Goal: Task Accomplishment & Management: Use online tool/utility

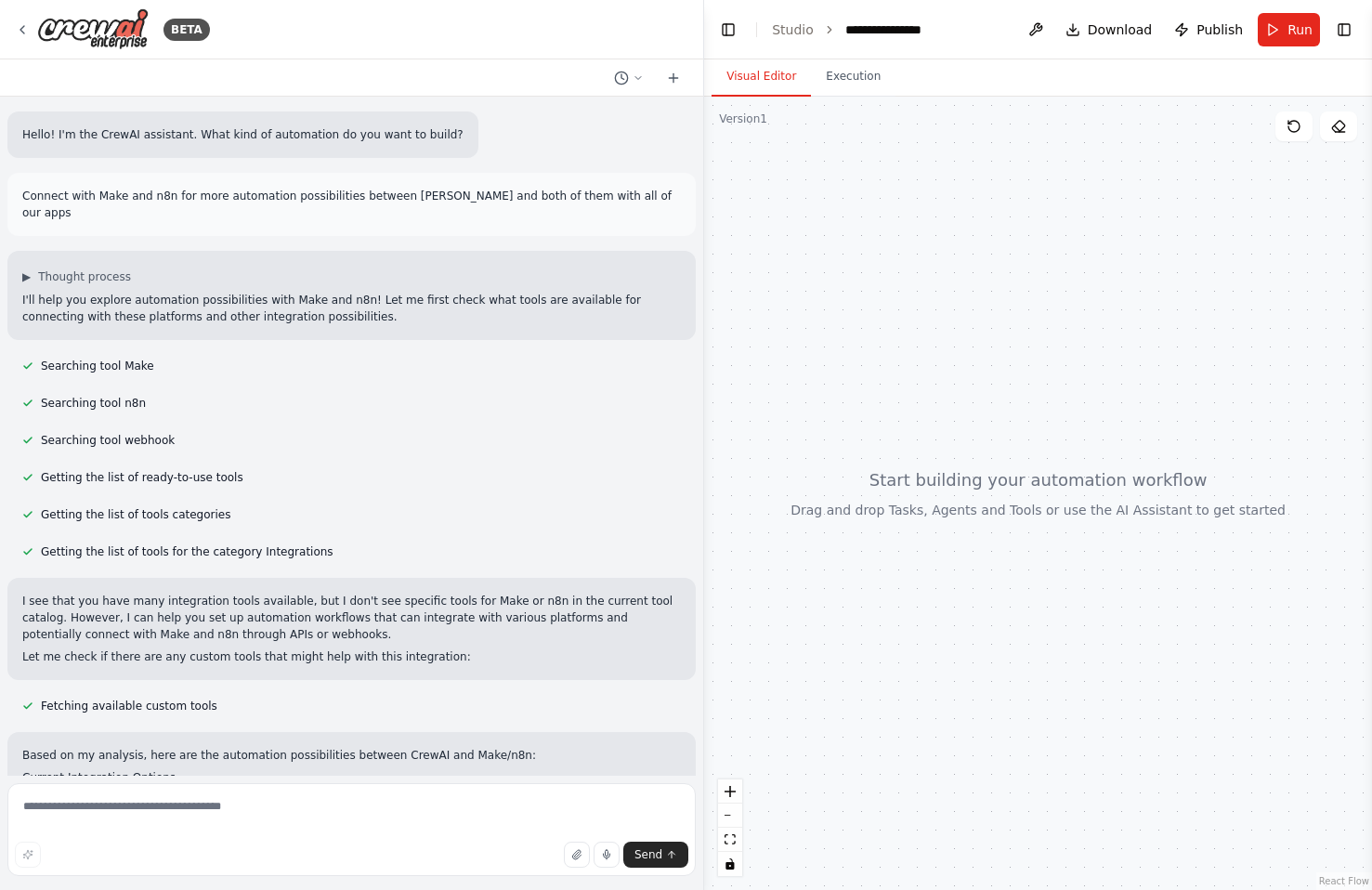
scroll to position [630, 0]
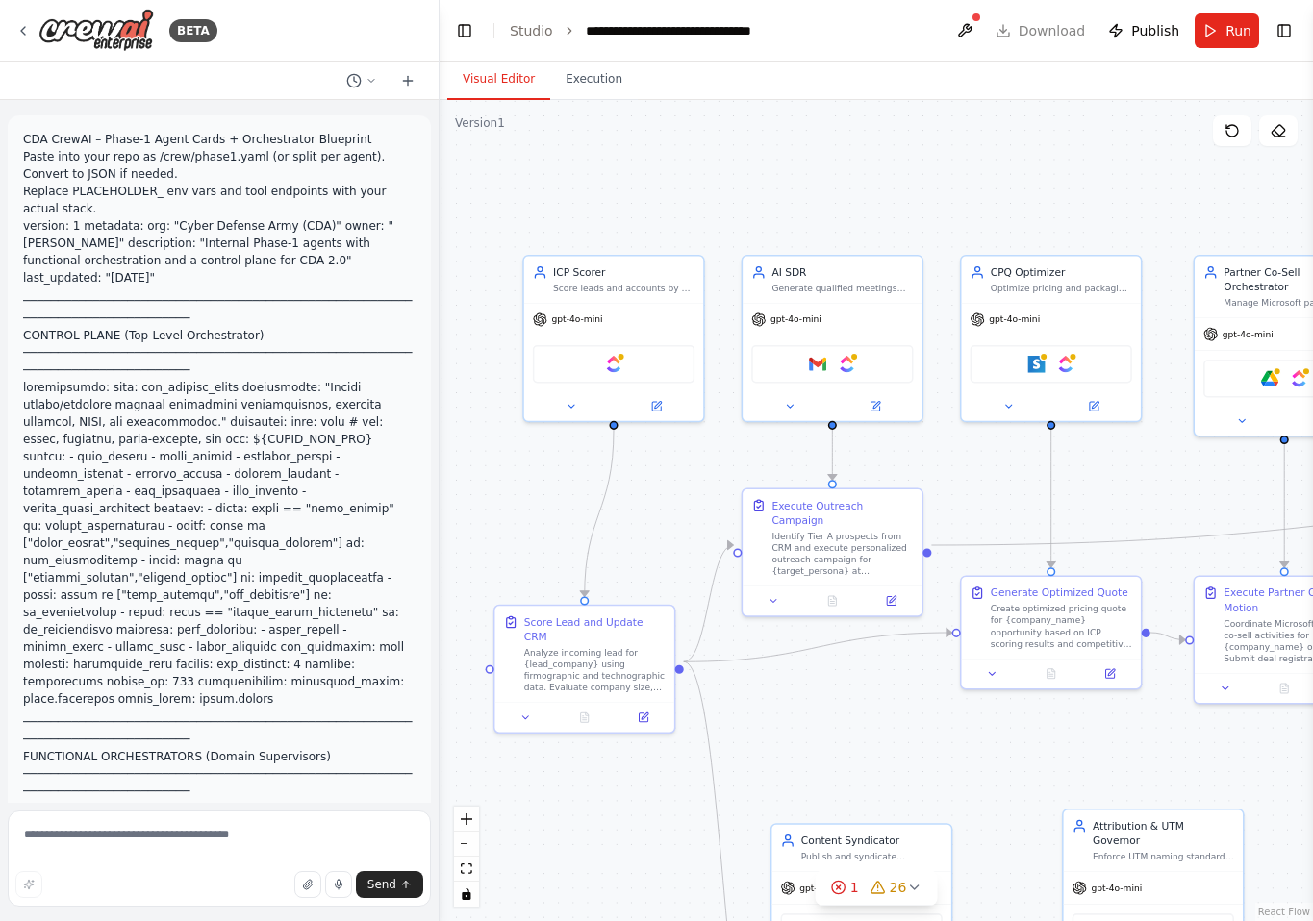
scroll to position [23018, 0]
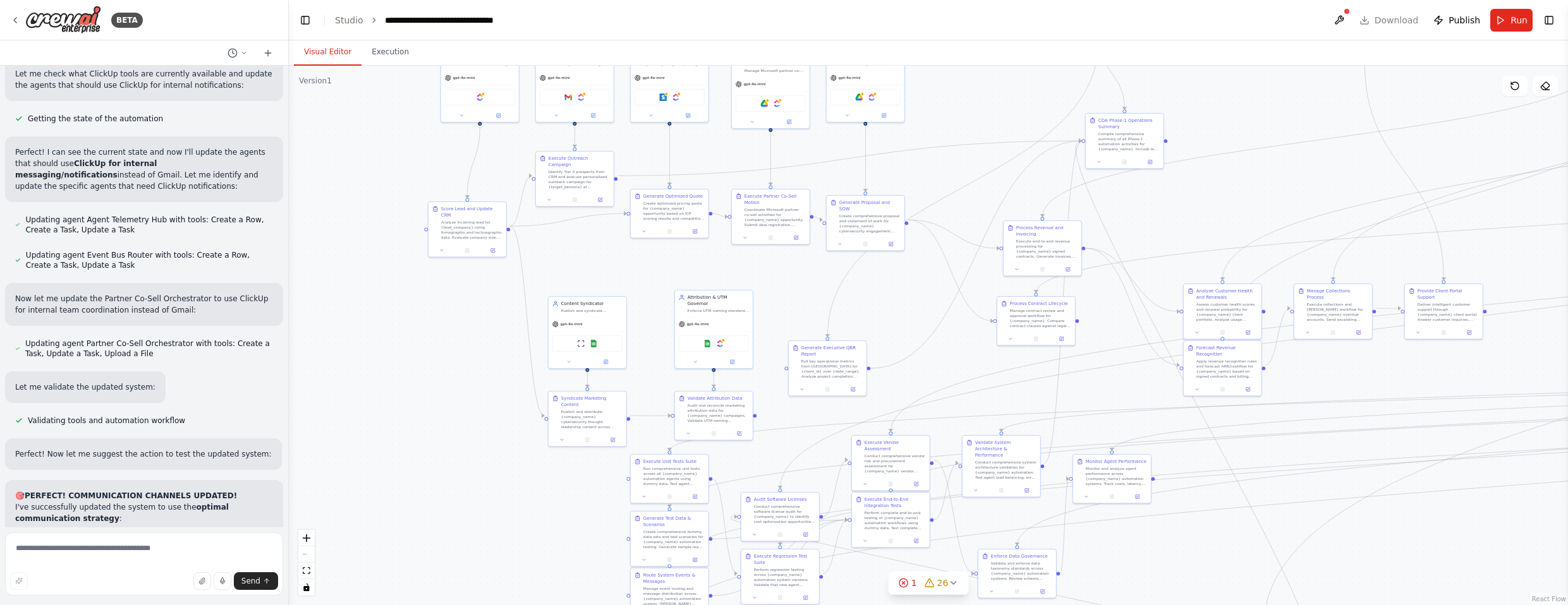
drag, startPoint x: 1156, startPoint y: 248, endPoint x: 953, endPoint y: 93, distance: 255.4
click at [862, 93] on div ".deletable-edge-delete-btn { width: 20px; height: 20px; border: 0px solid #ffff…" at bounding box center [929, 335] width 1280 height 539
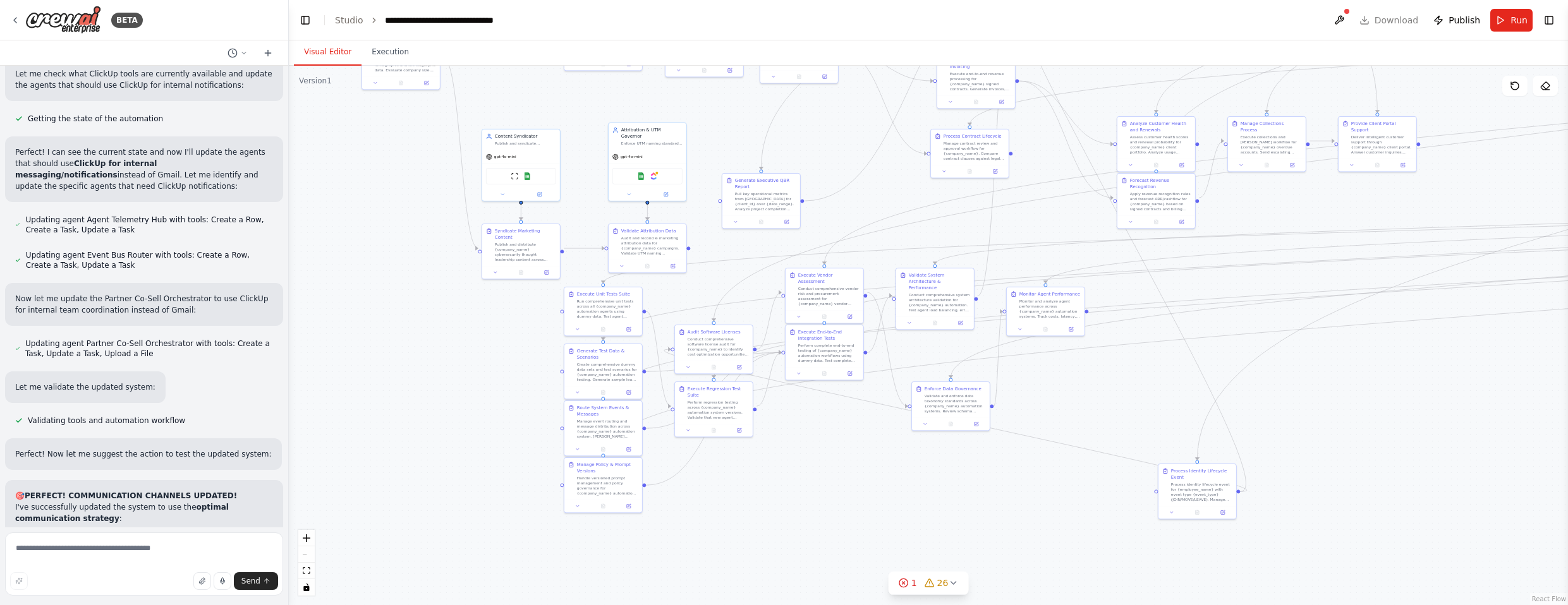
drag, startPoint x: 892, startPoint y: 308, endPoint x: 848, endPoint y: 144, distance: 169.8
click at [848, 144] on div ".deletable-edge-delete-btn { width: 20px; height: 20px; border: 0px solid #ffff…" at bounding box center [929, 335] width 1280 height 539
drag, startPoint x: 622, startPoint y: 484, endPoint x: 830, endPoint y: 545, distance: 216.8
click at [862, 535] on div "Handle versioned prompt management and policy governance for {company_name} aut…" at bounding box center [899, 529] width 61 height 20
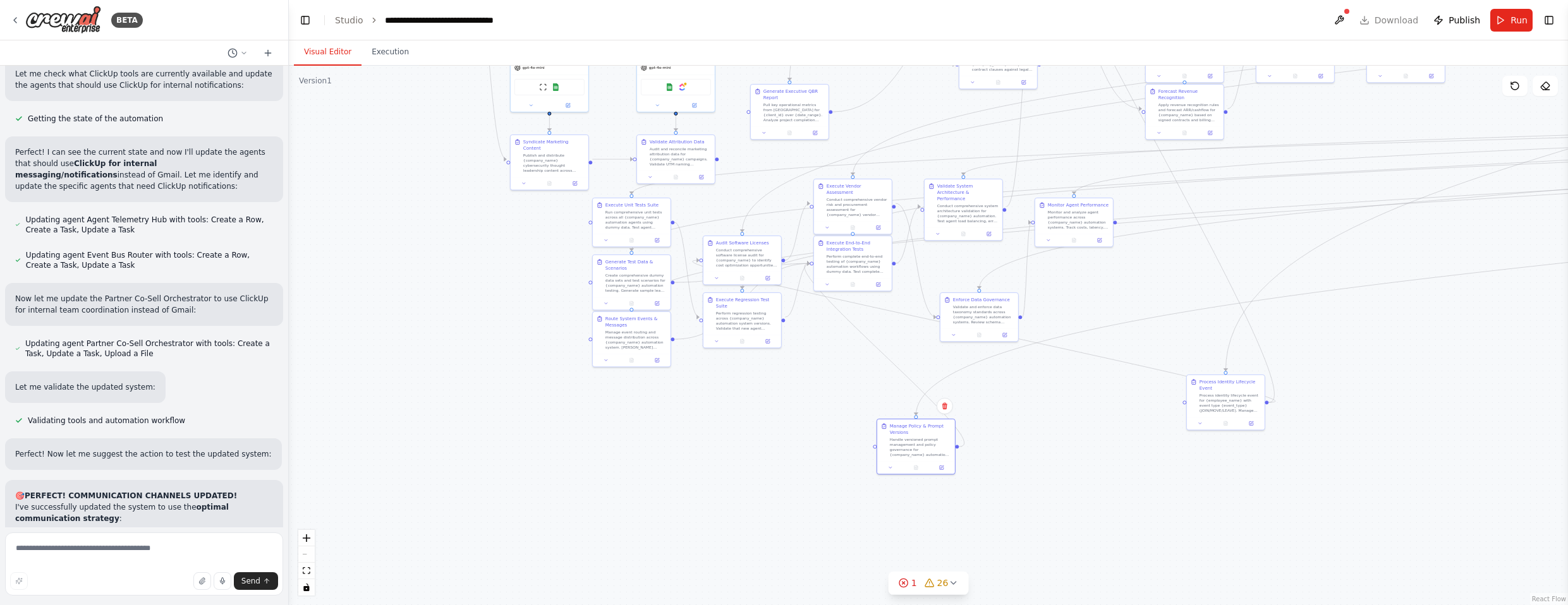
drag, startPoint x: 735, startPoint y: 541, endPoint x: 722, endPoint y: 458, distance: 84.0
click at [722, 458] on div ".deletable-edge-delete-btn { width: 20px; height: 20px; border: 0px solid #ffff…" at bounding box center [929, 335] width 1280 height 539
drag, startPoint x: 697, startPoint y: 314, endPoint x: 708, endPoint y: 401, distance: 87.7
click at [708, 401] on div "Perform regression testing across {company_name} automation system versions. Va…" at bounding box center [715, 408] width 61 height 20
drag, startPoint x: 591, startPoint y: 338, endPoint x: 518, endPoint y: 428, distance: 115.9
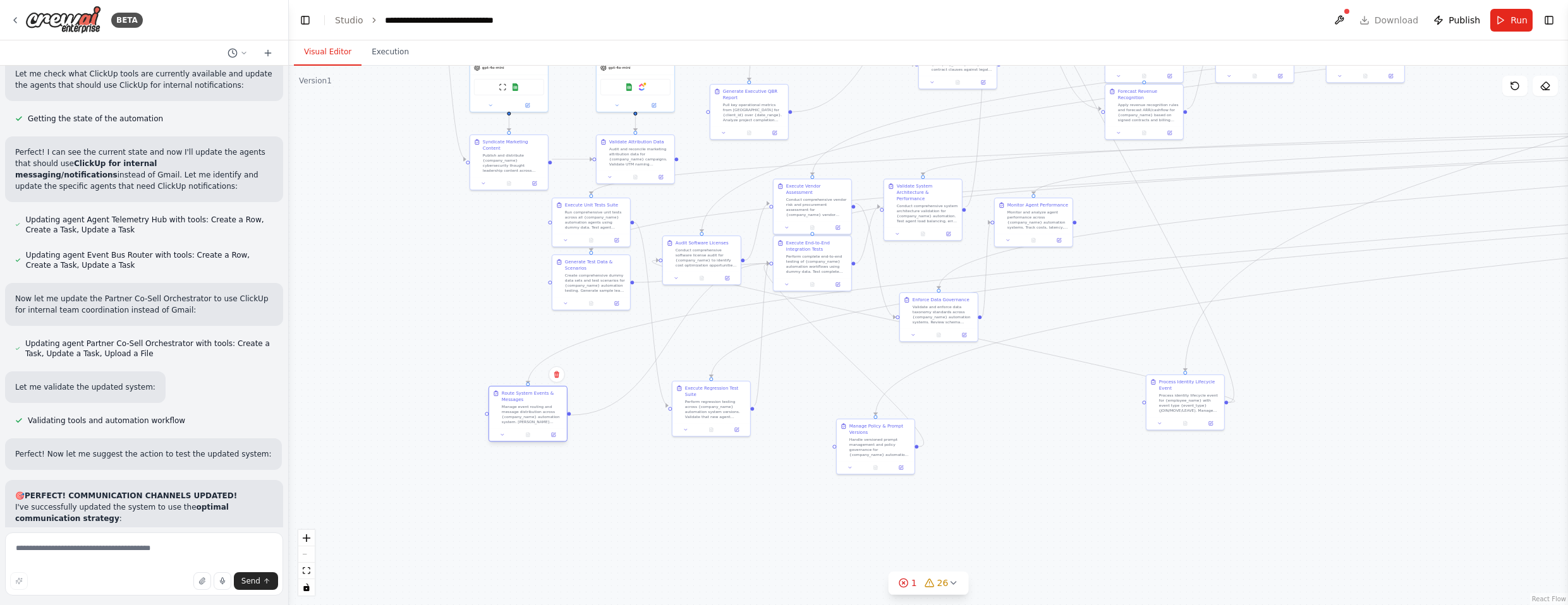
click at [518, 424] on div "Manage event routing and message distribution across {company_name} automation …" at bounding box center [532, 414] width 61 height 20
drag, startPoint x: 592, startPoint y: 278, endPoint x: 461, endPoint y: 325, distance: 139.2
click at [461, 325] on div "Create comprehensive dummy data sets and test scenarios for {company_name} auto…" at bounding box center [463, 332] width 61 height 20
drag, startPoint x: 595, startPoint y: 215, endPoint x: 397, endPoint y: 239, distance: 199.4
click at [397, 239] on div "Run comprehensive unit tests across all {company_name} automation agents using …" at bounding box center [400, 244] width 61 height 20
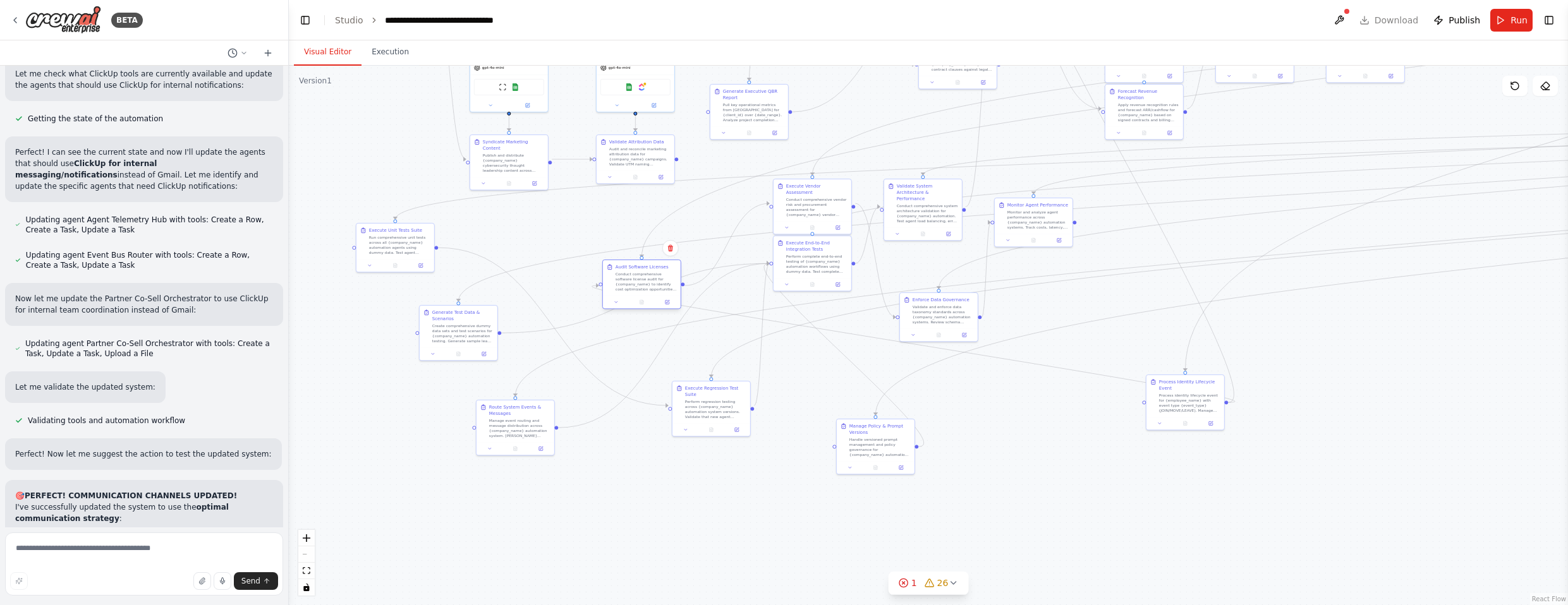
drag, startPoint x: 706, startPoint y: 259, endPoint x: 630, endPoint y: 273, distance: 77.3
click at [630, 273] on div "Conduct comprehensive software license audit for {company_name} to identify cos…" at bounding box center [646, 282] width 61 height 20
drag, startPoint x: 940, startPoint y: 313, endPoint x: 1048, endPoint y: 311, distance: 108.0
click at [862, 311] on div "Validate and enforce data taxonomy standards across {company_name} automation s…" at bounding box center [1069, 313] width 61 height 20
drag, startPoint x: 1033, startPoint y: 224, endPoint x: 1450, endPoint y: 303, distance: 424.4
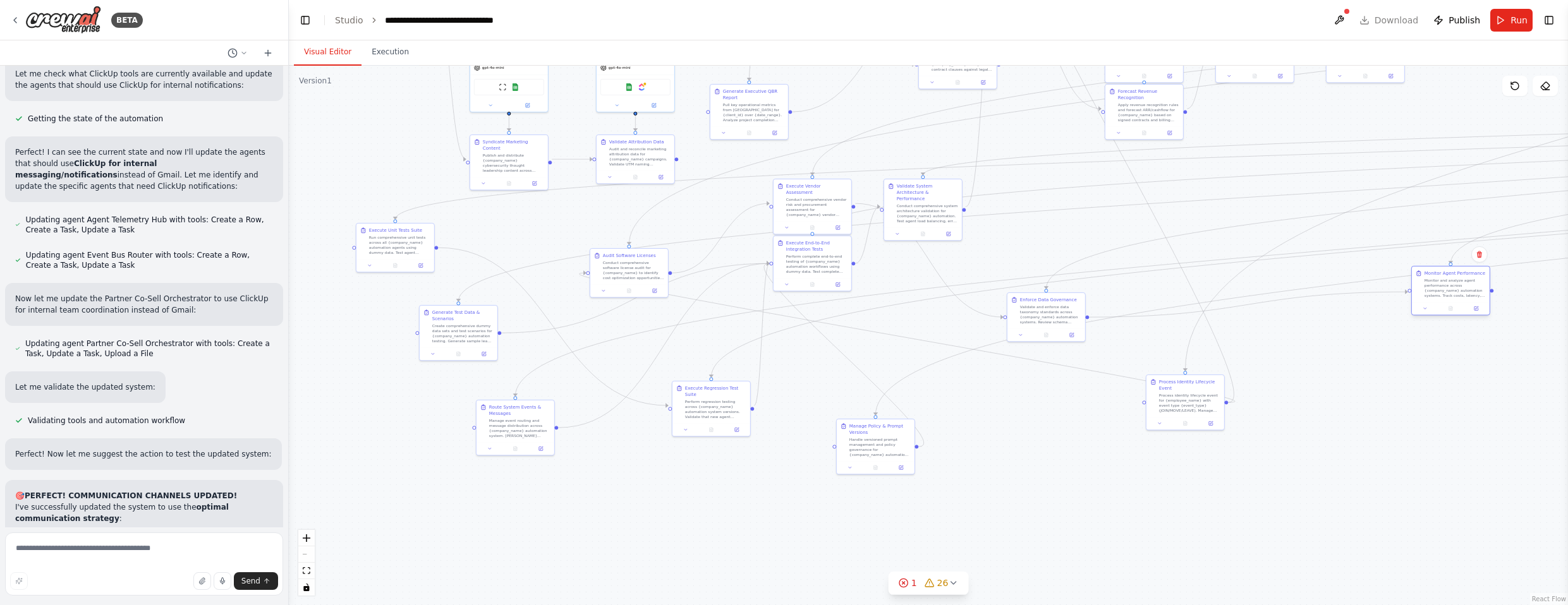
click at [862, 298] on div "Monitor and analyze agent performance across {company_name} automation systems.…" at bounding box center [1455, 288] width 61 height 20
drag, startPoint x: 1049, startPoint y: 306, endPoint x: 1330, endPoint y: 375, distance: 289.3
click at [862, 375] on div "Validate and enforce data taxonomy standards across {company_name} automation s…" at bounding box center [1328, 382] width 61 height 20
drag, startPoint x: 910, startPoint y: 206, endPoint x: 992, endPoint y: 166, distance: 91.2
click at [862, 167] on div "Conduct comprehensive system architecture validation for {company_name} automat…" at bounding box center [1013, 174] width 61 height 20
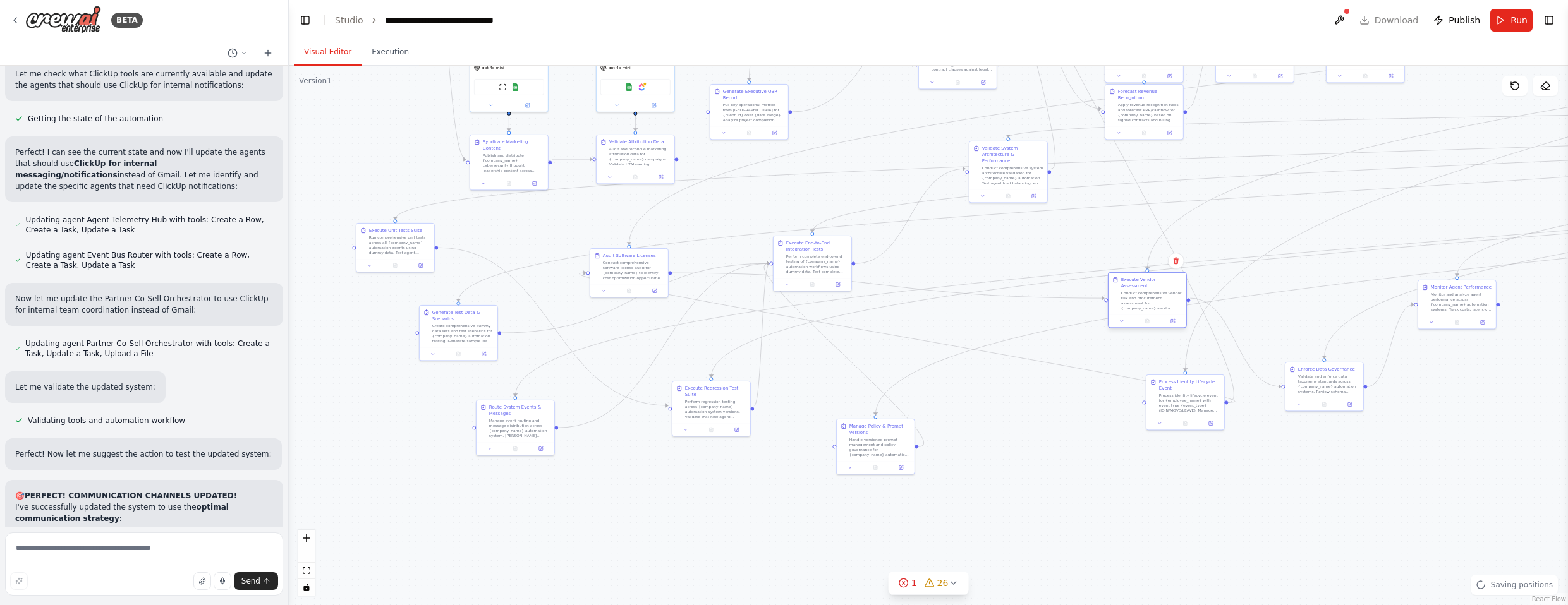
drag, startPoint x: 819, startPoint y: 201, endPoint x: 1155, endPoint y: 296, distance: 349.2
click at [862, 296] on div "Conduct comprehensive vendor risk and procurement assessment for {company_name}…" at bounding box center [1151, 300] width 61 height 20
drag, startPoint x: 1188, startPoint y: 398, endPoint x: 1014, endPoint y: 476, distance: 190.7
click at [862, 476] on div "Process identity lifecycle event for {employee_name} with event type {event_typ…" at bounding box center [1019, 478] width 61 height 20
drag, startPoint x: 1154, startPoint y: 294, endPoint x: 1197, endPoint y: 385, distance: 100.6
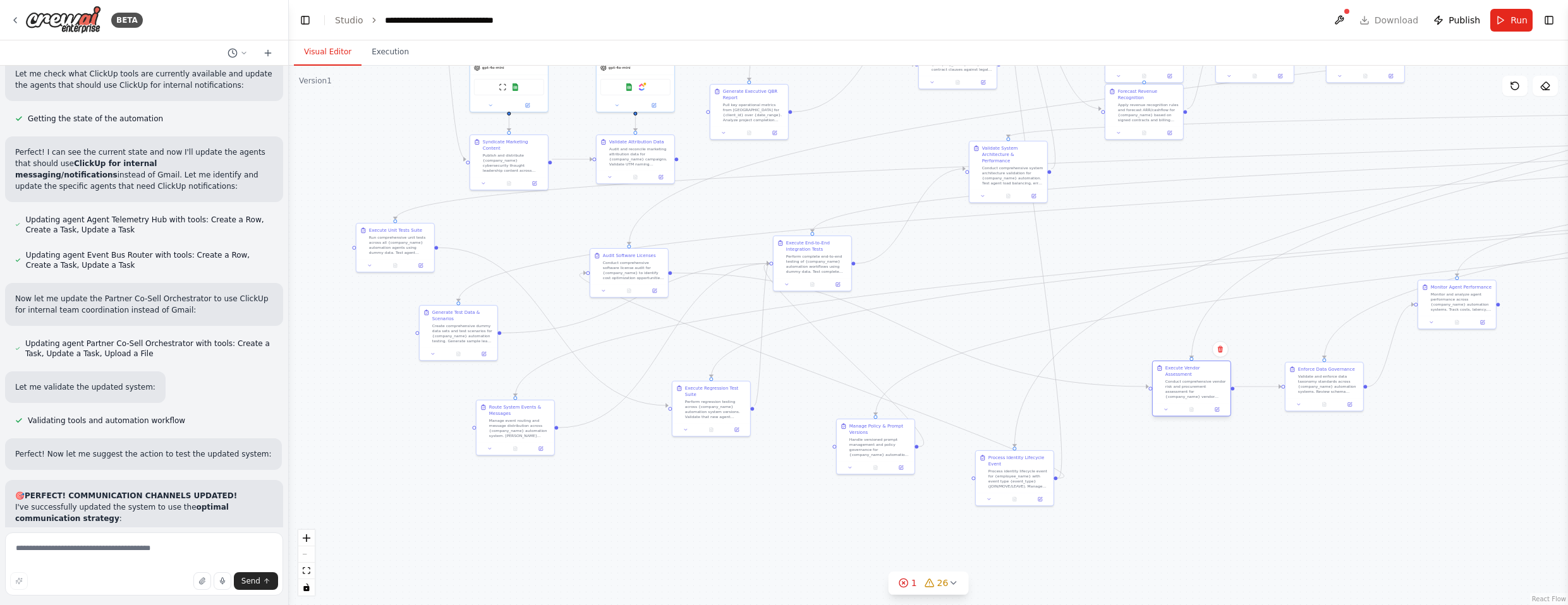
click at [862, 385] on div "Conduct comprehensive vendor risk and procurement assessment for {company_name}…" at bounding box center [1195, 389] width 61 height 20
drag, startPoint x: 813, startPoint y: 261, endPoint x: 1197, endPoint y: 470, distance: 437.2
click at [862, 470] on div "Perform complete end-to-end testing of {company_name} automation workflows usin…" at bounding box center [1189, 464] width 61 height 20
drag, startPoint x: 1413, startPoint y: 492, endPoint x: 1017, endPoint y: 470, distance: 396.6
click at [862, 471] on div ".deletable-edge-delete-btn { width: 20px; height: 20px; border: 0px solid #ffff…" at bounding box center [929, 335] width 1280 height 539
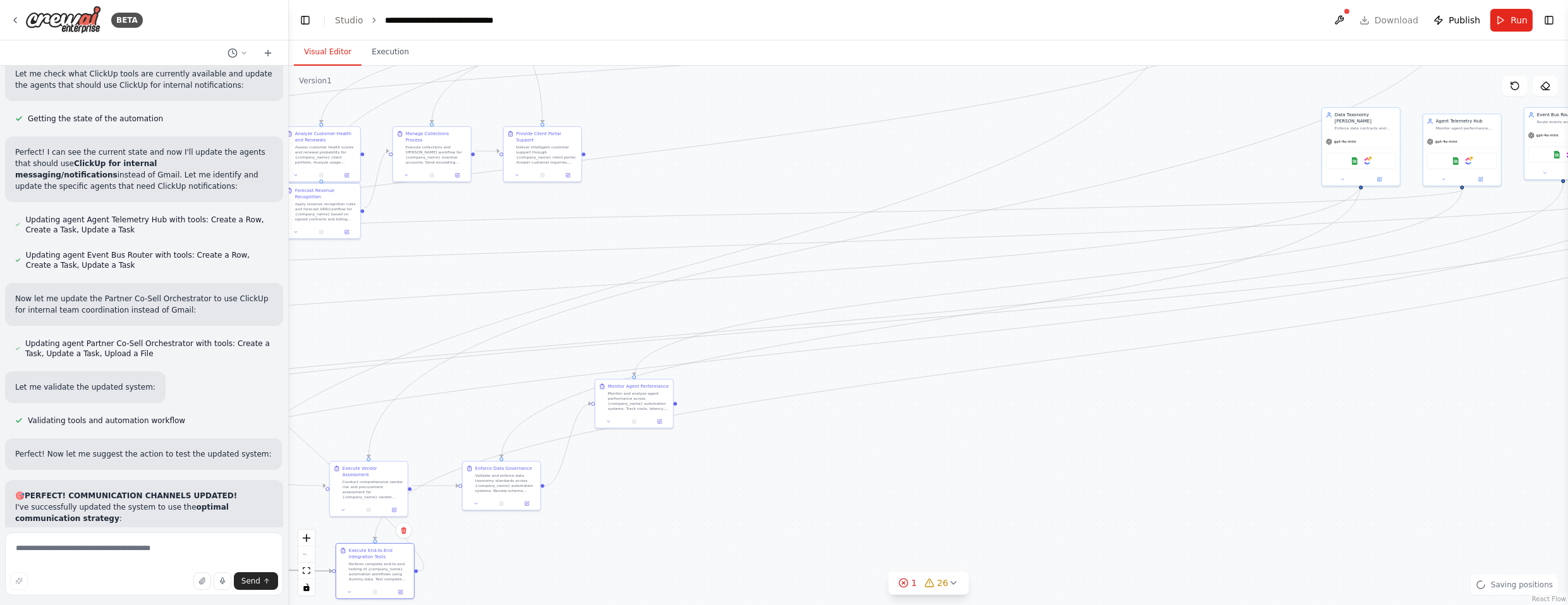
drag, startPoint x: 1268, startPoint y: 346, endPoint x: 993, endPoint y: 420, distance: 284.8
click at [785, 487] on div ".deletable-edge-delete-btn { width: 20px; height: 20px; border: 0px solid #ffff…" at bounding box center [929, 335] width 1280 height 539
drag, startPoint x: 1261, startPoint y: 372, endPoint x: 1168, endPoint y: 326, distance: 103.8
click at [862, 299] on div ".deletable-edge-delete-btn { width: 20px; height: 20px; border: 0px solid #ffff…" at bounding box center [929, 335] width 1280 height 539
drag, startPoint x: 764, startPoint y: 424, endPoint x: 1126, endPoint y: 480, distance: 366.3
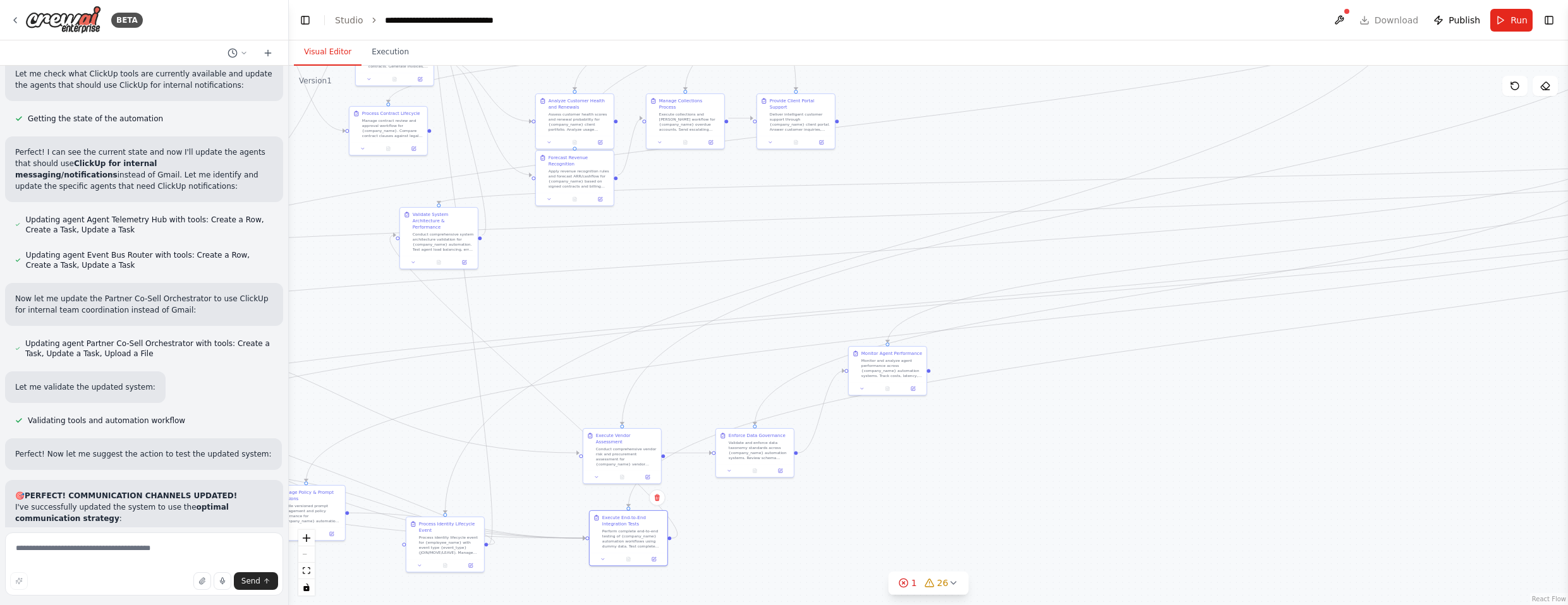
click at [862, 480] on div ".deletable-edge-delete-btn { width: 20px; height: 20px; border: 0px solid #ffff…" at bounding box center [929, 335] width 1280 height 539
drag, startPoint x: 747, startPoint y: 274, endPoint x: 1182, endPoint y: 446, distance: 467.8
click at [862, 446] on div ".deletable-edge-delete-btn { width: 20px; height: 20px; border: 0px solid #ffff…" at bounding box center [929, 335] width 1280 height 539
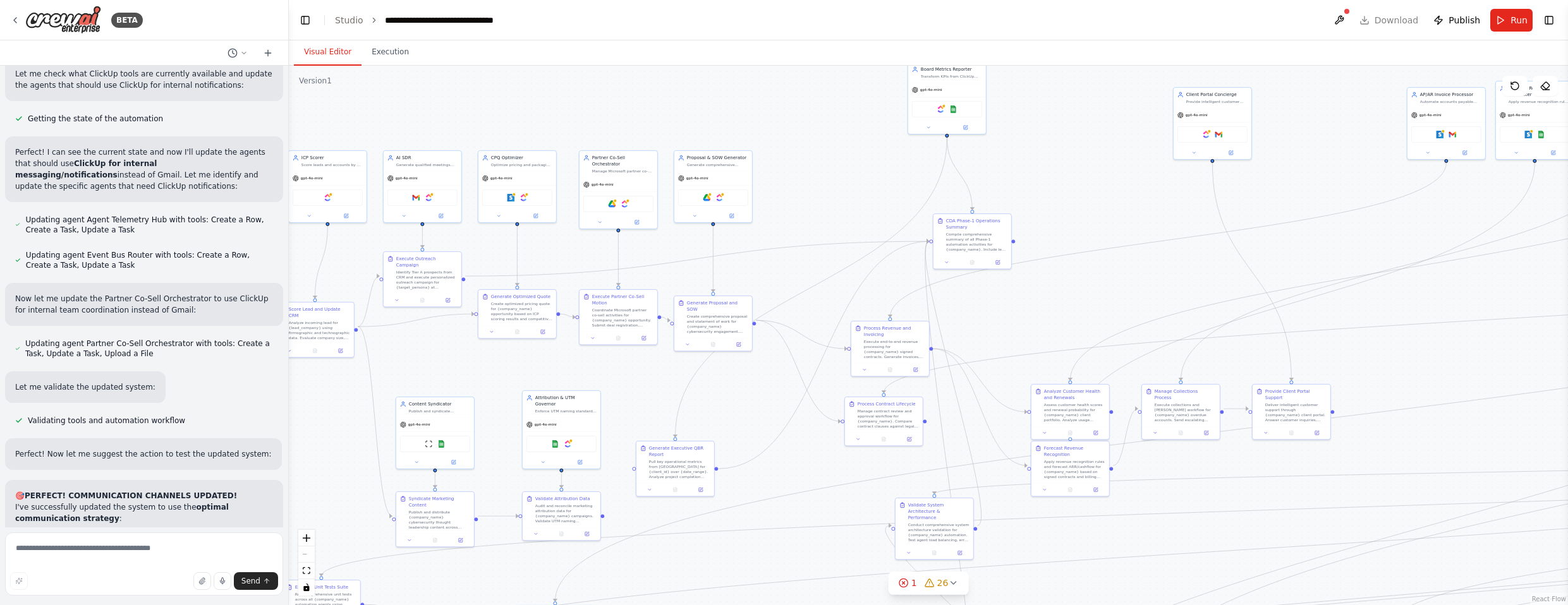
drag, startPoint x: 764, startPoint y: 311, endPoint x: 718, endPoint y: 432, distance: 129.4
click at [718, 432] on div ".deletable-edge-delete-btn { width: 20px; height: 20px; border: 0px solid #ffff…" at bounding box center [929, 335] width 1280 height 539
drag, startPoint x: 1055, startPoint y: 192, endPoint x: 1070, endPoint y: 145, distance: 49.3
click at [862, 145] on div ".deletable-edge-delete-btn { width: 20px; height: 20px; border: 0px solid #ffff…" at bounding box center [929, 335] width 1280 height 539
drag, startPoint x: 977, startPoint y: 83, endPoint x: 722, endPoint y: 390, distance: 399.1
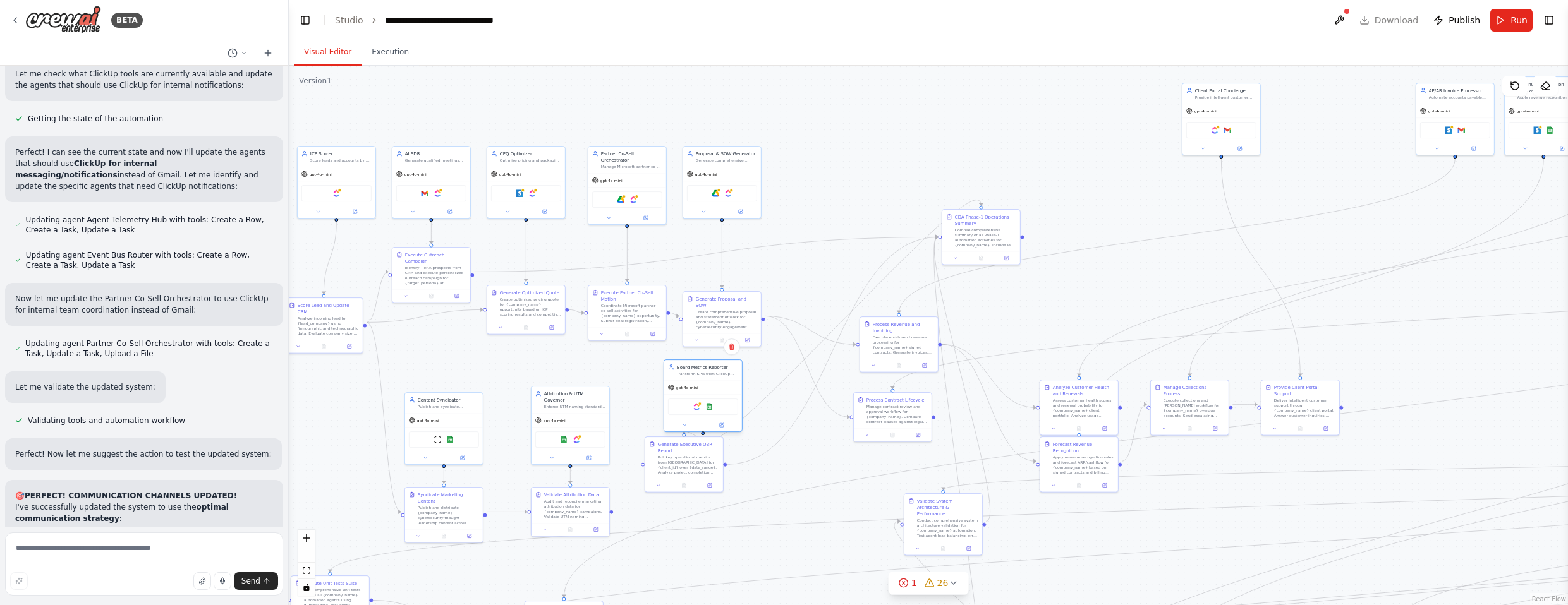
click at [722, 390] on div "gpt-4o-mini" at bounding box center [703, 388] width 78 height 14
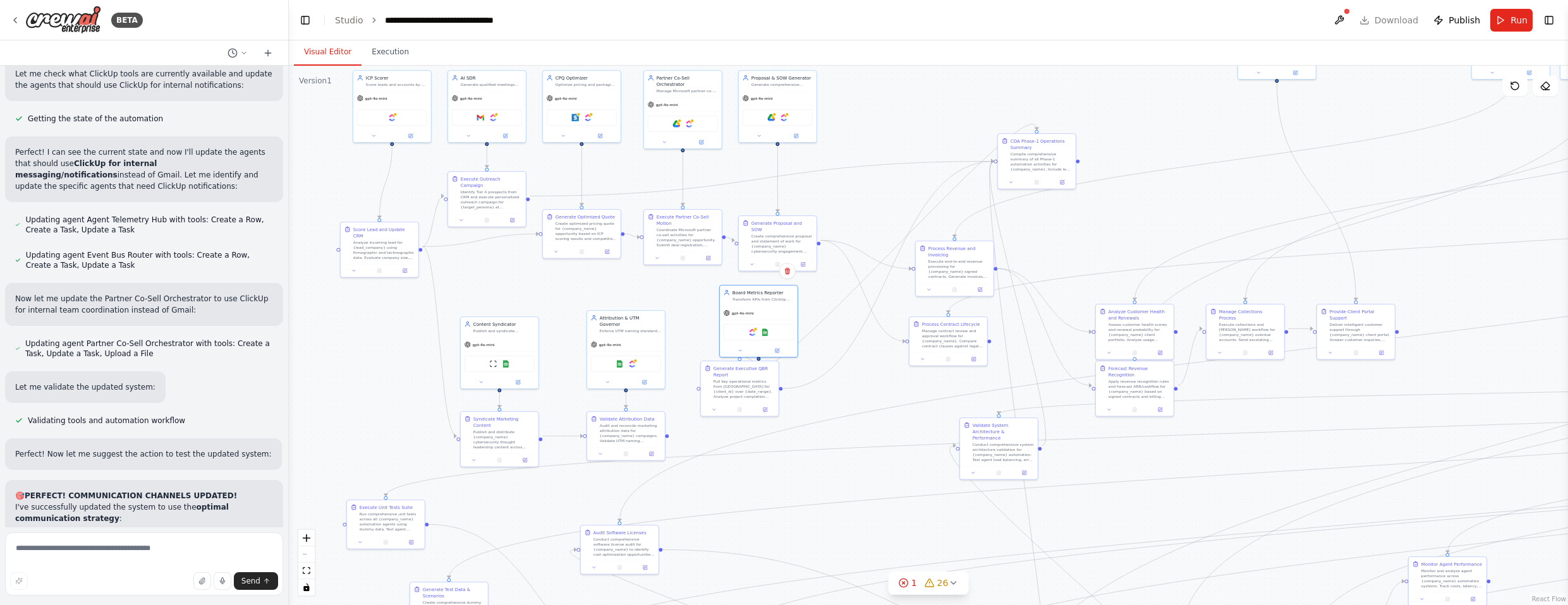
drag, startPoint x: 797, startPoint y: 485, endPoint x: 854, endPoint y: 407, distance: 96.6
click at [854, 407] on div ".deletable-edge-delete-btn { width: 20px; height: 20px; border: 0px solid #ffff…" at bounding box center [929, 335] width 1280 height 539
drag, startPoint x: 755, startPoint y: 384, endPoint x: 774, endPoint y: 451, distance: 69.6
click at [774, 451] on div "Pull key operational metrics from [GEOGRAPHIC_DATA] for {client_id} over {date_…" at bounding box center [764, 447] width 61 height 20
drag, startPoint x: 754, startPoint y: 302, endPoint x: 735, endPoint y: 330, distance: 33.8
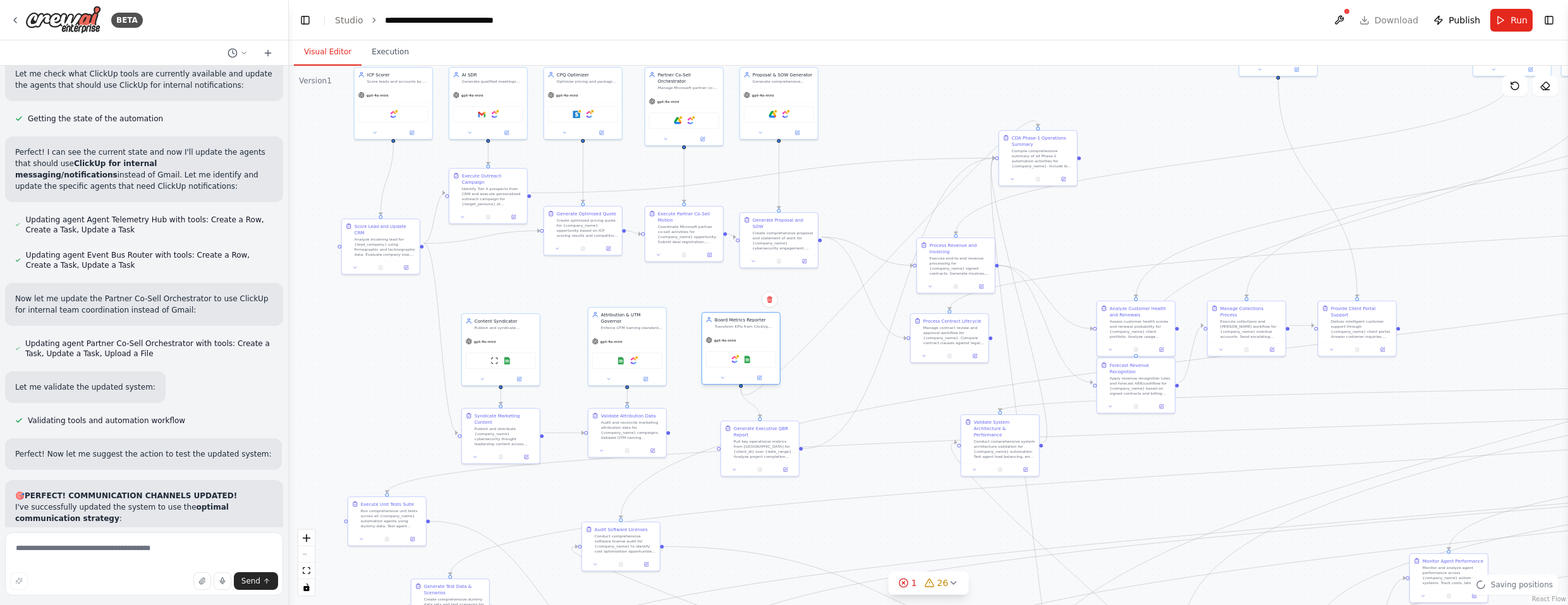
click at [735, 330] on div "Board Metrics Reporter Transform KPIs from ClickUp project data and {company_na…" at bounding box center [741, 348] width 79 height 73
drag, startPoint x: 1055, startPoint y: 147, endPoint x: 878, endPoint y: 354, distance: 272.4
click at [862, 354] on div "CDA Phase-1 Operations Summary Compile comprehensive summary of all Phase-1 aut…" at bounding box center [865, 359] width 61 height 34
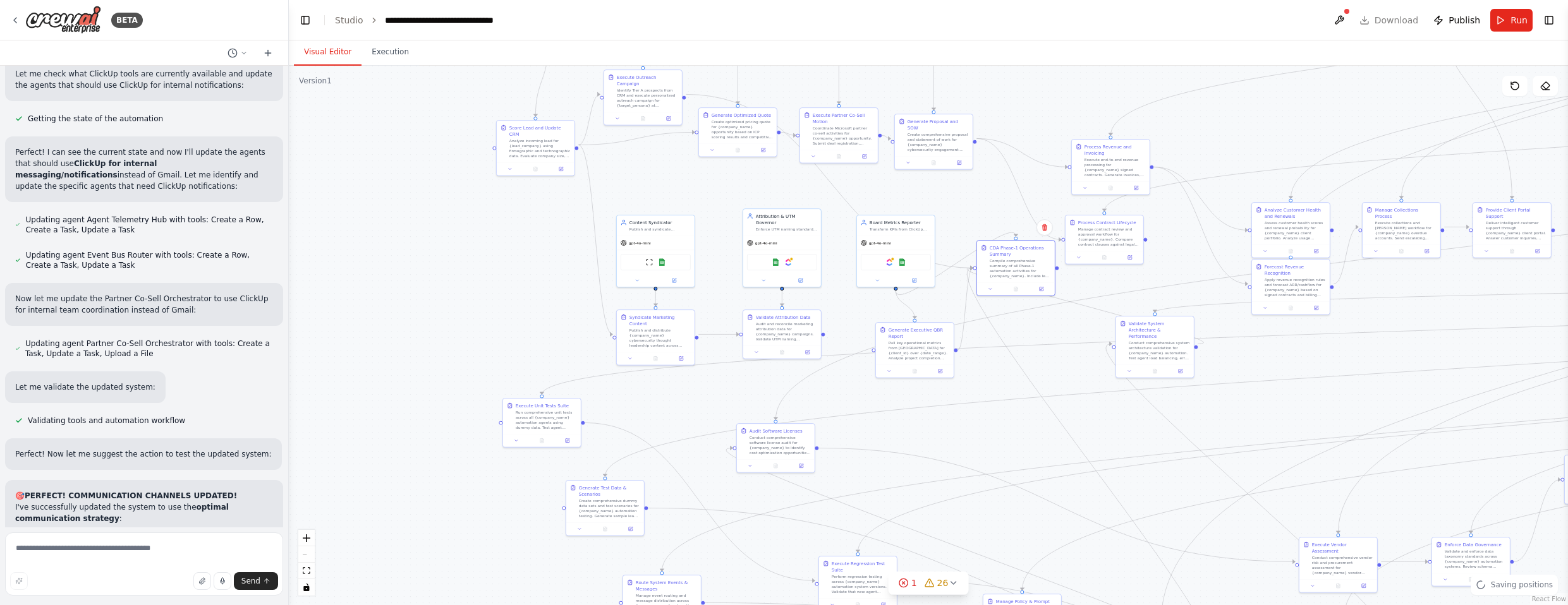
drag, startPoint x: 383, startPoint y: 390, endPoint x: 560, endPoint y: 300, distance: 198.6
click at [560, 300] on div ".deletable-edge-delete-btn { width: 20px; height: 20px; border: 0px solid #ffff…" at bounding box center [929, 335] width 1280 height 539
drag
click at [801, 235] on div "Enforce UTM naming standards and reconcile marketing attribution data across {c…" at bounding box center [783, 236] width 61 height 5
click at [481, 246] on div "gpt-4o-mini" at bounding box center [469, 250] width 78 height 14
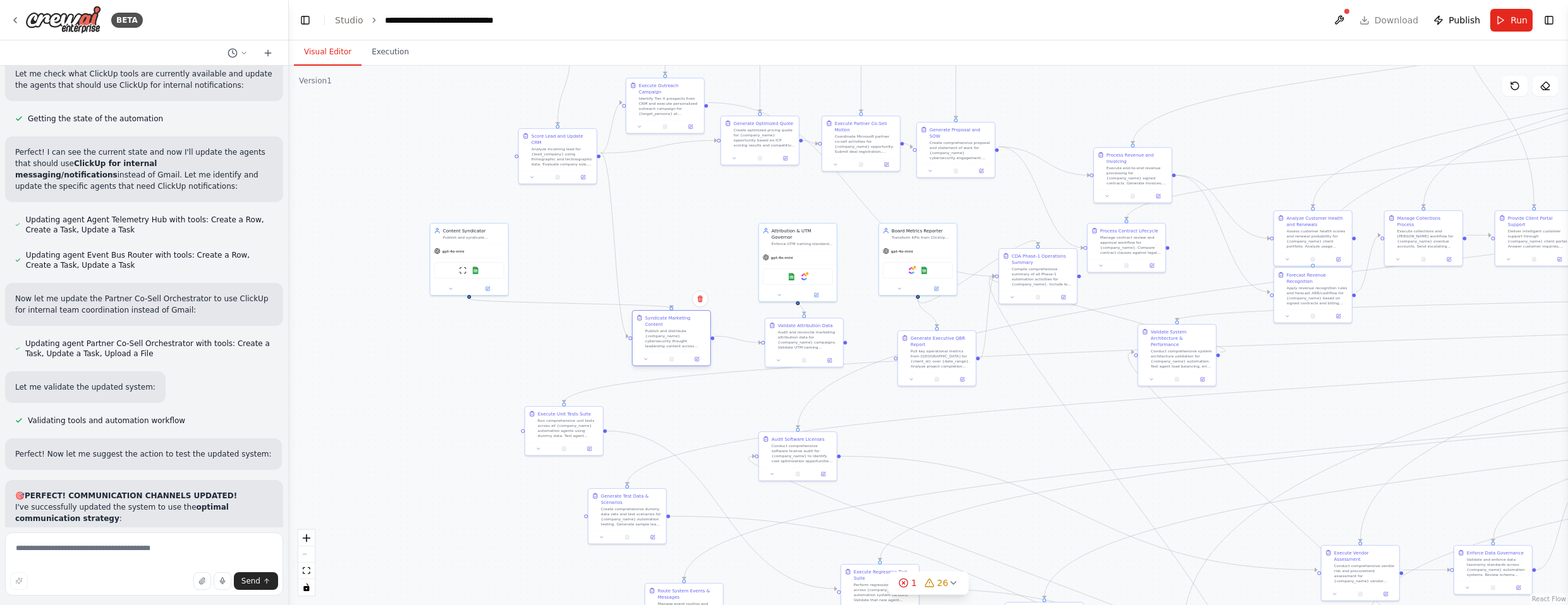
click at [681, 332] on div "Publish and distribute {company_name} cybersecurity thought leadership content …" at bounding box center [676, 338] width 61 height 20
click at [700, 239] on div "gpt-4o-mini" at bounding box center [678, 244] width 78 height 14
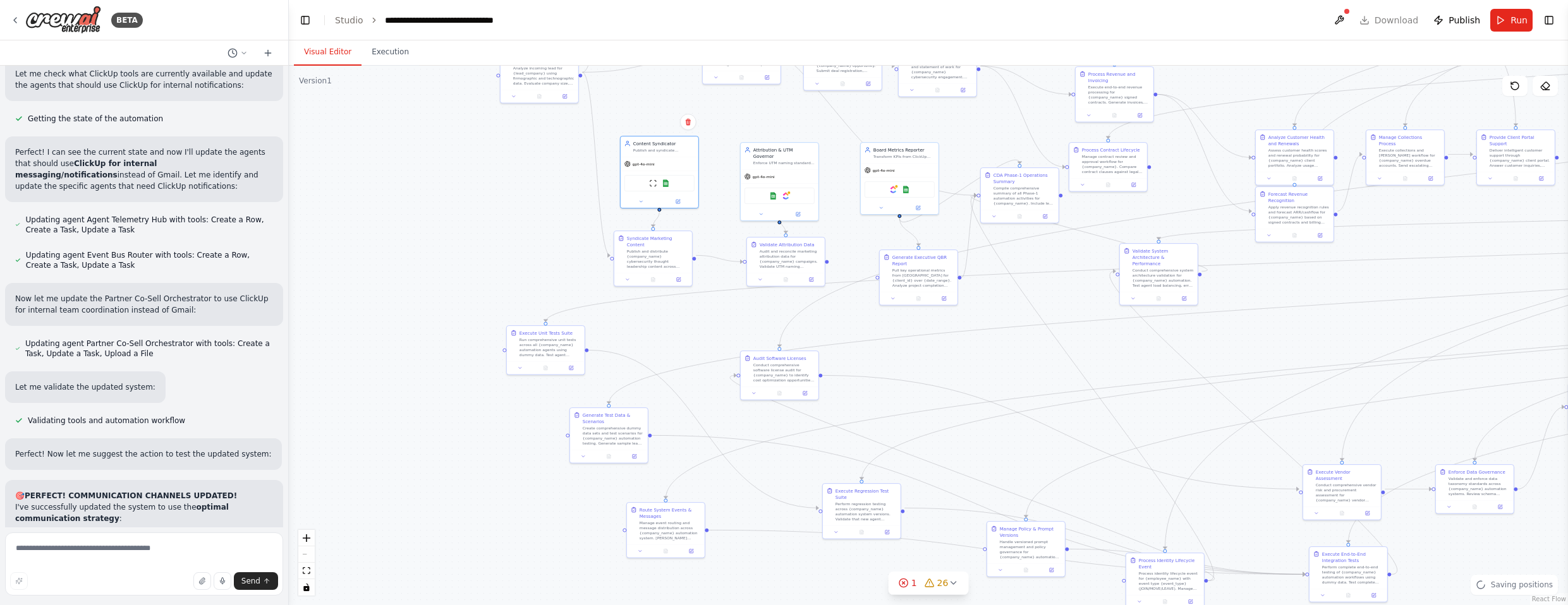
click at [862, 335] on div ".deletable-edge-delete-btn { width: 20px; height: 20px; border: 0px solid #ffff…" at bounding box center [929, 335] width 1280 height 539
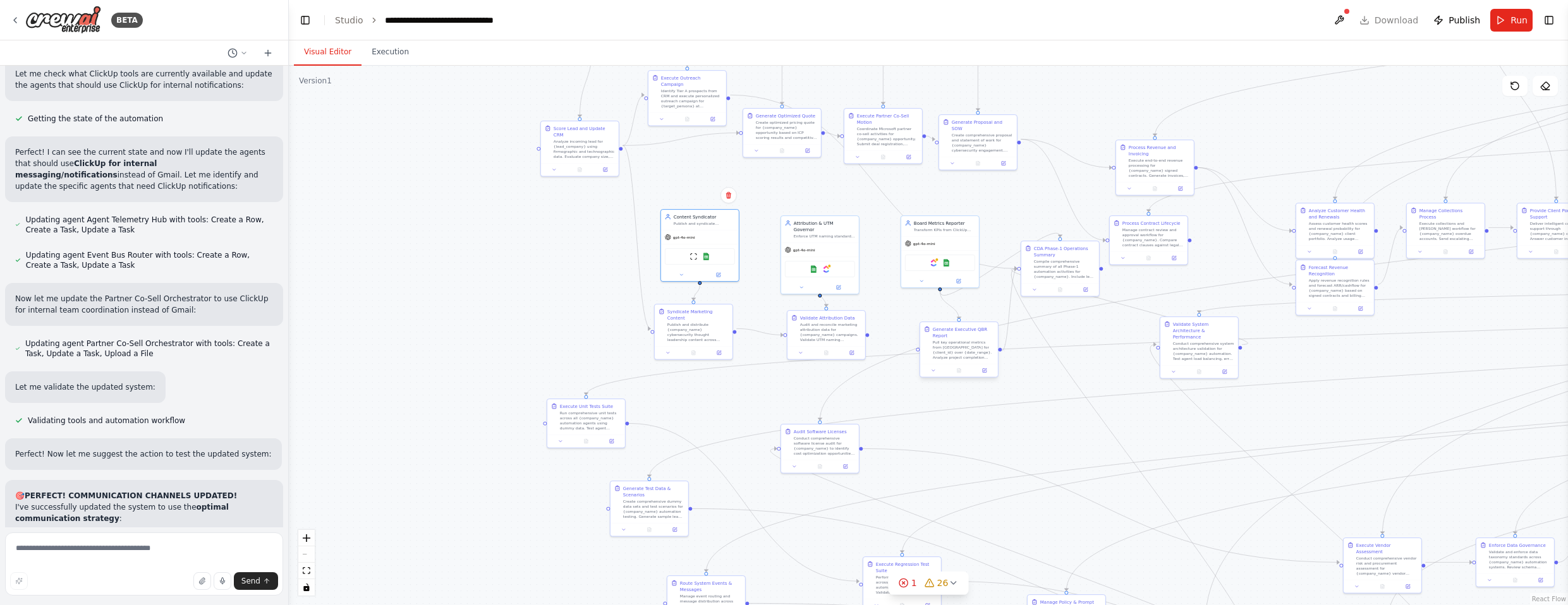
click at [862, 404] on div ".deletable-edge-delete-btn { width: 20px; height: 20px; border: 0px solid #ffff…" at bounding box center [929, 335] width 1280 height 539
click at [862, 248] on img at bounding box center [934, 244] width 8 height 8
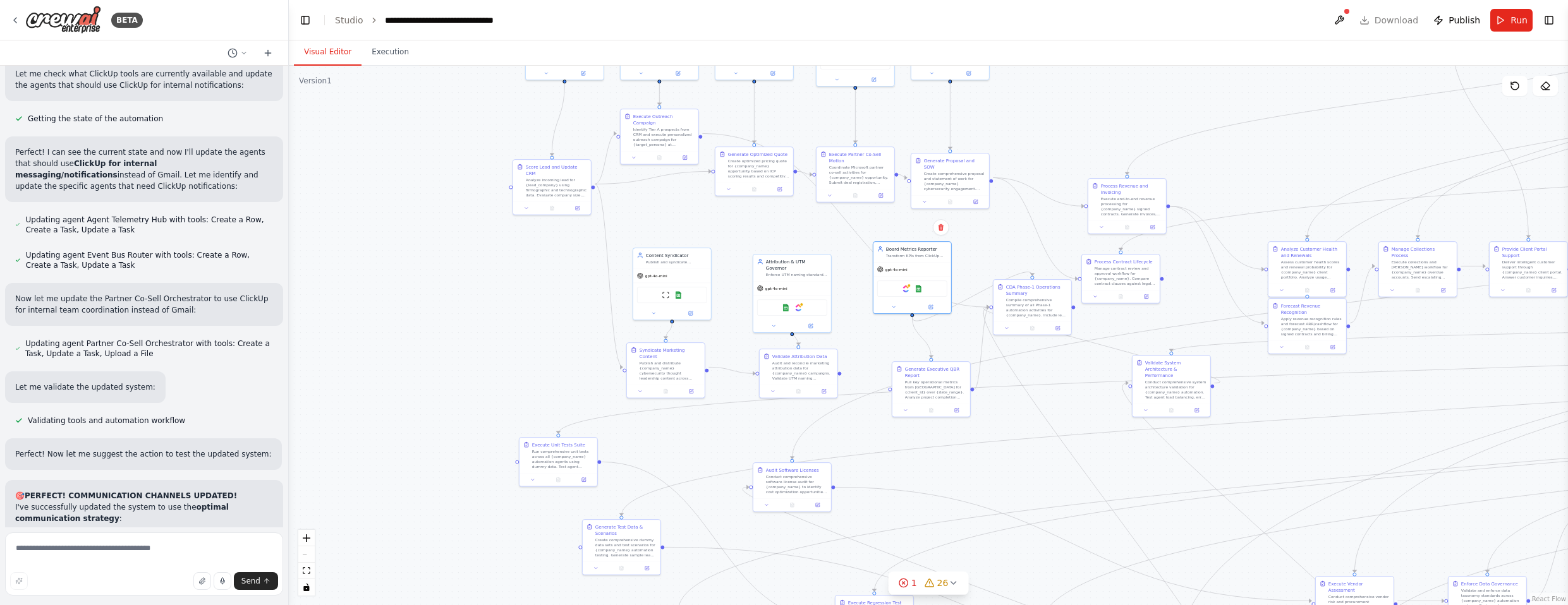
click at [679, 191] on div ".deletable-edge-delete-btn { width: 20px; height: 20px; border: 0px solid #ffff…" at bounding box center [929, 335] width 1280 height 539
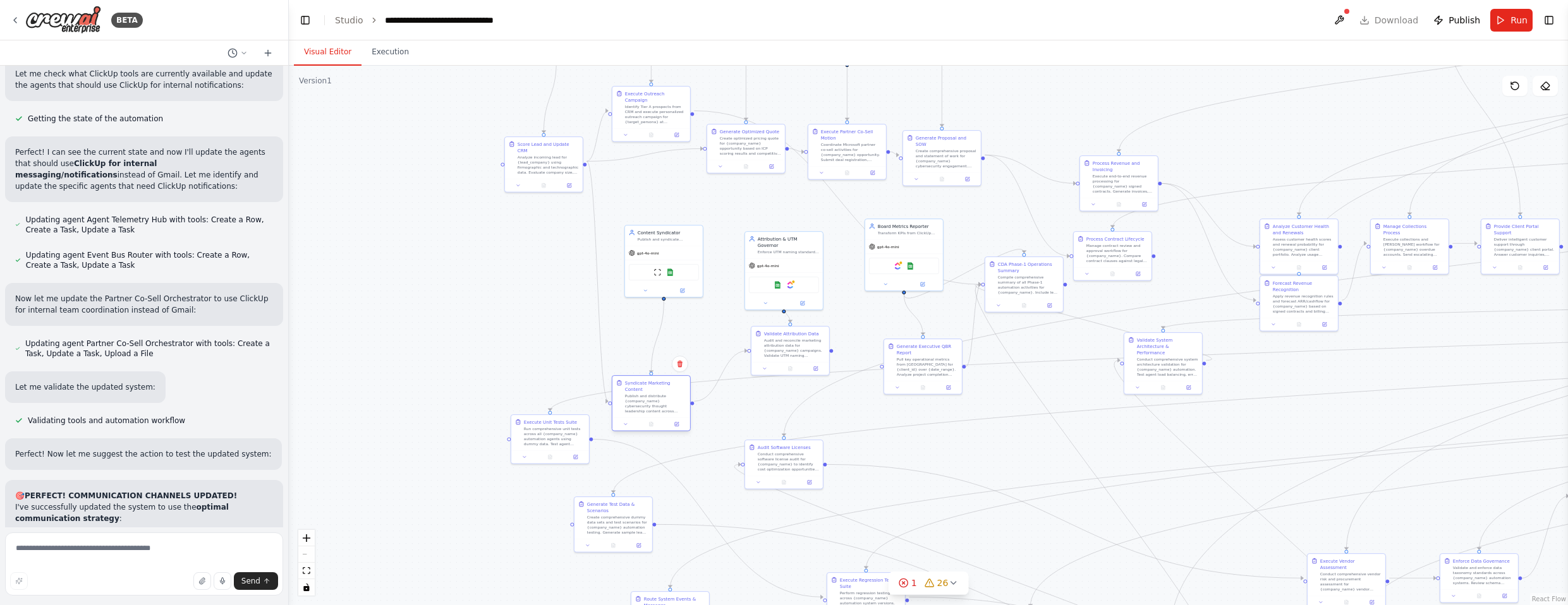
click at [663, 393] on div "Publish and distribute {company_name} cybersecurity thought leadership content …" at bounding box center [655, 403] width 61 height 20
click at [665, 305] on div "gpt-4o-mini" at bounding box center [651, 309] width 78 height 14
click at [770, 292] on div "Attribution & UTM Governor Enforce UTM naming standards and reconcile marketing…" at bounding box center [758, 288] width 78 height 26
click at [784, 390] on div "Audit and reconcile marketing attribution data for {company_name} campaigns. Va…" at bounding box center [756, 397] width 61 height 20
click at [862, 395] on div "Generate Executive QBR Report" at bounding box center [908, 392] width 61 height 12
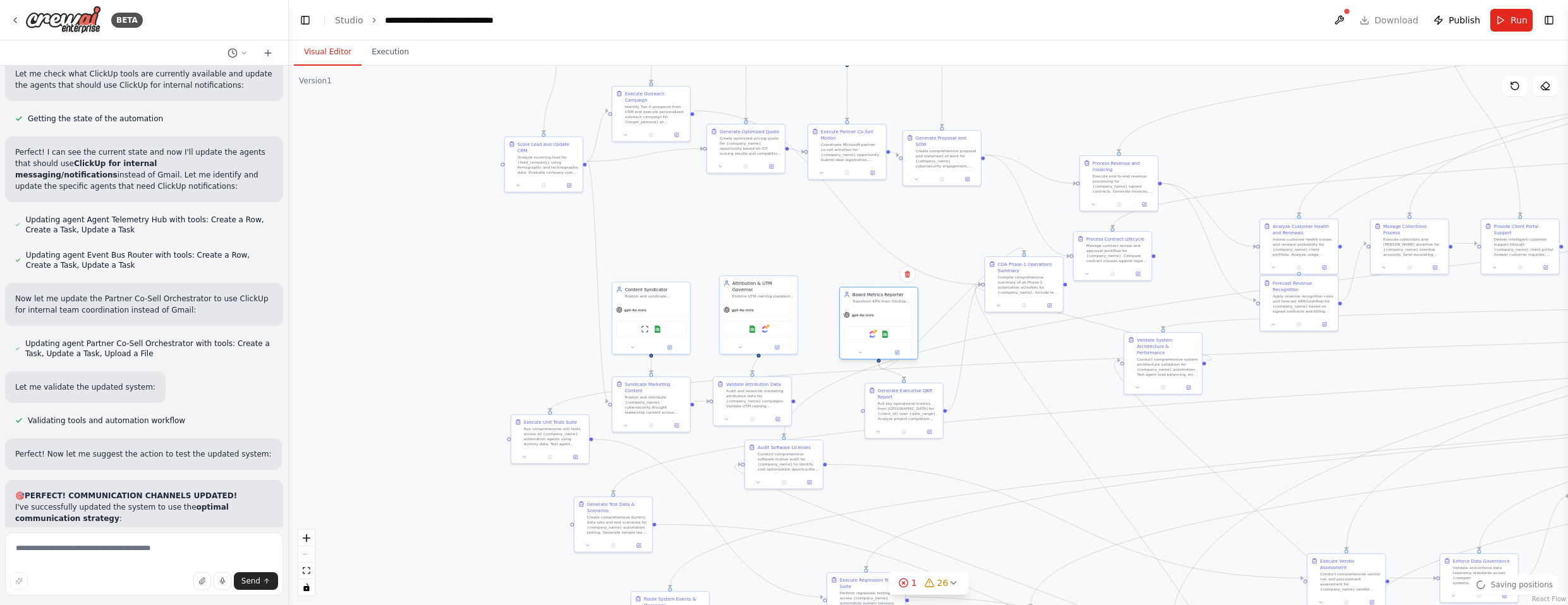
click at [862, 299] on div "Transform KPIs from ClickUp project data and {company_name} operational metrics…" at bounding box center [883, 302] width 61 height 5
click at [765, 213] on div "CDA Phase-1 Operations Summary" at bounding box center [750, 209] width 61 height 12
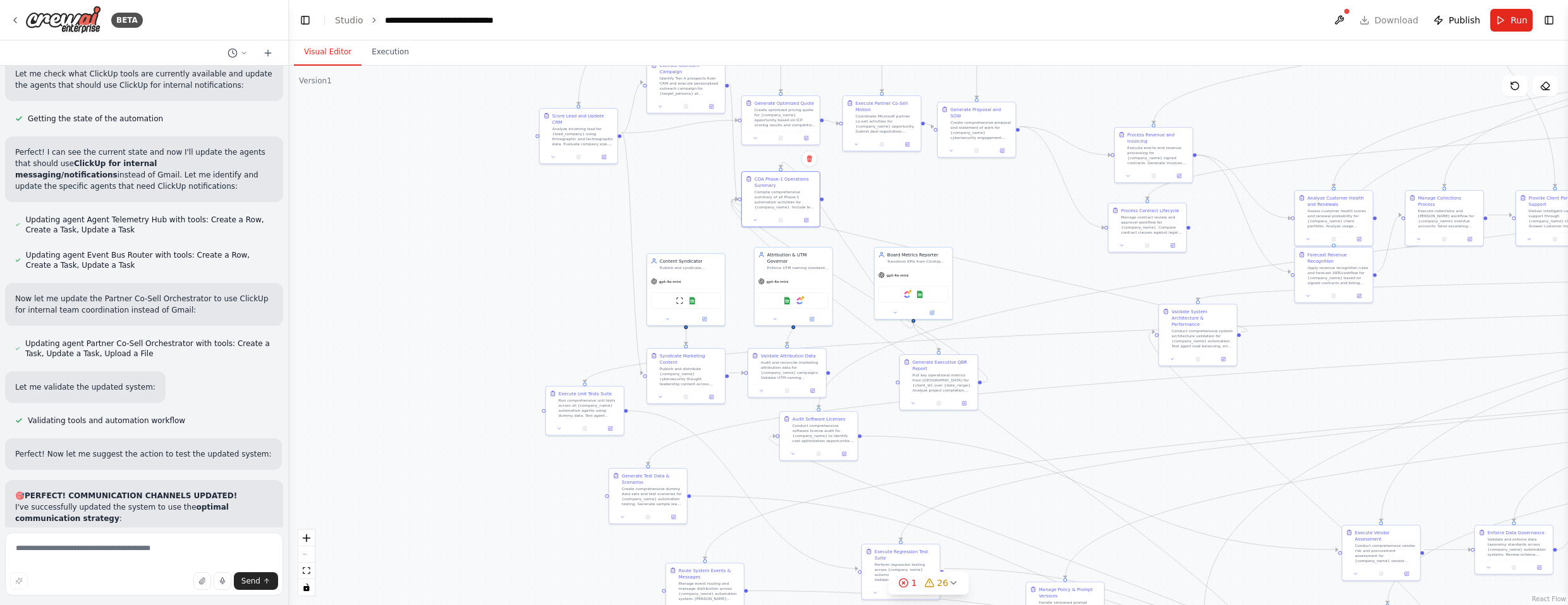
click at [862, 353] on div ".deletable-edge-delete-btn { width: 20px; height: 20px; border: 0px solid #ffff…" at bounding box center [929, 335] width 1280 height 539
click at [574, 302] on div "Pull key operational metrics from [GEOGRAPHIC_DATA] for {client_id} over {date_…" at bounding box center [566, 307] width 61 height 20
drag, startPoint x: 937, startPoint y: 252, endPoint x: 578, endPoint y: 190, distance: 364.3
click at [578, 190] on div "Board Metrics Reporter Transform KPIs from ClickUp project data and {company_na…" at bounding box center [568, 182] width 78 height 20
drag, startPoint x: 839, startPoint y: 423, endPoint x: 1346, endPoint y: 381, distance: 508.7
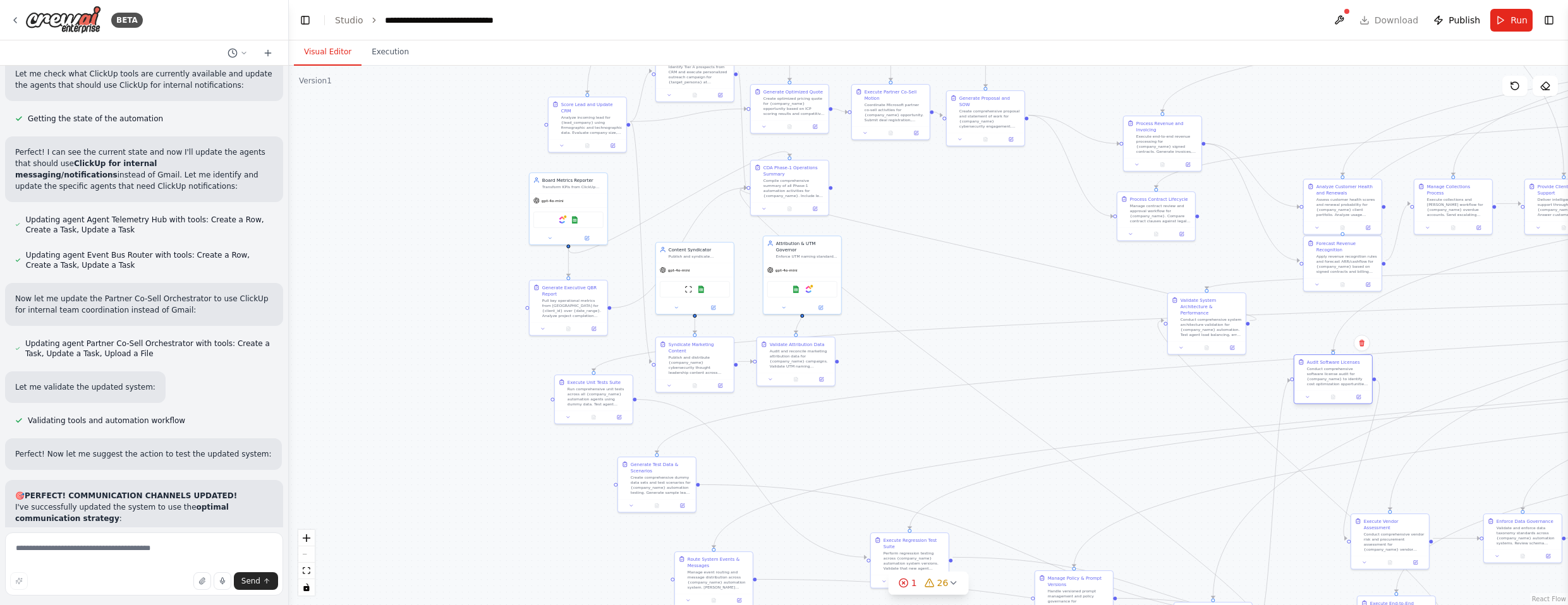
click at [862, 381] on div "Conduct comprehensive software license audit for {company_name} to identify cos…" at bounding box center [1337, 376] width 61 height 20
drag, startPoint x: 802, startPoint y: 358, endPoint x: 920, endPoint y: 407, distance: 127.8
click at [862, 407] on div "Audit and reconcile marketing attribution data for {company_name} campaigns. Va…" at bounding box center [913, 408] width 61 height 20
drag, startPoint x: 801, startPoint y: 264, endPoint x: 911, endPoint y: 307, distance: 118.1
click at [862, 307] on div "gpt-4o-mini" at bounding box center [910, 313] width 78 height 14
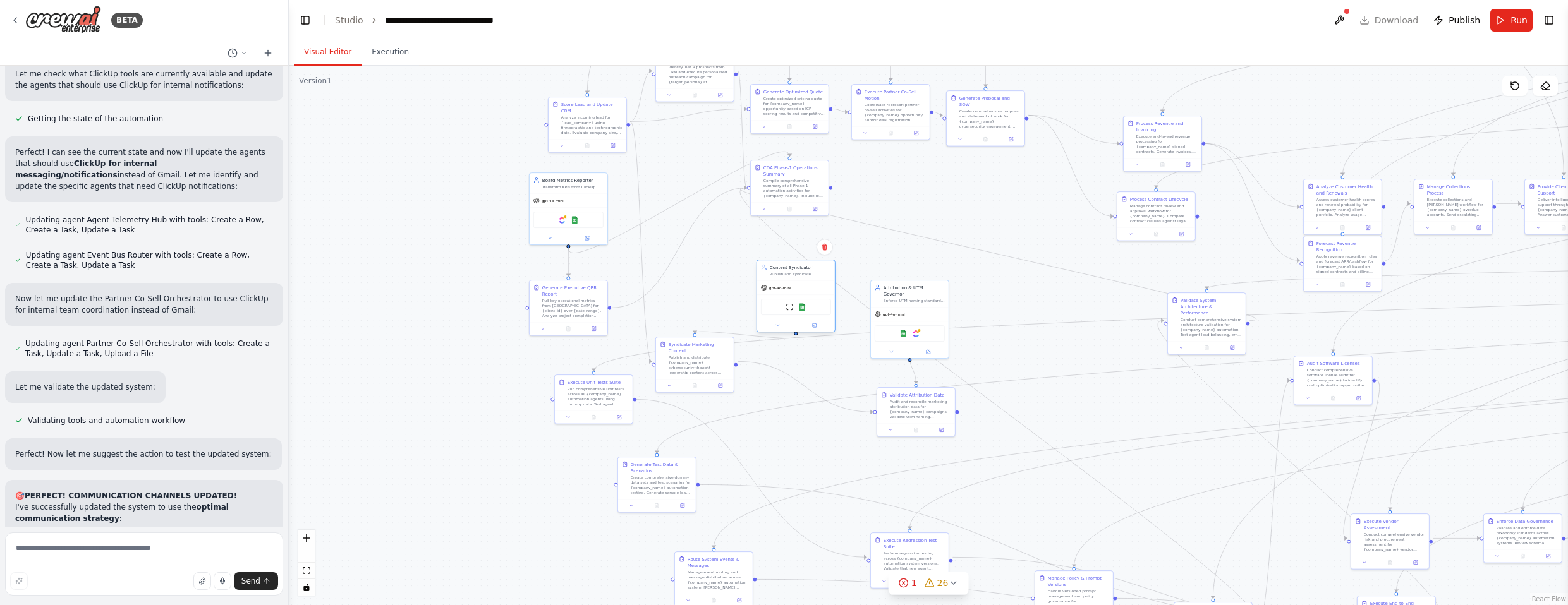
drag, startPoint x: 700, startPoint y: 265, endPoint x: 785, endPoint y: 300, distance: 91.9
click at [803, 286] on div "gpt-4o-mini" at bounding box center [796, 288] width 78 height 14
drag, startPoint x: 714, startPoint y: 355, endPoint x: 803, endPoint y: 372, distance: 90.6
click at [817, 393] on div "Publish and distribute {company_name} cybersecurity thought leadership content …" at bounding box center [800, 403] width 61 height 20
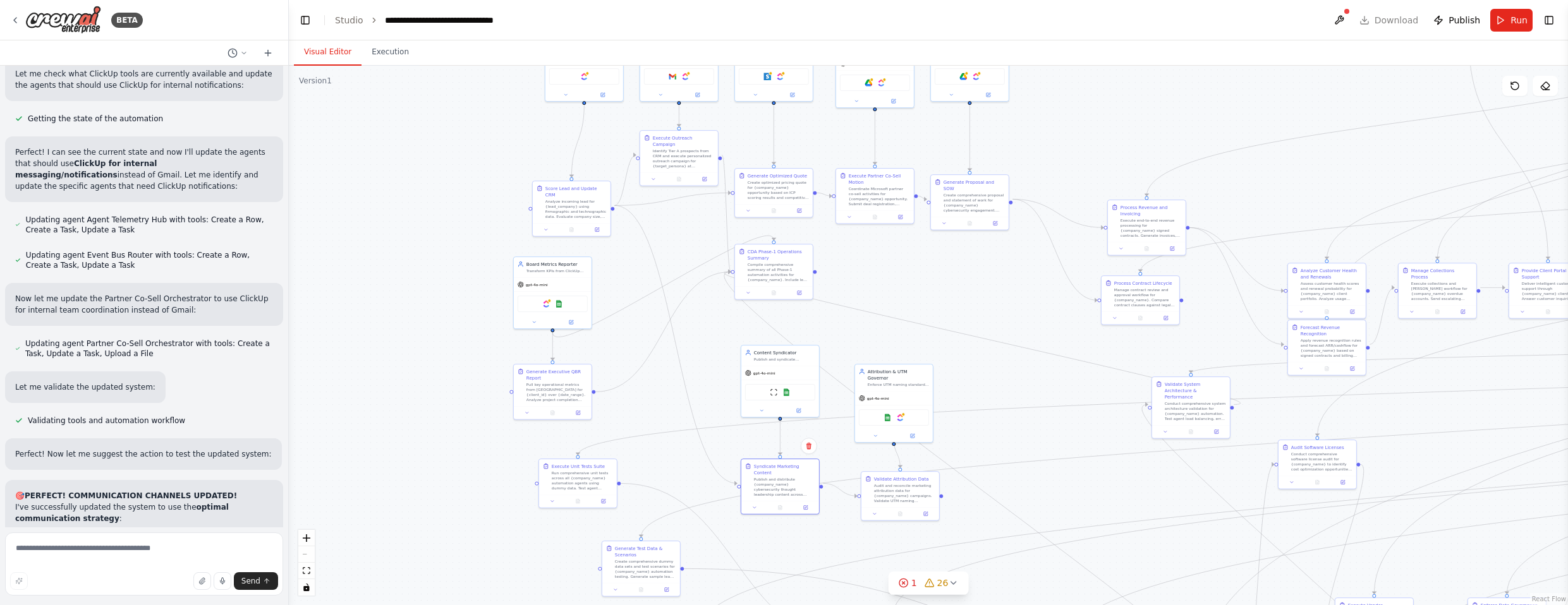
drag, startPoint x: 720, startPoint y: 250, endPoint x: 706, endPoint y: 350, distance: 101.0
click at [706, 349] on div ".deletable-edge-delete-btn { width: 20px; height: 20px; border: 0px solid #ffff…" at bounding box center [929, 335] width 1280 height 539
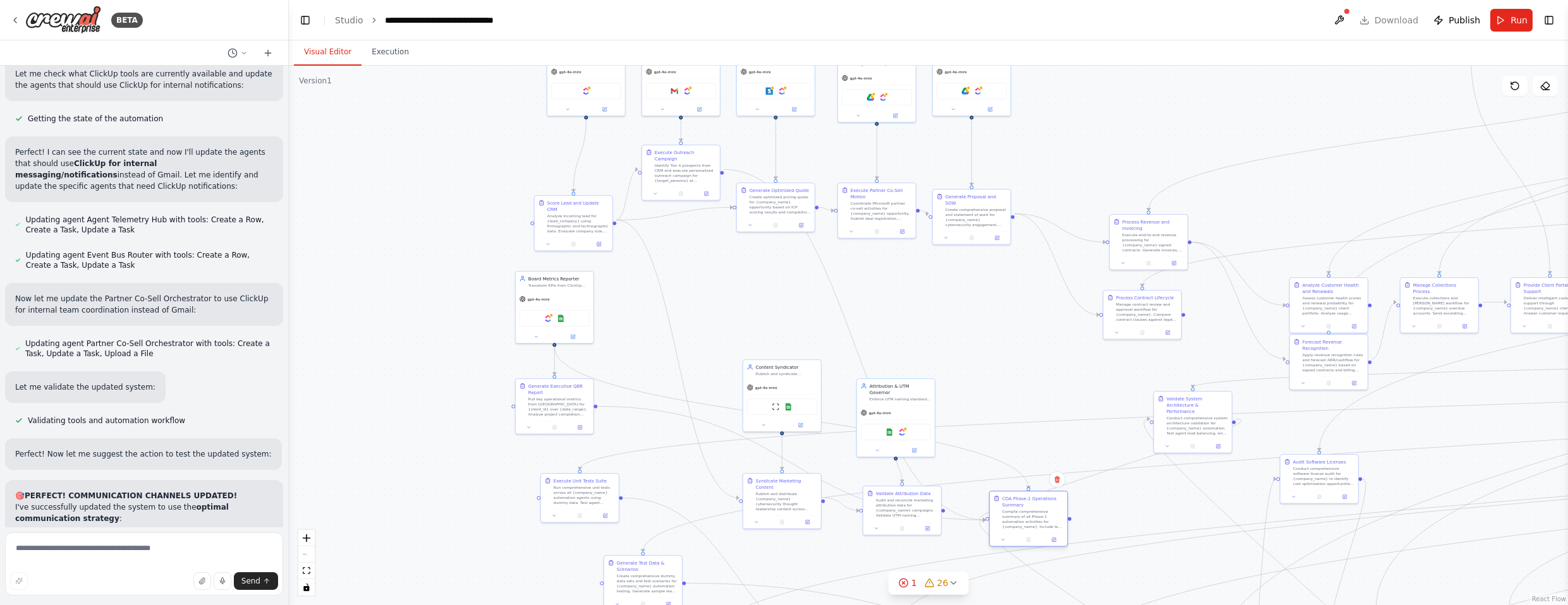
drag, startPoint x: 781, startPoint y: 284, endPoint x: 1031, endPoint y: 516, distance: 341.1
click at [862, 516] on div "Compile comprehensive summary of all Phase-1 automation activities for {company…" at bounding box center [1032, 519] width 61 height 20
drag, startPoint x: 794, startPoint y: 384, endPoint x: 754, endPoint y: 289, distance: 103.1
click at [754, 289] on div "gpt-4o-mini" at bounding box center [744, 292] width 78 height 14
drag, startPoint x: 908, startPoint y: 403, endPoint x: 908, endPoint y: 285, distance: 118.0
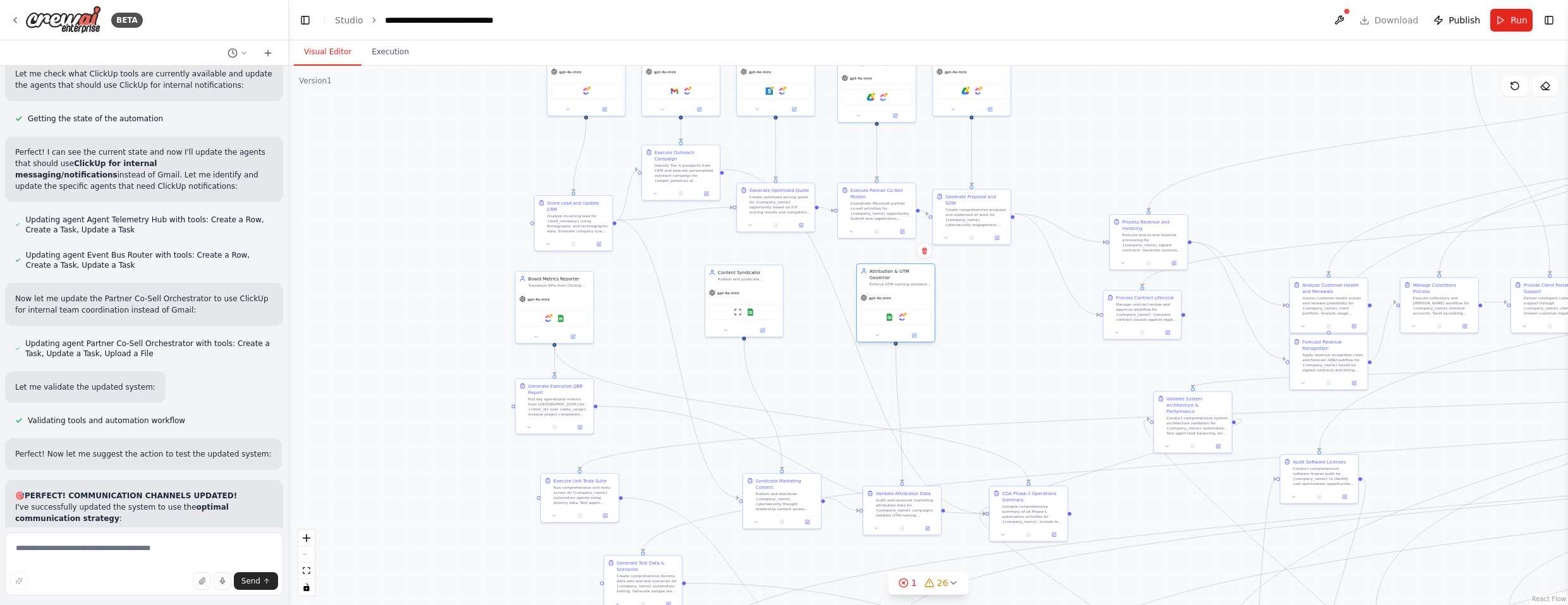
click at [862, 291] on div "gpt-4o-mini" at bounding box center [896, 298] width 78 height 14
drag, startPoint x: 907, startPoint y: 495, endPoint x: 915, endPoint y: 389, distance: 106.3
click at [862, 389] on div "Audit and reconcile marketing attribution data for {company_name} campaigns. Va…" at bounding box center [919, 399] width 61 height 20
drag, startPoint x: 772, startPoint y: 499, endPoint x: 686, endPoint y: 381, distance: 146.0
click at [686, 381] on div "Publish and distribute {company_name} cybersecurity thought leadership content …" at bounding box center [704, 386] width 61 height 20
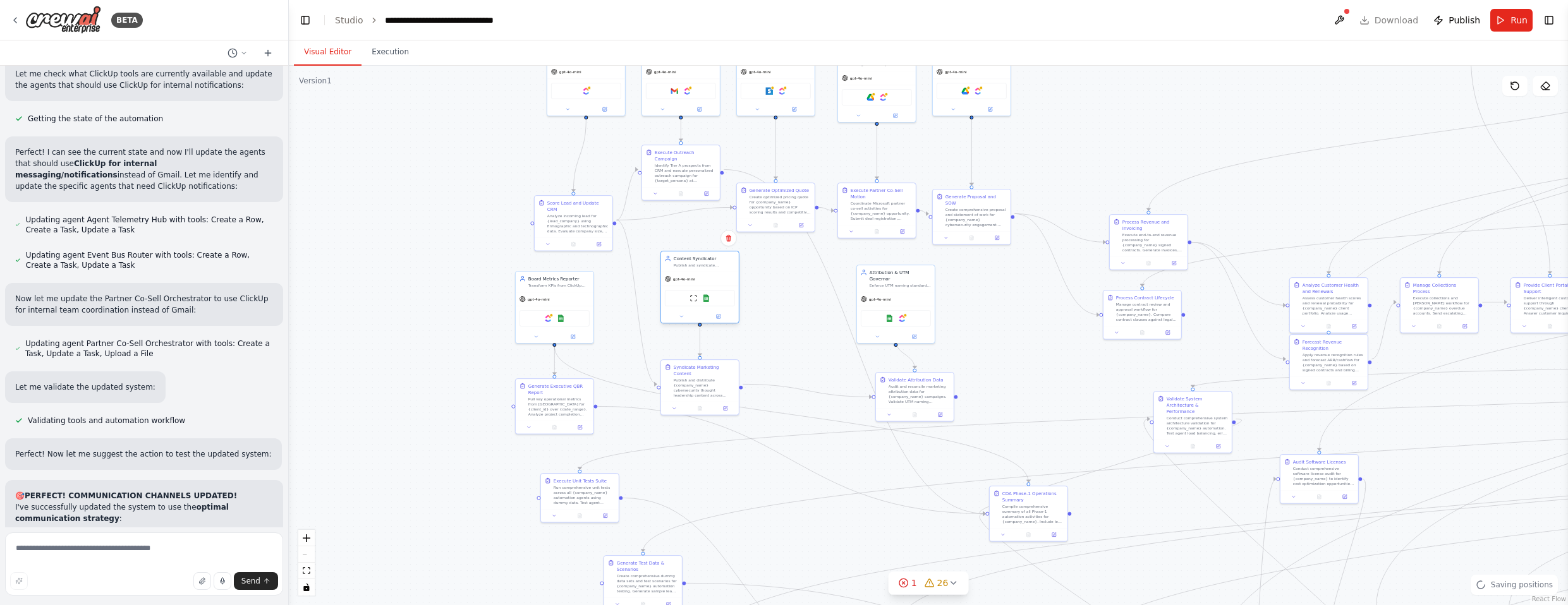
drag, startPoint x: 744, startPoint y: 289, endPoint x: 698, endPoint y: 279, distance: 47.1
click at [698, 279] on div "gpt-4o-mini" at bounding box center [700, 279] width 78 height 14
drag, startPoint x: 726, startPoint y: 374, endPoint x: 724, endPoint y: 365, distance: 9.2
click at [724, 370] on div "Publish and distribute {company_name} cybersecurity thought leadership content …" at bounding box center [704, 380] width 61 height 20
drag, startPoint x: 917, startPoint y: 286, endPoint x: 821, endPoint y: 275, distance: 96.6
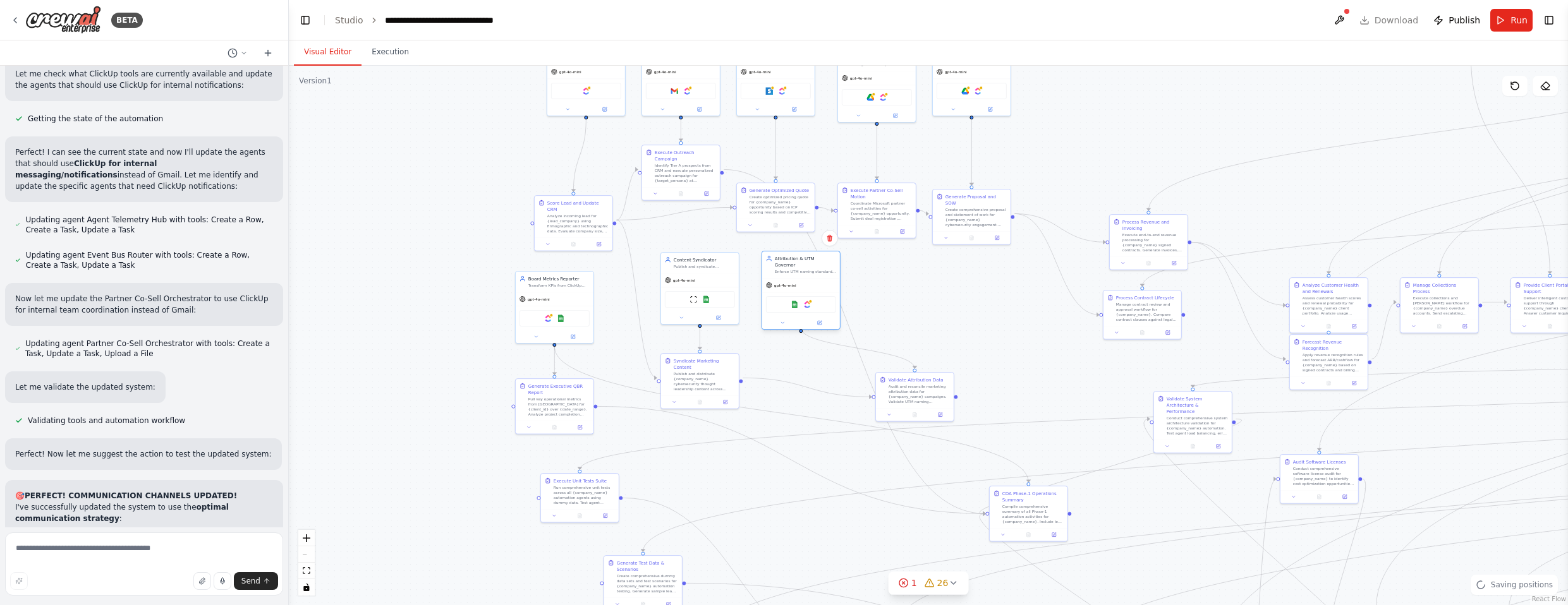
click at [821, 279] on div "gpt-4o-mini" at bounding box center [801, 285] width 78 height 14
drag, startPoint x: 936, startPoint y: 388, endPoint x: 817, endPoint y: 375, distance: 119.7
click at [817, 375] on div "Audit and reconcile marketing attribution data for {company_name} campaigns. Va…" at bounding box center [798, 380] width 61 height 20
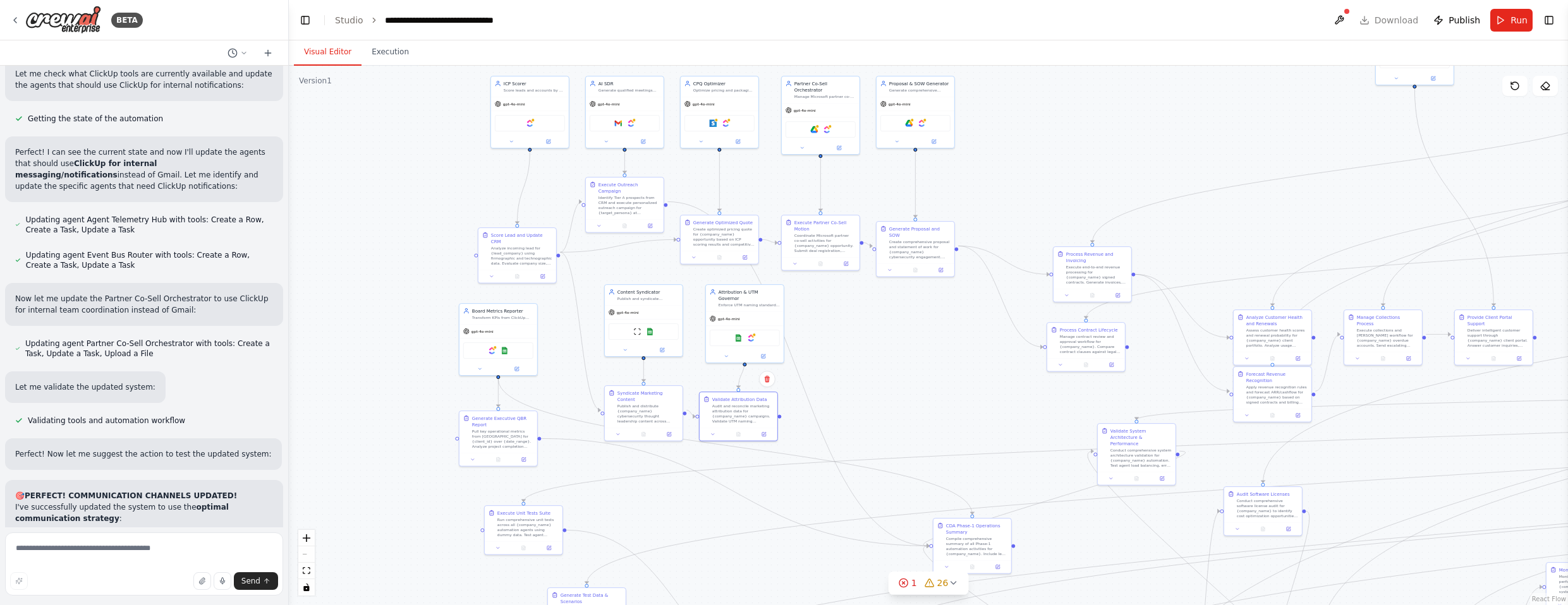
drag, startPoint x: 930, startPoint y: 309, endPoint x: 876, endPoint y: 345, distance: 64.9
click at [862, 345] on div ".deletable-edge-delete-btn { width: 20px; height: 20px; border: 0px solid #ffff…" at bounding box center [929, 335] width 1280 height 539
drag, startPoint x: 982, startPoint y: 543, endPoint x: 682, endPoint y: 510, distance: 301.8
click at [682, 510] on div "Compile comprehensive summary of all Phase-1 automation activities for {company…" at bounding box center [681, 517] width 61 height 20
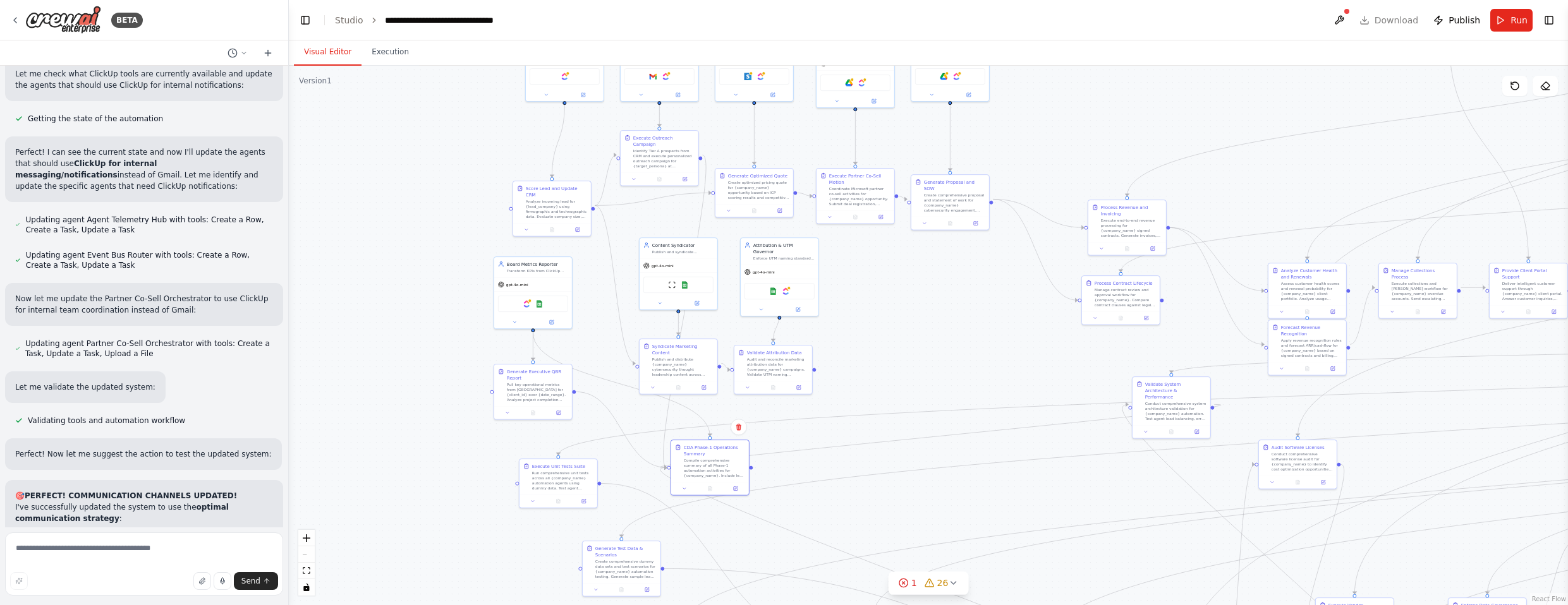
drag, startPoint x: 844, startPoint y: 402, endPoint x: 885, endPoint y: 353, distance: 63.9
click at [862, 371] on div ".deletable-edge-delete-btn { width: 20px; height: 20px; border: 0px solid #ffff…" at bounding box center [929, 335] width 1280 height 539
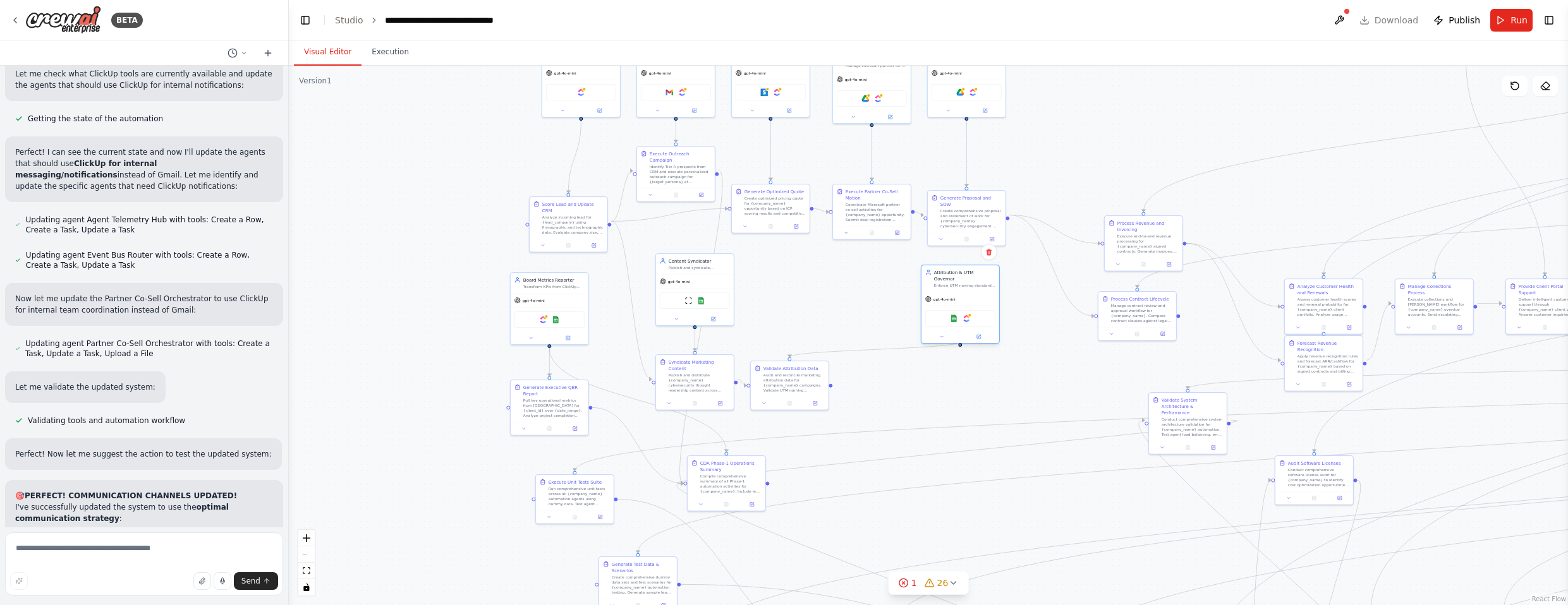
drag, startPoint x: 813, startPoint y: 277, endPoint x: 978, endPoint y: 289, distance: 165.4
click at [862, 292] on div "gpt-4o-mini" at bounding box center [960, 299] width 78 height 14
drag, startPoint x: 793, startPoint y: 377, endPoint x: 958, endPoint y: 378, distance: 165.0
click at [862, 382] on div "Audit and reconcile marketing attribution data for {company_name} campaigns. Va…" at bounding box center [971, 388] width 61 height 20
drag, startPoint x: 684, startPoint y: 274, endPoint x: 839, endPoint y: 291, distance: 155.9
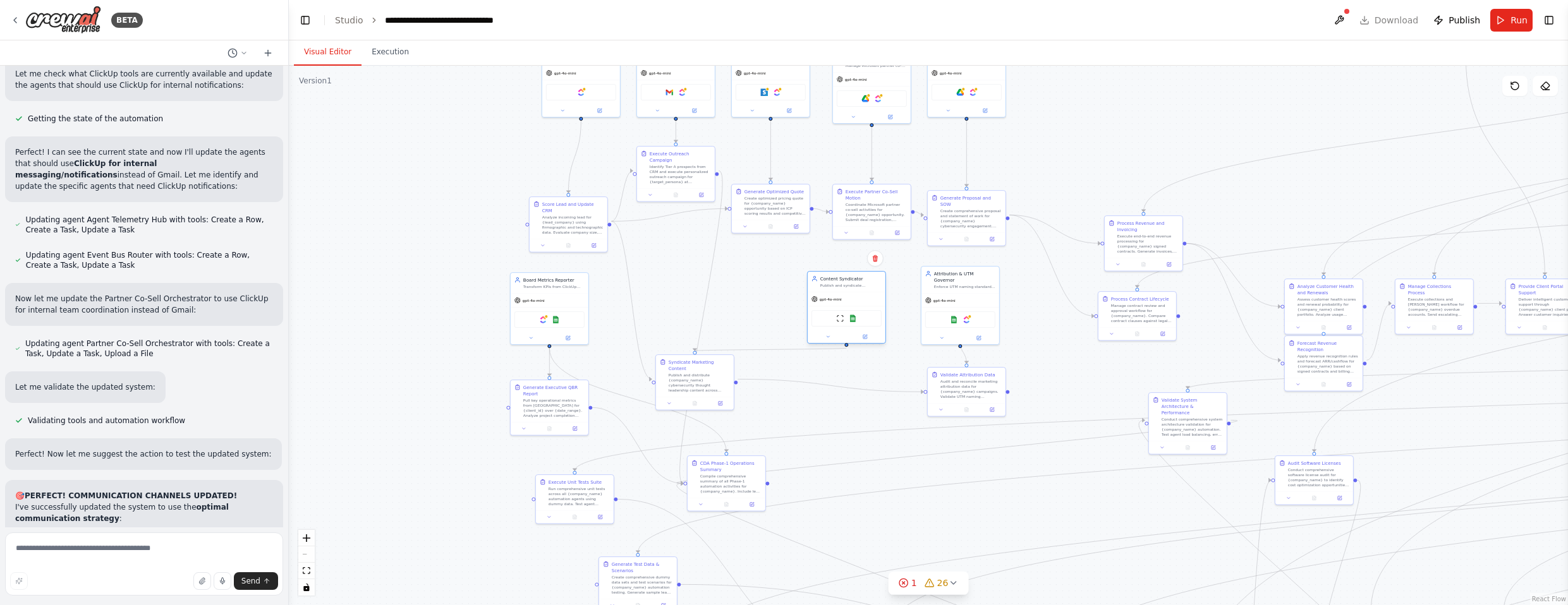
click at [839, 291] on div "Content Syndicator Publish and syndicate {company_name} cybersecurity content a…" at bounding box center [846, 307] width 79 height 73
drag, startPoint x: 702, startPoint y: 373, endPoint x: 856, endPoint y: 393, distance: 155.3
click at [856, 393] on div "Publish and distribute {company_name} cybersecurity thought leadership content …" at bounding box center [850, 400] width 61 height 20
drag, startPoint x: 686, startPoint y: 171, endPoint x: 671, endPoint y: 347, distance: 176.6
click at [671, 347] on div "Identify Tier A prospects from CRM and execute personalized outreach campaign f…" at bounding box center [667, 349] width 61 height 20
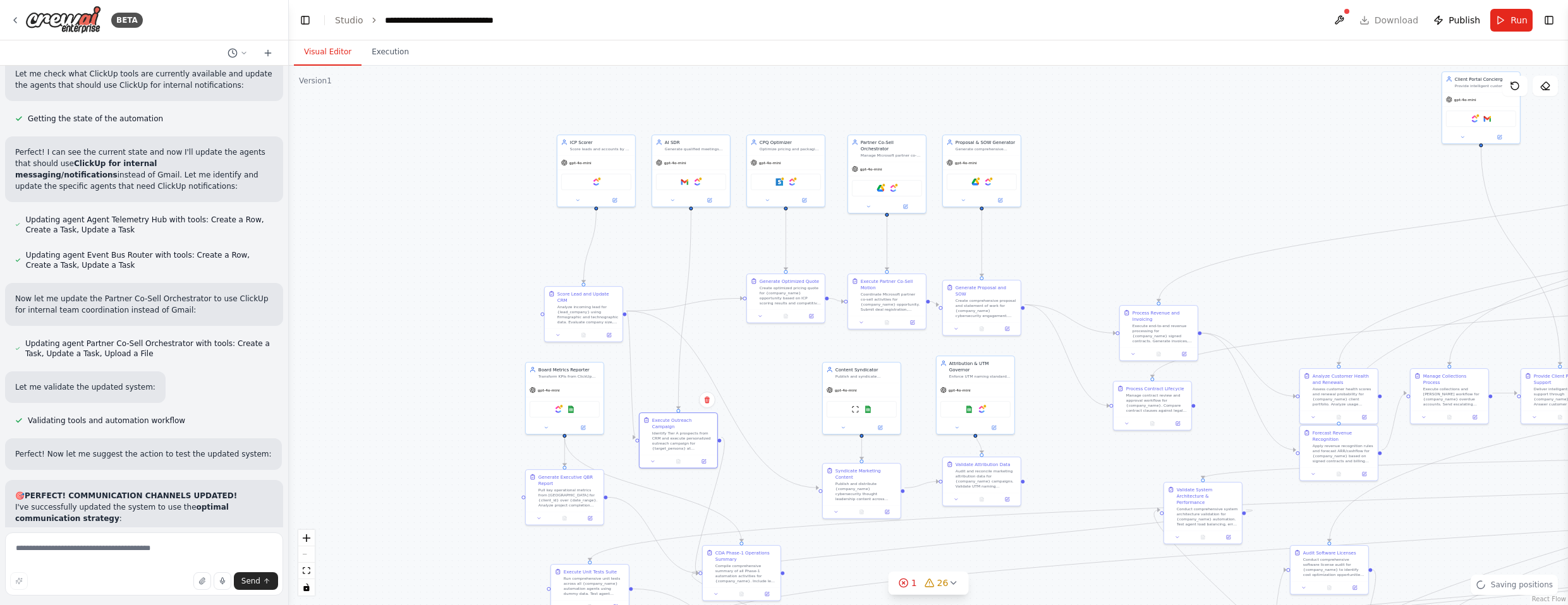
drag, startPoint x: 767, startPoint y: 275, endPoint x: 782, endPoint y: 365, distance: 91.2
click at [782, 365] on div ".deletable-edge-delete-btn { width: 20px; height: 20px; border: 0px solid #ffff…" at bounding box center [929, 335] width 1280 height 539
drag, startPoint x: 590, startPoint y: 305, endPoint x: 598, endPoint y: 262, distance: 43.7
click at [598, 265] on div "Analyze incoming lead for {lead_company} using firmographic and technographic d…" at bounding box center [594, 275] width 61 height 20
drag, startPoint x: 701, startPoint y: 157, endPoint x: 691, endPoint y: 346, distance: 189.3
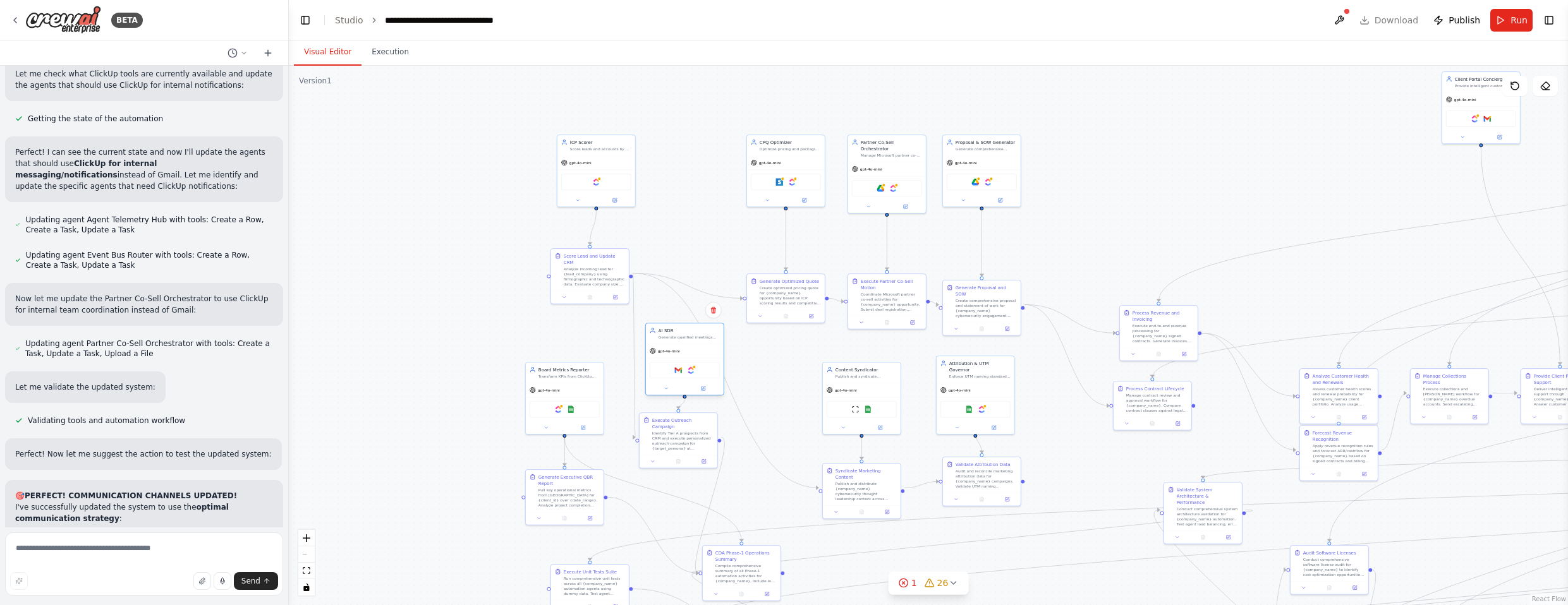
click at [691, 346] on div "gpt-4o-mini" at bounding box center [685, 351] width 78 height 14
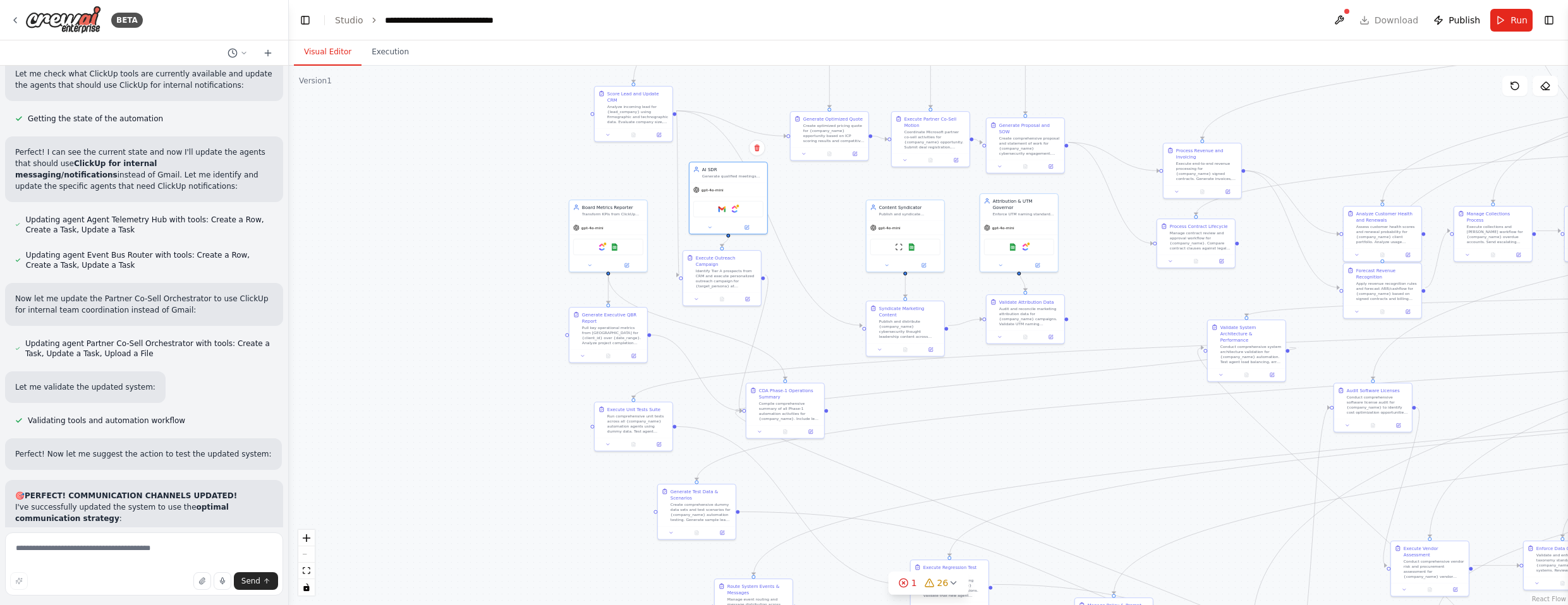
drag, startPoint x: 758, startPoint y: 481, endPoint x: 802, endPoint y: 323, distance: 164.0
click at [802, 323] on div ".deletable-edge-delete-btn { width: 20px; height: 20px; border: 0px solid #ffff…" at bounding box center [929, 335] width 1280 height 539
drag, startPoint x: 616, startPoint y: 227, endPoint x: 532, endPoint y: 227, distance: 84.0
click at [532, 227] on div "gpt-4o-mini" at bounding box center [526, 227] width 78 height 14
drag, startPoint x: 621, startPoint y: 338, endPoint x: 527, endPoint y: 356, distance: 95.7
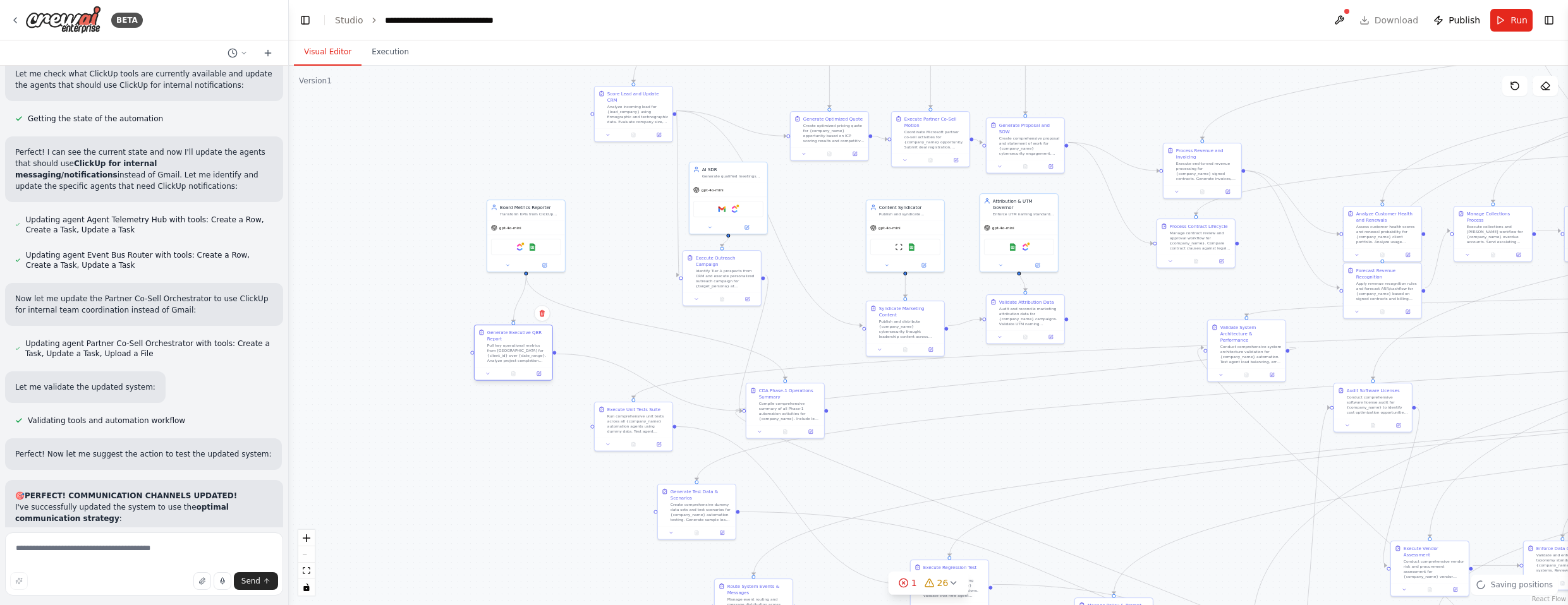
click at [527, 356] on div "Pull key operational metrics from [GEOGRAPHIC_DATA] for {client_id} over {date_…" at bounding box center [517, 353] width 61 height 20
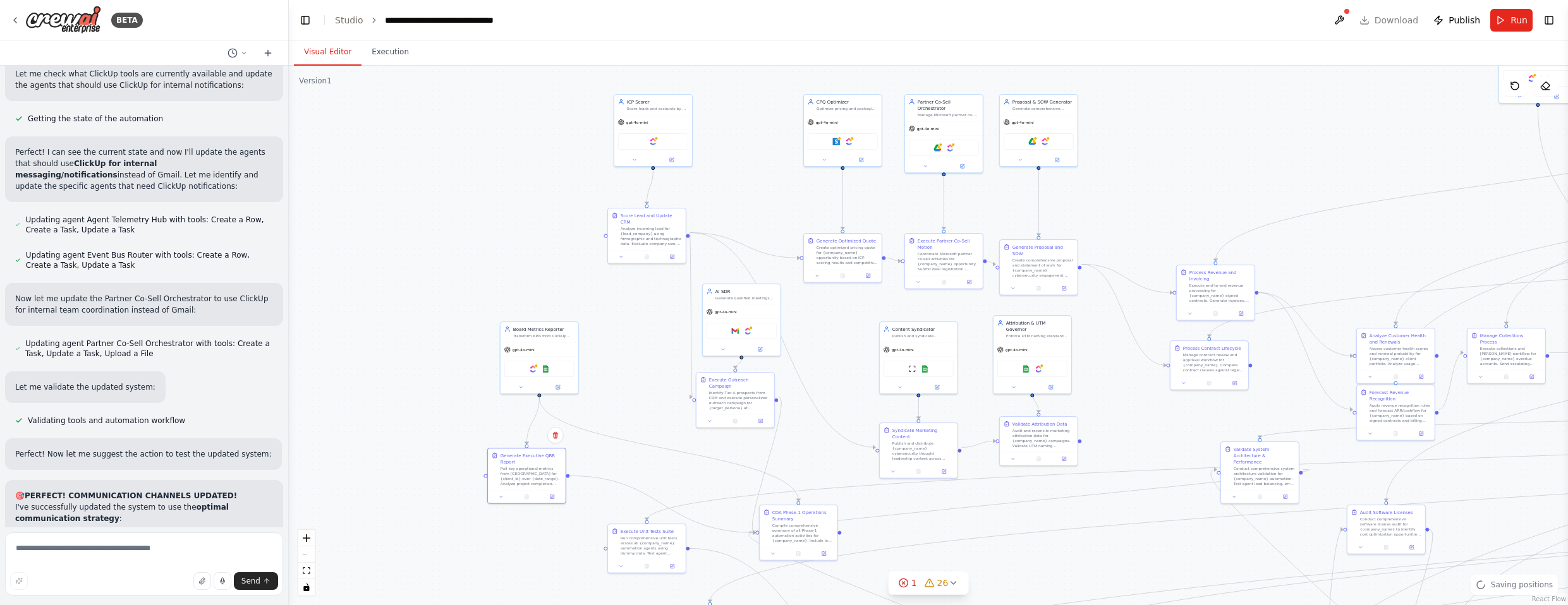
drag, startPoint x: 612, startPoint y: 177, endPoint x: 647, endPoint y: 328, distance: 155.0
click at [636, 351] on div ".deletable-edge-delete-btn { width: 20px; height: 20px; border: 0px solid #ffff…" at bounding box center [929, 335] width 1280 height 539
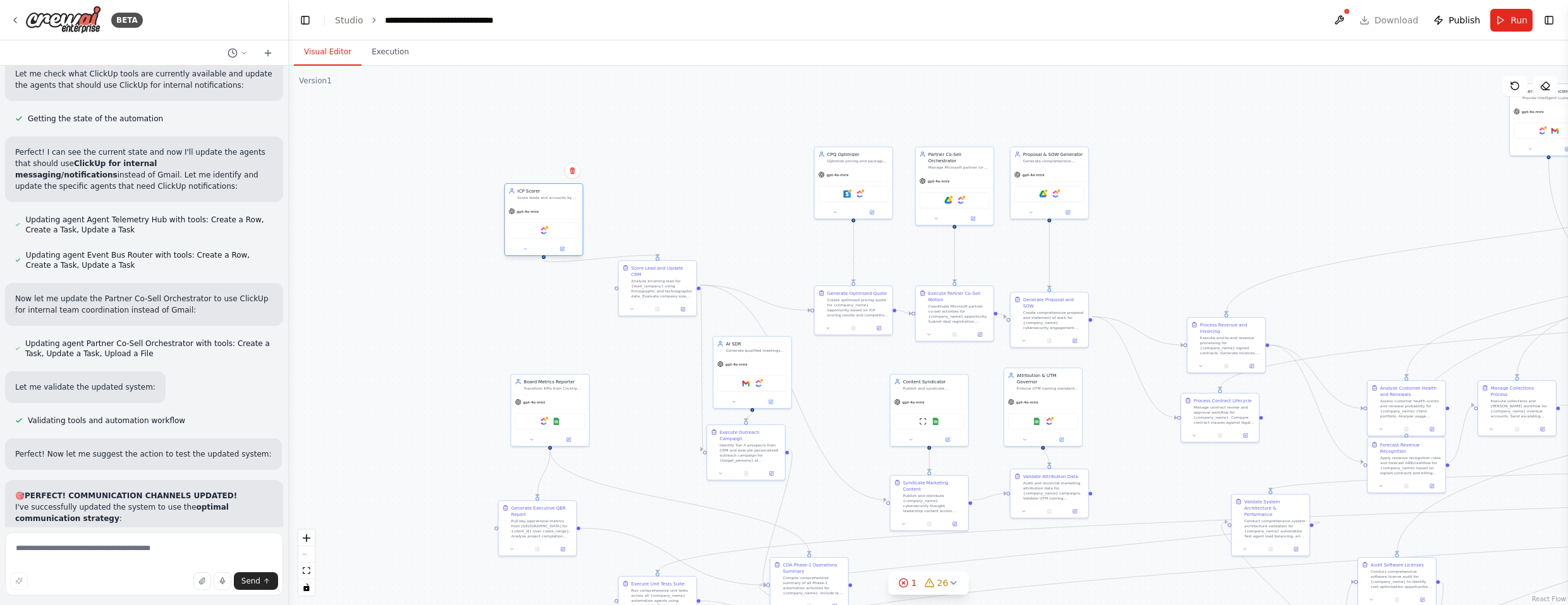
drag, startPoint x: 669, startPoint y: 177, endPoint x: 549, endPoint y: 214, distance: 125.6
click at [549, 214] on div "gpt-4o-mini" at bounding box center [543, 212] width 78 height 14
drag, startPoint x: 654, startPoint y: 289, endPoint x: 551, endPoint y: 316, distance: 106.5
click at [551, 316] on div "Analyze incoming lead for {lead_company} using firmographic and technographic d…" at bounding box center [554, 319] width 61 height 20
drag, startPoint x: 747, startPoint y: 449, endPoint x: 653, endPoint y: 451, distance: 94.0
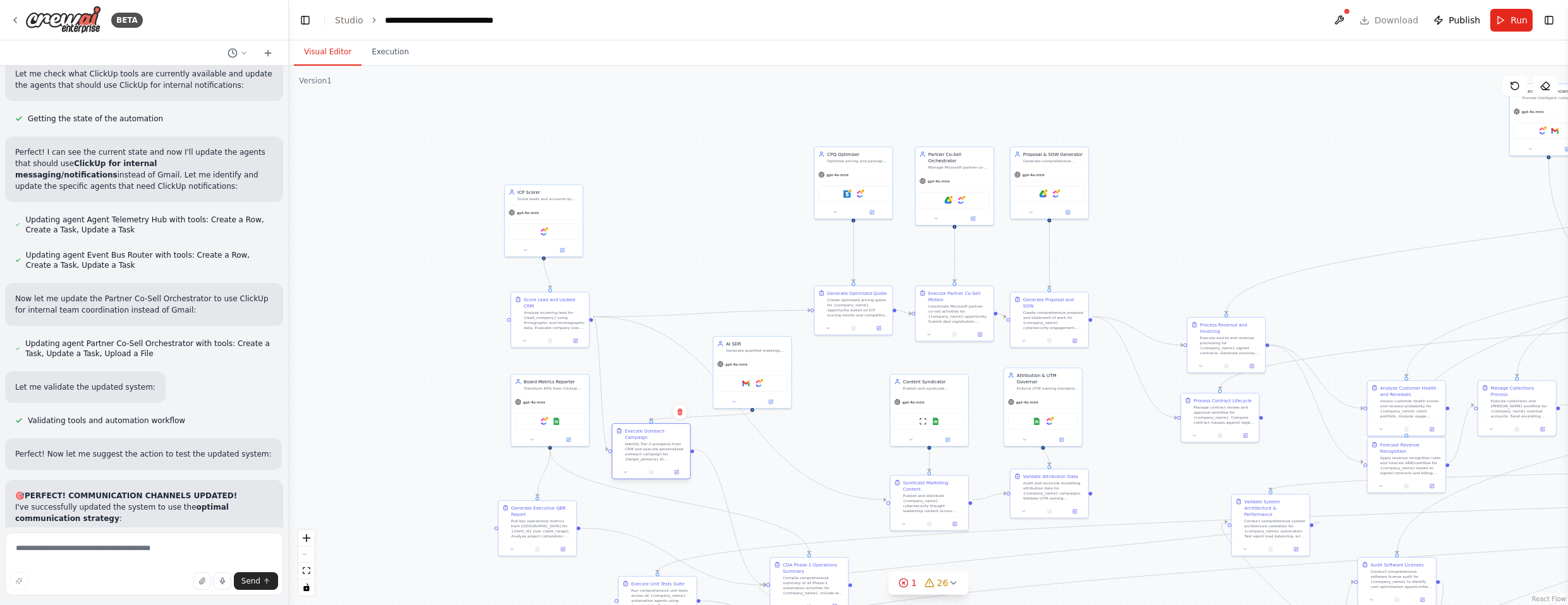
click at [653, 451] on div "Identify Tier A prospects from CRM and execute personalized outreach campaign f…" at bounding box center [655, 451] width 61 height 20
drag, startPoint x: 555, startPoint y: 310, endPoint x: 660, endPoint y: 277, distance: 110.1
click at [660, 277] on div "Analyze incoming lead for {lead_company} using firmographic and technographic d…" at bounding box center [655, 287] width 61 height 20
drag, startPoint x: 563, startPoint y: 208, endPoint x: 662, endPoint y: 183, distance: 102.1
click at [662, 183] on div "gpt-4o-mini" at bounding box center [645, 180] width 78 height 14
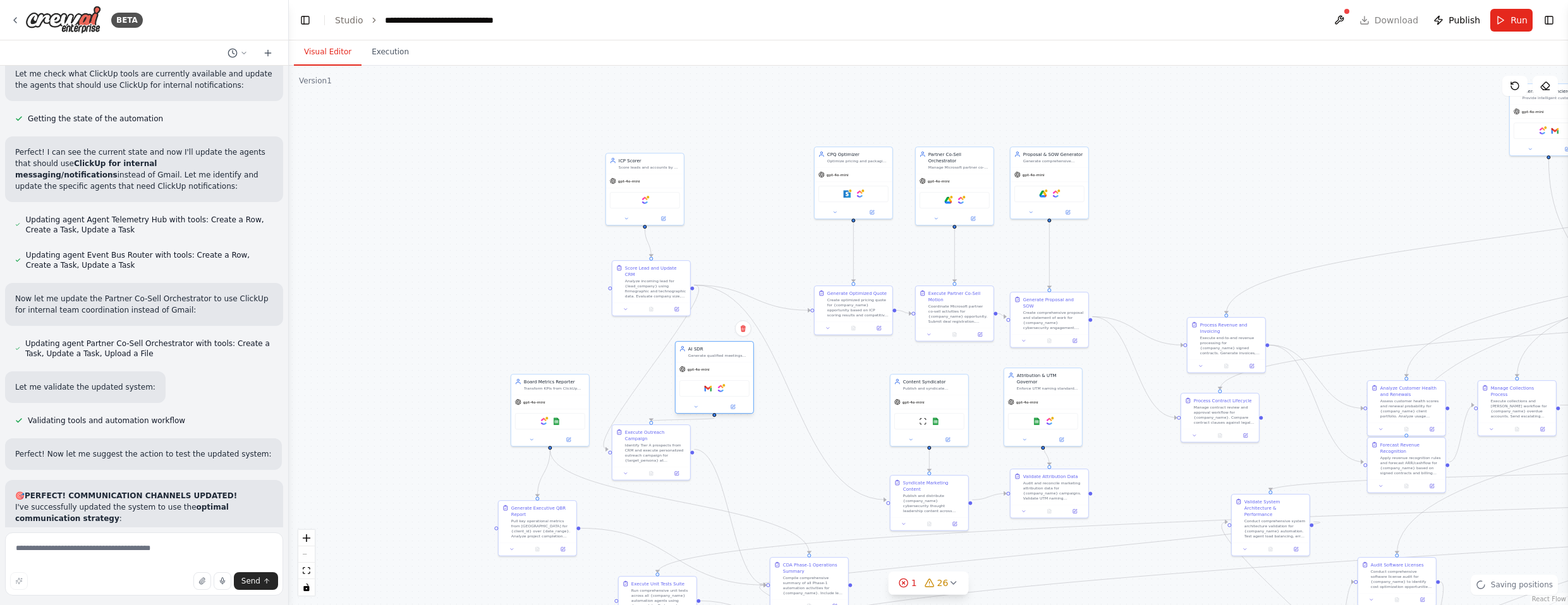
drag, startPoint x: 747, startPoint y: 357, endPoint x: 710, endPoint y: 362, distance: 37.3
click at [710, 363] on div "gpt-4o-mini" at bounding box center [714, 369] width 78 height 14
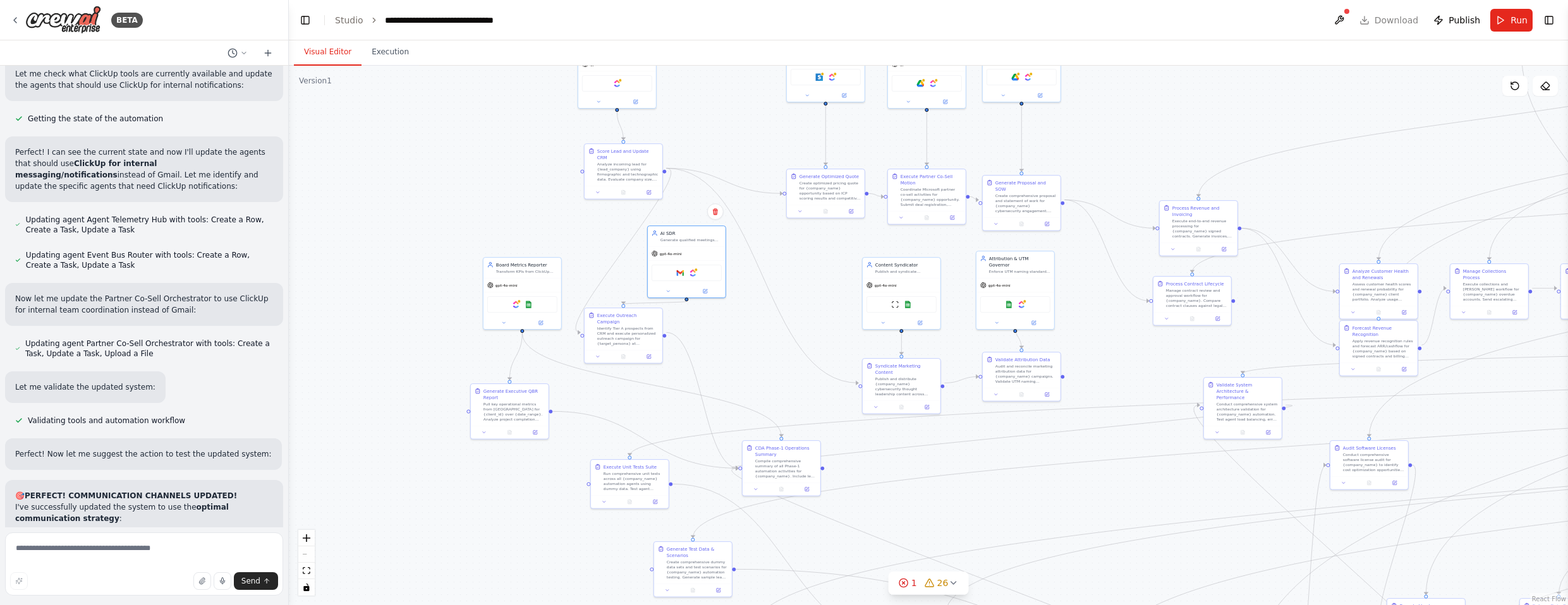
drag, startPoint x: 775, startPoint y: 449, endPoint x: 747, endPoint y: 336, distance: 116.4
click at [747, 336] on div ".deletable-edge-delete-btn { width: 20px; height: 20px; border: 0px solid #ffff…" at bounding box center [929, 335] width 1280 height 539
drag, startPoint x: 626, startPoint y: 328, endPoint x: 701, endPoint y: 340, distance: 76.0
click at [701, 340] on div "Identify Tier A prospects from CRM and execute personalized outreach campaign f…" at bounding box center [703, 349] width 61 height 20
drag, startPoint x: 616, startPoint y: 169, endPoint x: 548, endPoint y: 156, distance: 69.2
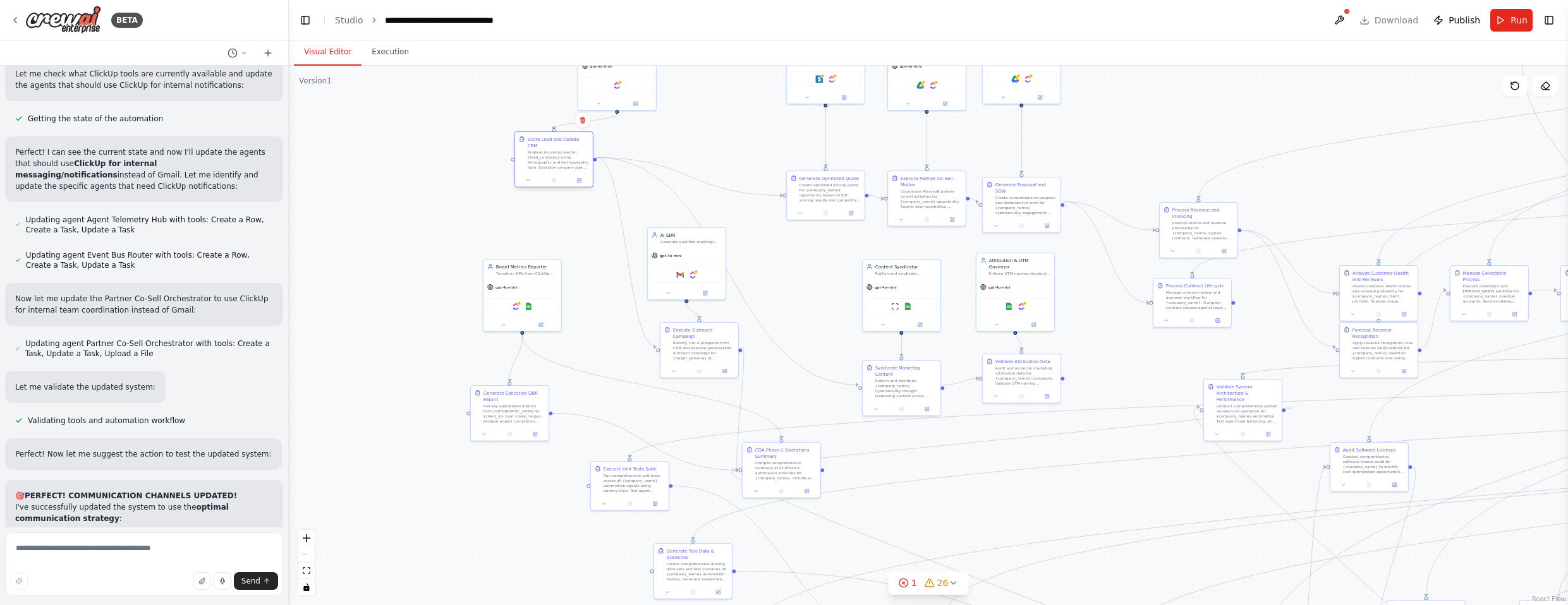
click at [548, 156] on div "Analyze incoming lead for {lead_company} using firmographic and technographic d…" at bounding box center [558, 160] width 61 height 20
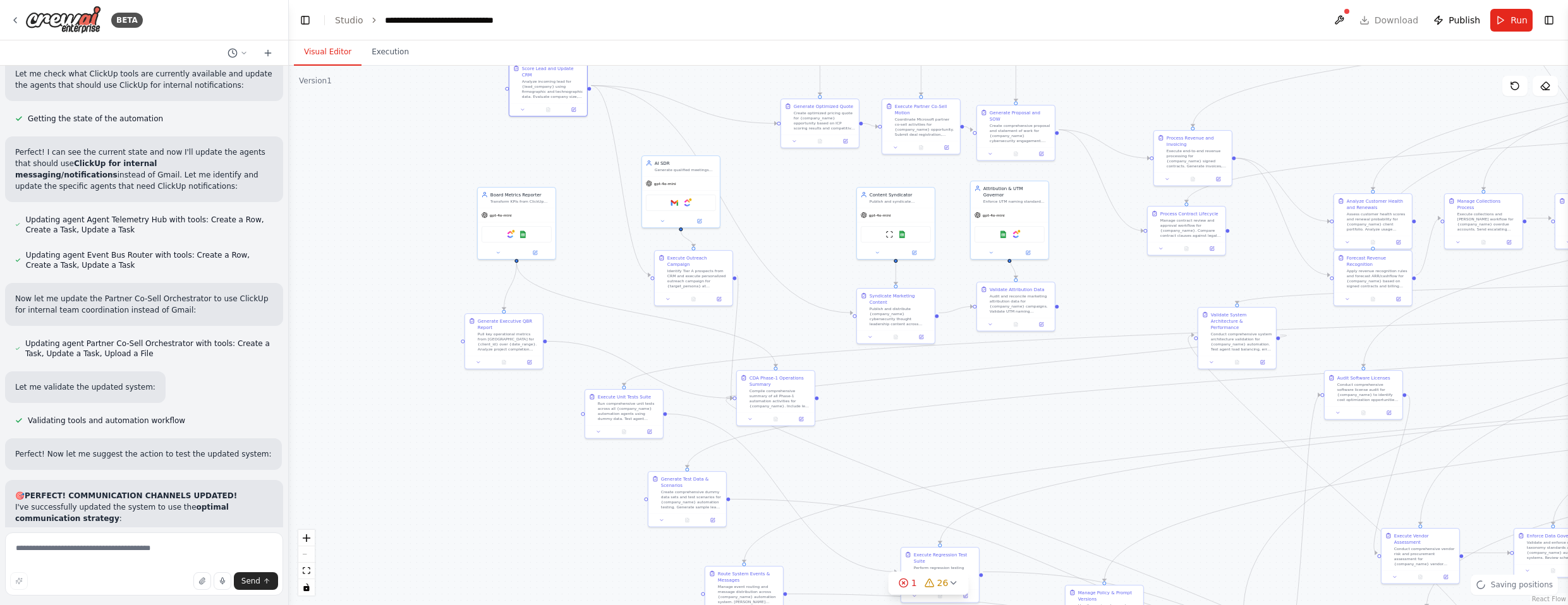
drag, startPoint x: 812, startPoint y: 394, endPoint x: 816, endPoint y: 356, distance: 38.2
click at [811, 331] on div ".deletable-edge-delete-btn { width: 20px; height: 20px; border: 0px solid #ffff…" at bounding box center [929, 335] width 1280 height 539
drag, startPoint x: 784, startPoint y: 404, endPoint x: 796, endPoint y: 417, distance: 17.7
click at [796, 417] on div "Compile comprehensive summary of all Phase-1 automation activities for {company…" at bounding box center [793, 411] width 61 height 20
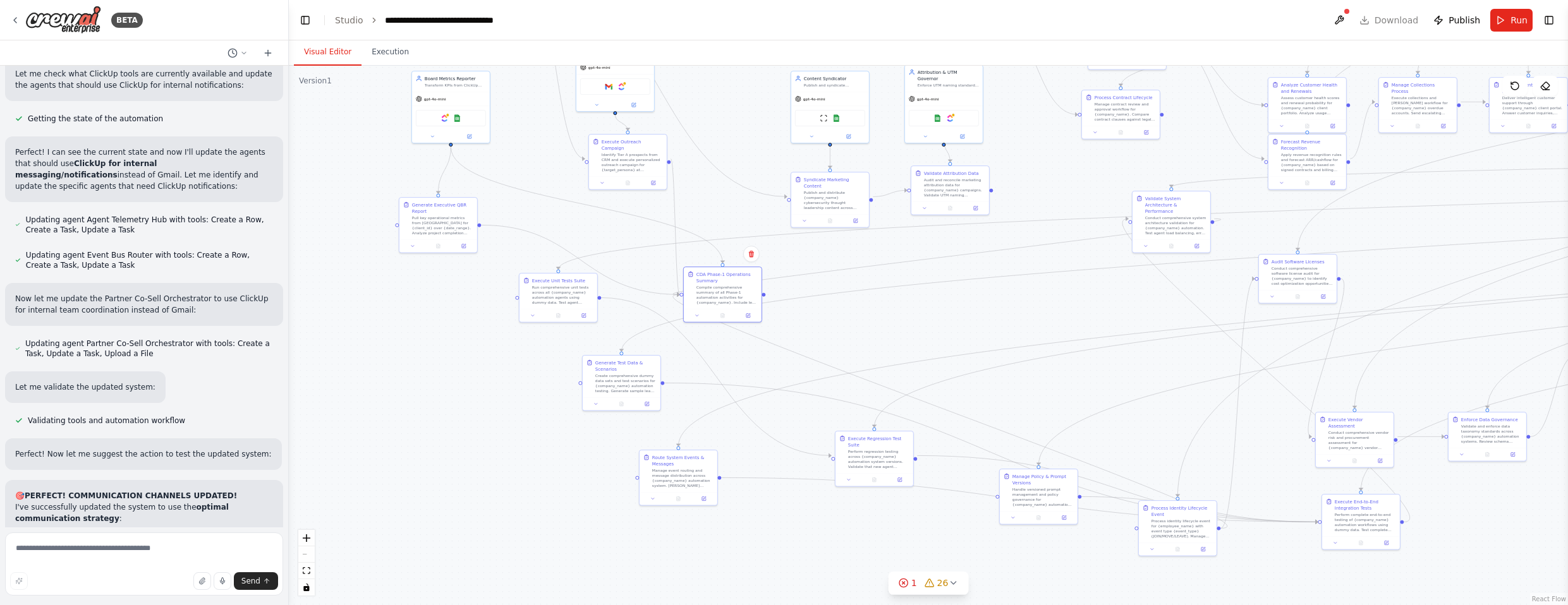
drag, startPoint x: 934, startPoint y: 449, endPoint x: 871, endPoint y: 338, distance: 127.6
click at [862, 338] on div ".deletable-edge-delete-btn { width: 20px; height: 20px; border: 0px solid #ffff…" at bounding box center [929, 335] width 1280 height 539
drag, startPoint x: 463, startPoint y: 101, endPoint x: 746, endPoint y: 189, distance: 296.4
click at [746, 189] on div "gpt-4o-mini" at bounding box center [739, 192] width 78 height 14
drag, startPoint x: 454, startPoint y: 222, endPoint x: 629, endPoint y: 251, distance: 177.4
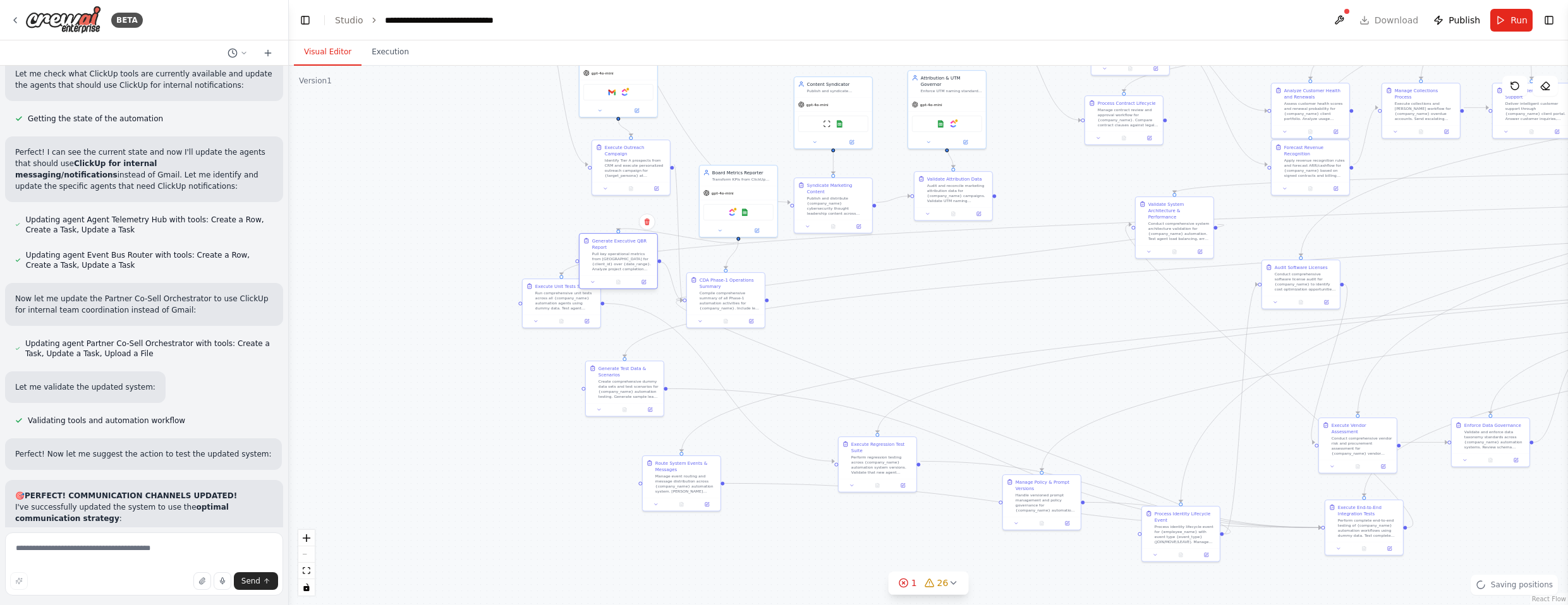
click at [628, 252] on div "Pull key operational metrics from [GEOGRAPHIC_DATA] for {client_id} over {date_…" at bounding box center [622, 261] width 61 height 20
drag, startPoint x: 723, startPoint y: 292, endPoint x: 841, endPoint y: 307, distance: 118.9
click at [852, 309] on div "Compile comprehensive summary of all Phase-1 automation activities for {company…" at bounding box center [856, 318] width 61 height 20
drag, startPoint x: 614, startPoint y: 256, endPoint x: 710, endPoint y: 295, distance: 103.6
click at [710, 295] on div "Pull key operational metrics from [GEOGRAPHIC_DATA] for {client_id} over {date_…" at bounding box center [717, 299] width 61 height 20
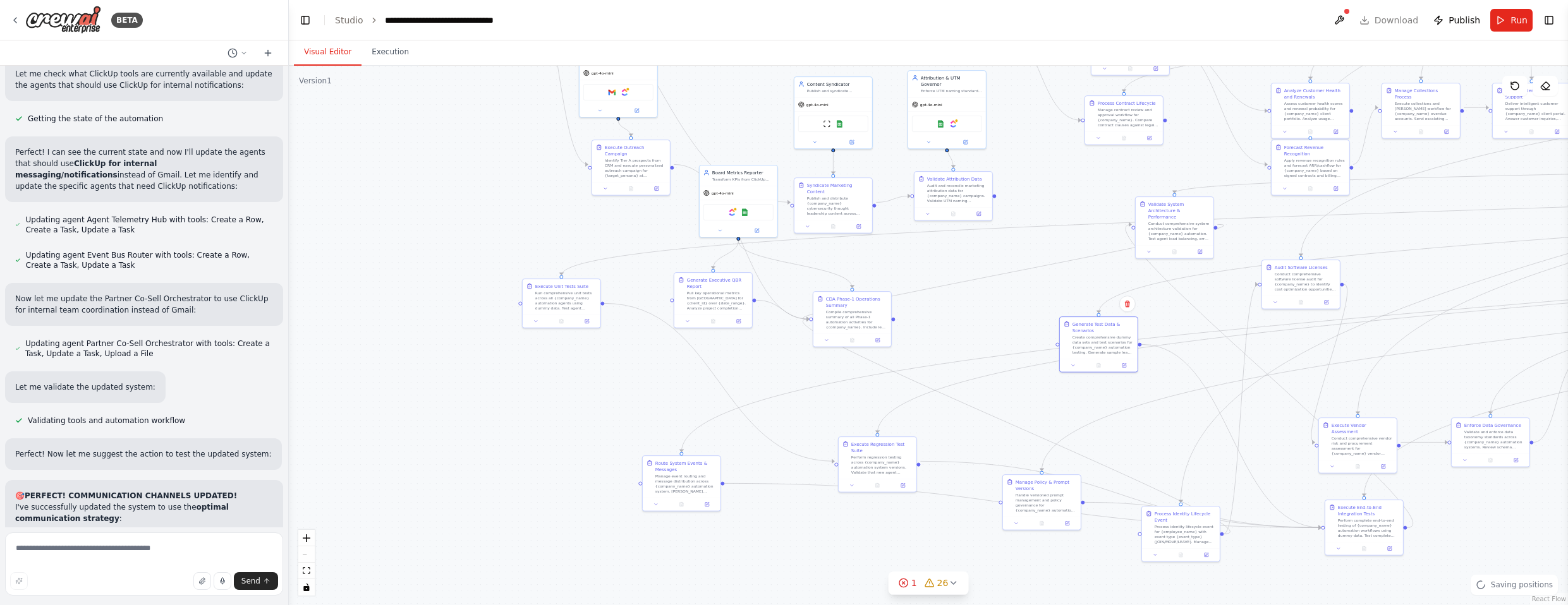
drag, startPoint x: 637, startPoint y: 384, endPoint x: 766, endPoint y: 323, distance: 142.7
click at [862, 340] on div "Create comprehensive dummy data sets and test scenarios for {company_name} auto…" at bounding box center [1103, 345] width 61 height 20
drag, startPoint x: 545, startPoint y: 301, endPoint x: 946, endPoint y: 278, distance: 401.7
click at [862, 278] on div "Run comprehensive unit tests across all {company_name} automation agents using …" at bounding box center [963, 274] width 61 height 20
drag, startPoint x: 695, startPoint y: 480, endPoint x: 1251, endPoint y: 397, distance: 562.2
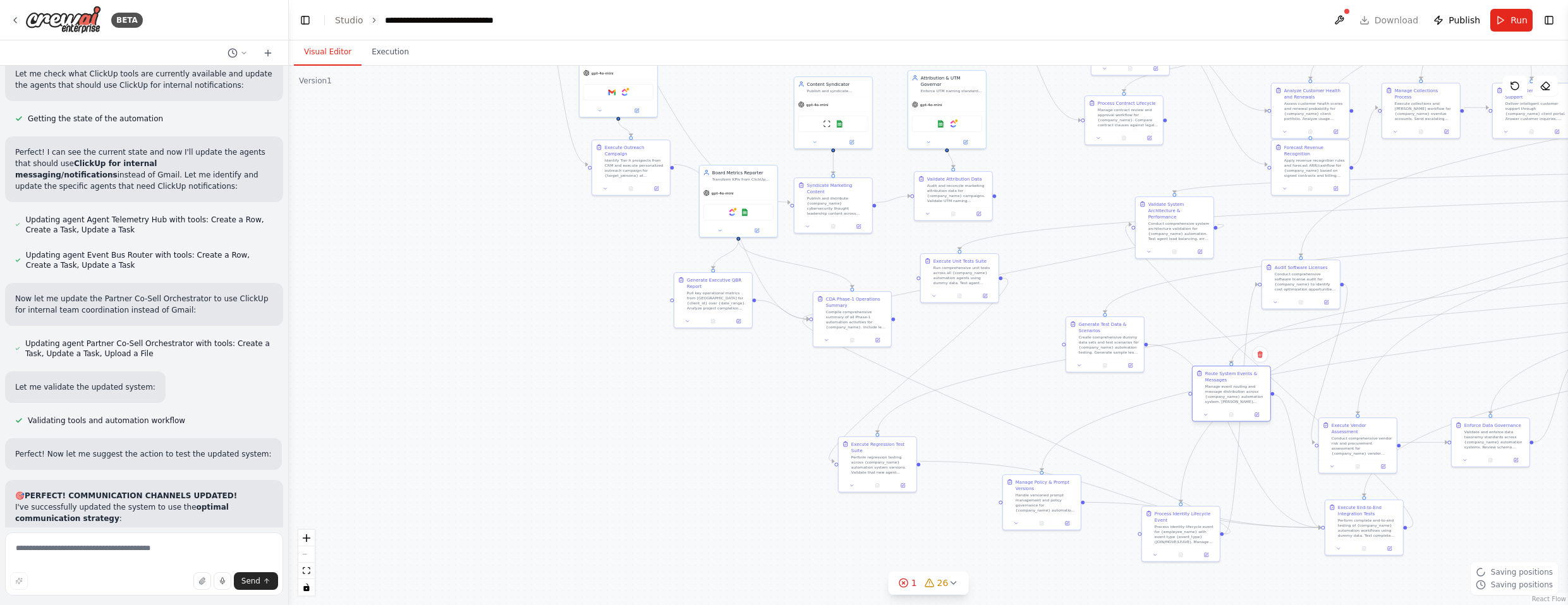
click at [862, 397] on div "Manage event routing and message distribution across {company_name} automation …" at bounding box center [1235, 394] width 61 height 20
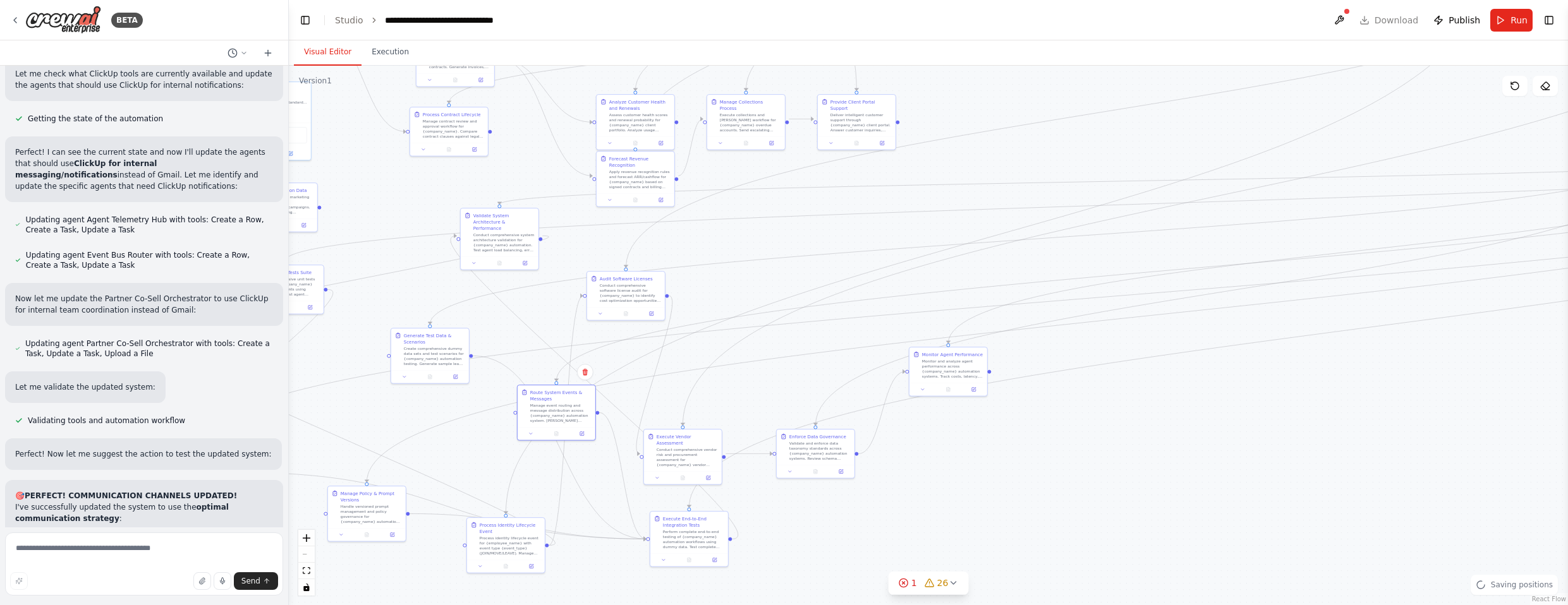
drag, startPoint x: 1429, startPoint y: 372, endPoint x: 743, endPoint y: 380, distance: 686.0
click at [743, 385] on div ".deletable-edge-delete-btn { width: 20px; height: 20px; border: 0px solid #ffff…" at bounding box center [929, 335] width 1280 height 539
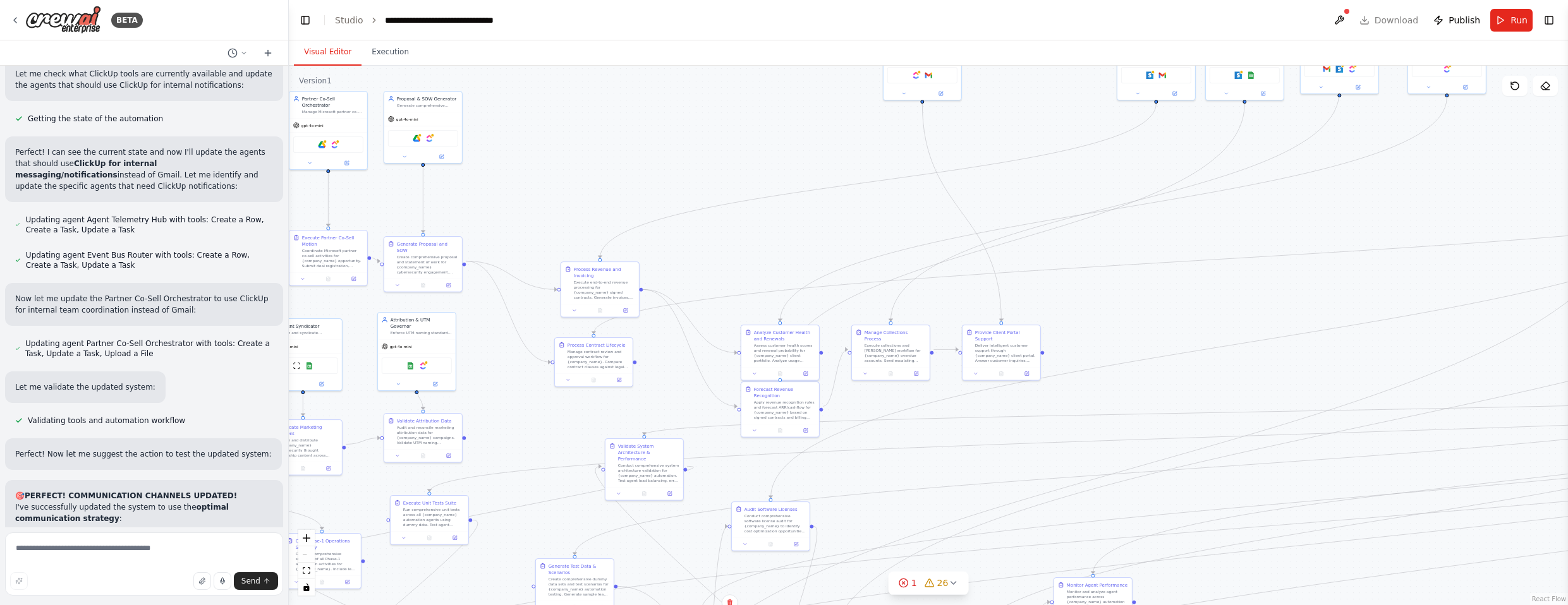
drag, startPoint x: 799, startPoint y: 204, endPoint x: 884, endPoint y: 394, distance: 208.1
click at [862, 435] on div ".deletable-edge-delete-btn { width: 20px; height: 20px; border: 0px solid #ffff…" at bounding box center [929, 335] width 1280 height 539
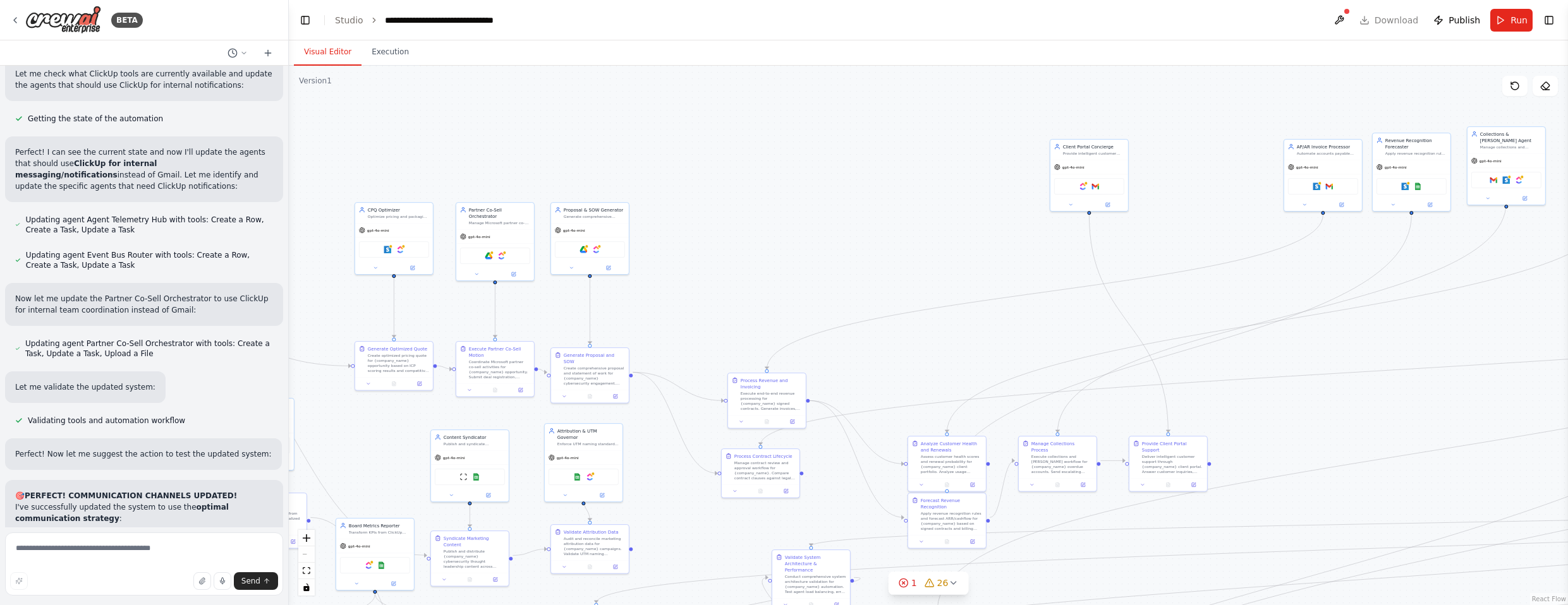
drag, startPoint x: 763, startPoint y: 225, endPoint x: 929, endPoint y: 335, distance: 199.1
click at [862, 335] on div ".deletable-edge-delete-btn { width: 20px; height: 20px; border: 0px solid #ffff…" at bounding box center [929, 335] width 1280 height 539
drag, startPoint x: 770, startPoint y: 390, endPoint x: 716, endPoint y: 365, distance: 59.5
click at [716, 365] on div "Execute end-to-end revenue processing for {company_name} signed contracts. Gene…" at bounding box center [720, 374] width 61 height 20
drag, startPoint x: 770, startPoint y: 474, endPoint x: 720, endPoint y: 474, distance: 50.0
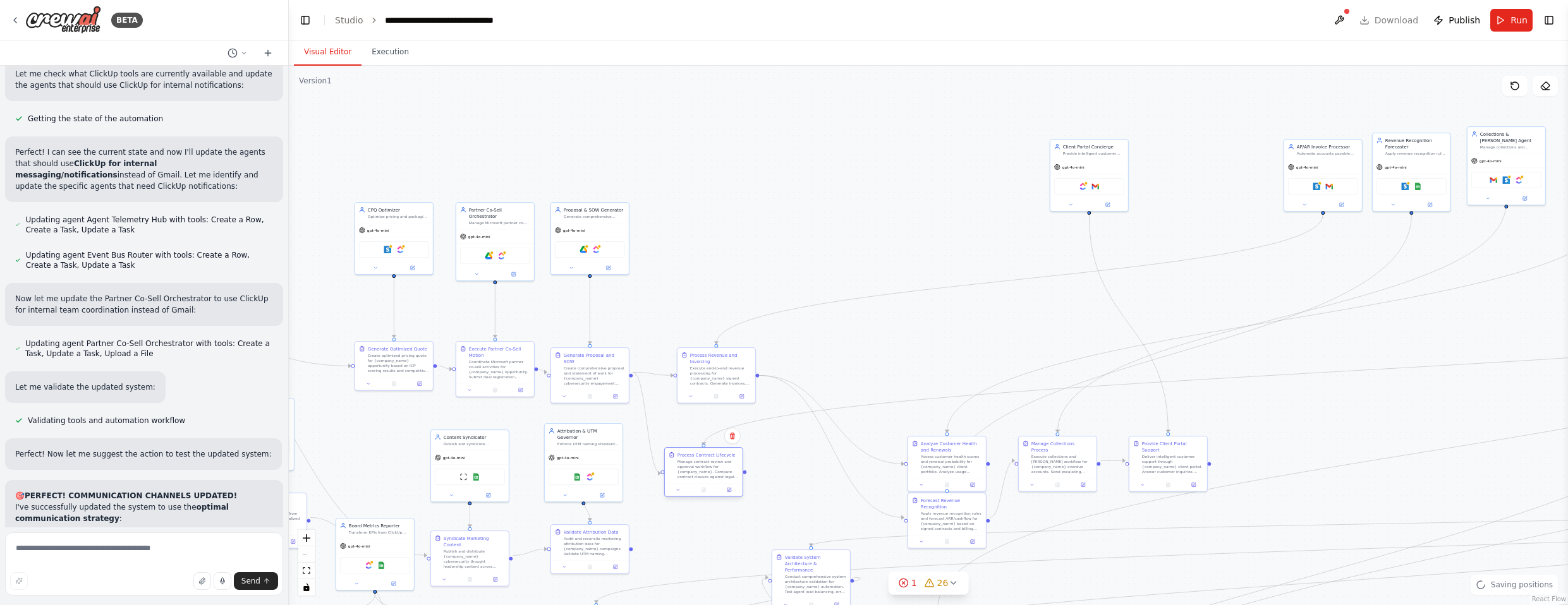
click at [720, 474] on div "Manage contract review and approval workflow for {company_name}. Compare contra…" at bounding box center [708, 469] width 61 height 20
drag, startPoint x: 971, startPoint y: 466, endPoint x: 885, endPoint y: 356, distance: 139.6
click at [862, 356] on div "Assess customer health scores and renewal probability for {company_name} client…" at bounding box center [865, 355] width 61 height 20
drag, startPoint x: 956, startPoint y: 517, endPoint x: 867, endPoint y: 476, distance: 98.0
click at [862, 476] on div "Apply revenue recognition rules and forecast ARR/cashflow for {company_name} ba…" at bounding box center [865, 482] width 61 height 20
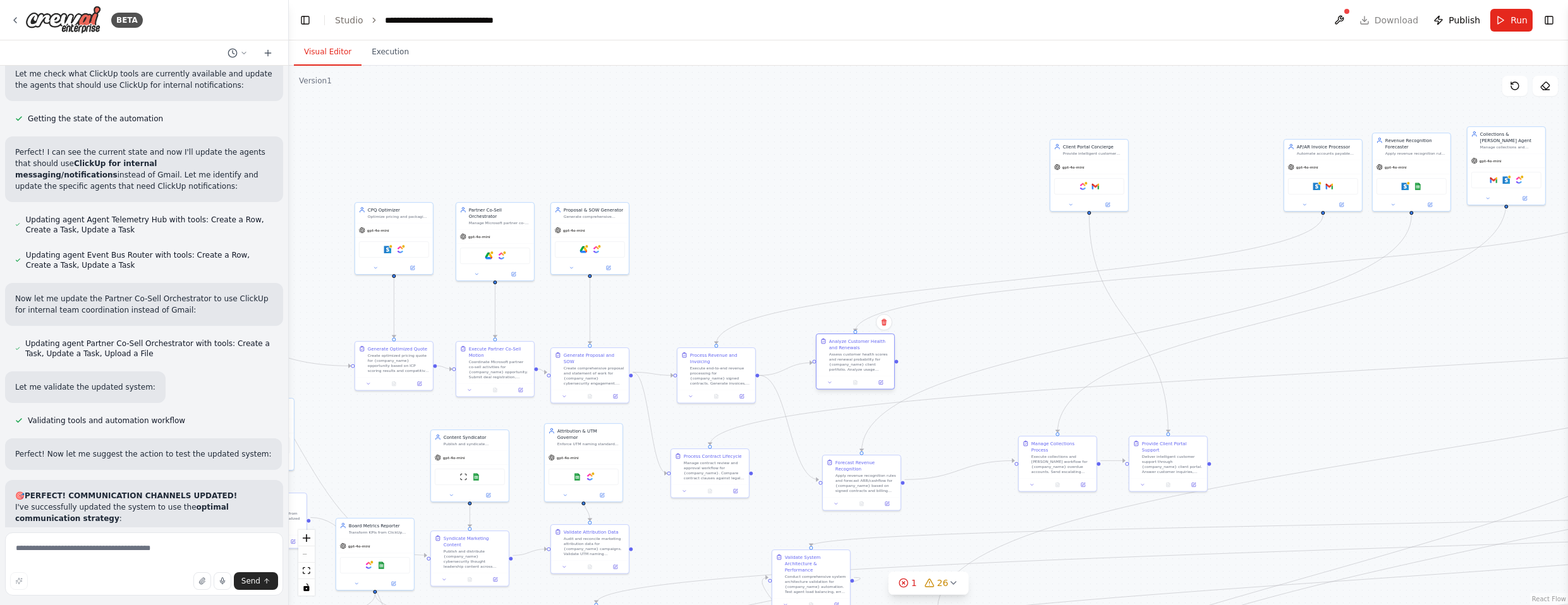
drag, startPoint x: 865, startPoint y: 361, endPoint x: 858, endPoint y: 367, distance: 9.2
click at [858, 367] on div "Assess customer health scores and renewal probability for {company_name} client…" at bounding box center [860, 362] width 61 height 20
drag, startPoint x: 724, startPoint y: 363, endPoint x: 724, endPoint y: 355, distance: 8.0
click at [724, 355] on div "Process Revenue and Invoicing" at bounding box center [720, 350] width 61 height 12
drag, startPoint x: 605, startPoint y: 363, endPoint x: 610, endPoint y: 353, distance: 11.2
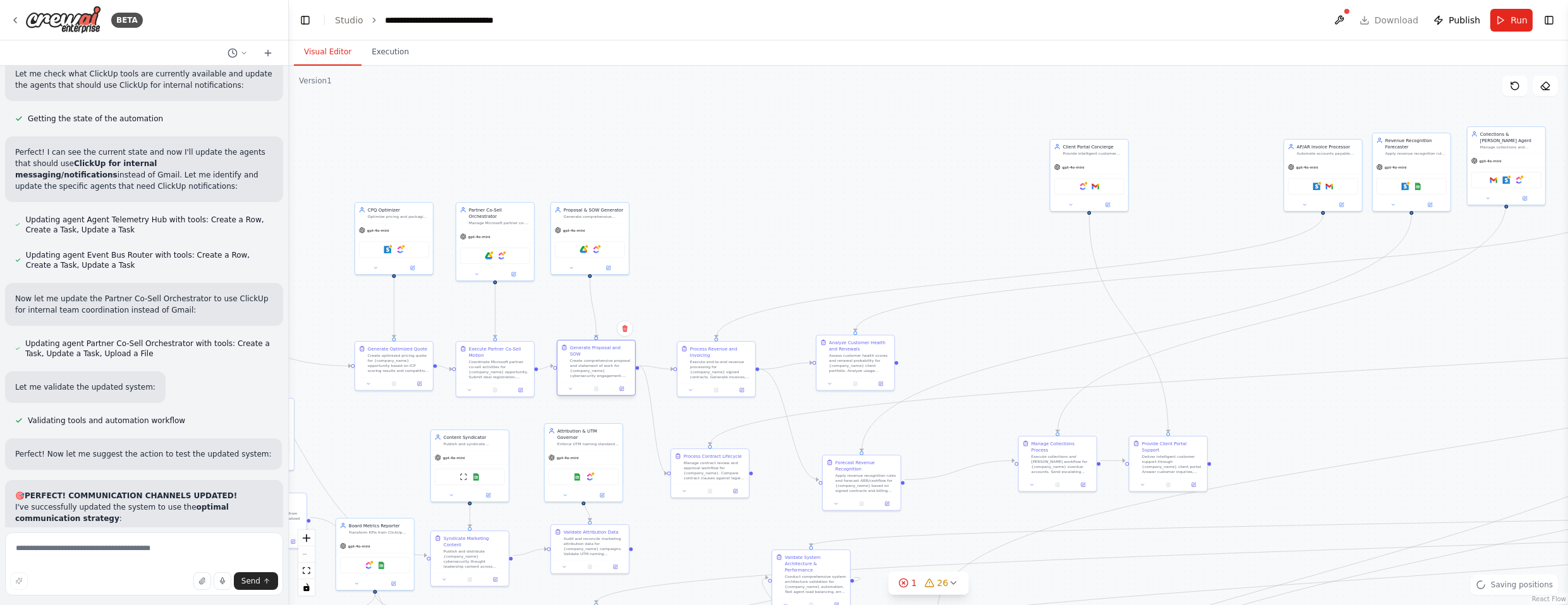
click at [610, 358] on div "Create comprehensive proposal and statement of work for {company_name} cybersec…" at bounding box center [600, 368] width 61 height 20
drag, startPoint x: 1063, startPoint y: 459, endPoint x: 1036, endPoint y: 474, distance: 30.9
click at [862, 476] on div "Execute collections and [PERSON_NAME] workflow for {company_name} overdue accou…" at bounding box center [979, 483] width 61 height 20
drag, startPoint x: 1168, startPoint y: 460, endPoint x: 1101, endPoint y: 477, distance: 69.1
click at [862, 478] on div "Deliver intelligent customer support through {company_name} client portal. Answ…" at bounding box center [1087, 482] width 61 height 20
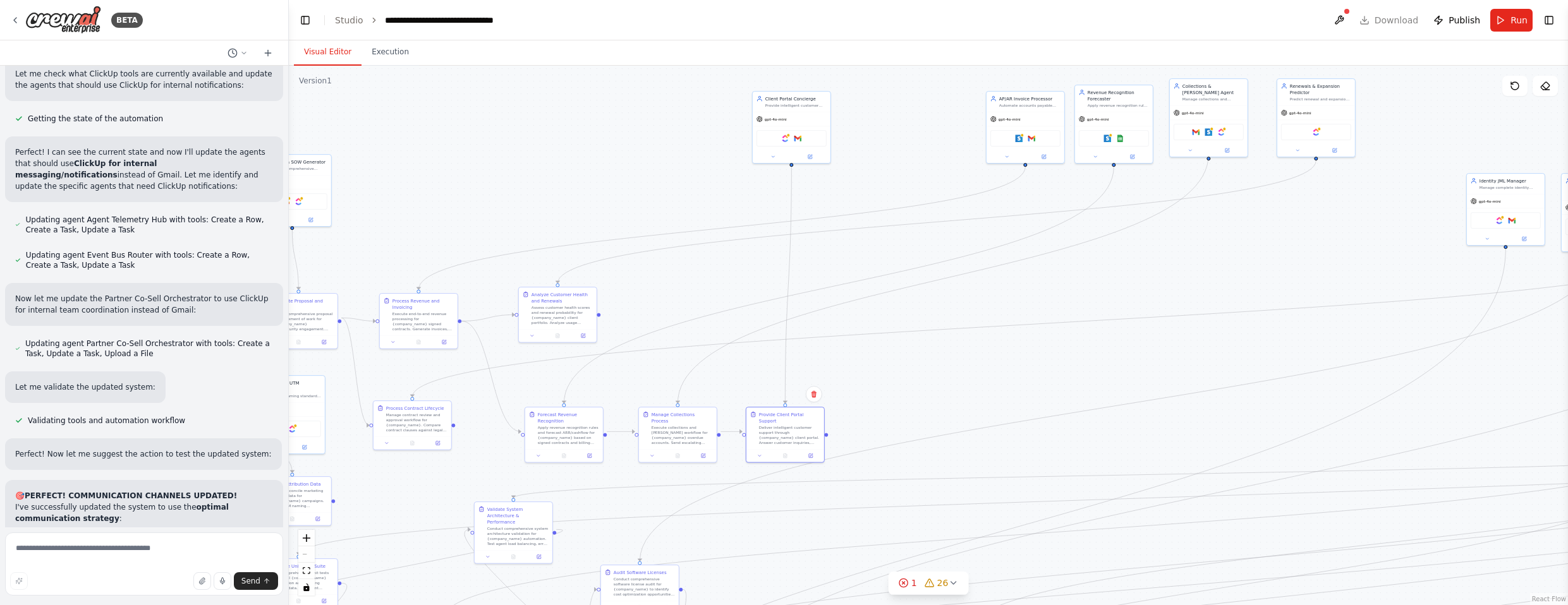
drag, startPoint x: 1280, startPoint y: 407, endPoint x: 885, endPoint y: 373, distance: 396.5
click at [862, 372] on div ".deletable-edge-delete-btn { width: 20px; height: 20px; border: 0px solid #ffff…" at bounding box center [929, 335] width 1280 height 539
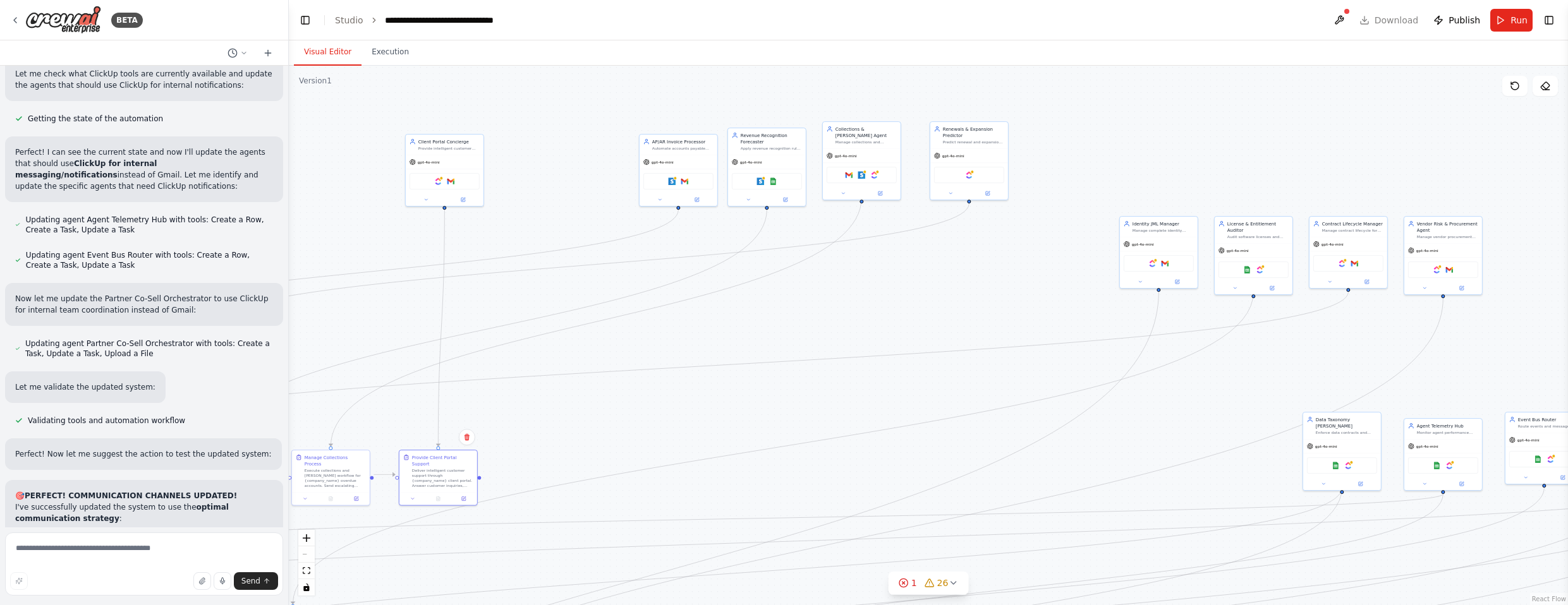
drag, startPoint x: 1260, startPoint y: 359, endPoint x: 1053, endPoint y: 404, distance: 211.8
click at [862, 404] on div ".deletable-edge-delete-btn { width: 20px; height: 20px; border: 0px solid #ffff…" at bounding box center [929, 335] width 1280 height 539
drag, startPoint x: 1351, startPoint y: 241, endPoint x: 810, endPoint y: 328, distance: 548.0
click at [835, 328] on div "gpt-4o-mini" at bounding box center [874, 331] width 78 height 14
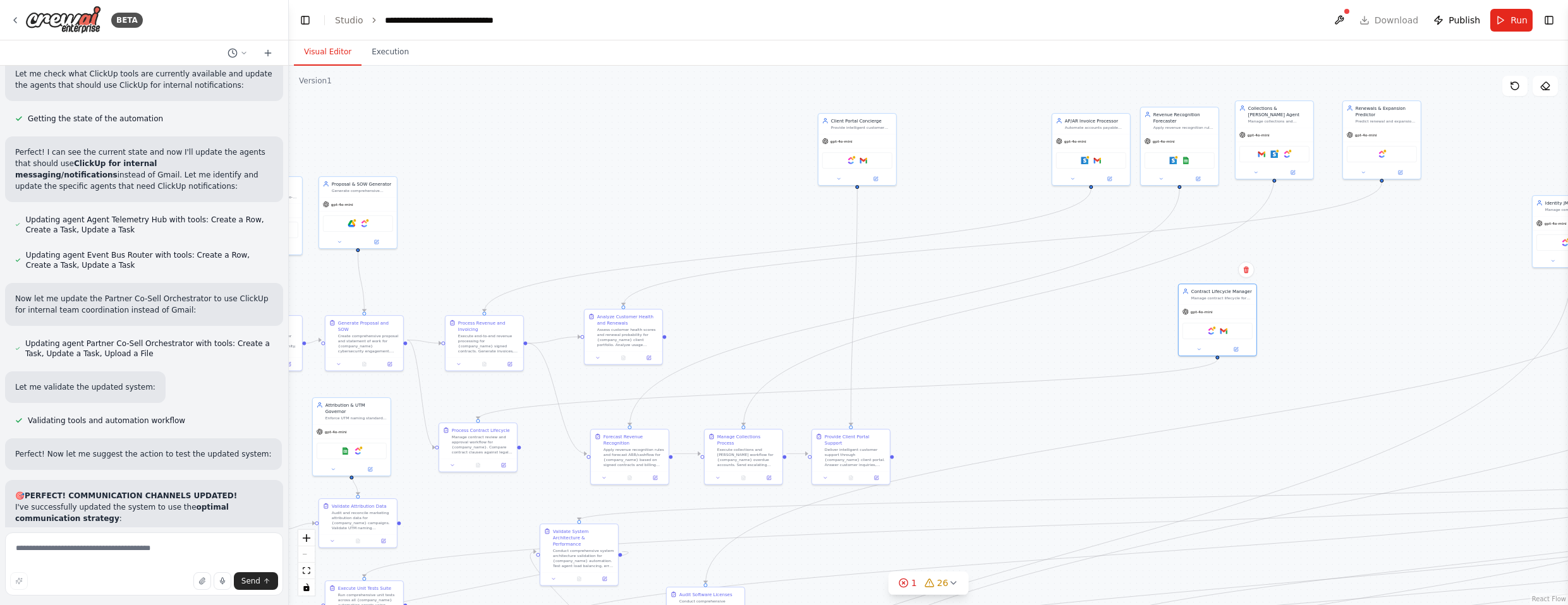
drag, startPoint x: 1009, startPoint y: 359, endPoint x: 1321, endPoint y: 355, distance: 312.0
click at [862, 355] on div ".deletable-edge-delete-btn { width: 20px; height: 20px; border: 0px solid #ffff…" at bounding box center [929, 335] width 1280 height 539
drag, startPoint x: 490, startPoint y: 443, endPoint x: 490, endPoint y: 515, distance: 72.0
click at [490, 515] on div "Manage contract review and approval workflow for {company_name}. Compare contra…" at bounding box center [482, 513] width 61 height 20
drag, startPoint x: 1220, startPoint y: 303, endPoint x: 479, endPoint y: 416, distance: 749.6
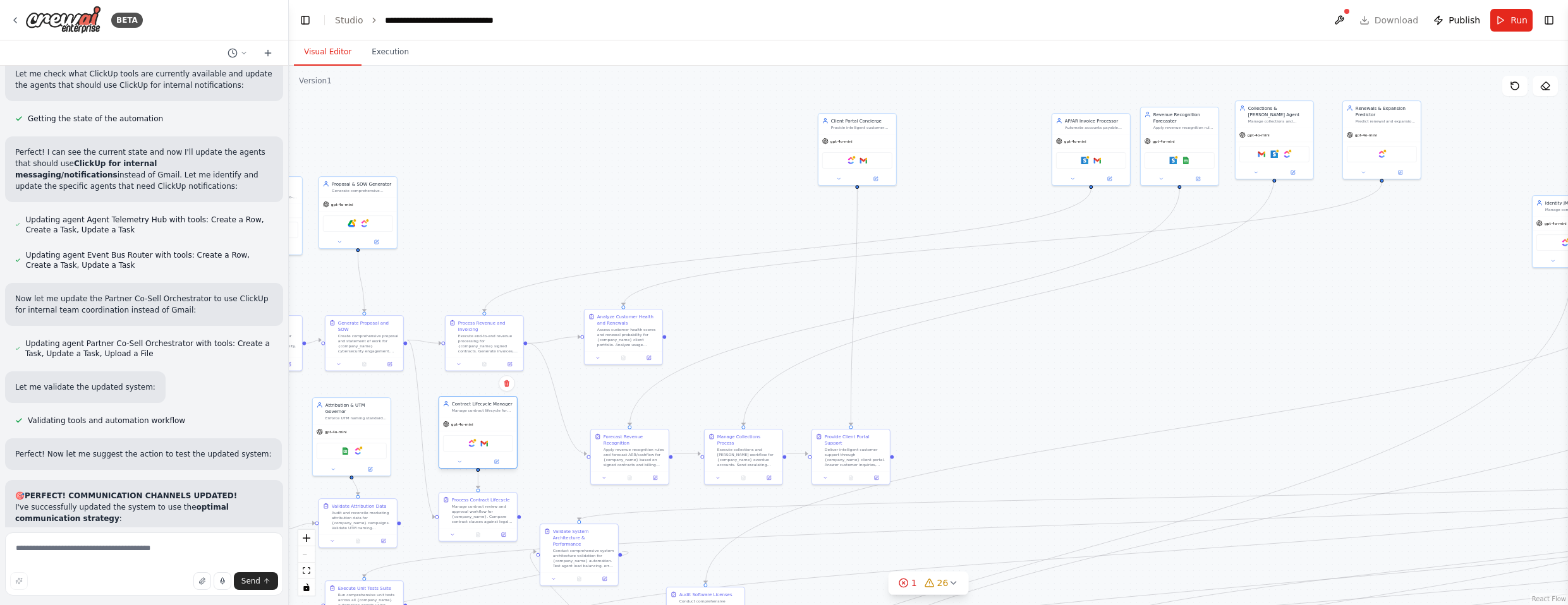
click at [479, 416] on div "Contract Lifecycle Manager Manage contract lifecycle for {company_name} includi…" at bounding box center [478, 407] width 78 height 20
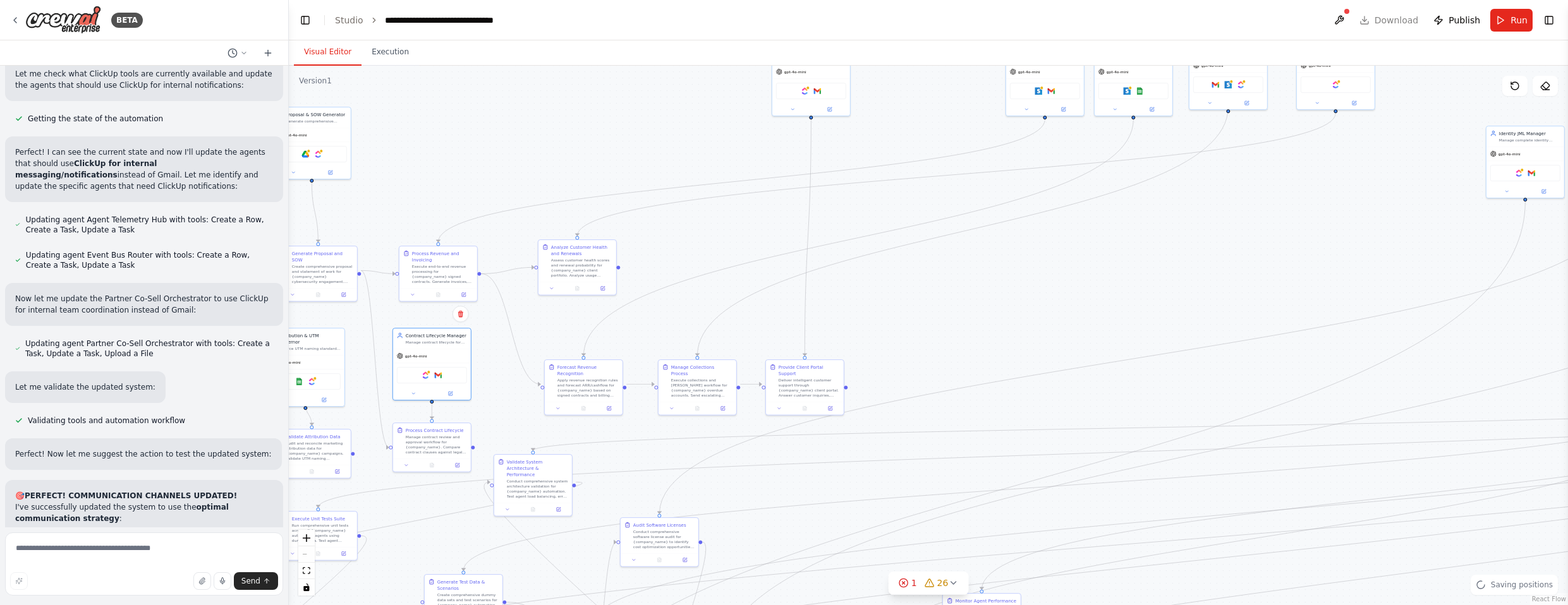
drag, startPoint x: 559, startPoint y: 471, endPoint x: 511, endPoint y: 437, distance: 58.8
click at [502, 437] on div ".deletable-edge-delete-btn { width: 20px; height: 20px; border: 0px solid #ffff…" at bounding box center [929, 335] width 1280 height 539
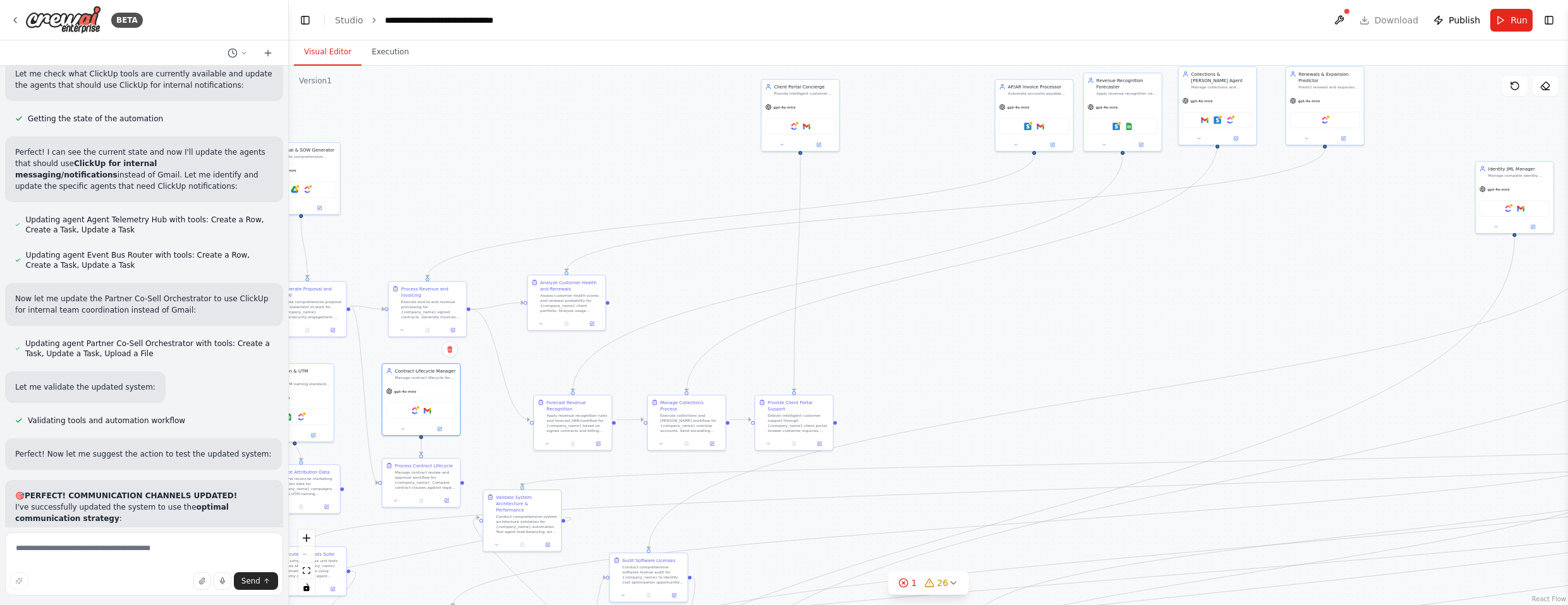
drag, startPoint x: 1101, startPoint y: 295, endPoint x: 1049, endPoint y: 317, distance: 56.5
click at [862, 317] on div ".deletable-edge-delete-btn { width: 20px; height: 20px; border: 0px solid #ffff…" at bounding box center [929, 335] width 1280 height 539
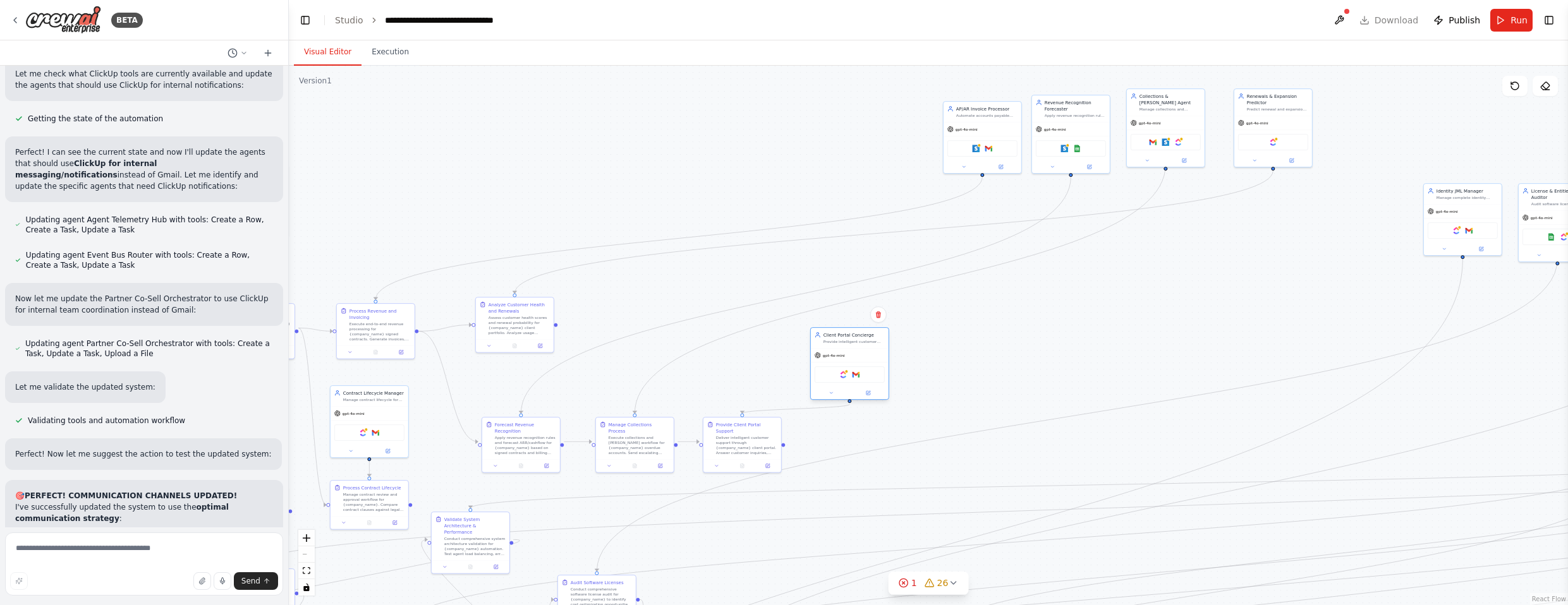
drag, startPoint x: 763, startPoint y: 118, endPoint x: 863, endPoint y: 345, distance: 248.1
click at [862, 345] on div "Client Portal Concierge Provide intelligent customer support through {company_n…" at bounding box center [850, 338] width 78 height 20
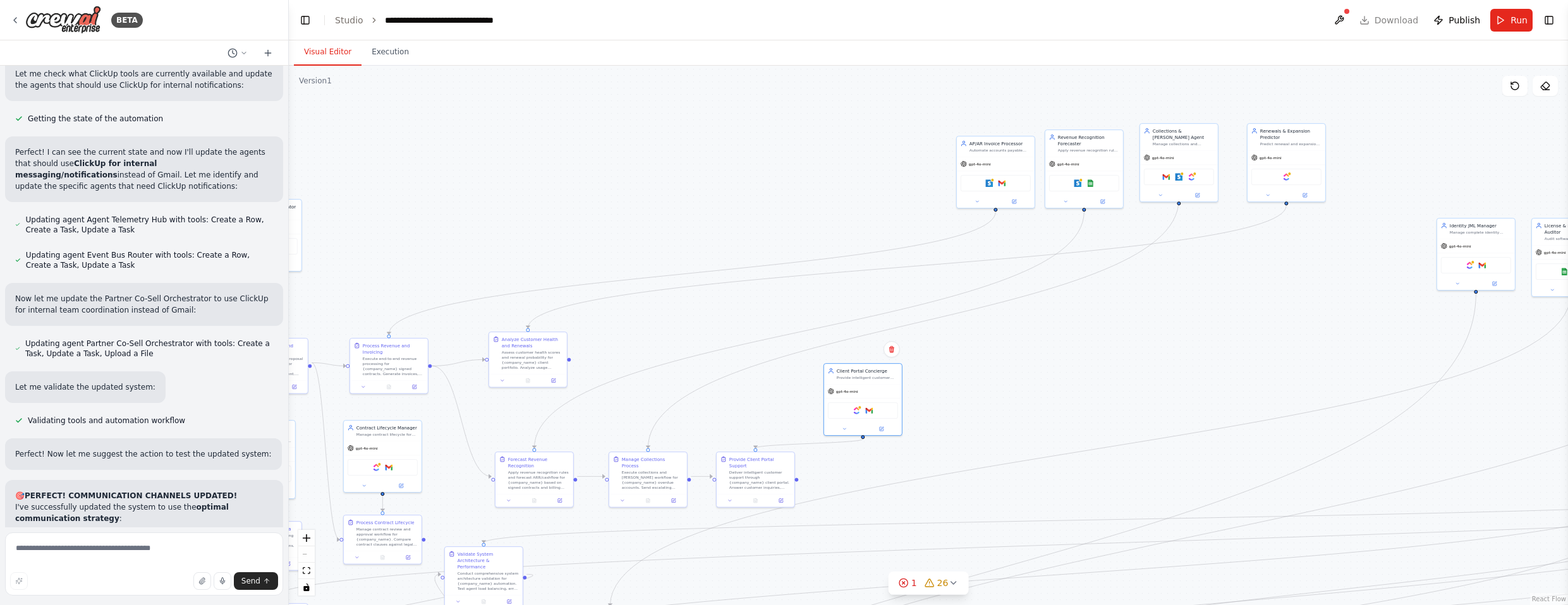
click at [862, 329] on div ".deletable-edge-delete-btn { width: 20px; height: 20px; border: 0px solid #ffff…" at bounding box center [929, 335] width 1280 height 539
click at [704, 360] on div "Manage collections and [PERSON_NAME] processes for {company_name} with escalati…" at bounding box center [691, 357] width 61 height 5
click at [583, 382] on div "Apply revenue recognition rules and forecast ARR/cashflow for {company_name} cy…" at bounding box center [565, 383] width 61 height 5
click at [513, 294] on div "Analyze Customer Health and Renewals" at bounding box center [520, 292] width 61 height 12
click at [530, 187] on div "Renewals & Expansion Predictor Predict renewal and expansion likelihood for {co…" at bounding box center [516, 173] width 78 height 26
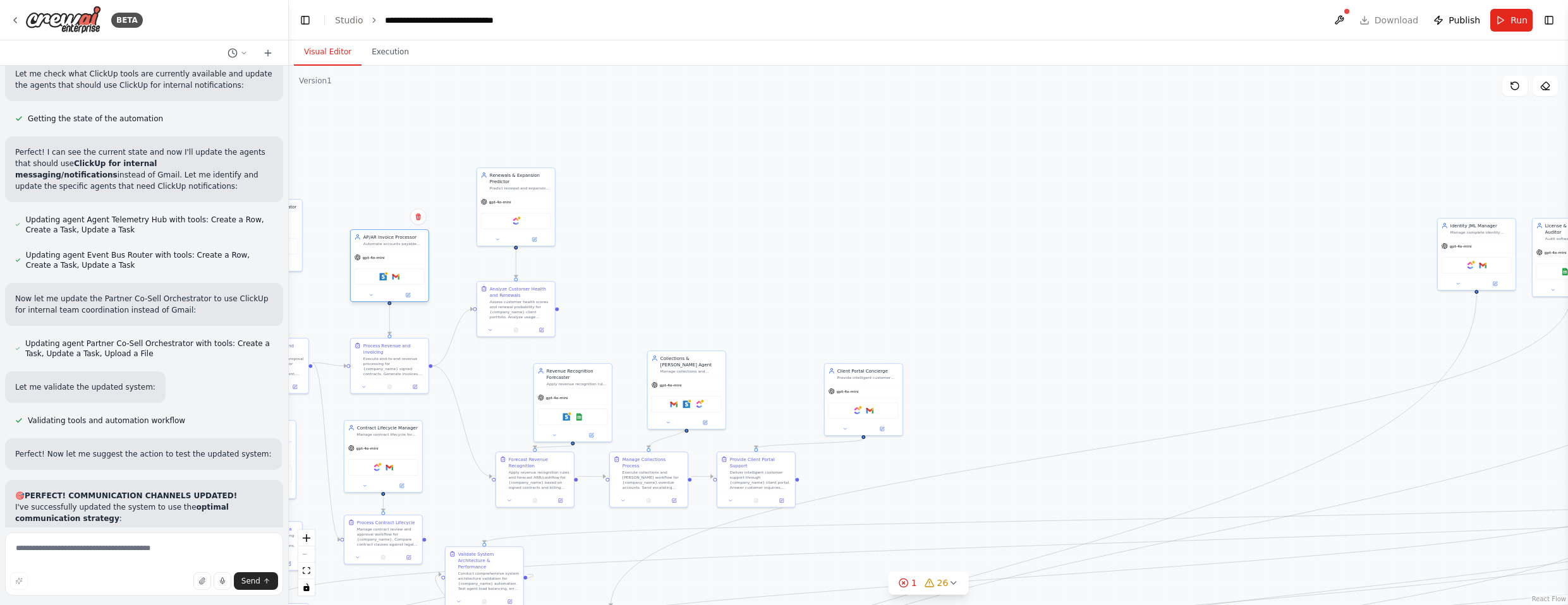
click at [397, 254] on div "gpt-4o-mini" at bounding box center [390, 258] width 78 height 14
click at [524, 285] on div "Assess customer health scores and renewal probability for {company_name} client…" at bounding box center [520, 289] width 61 height 20
click at [534, 185] on div "gpt-4o-mini" at bounding box center [516, 188] width 78 height 14
click at [553, 371] on div "Revenue Recognition Forecaster Apply revenue recognition rules and forecast ARR…" at bounding box center [535, 363] width 78 height 26
click at [534, 273] on div "Assess customer health scores and renewal probability for {company_name} client…" at bounding box center [520, 277] width 61 height 20
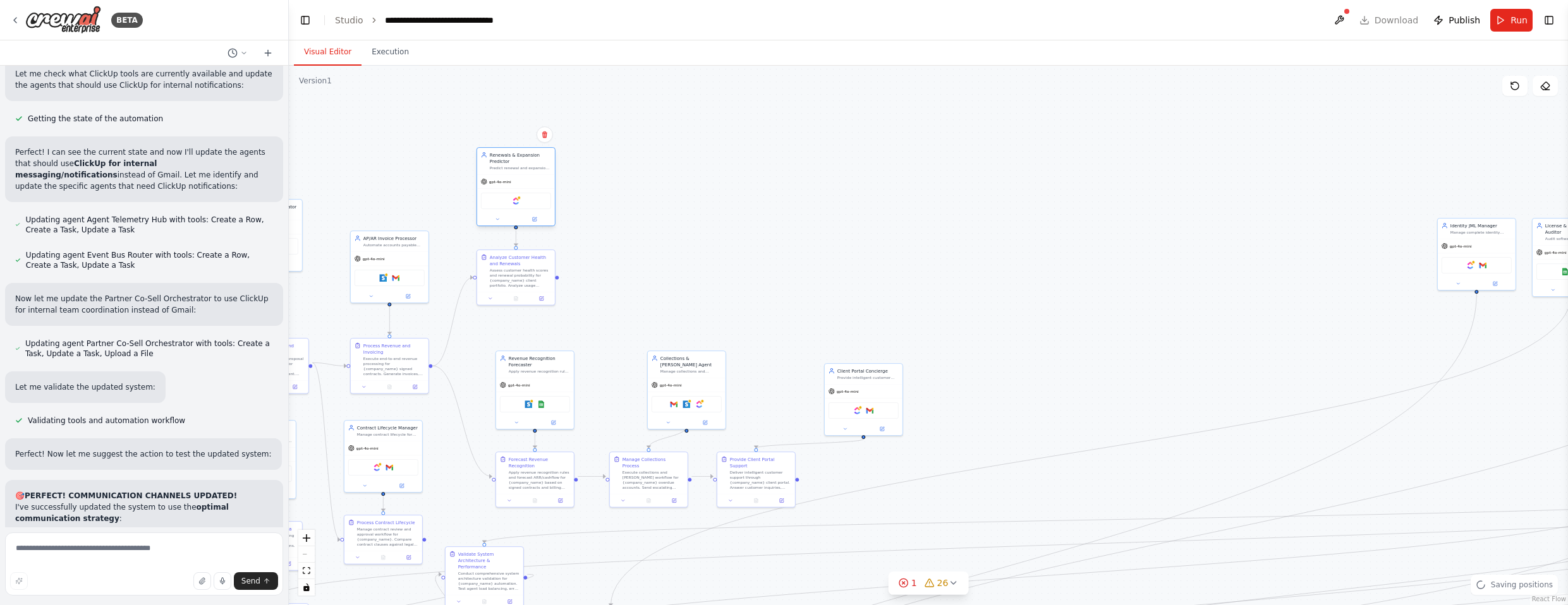
click at [542, 171] on div "Renewals & Expansion Predictor Predict renewal and expansion likelihood for {co…" at bounding box center [516, 161] width 78 height 26
click at [657, 384] on div "gpt-4o-mini" at bounding box center [649, 390] width 78 height 14
click at [768, 378] on div "gpt-4o-mini" at bounding box center [756, 384] width 78 height 14
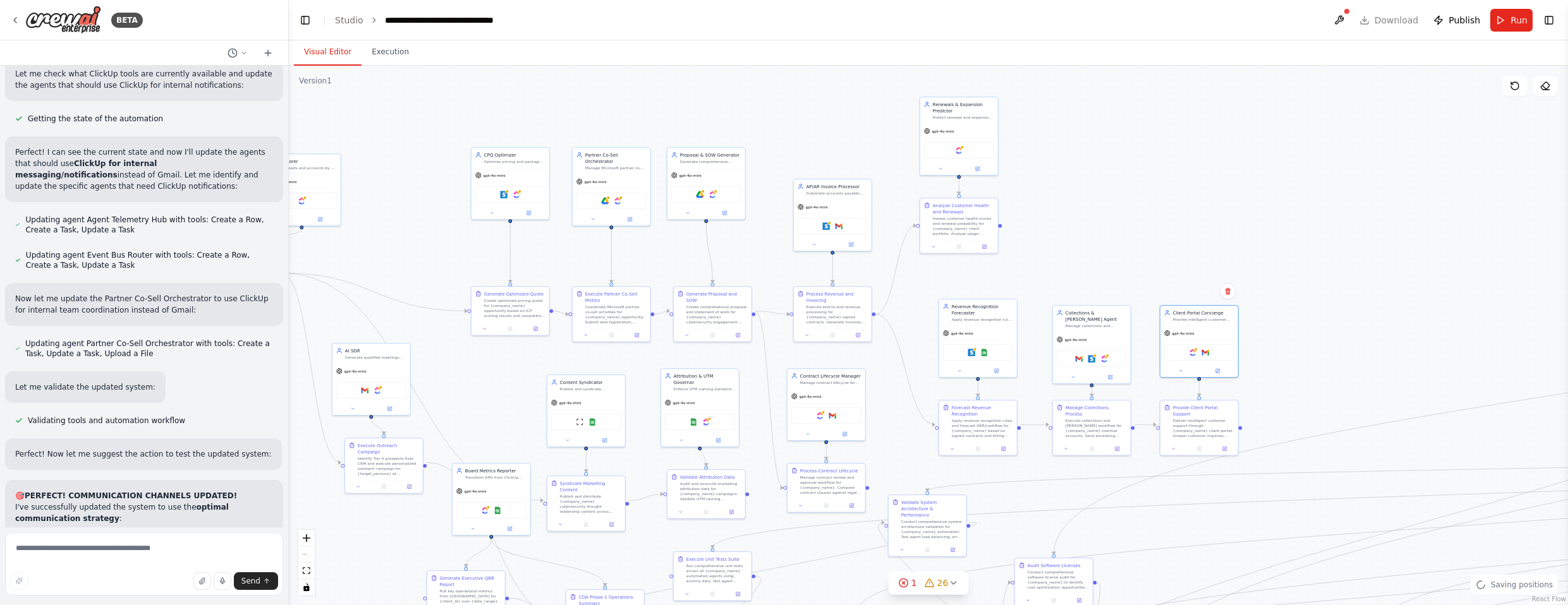
click at [862, 216] on div ".deletable-edge-delete-btn { width: 20px; height: 20px; border: 0px solid #ffff…" at bounding box center [929, 335] width 1280 height 539
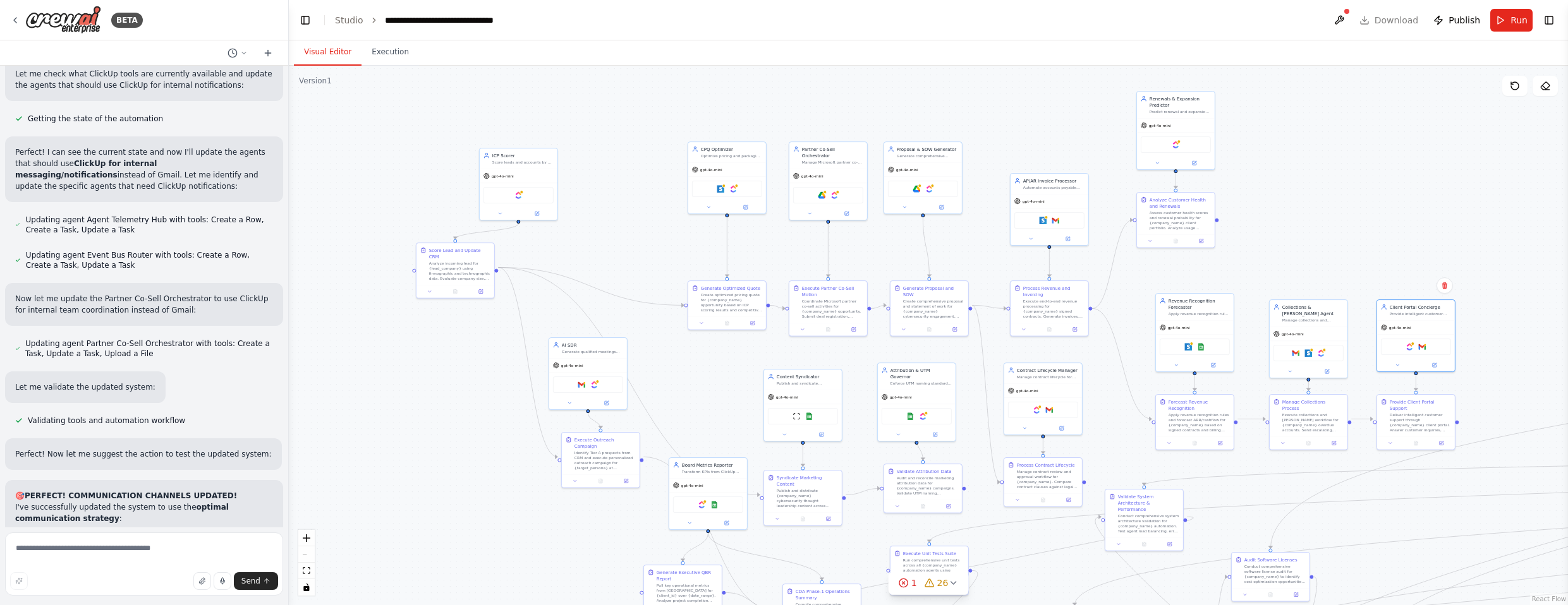
click at [862, 211] on div ".deletable-edge-delete-btn { width: 20px; height: 20px; border: 0px solid #ffff…" at bounding box center [929, 335] width 1280 height 539
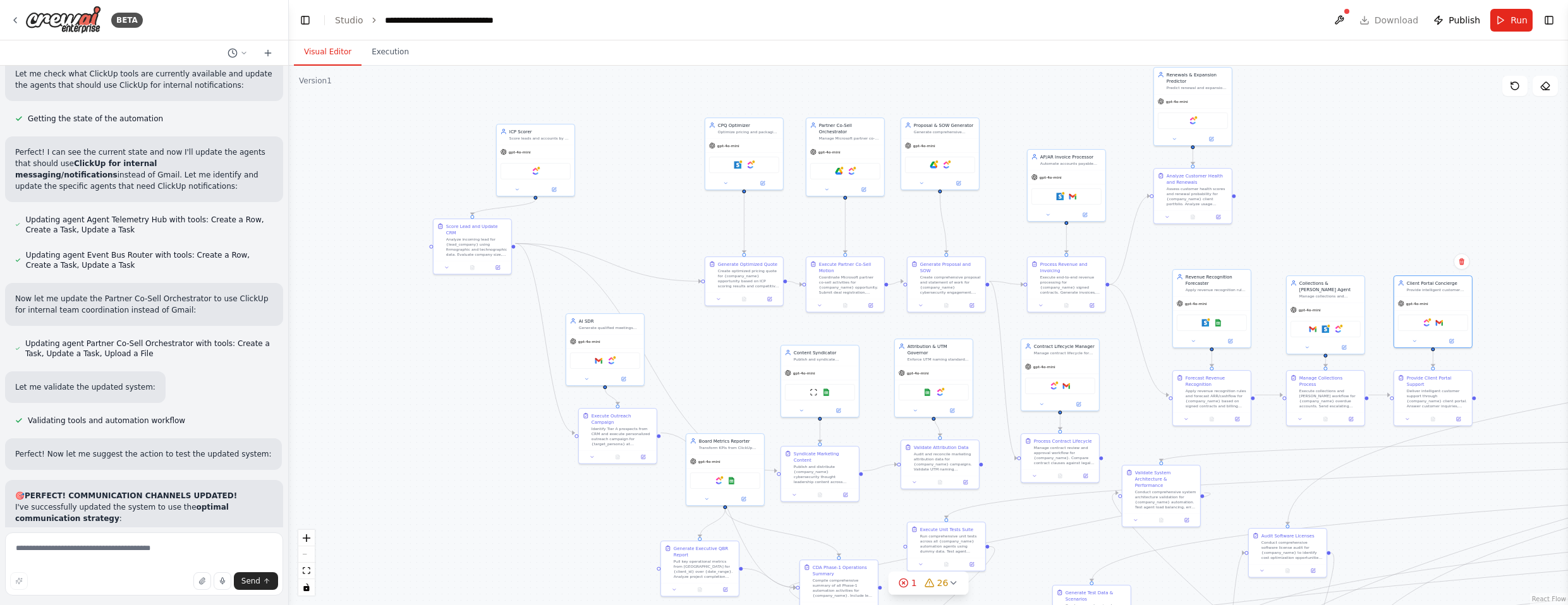
click at [547, 455] on div ".deletable-edge-delete-btn { width: 20px; height: 20px; border: 0px solid #ffff…" at bounding box center [929, 335] width 1280 height 539
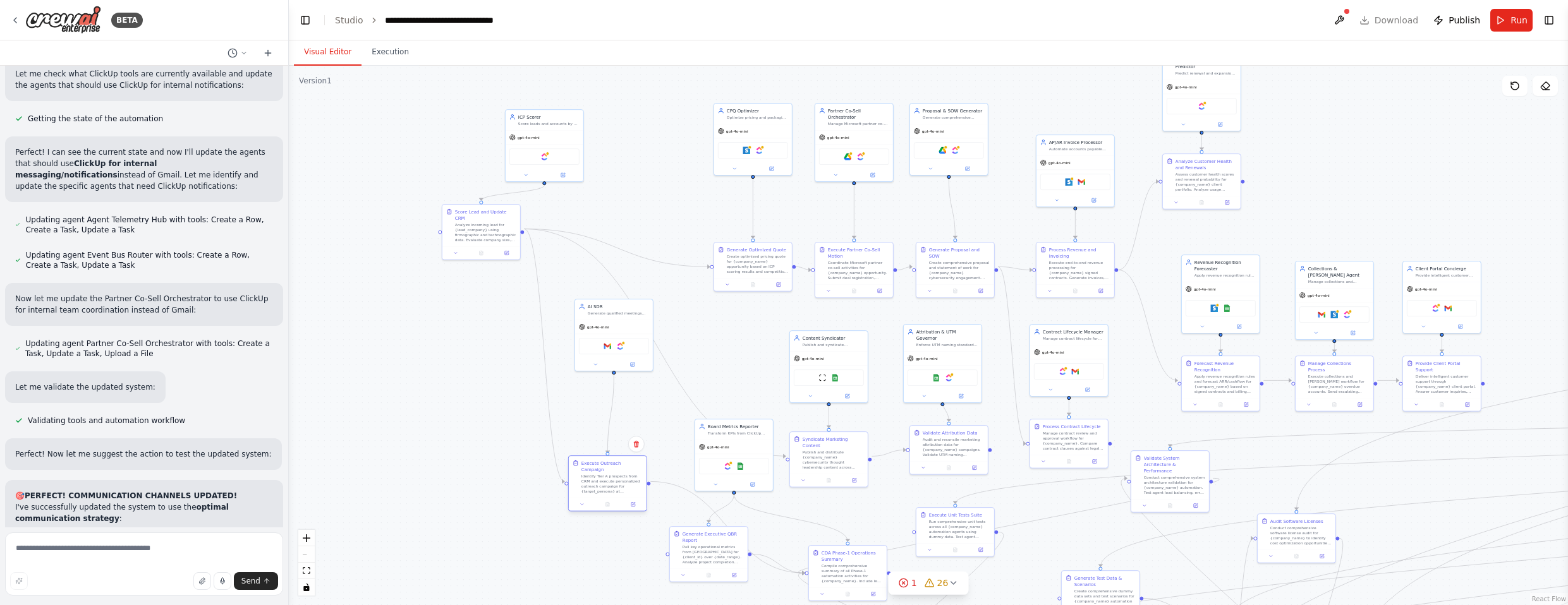
click at [601, 485] on div "Identify Tier A prospects from CRM and execute personalized outreach campaign f…" at bounding box center [612, 483] width 61 height 20
click at [610, 382] on div "gpt-4o-mini" at bounding box center [608, 389] width 78 height 14
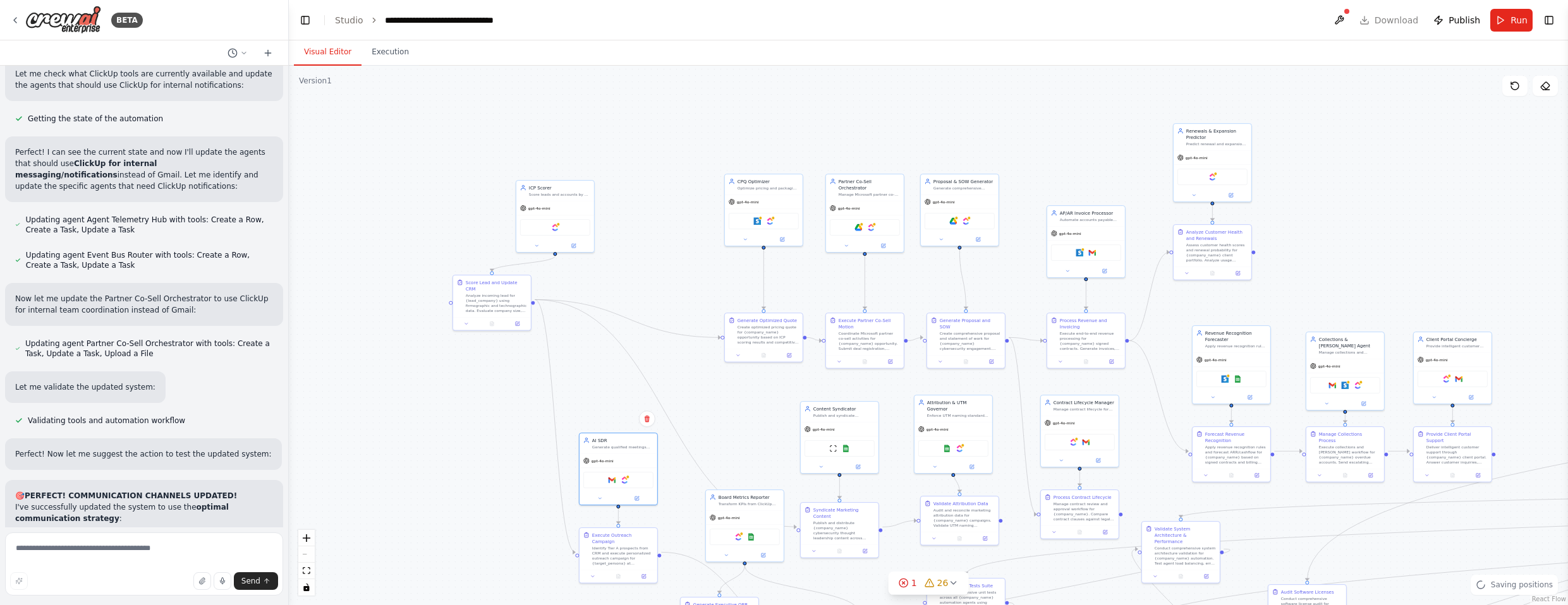
click at [457, 471] on div ".deletable-edge-delete-btn { width: 20px; height: 20px; border: 0px solid #ffff…" at bounding box center [929, 335] width 1280 height 539
click at [506, 210] on div "gpt-4o-mini" at bounding box center [494, 213] width 78 height 14
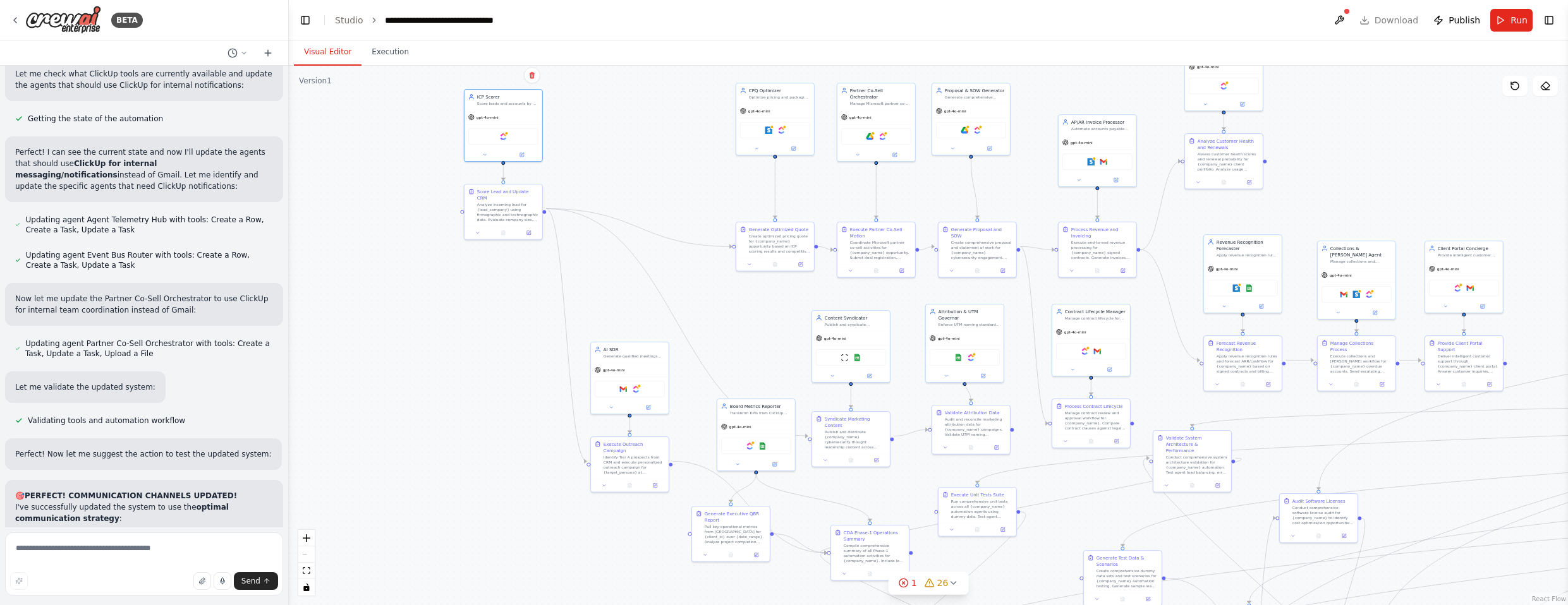
click at [492, 346] on div ".deletable-edge-delete-btn { width: 20px; height: 20px; border: 0px solid #ffff…" at bounding box center [929, 335] width 1280 height 539
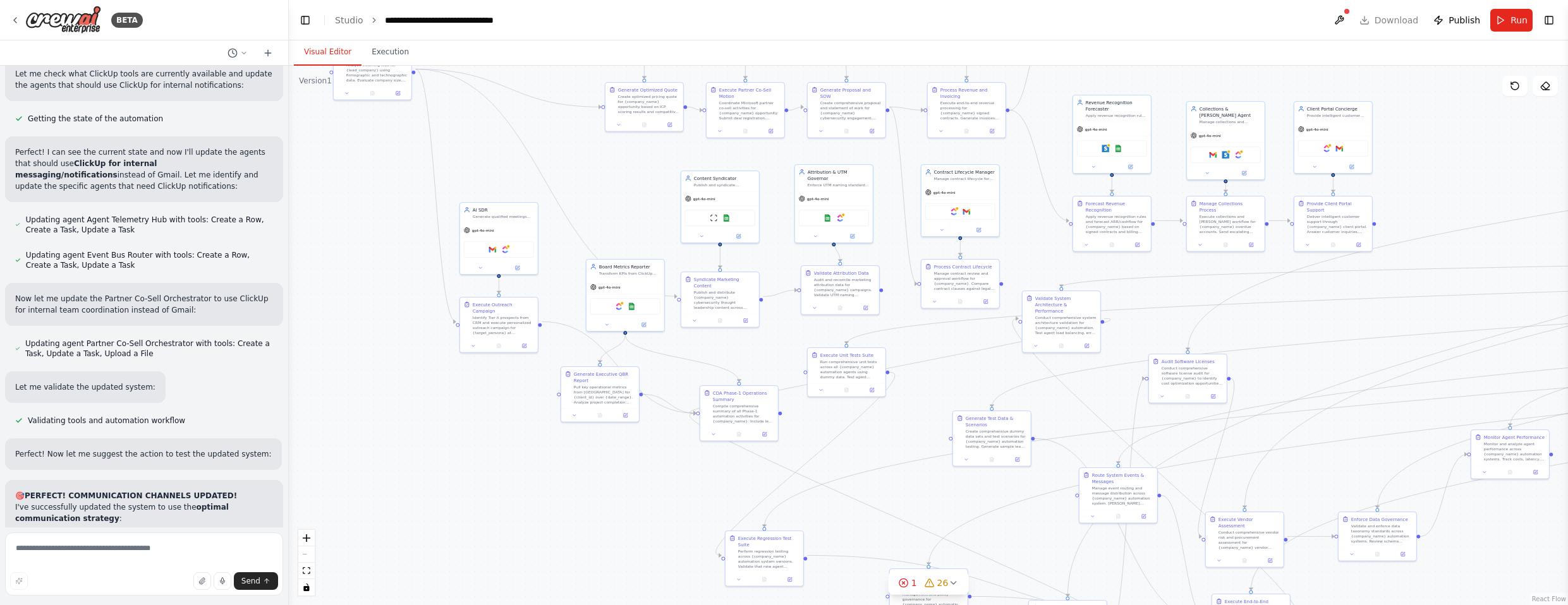
click at [377, 323] on div ".deletable-edge-delete-btn { width: 20px; height: 20px; border: 0px solid #ffff…" at bounding box center [929, 335] width 1280 height 539
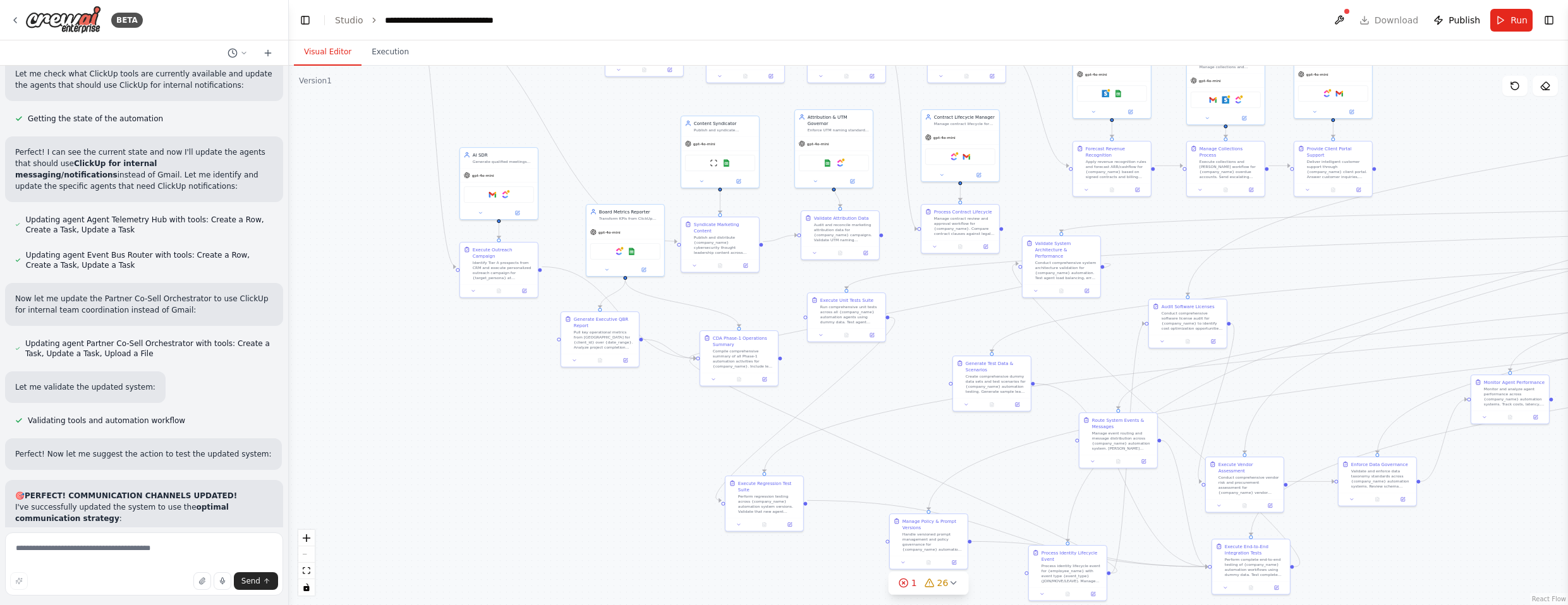
click at [540, 425] on div ".deletable-edge-delete-btn { width: 20px; height: 20px; border: 0px solid #ffff…" at bounding box center [929, 335] width 1280 height 539
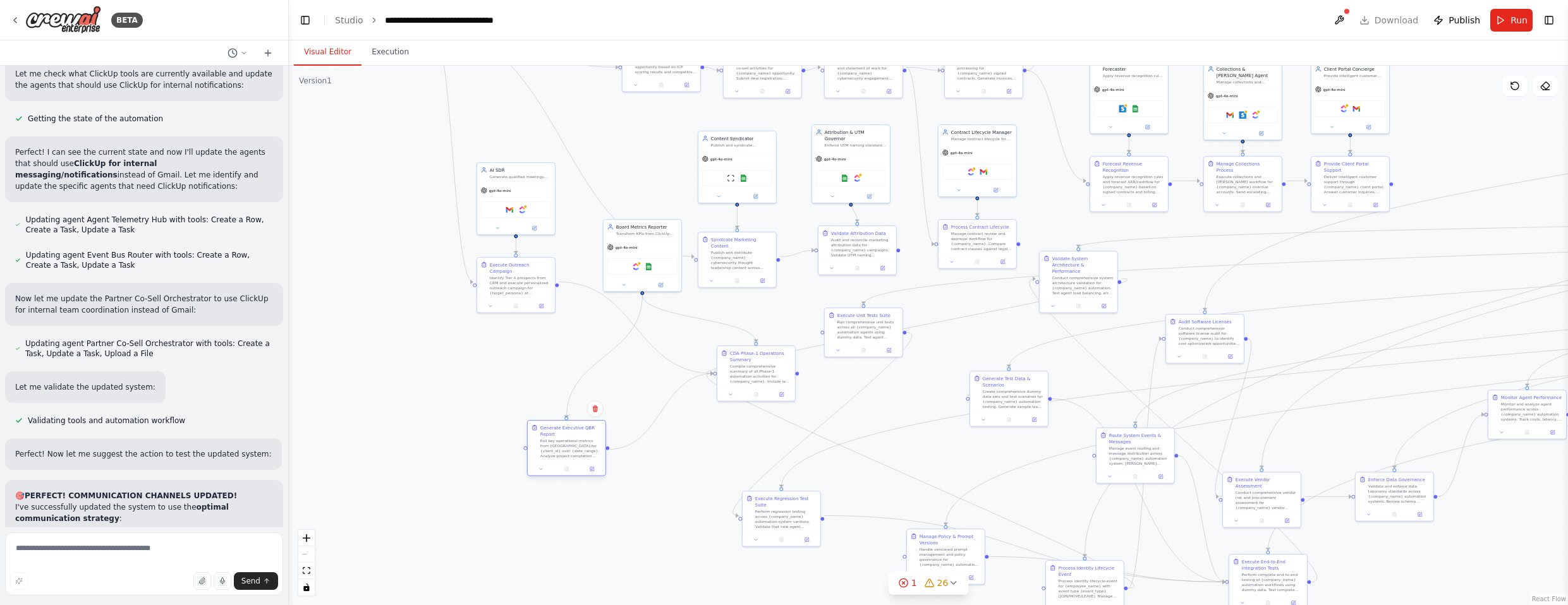
click at [558, 453] on div "Pull key operational metrics from [GEOGRAPHIC_DATA] for {client_id} over {date_…" at bounding box center [570, 448] width 61 height 20
click at [570, 342] on div "gpt-4o-mini" at bounding box center [560, 347] width 78 height 14
click at [722, 434] on div "Compile comprehensive summary of all Phase-1 automation activities for {company…" at bounding box center [735, 442] width 61 height 20
click at [656, 426] on icon "Edge from 65b376dc-8d5a-4a79-a4b8-23da29280a4e to 0350e3bd-aed2-4c0f-9792-b8188…" at bounding box center [623, 362] width 129 height 161
click at [648, 446] on icon "Edge from a4ee8b3b-b777-4ad3-9808-64bf25176b0d to 0350e3bd-aed2-4c0f-9792-b8188…" at bounding box center [645, 446] width 85 height 7
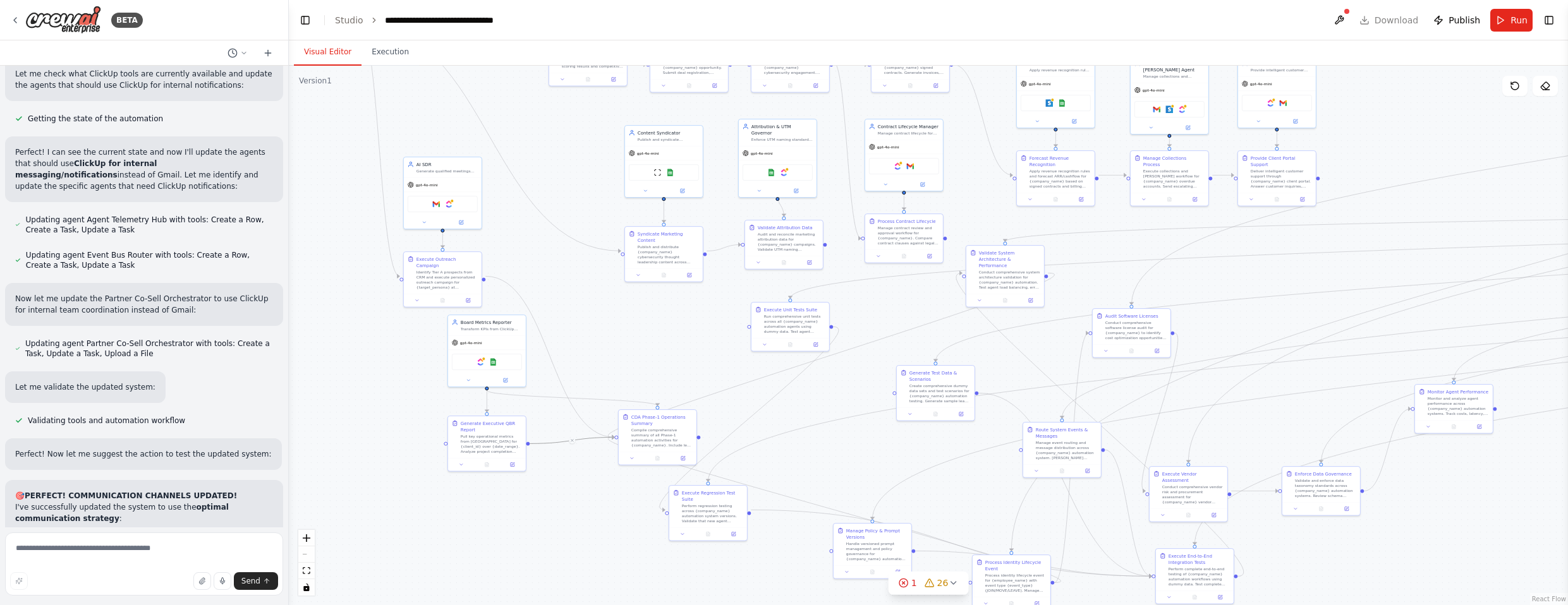
click at [580, 483] on div ".deletable-edge-delete-btn { width: 20px; height: 20px; border: 0px solid #ffff…" at bounding box center [929, 335] width 1280 height 539
click at [611, 399] on icon "Edge from d129042a-5f5b-4fca-bca9-41385ad6b83b to 0350e3bd-aed2-4c0f-9792-b8188…" at bounding box center [572, 397] width 171 height 15
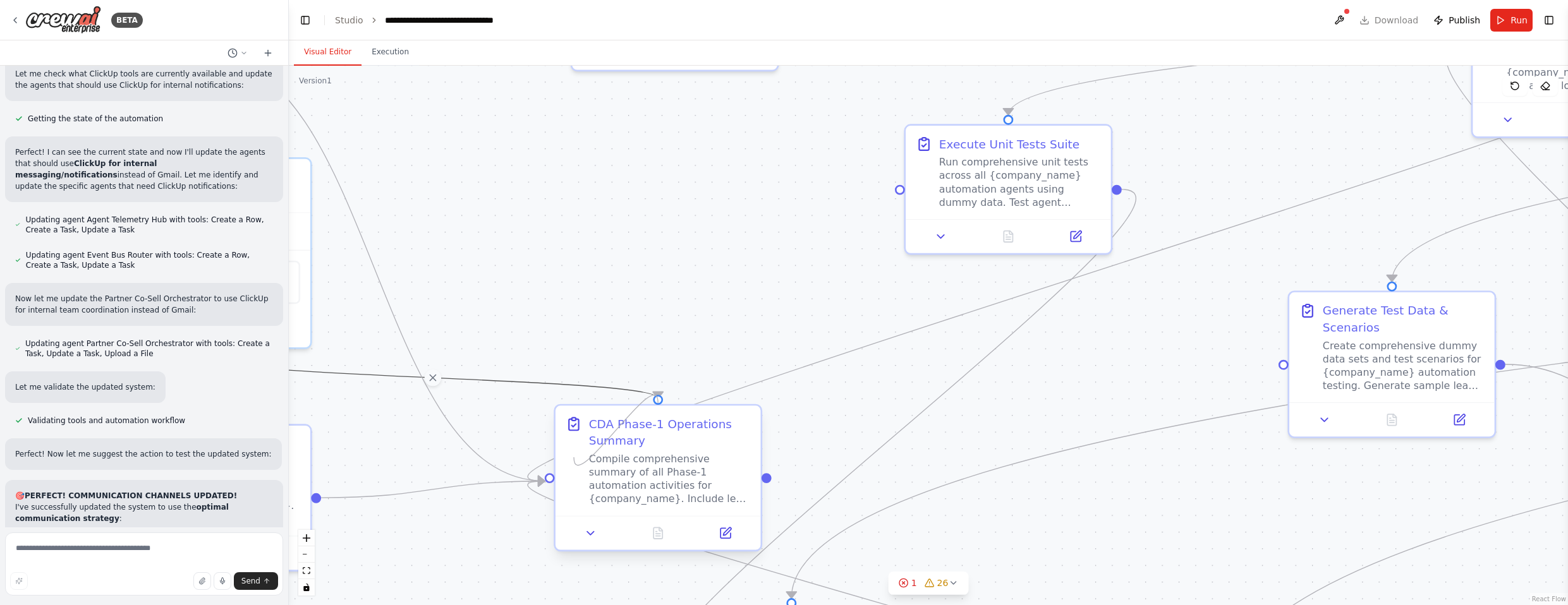
click at [620, 434] on div "CDA Phase-1 Operations Summary Compile comprehensive summary of all Phase-1 aut…" at bounding box center [657, 478] width 208 height 148
click at [652, 392] on circle "Edge from d129042a-5f5b-4fca-bca9-41385ad6b83b to 0350e3bd-aed2-4c0f-9792-b8188…" at bounding box center [658, 390] width 16 height 16
click at [651, 392] on div ".deletable-edge-delete-btn { width: 20px; height: 20px; border: 0px solid #ffff…" at bounding box center [929, 335] width 1280 height 539
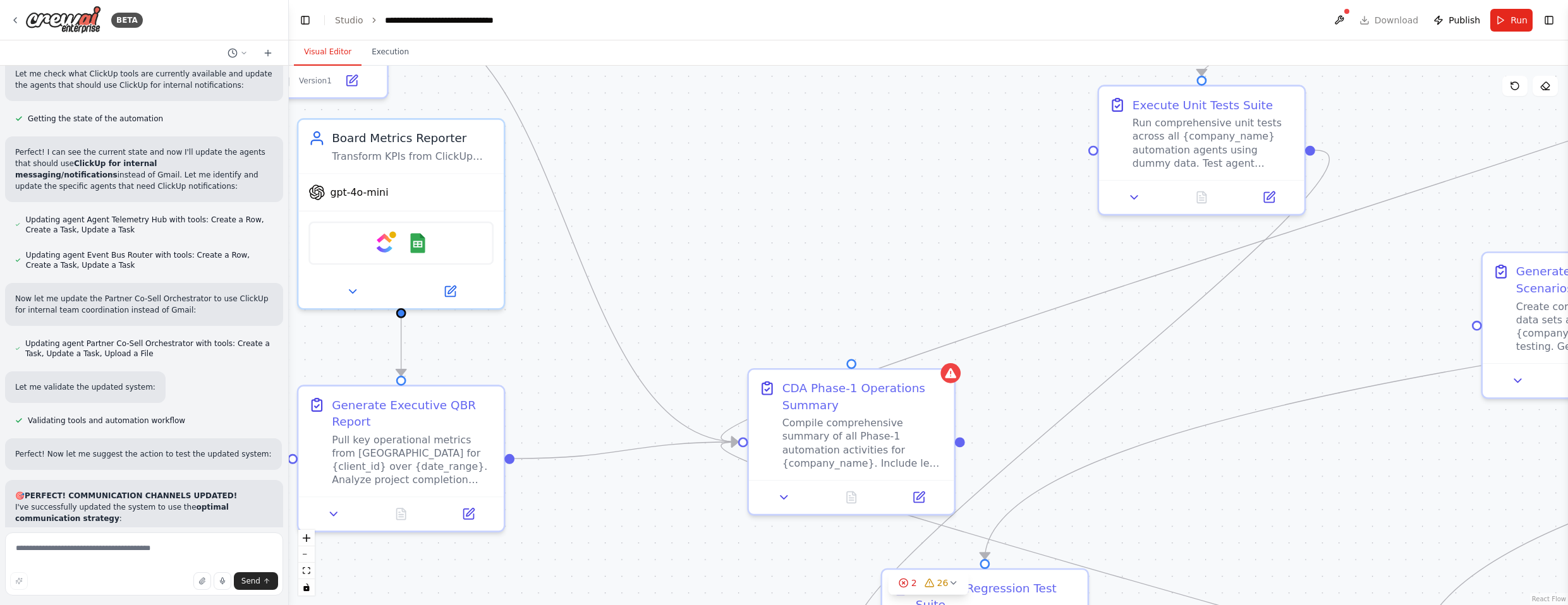
click at [781, 321] on div ".deletable-edge-delete-btn { width: 20px; height: 20px; border: 0px solid #ffff…" at bounding box center [929, 335] width 1280 height 539
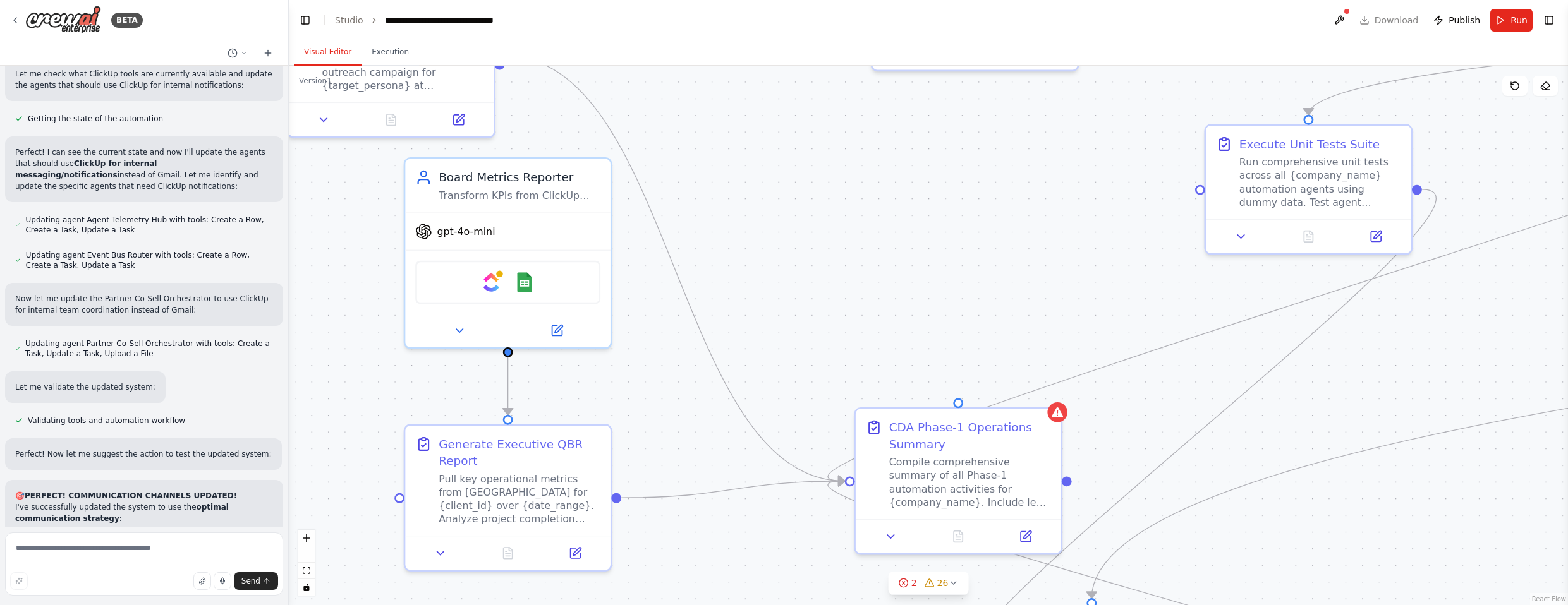
click at [497, 343] on div ".deletable-edge-delete-btn { width: 20px; height: 20px; border: 0px solid #ffff…" at bounding box center [929, 335] width 1280 height 539
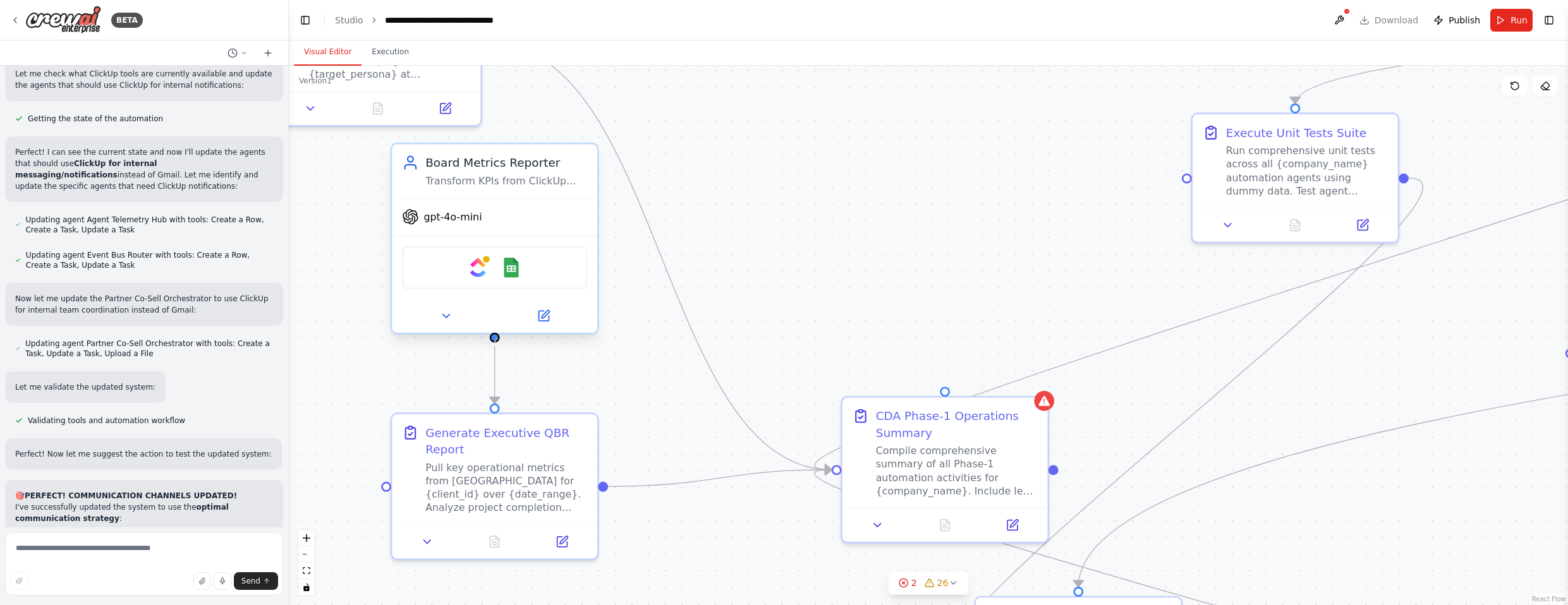
click at [497, 340] on div at bounding box center [494, 338] width 10 height 10
click at [653, 362] on div ".deletable-edge-delete-btn { width: 20px; height: 20px; border: 0px solid #ffff…" at bounding box center [929, 335] width 1280 height 539
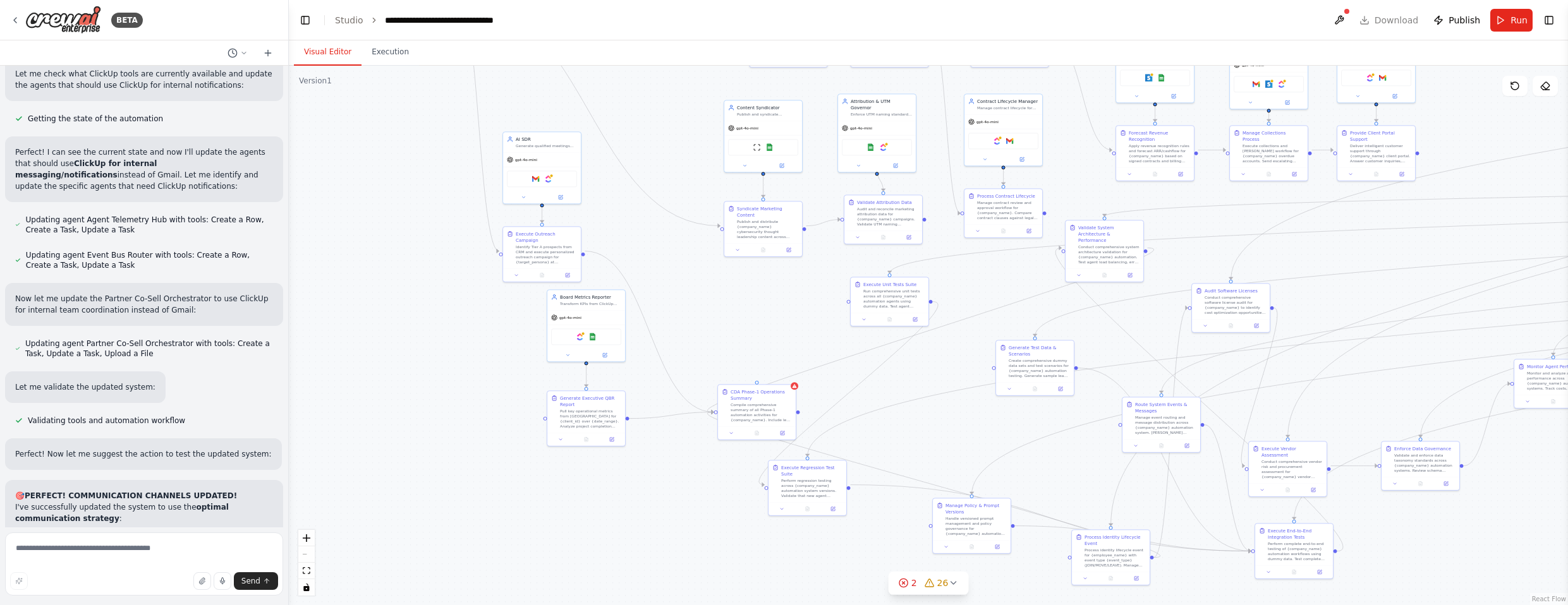
click at [650, 389] on div ".deletable-edge-delete-btn { width: 20px; height: 20px; border: 0px solid #ffff…" at bounding box center [929, 335] width 1280 height 539
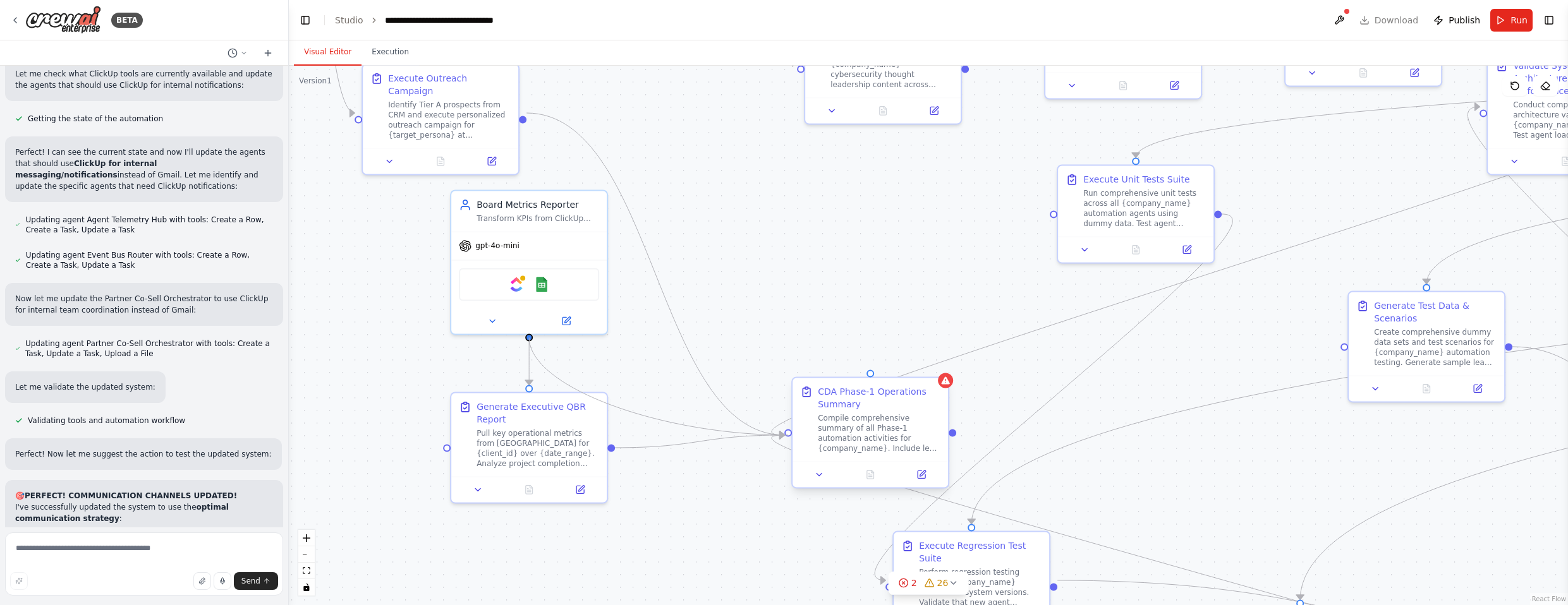
drag, startPoint x: 530, startPoint y: 337, endPoint x: 787, endPoint y: 434, distance: 274.7
drag, startPoint x: 866, startPoint y: 368, endPoint x: 783, endPoint y: 432, distance: 104.8
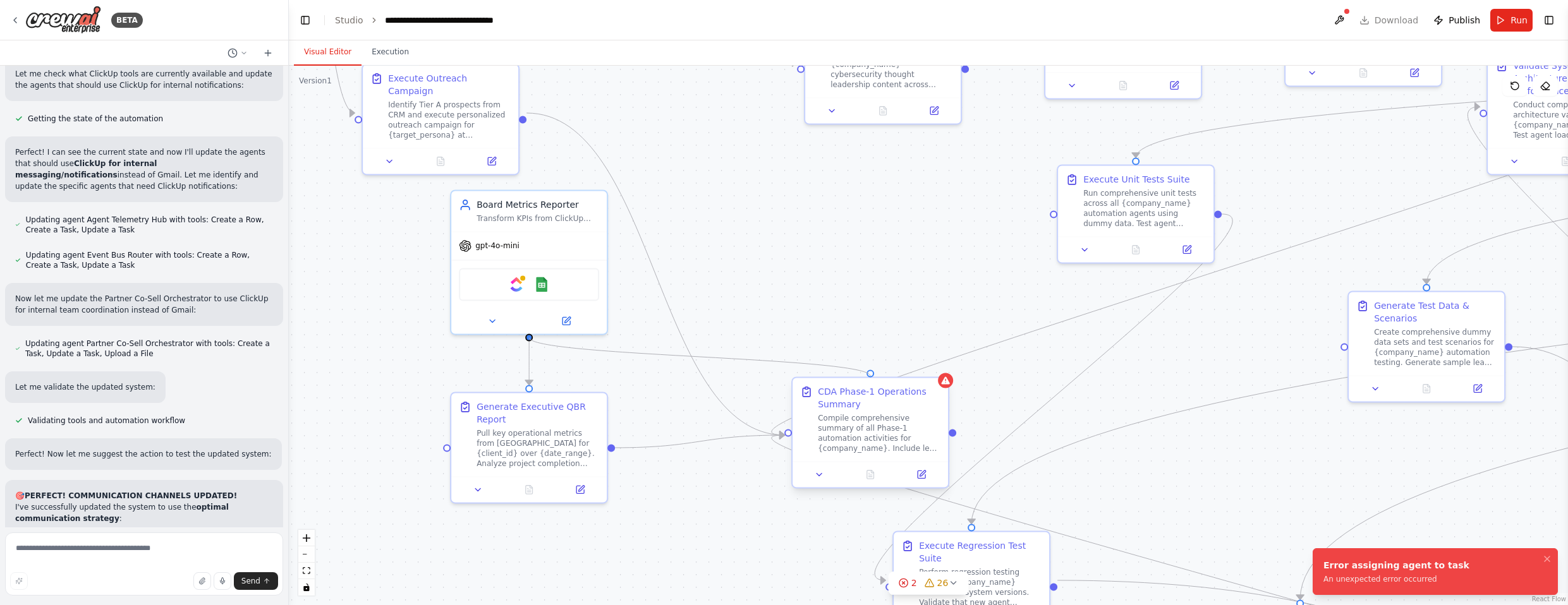
drag, startPoint x: 529, startPoint y: 337, endPoint x: 868, endPoint y: 380, distance: 341.7
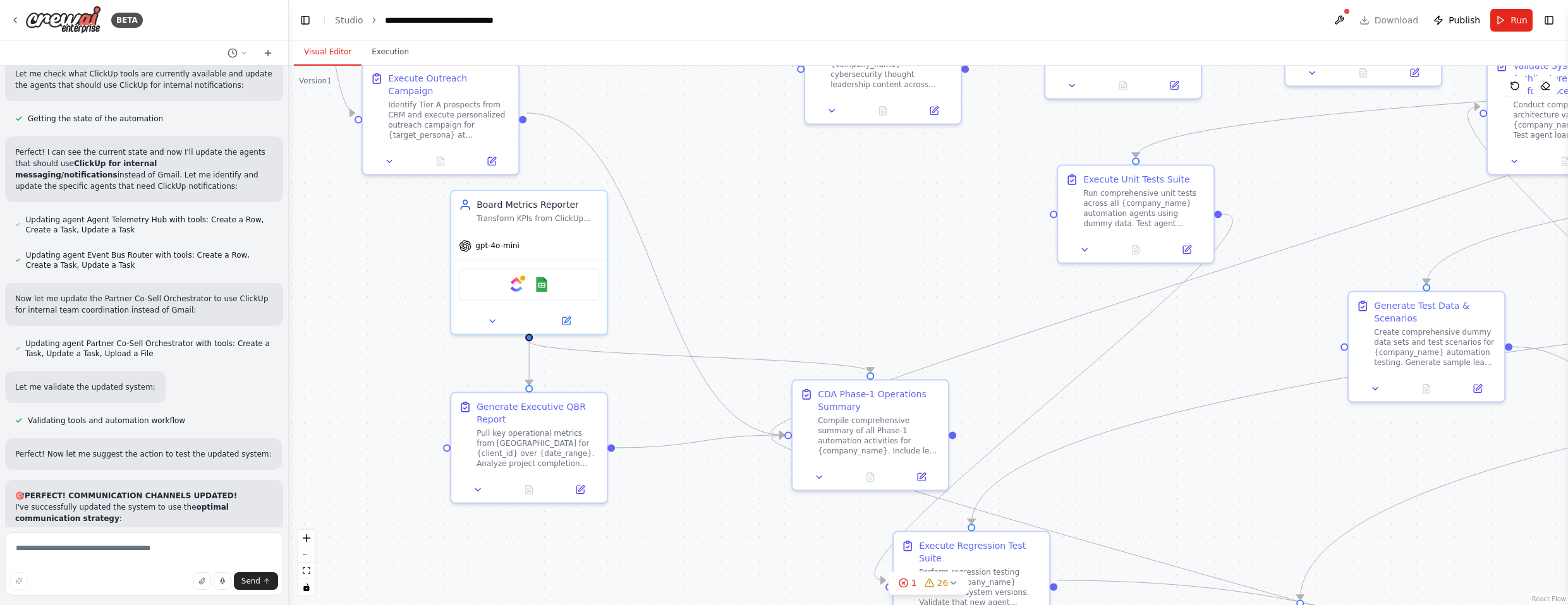
click at [862, 300] on div ".deletable-edge-delete-btn { width: 20px; height: 20px; border: 0px solid #ffff…" at bounding box center [929, 335] width 1280 height 539
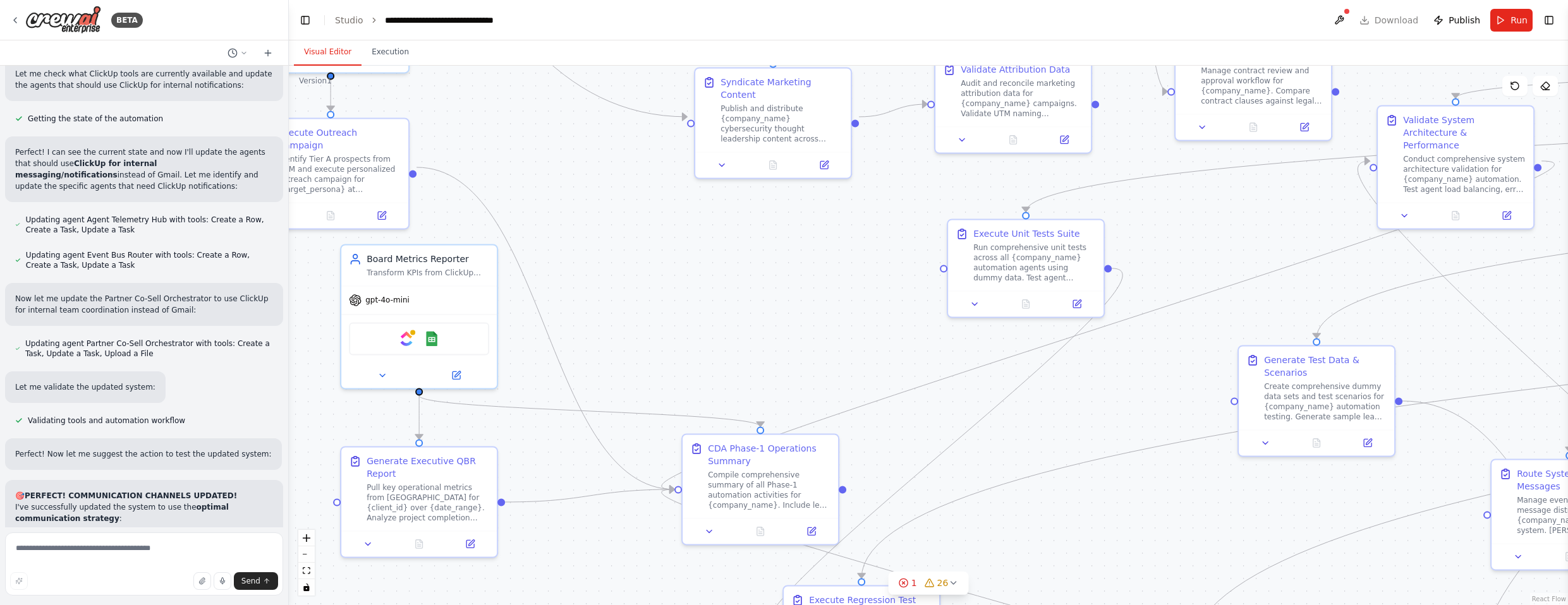
drag, startPoint x: 918, startPoint y: 271, endPoint x: 791, endPoint y: 325, distance: 138.0
click at [792, 326] on div ".deletable-edge-delete-btn { width: 20px; height: 20px; border: 0px solid #ffff…" at bounding box center [929, 335] width 1280 height 539
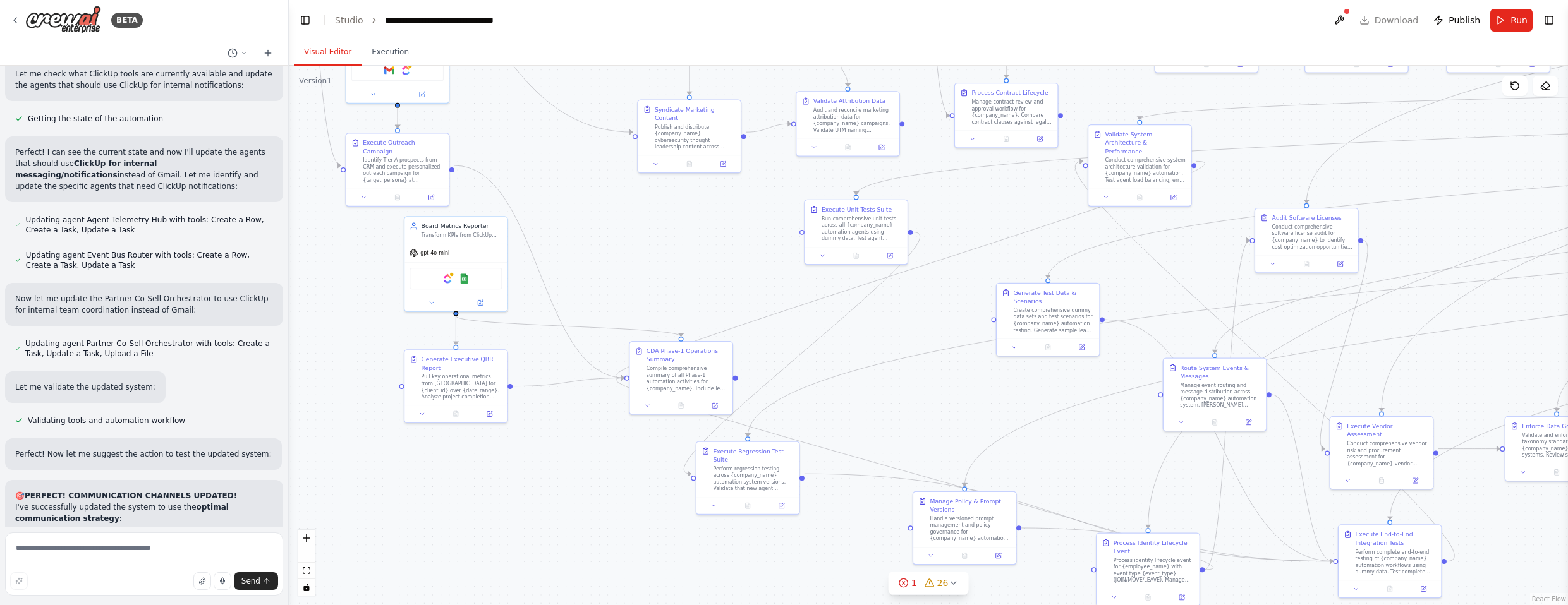
drag, startPoint x: 758, startPoint y: 322, endPoint x: 662, endPoint y: 267, distance: 110.6
click at [662, 267] on div ".deletable-edge-delete-btn { width: 20px; height: 20px; border: 0px solid #ffff…" at bounding box center [929, 335] width 1280 height 539
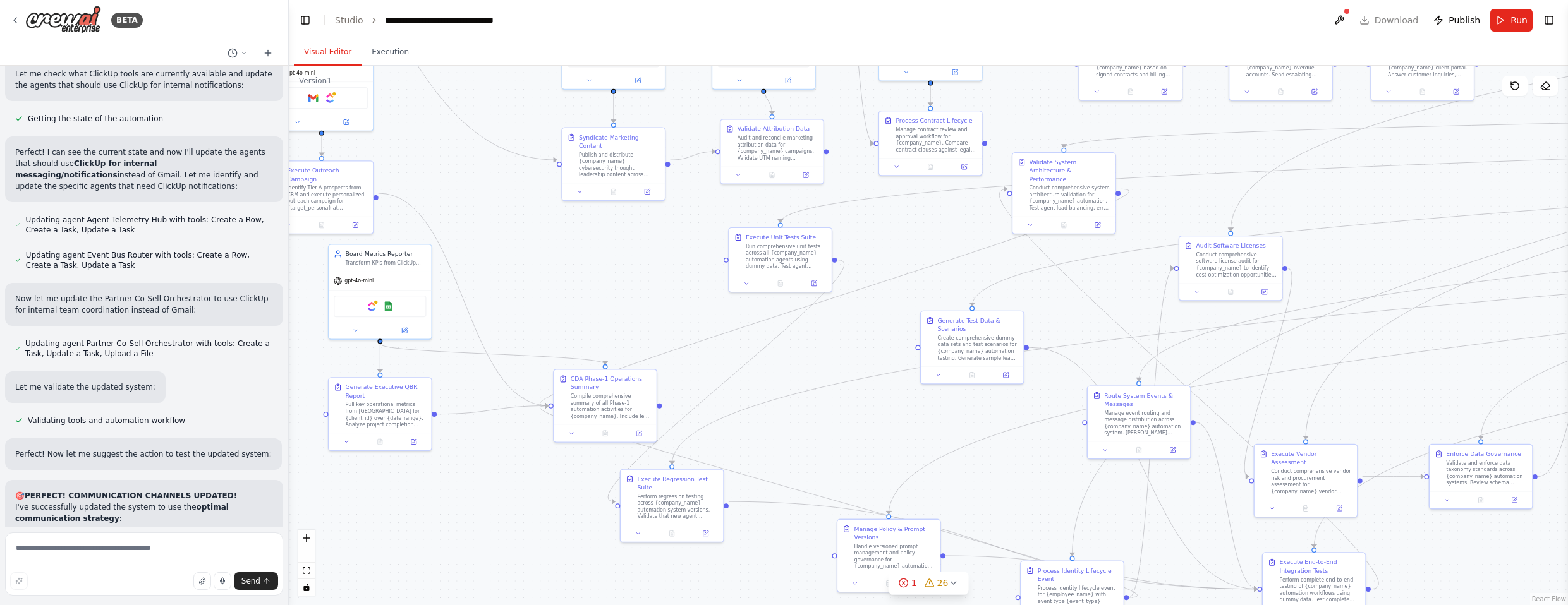
drag, startPoint x: 874, startPoint y: 409, endPoint x: 818, endPoint y: 437, distance: 62.6
click at [818, 437] on div ".deletable-edge-delete-btn { width: 20px; height: 20px; border: 0px solid #ffff…" at bounding box center [929, 335] width 1280 height 539
drag, startPoint x: 607, startPoint y: 403, endPoint x: 601, endPoint y: 363, distance: 40.4
click at [601, 363] on div "Compile comprehensive summary of all Phase-1 automation activities for {company…" at bounding box center [602, 363] width 81 height 26
drag, startPoint x: 675, startPoint y: 502, endPoint x: 834, endPoint y: 371, distance: 206.0
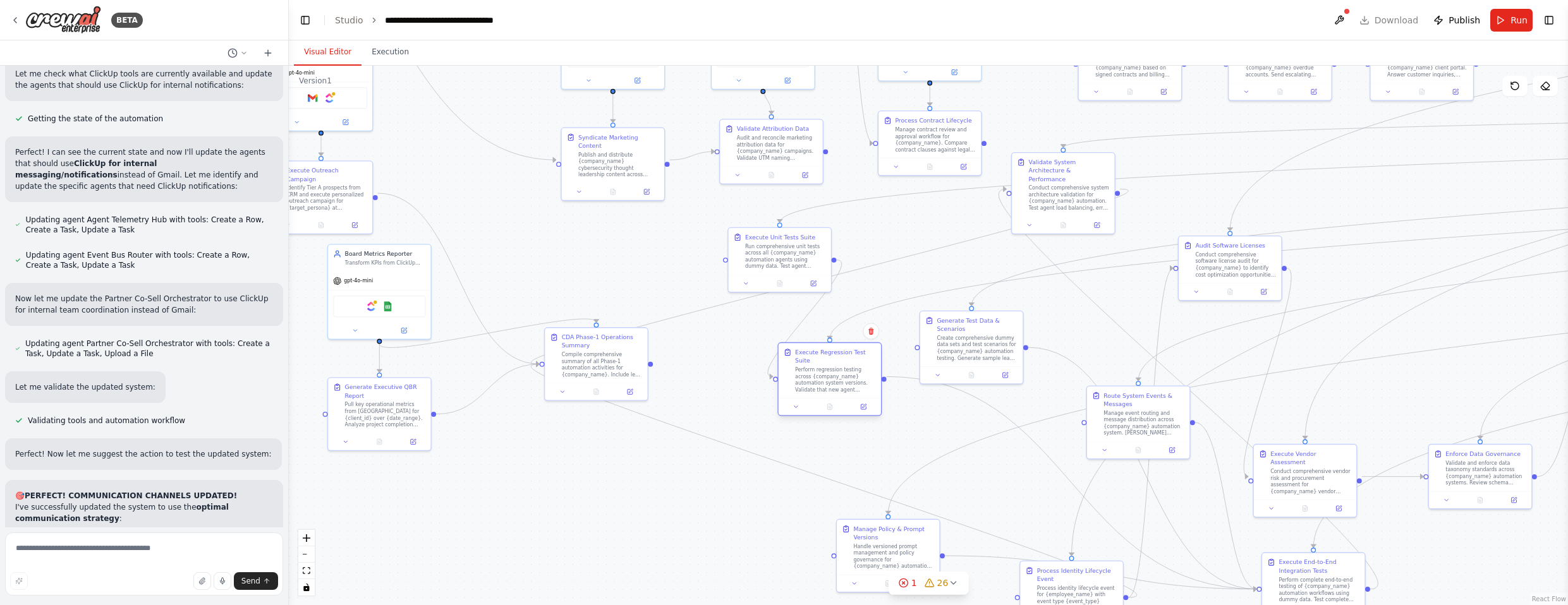
click at [834, 371] on div "Perform regression testing across {company_name} automation system versions. Va…" at bounding box center [835, 380] width 81 height 26
drag, startPoint x: 772, startPoint y: 252, endPoint x: 597, endPoint y: 259, distance: 175.1
click at [597, 259] on div "Run comprehensive unit tests across all {company_name} automation agents using …" at bounding box center [610, 263] width 81 height 26
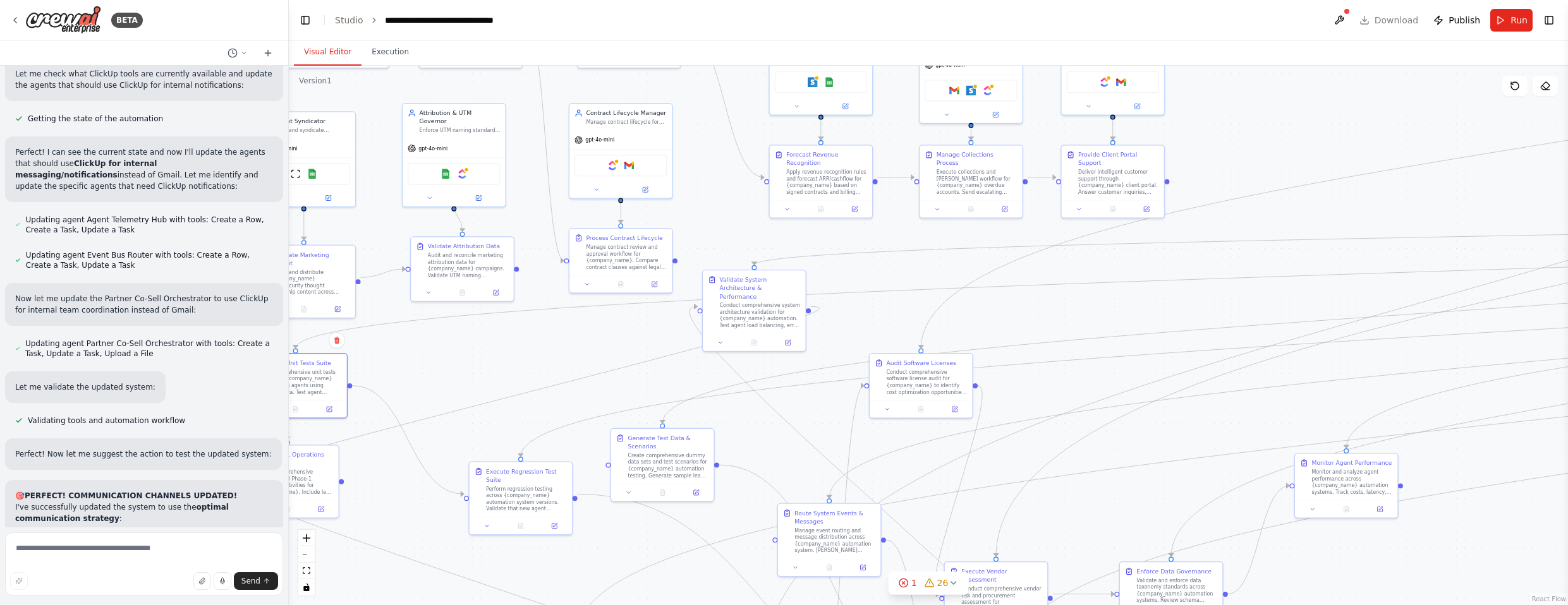
drag, startPoint x: 938, startPoint y: 223, endPoint x: 626, endPoint y: 342, distance: 333.9
click at [626, 342] on div ".deletable-edge-delete-btn { width: 20px; height: 20px; border: 0px solid #ffff…" at bounding box center [929, 335] width 1280 height 539
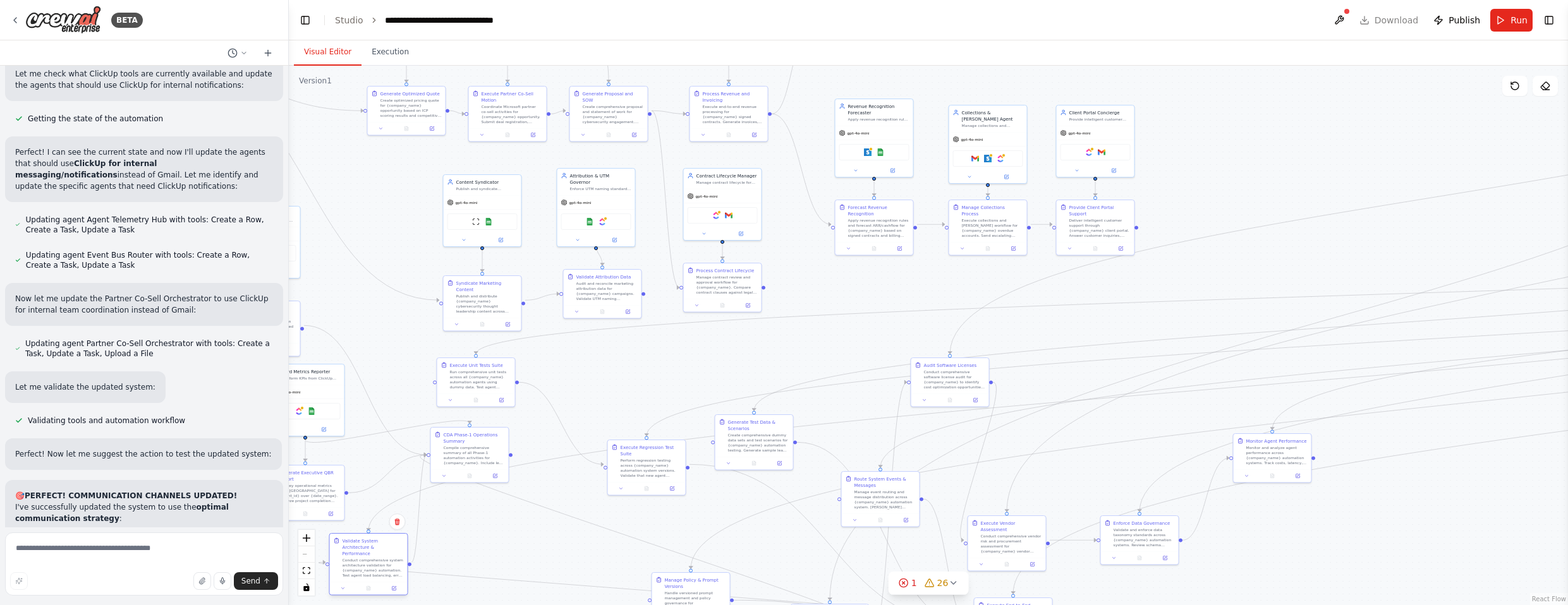
drag, startPoint x: 814, startPoint y: 315, endPoint x: 361, endPoint y: 552, distance: 511.3
click at [361, 558] on div "Conduct comprehensive system architecture validation for {company_name} automat…" at bounding box center [373, 568] width 61 height 20
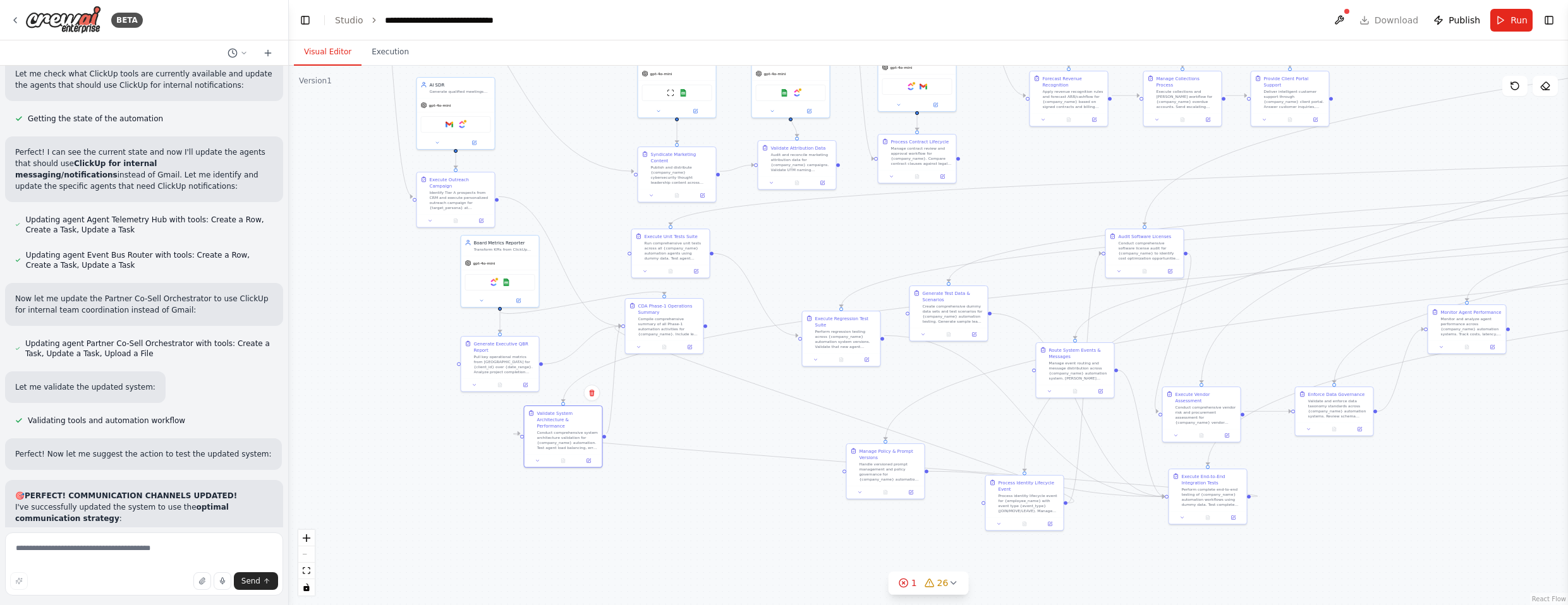
drag, startPoint x: 457, startPoint y: 541, endPoint x: 659, endPoint y: 406, distance: 243.0
click at [658, 407] on div ".deletable-edge-delete-btn { width: 20px; height: 20px; border: 0px solid #ffff…" at bounding box center [929, 335] width 1280 height 539
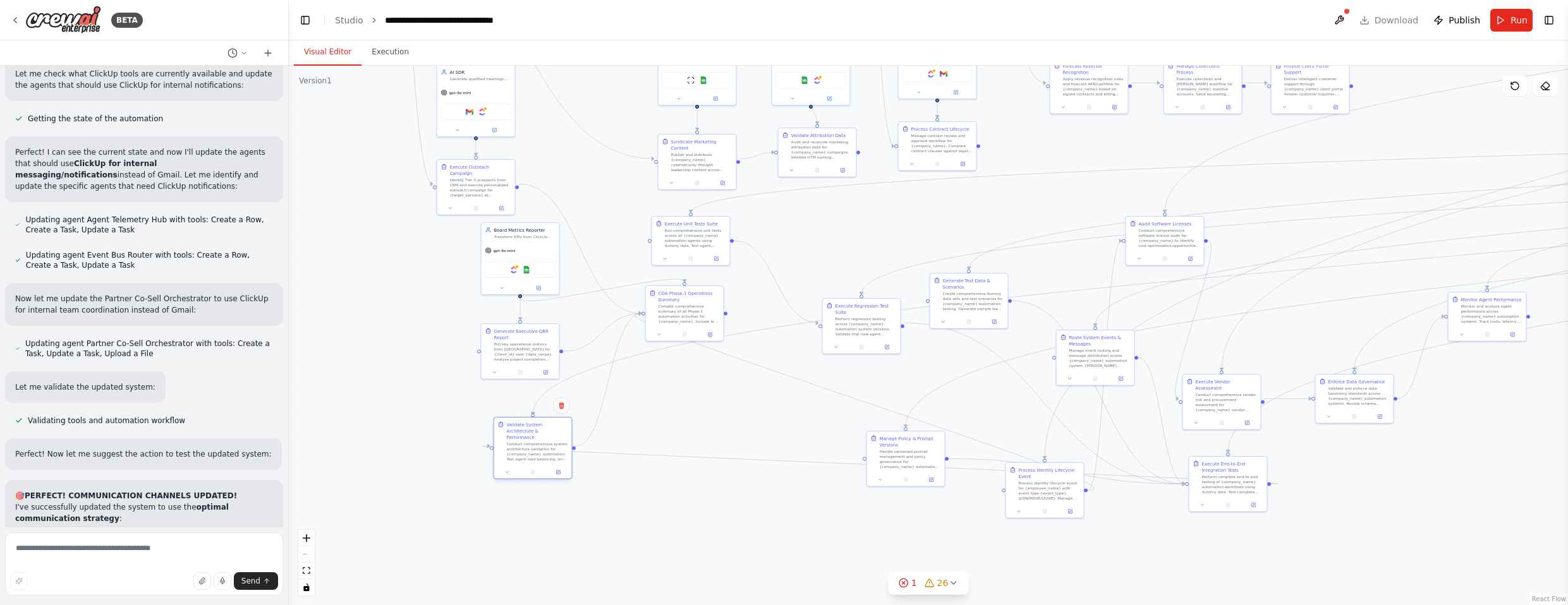
drag, startPoint x: 578, startPoint y: 433, endPoint x: 547, endPoint y: 445, distance: 33.2
click at [547, 445] on div "Conduct comprehensive system architecture validation for {company_name} automat…" at bounding box center [537, 451] width 61 height 20
drag, startPoint x: 1245, startPoint y: 482, endPoint x: 647, endPoint y: 535, distance: 600.3
click at [647, 535] on div "Perform complete end-to-end testing of {company_name} automation workflows usin…" at bounding box center [638, 533] width 61 height 20
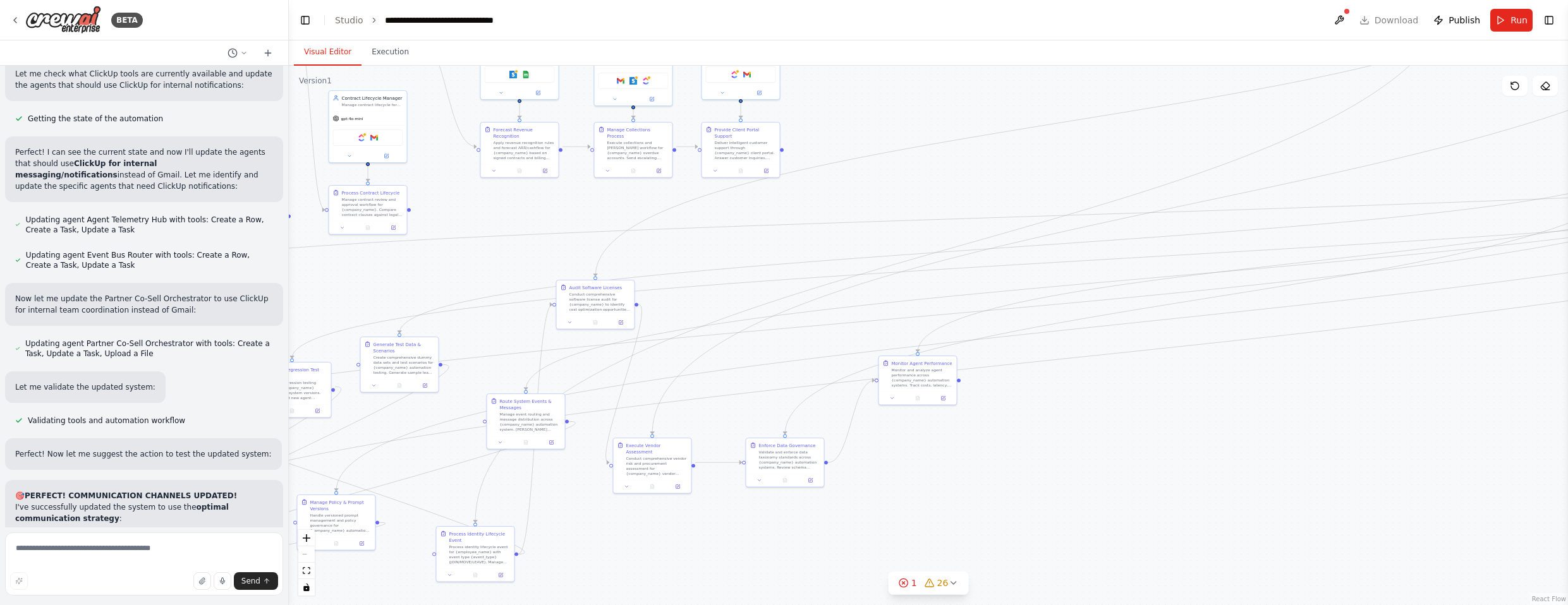
drag, startPoint x: 1331, startPoint y: 482, endPoint x: 760, endPoint y: 551, distance: 575.2
click at [760, 551] on div ".deletable-edge-delete-btn { width: 20px; height: 20px; border: 0px solid #ffff…" at bounding box center [929, 335] width 1280 height 539
drag, startPoint x: 1381, startPoint y: 141, endPoint x: 647, endPoint y: 409, distance: 781.4
click at [647, 409] on div ".deletable-edge-delete-btn { width: 20px; height: 20px; border: 0px solid #ffff…" at bounding box center [929, 335] width 1280 height 539
drag, startPoint x: 1391, startPoint y: 462, endPoint x: 1366, endPoint y: 478, distance: 29.7
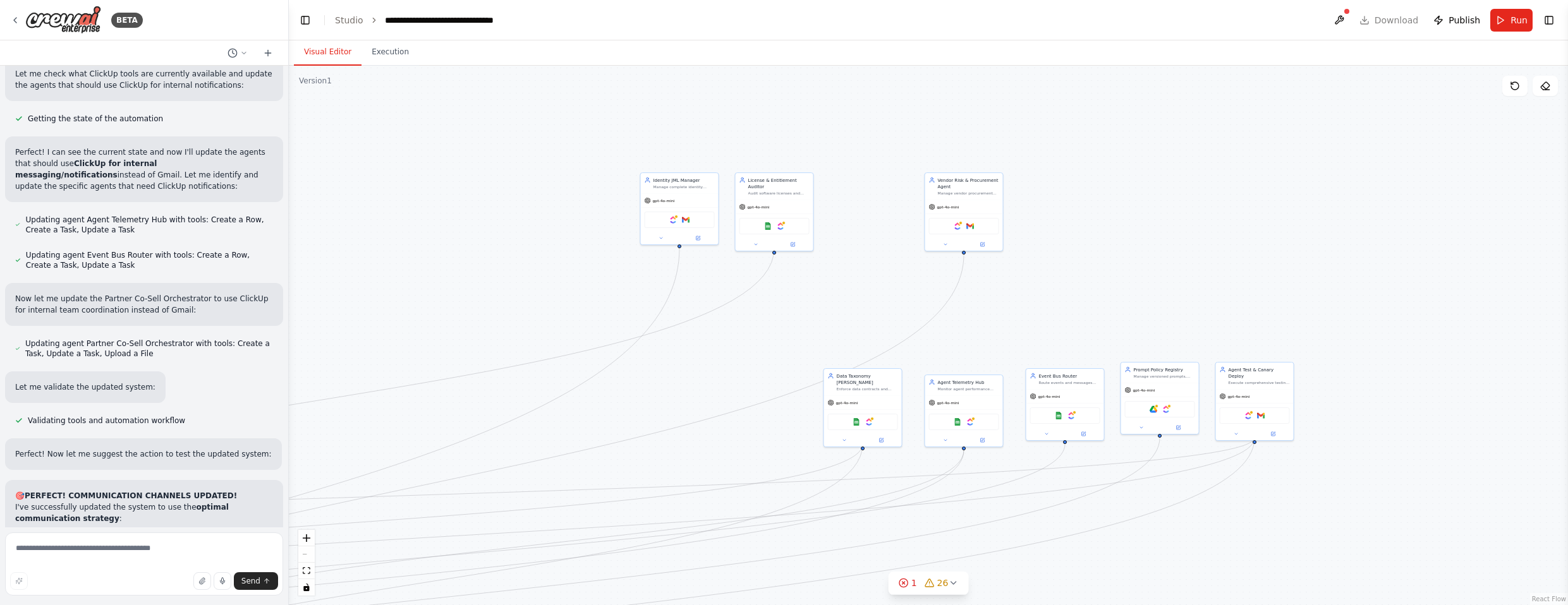
click at [862, 478] on div ".deletable-edge-delete-btn { width: 20px; height: 20px; border: 0px solid #ffff…" at bounding box center [929, 335] width 1280 height 539
drag, startPoint x: 1183, startPoint y: 554, endPoint x: 1308, endPoint y: 434, distance: 173.3
click at [862, 434] on div ".deletable-edge-delete-btn { width: 20px; height: 20px; border: 0px solid #ffff…" at bounding box center [929, 335] width 1280 height 539
drag, startPoint x: 1439, startPoint y: 242, endPoint x: 570, endPoint y: 523, distance: 913.3
click at [570, 523] on div "Agent Test & Canary Deploy Execute comprehensive testing and canary deployments…" at bounding box center [560, 518] width 78 height 26
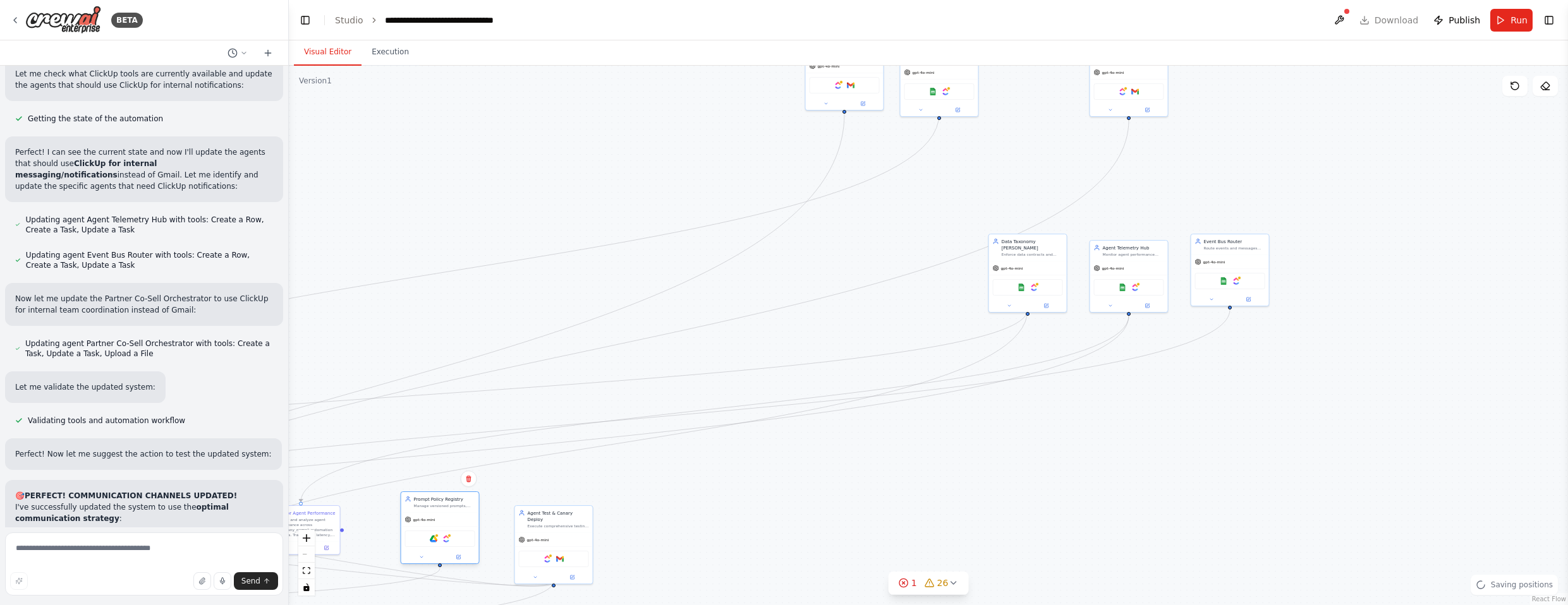
drag, startPoint x: 1326, startPoint y: 248, endPoint x: 443, endPoint y: 521, distance: 924.2
click at [443, 521] on div "gpt-4o-mini" at bounding box center [440, 520] width 78 height 14
drag, startPoint x: 1239, startPoint y: 250, endPoint x: 657, endPoint y: 518, distance: 640.7
click at [657, 518] on div "Event Bus Router Route events and messages across {company_name} automation sys…" at bounding box center [636, 521] width 78 height 20
drag, startPoint x: 1143, startPoint y: 254, endPoint x: 783, endPoint y: 508, distance: 440.6
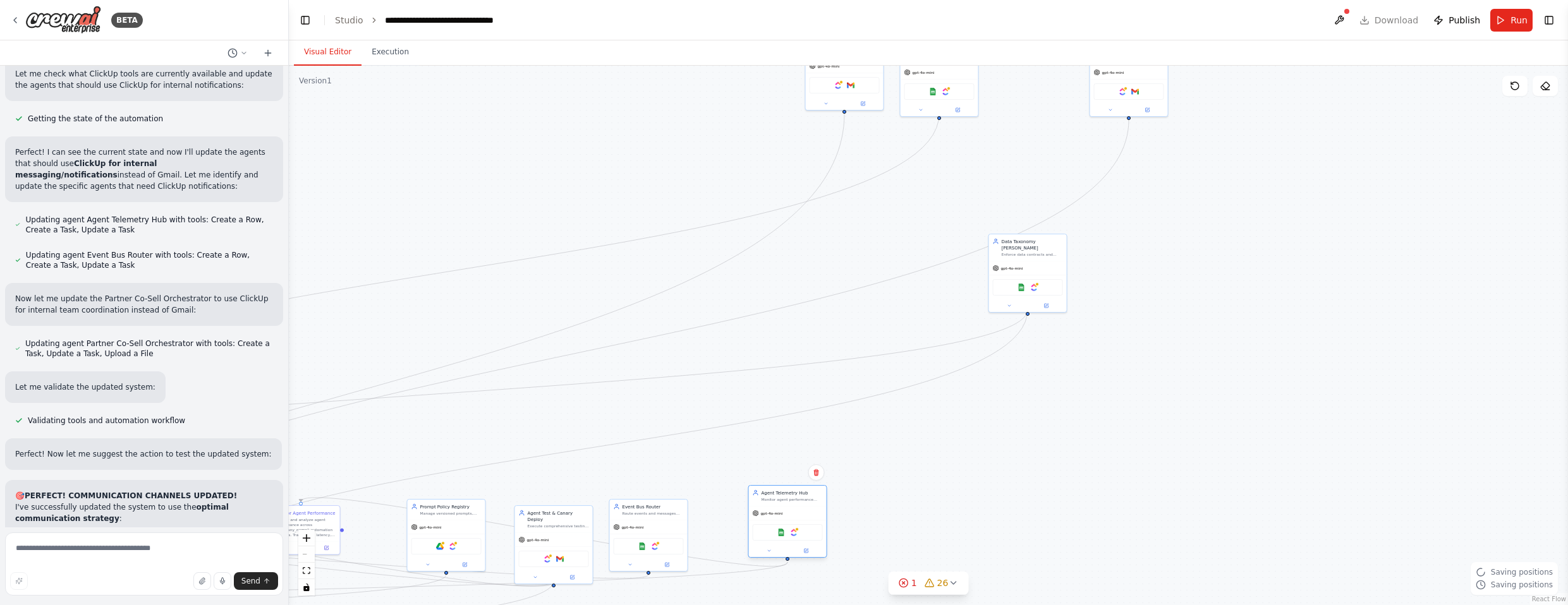
click at [783, 503] on div "Monitor agent performance across {company_name} automation systems. Track cost,…" at bounding box center [792, 500] width 61 height 5
drag, startPoint x: 1011, startPoint y: 271, endPoint x: 425, endPoint y: 427, distance: 606.4
click at [422, 433] on div "Data Taxonomy [PERSON_NAME] Enforce data contracts and taxonomy standards acros…" at bounding box center [440, 436] width 78 height 26
drag, startPoint x: 940, startPoint y: 202, endPoint x: 946, endPoint y: 299, distance: 97.2
click at [862, 309] on div ".deletable-edge-delete-btn { width: 20px; height: 20px; border: 0px solid #ffff…" at bounding box center [929, 335] width 1280 height 539
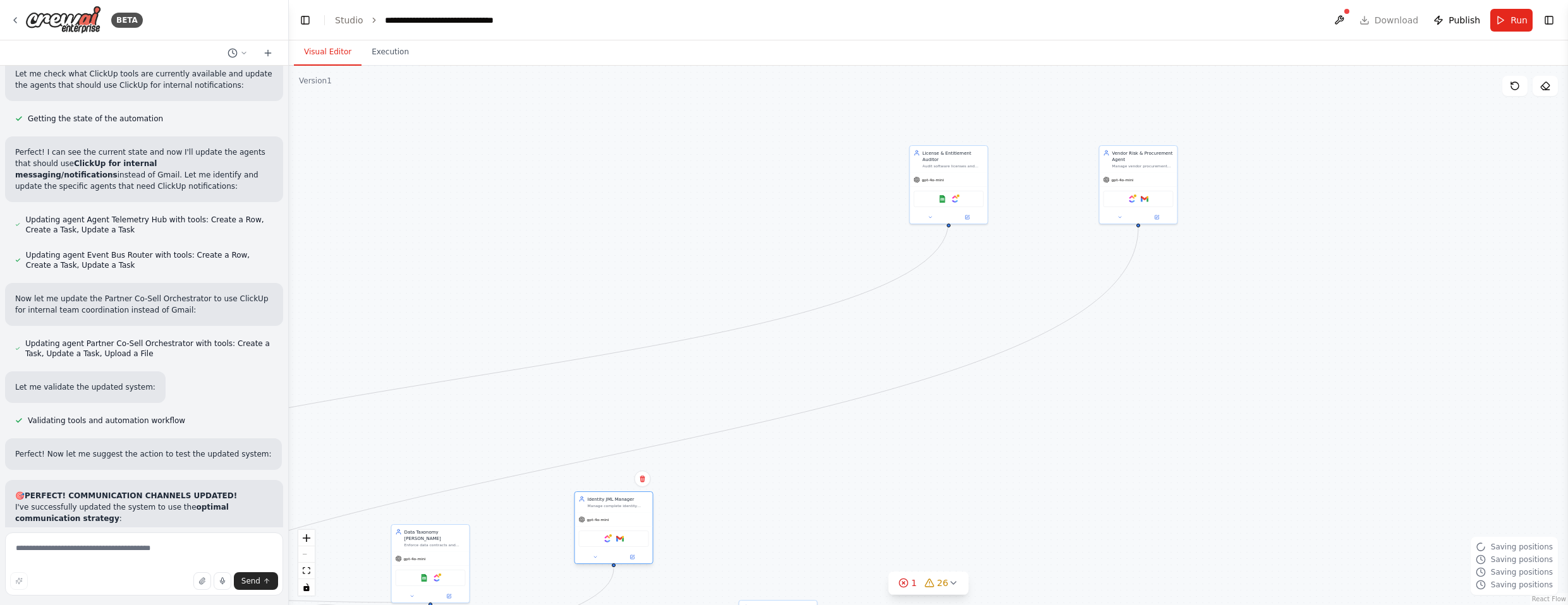
drag, startPoint x: 812, startPoint y: 267, endPoint x: 584, endPoint y: 524, distance: 343.6
click at [588, 508] on div "Manage complete identity lifecycle for {company_name} including Join/Move/Leave…" at bounding box center [618, 506] width 61 height 5
drag, startPoint x: 946, startPoint y: 157, endPoint x: 668, endPoint y: 517, distance: 454.8
click at [664, 515] on div "Audit software licenses and entitlements across {company_name} to identify cost…" at bounding box center [675, 512] width 61 height 5
drag, startPoint x: 1131, startPoint y: 158, endPoint x: 767, endPoint y: 520, distance: 513.4
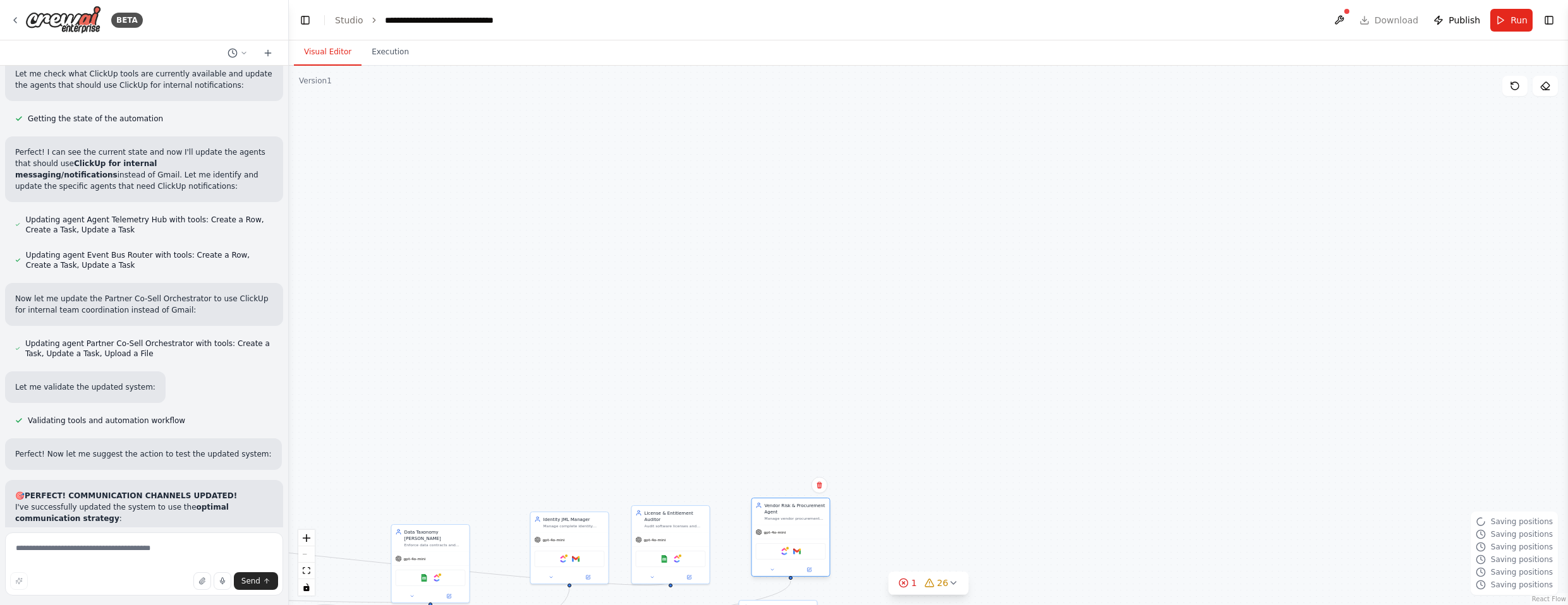
click at [767, 515] on div "Vendor Risk & Procurement Agent" at bounding box center [795, 508] width 61 height 12
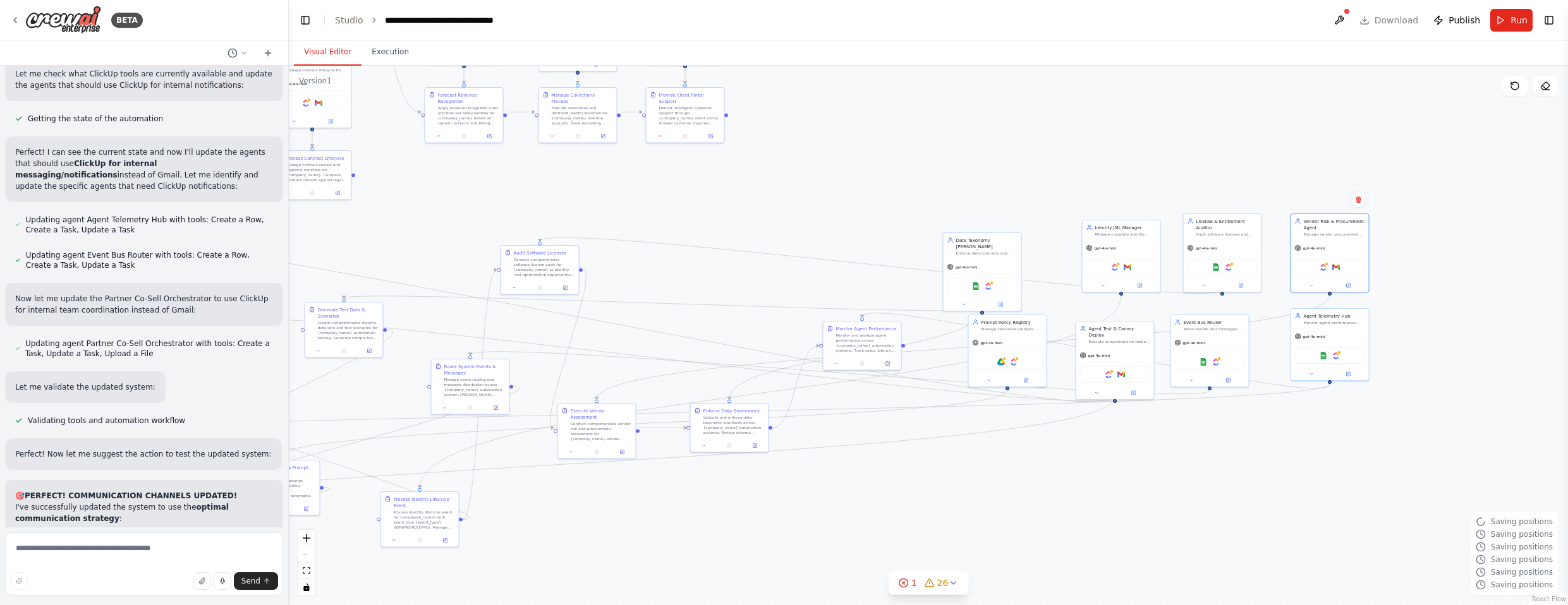
drag, startPoint x: 670, startPoint y: 407, endPoint x: 1222, endPoint y: 115, distance: 624.5
click at [862, 115] on div ".deletable-edge-delete-btn { width: 20px; height: 20px; border: 0px solid #ffff…" at bounding box center [929, 335] width 1280 height 539
drag, startPoint x: 984, startPoint y: 252, endPoint x: 729, endPoint y: 252, distance: 255.0
click at [728, 253] on div "gpt-4o-mini" at bounding box center [729, 259] width 78 height 14
drag, startPoint x: 1081, startPoint y: 226, endPoint x: 451, endPoint y: 183, distance: 631.5
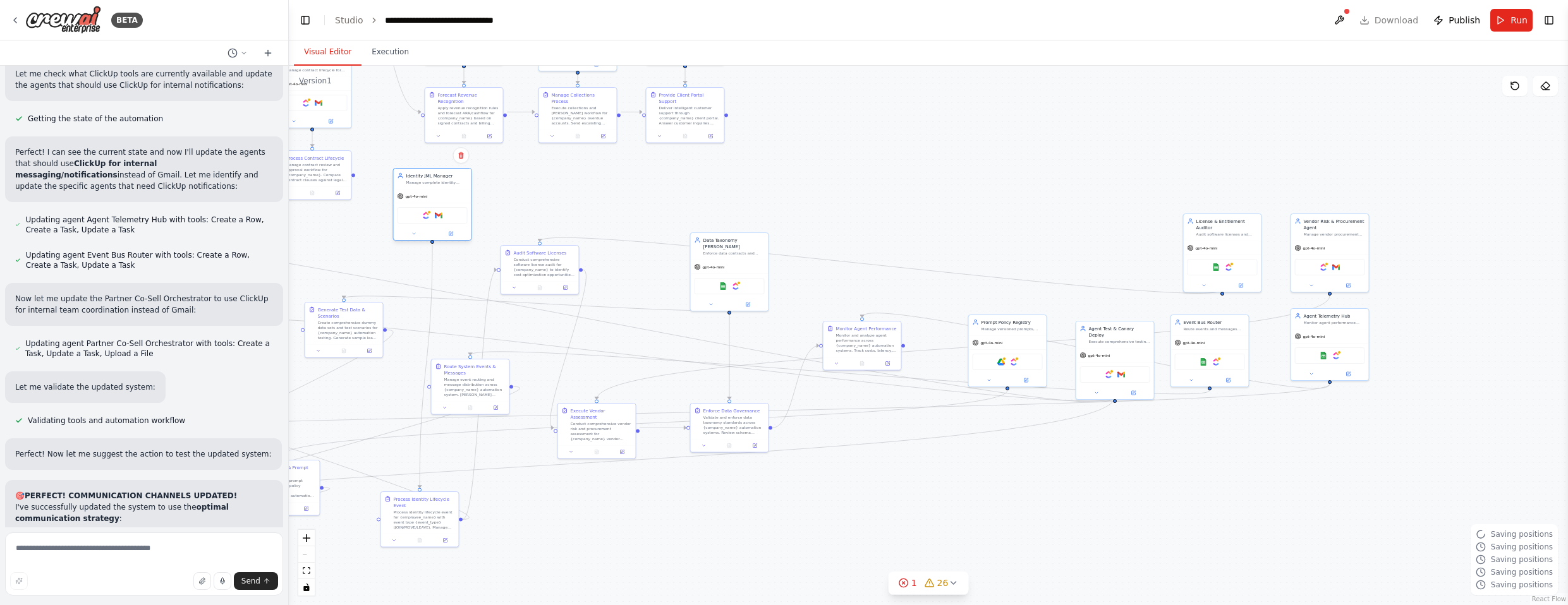
click at [451, 183] on div "Manage complete identity lifecycle for {company_name} including Join/Move/Leave…" at bounding box center [436, 183] width 61 height 5
drag, startPoint x: 1132, startPoint y: 212, endPoint x: 561, endPoint y: 177, distance: 572.1
click at [561, 183] on div "gpt-4o-mini" at bounding box center [572, 190] width 78 height 14
drag, startPoint x: 1332, startPoint y: 232, endPoint x: 643, endPoint y: 181, distance: 690.9
click at [643, 181] on div "Manage vendor procurement lifecycle for {company_name} from security assessment…" at bounding box center [651, 183] width 61 height 5
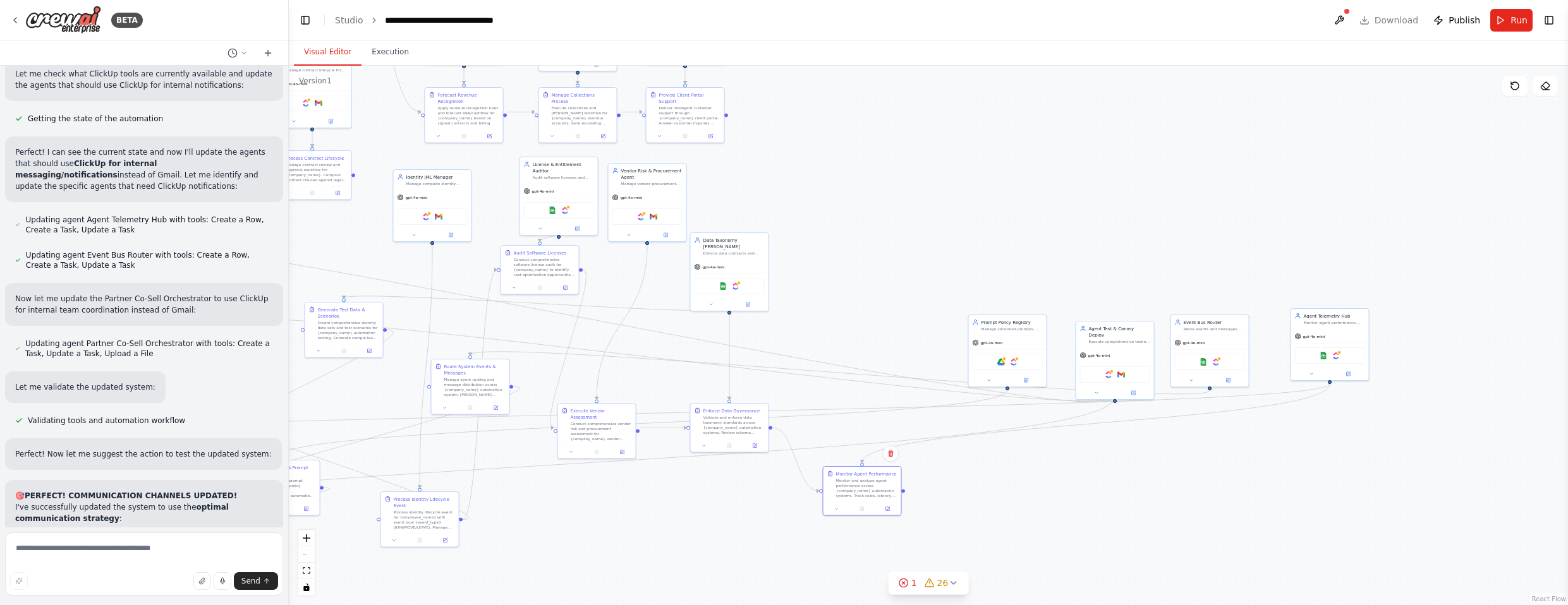
drag, startPoint x: 863, startPoint y: 340, endPoint x: 971, endPoint y: 439, distance: 146.5
click at [860, 490] on div "Monitor and analyze agent performance across {company_name} automation systems.…" at bounding box center [866, 488] width 61 height 20
drag, startPoint x: 1008, startPoint y: 344, endPoint x: 853, endPoint y: 227, distance: 194.2
click at [853, 227] on div "gpt-4o-mini" at bounding box center [856, 228] width 78 height 14
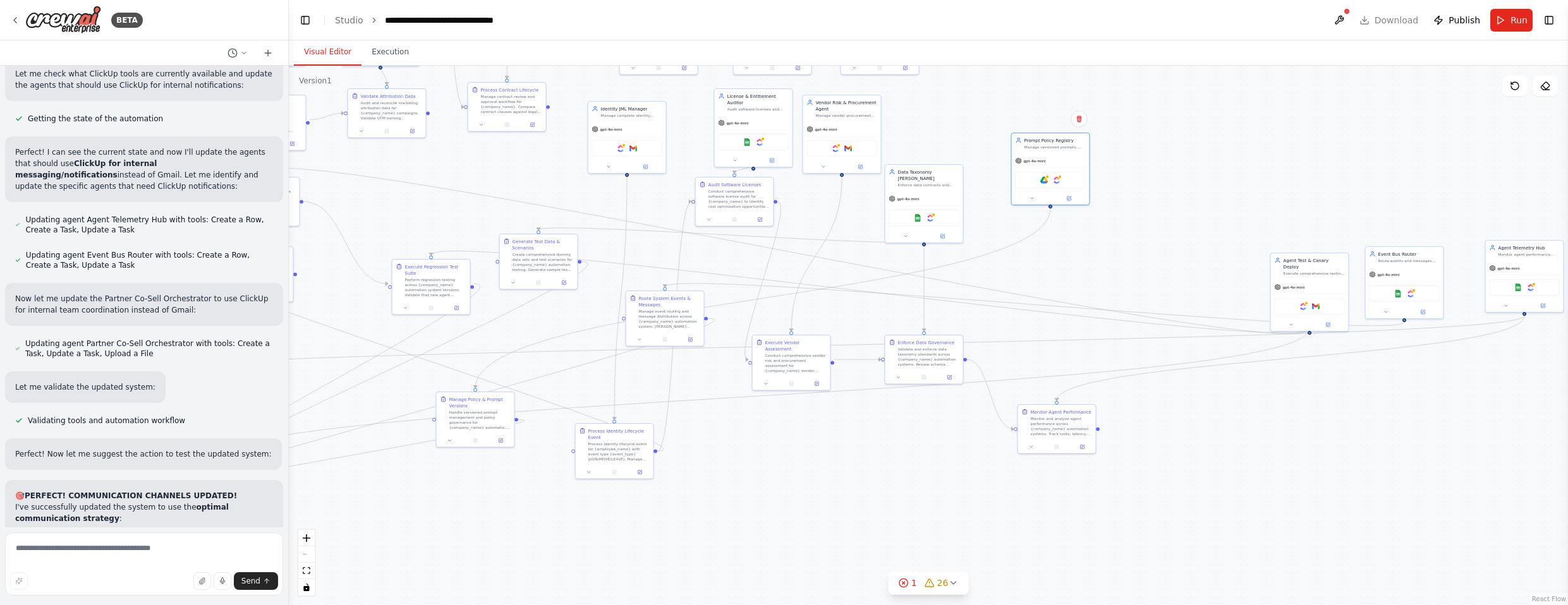
click at [862, 275] on div ".deletable-edge-delete-btn { width: 20px; height: 20px; border: 0px solid #ffff…" at bounding box center [929, 335] width 1280 height 539
click at [862, 270] on div "Agent Test & Canary Deploy Execute comprehensive testing and canary deployments…" at bounding box center [1044, 292] width 79 height 79
click at [862, 272] on div "gpt-4o-mini" at bounding box center [1177, 279] width 78 height 14
click at [862, 286] on div "gpt-4o-mini" at bounding box center [1243, 279] width 78 height 14
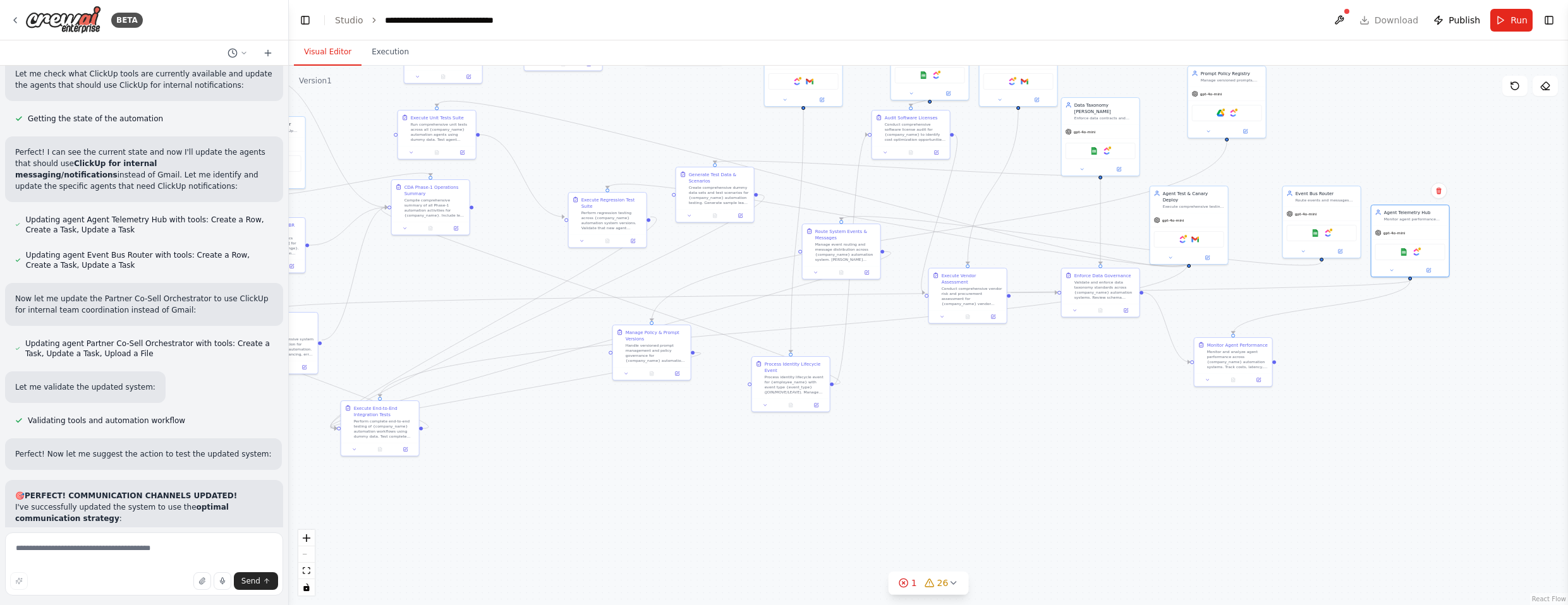
click at [862, 376] on div ".deletable-edge-delete-btn { width: 20px; height: 20px; border: 0px solid #ffff…" at bounding box center [929, 335] width 1280 height 539
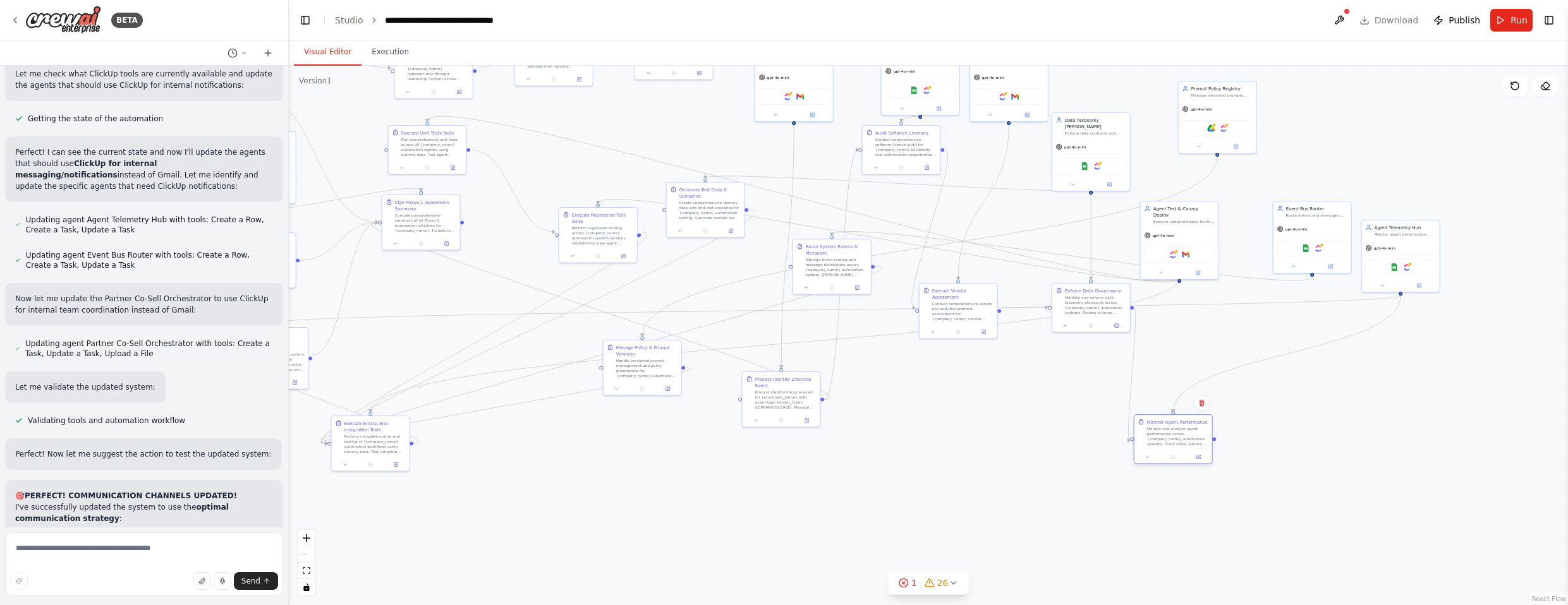
click at [862, 433] on div "Monitor and analyze agent performance across {company_name} automation systems.…" at bounding box center [1178, 436] width 61 height 20
click at [862, 322] on div "Monitor agent performance across {company_name} automation systems. Track cost,…" at bounding box center [1241, 322] width 61 height 5
click at [862, 435] on div "Monitor and analyze agent performance across {company_name} automation systems.…" at bounding box center [1241, 436] width 61 height 20
click at [418, 303] on div "gpt-4o-mini" at bounding box center [402, 310] width 78 height 14
click at [819, 152] on div "Route events and messages across {company_name} automation systems with guarant…" at bounding box center [817, 151] width 61 height 5
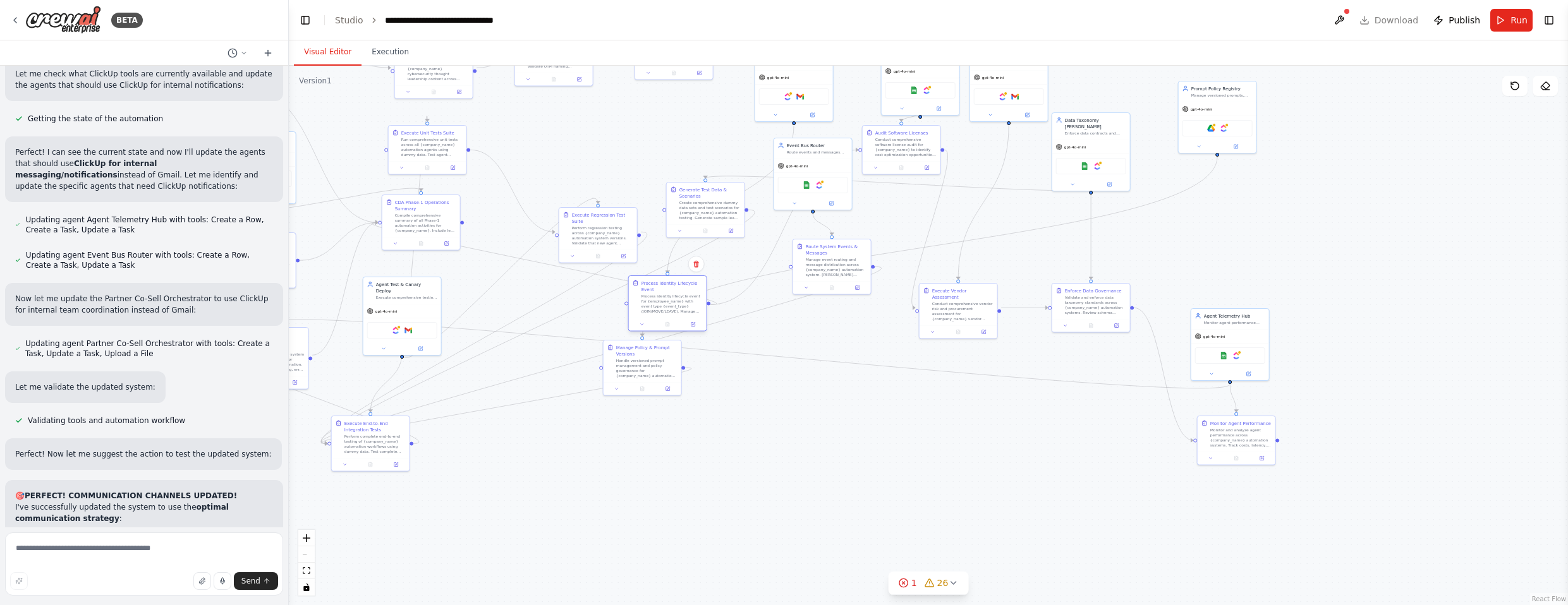
click at [666, 300] on div "Process identity lifecycle event for {employee_name} with event type {event_typ…" at bounding box center [672, 303] width 61 height 20
click at [809, 453] on div "Manage event routing and message distribution across {company_name} automation …" at bounding box center [804, 455] width 61 height 20
click at [814, 350] on div "Event Bus Router Route events and messages across {company_name} automation sys…" at bounding box center [811, 349] width 61 height 12
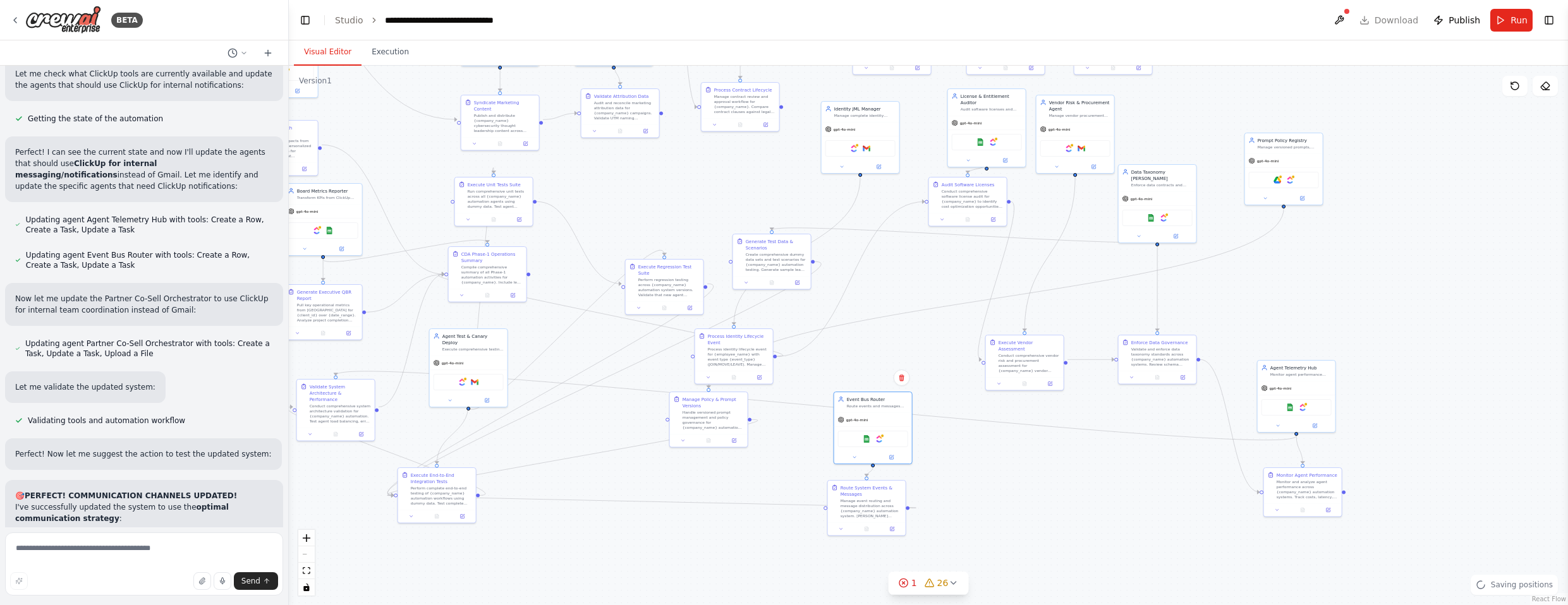
click at [862, 344] on div ".deletable-edge-delete-btn { width: 20px; height: 20px; border: 0px solid #ffff…" at bounding box center [929, 335] width 1280 height 539
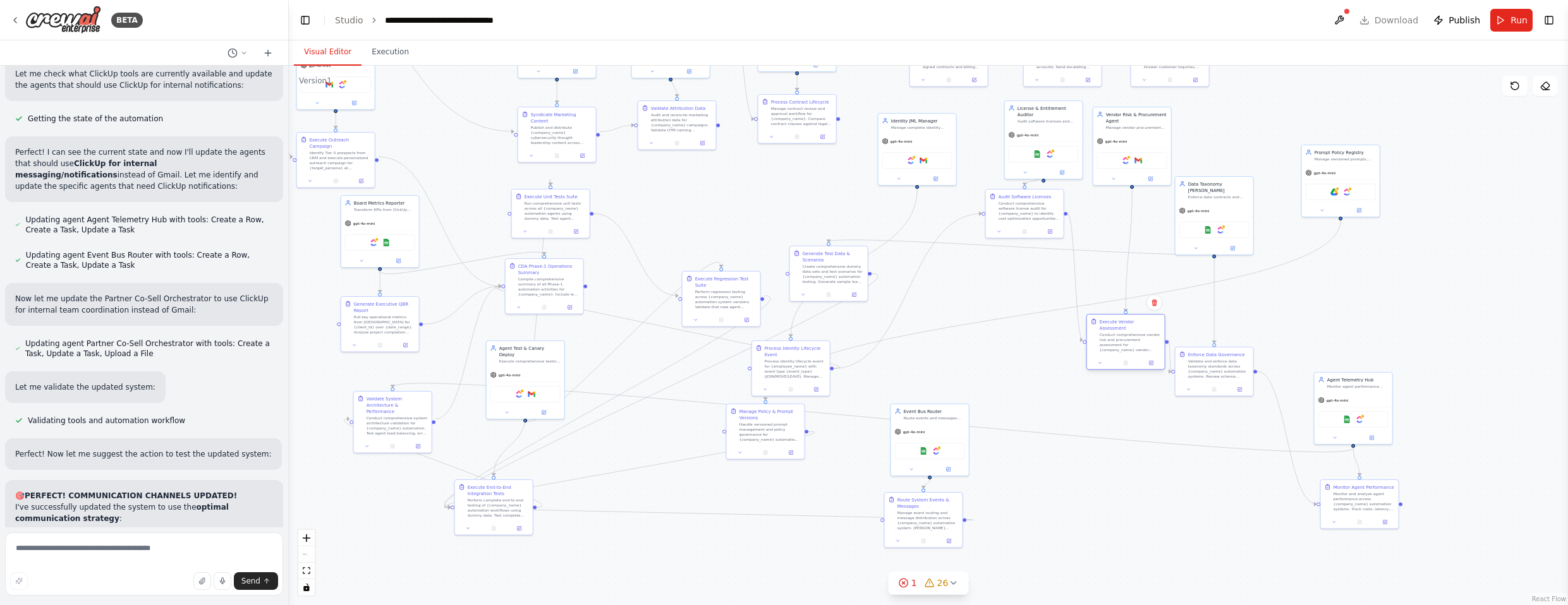
click at [862, 343] on div "Conduct comprehensive vendor risk and procurement assessment for {company_name}…" at bounding box center [1130, 342] width 61 height 20
click at [862, 335] on div "Validate and enforce data taxonomy standards across {company_name} automation s…" at bounding box center [1243, 344] width 61 height 20
click at [862, 209] on div "gpt-4o-mini" at bounding box center [1246, 215] width 78 height 14
click at [862, 286] on div "Conduct comprehensive software license audit for {company_name} to identify cos…" at bounding box center [1035, 279] width 61 height 20
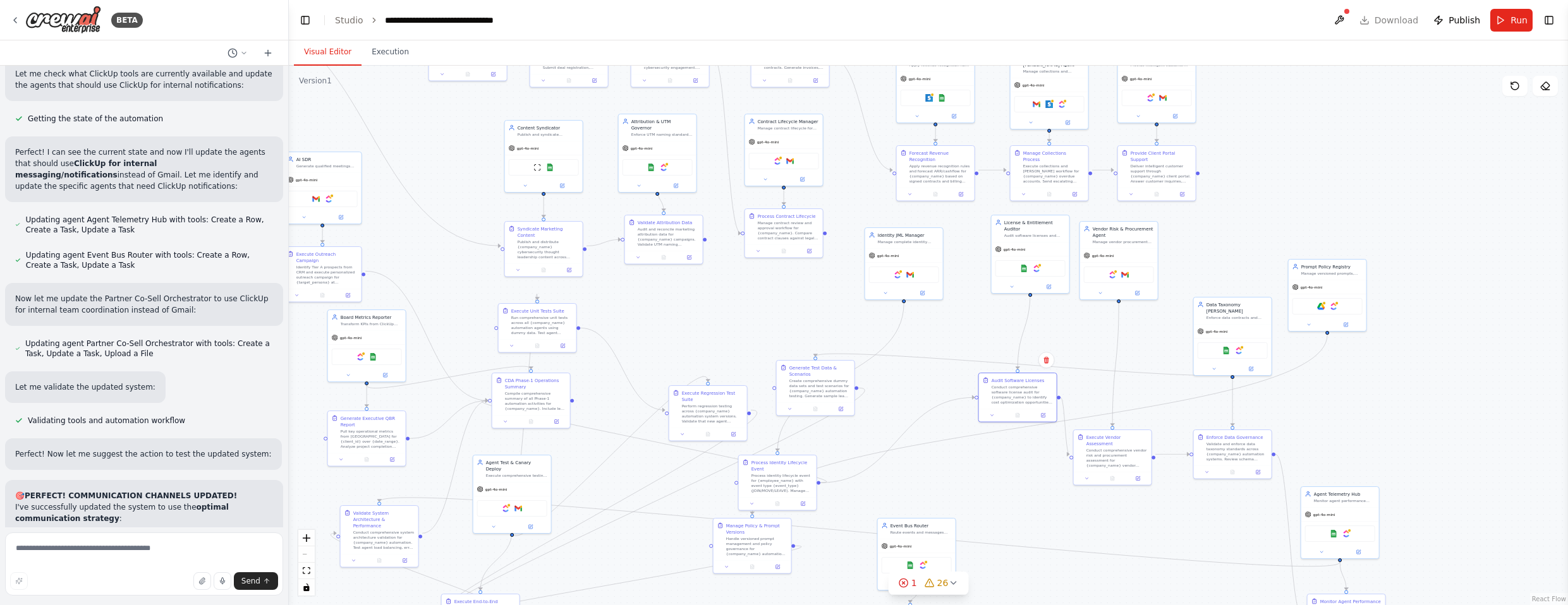
click at [862, 250] on div ".deletable-edge-delete-btn { width: 20px; height: 20px; border: 0px solid #ffff…" at bounding box center [929, 335] width 1280 height 539
click at [862, 445] on div "gpt-4o-mini" at bounding box center [923, 438] width 78 height 14
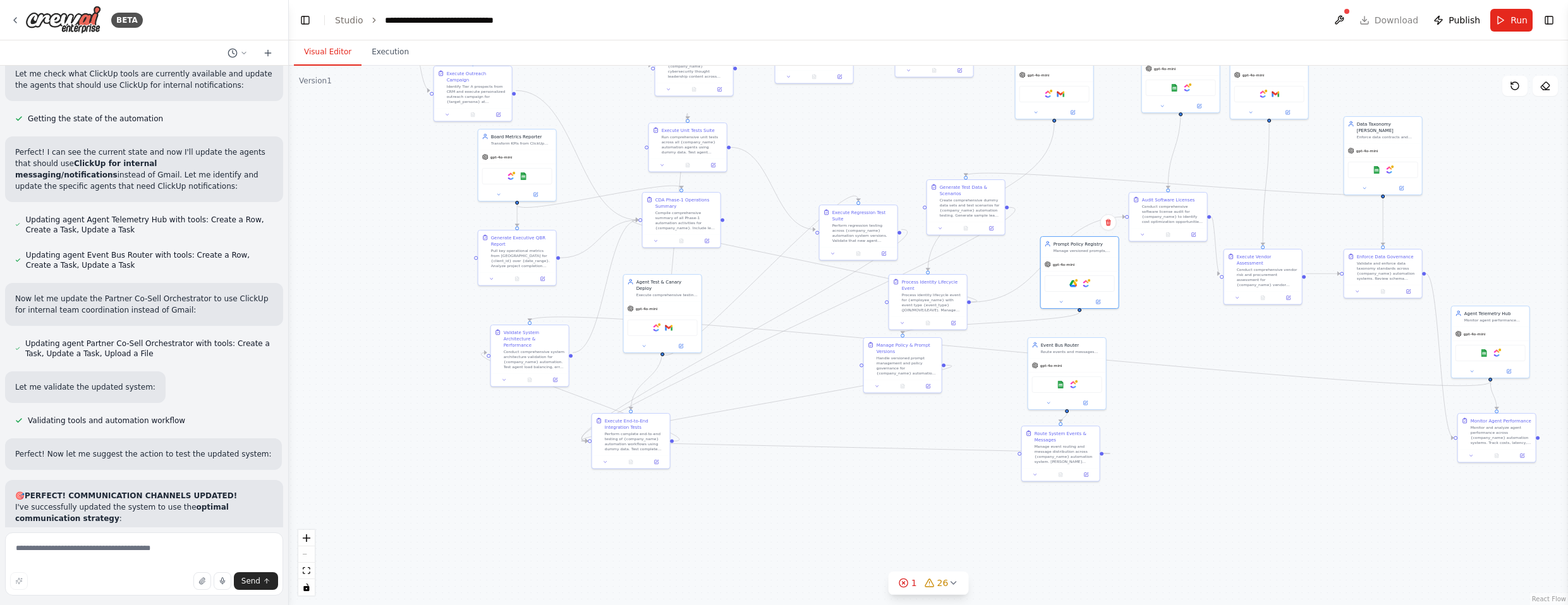
click at [862, 298] on div ".deletable-edge-delete-btn { width: 20px; height: 20px; border: 0px solid #ffff…" at bounding box center [929, 335] width 1280 height 539
click at [790, 321] on div "gpt-4o-mini" at bounding box center [789, 313] width 78 height 14
click at [803, 410] on div "Manage Policy & Prompt Versions Handle versioned prompt management and policy g…" at bounding box center [799, 415] width 61 height 34
click at [862, 516] on div "Perform complete end-to-end testing of {company_name} automation workflows usin…" at bounding box center [926, 522] width 61 height 20
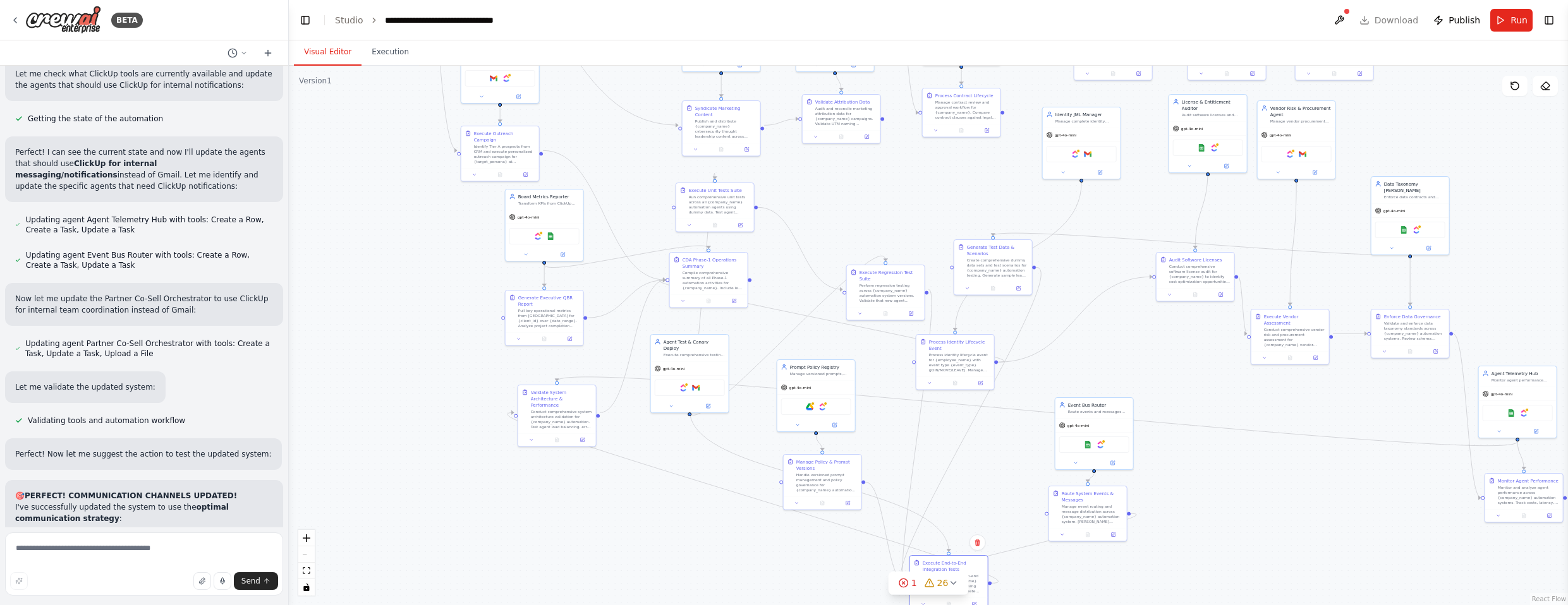
click at [862, 491] on div ".deletable-edge-delete-btn { width: 20px; height: 20px; border: 0px solid #ffff…" at bounding box center [929, 335] width 1280 height 539
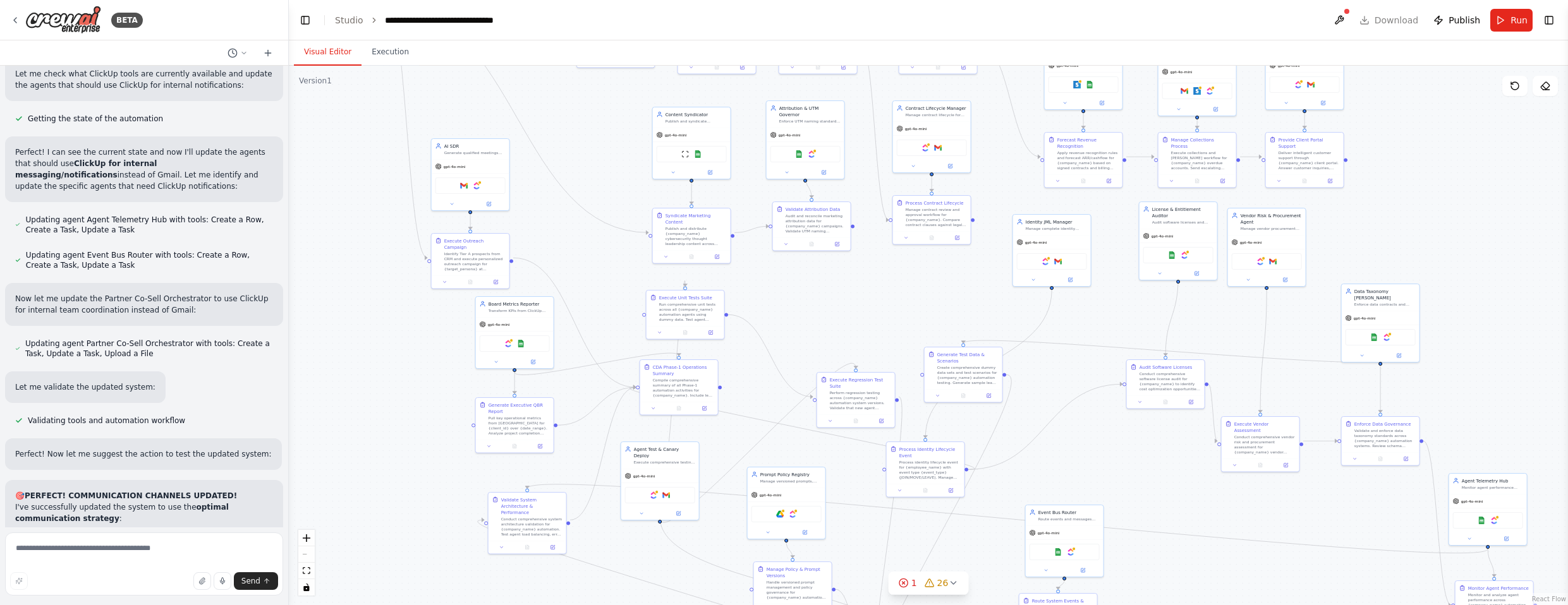
click at [824, 296] on div ".deletable-edge-delete-btn { width: 20px; height: 20px; border: 0px solid #ffff…" at bounding box center [929, 335] width 1280 height 539
click at [779, 321] on div "Run comprehensive unit tests across all {company_name} automation agents using …" at bounding box center [772, 312] width 61 height 20
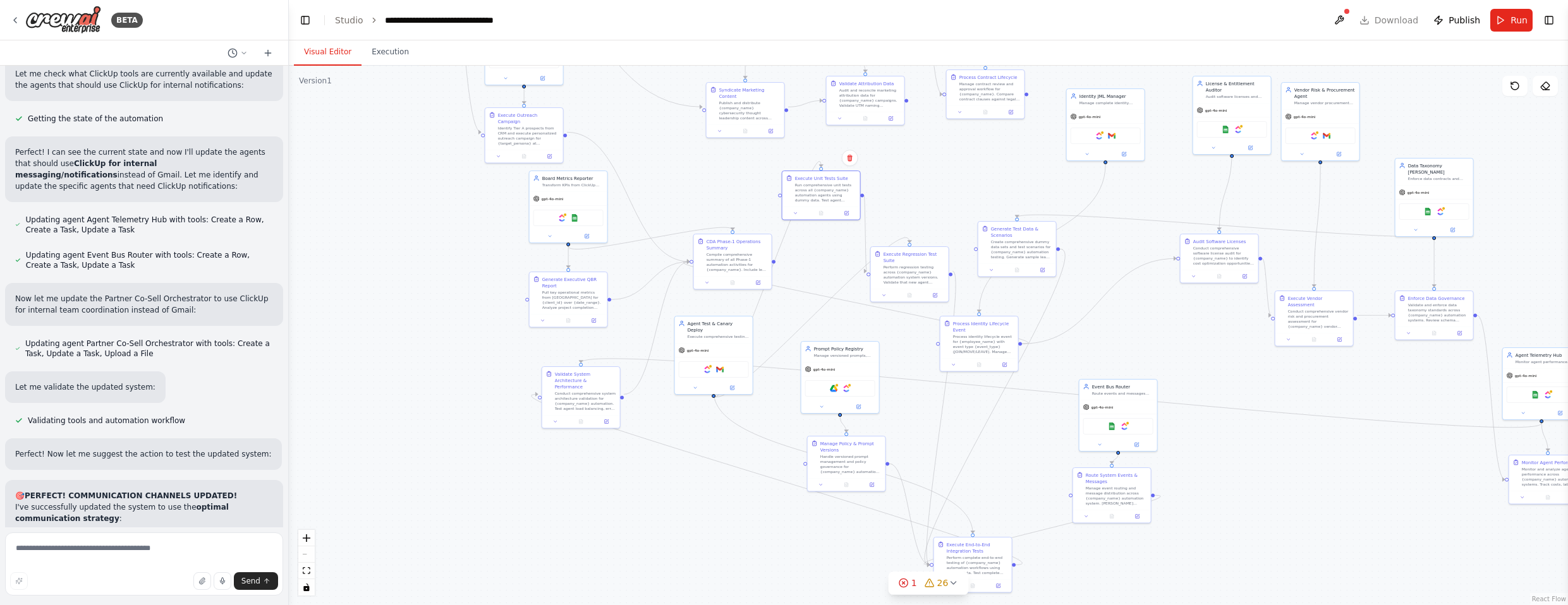
click at [821, 248] on div ".deletable-edge-delete-btn { width: 20px; height: 20px; border: 0px solid #ffff…" at bounding box center [929, 335] width 1280 height 539
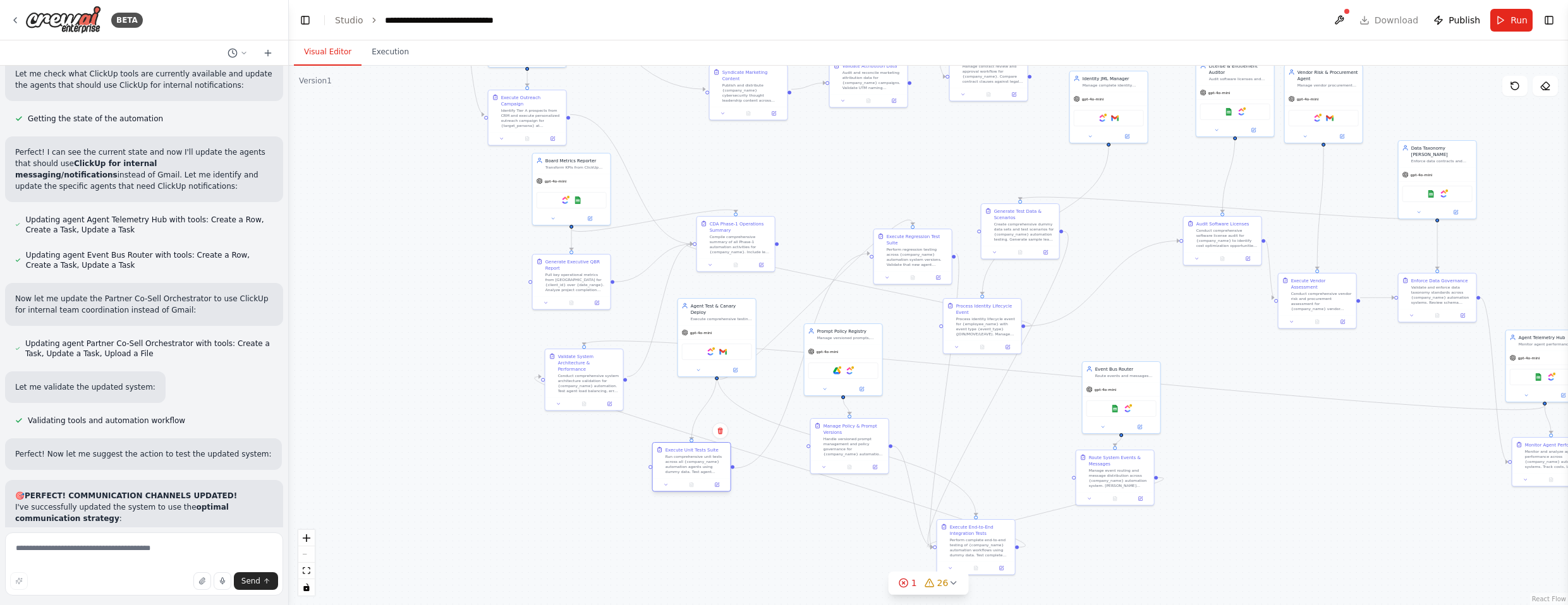
click at [702, 467] on div "Run comprehensive unit tests across all {company_name} automation agents using …" at bounding box center [696, 464] width 61 height 20
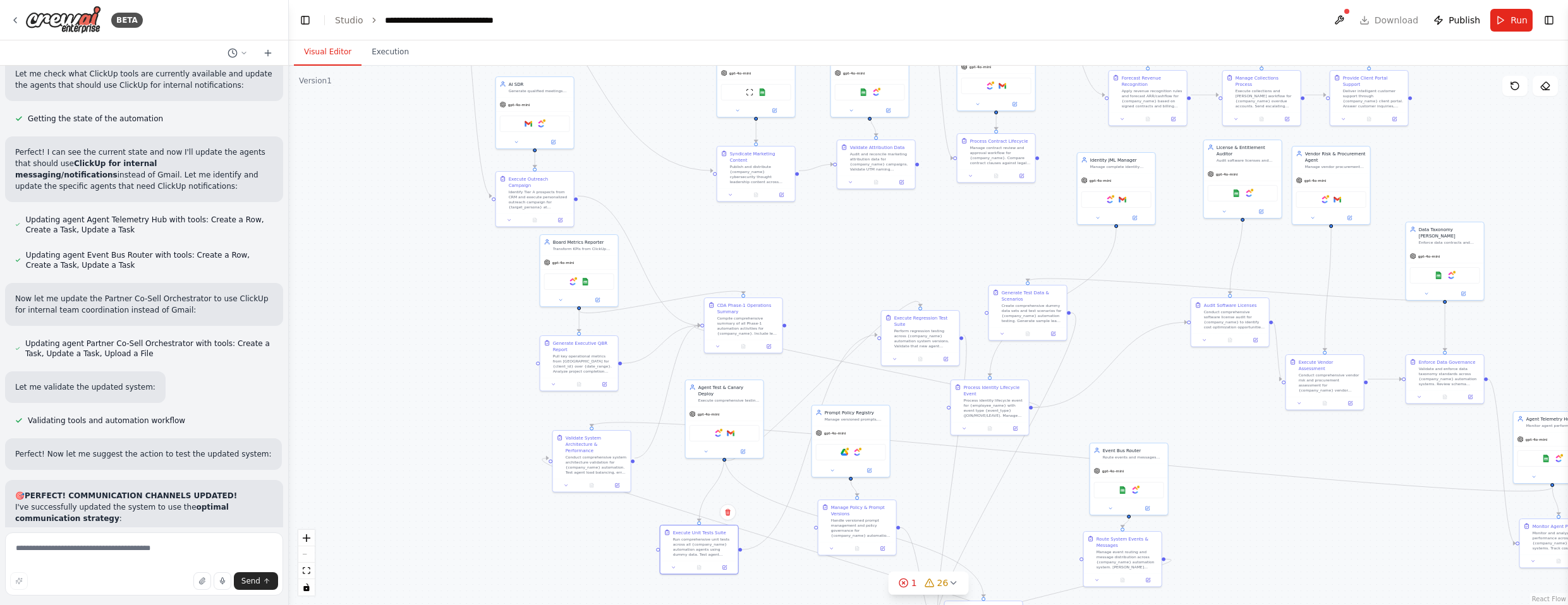
click at [825, 292] on div ".deletable-edge-delete-btn { width: 20px; height: 20px; border: 0px solid #ffff…" at bounding box center [929, 335] width 1280 height 539
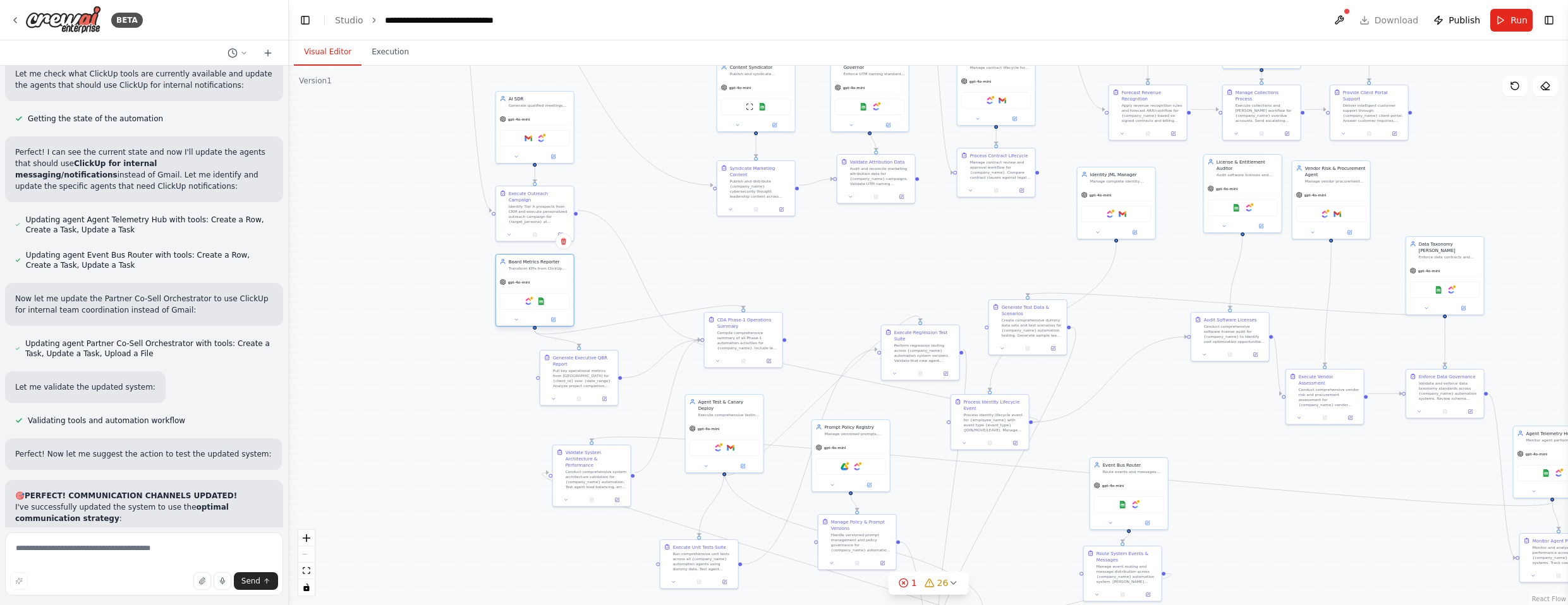
click at [540, 277] on div "gpt-4o-mini" at bounding box center [535, 282] width 78 height 14
click at [551, 389] on div "Pull key operational metrics from [GEOGRAPHIC_DATA] for {client_id} over {date_…" at bounding box center [539, 383] width 61 height 20
click at [570, 287] on div "gpt-4o-mini" at bounding box center [566, 288] width 78 height 14
click at [585, 378] on div "Pull key operational metrics from [GEOGRAPHIC_DATA] for {client_id} over {date_…" at bounding box center [570, 383] width 61 height 20
click at [735, 301] on div "Compile comprehensive summary of all Phase-1 automation activities for {company…" at bounding box center [729, 307] width 61 height 20
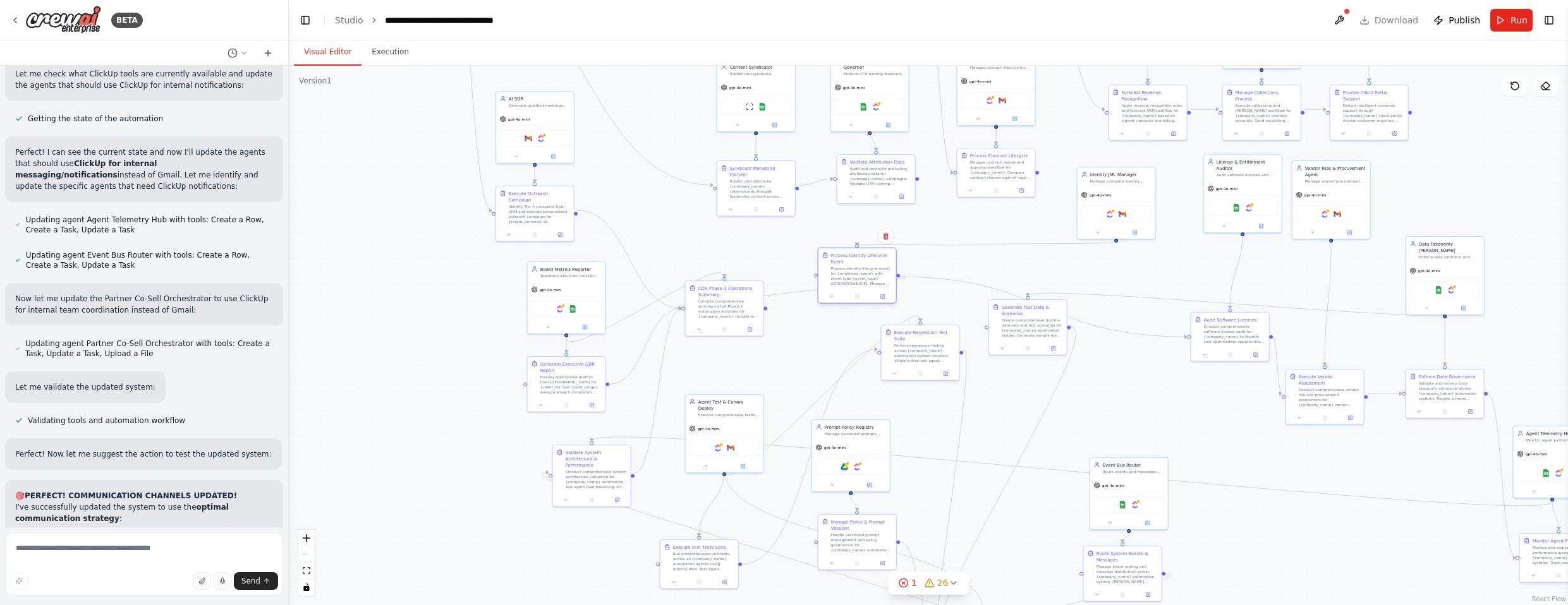
drag, startPoint x: 990, startPoint y: 413, endPoint x: 857, endPoint y: 266, distance: 198.2
click at [857, 266] on div "Process identity lifecycle event for {employee_name} with event type {event_typ…" at bounding box center [862, 276] width 61 height 20
drag, startPoint x: 1032, startPoint y: 351, endPoint x: 1032, endPoint y: 527, distance: 176.0
click at [862, 527] on div "Create comprehensive dummy data sets and test scenarios for {company_name} auto…" at bounding box center [1032, 522] width 61 height 20
drag, startPoint x: 929, startPoint y: 374, endPoint x: 980, endPoint y: 449, distance: 90.7
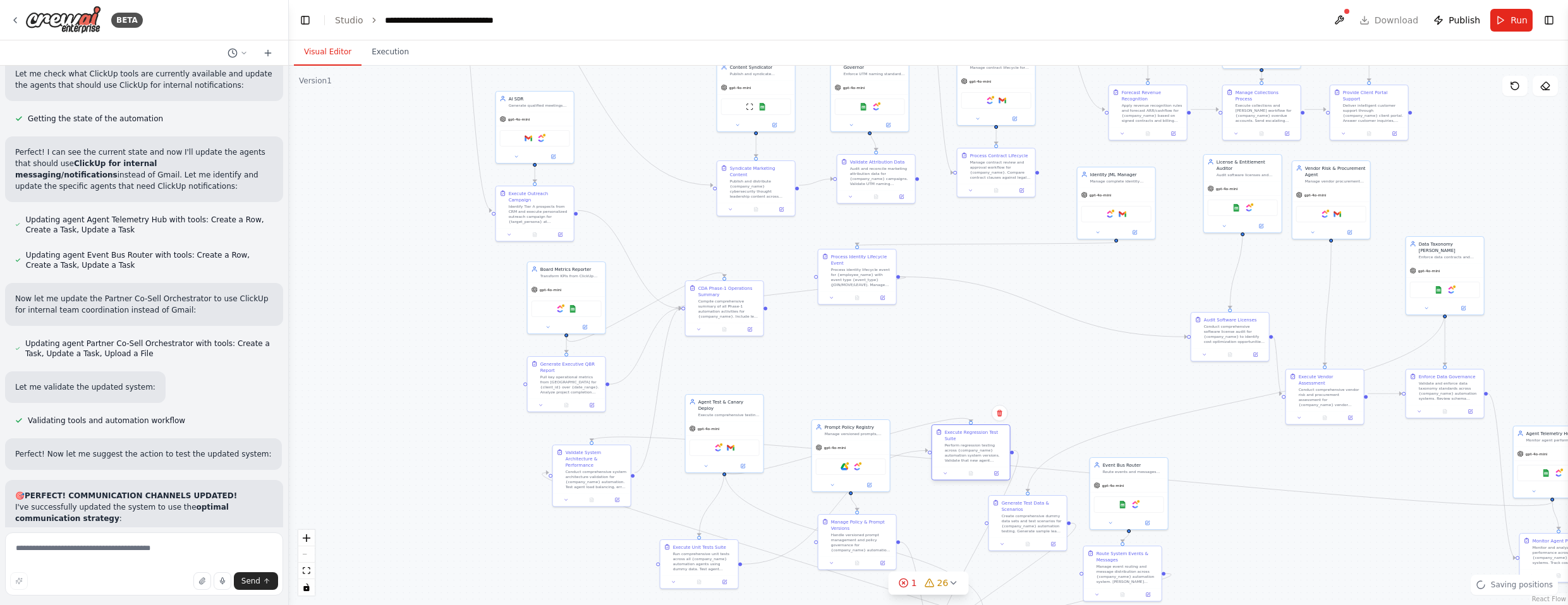
click at [862, 449] on div "Perform regression testing across {company_name} automation system versions. Va…" at bounding box center [975, 453] width 61 height 20
drag, startPoint x: 866, startPoint y: 288, endPoint x: 921, endPoint y: 328, distance: 68.0
click at [862, 328] on div "Process Identity Lifecycle Event Process identity lifecycle event for {employee…" at bounding box center [914, 314] width 79 height 56
click at [798, 307] on div ".deletable-edge-delete-btn { width: 20px; height: 20px; border: 0px solid #ffff…" at bounding box center [929, 335] width 1280 height 539
click at [800, 311] on icon "Edge from f1fe9afe-6dff-4641-9f00-3fade7680922 to 0350e3bd-aed2-4c0f-9792-b8188…" at bounding box center [819, 311] width 288 height 7
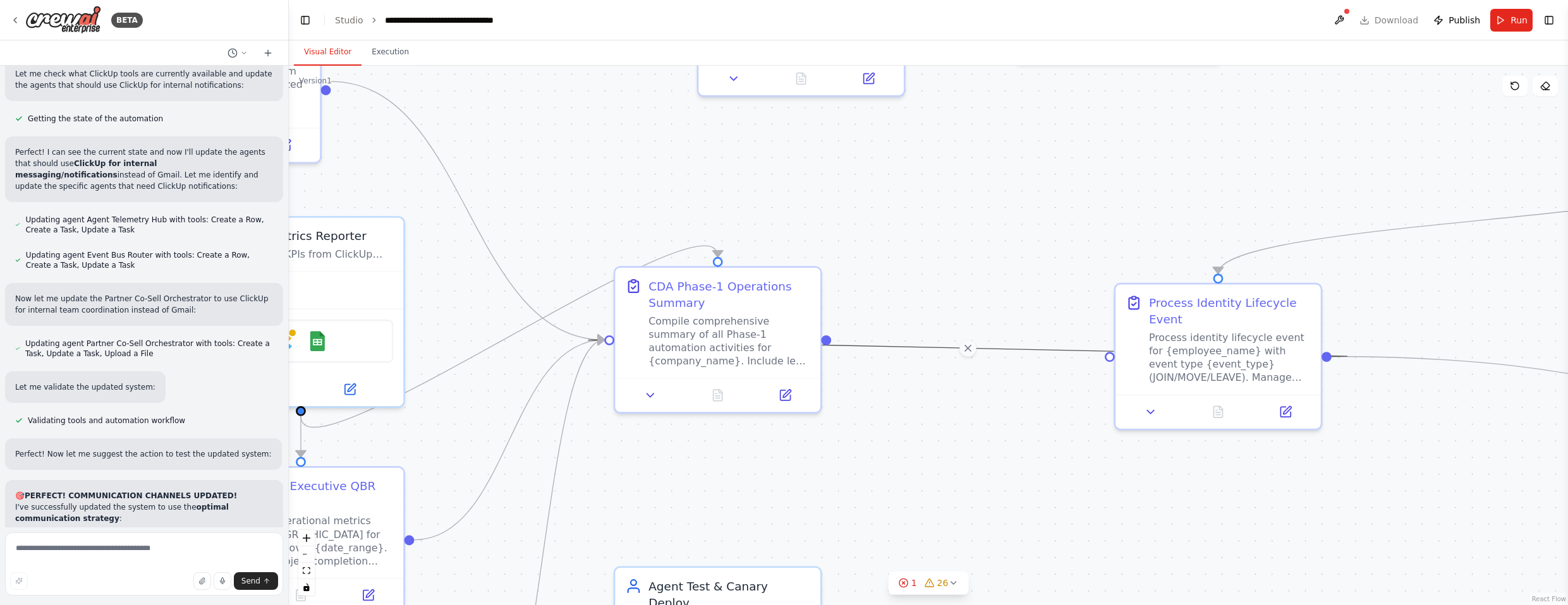
drag, startPoint x: 796, startPoint y: 226, endPoint x: 914, endPoint y: 259, distance: 122.5
click at [862, 259] on div ".deletable-edge-delete-btn { width: 20px; height: 20px; border: 0px solid #ffff…" at bounding box center [929, 335] width 1280 height 539
click at [862, 279] on div ".deletable-edge-delete-btn { width: 20px; height: 20px; border: 0px solid #ffff…" at bounding box center [929, 335] width 1280 height 539
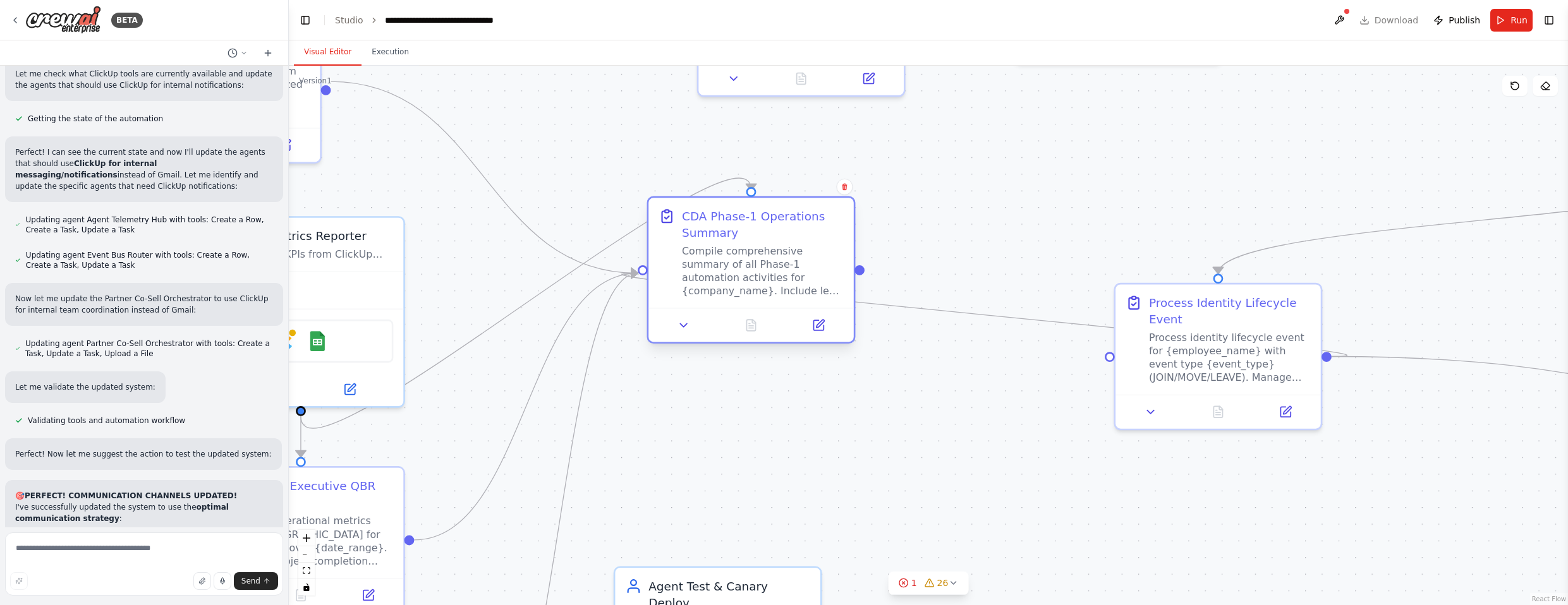
drag, startPoint x: 749, startPoint y: 324, endPoint x: 787, endPoint y: 261, distance: 73.6
click at [787, 261] on div "Compile comprehensive summary of all Phase-1 automation activities for {company…" at bounding box center [763, 271] width 162 height 53
click at [862, 312] on icon "Edge from f1fe9afe-6dff-4641-9f00-3fade7680922 to 0350e3bd-aed2-4c0f-9792-b8188…" at bounding box center [984, 315] width 725 height 83
drag, startPoint x: 633, startPoint y: 274, endPoint x: 639, endPoint y: 271, distance: 6.7
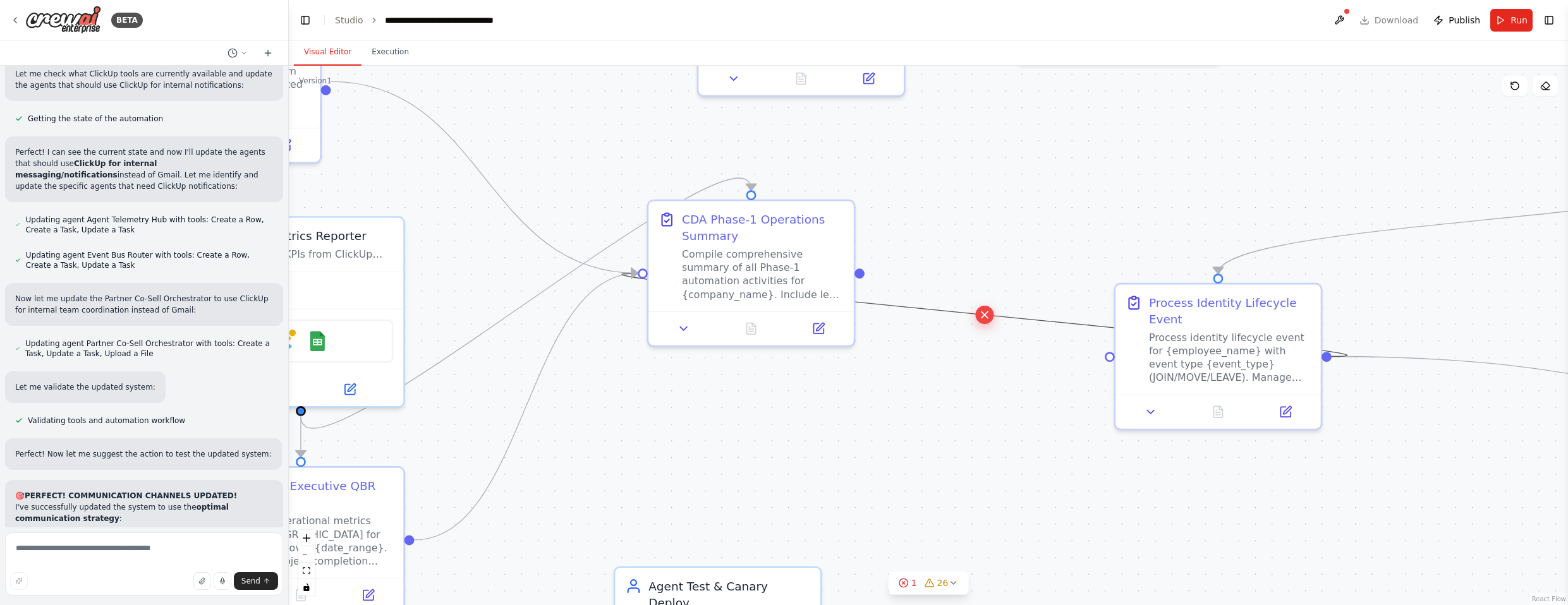
click at [862, 315] on icon at bounding box center [984, 315] width 12 height 14
drag, startPoint x: 1109, startPoint y: 355, endPoint x: 867, endPoint y: 271, distance: 256.2
click at [862, 271] on div ".deletable-edge-delete-btn { width: 20px; height: 20px; border: 0px solid #ffff…" at bounding box center [929, 335] width 1280 height 539
drag, startPoint x: 1053, startPoint y: 350, endPoint x: 1017, endPoint y: 336, distance: 38.6
click at [862, 336] on icon "Edge from 0350e3bd-aed2-4c0f-9792-b8188de7f144 to f1fe9afe-6dff-4641-9f00-3fade…" at bounding box center [984, 315] width 240 height 83
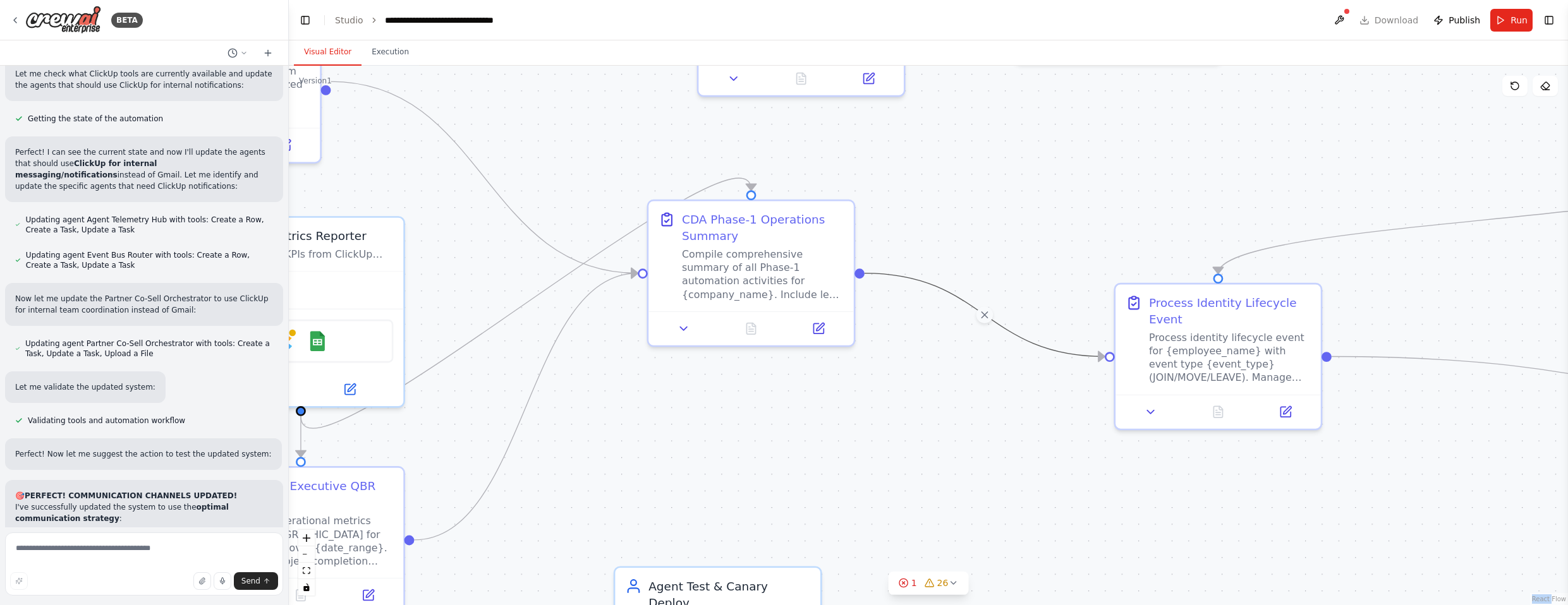
click at [862, 336] on icon "Edge from 0350e3bd-aed2-4c0f-9792-b8188de7f144 to f1fe9afe-6dff-4641-9f00-3fade…" at bounding box center [984, 315] width 240 height 83
click at [862, 315] on icon at bounding box center [984, 315] width 12 height 14
drag, startPoint x: 861, startPoint y: 273, endPoint x: 1101, endPoint y: 357, distance: 254.3
click at [862, 357] on div ".deletable-edge-delete-btn { width: 20px; height: 20px; border: 0px solid #ffff…" at bounding box center [929, 335] width 1280 height 539
click at [862, 349] on icon "Edge from 0350e3bd-aed2-4c0f-9792-b8188de7f144 to f1fe9afe-6dff-4641-9f00-3fade…" at bounding box center [984, 315] width 240 height 83
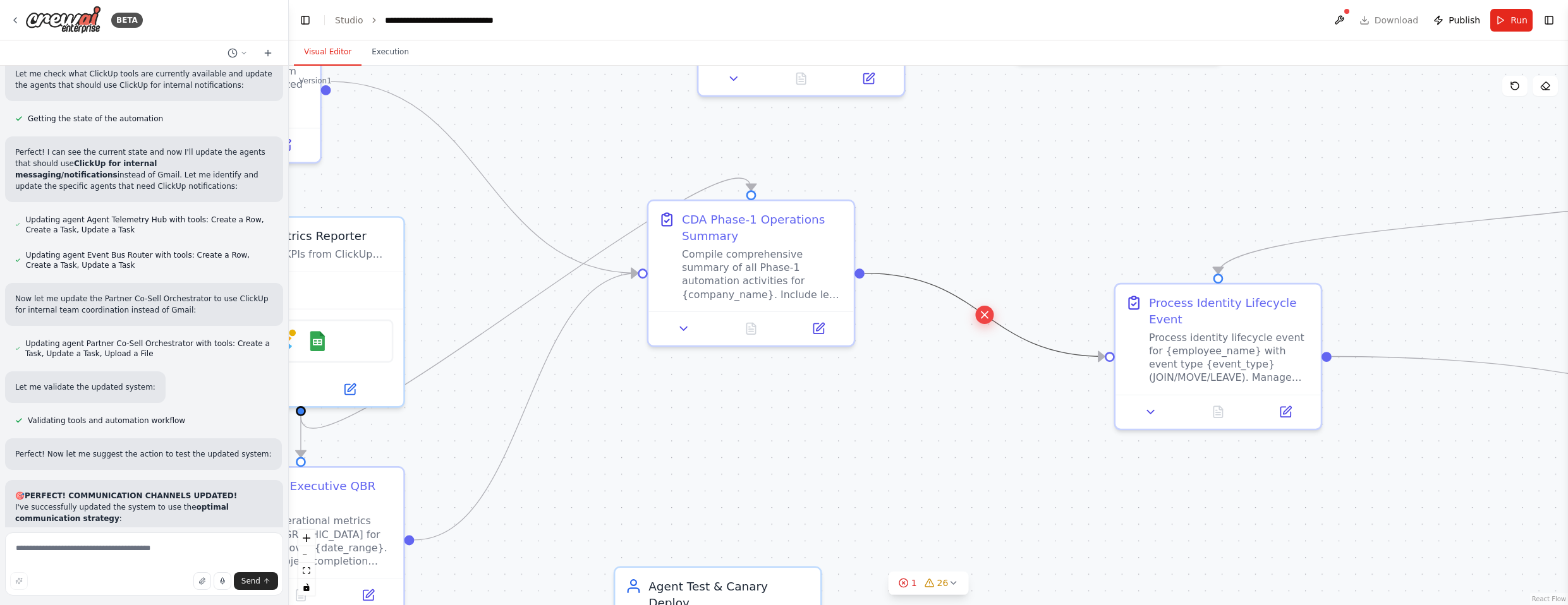
click at [862, 314] on icon at bounding box center [985, 315] width 7 height 7
drag, startPoint x: 1329, startPoint y: 355, endPoint x: 750, endPoint y: 188, distance: 602.6
drag, startPoint x: 1333, startPoint y: 351, endPoint x: 751, endPoint y: 188, distance: 604.4
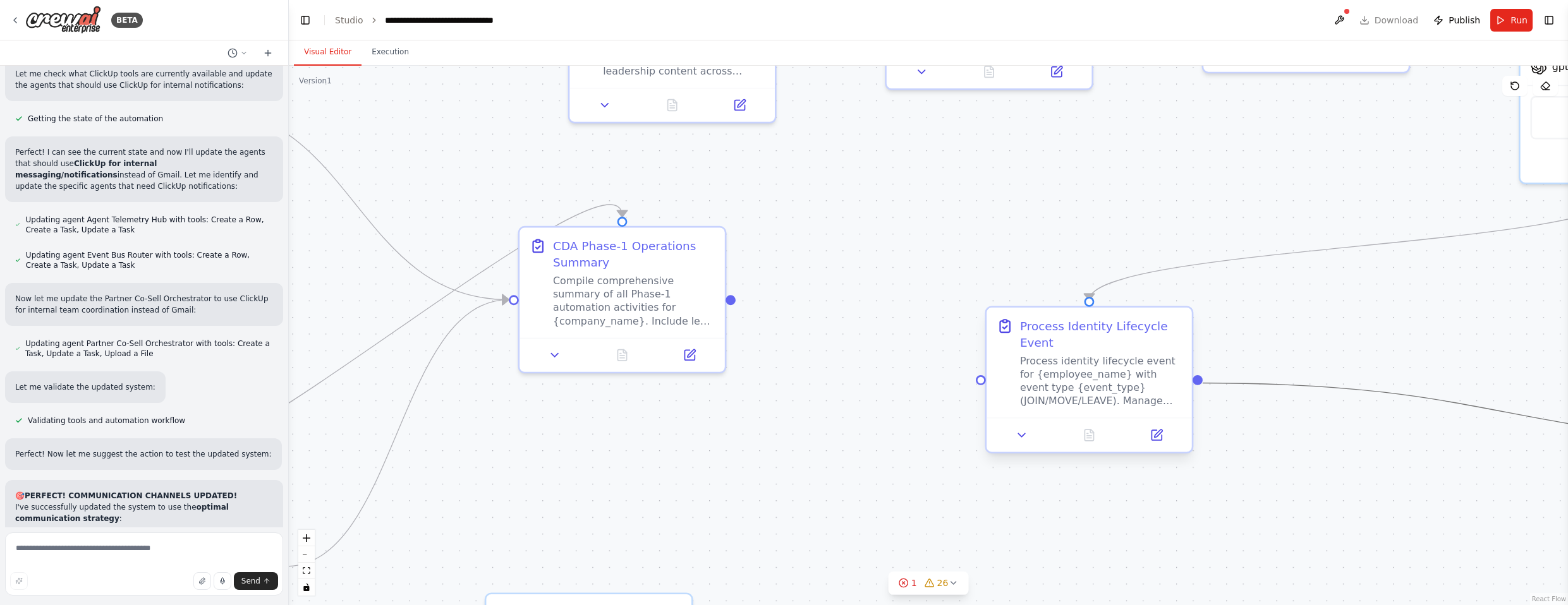
drag, startPoint x: 1329, startPoint y: 358, endPoint x: 1300, endPoint y: 371, distance: 31.8
click at [862, 371] on div ".deletable-edge-delete-btn { width: 20px; height: 20px; border: 0px solid #ffff…" at bounding box center [929, 335] width 1280 height 539
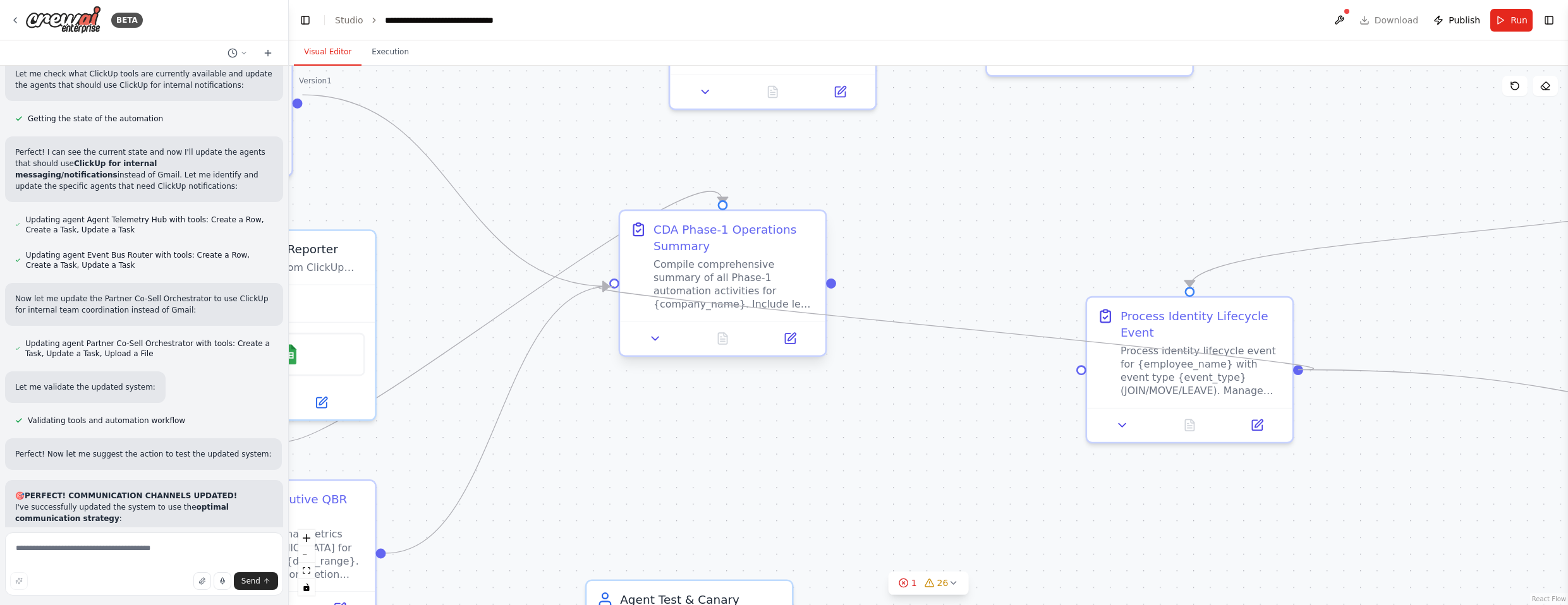
drag, startPoint x: 1293, startPoint y: 367, endPoint x: 610, endPoint y: 284, distance: 688.0
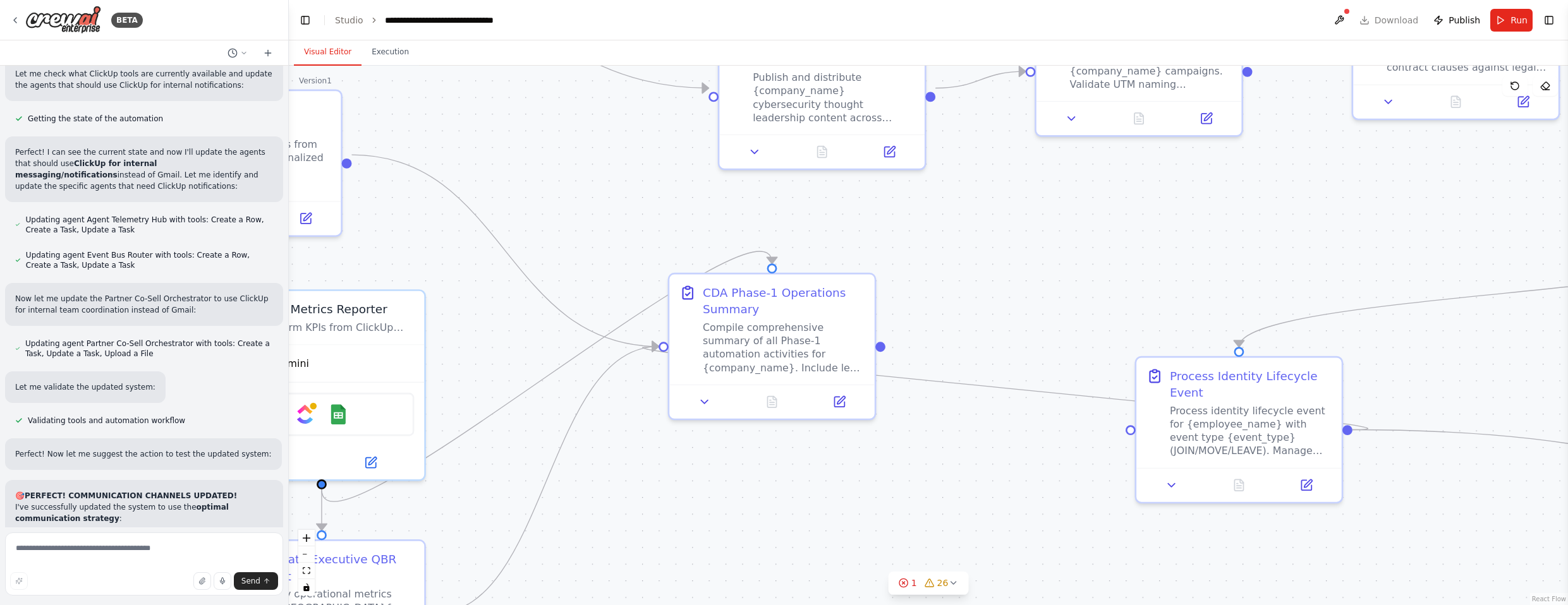
drag, startPoint x: 909, startPoint y: 393, endPoint x: 965, endPoint y: 457, distance: 85.0
click at [862, 457] on div ".deletable-edge-delete-btn { width: 20px; height: 20px; border: 0px solid #ffff…" at bounding box center [929, 335] width 1280 height 539
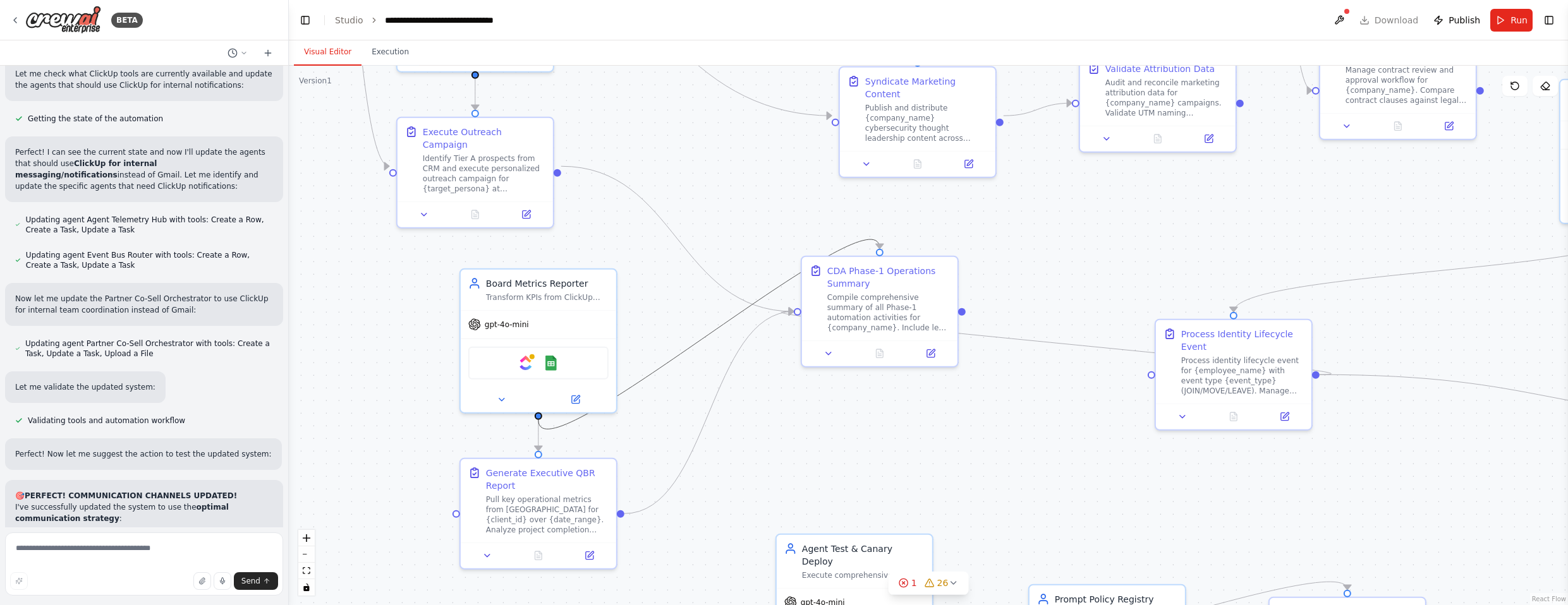
click at [862, 242] on circle "Edge from d129042a-5f5b-4fca-bca9-41385ad6b83b to 0350e3bd-aed2-4c0f-9792-b8188…" at bounding box center [879, 242] width 12 height 12
drag, startPoint x: 536, startPoint y: 415, endPoint x: 795, endPoint y: 311, distance: 279.1
drag, startPoint x: 908, startPoint y: 294, endPoint x: 897, endPoint y: 369, distance: 75.8
click at [862, 369] on div "Compile comprehensive summary of all Phase-1 automation activities for {company…" at bounding box center [876, 386] width 123 height 41
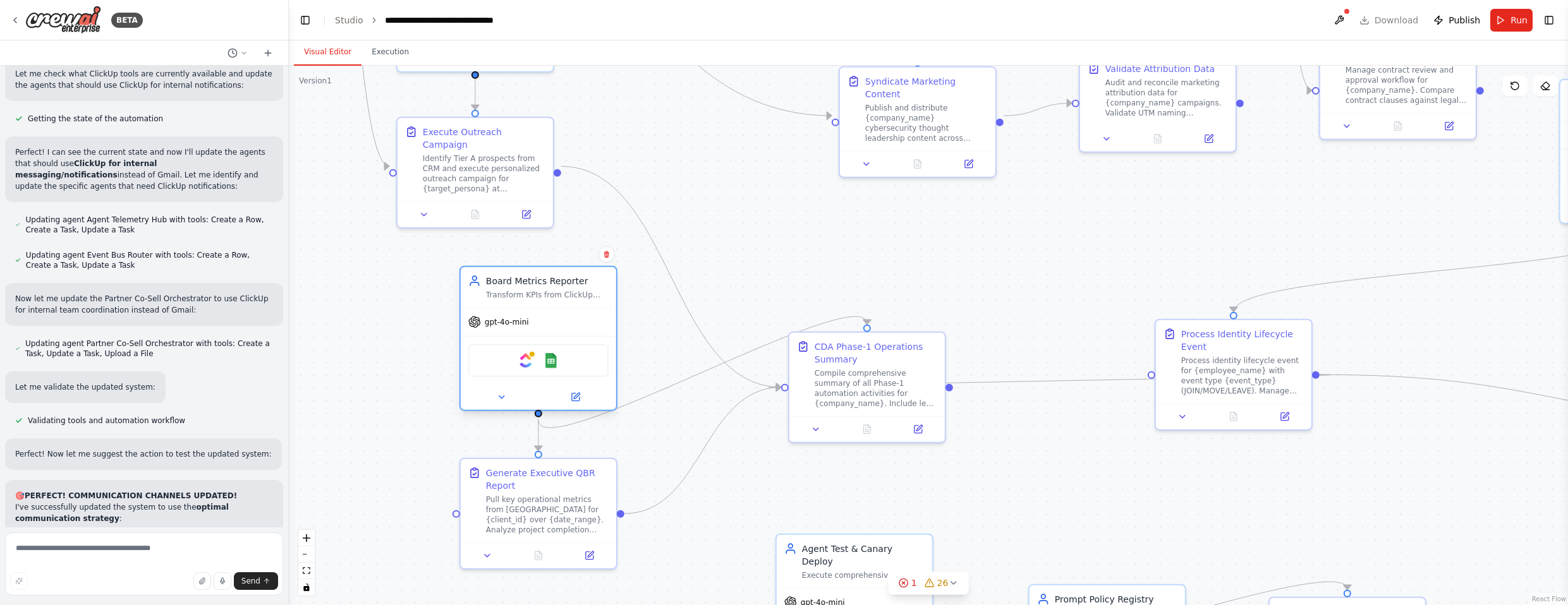
drag, startPoint x: 550, startPoint y: 326, endPoint x: 547, endPoint y: 320, distance: 6.7
click at [547, 320] on div "gpt-4o-mini" at bounding box center [538, 322] width 156 height 28
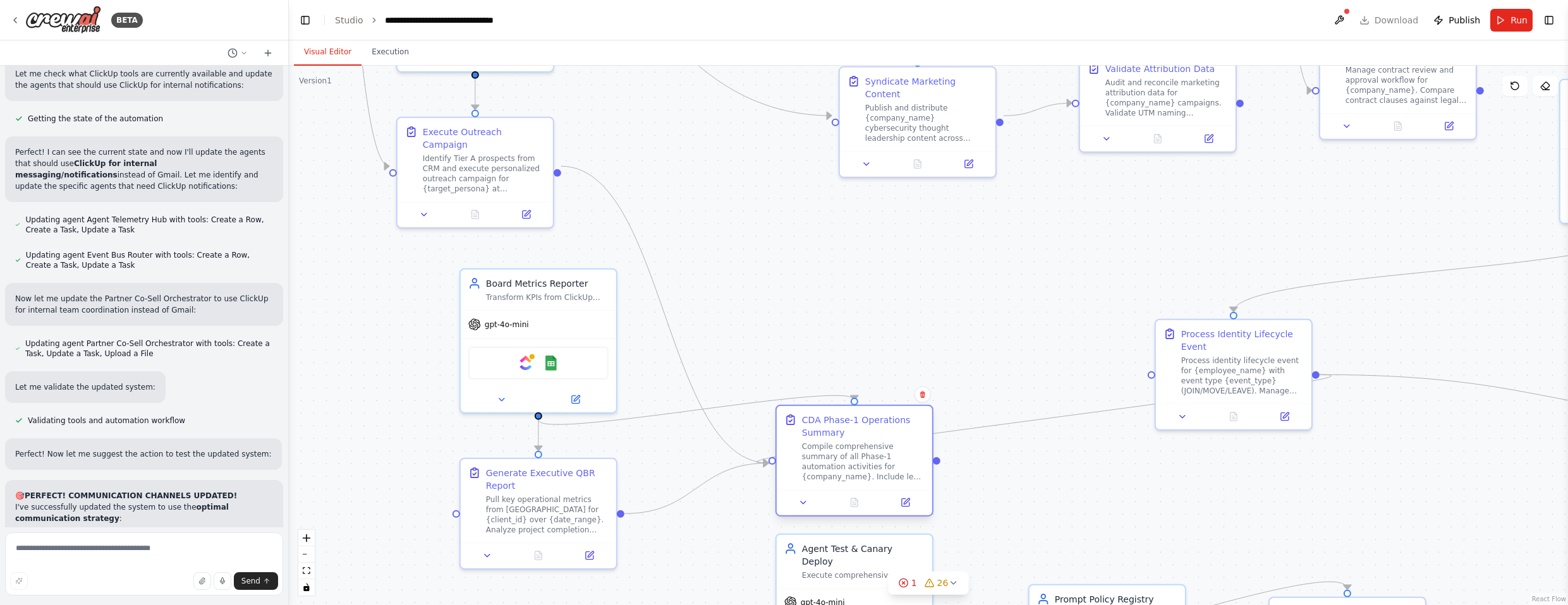
drag, startPoint x: 876, startPoint y: 374, endPoint x: 867, endPoint y: 451, distance: 77.5
click at [862, 451] on div "Compile comprehensive summary of all Phase-1 automation activities for {company…" at bounding box center [863, 462] width 123 height 41
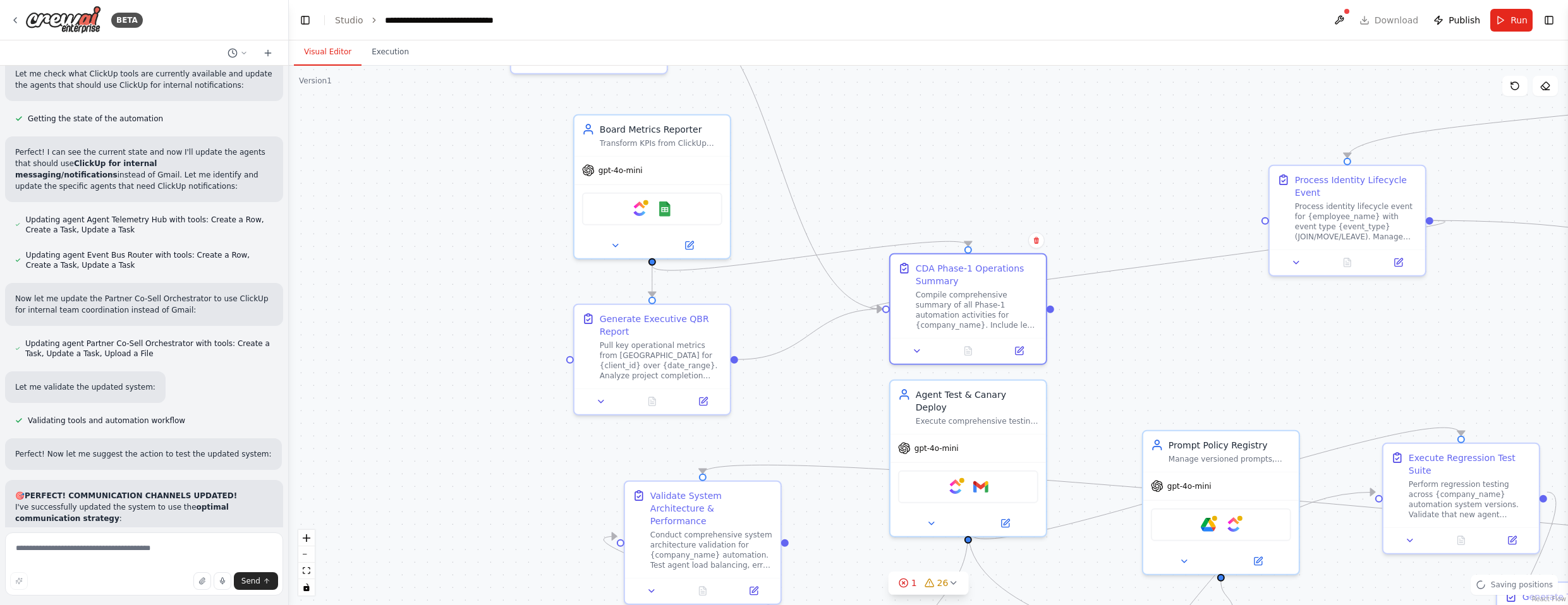
drag, startPoint x: 986, startPoint y: 332, endPoint x: 1049, endPoint y: 164, distance: 179.4
click at [862, 164] on div ".deletable-edge-delete-btn { width: 20px; height: 20px; border: 0px solid #ffff…" at bounding box center [929, 335] width 1280 height 539
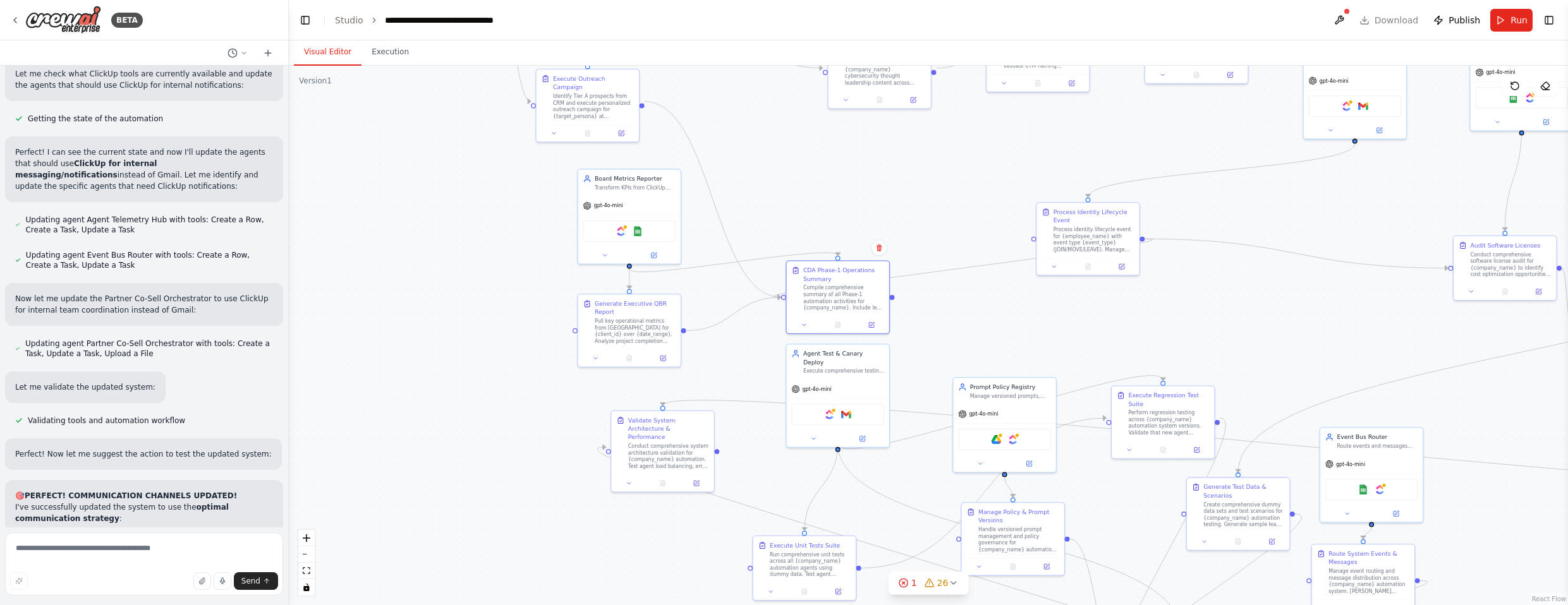
drag, startPoint x: 1117, startPoint y: 294, endPoint x: 1005, endPoint y: 342, distance: 121.9
click at [862, 342] on div ".deletable-edge-delete-btn { width: 20px; height: 20px; border: 0px solid #ffff…" at bounding box center [929, 335] width 1280 height 539
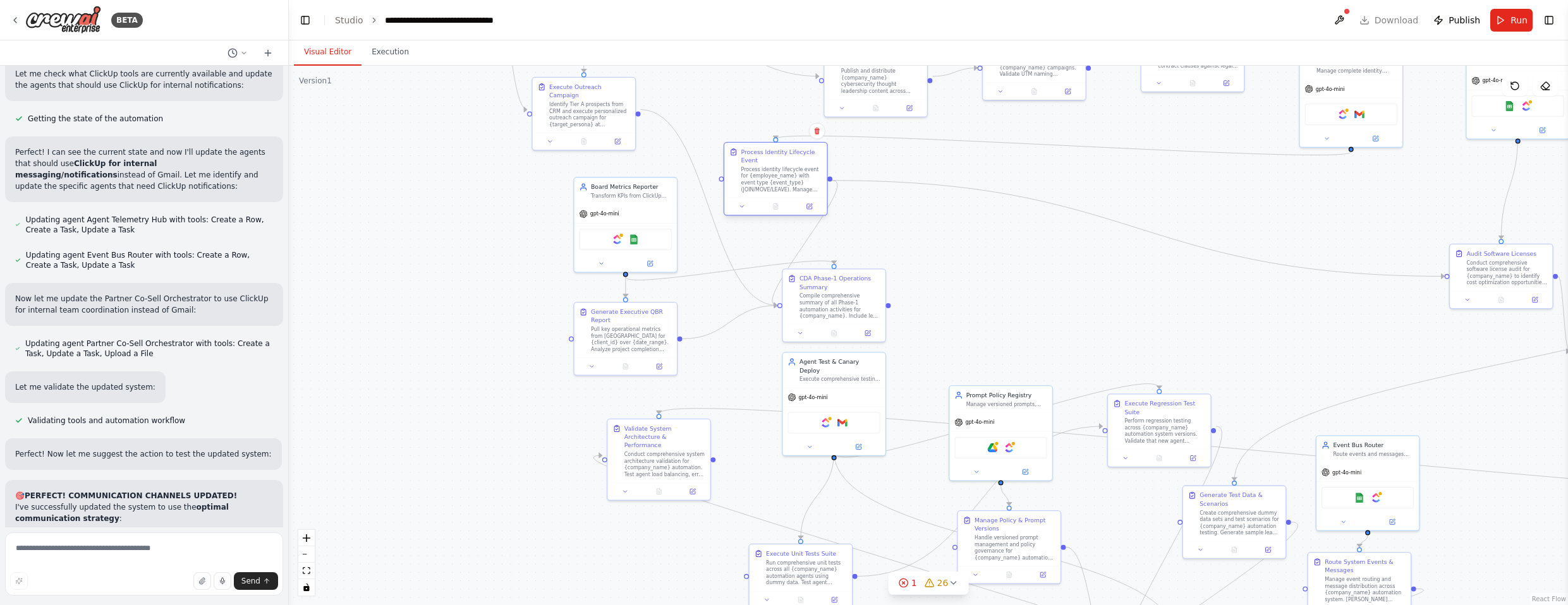
drag, startPoint x: 1078, startPoint y: 241, endPoint x: 765, endPoint y: 176, distance: 319.7
click at [765, 176] on div "Process identity lifecycle event for {employee_name} with event type {event_typ…" at bounding box center [781, 179] width 81 height 26
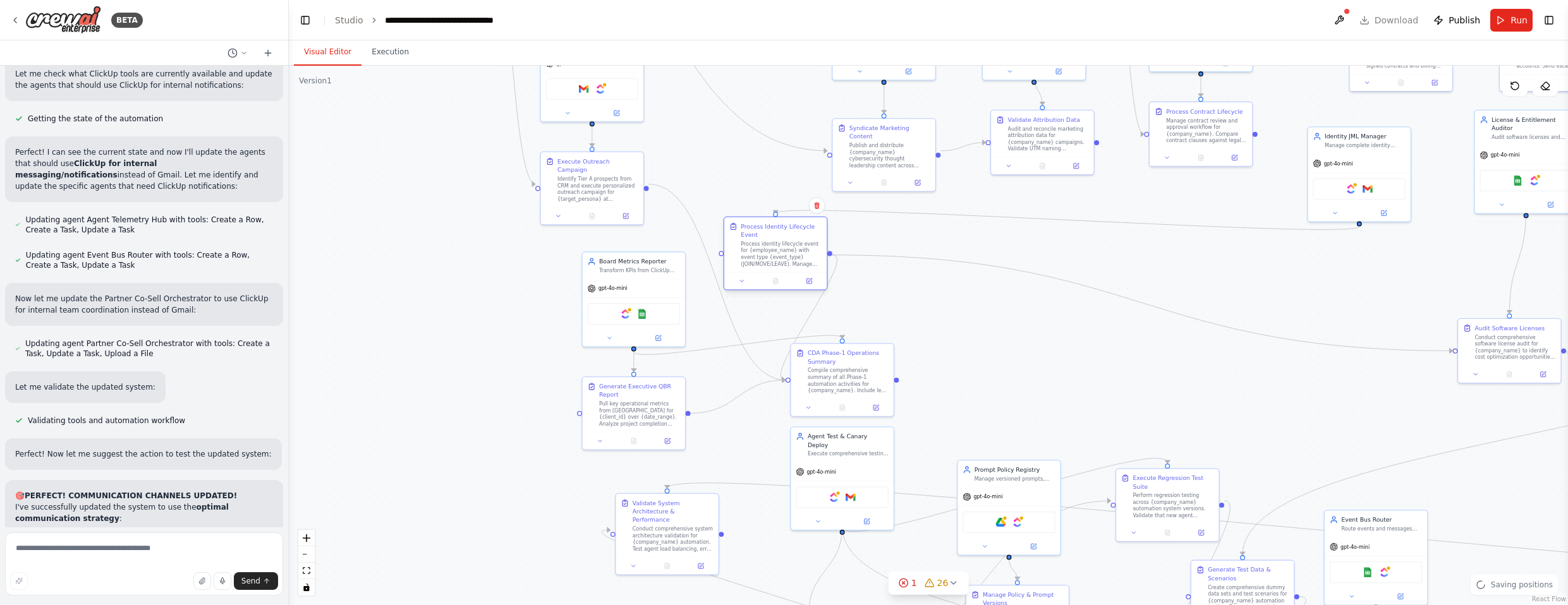
drag, startPoint x: 944, startPoint y: 218, endPoint x: 822, endPoint y: 252, distance: 126.6
click at [862, 297] on div ".deletable-edge-delete-btn { width: 20px; height: 20px; border: 0px solid #ffff…" at bounding box center [929, 335] width 1280 height 539
drag, startPoint x: 796, startPoint y: 250, endPoint x: 817, endPoint y: 260, distance: 23.3
click at [817, 260] on div "Process Identity Lifecycle Event Process identity lifecycle event for {employee…" at bounding box center [808, 265] width 81 height 45
drag, startPoint x: 867, startPoint y: 378, endPoint x: 933, endPoint y: 380, distance: 66.0
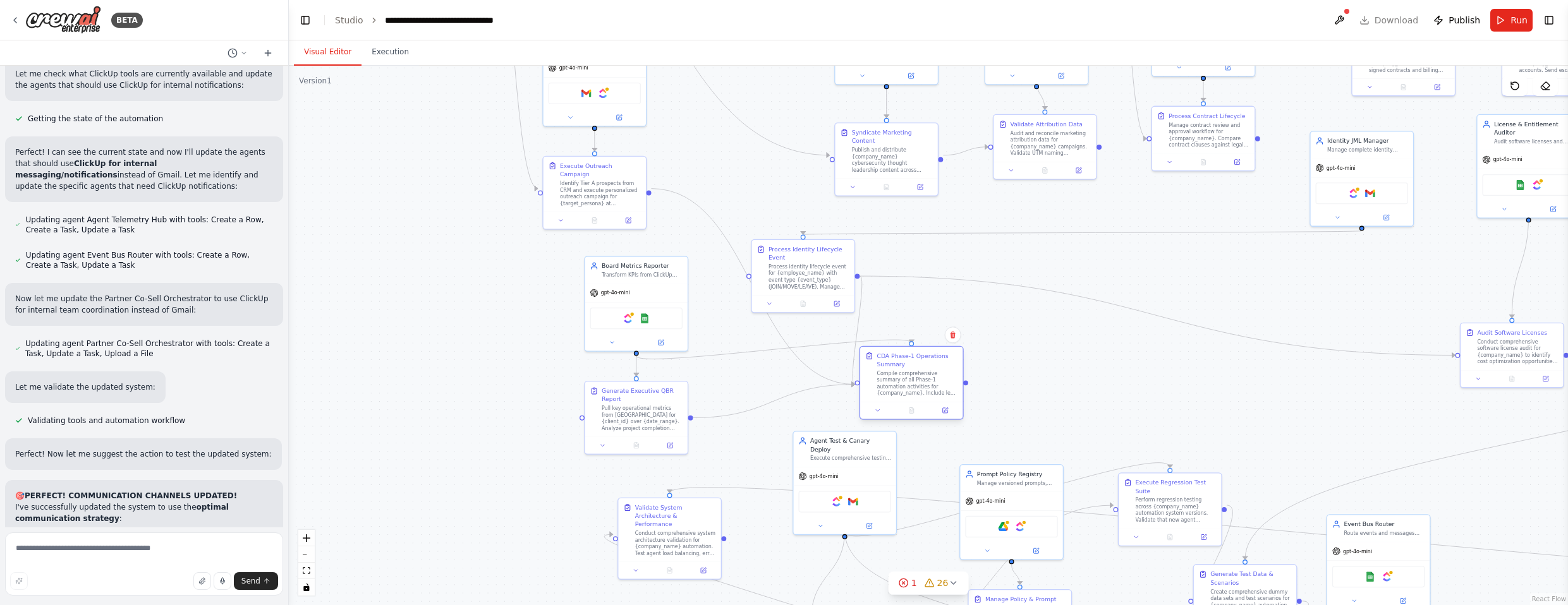
click at [862, 380] on div "Compile comprehensive summary of all Phase-1 automation activities for {company…" at bounding box center [917, 384] width 81 height 26
drag, startPoint x: 817, startPoint y: 274, endPoint x: 835, endPoint y: 268, distance: 19.0
click at [835, 268] on div "Process identity lifecycle event for {employee_name} with event type {event_typ…" at bounding box center [825, 267] width 81 height 26
click at [862, 311] on div ".deletable-edge-delete-btn { width: 20px; height: 20px; border: 0px solid #ffff…" at bounding box center [929, 335] width 1280 height 539
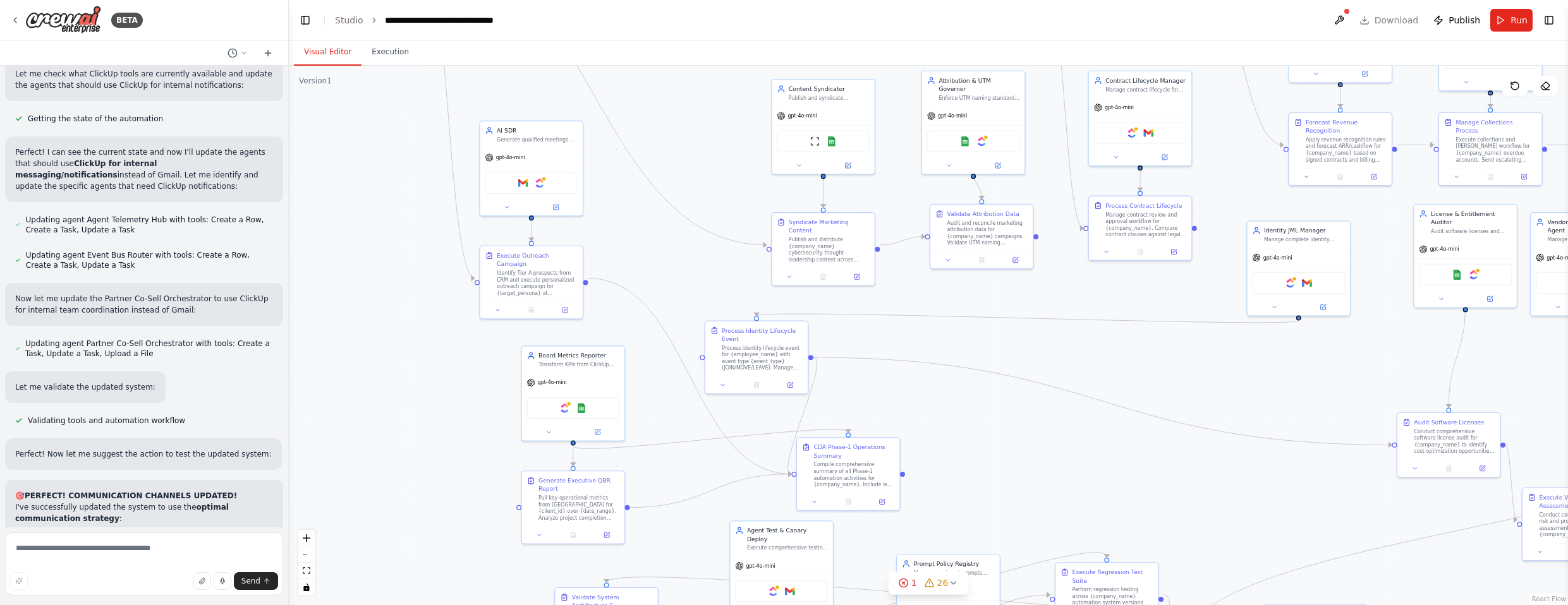
drag, startPoint x: 1093, startPoint y: 375, endPoint x: 1032, endPoint y: 470, distance: 112.9
click at [862, 475] on div ".deletable-edge-delete-btn { width: 20px; height: 20px; border: 0px solid #ffff…" at bounding box center [929, 335] width 1280 height 539
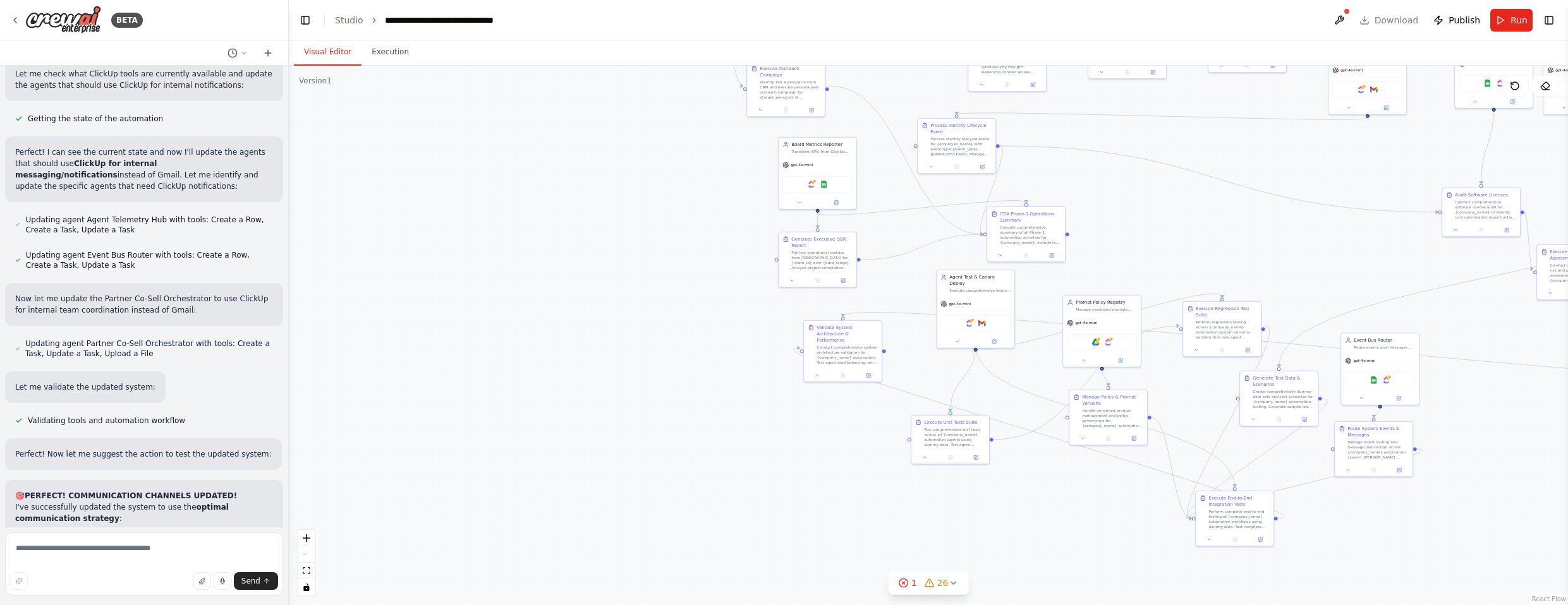
drag, startPoint x: 984, startPoint y: 434, endPoint x: 1064, endPoint y: 198, distance: 249.2
click at [862, 192] on div ".deletable-edge-delete-btn { width: 20px; height: 20px; border: 0px solid #ffff…" at bounding box center [929, 335] width 1280 height 539
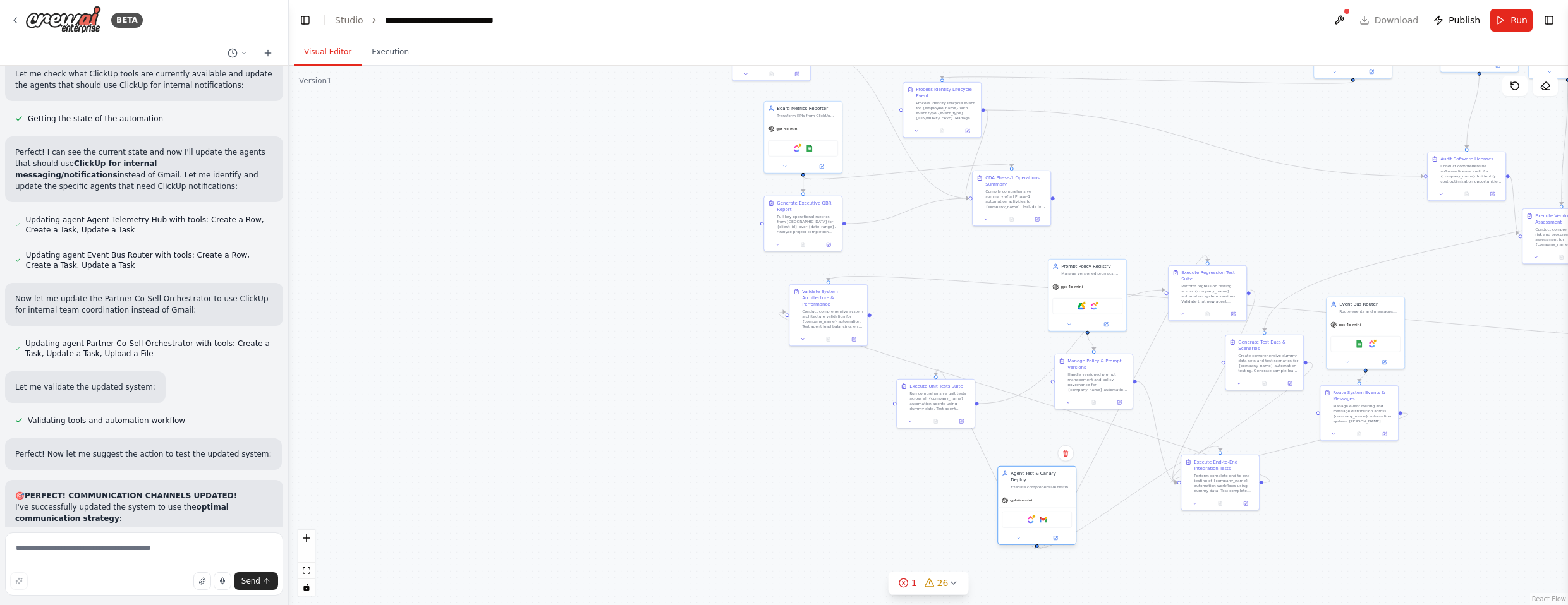
drag, startPoint x: 973, startPoint y: 261, endPoint x: 1048, endPoint y: 497, distance: 247.6
click at [862, 497] on div "gpt-4o-mini" at bounding box center [1037, 500] width 78 height 14
drag, startPoint x: 832, startPoint y: 308, endPoint x: 906, endPoint y: 378, distance: 101.9
click at [850, 543] on div "Conduct comprehensive system architecture validation for {company_name} automat…" at bounding box center [851, 552] width 61 height 20
drag, startPoint x: 1008, startPoint y: 198, endPoint x: 942, endPoint y: 229, distance: 72.9
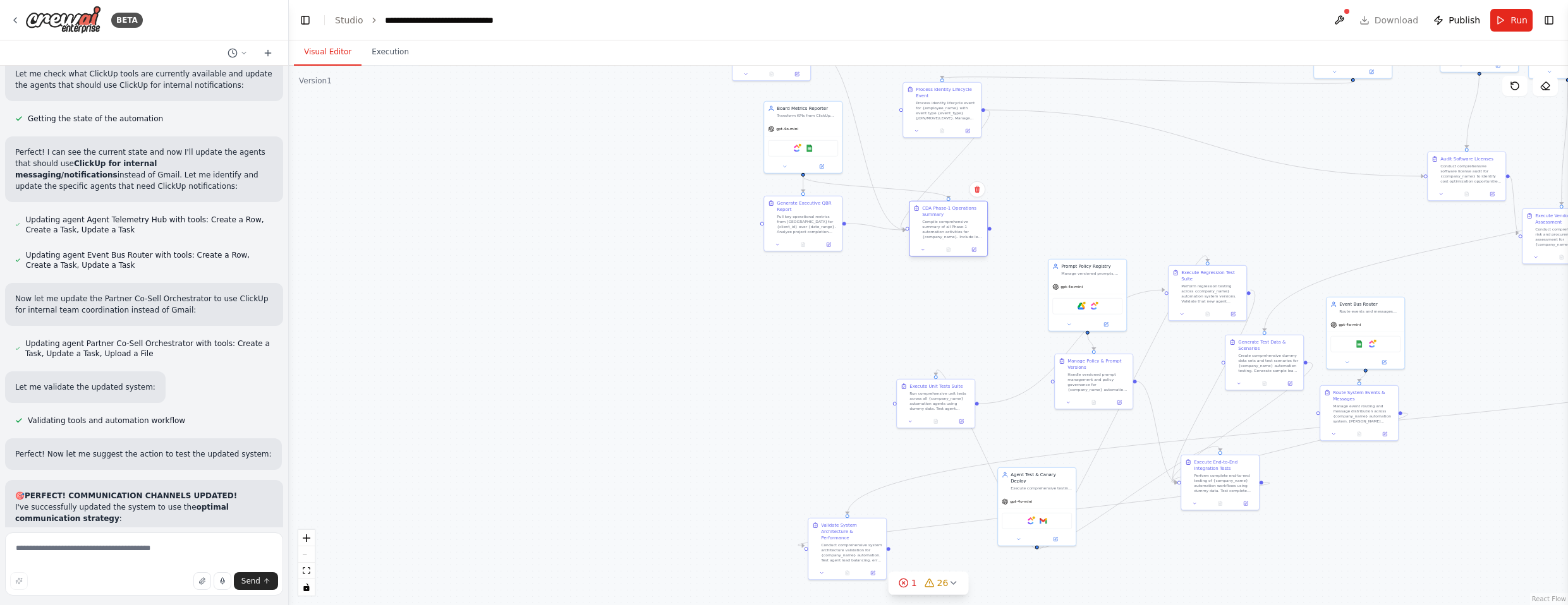
click at [862, 229] on div "Compile comprehensive summary of all Phase-1 automation activities for {company…" at bounding box center [952, 229] width 61 height 20
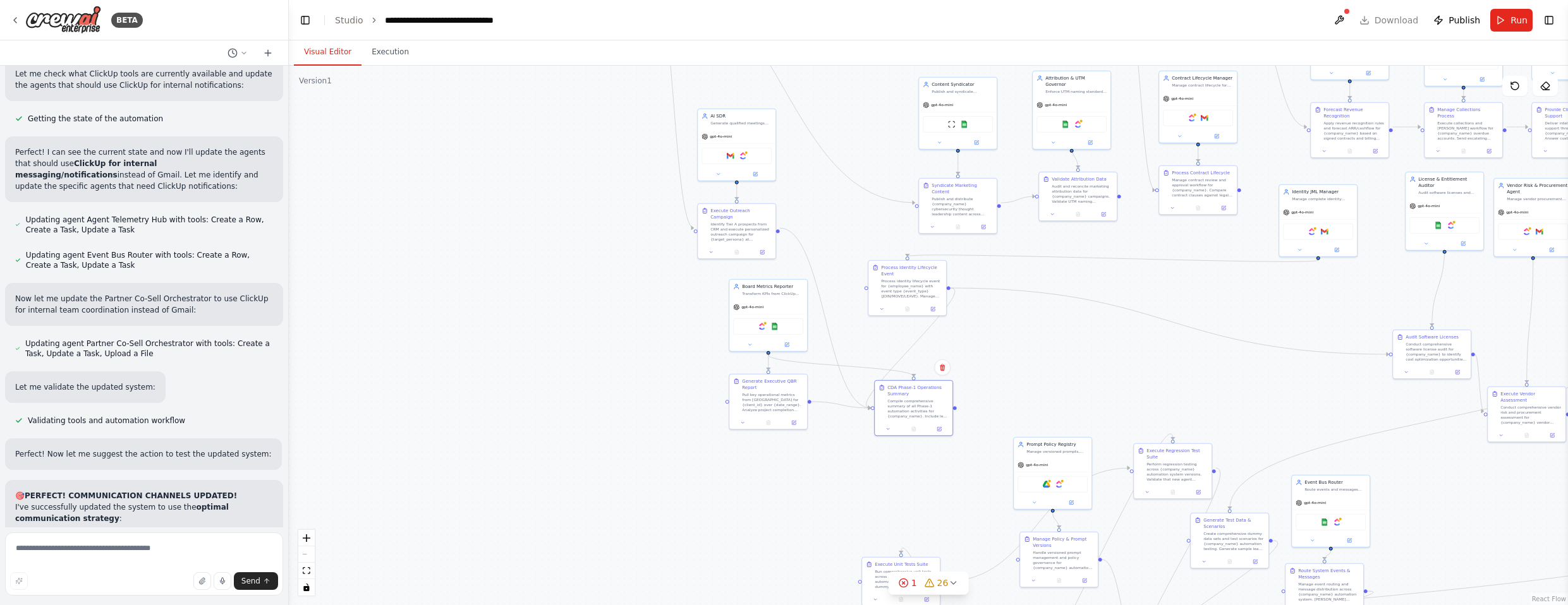
drag, startPoint x: 1034, startPoint y: 177, endPoint x: 991, endPoint y: 337, distance: 165.7
click at [862, 363] on div ".deletable-edge-delete-btn { width: 20px; height: 20px; border: 0px solid #ffff…" at bounding box center [929, 335] width 1280 height 539
drag, startPoint x: 917, startPoint y: 296, endPoint x: 903, endPoint y: 327, distance: 34.0
click at [862, 327] on div "Process identity lifecycle event for {employee_name} with event type {event_typ…" at bounding box center [899, 326] width 61 height 20
drag, startPoint x: 933, startPoint y: 418, endPoint x: 1092, endPoint y: 405, distance: 159.5
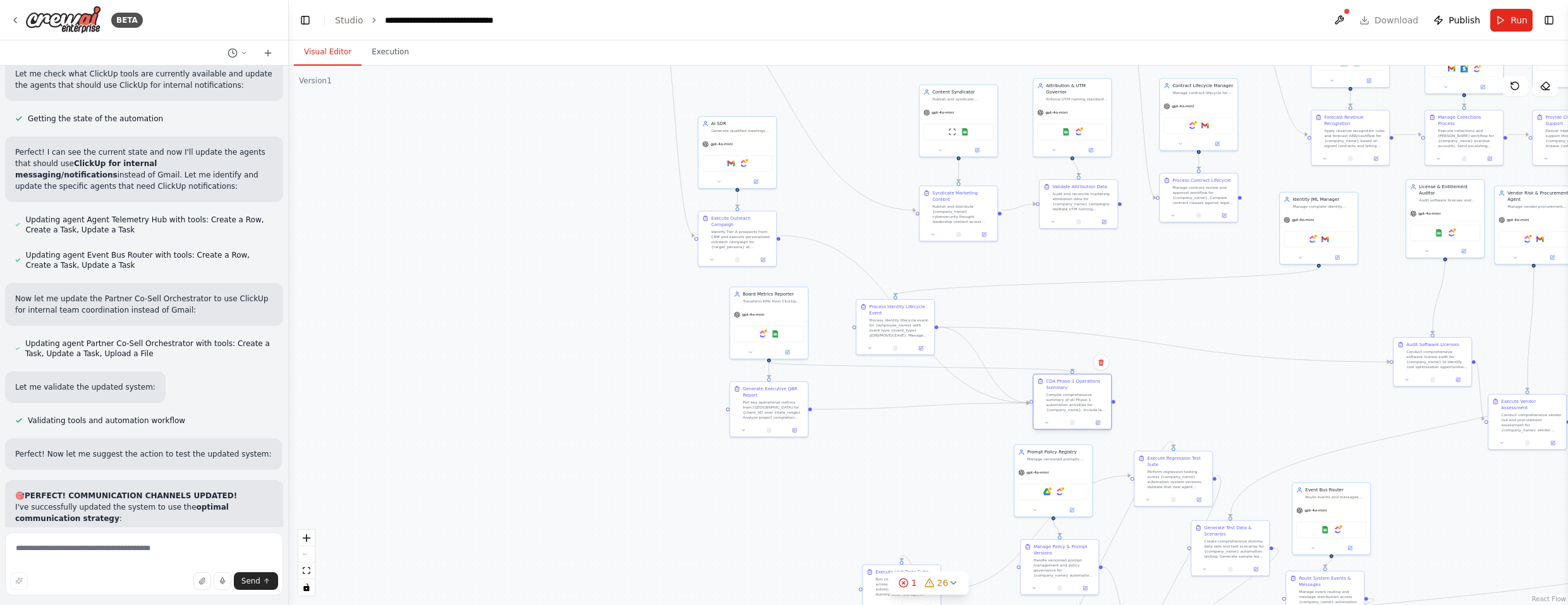
click at [862, 405] on div "Compile comprehensive summary of all Phase-1 automation activities for {company…" at bounding box center [1076, 402] width 61 height 20
drag, startPoint x: 896, startPoint y: 333, endPoint x: 876, endPoint y: 473, distance: 141.4
click at [862, 473] on div "Process identity lifecycle event for {employee_name} with event type {event_typ…" at bounding box center [881, 465] width 61 height 20
drag, startPoint x: 1320, startPoint y: 209, endPoint x: 596, endPoint y: 393, distance: 747.0
click at [596, 382] on div "Identity JML Manager [PERSON_NAME] complete identity lifecycle for {company_nam…" at bounding box center [598, 372] width 78 height 20
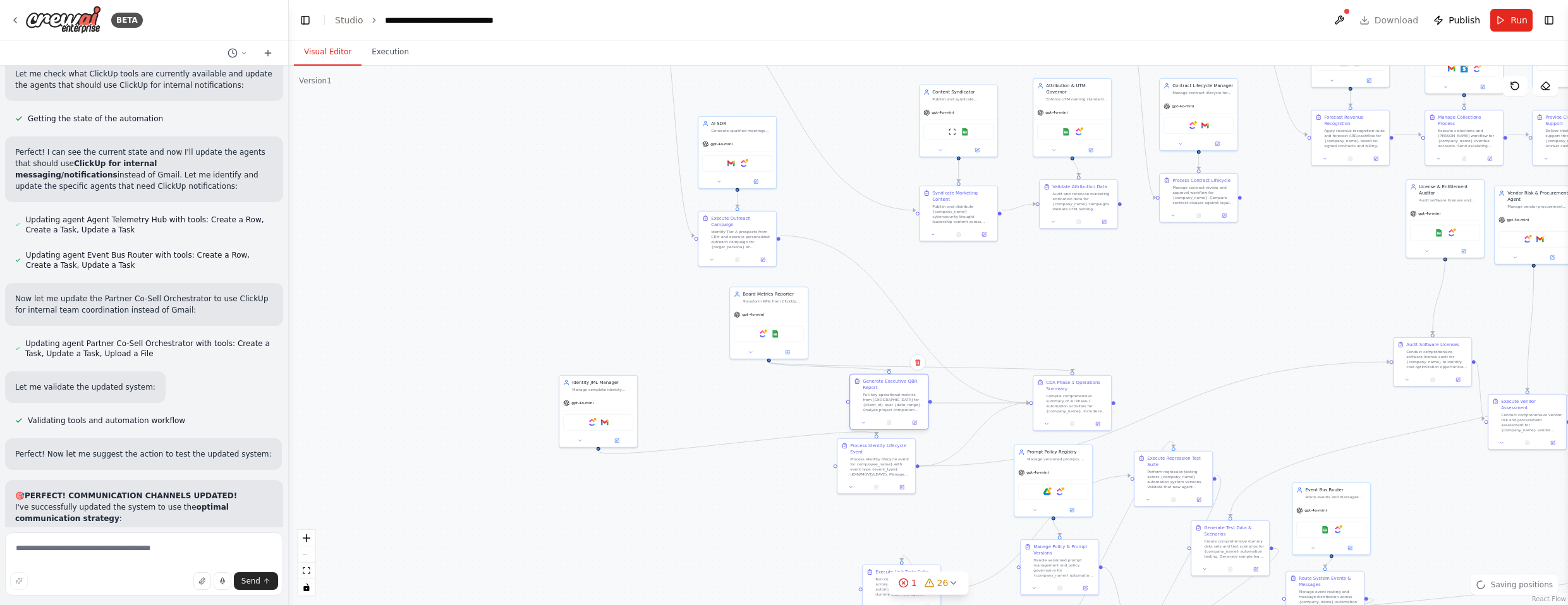
drag, startPoint x: 766, startPoint y: 405, endPoint x: 886, endPoint y: 401, distance: 120.1
click at [862, 401] on div "Pull key operational metrics from [GEOGRAPHIC_DATA] for {client_id} over {date_…" at bounding box center [893, 402] width 61 height 20
drag, startPoint x: 768, startPoint y: 317, endPoint x: 1003, endPoint y: 300, distance: 235.6
click at [862, 300] on div "gpt-4o-mini" at bounding box center [1003, 294] width 78 height 14
drag, startPoint x: 889, startPoint y: 397, endPoint x: 838, endPoint y: 376, distance: 55.2
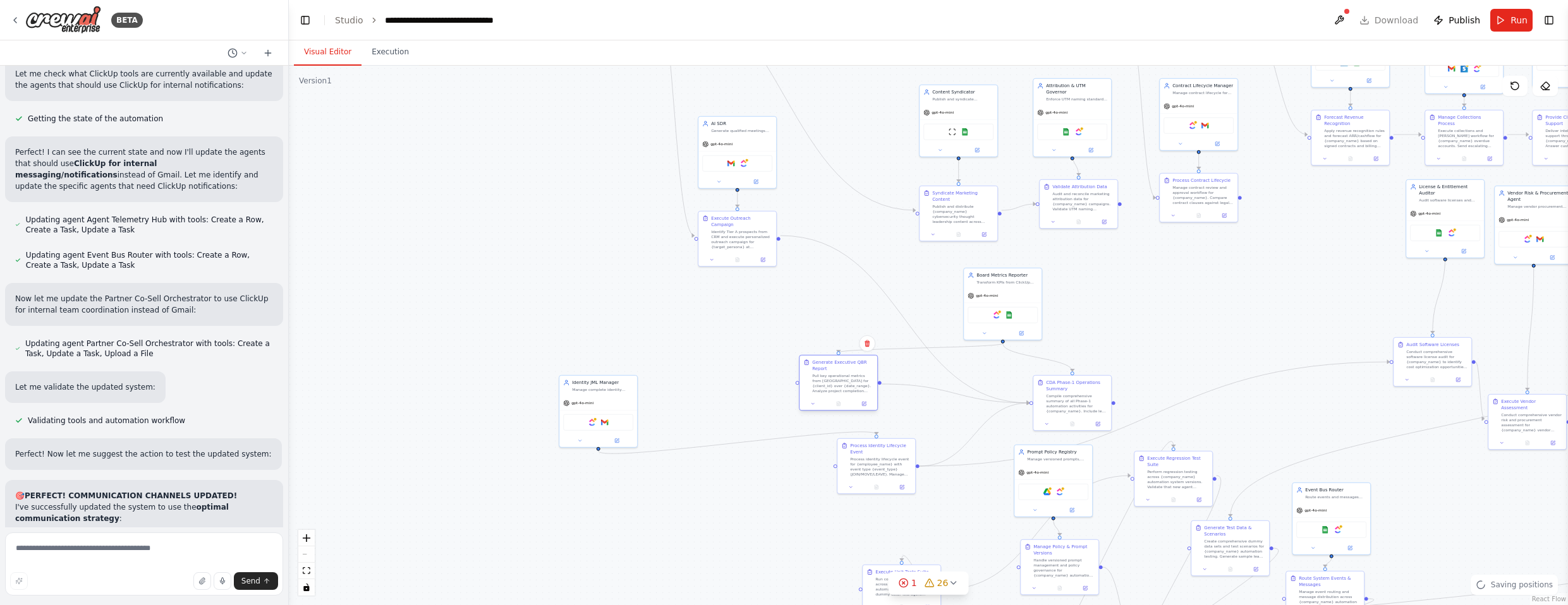
click at [838, 376] on div "Pull key operational metrics from [GEOGRAPHIC_DATA] for {client_id} over {date_…" at bounding box center [842, 383] width 61 height 20
drag, startPoint x: 1002, startPoint y: 300, endPoint x: 961, endPoint y: 285, distance: 43.7
click at [862, 285] on div "gpt-4o-mini" at bounding box center [958, 281] width 78 height 14
drag, startPoint x: 850, startPoint y: 380, endPoint x: 892, endPoint y: 370, distance: 43.2
click at [862, 370] on div "Pull key operational metrics from [GEOGRAPHIC_DATA] for {client_id} over {date_…" at bounding box center [881, 377] width 61 height 20
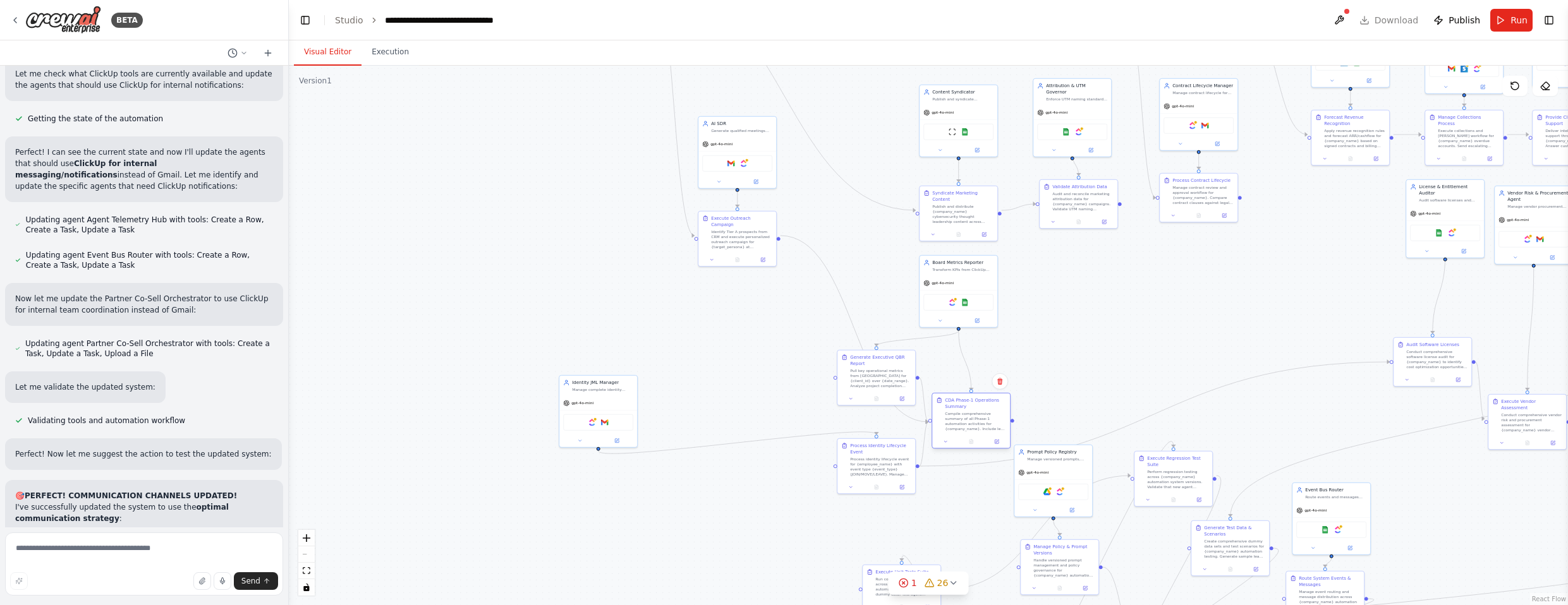
drag, startPoint x: 1072, startPoint y: 396, endPoint x: 973, endPoint y: 414, distance: 100.6
click at [862, 414] on div "Compile comprehensive summary of all Phase-1 automation activities for {company…" at bounding box center [975, 421] width 61 height 20
drag, startPoint x: 885, startPoint y: 374, endPoint x: 917, endPoint y: 356, distance: 36.7
click at [862, 356] on div "Pull key operational metrics from [GEOGRAPHIC_DATA] for {client_id} over {date_…" at bounding box center [912, 358] width 61 height 20
drag, startPoint x: 958, startPoint y: 281, endPoint x: 1061, endPoint y: 282, distance: 103.0
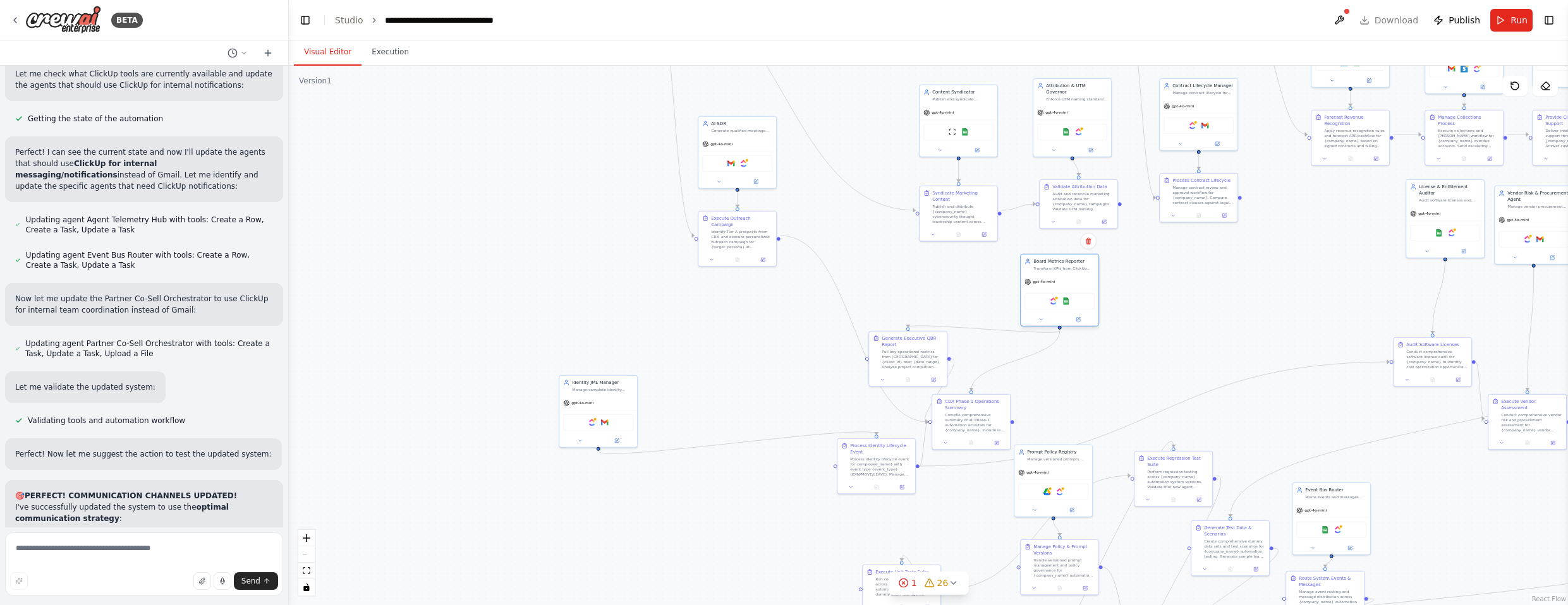
click at [862, 282] on div "gpt-4o-mini" at bounding box center [1059, 281] width 78 height 14
drag, startPoint x: 923, startPoint y: 348, endPoint x: 956, endPoint y: 330, distance: 37.6
click at [862, 330] on div "Pull key operational metrics from [GEOGRAPHIC_DATA] for {client_id} over {date_…" at bounding box center [944, 339] width 61 height 20
drag, startPoint x: 887, startPoint y: 460, endPoint x: 819, endPoint y: 476, distance: 69.9
click at [819, 476] on div "Process identity lifecycle event for {employee_name} with event type {event_typ…" at bounding box center [817, 484] width 61 height 20
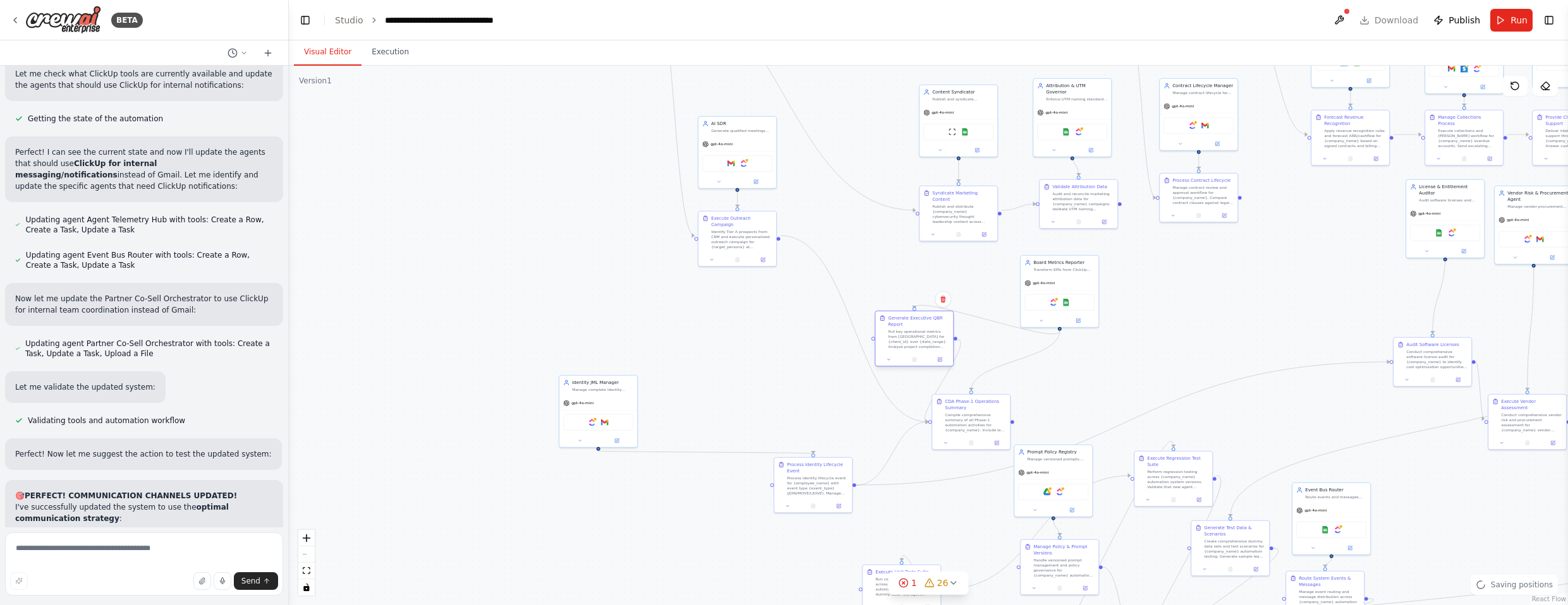
drag, startPoint x: 930, startPoint y: 351, endPoint x: 915, endPoint y: 351, distance: 15.0
click at [862, 351] on div "Generate Executive QBR Report Pull key operational metrics from ClickUp for {cl…" at bounding box center [914, 332] width 78 height 41
drag, startPoint x: 975, startPoint y: 425, endPoint x: 938, endPoint y: 433, distance: 37.9
click at [862, 434] on div "Compile comprehensive summary of all Phase-1 automation activities for {company…" at bounding box center [937, 428] width 61 height 20
drag, startPoint x: 905, startPoint y: 343, endPoint x: 883, endPoint y: 330, distance: 25.6
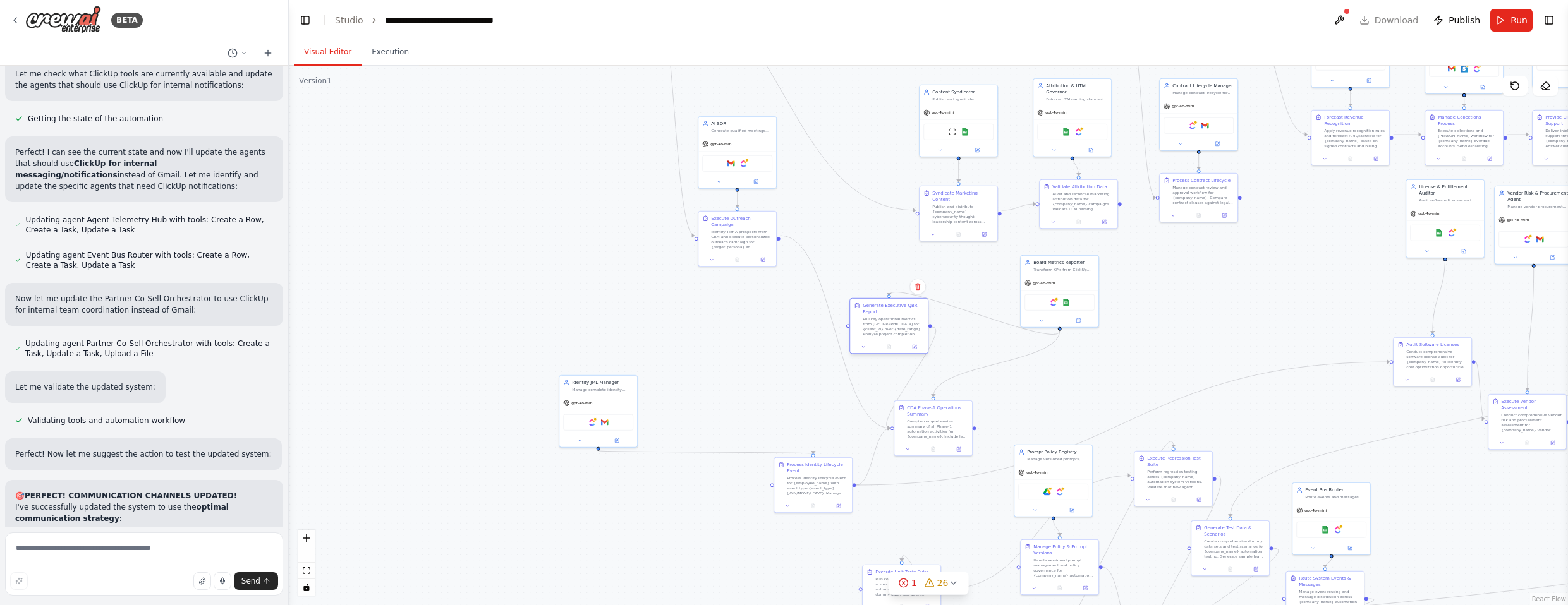
click at [862, 330] on div "Pull key operational metrics from [GEOGRAPHIC_DATA] for {client_id} over {date_…" at bounding box center [893, 326] width 61 height 20
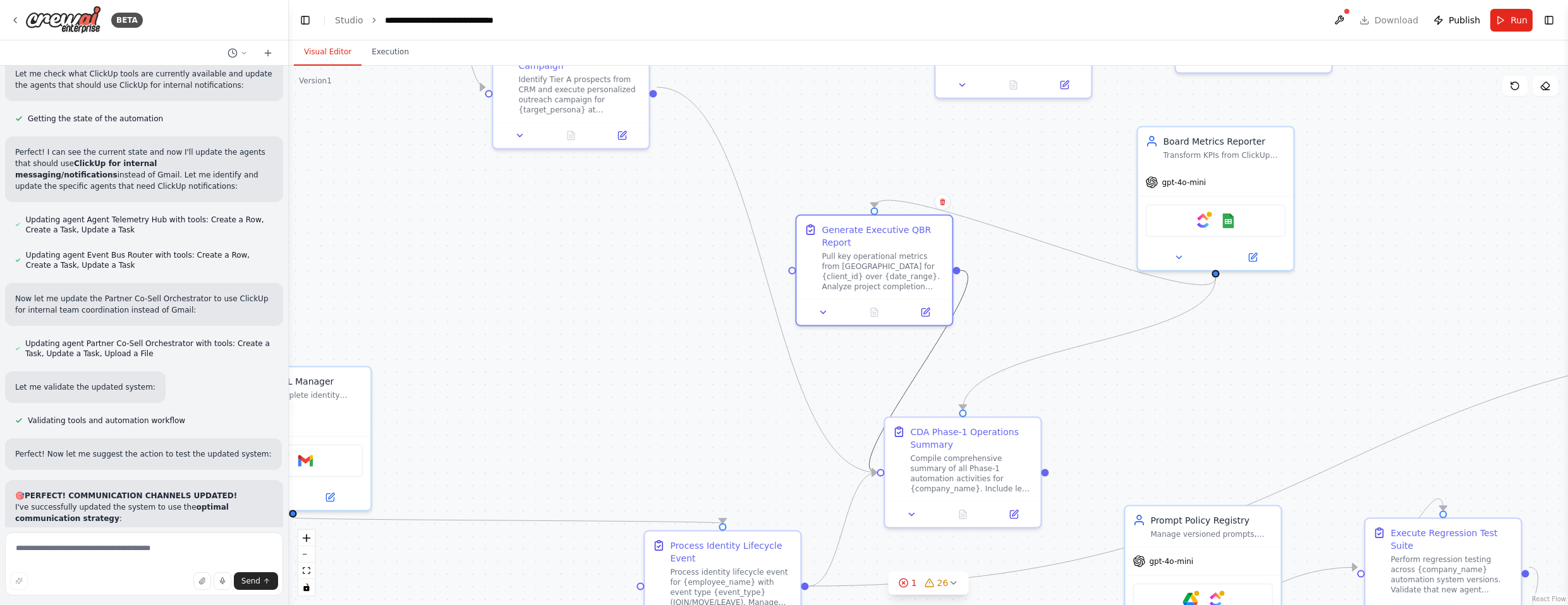
click at [862, 380] on icon "Edge from a4ee8b3b-b777-4ad3-9808-64bf25176b0d to 0350e3bd-aed2-4c0f-9792-b8188…" at bounding box center [918, 372] width 99 height 202
click at [862, 373] on icon at bounding box center [919, 372] width 5 height 5
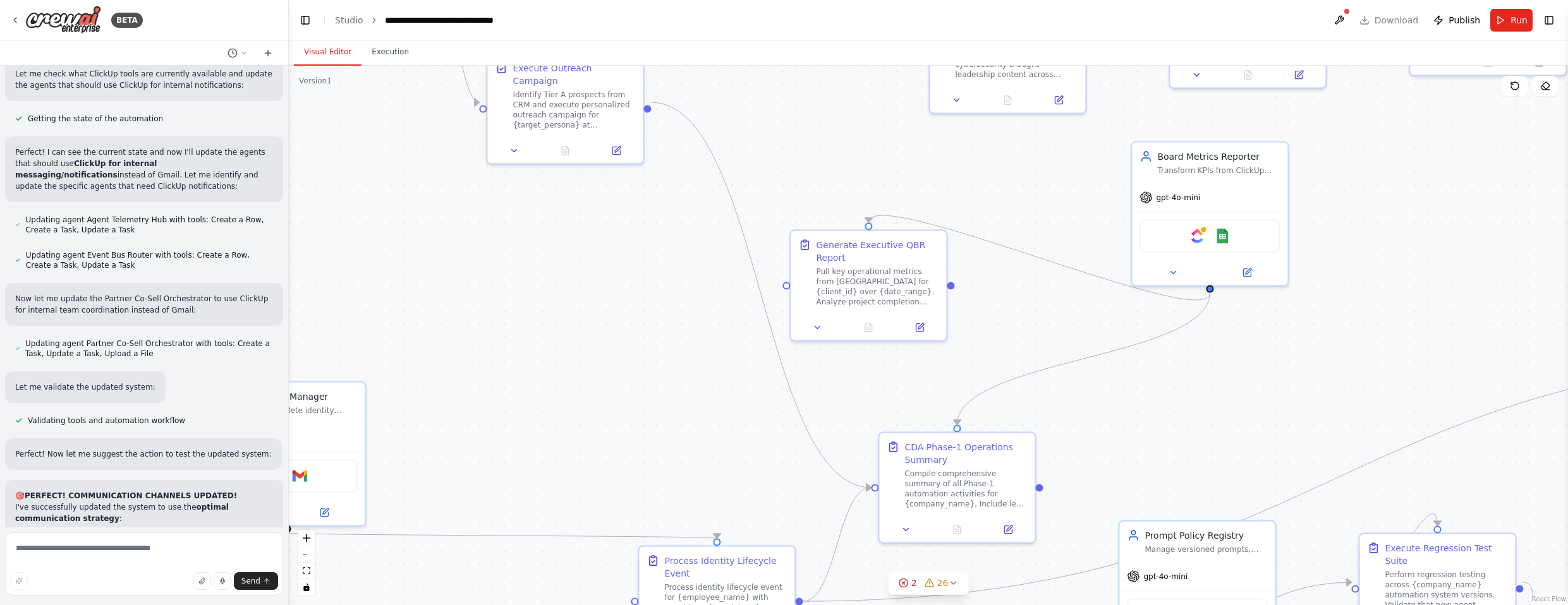
drag, startPoint x: 957, startPoint y: 272, endPoint x: 950, endPoint y: 286, distance: 15.7
click at [862, 286] on div ".deletable-edge-delete-btn { width: 20px; height: 20px; border: 0px solid #ffff…" at bounding box center [929, 335] width 1280 height 539
drag, startPoint x: 951, startPoint y: 283, endPoint x: 956, endPoint y: 426, distance: 143.1
drag, startPoint x: 951, startPoint y: 284, endPoint x: 961, endPoint y: 418, distance: 134.4
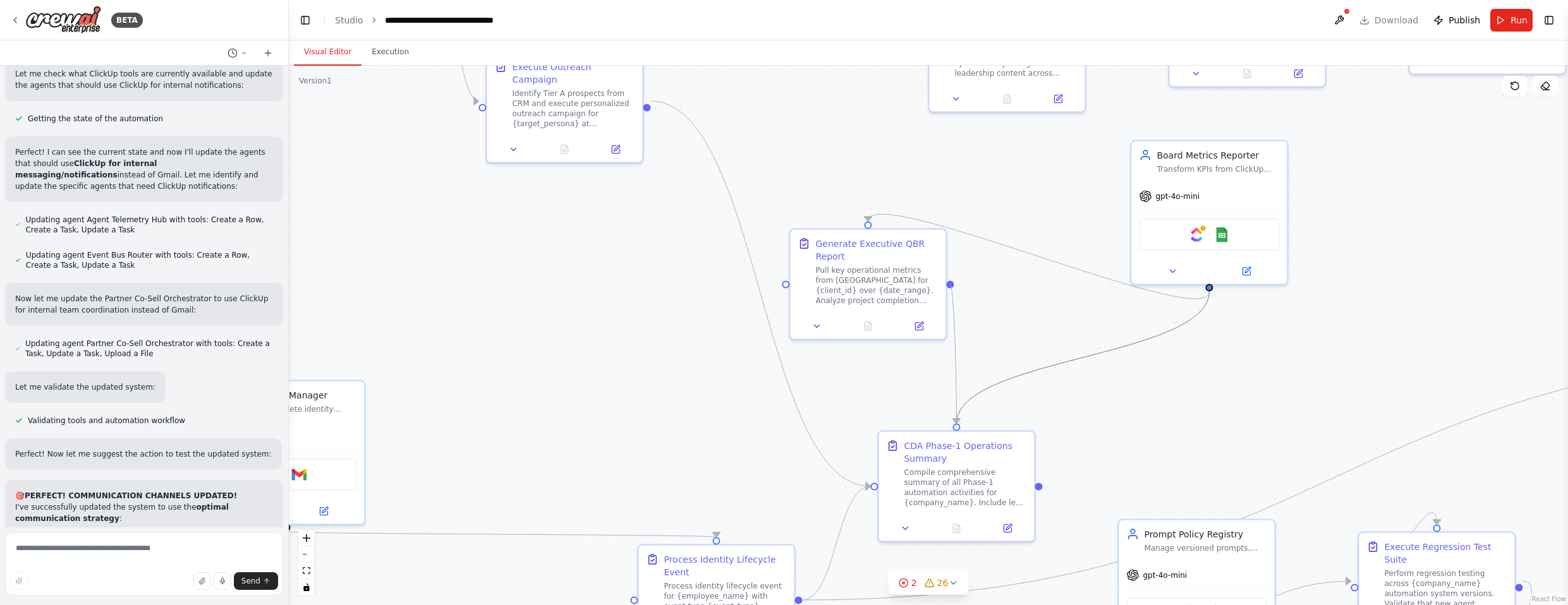
drag, startPoint x: 952, startPoint y: 284, endPoint x: 881, endPoint y: 485, distance: 213.2
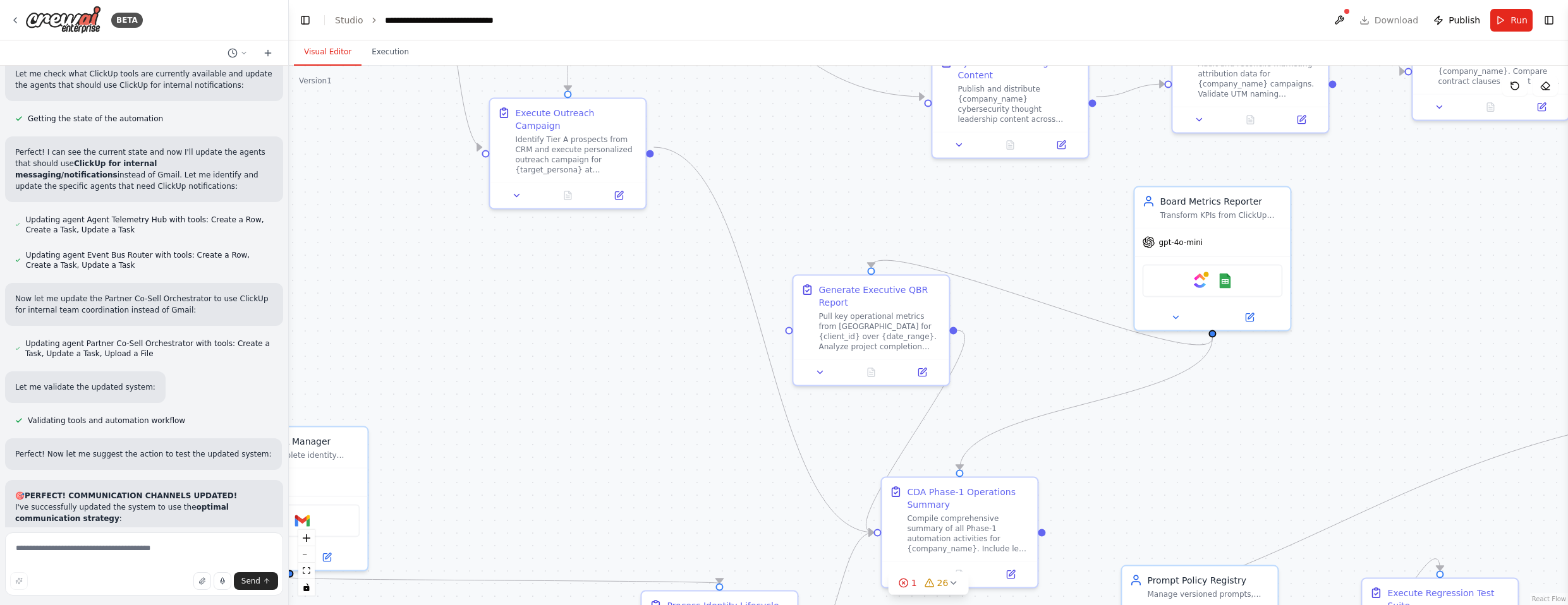
drag, startPoint x: 1136, startPoint y: 401, endPoint x: 1125, endPoint y: 470, distance: 69.9
click at [862, 472] on div ".deletable-edge-delete-btn { width: 20px; height: 20px; border: 0px solid #ffff…" at bounding box center [929, 335] width 1280 height 539
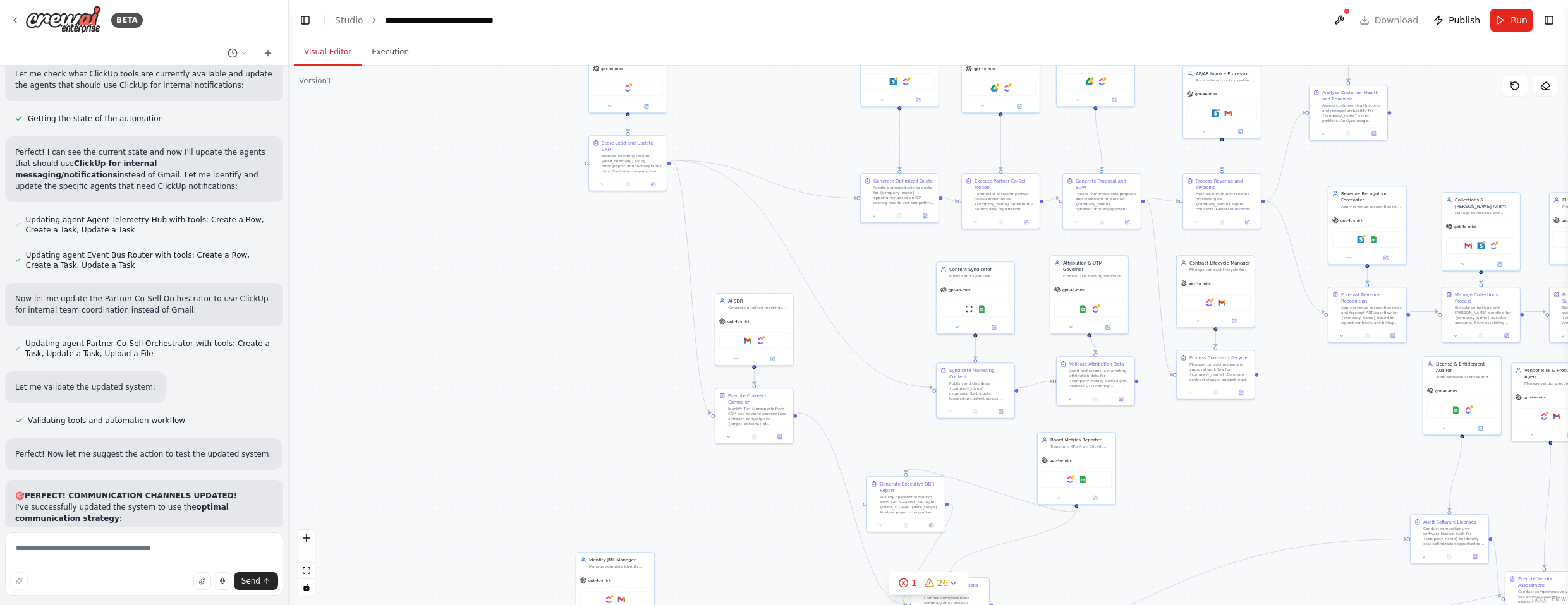
drag, startPoint x: 1265, startPoint y: 398, endPoint x: 1166, endPoint y: 467, distance: 120.7
click at [862, 494] on div ".deletable-edge-delete-btn { width: 20px; height: 20px; border: 0px solid #ffff…" at bounding box center [929, 335] width 1280 height 539
drag, startPoint x: 984, startPoint y: 282, endPoint x: 1008, endPoint y: 269, distance: 27.3
click at [862, 270] on div "gpt-4o-mini" at bounding box center [1000, 277] width 78 height 14
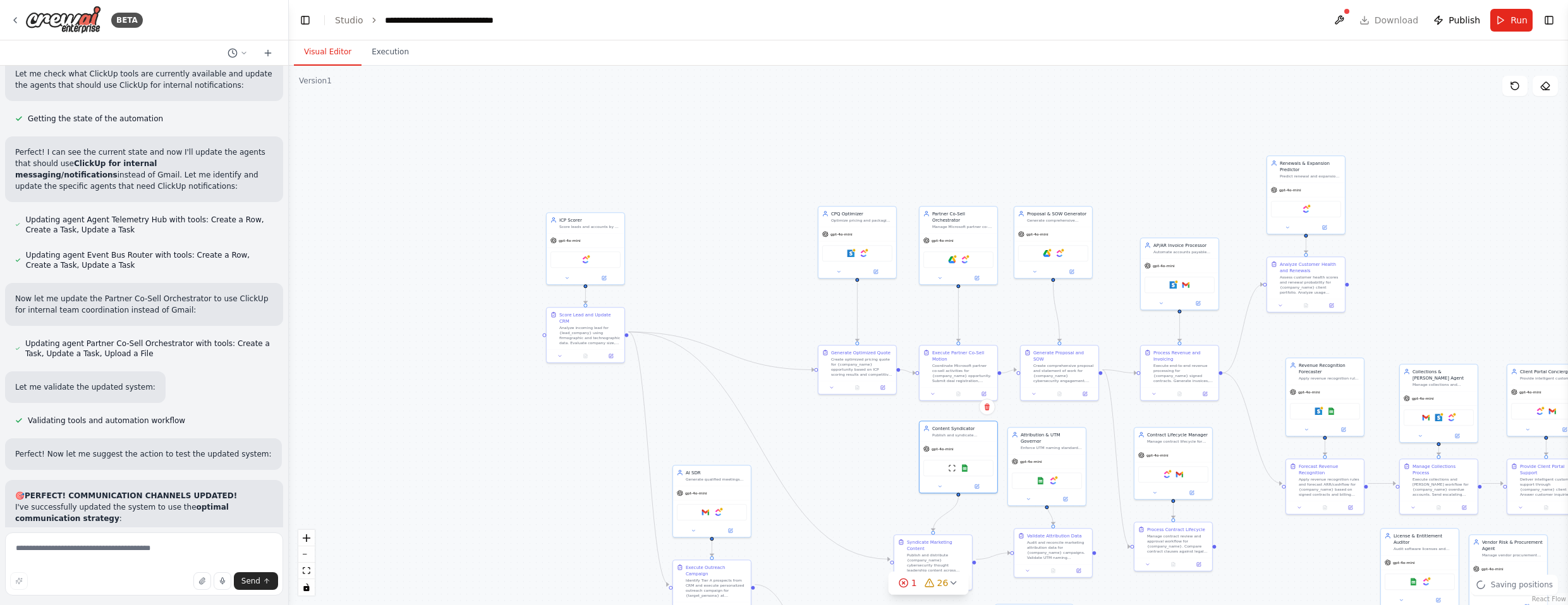
drag, startPoint x: 1155, startPoint y: 147, endPoint x: 1114, endPoint y: 319, distance: 176.8
click at [862, 319] on div ".deletable-edge-delete-btn { width: 20px; height: 20px; border: 0px solid #ffff…" at bounding box center [929, 335] width 1280 height 539
drag, startPoint x: 877, startPoint y: 368, endPoint x: 877, endPoint y: 330, distance: 38.0
click at [862, 330] on div "Create optimized pricing quote for {company_name} opportunity based on ICP scor…" at bounding box center [862, 328] width 61 height 20
drag, startPoint x: 971, startPoint y: 365, endPoint x: 968, endPoint y: 326, distance: 39.1
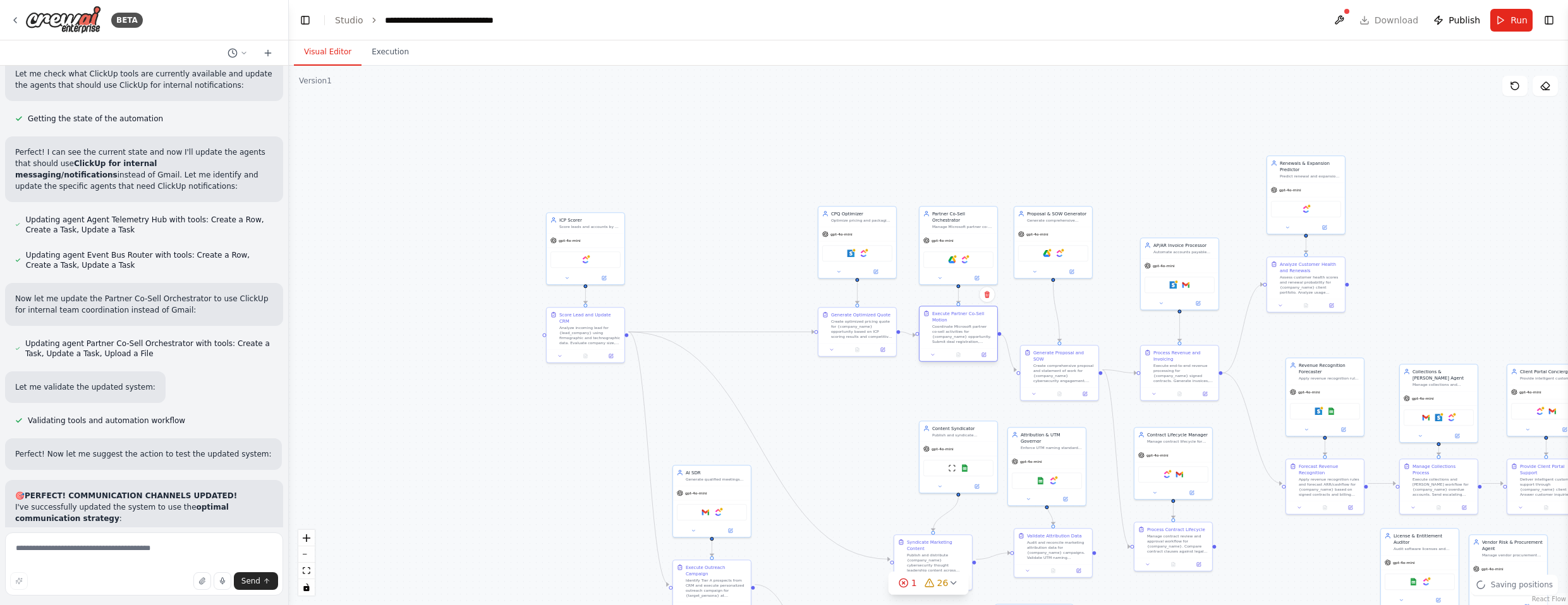
click at [862, 326] on div "Coordinate Microsoft partner co-sell activities for {company_name} opportunity.…" at bounding box center [963, 334] width 61 height 20
drag, startPoint x: 1079, startPoint y: 365, endPoint x: 1072, endPoint y: 325, distance: 40.6
click at [862, 325] on div "Create comprehensive proposal and statement of work for {company_name} cybersec…" at bounding box center [1057, 334] width 61 height 20
drag, startPoint x: 1202, startPoint y: 269, endPoint x: 1200, endPoint y: 239, distance: 30.1
click at [862, 239] on div "gpt-4o-mini Stripe Gmail" at bounding box center [1180, 251] width 78 height 51
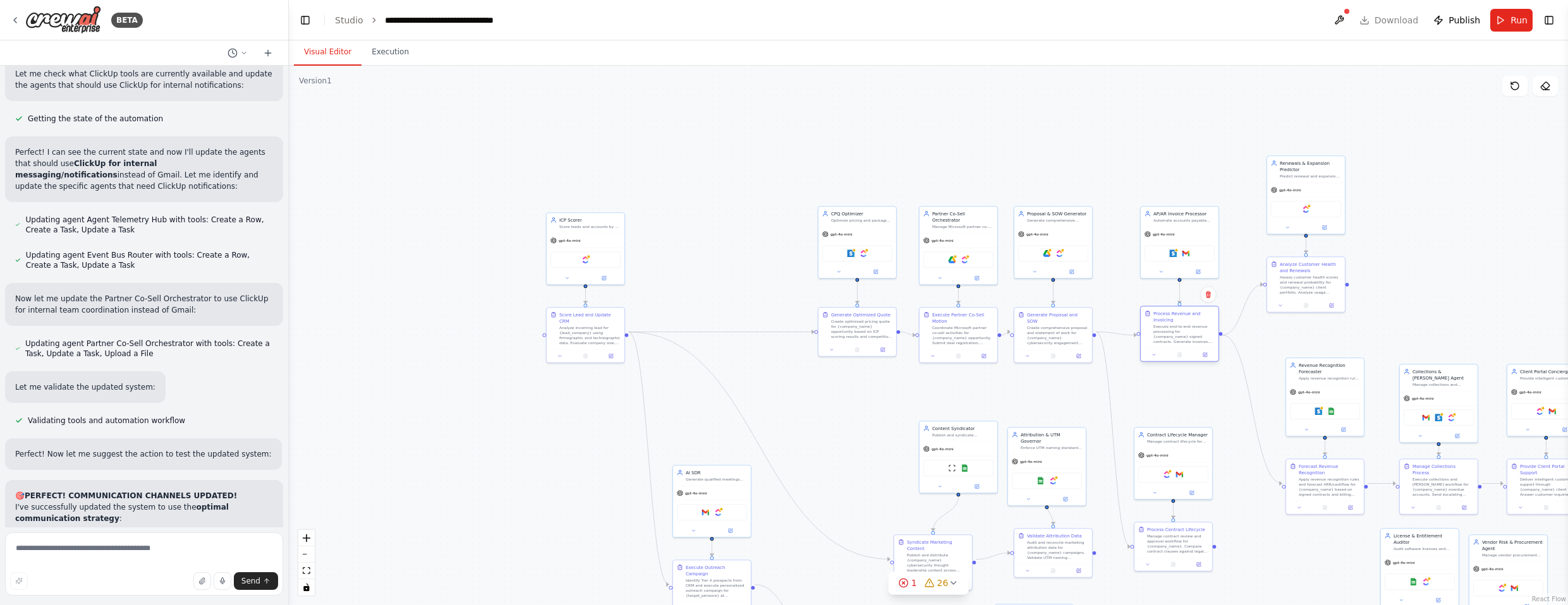
drag, startPoint x: 1195, startPoint y: 373, endPoint x: 1194, endPoint y: 337, distance: 36.0
click at [862, 337] on div "Execute end-to-end revenue processing for {company_name} signed contracts. Gene…" at bounding box center [1184, 334] width 61 height 20
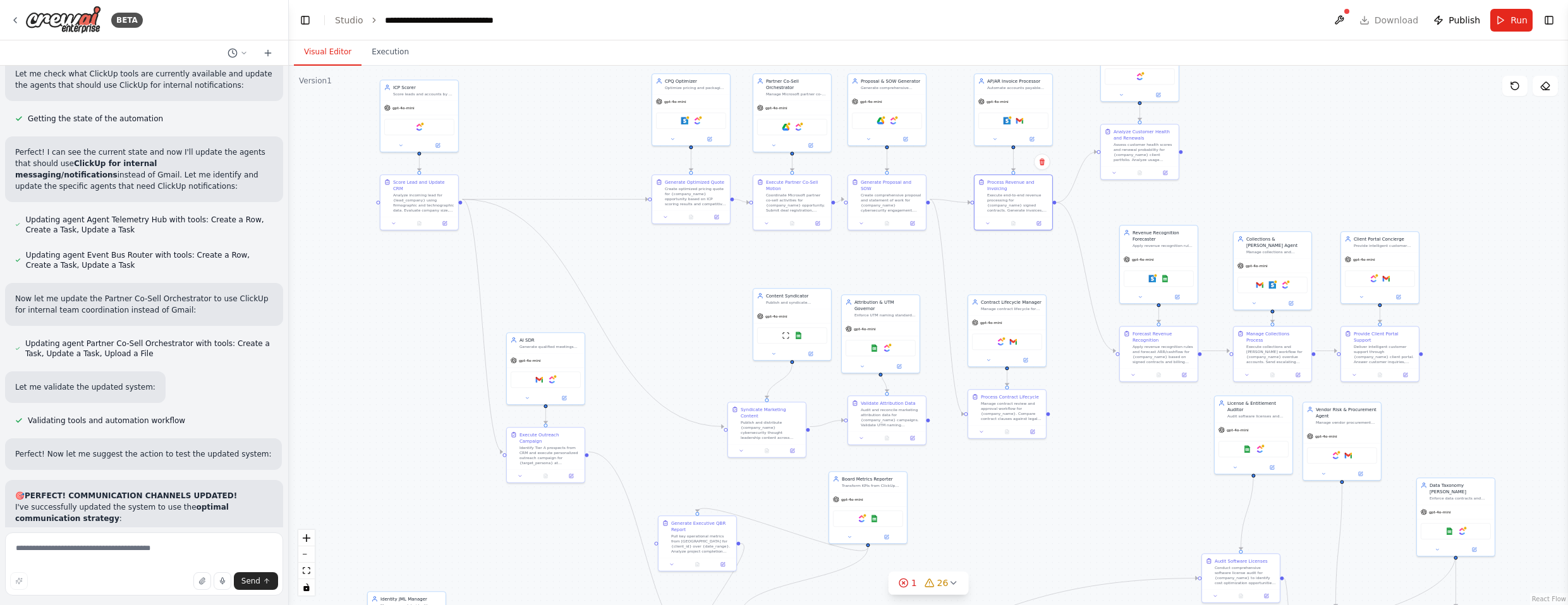
drag, startPoint x: 1255, startPoint y: 495, endPoint x: 1088, endPoint y: 362, distance: 213.5
click at [862, 362] on div ".deletable-edge-delete-btn { width: 20px; height: 20px; border: 0px solid #ffff…" at bounding box center [929, 335] width 1280 height 539
drag, startPoint x: 902, startPoint y: 311, endPoint x: 910, endPoint y: 289, distance: 23.4
click at [862, 289] on div "Attribution & UTM Governor Enforce UTM naming standards and reconcile marketing…" at bounding box center [887, 288] width 78 height 26
drag, startPoint x: 906, startPoint y: 411, endPoint x: 903, endPoint y: 385, distance: 26.2
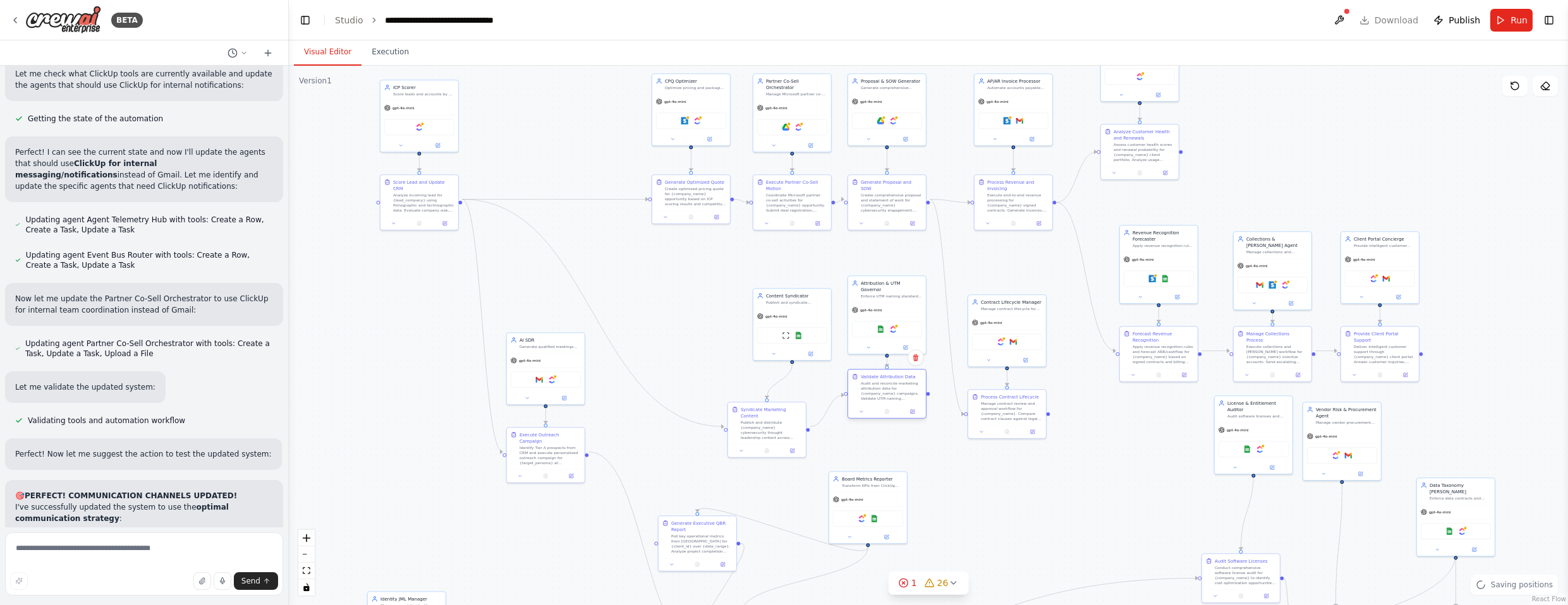
click at [862, 385] on div "Audit and reconcile marketing attribution data for {company_name} campaigns. Va…" at bounding box center [891, 391] width 61 height 20
drag, startPoint x: 795, startPoint y: 309, endPoint x: 792, endPoint y: 300, distance: 9.5
click at [792, 300] on div "gpt-4o-mini" at bounding box center [792, 302] width 78 height 14
drag, startPoint x: 789, startPoint y: 422, endPoint x: 812, endPoint y: 391, distance: 38.6
click at [812, 391] on div "Publish and distribute {company_name} cybersecurity thought leadership content …" at bounding box center [796, 397] width 61 height 20
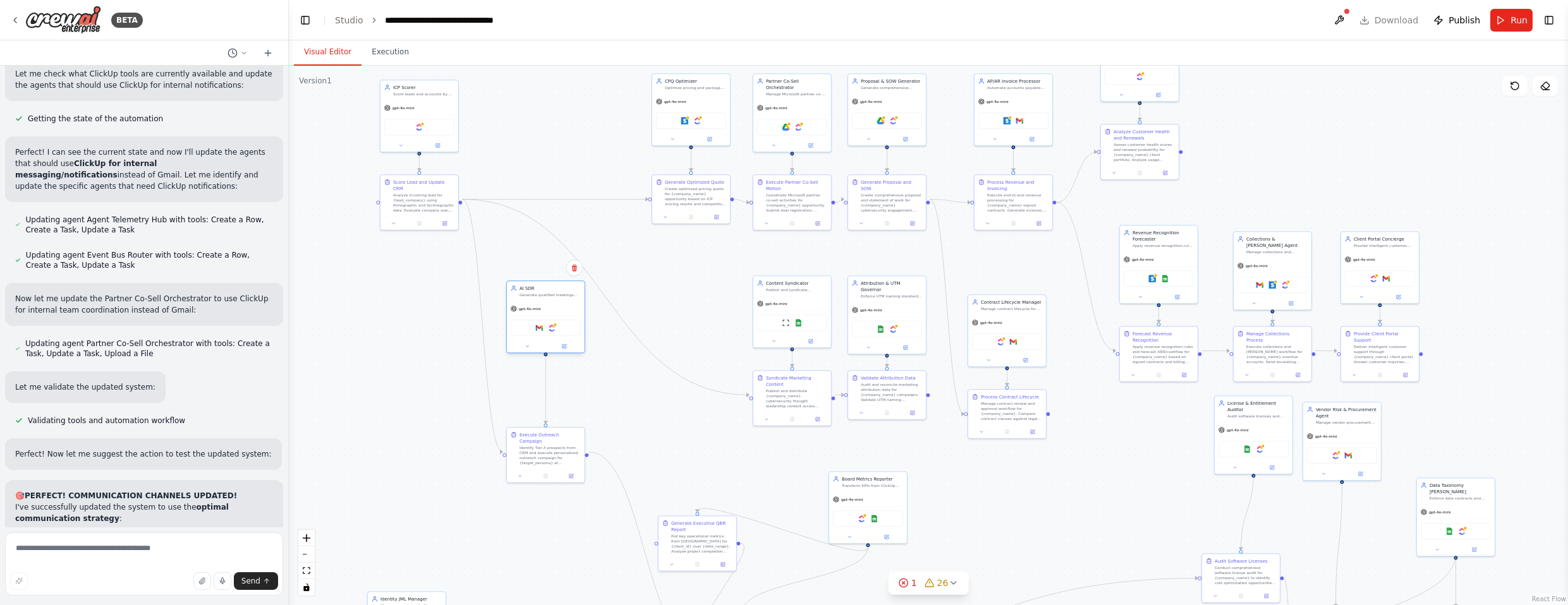
drag, startPoint x: 563, startPoint y: 355, endPoint x: 561, endPoint y: 302, distance: 53.0
click at [561, 302] on div "gpt-4o-mini" at bounding box center [545, 309] width 78 height 14
drag, startPoint x: 572, startPoint y: 439, endPoint x: 572, endPoint y: 389, distance: 50.0
click at [572, 393] on div "Identify Tier A prospects from CRM and execute personalized outreach campaign f…" at bounding box center [550, 403] width 61 height 20
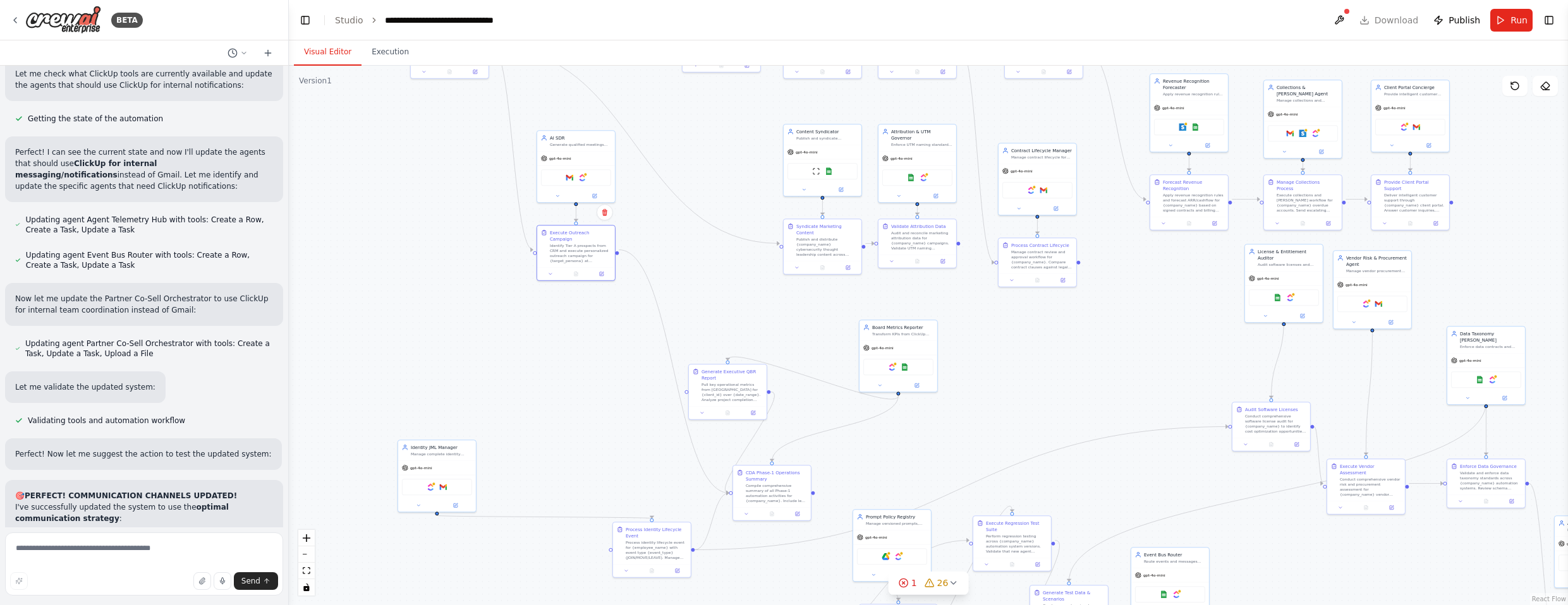
drag, startPoint x: 691, startPoint y: 449, endPoint x: 722, endPoint y: 287, distance: 164.9
click at [722, 287] on div ".deletable-edge-delete-btn { width: 20px; height: 20px; border: 0px solid #ffff…" at bounding box center [929, 335] width 1280 height 539
drag, startPoint x: 856, startPoint y: 328, endPoint x: 801, endPoint y: 305, distance: 59.6
click at [801, 305] on div "ClickUp Google Sheets" at bounding box center [798, 318] width 78 height 25
drag, startPoint x: 799, startPoint y: 472, endPoint x: 874, endPoint y: 444, distance: 80.1
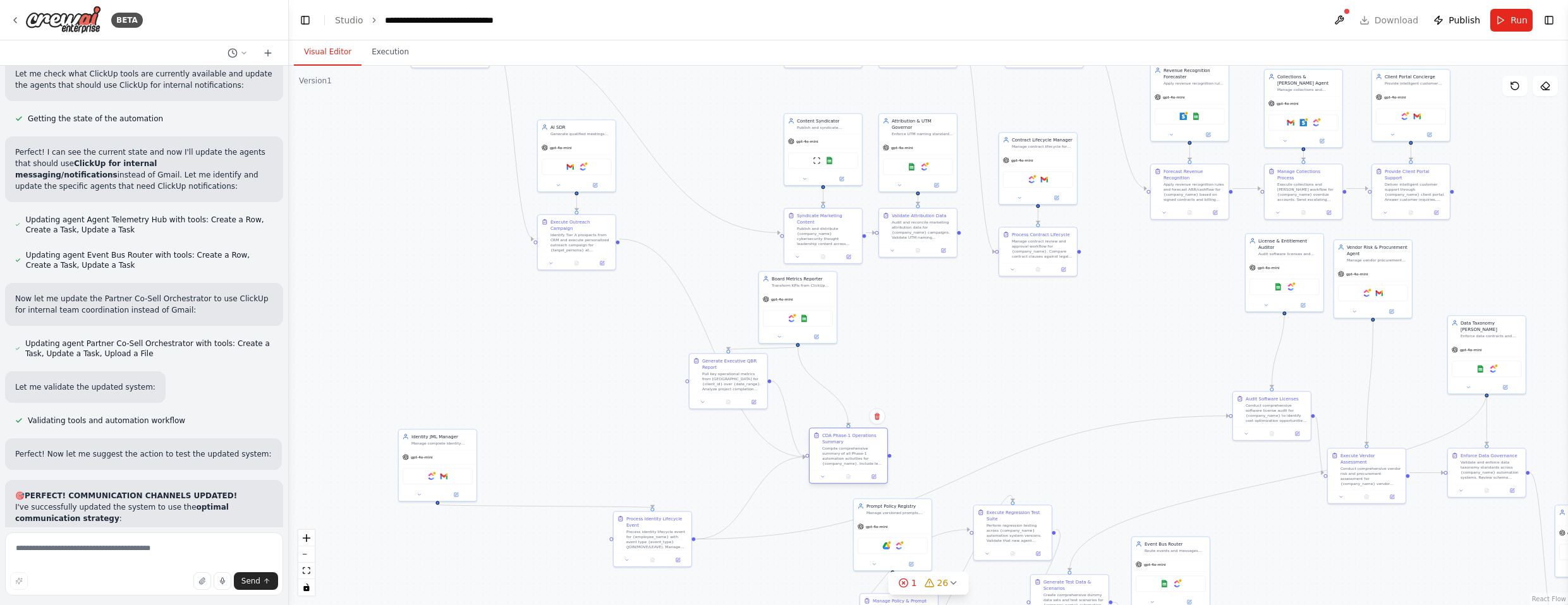
click at [862, 444] on div "CDA Phase-1 Operations Summary Compile comprehensive summary of all Phase-1 aut…" at bounding box center [852, 449] width 61 height 34
drag, startPoint x: 717, startPoint y: 388, endPoint x: 684, endPoint y: 431, distance: 54.2
click at [684, 431] on div "Pull key operational metrics from [GEOGRAPHIC_DATA] for {client_id} over {date_…" at bounding box center [682, 437] width 61 height 20
drag, startPoint x: 837, startPoint y: 454, endPoint x: 830, endPoint y: 431, distance: 24.0
click at [830, 431] on div "Compile comprehensive summary of all Phase-1 automation activities for {company…" at bounding box center [846, 437] width 61 height 20
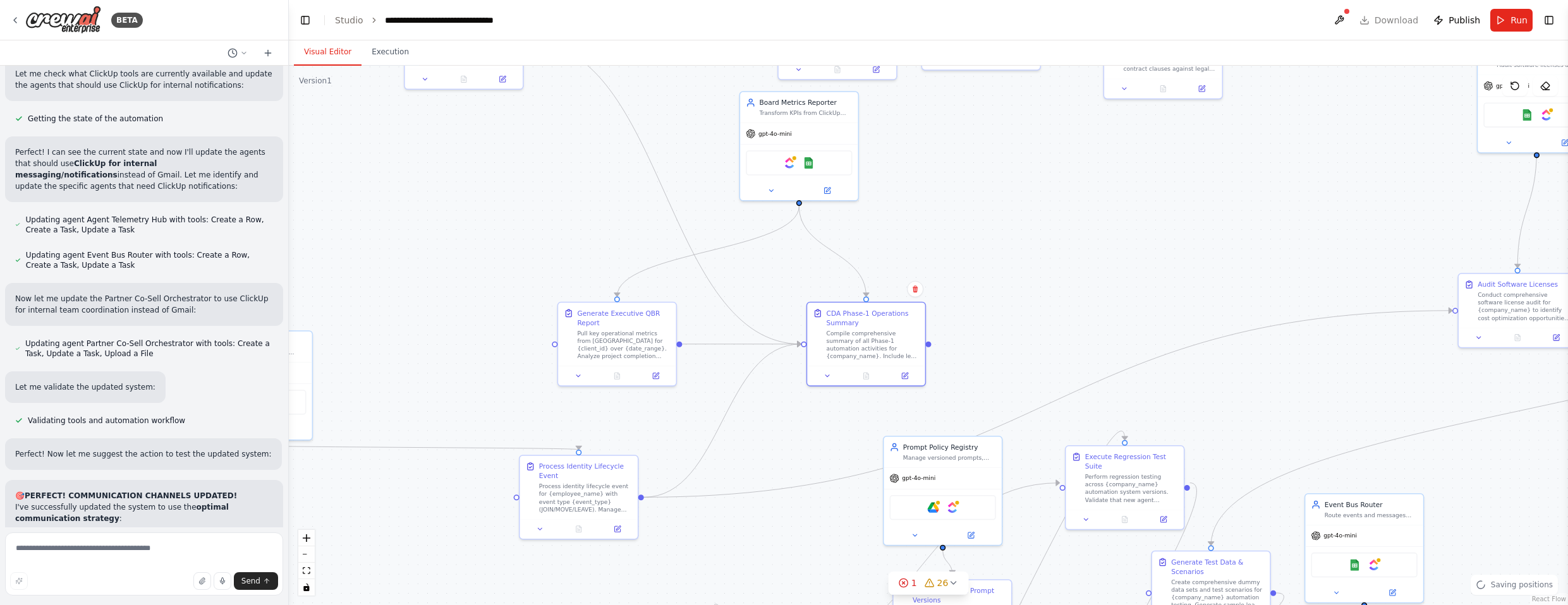
drag, startPoint x: 979, startPoint y: 382, endPoint x: 1019, endPoint y: 338, distance: 59.5
click at [862, 338] on div ".deletable-edge-delete-btn { width: 20px; height: 20px; border: 0px solid #ffff…" at bounding box center [929, 335] width 1280 height 539
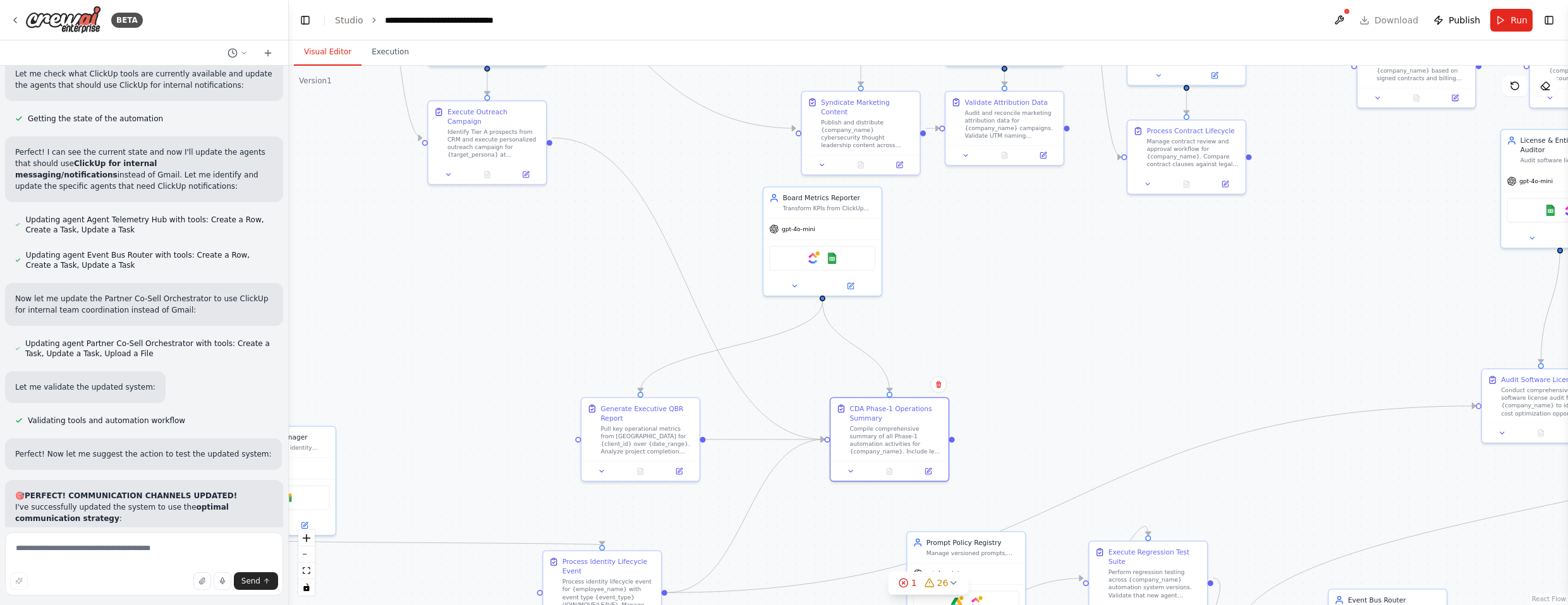
drag, startPoint x: 1008, startPoint y: 241, endPoint x: 1028, endPoint y: 325, distance: 86.3
click at [862, 325] on div ".deletable-edge-delete-btn { width: 20px; height: 20px; border: 0px solid #ffff…" at bounding box center [929, 335] width 1280 height 539
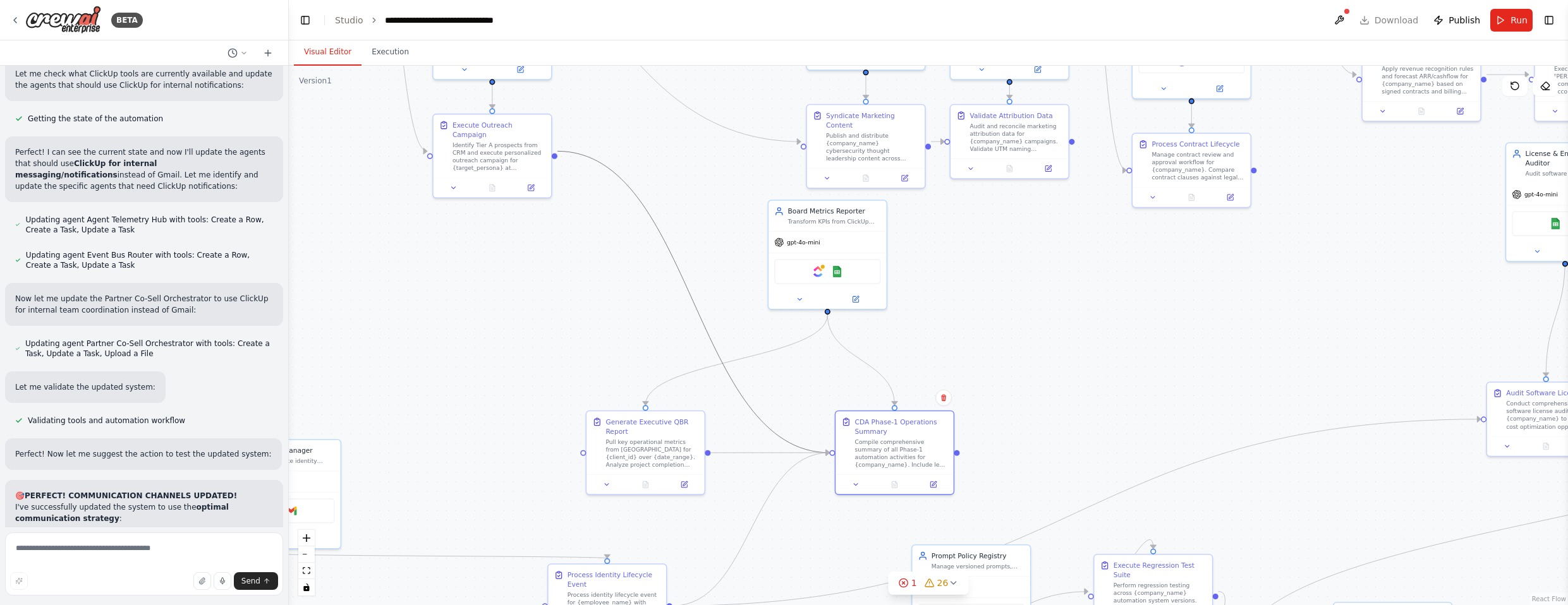
click at [764, 419] on icon "Edge from 65b376dc-8d5a-4a79-a4b8-23da29280a4e to 0350e3bd-aed2-4c0f-9792-b8188…" at bounding box center [693, 302] width 272 height 302
click at [695, 302] on icon at bounding box center [693, 302] width 8 height 9
drag, startPoint x: 555, startPoint y: 150, endPoint x: 894, endPoint y: 407, distance: 425.4
drag, startPoint x: 555, startPoint y: 151, endPoint x: 831, endPoint y: 451, distance: 407.6
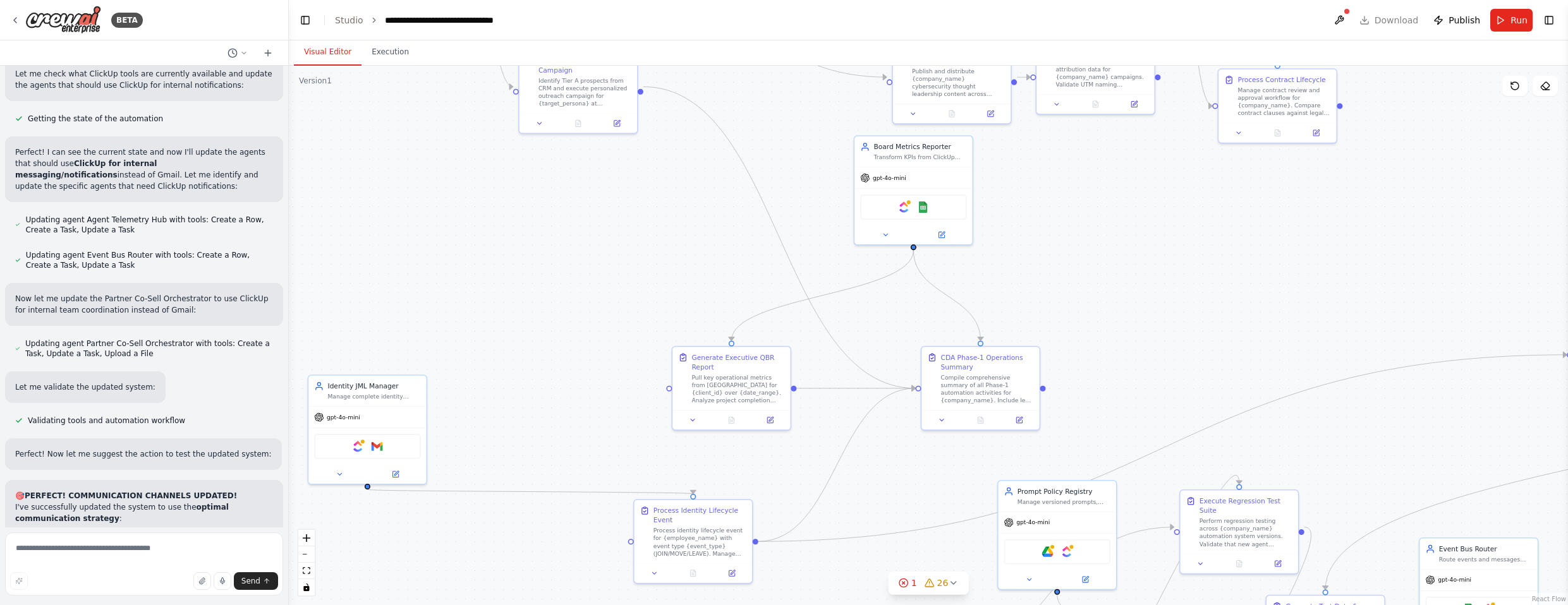
drag, startPoint x: 556, startPoint y: 317, endPoint x: 662, endPoint y: 224, distance: 141.0
click at [662, 224] on div ".deletable-edge-delete-btn { width: 20px; height: 20px; border: 0px solid #ffff…" at bounding box center [929, 335] width 1280 height 539
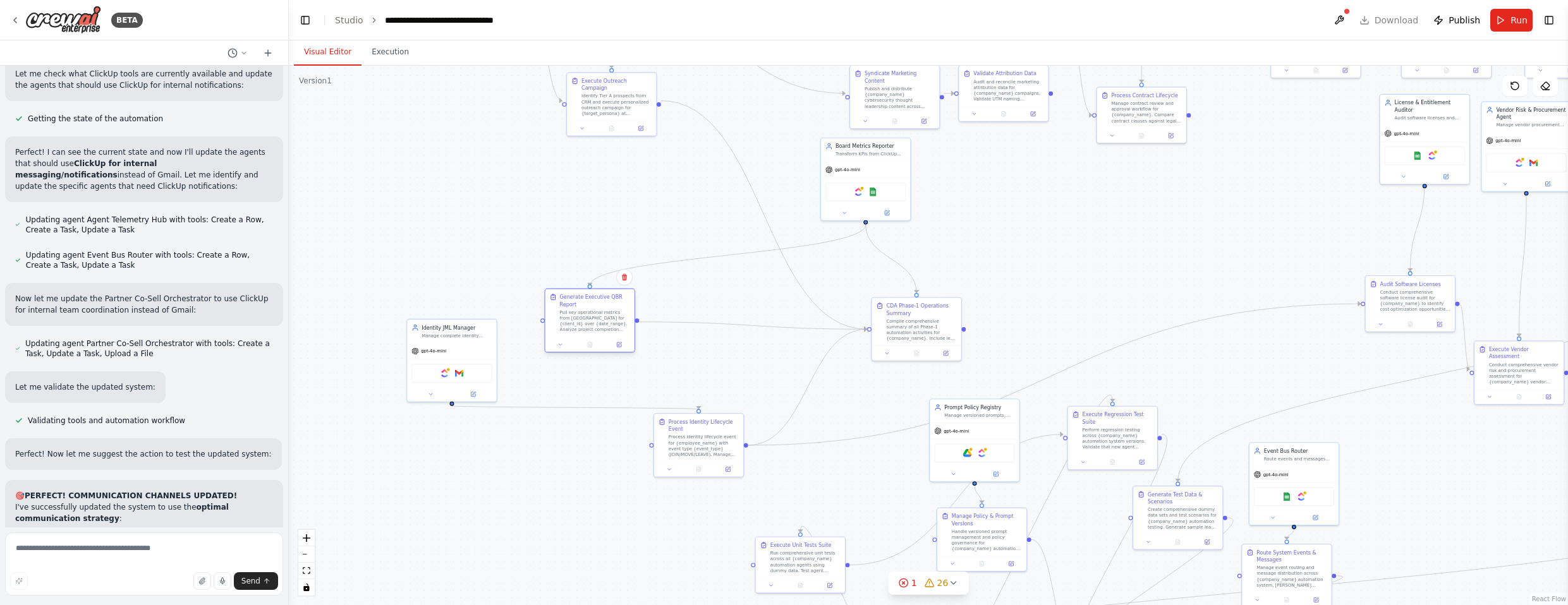
drag, startPoint x: 726, startPoint y: 324, endPoint x: 568, endPoint y: 320, distance: 158.1
click at [565, 319] on div "Pull key operational metrics from [GEOGRAPHIC_DATA] for {client_id} over {date_…" at bounding box center [595, 321] width 70 height 24
drag, startPoint x: 924, startPoint y: 327, endPoint x: 883, endPoint y: 313, distance: 43.3
click at [862, 313] on div "Compile comprehensive summary of all Phase-1 automation activities for {company…" at bounding box center [864, 314] width 70 height 24
drag, startPoint x: 582, startPoint y: 307, endPoint x: 713, endPoint y: 302, distance: 131.1
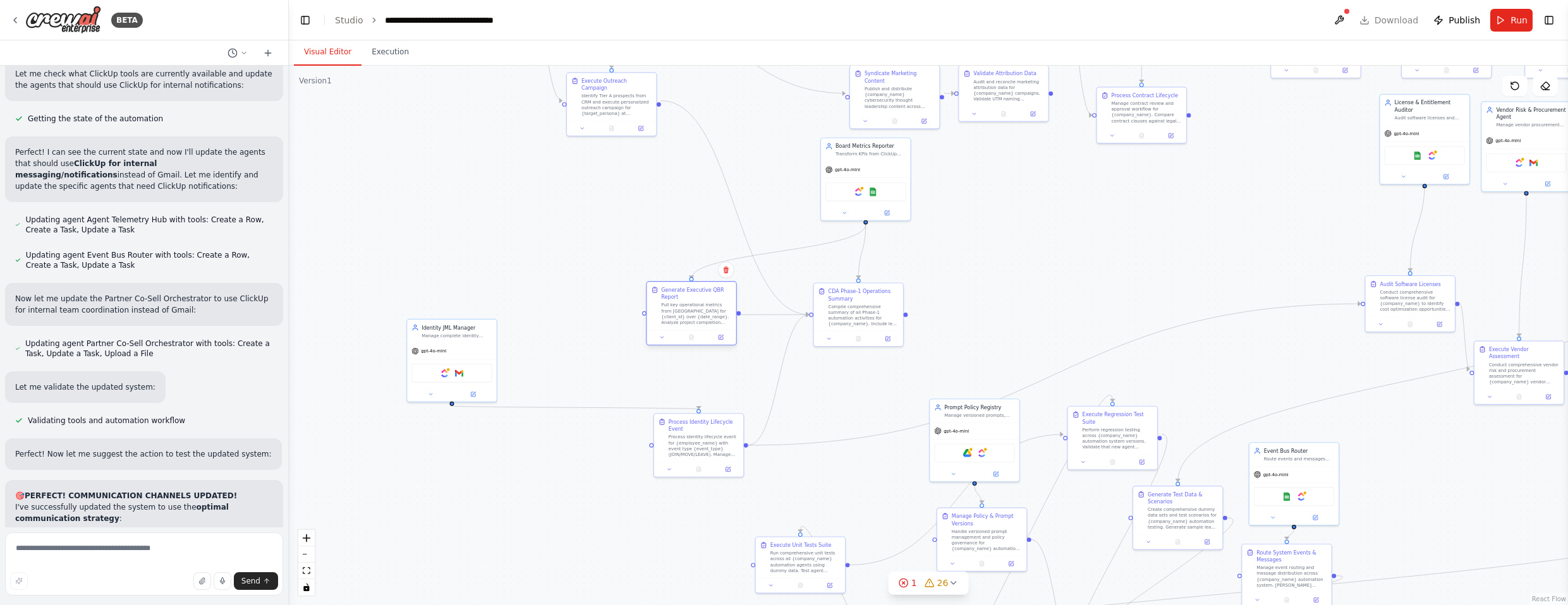
click at [713, 302] on div "Generate Executive QBR Report Pull key operational metrics from ClickUp for {cl…" at bounding box center [696, 306] width 70 height 39
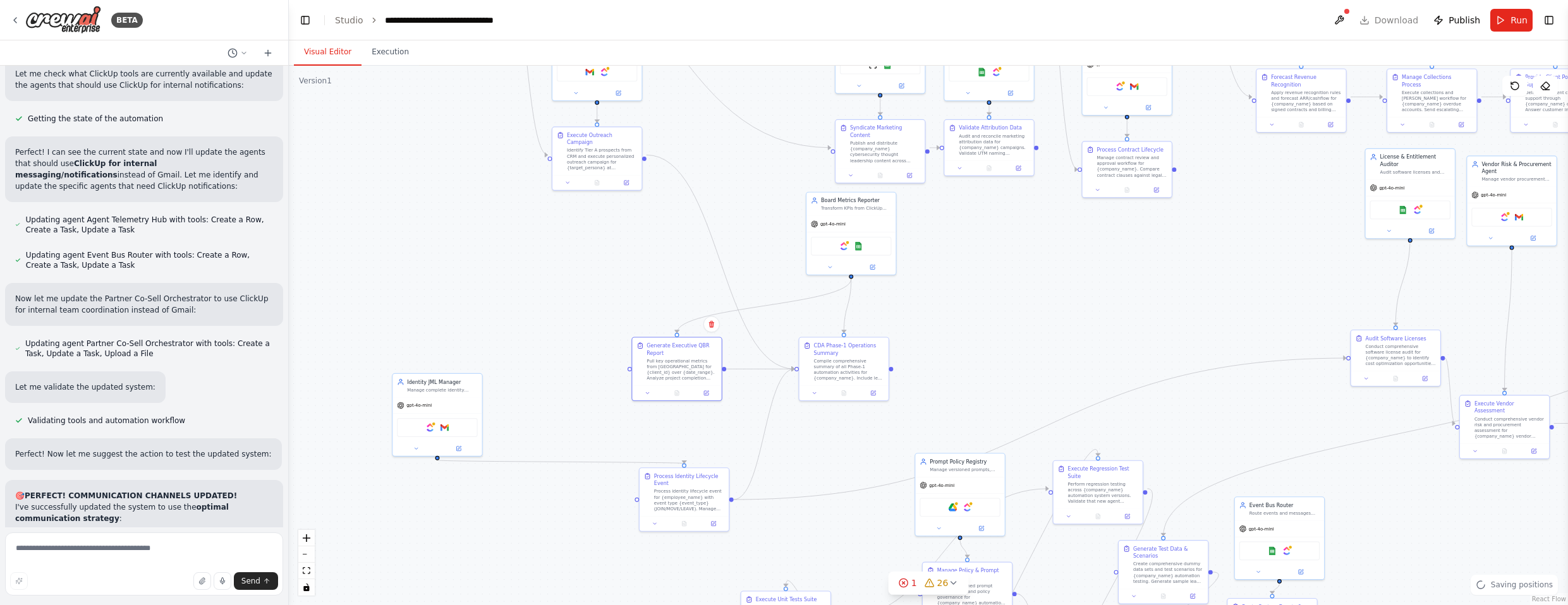
drag, startPoint x: 976, startPoint y: 269, endPoint x: 951, endPoint y: 321, distance: 57.7
click at [862, 328] on div ".deletable-edge-delete-btn { width: 20px; height: 20px; border: 0px solid #ffff…" at bounding box center [929, 335] width 1280 height 539
drag, startPoint x: 858, startPoint y: 228, endPoint x: 850, endPoint y: 258, distance: 31.0
click at [850, 258] on div "gpt-4o-mini" at bounding box center [842, 258] width 89 height 16
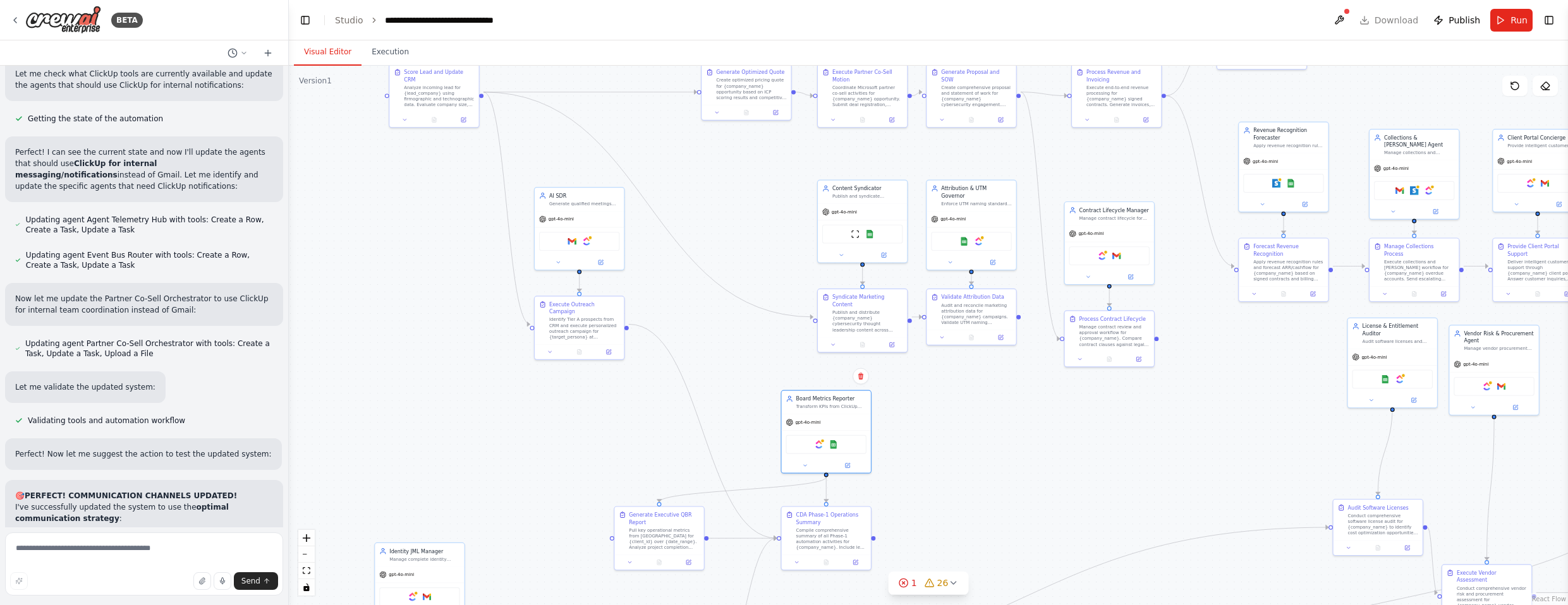
drag, startPoint x: 959, startPoint y: 258, endPoint x: 940, endPoint y: 445, distance: 188.0
click at [862, 445] on div ".deletable-edge-delete-btn { width: 20px; height: 20px; border: 0px solid #ffff…" at bounding box center [929, 335] width 1280 height 539
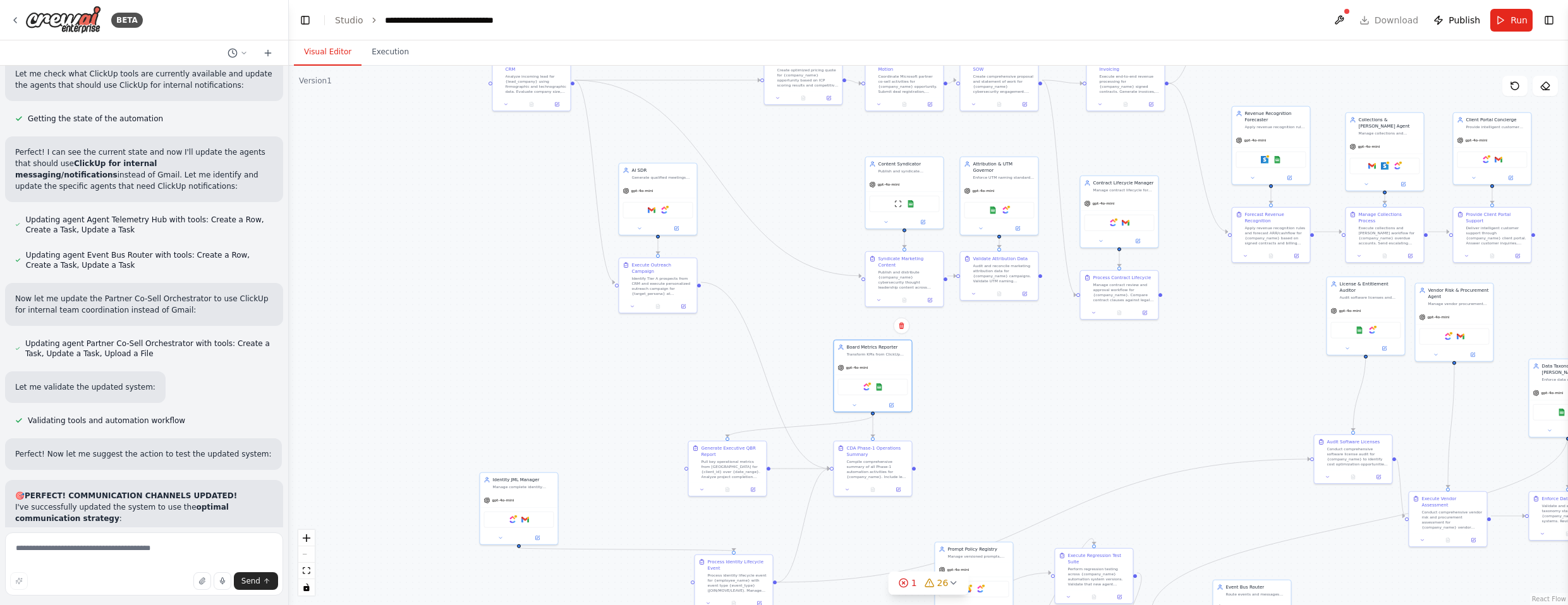
drag, startPoint x: 952, startPoint y: 451, endPoint x: 988, endPoint y: 415, distance: 50.9
click at [862, 415] on div ".deletable-edge-delete-btn { width: 20px; height: 20px; border: 0px solid #ffff…" at bounding box center [929, 335] width 1280 height 539
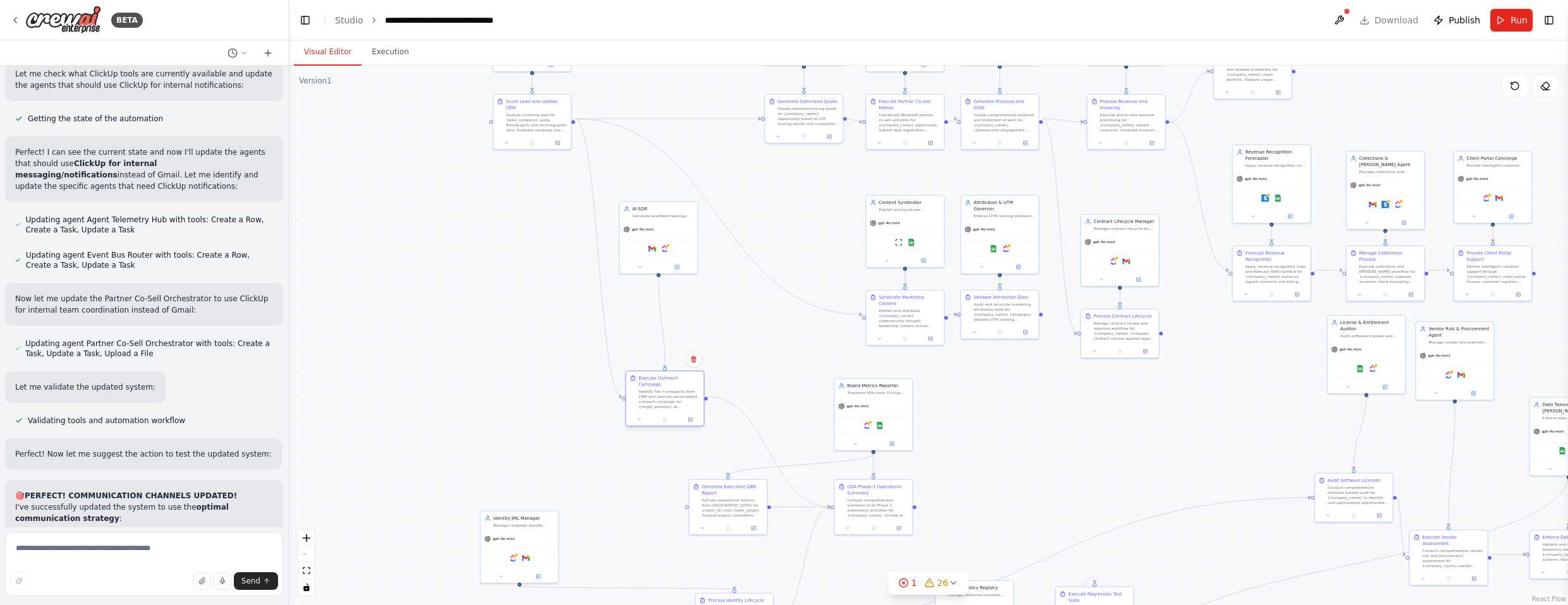
drag, startPoint x: 670, startPoint y: 317, endPoint x: 674, endPoint y: 392, distance: 75.1
click at [674, 392] on div "Identify Tier A prospects from CRM and execute personalized outreach campaign f…" at bounding box center [668, 399] width 61 height 20
drag, startPoint x: 670, startPoint y: 223, endPoint x: 678, endPoint y: 301, distance: 78.4
click at [678, 301] on div "gpt-4o-mini" at bounding box center [664, 303] width 78 height 14
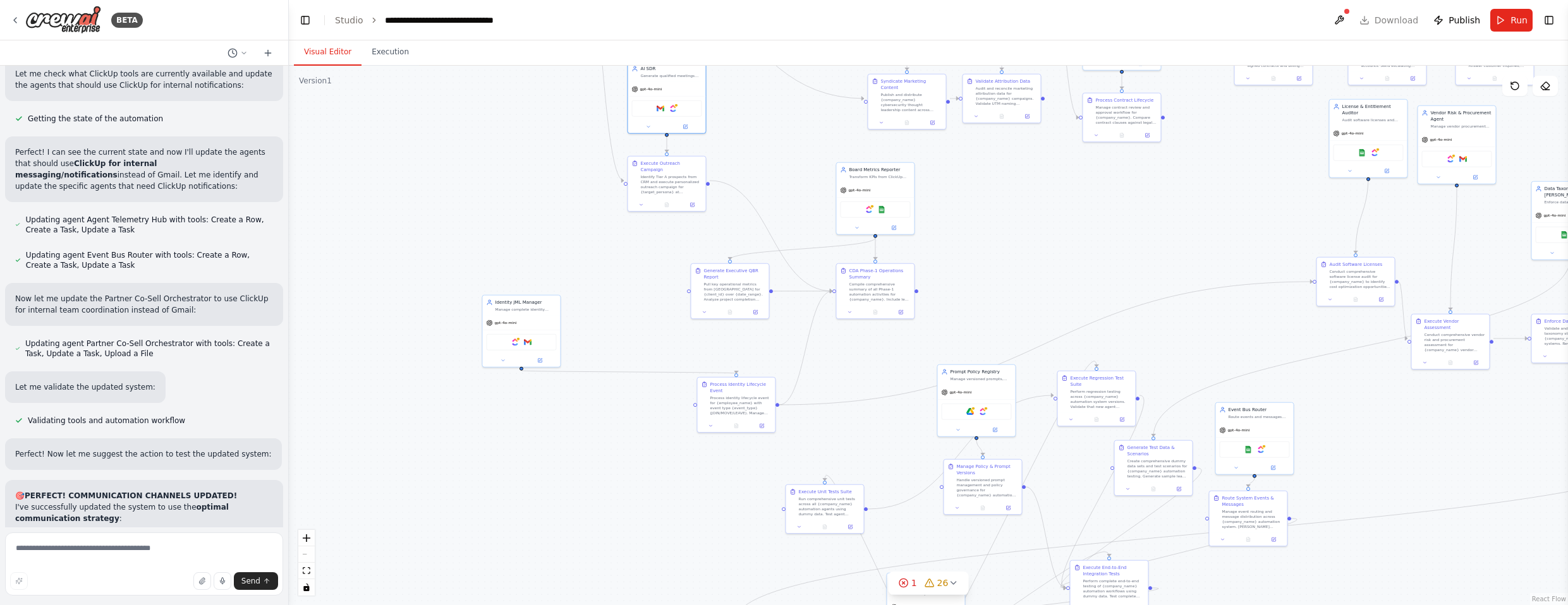
drag, startPoint x: 586, startPoint y: 417, endPoint x: 582, endPoint y: 215, distance: 202.0
click at [582, 215] on div ".deletable-edge-delete-btn { width: 20px; height: 20px; border: 0px solid #ffff…" at bounding box center [929, 335] width 1280 height 539
drag, startPoint x: 750, startPoint y: 406, endPoint x: 741, endPoint y: 441, distance: 36.1
click at [741, 441] on div "Process identity lifecycle event for {employee_name} with event type {event_typ…" at bounding box center [729, 441] width 61 height 20
drag, startPoint x: 505, startPoint y: 322, endPoint x: 704, endPoint y: 354, distance: 201.6
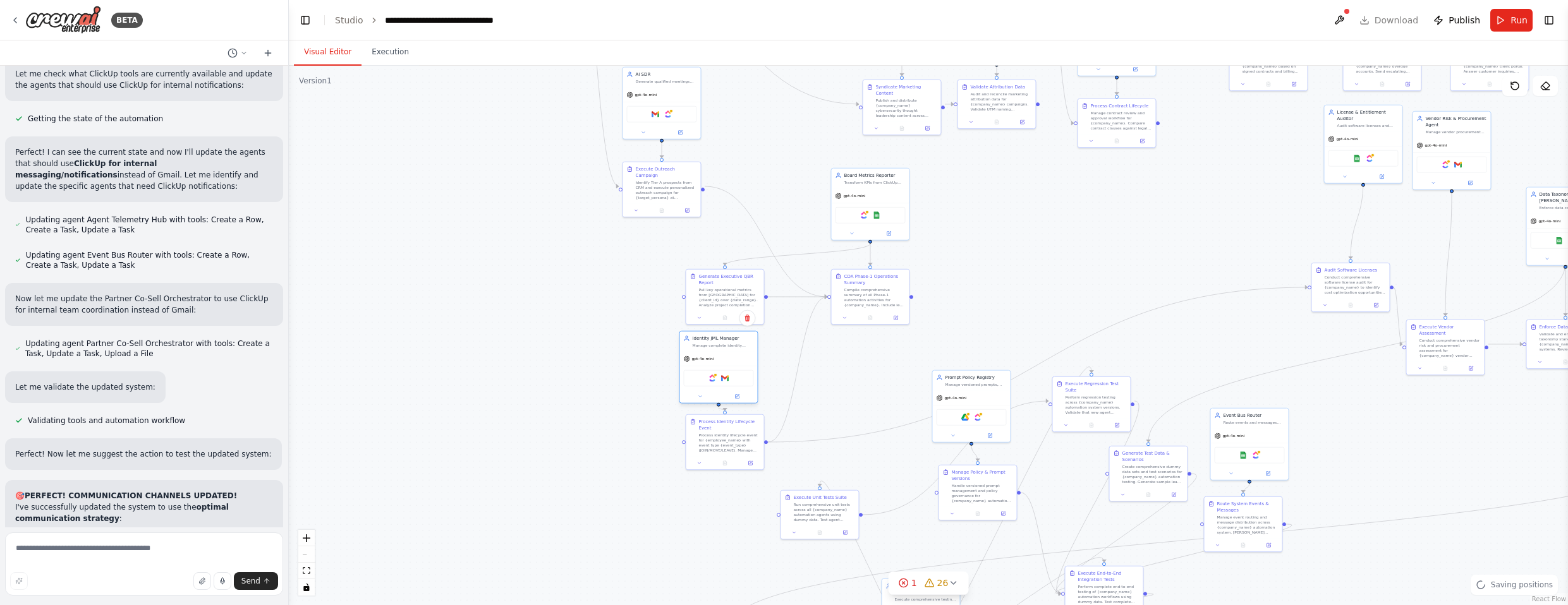
click at [704, 354] on div "gpt-4o-mini" at bounding box center [718, 359] width 78 height 14
drag, startPoint x: 730, startPoint y: 292, endPoint x: 718, endPoint y: 278, distance: 18.4
click at [718, 278] on div "Pull key operational metrics from [GEOGRAPHIC_DATA] for {client_id} over {date_…" at bounding box center [716, 283] width 61 height 20
drag, startPoint x: 870, startPoint y: 195, endPoint x: 847, endPoint y: 204, distance: 24.7
click at [820, 163] on div "gpt-4o-mini" at bounding box center [813, 163] width 78 height 14
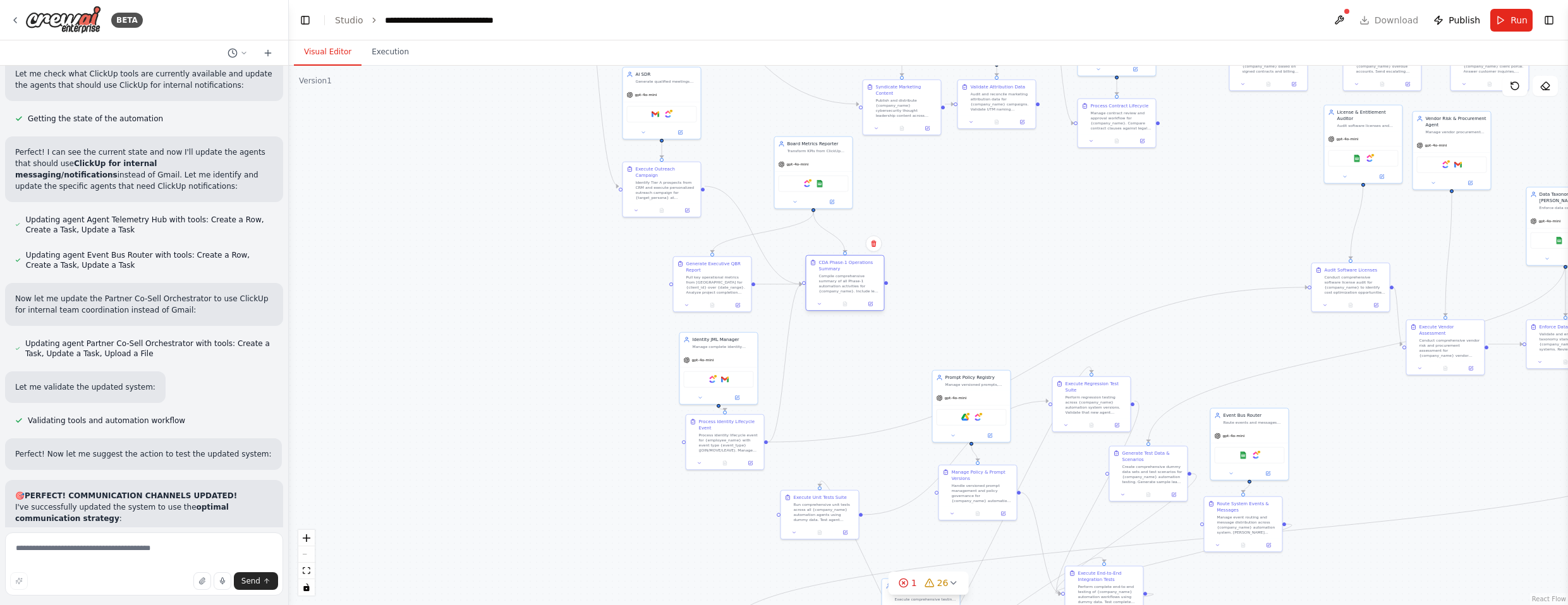
drag, startPoint x: 883, startPoint y: 294, endPoint x: 856, endPoint y: 278, distance: 31.4
click at [856, 278] on div "Compile comprehensive summary of all Phase-1 automation activities for {company…" at bounding box center [848, 283] width 61 height 20
click at [738, 278] on div "Pull key operational metrics from [GEOGRAPHIC_DATA] for {client_id} over {date_…" at bounding box center [722, 283] width 61 height 20
drag, startPoint x: 856, startPoint y: 280, endPoint x: 883, endPoint y: 278, distance: 27.1
click at [862, 278] on div "Compile comprehensive summary of all Phase-1 automation activities for {company…" at bounding box center [874, 283] width 61 height 20
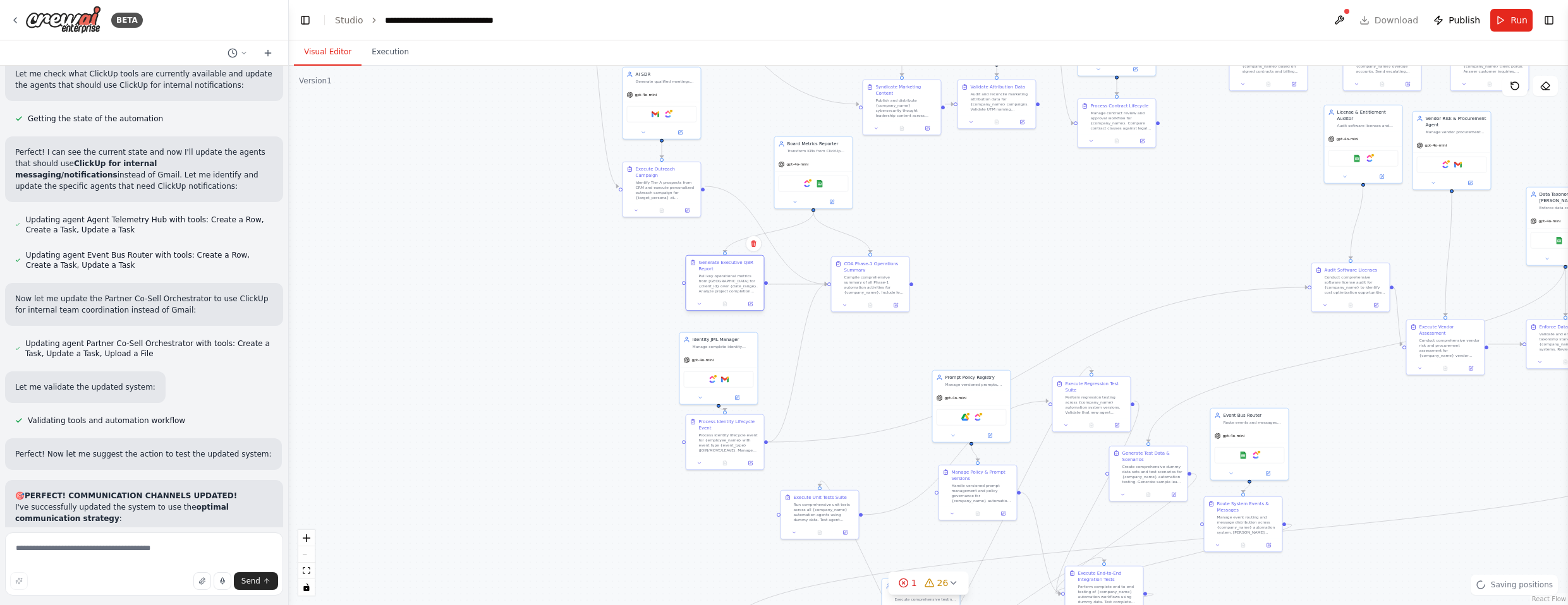
drag, startPoint x: 745, startPoint y: 274, endPoint x: 752, endPoint y: 274, distance: 7.0
click at [752, 274] on div "Pull key operational metrics from [GEOGRAPHIC_DATA] for {client_id} over {date_…" at bounding box center [729, 283] width 61 height 20
click at [630, 291] on div ".deletable-edge-delete-btn { width: 20px; height: 20px; border: 0px solid #ffff…" at bounding box center [929, 335] width 1280 height 539
drag, startPoint x: 733, startPoint y: 356, endPoint x: 742, endPoint y: 356, distance: 9.0
click at [742, 356] on div "gpt-4o-mini" at bounding box center [724, 359] width 78 height 14
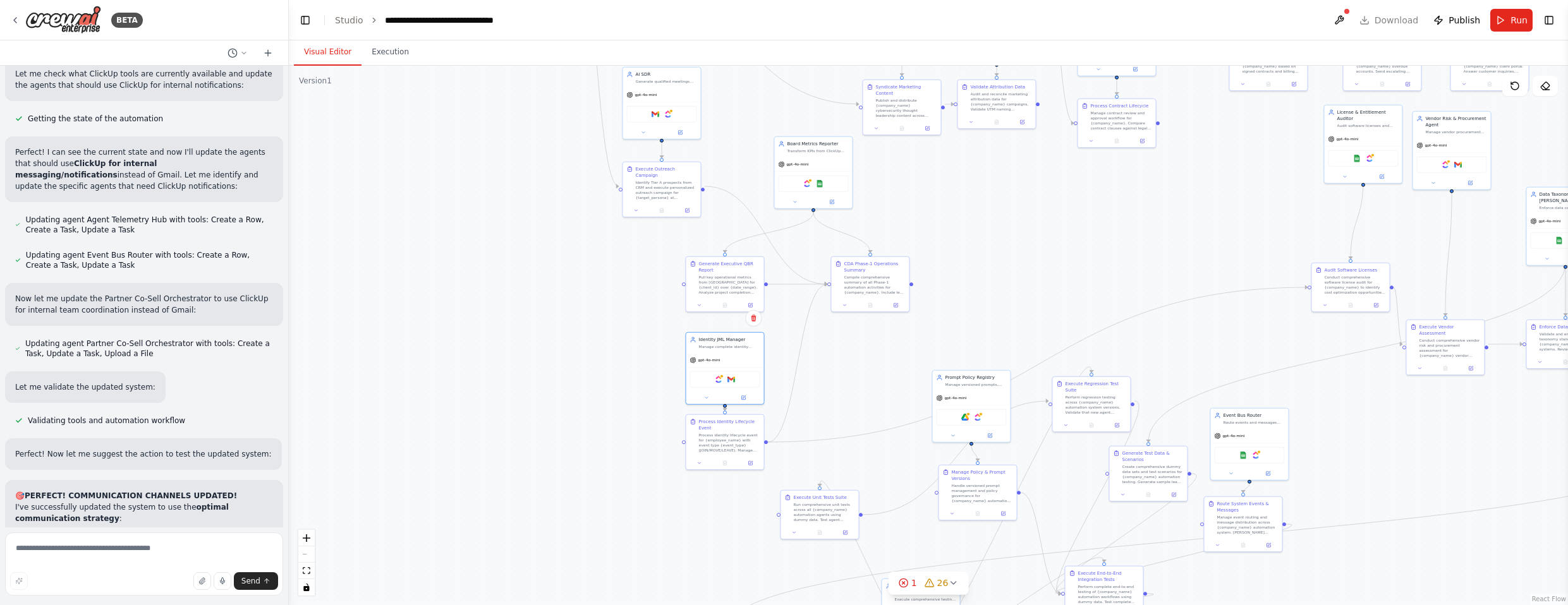
click at [862, 357] on div ".deletable-edge-delete-btn { width: 20px; height: 20px; border: 0px solid #ffff…" at bounding box center [929, 335] width 1280 height 539
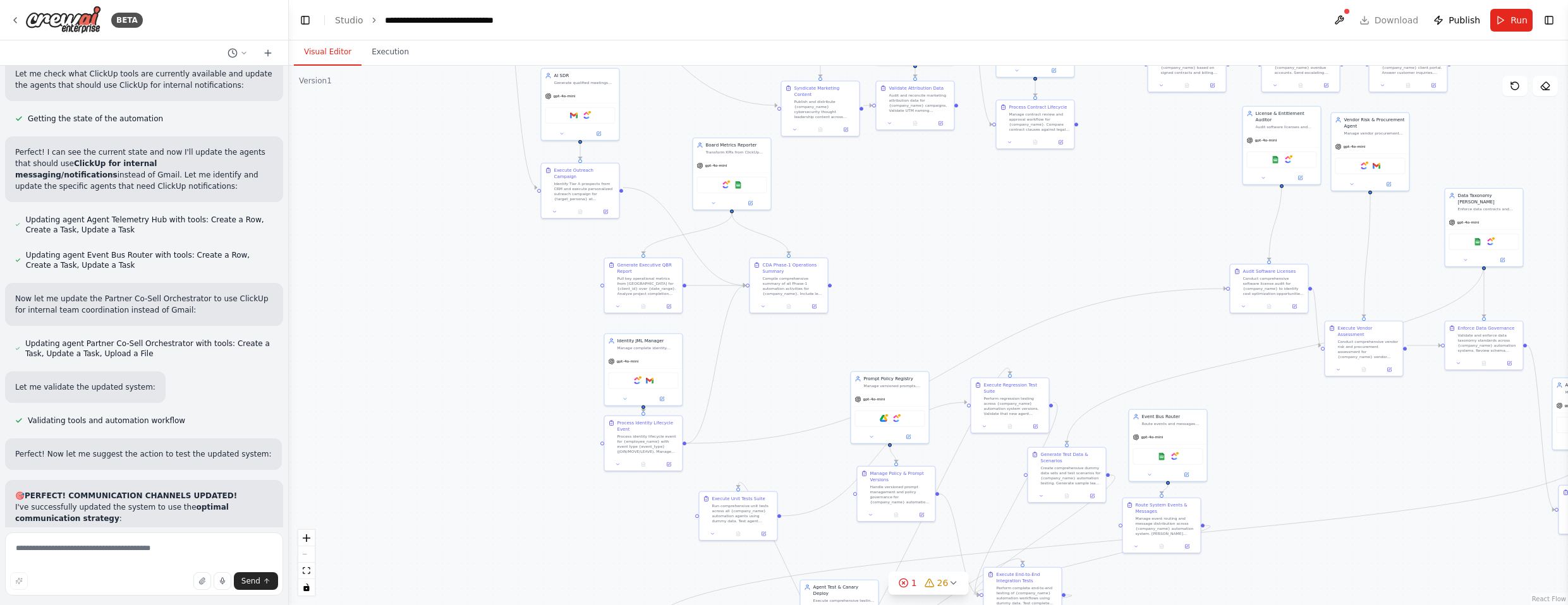
drag, startPoint x: 868, startPoint y: 397, endPoint x: 787, endPoint y: 401, distance: 81.1
click at [787, 401] on div ".deletable-edge-delete-btn { width: 20px; height: 20px; border: 0px solid #ffff…" at bounding box center [929, 335] width 1280 height 539
drag, startPoint x: 664, startPoint y: 439, endPoint x: 718, endPoint y: 453, distance: 55.8
click at [718, 453] on div "Process identity lifecycle event for {employee_name} with event type {event_typ…" at bounding box center [698, 458] width 61 height 20
drag, startPoint x: 706, startPoint y: 447, endPoint x: 664, endPoint y: 447, distance: 42.0
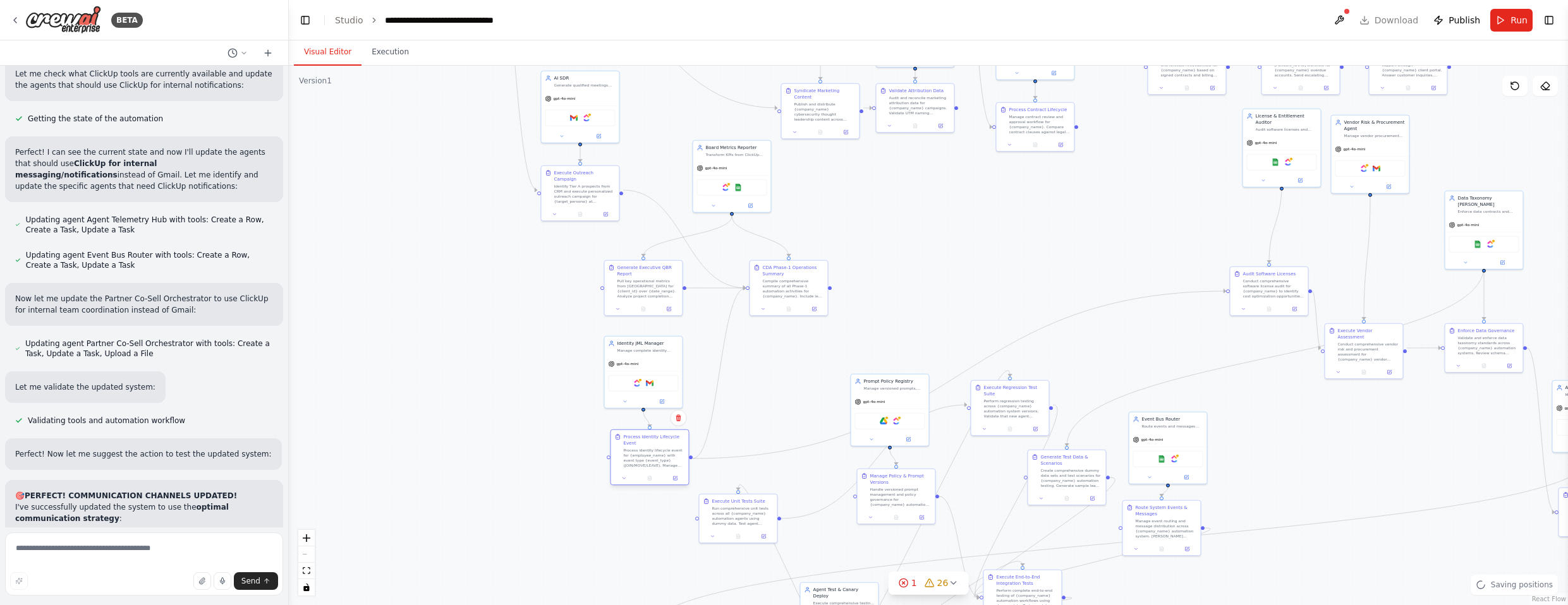
click at [664, 447] on div "Process Identity Lifecycle Event Process identity lifecycle event for {employee…" at bounding box center [653, 451] width 61 height 34
click at [651, 371] on div "ClickUp Gmail" at bounding box center [649, 382] width 78 height 25
click at [802, 394] on div ".deletable-edge-delete-btn { width: 20px; height: 20px; border: 0px solid #ffff…" at bounding box center [929, 335] width 1280 height 539
click at [662, 283] on div "Pull key operational metrics from [GEOGRAPHIC_DATA] for {client_id} over {date_…" at bounding box center [653, 287] width 61 height 20
click at [531, 355] on div ".deletable-edge-delete-btn { width: 20px; height: 20px; border: 0px solid #ffff…" at bounding box center [929, 335] width 1280 height 539
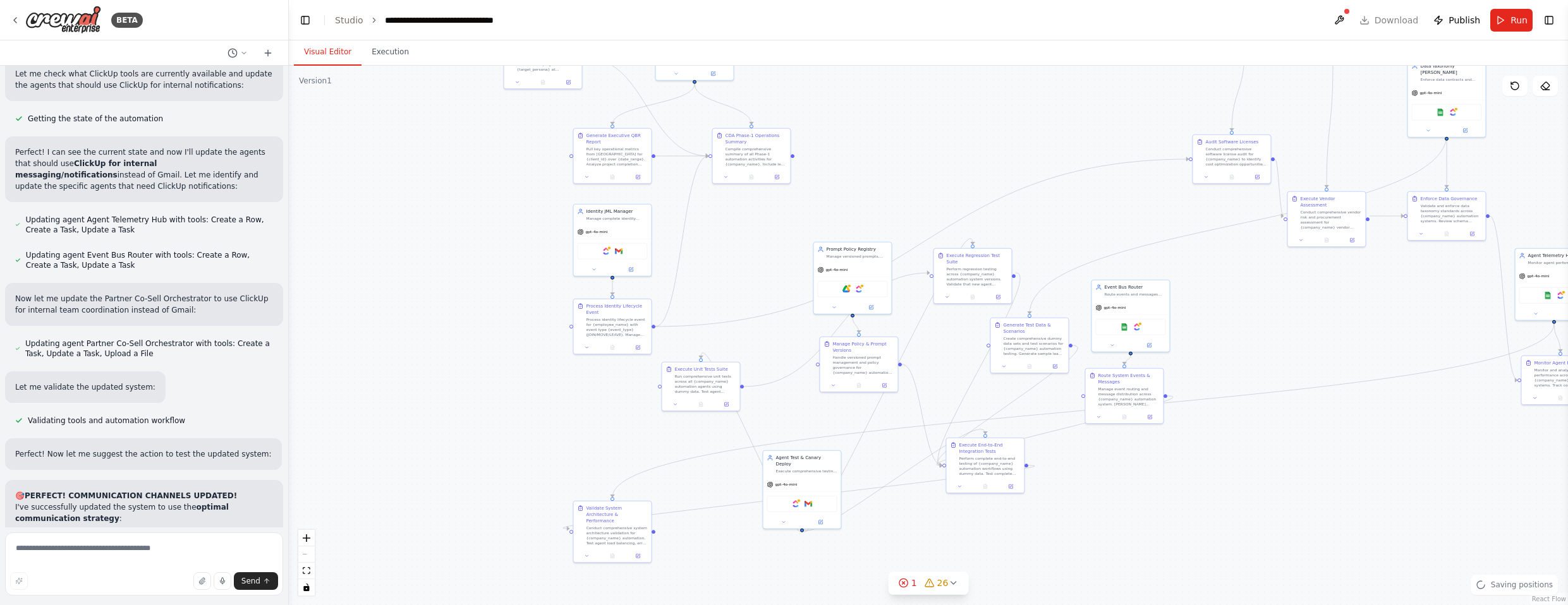
drag, startPoint x: 801, startPoint y: 384, endPoint x: 766, endPoint y: 256, distance: 132.7
click at [766, 256] on div ".deletable-edge-delete-btn { width: 20px; height: 20px; border: 0px solid #ffff…" at bounding box center [929, 335] width 1280 height 539
drag, startPoint x: 860, startPoint y: 259, endPoint x: 856, endPoint y: 179, distance: 80.1
click at [856, 179] on div "gpt-4o-mini" at bounding box center [852, 180] width 78 height 14
drag, startPoint x: 702, startPoint y: 388, endPoint x: 647, endPoint y: 420, distance: 63.6
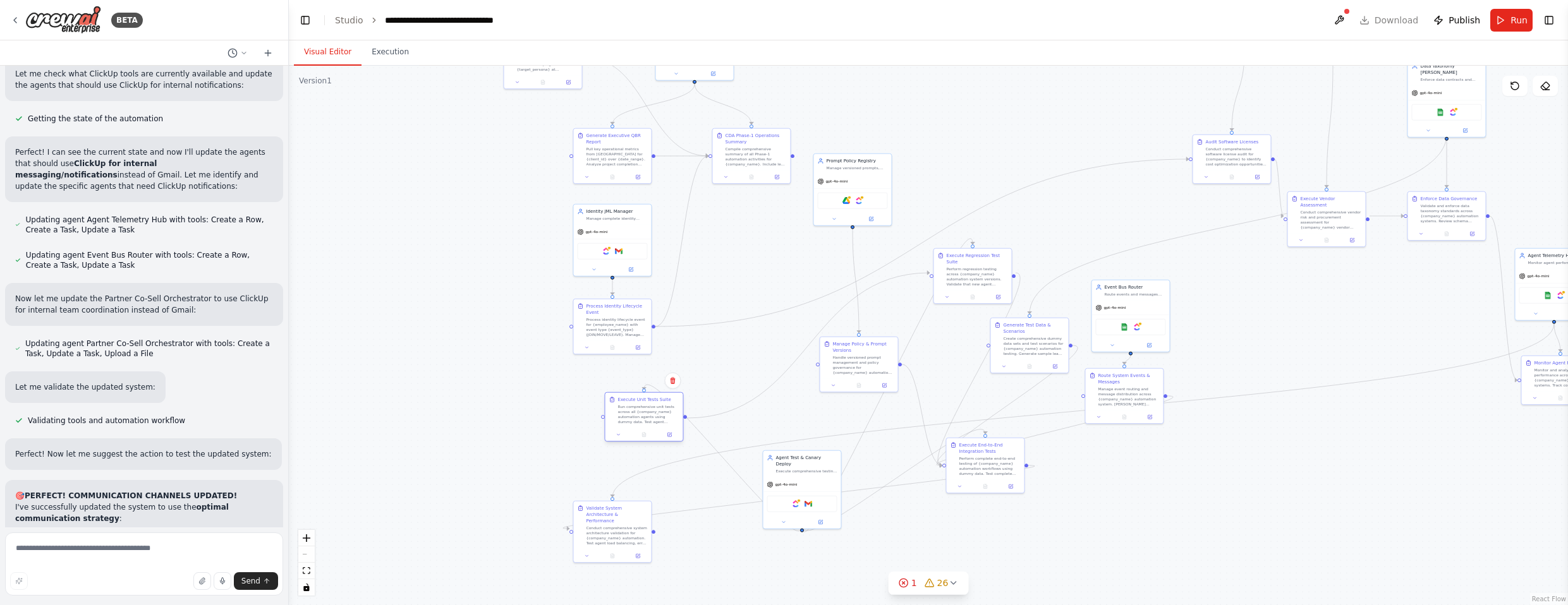
click at [647, 420] on div "Run comprehensive unit tests across all {company_name} automation agents using …" at bounding box center [648, 414] width 61 height 20
drag, startPoint x: 810, startPoint y: 470, endPoint x: 733, endPoint y: 341, distance: 150.2
click at [733, 341] on div "Agent Test & Canary Deploy Execute comprehensive testing and canary deployments…" at bounding box center [726, 362] width 79 height 79
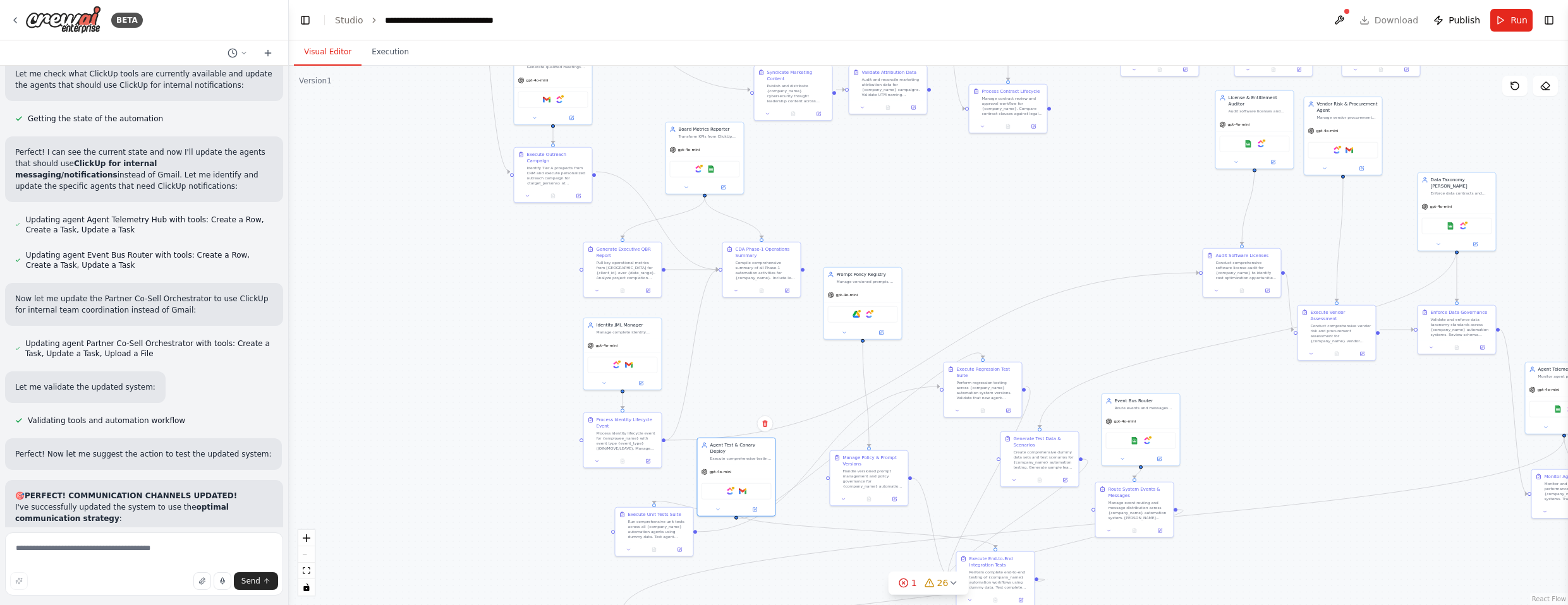
drag, startPoint x: 1061, startPoint y: 115, endPoint x: 1028, endPoint y: 322, distance: 209.6
click at [862, 322] on div ".deletable-edge-delete-btn { width: 20px; height: 20px; border: 0px solid #ffff…" at bounding box center [929, 335] width 1280 height 539
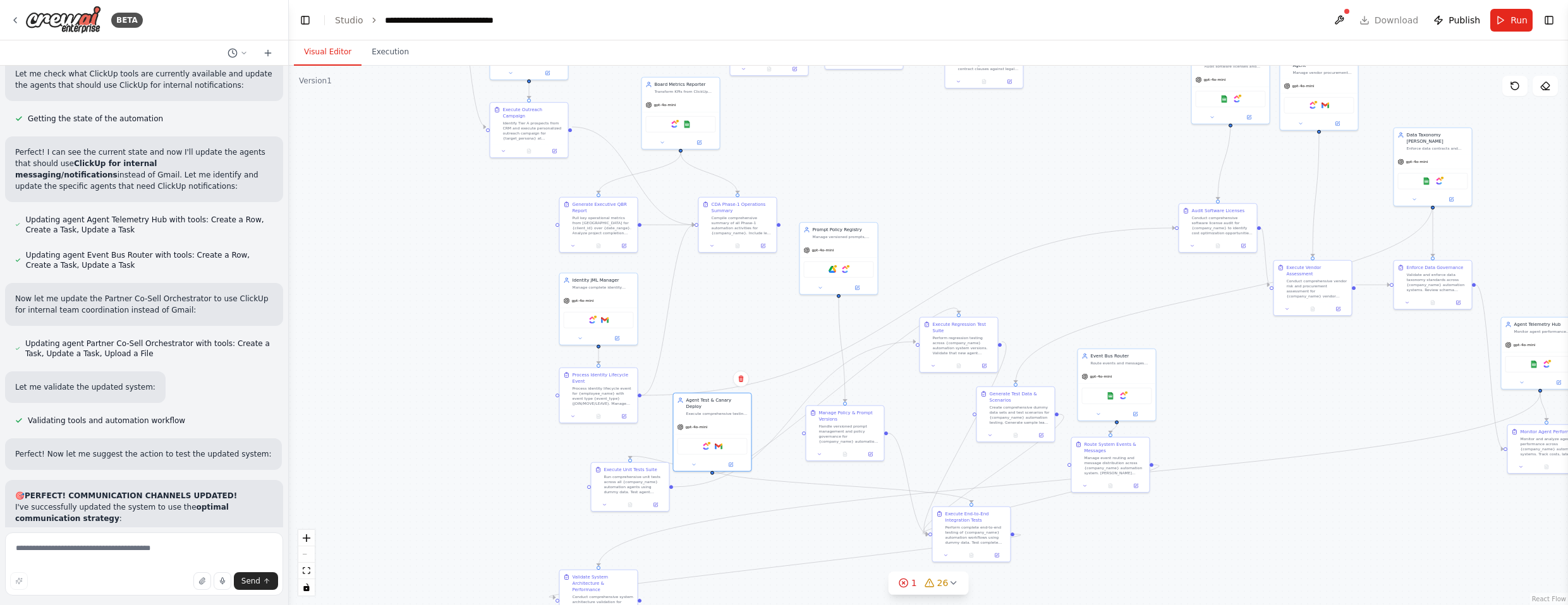
drag, startPoint x: 736, startPoint y: 482, endPoint x: 749, endPoint y: 315, distance: 167.5
click at [751, 313] on div ".deletable-edge-delete-btn { width: 20px; height: 20px; border: 0px solid #ffff…" at bounding box center [929, 335] width 1280 height 539
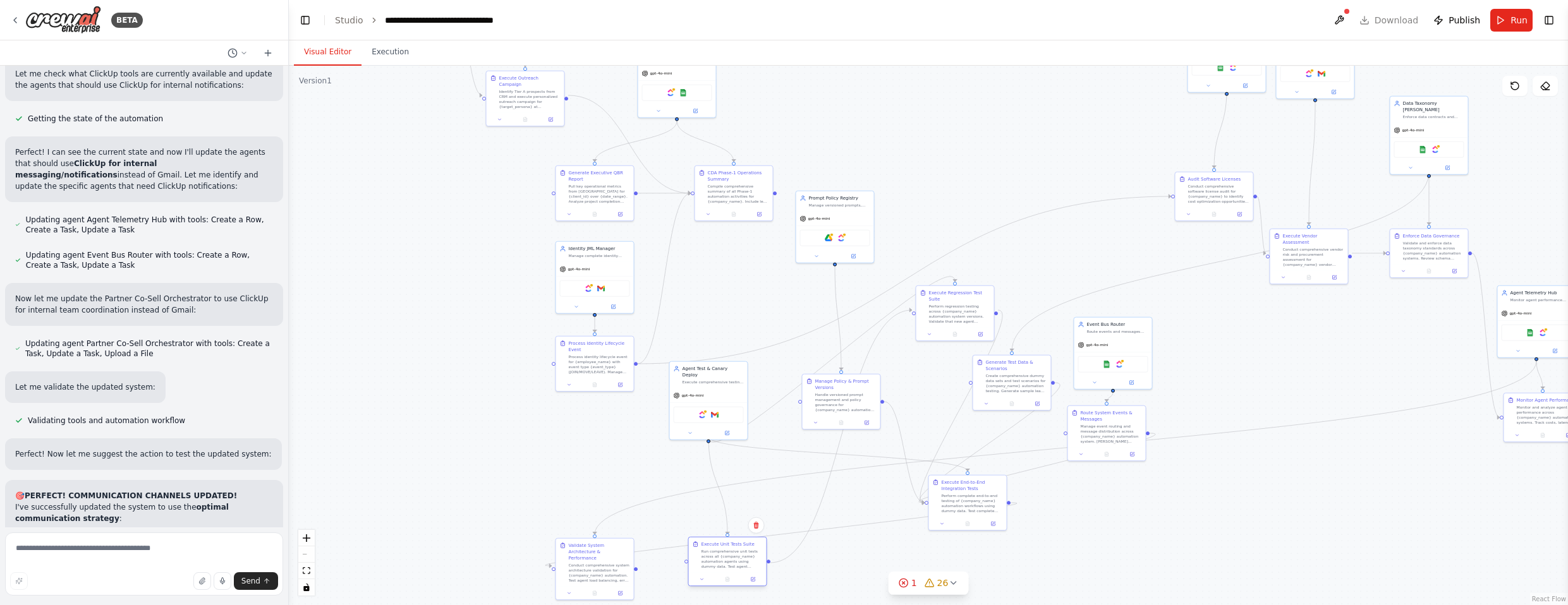
drag, startPoint x: 622, startPoint y: 457, endPoint x: 725, endPoint y: 559, distance: 145.0
click at [723, 560] on div "Run comprehensive unit tests across all {company_name} automation agents using …" at bounding box center [731, 559] width 61 height 20
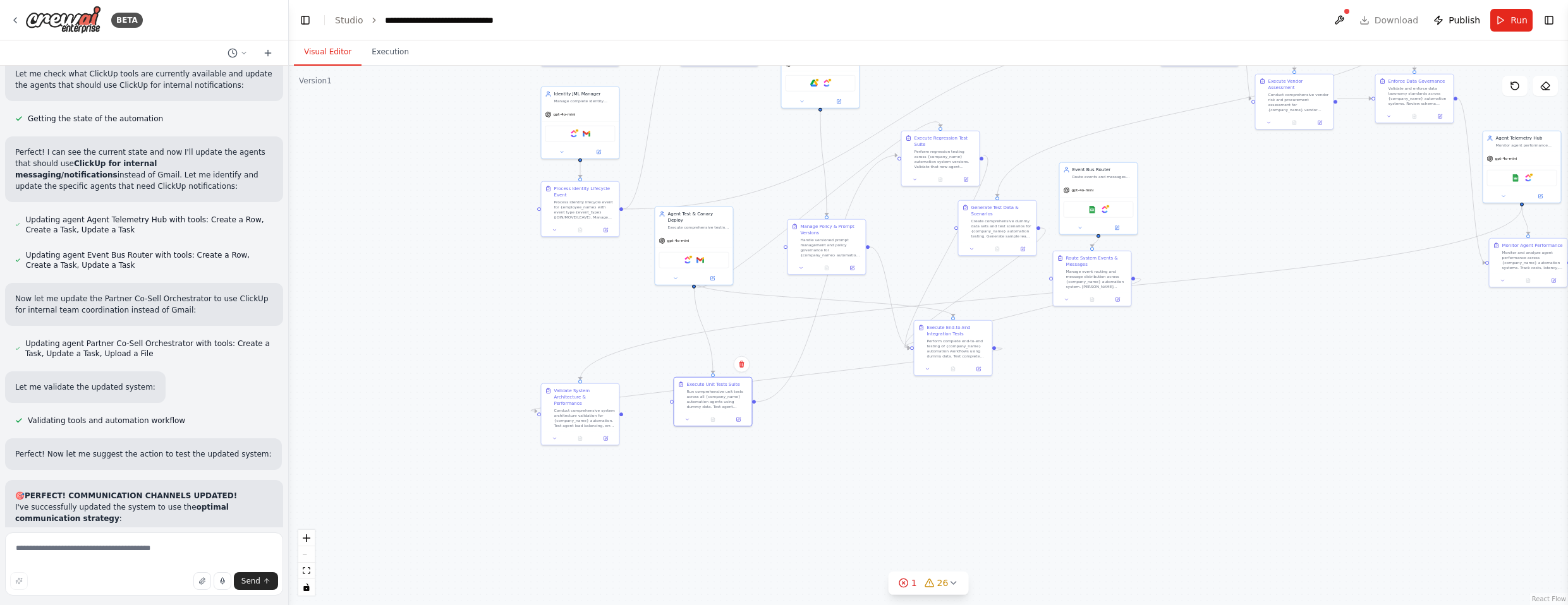
drag, startPoint x: 854, startPoint y: 570, endPoint x: 830, endPoint y: 404, distance: 167.7
click at [833, 404] on div ".deletable-edge-delete-btn { width: 20px; height: 20px; border: 0px solid #ffff…" at bounding box center [929, 335] width 1280 height 539
drag, startPoint x: 708, startPoint y: 392, endPoint x: 733, endPoint y: 536, distance: 146.2
click at [733, 530] on div "Run comprehensive unit tests across all {company_name} automation agents using …" at bounding box center [736, 520] width 61 height 20
drag, startPoint x: 689, startPoint y: 216, endPoint x: 729, endPoint y: 423, distance: 210.8
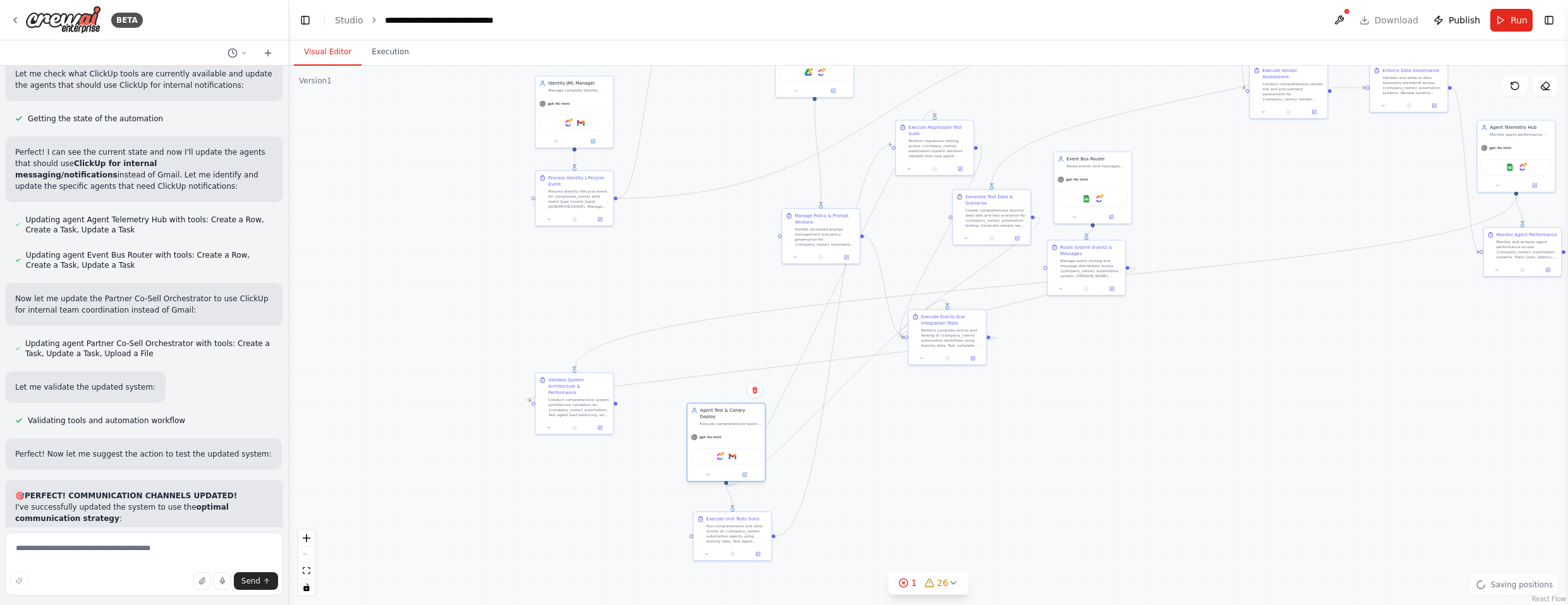
click at [729, 430] on div "gpt-4o-mini ClickUp Gmail" at bounding box center [726, 456] width 78 height 51
drag, startPoint x: 944, startPoint y: 340, endPoint x: 972, endPoint y: 346, distance: 28.6
click at [862, 371] on div "Perform complete end-to-end testing of {company_name} automation workflows usin…" at bounding box center [982, 362] width 61 height 20
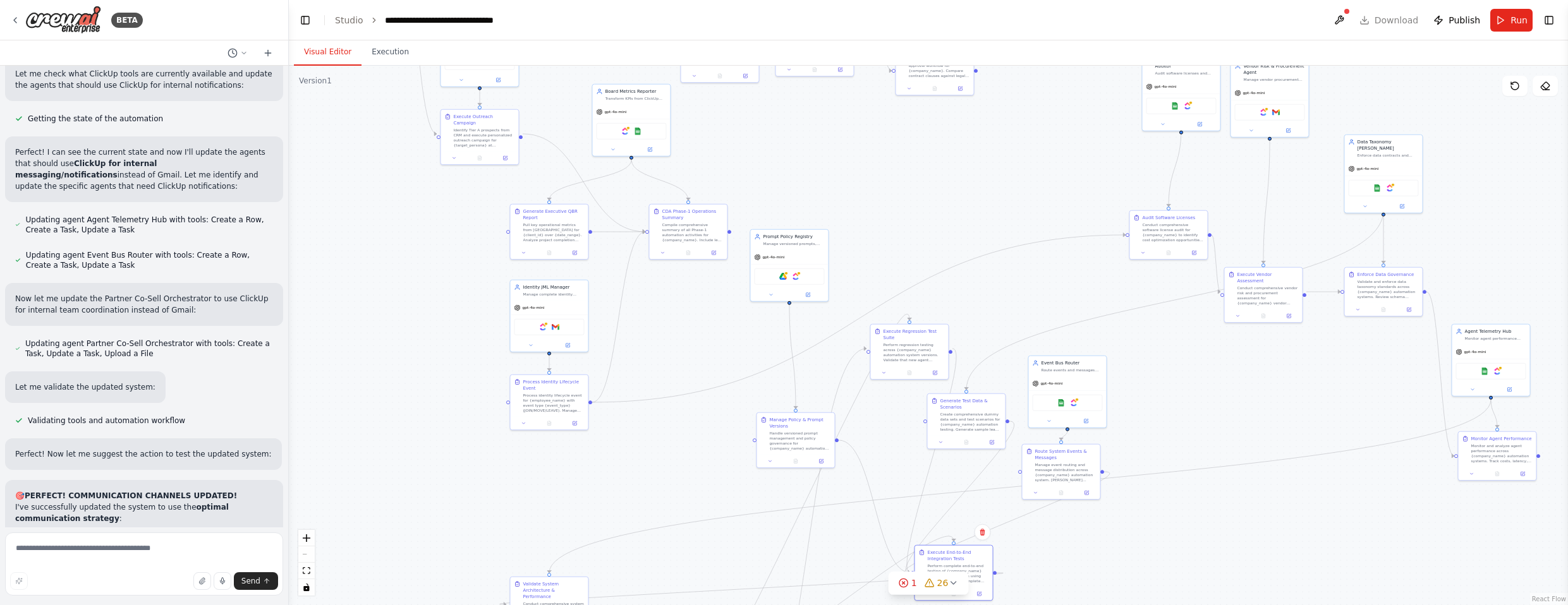
drag, startPoint x: 923, startPoint y: 223, endPoint x: 888, endPoint y: 466, distance: 245.5
click at [862, 466] on div ".deletable-edge-delete-btn { width: 20px; height: 20px; border: 0px solid #ffff…" at bounding box center [929, 335] width 1280 height 539
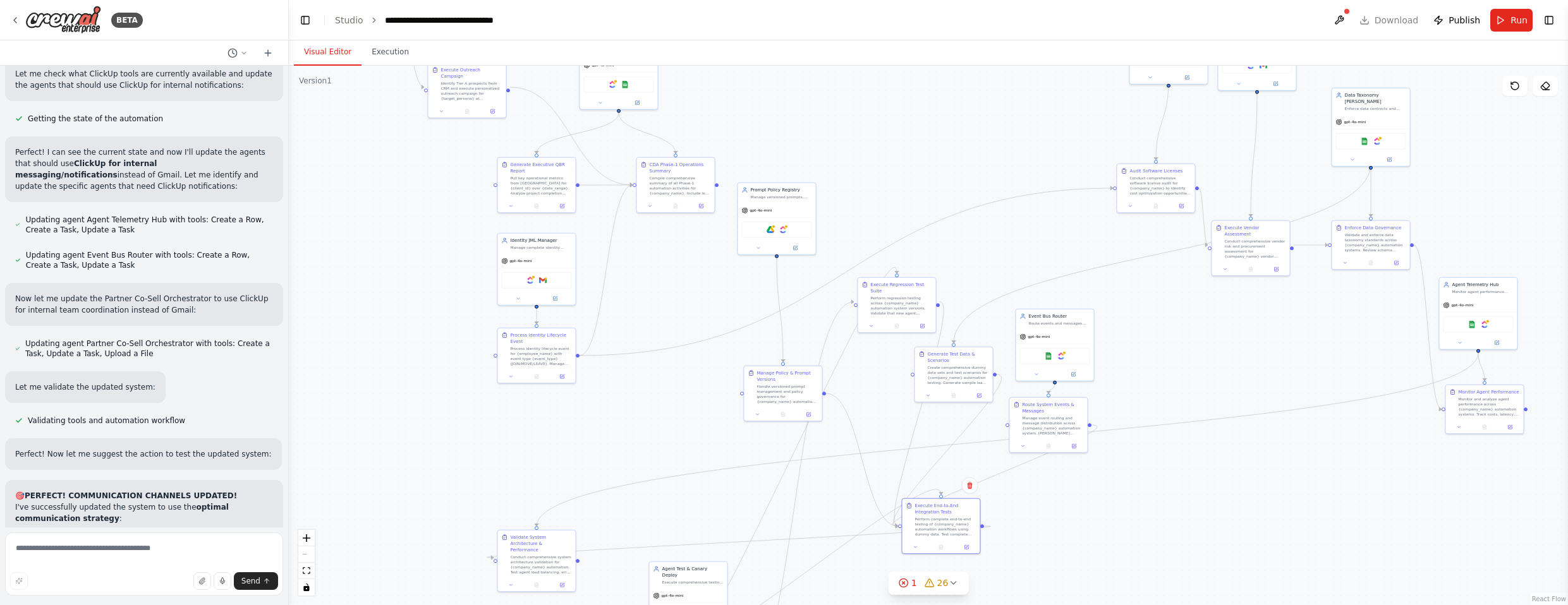
click at [862, 360] on div ".deletable-edge-delete-btn { width: 20px; height: 20px; border: 0px solid #ffff…" at bounding box center [929, 335] width 1280 height 539
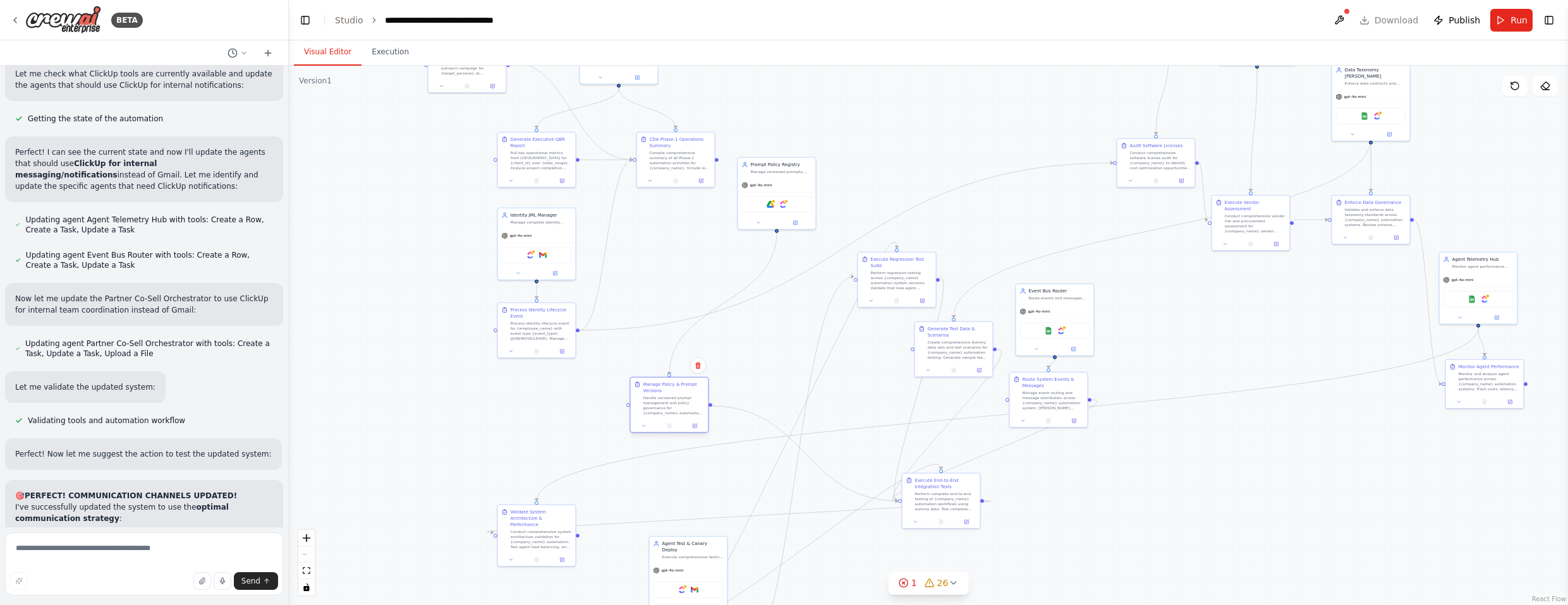
click at [680, 397] on div "Handle versioned prompt management and policy governance for {company_name} aut…" at bounding box center [673, 405] width 61 height 20
drag, startPoint x: 786, startPoint y: 172, endPoint x: 468, endPoint y: 395, distance: 388.4
click at [468, 396] on div "Prompt Policy Registry Manage versioned prompts, policies, and agent configurat…" at bounding box center [479, 400] width 78 height 20
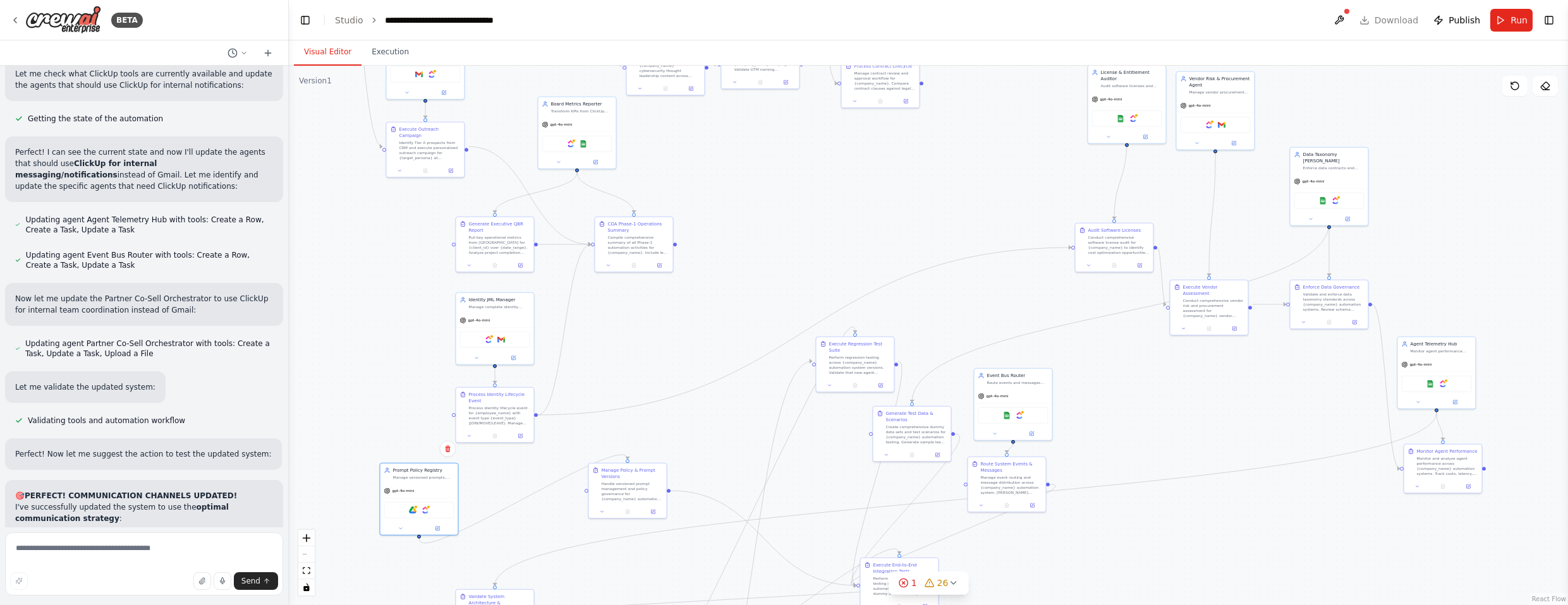
drag, startPoint x: 756, startPoint y: 223, endPoint x: 715, endPoint y: 307, distance: 93.5
click at [715, 307] on div ".deletable-edge-delete-btn { width: 20px; height: 20px; border: 0px solid #ffff…" at bounding box center [929, 335] width 1280 height 539
drag, startPoint x: 1118, startPoint y: 240, endPoint x: 630, endPoint y: 405, distance: 515.1
click at [630, 405] on div "Conduct comprehensive software license audit for {company_name} to identify cos…" at bounding box center [632, 408] width 61 height 20
drag, startPoint x: 1136, startPoint y: 81, endPoint x: 635, endPoint y: 319, distance: 554.7
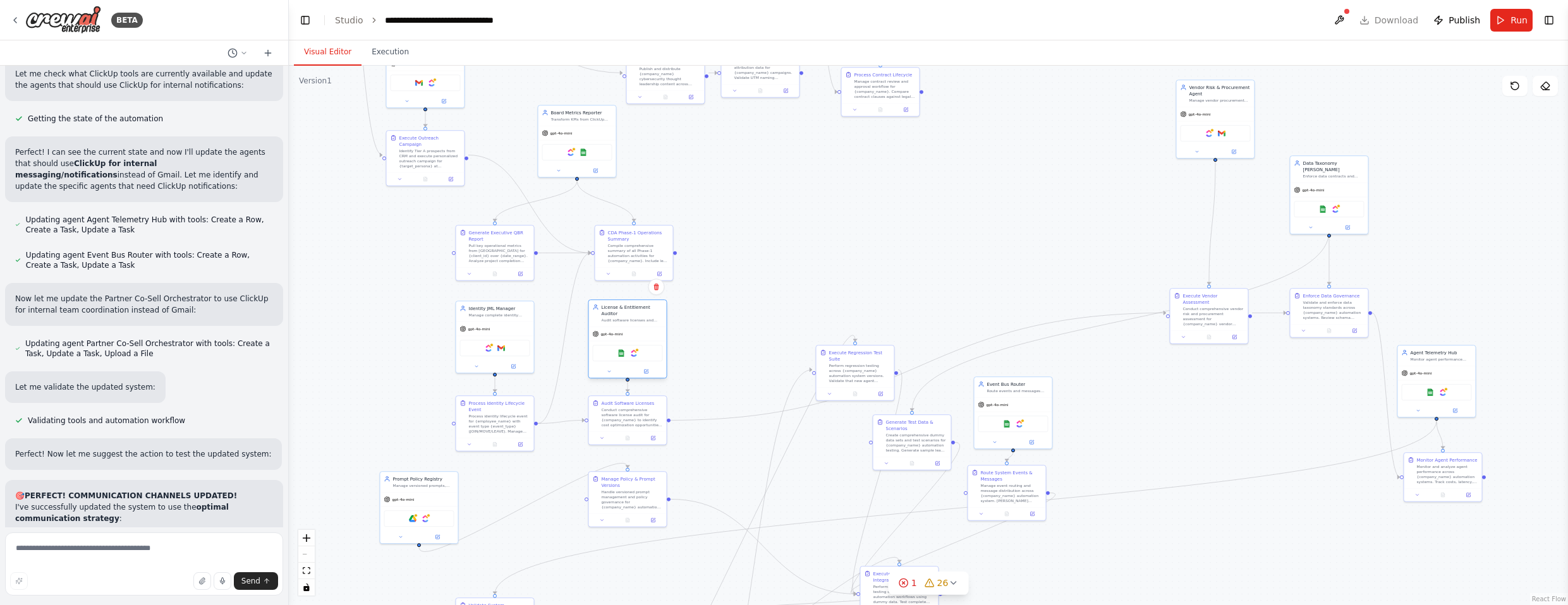
click at [635, 319] on div "License & Entitlement Auditor Audit software licenses and entitlements across {…" at bounding box center [627, 313] width 78 height 26
click at [792, 279] on div ".deletable-edge-delete-btn { width: 20px; height: 20px; border: 0px solid #ffff…" at bounding box center [929, 335] width 1280 height 539
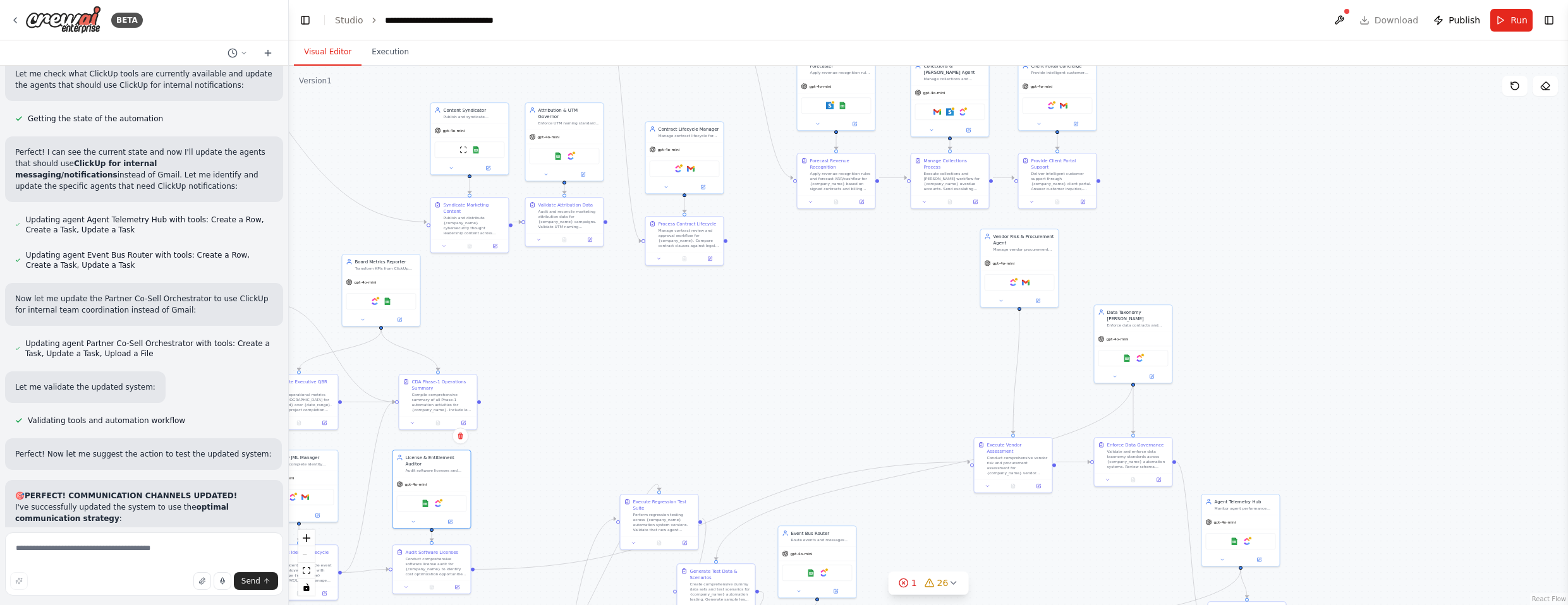
drag, startPoint x: 1015, startPoint y: 233, endPoint x: 886, endPoint y: 357, distance: 178.9
click at [821, 384] on div ".deletable-edge-delete-btn { width: 20px; height: 20px; border: 0px solid #ffff…" at bounding box center [929, 335] width 1280 height 539
drag, startPoint x: 1032, startPoint y: 251, endPoint x: 842, endPoint y: 370, distance: 224.2
click at [756, 322] on div "Vendor Risk & Procurement Agent Manage vendor procurement lifecycle for {compan…" at bounding box center [742, 313] width 78 height 26
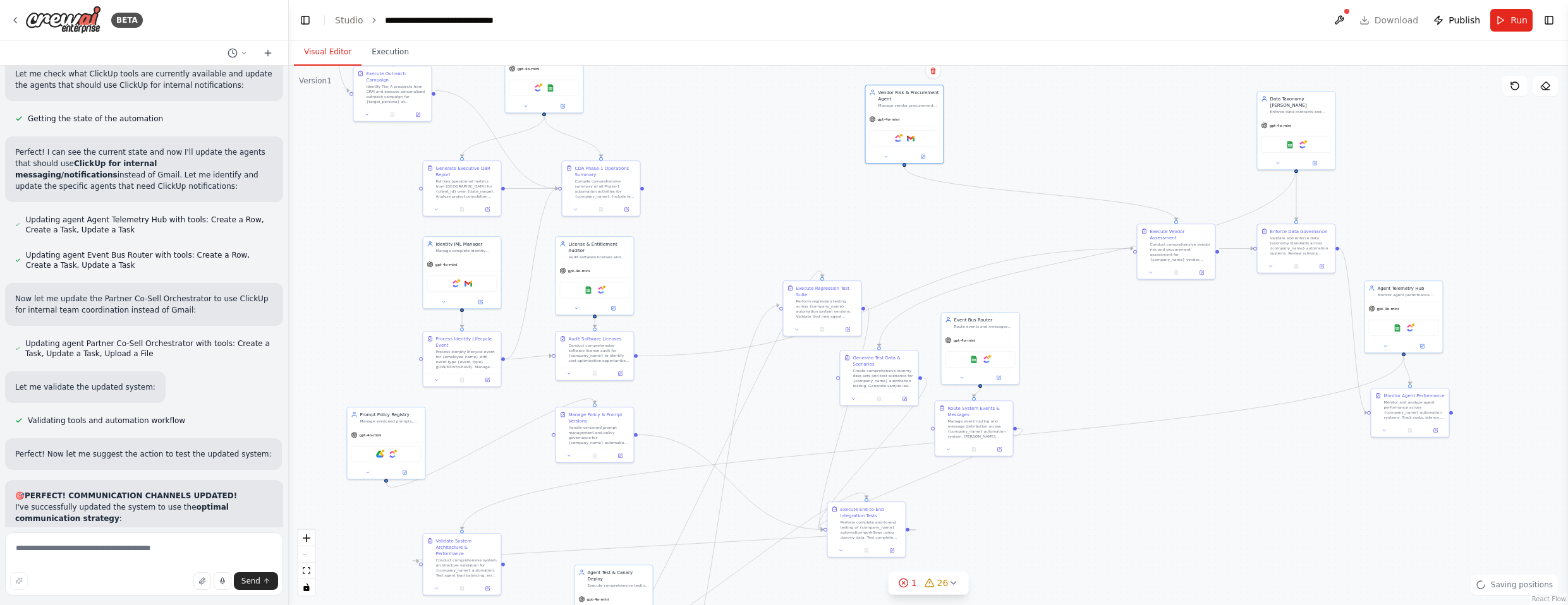
drag, startPoint x: 766, startPoint y: 419, endPoint x: 960, endPoint y: 164, distance: 320.4
click at [862, 164] on div ".deletable-edge-delete-btn { width: 20px; height: 20px; border: 0px solid #ffff…" at bounding box center [929, 335] width 1280 height 539
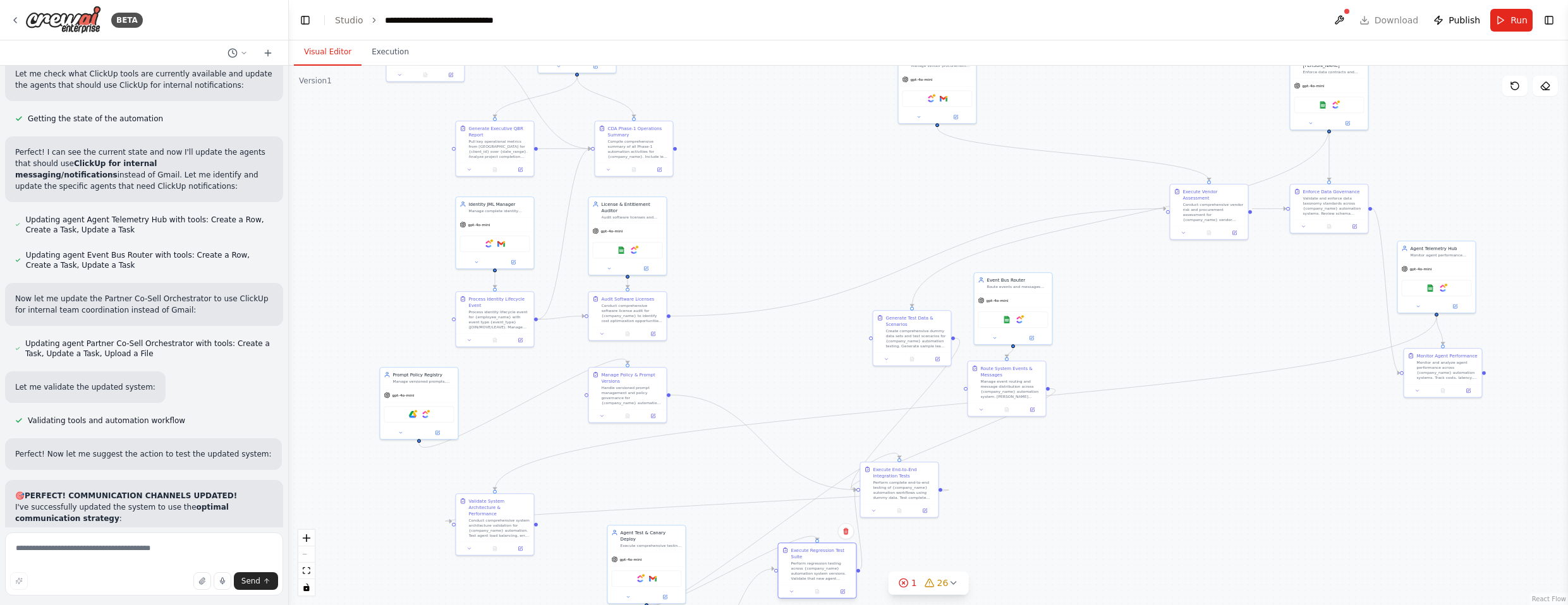
drag, startPoint x: 861, startPoint y: 265, endPoint x: 819, endPoint y: 568, distance: 305.9
click at [819, 568] on div "Perform regression testing across {company_name} automation system versions. Va…" at bounding box center [821, 571] width 61 height 20
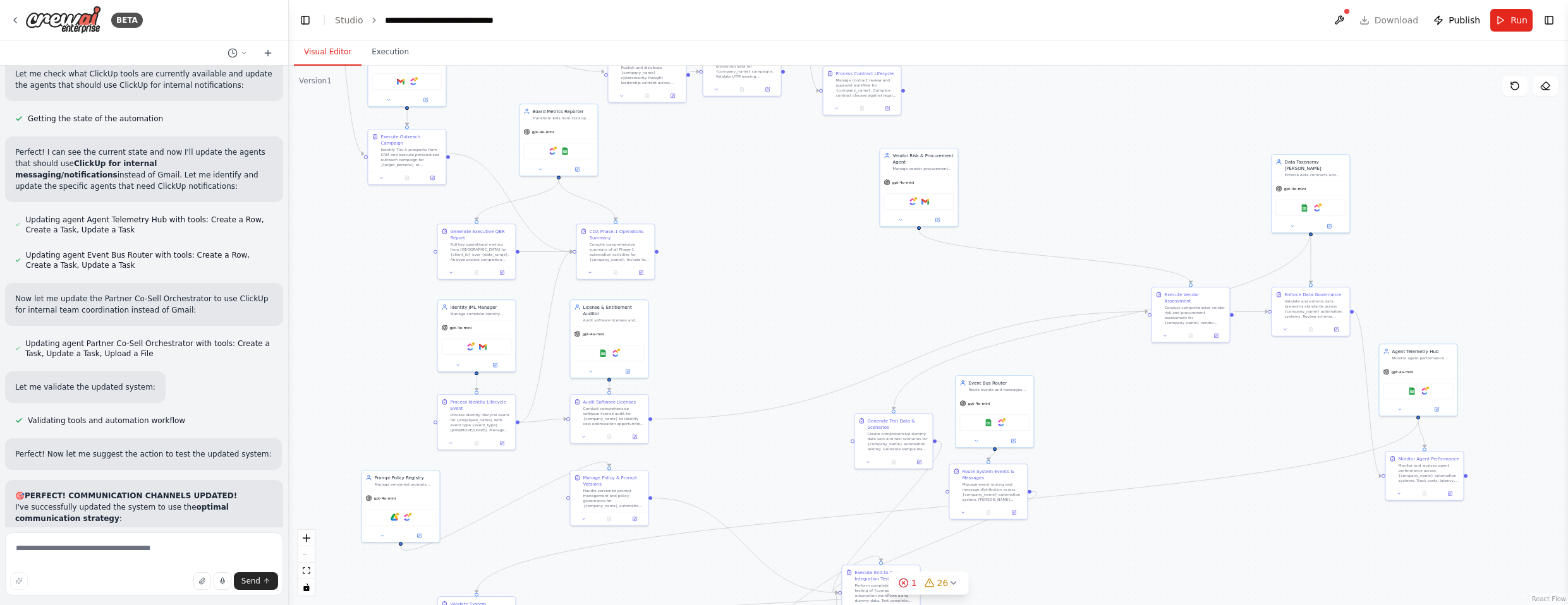
drag, startPoint x: 791, startPoint y: 353, endPoint x: 1044, endPoint y: 357, distance: 253.0
click at [782, 453] on div ".deletable-edge-delete-btn { width: 20px; height: 20px; border: 0px solid #ffff…" at bounding box center [929, 335] width 1280 height 539
drag, startPoint x: 1194, startPoint y: 303, endPoint x: 729, endPoint y: 409, distance: 476.9
click at [729, 409] on div "Conduct comprehensive vendor risk and procurement assessment for {company_name}…" at bounding box center [743, 417] width 61 height 20
drag, startPoint x: 941, startPoint y: 162, endPoint x: 749, endPoint y: 306, distance: 240.0
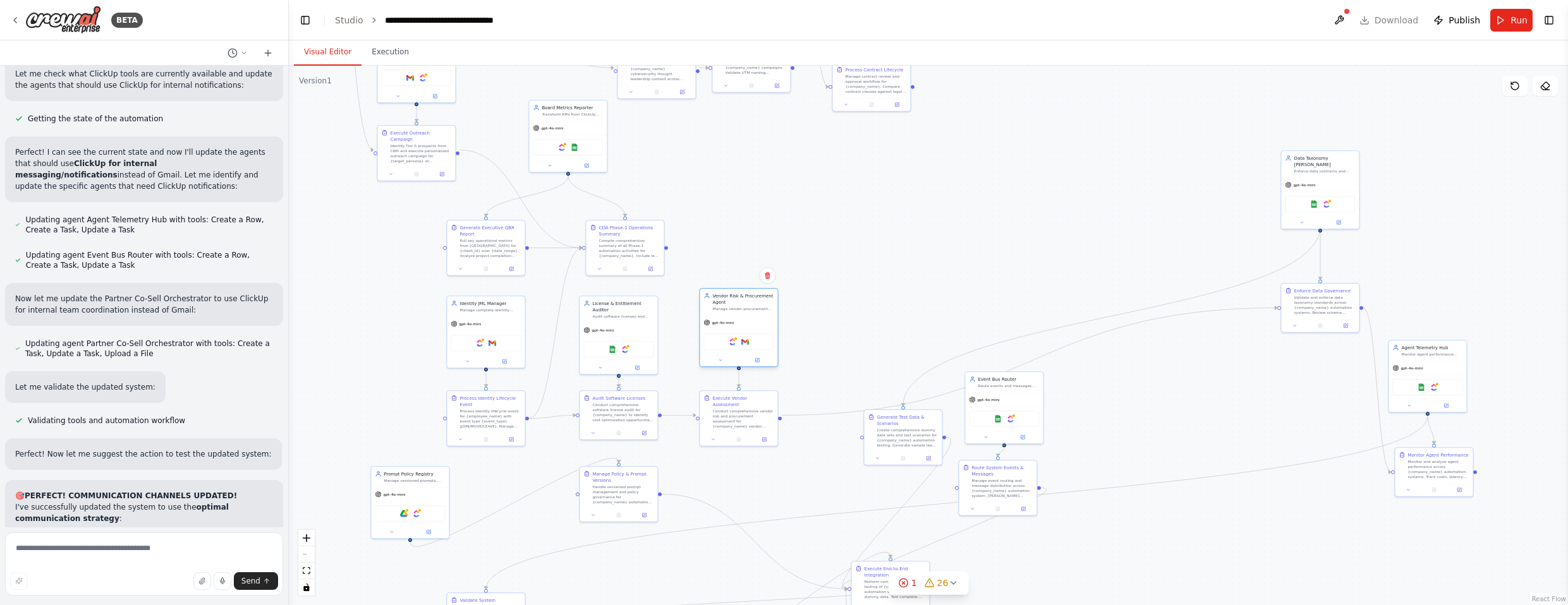
click at [749, 306] on div "Manage vendor procurement lifecycle for {company_name} from security assessment…" at bounding box center [743, 309] width 61 height 5
drag, startPoint x: 1019, startPoint y: 390, endPoint x: 1094, endPoint y: 388, distance: 75.0
click at [862, 388] on div "Event Bus Router Route events and messages across {company_name} automation sys…" at bounding box center [1080, 381] width 78 height 20
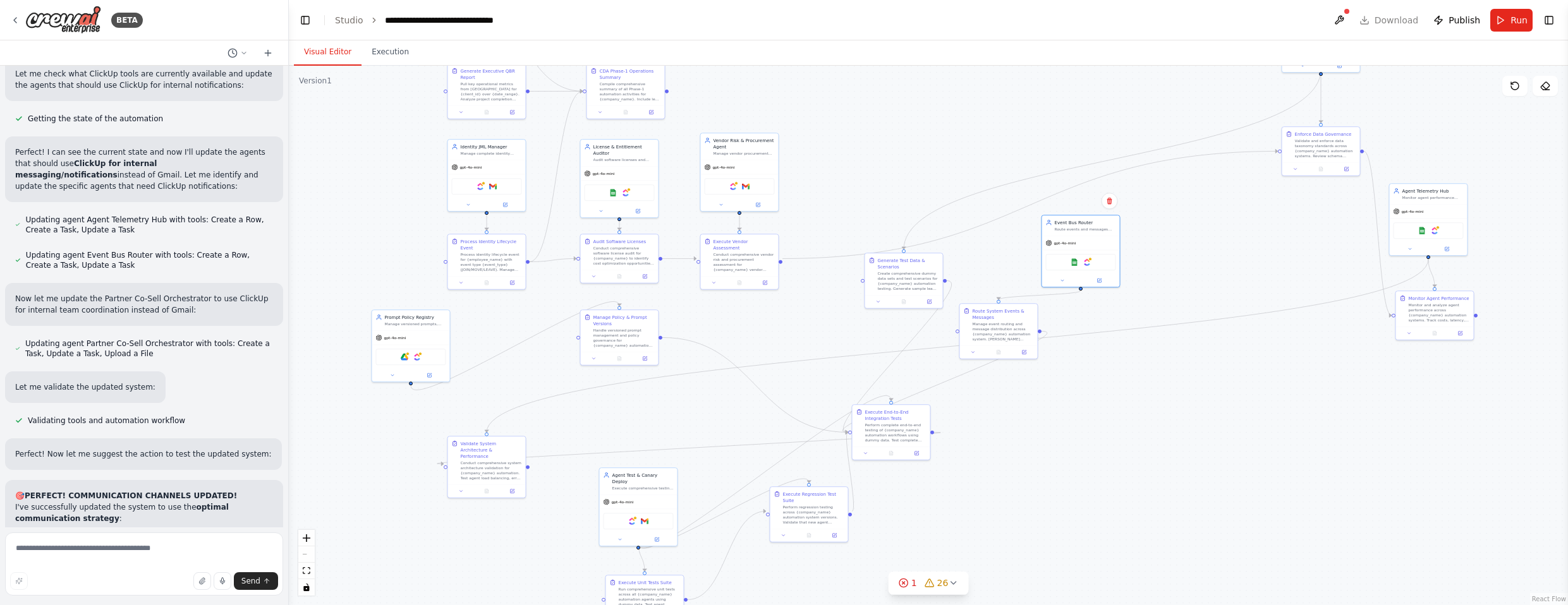
click at [862, 137] on div ".deletable-edge-delete-btn { width: 20px; height: 20px; border: 0px solid #ffff…" at bounding box center [929, 335] width 1280 height 539
click at [832, 323] on div "Create comprehensive dummy data sets and test scenarios for {company_name} auto…" at bounding box center [831, 319] width 61 height 20
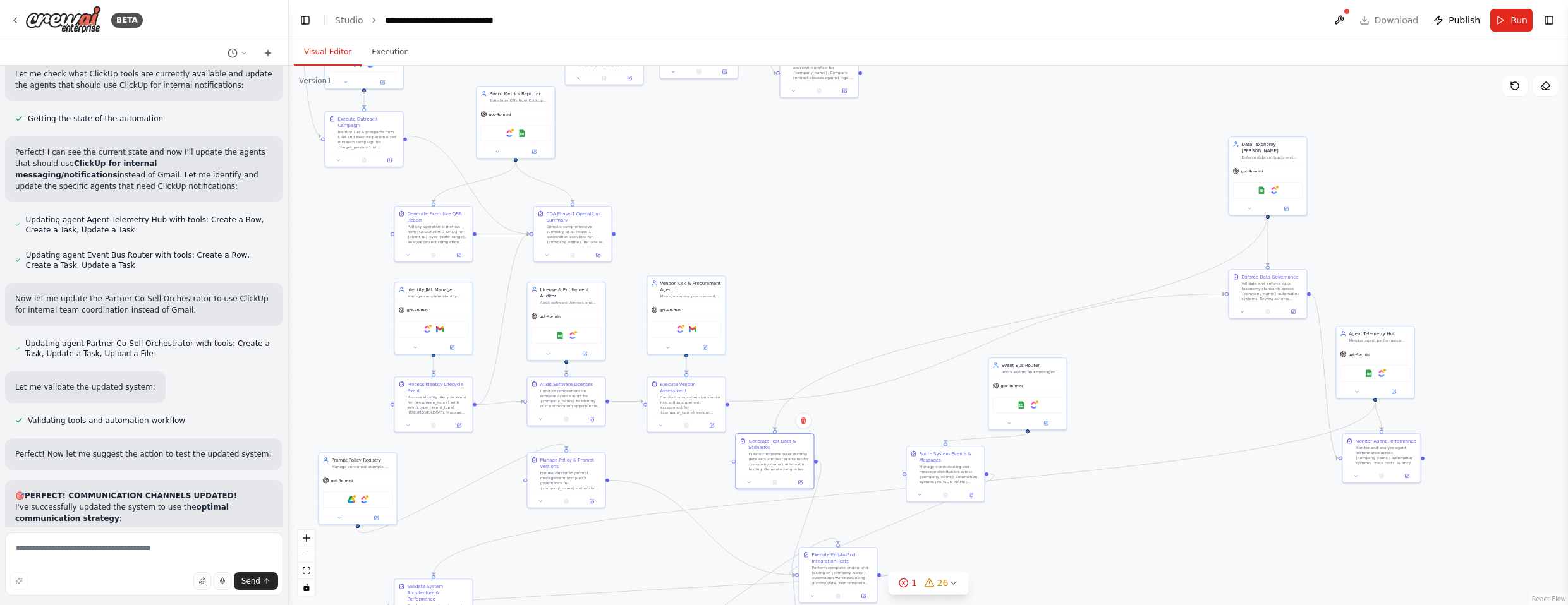
click at [862, 344] on div ".deletable-edge-delete-btn { width: 20px; height: 20px; border: 0px solid #ffff…" at bounding box center [929, 335] width 1280 height 539
drag, startPoint x: 1285, startPoint y: 153, endPoint x: 806, endPoint y: 300, distance: 501.0
click at [806, 300] on div "Data Taxonomy [PERSON_NAME] Enforce data contracts and taxonomy standards acros…" at bounding box center [788, 294] width 78 height 26
click at [862, 399] on div "Validate and enforce data taxonomy standards across {company_name} automation s…" at bounding box center [862, 397] width 61 height 20
click at [823, 297] on div "Google Sheets ClickUp" at bounding box center [806, 309] width 78 height 25
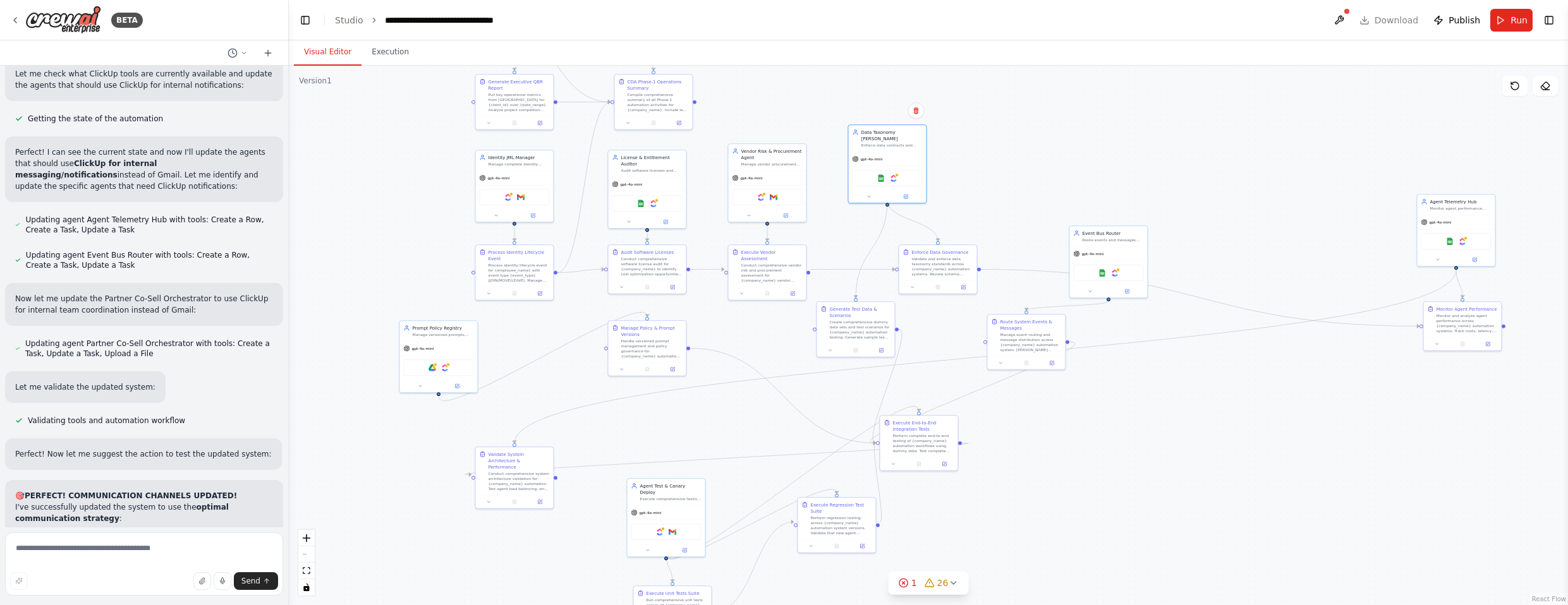
click at [862, 195] on div ".deletable-edge-delete-btn { width: 20px; height: 20px; border: 0px solid #ffff…" at bounding box center [929, 335] width 1280 height 539
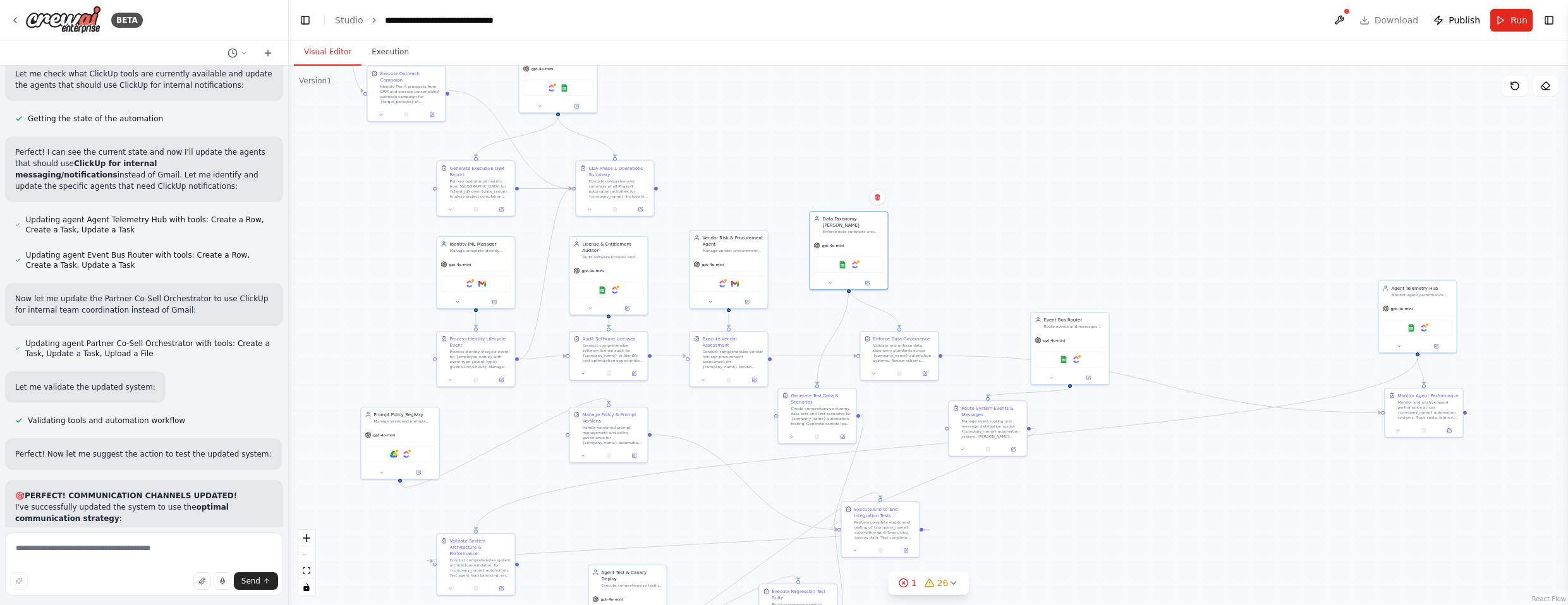
click at [862, 483] on div ".deletable-edge-delete-btn { width: 20px; height: 20px; border: 0px solid #ffff…" at bounding box center [929, 335] width 1280 height 539
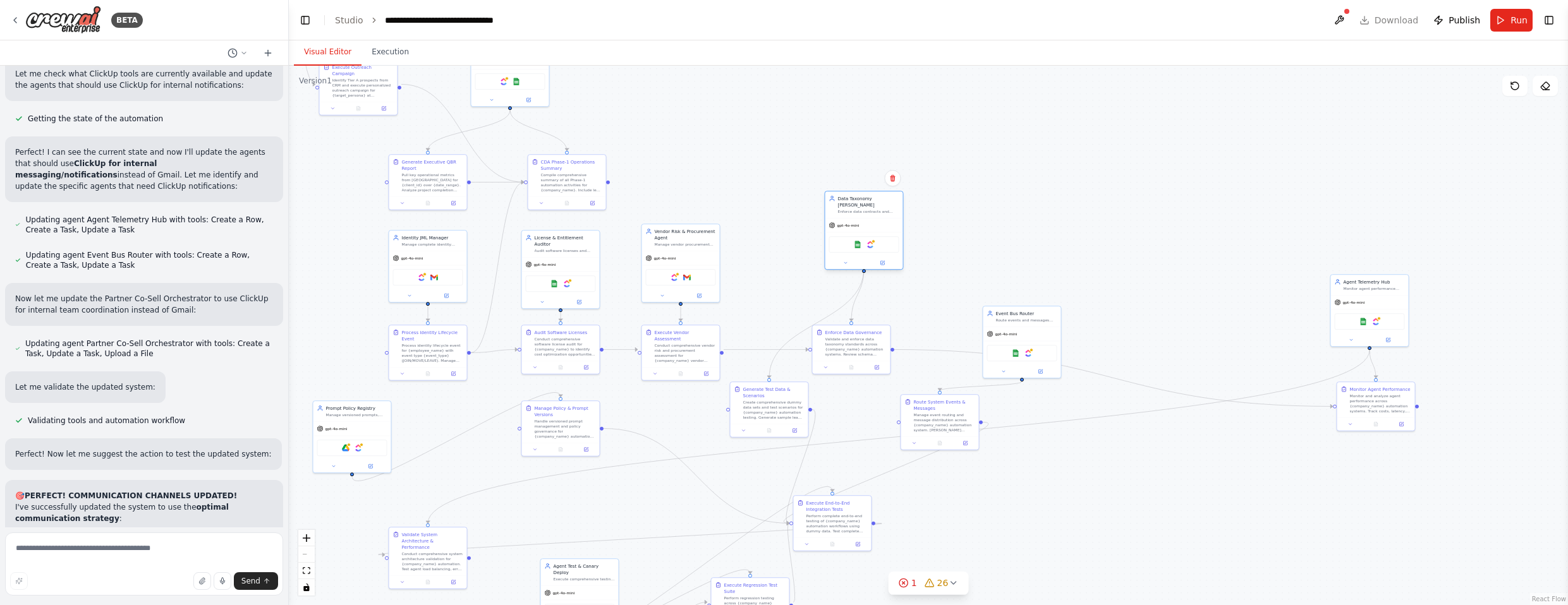
click at [862, 223] on div "gpt-4o-mini" at bounding box center [864, 225] width 78 height 14
click at [862, 277] on div "Generate Test Data & Scenarios" at bounding box center [950, 271] width 61 height 12
click at [797, 235] on div "gpt-4o-mini" at bounding box center [794, 238] width 78 height 14
click at [773, 346] on div "Validate and enforce data taxonomy standards across {company_name} automation s…" at bounding box center [792, 346] width 61 height 20
click at [795, 251] on div "gpt-4o-mini" at bounding box center [788, 257] width 78 height 14
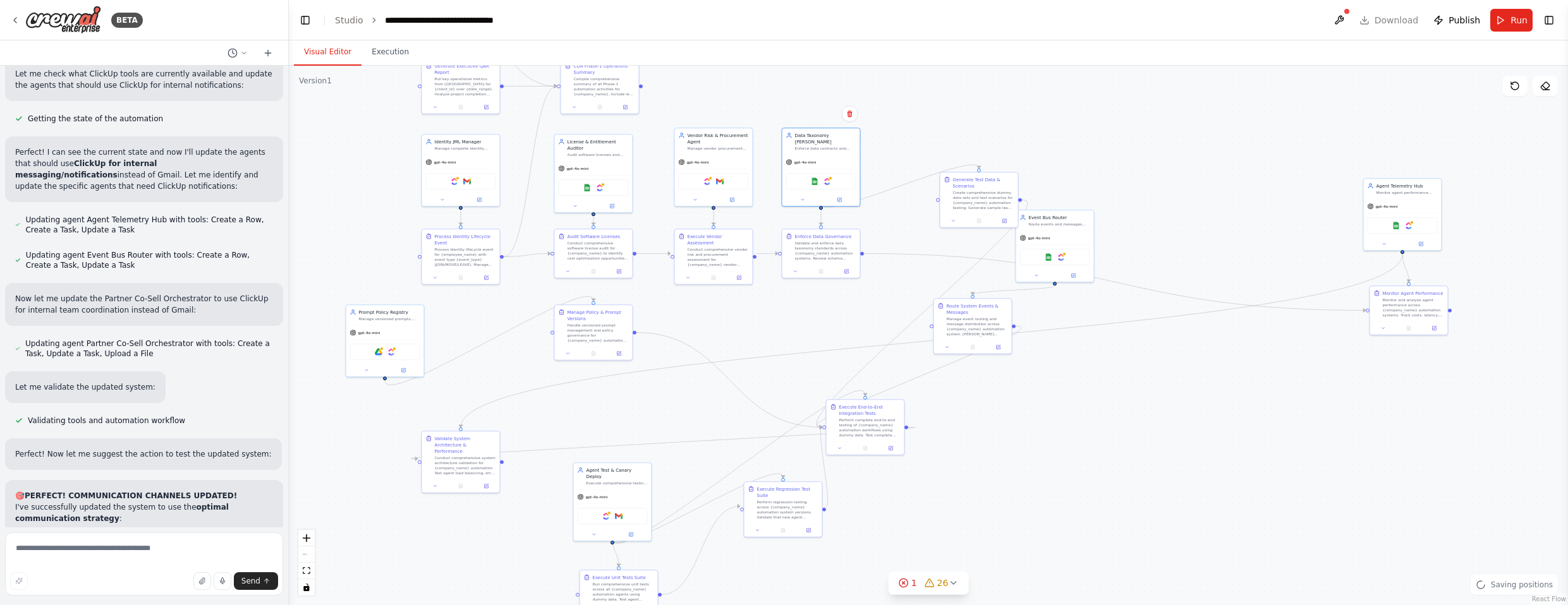
click at [835, 330] on div ".deletable-edge-delete-btn { width: 20px; height: 20px; border: 0px solid #ffff…" at bounding box center [929, 335] width 1280 height 539
click at [862, 218] on div "Create comprehensive dummy data sets and test scenarios for {company_name} auto…" at bounding box center [944, 225] width 61 height 20
click at [836, 306] on div "Validate and enforce data taxonomy standards across {company_name} automation s…" at bounding box center [824, 300] width 61 height 20
drag, startPoint x: 933, startPoint y: 223, endPoint x: 890, endPoint y: 248, distance: 49.7
click at [862, 248] on div "Create comprehensive dummy data sets and test scenarios for {company_name} auto…" at bounding box center [900, 249] width 61 height 20
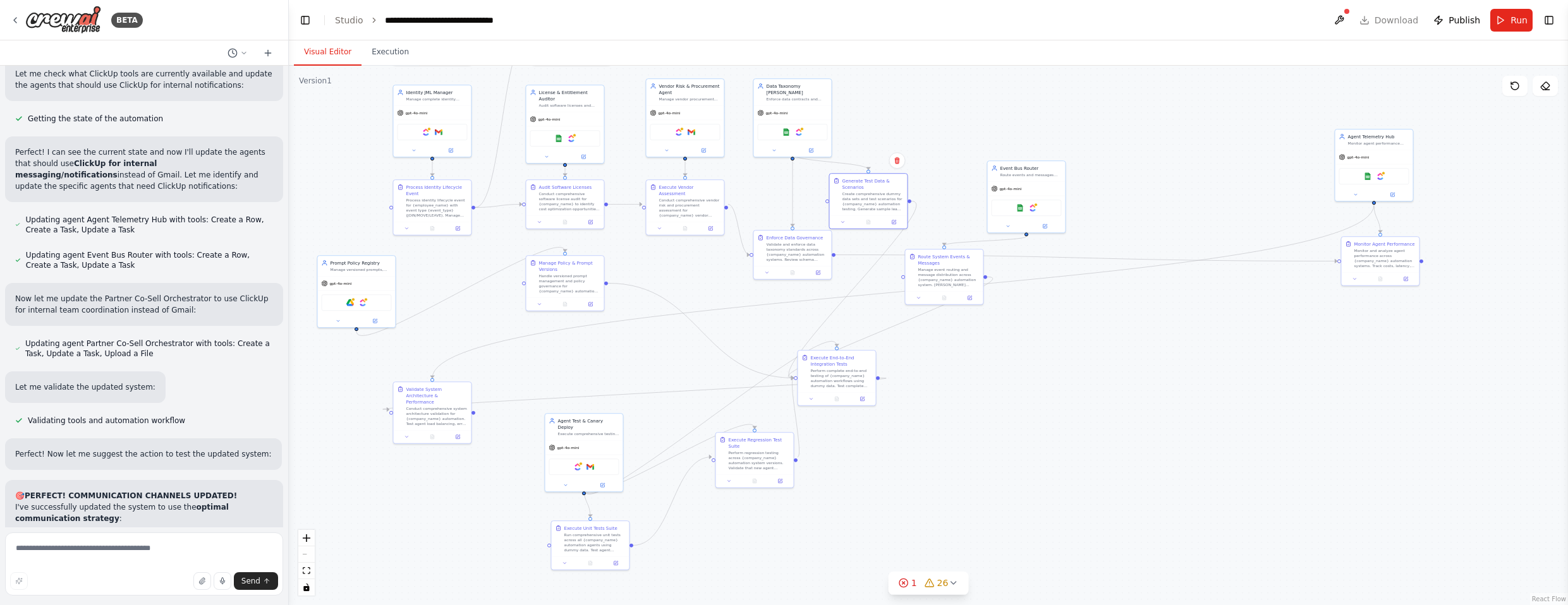
drag, startPoint x: 990, startPoint y: 451, endPoint x: 958, endPoint y: 407, distance: 54.4
click at [862, 407] on div ".deletable-edge-delete-btn { width: 20px; height: 20px; border: 0px solid #ffff…" at bounding box center [929, 335] width 1280 height 539
click at [862, 372] on div "Manage event routing and message distribution across {company_name} automation …" at bounding box center [969, 370] width 61 height 20
click at [862, 365] on div "gpt-4o-mini" at bounding box center [1129, 364] width 78 height 14
click at [862, 510] on div "Manage event routing and message distribution across {company_name} automation …" at bounding box center [1026, 514] width 61 height 20
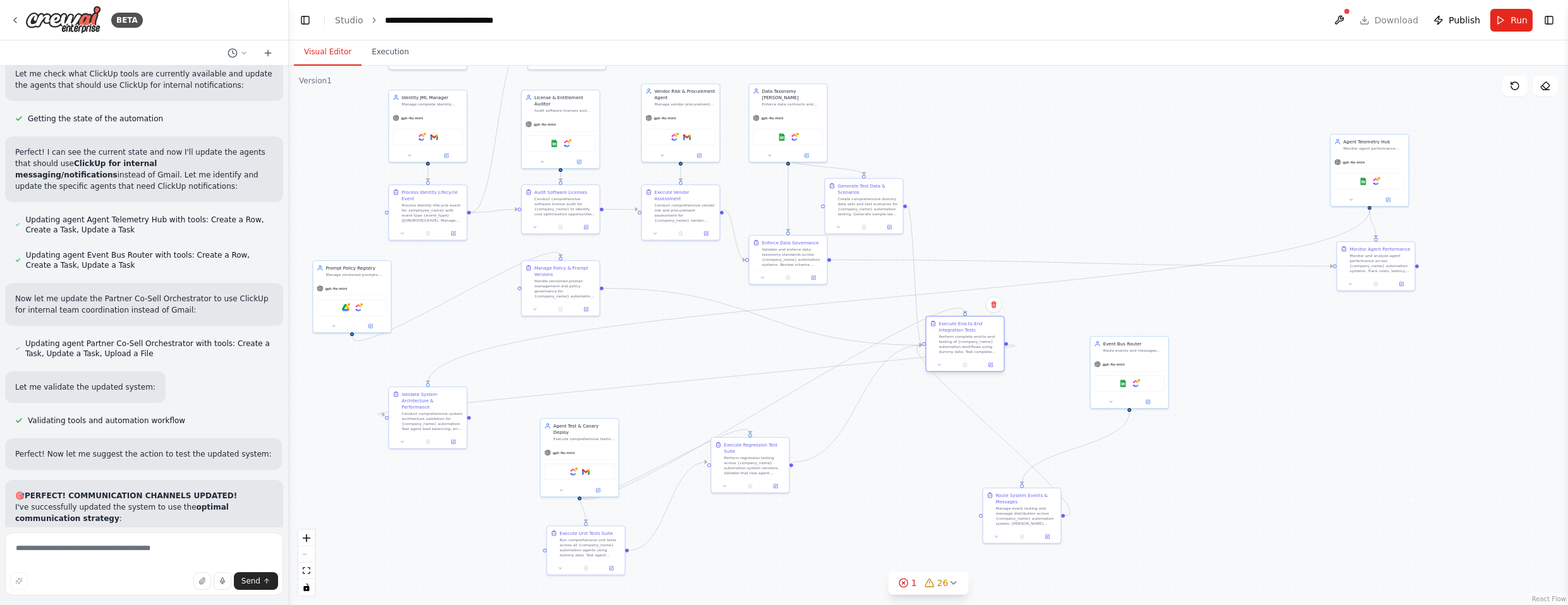
click at [862, 346] on div "Perform complete end-to-end testing of {company_name} automation workflows usin…" at bounding box center [969, 344] width 61 height 20
click at [862, 211] on div "Conduct comprehensive system architecture validation for {company_name} automat…" at bounding box center [1145, 217] width 61 height 20
click at [572, 361] on div "Handle versioned prompt management and policy governance for {company_name} aut…" at bounding box center [602, 350] width 61 height 20
click at [584, 292] on div "gpt-4o-mini" at bounding box center [566, 294] width 78 height 14
click at [862, 190] on div "gpt-4o-mini" at bounding box center [971, 192] width 78 height 14
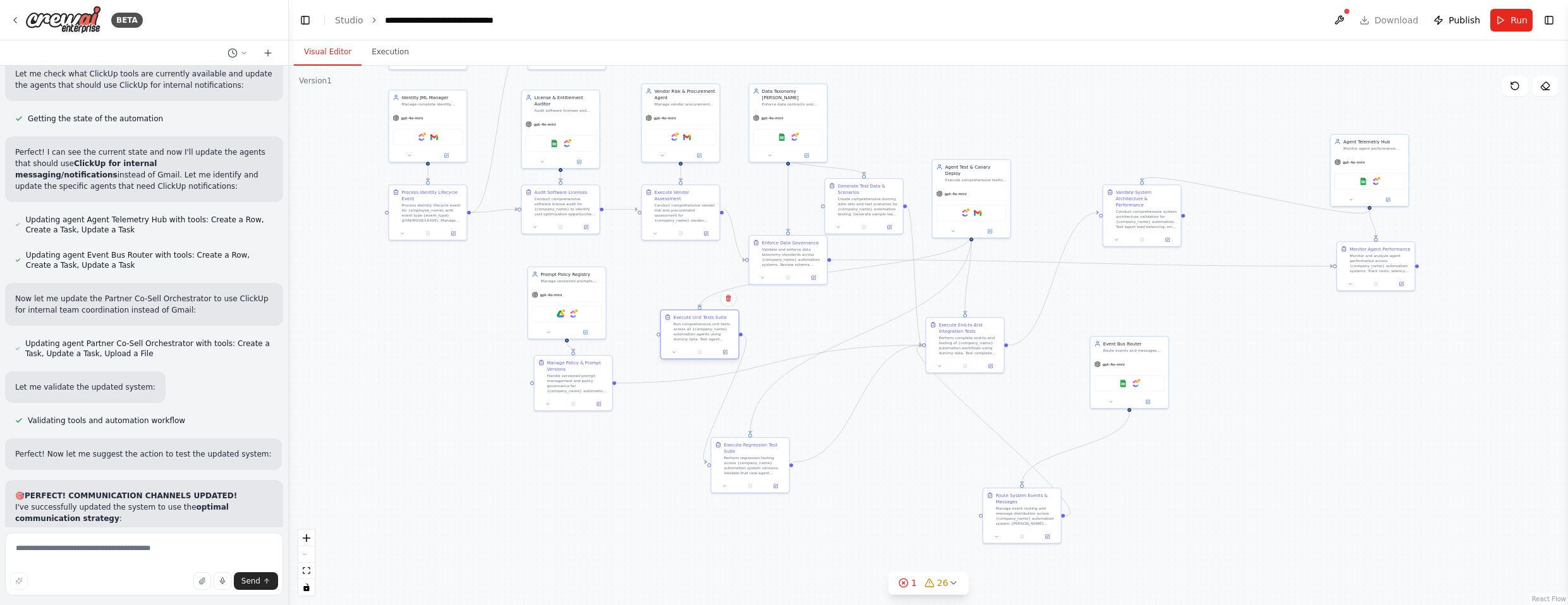
click at [706, 334] on div "Run comprehensive unit tests across all {company_name} automation agents using …" at bounding box center [703, 332] width 61 height 20
click at [847, 472] on div "Perform regression testing across {company_name} automation system versions. Va…" at bounding box center [842, 477] width 61 height 20
click at [735, 415] on div "Run comprehensive unit tests across all {company_name} automation agents using …" at bounding box center [754, 414] width 61 height 20
click at [862, 334] on div "Execute End-to-End Integration Tests Perform complete end-to-end testing of {co…" at bounding box center [1019, 338] width 61 height 34
drag, startPoint x: 1016, startPoint y: 512, endPoint x: 1080, endPoint y: 508, distance: 64.1
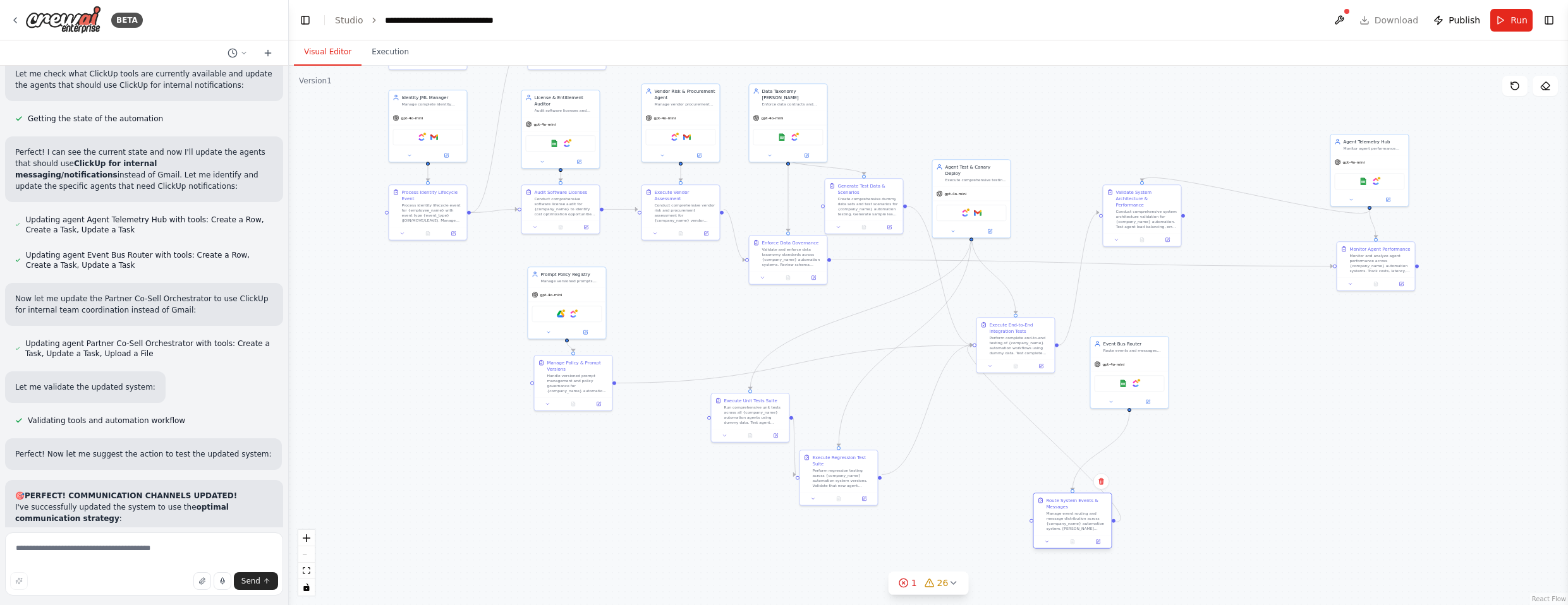
click at [862, 520] on div "Manage event routing and message distribution across {company_name} automation …" at bounding box center [1076, 521] width 61 height 20
drag, startPoint x: 1142, startPoint y: 357, endPoint x: 975, endPoint y: 483, distance: 209.2
click at [862, 483] on div "gpt-4o-mini" at bounding box center [965, 483] width 78 height 14
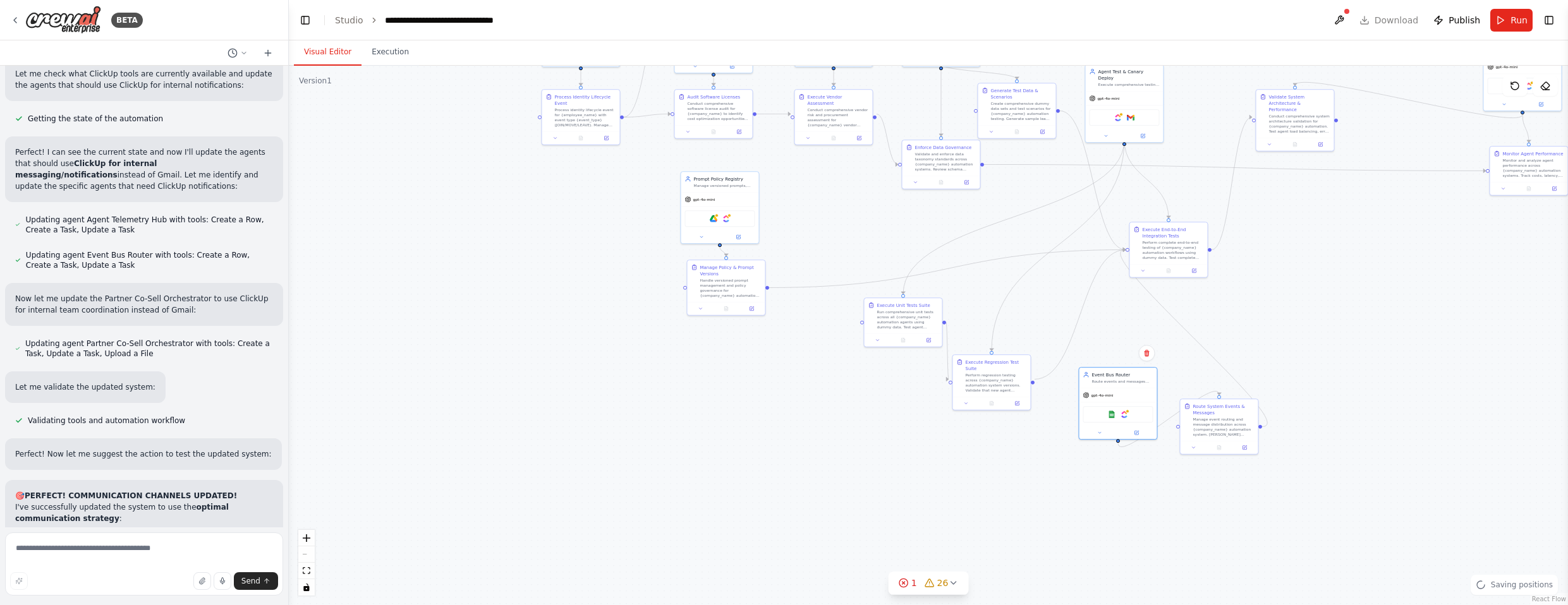
drag, startPoint x: 1114, startPoint y: 417, endPoint x: 1266, endPoint y: 322, distance: 179.2
click at [862, 322] on div ".deletable-edge-delete-btn { width: 20px; height: 20px; border: 0px solid #ffff…" at bounding box center [929, 335] width 1280 height 539
drag, startPoint x: 918, startPoint y: 317, endPoint x: 906, endPoint y: 270, distance: 48.5
click at [862, 240] on div "Run comprehensive unit tests across all {company_name} automation agents using …" at bounding box center [856, 244] width 61 height 20
drag, startPoint x: 987, startPoint y: 376, endPoint x: 959, endPoint y: 231, distance: 147.7
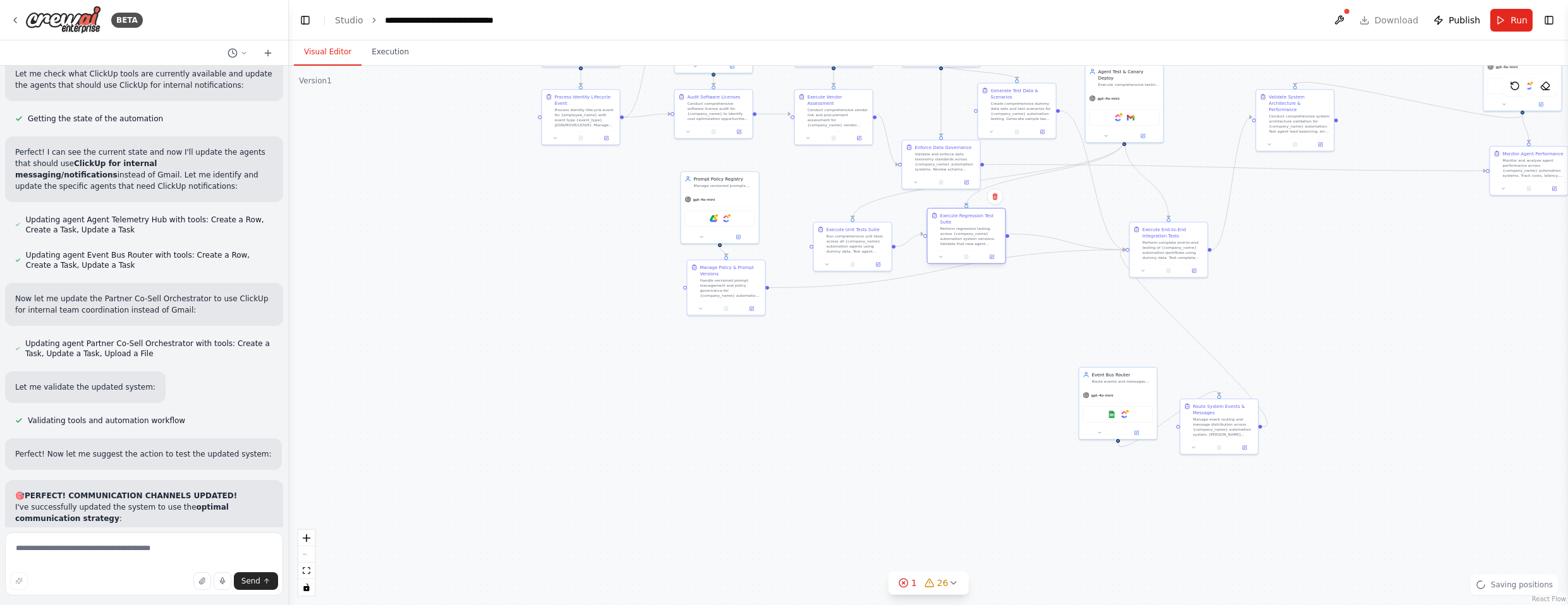
click at [862, 231] on div "Perform regression testing across {company_name} automation system versions. Va…" at bounding box center [970, 236] width 61 height 20
drag, startPoint x: 1215, startPoint y: 421, endPoint x: 1014, endPoint y: 405, distance: 201.6
click at [862, 405] on div "Manage event routing and message distribution across {company_name} automation …" at bounding box center [982, 407] width 61 height 20
drag, startPoint x: 1118, startPoint y: 388, endPoint x: 978, endPoint y: 309, distance: 160.8
click at [862, 309] on div "Event Bus Router Route events and messages across {company_name} automation sys…" at bounding box center [979, 326] width 79 height 73
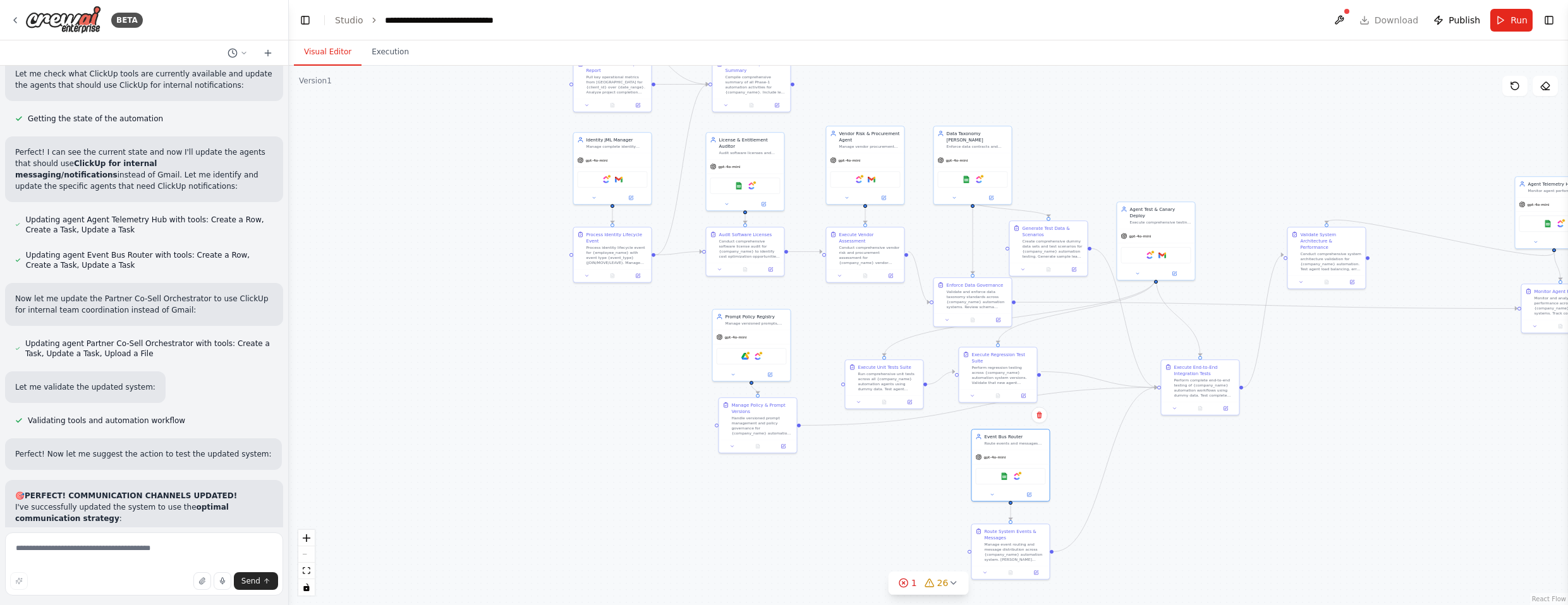
drag, startPoint x: 1146, startPoint y: 347, endPoint x: 1166, endPoint y: 477, distance: 131.5
click at [862, 488] on div ".deletable-edge-delete-btn { width: 20px; height: 20px; border: 0px solid #ffff…" at bounding box center [929, 335] width 1280 height 539
drag, startPoint x: 767, startPoint y: 427, endPoint x: 775, endPoint y: 455, distance: 29.1
click at [775, 455] on div "Handle versioned prompt management and policy governance for {company_name} aut…" at bounding box center [768, 460] width 61 height 20
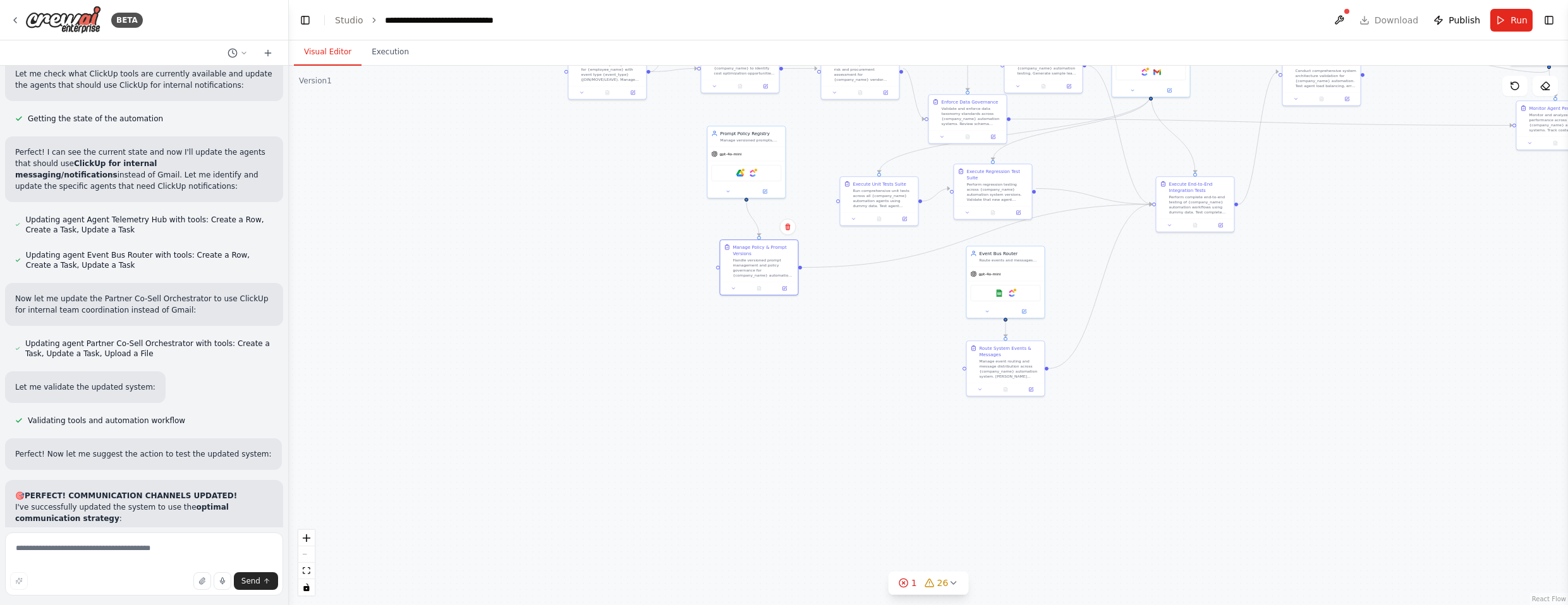
click at [862, 357] on div ".deletable-edge-delete-btn { width: 20px; height: 20px; border: 0px solid #ffff…" at bounding box center [929, 335] width 1280 height 539
click at [862, 384] on div "Manage event routing and message distribution across {company_name} automation …" at bounding box center [1051, 384] width 61 height 20
click at [862, 285] on div "Event Bus Router Route events and messages across {company_name} automation sys…" at bounding box center [1048, 279] width 78 height 20
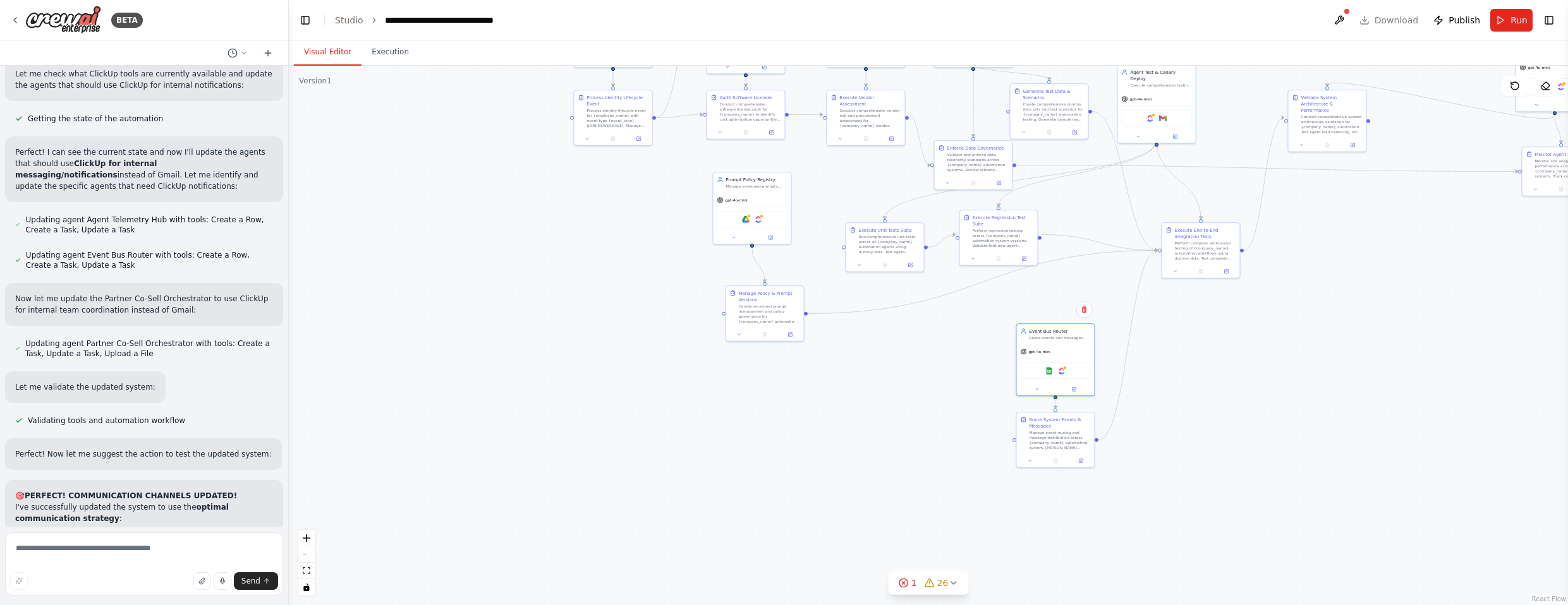
click at [858, 371] on div ".deletable-edge-delete-btn { width: 20px; height: 20px; border: 0px solid #ffff…" at bounding box center [929, 335] width 1280 height 539
drag, startPoint x: 766, startPoint y: 316, endPoint x: 1118, endPoint y: 465, distance: 382.2
click at [862, 465] on div "Handle versioned prompt management and policy governance for {company_name} aut…" at bounding box center [1122, 472] width 61 height 20
drag, startPoint x: 1127, startPoint y: 463, endPoint x: 868, endPoint y: 356, distance: 280.2
click at [862, 356] on div "Handle versioned prompt management and policy governance for {company_name} aut…" at bounding box center [864, 365] width 61 height 20
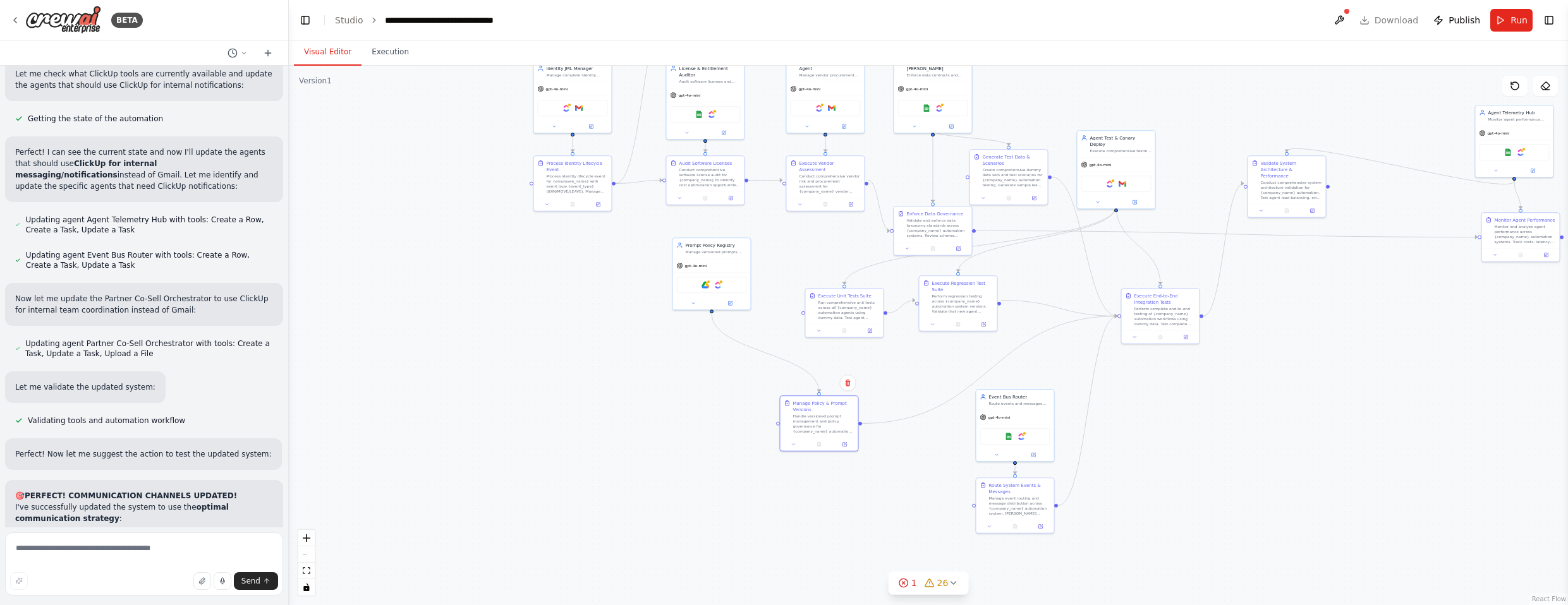
click at [862, 501] on div ".deletable-edge-delete-btn { width: 20px; height: 20px; border: 0px solid #ffff…" at bounding box center [929, 335] width 1280 height 539
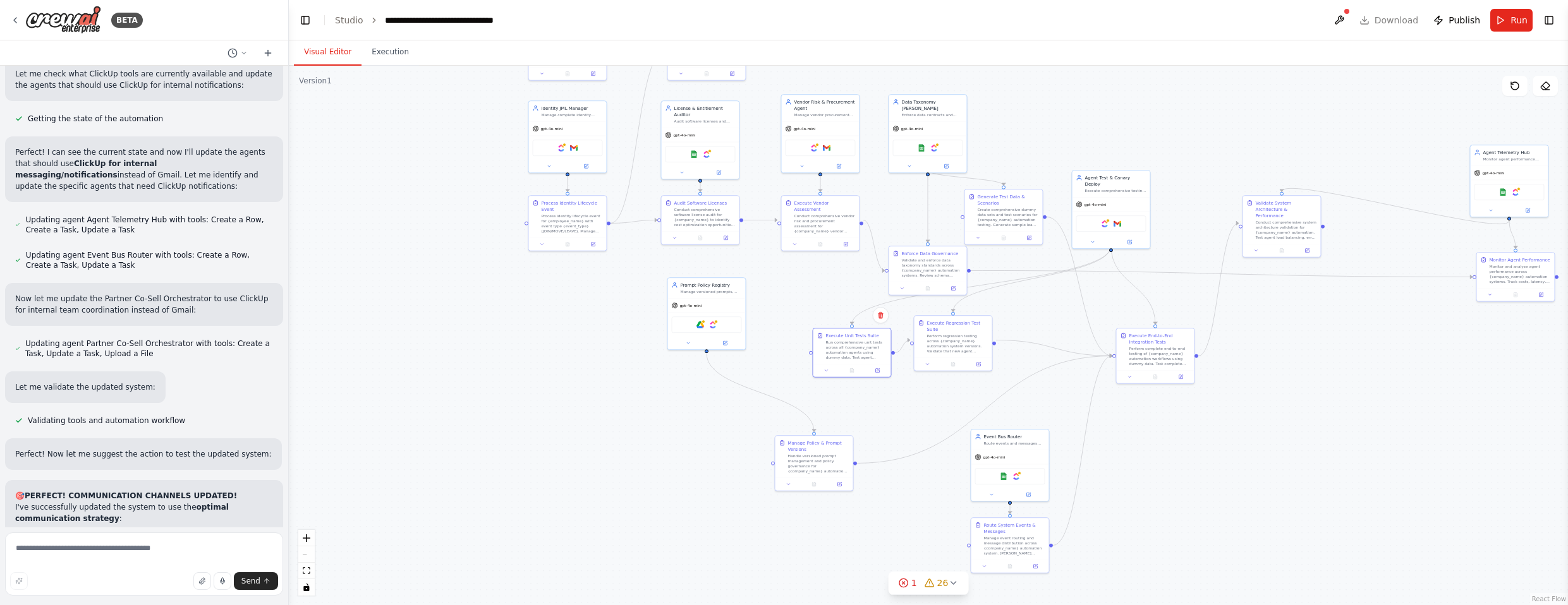
drag, startPoint x: 852, startPoint y: 349, endPoint x: 902, endPoint y: 344, distance: 50.2
click at [862, 346] on div "Run comprehensive unit tests across all {company_name} automation agents using …" at bounding box center [856, 349] width 61 height 20
drag, startPoint x: 965, startPoint y: 340, endPoint x: 1036, endPoint y: 345, distance: 71.2
click at [862, 345] on div "Perform regression testing across {company_name} automation system versions. Va…" at bounding box center [1026, 348] width 61 height 20
drag, startPoint x: 944, startPoint y: 271, endPoint x: 927, endPoint y: 250, distance: 27.0
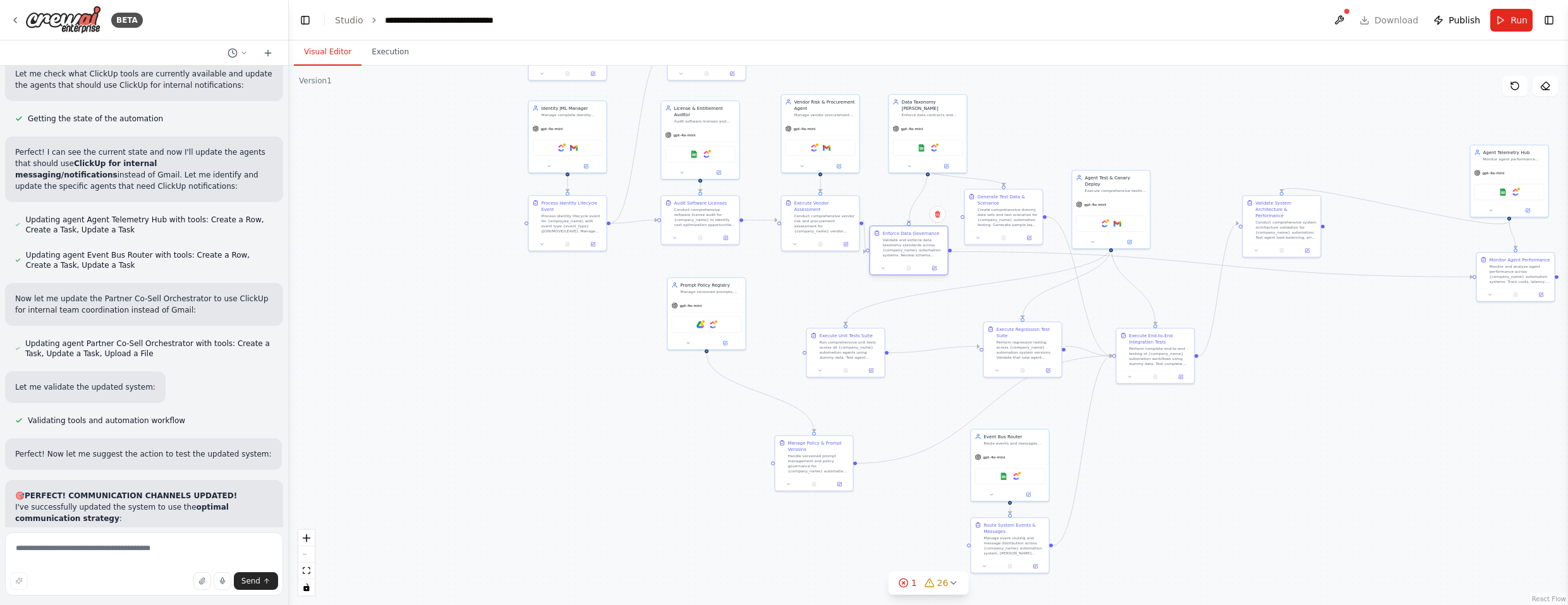
click at [862, 250] on div "Validate and enforce data taxonomy standards across {company_name} automation s…" at bounding box center [913, 248] width 61 height 20
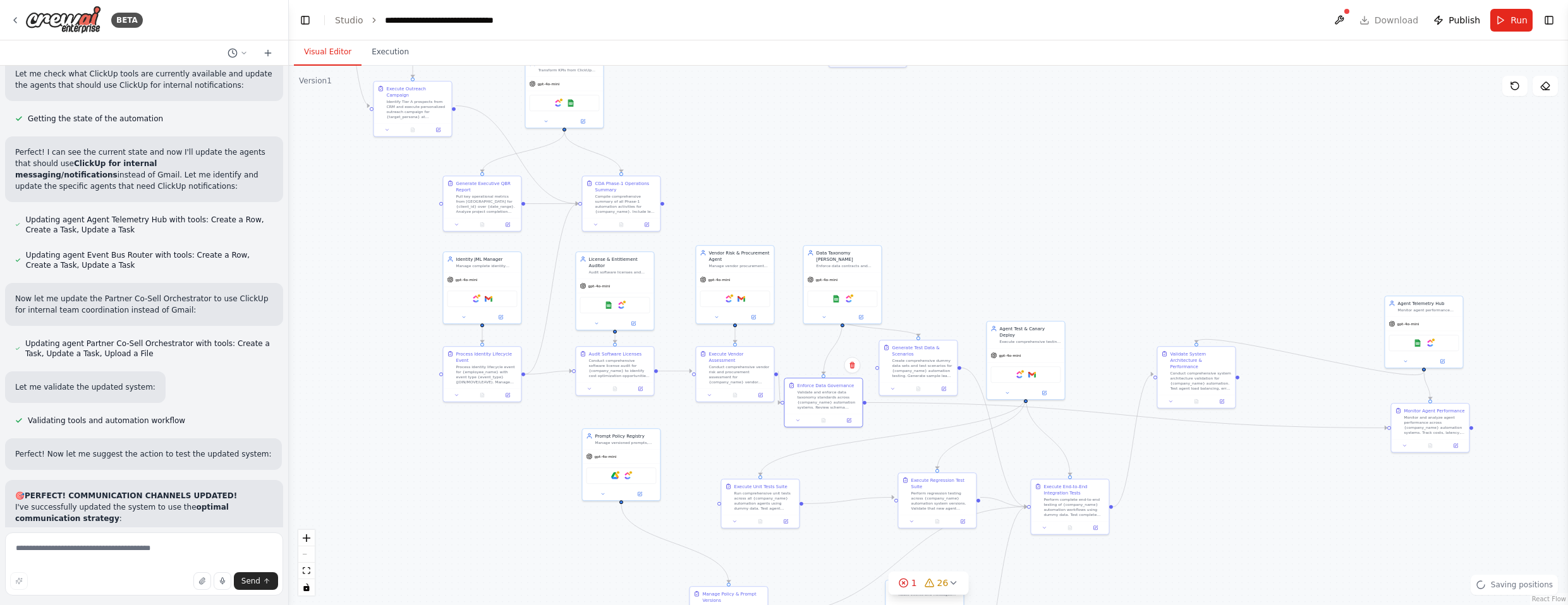
drag, startPoint x: 1053, startPoint y: 139, endPoint x: 968, endPoint y: 290, distance: 173.3
click at [862, 290] on div ".deletable-edge-delete-btn { width: 20px; height: 20px; border: 0px solid #ffff…" at bounding box center [929, 335] width 1280 height 539
drag, startPoint x: 848, startPoint y: 269, endPoint x: 884, endPoint y: 221, distance: 60.0
click at [862, 221] on div "gpt-4o-mini" at bounding box center [880, 228] width 78 height 14
drag, startPoint x: 919, startPoint y: 351, endPoint x: 929, endPoint y: 334, distance: 19.7
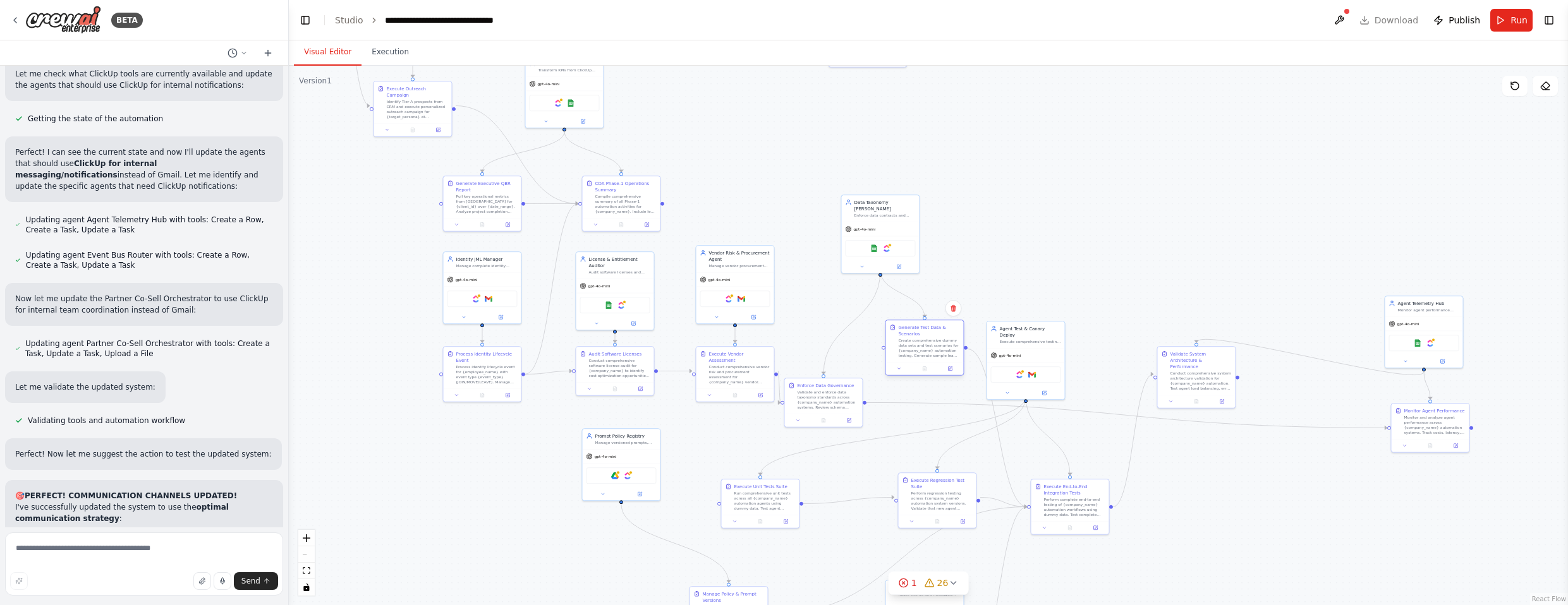
click at [862, 334] on div "Generate Test Data & Scenarios" at bounding box center [929, 330] width 61 height 12
click at [850, 366] on div "Validate and enforce data taxonomy standards across {company_name} automation s…" at bounding box center [840, 367] width 61 height 20
drag, startPoint x: 926, startPoint y: 343, endPoint x: 1036, endPoint y: 272, distance: 130.9
click at [862, 272] on div "Create comprehensive dummy data sets and test scenarios for {company_name} auto…" at bounding box center [1048, 279] width 61 height 20
click at [862, 187] on div "Data Taxonomy [PERSON_NAME] Enforce data contracts and taxonomy standards acros…" at bounding box center [906, 182] width 78 height 26
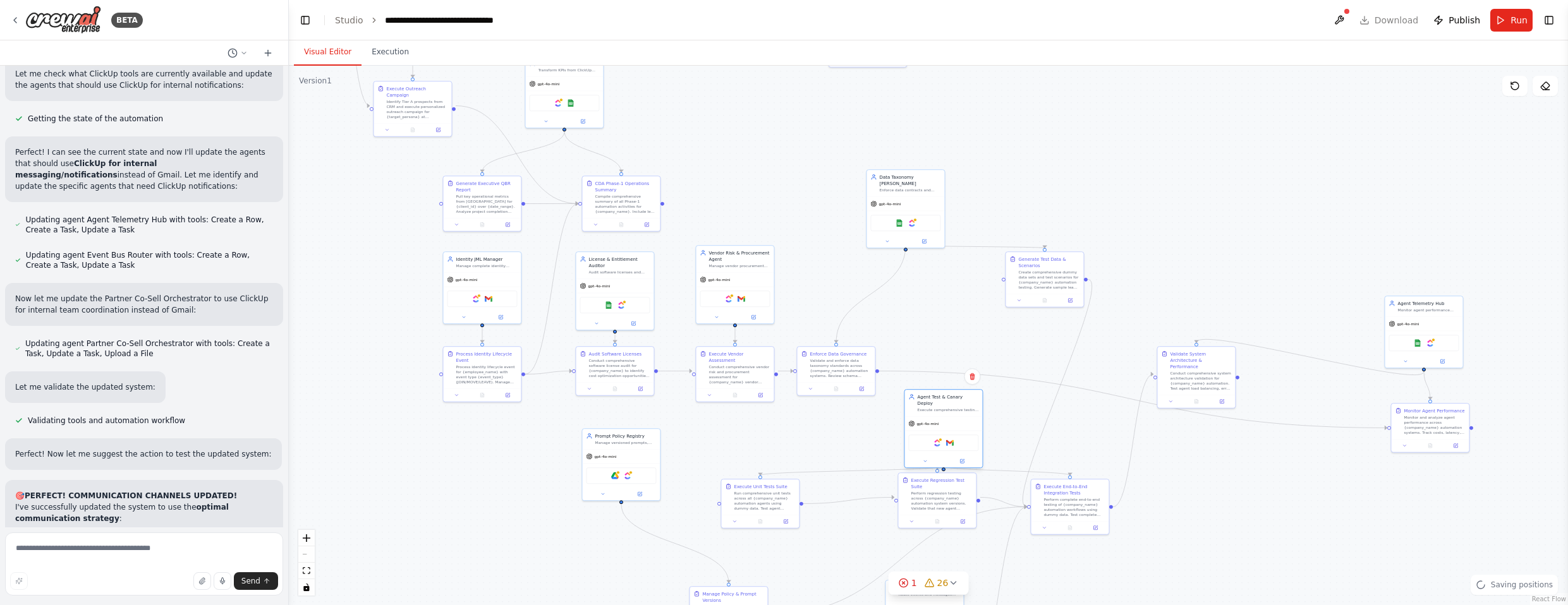
click at [862, 420] on div "gpt-4o-mini" at bounding box center [943, 424] width 78 height 14
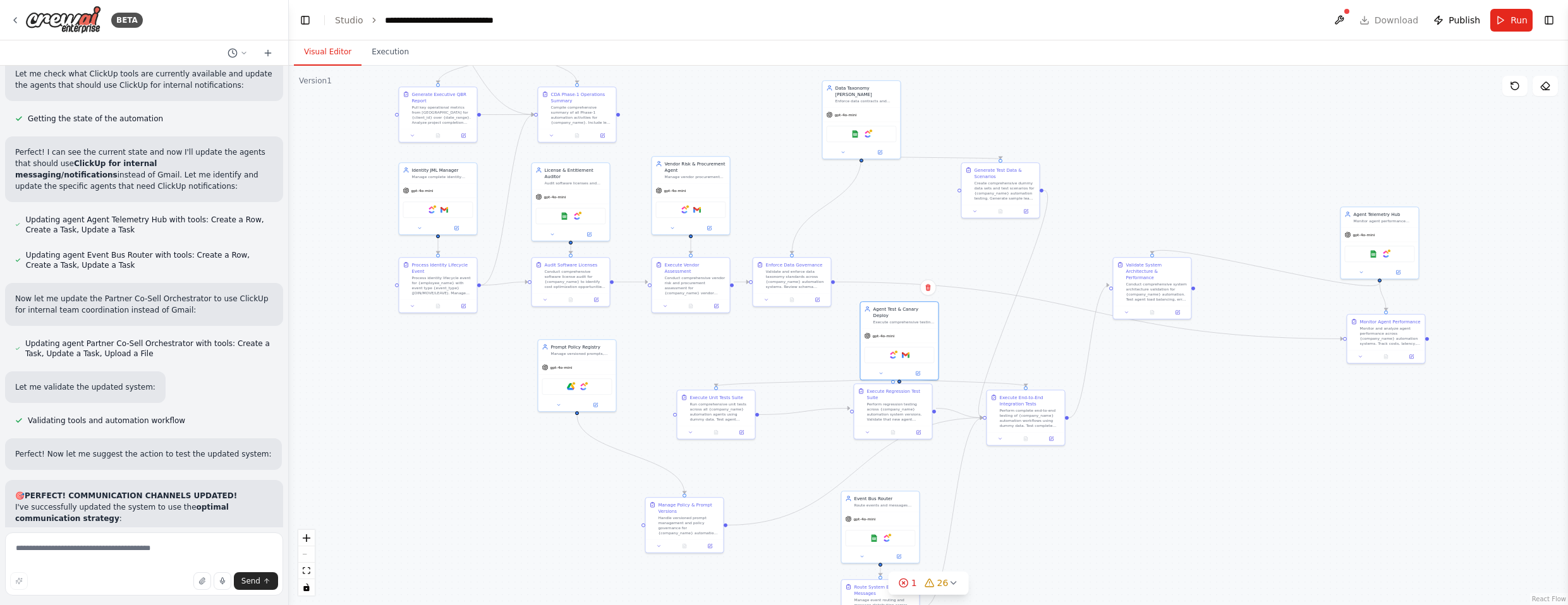
click at [862, 230] on div ".deletable-edge-delete-btn { width: 20px; height: 20px; border: 0px solid #ffff…" at bounding box center [929, 335] width 1280 height 539
click at [862, 265] on div "Monitor and analyze agent performance across {company_name} automation systems.…" at bounding box center [938, 265] width 61 height 20
click at [862, 169] on div "gpt-4o-mini" at bounding box center [1118, 176] width 78 height 14
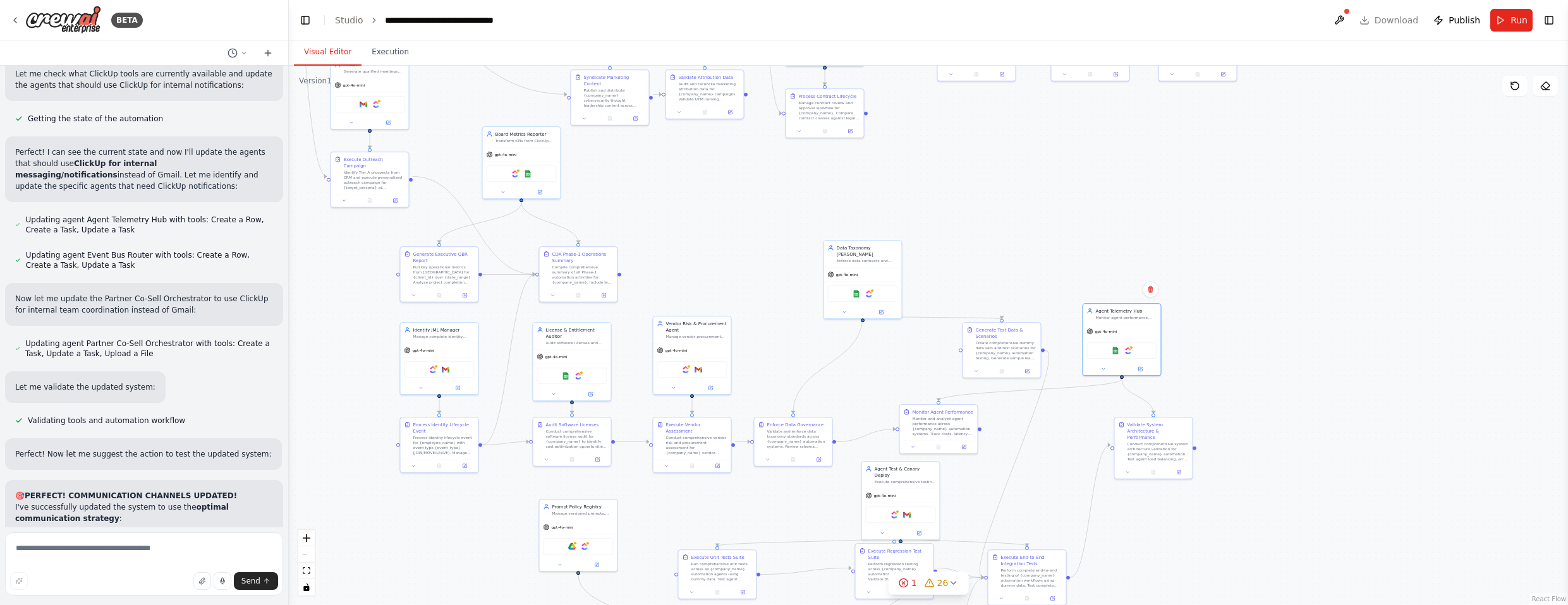
click at [862, 314] on div ".deletable-edge-delete-btn { width: 20px; height: 20px; border: 0px solid #ffff…" at bounding box center [929, 335] width 1280 height 539
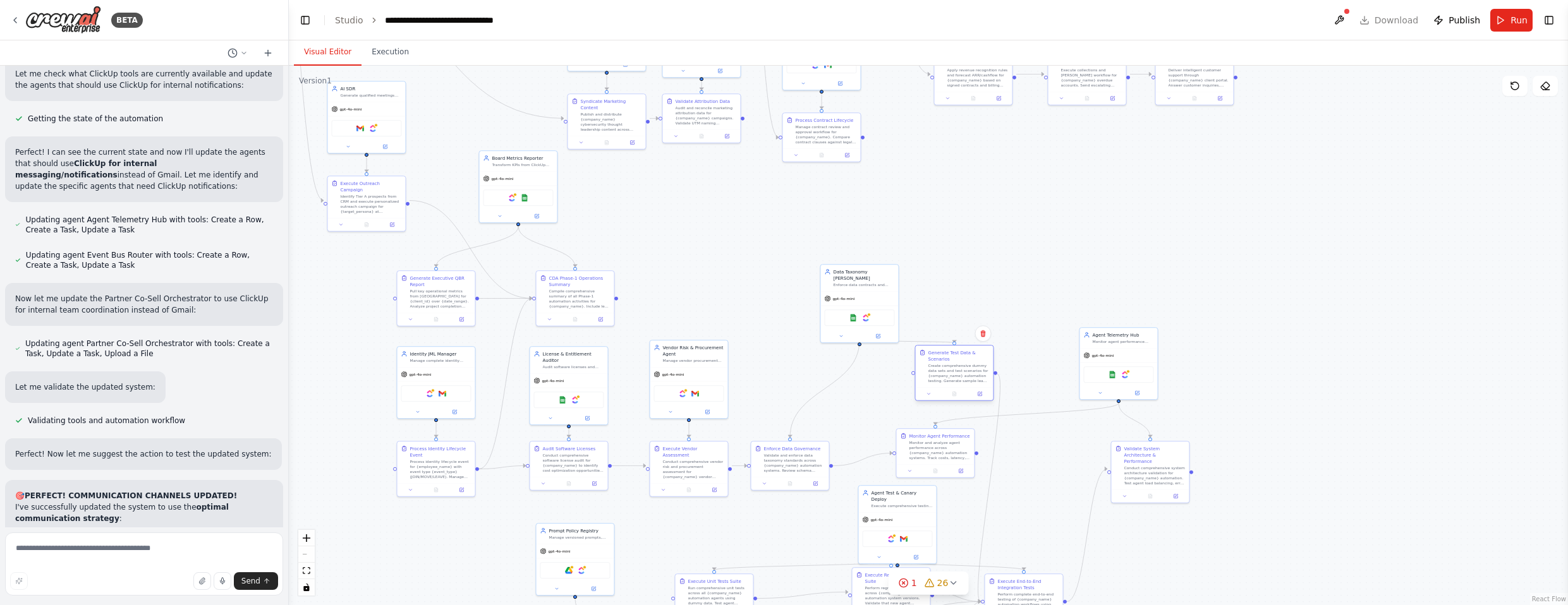
click at [862, 370] on div "Create comprehensive dummy data sets and test scenarios for {company_name} auto…" at bounding box center [958, 373] width 61 height 20
click at [842, 244] on div "Data Taxonomy [PERSON_NAME] Enforce data contracts and taxonomy standards acros…" at bounding box center [834, 264] width 79 height 79
click at [812, 393] on div "Validate and enforce data taxonomy standards across {company_name} automation s…" at bounding box center [819, 398] width 61 height 20
click at [862, 351] on div "Create comprehensive dummy data sets and test scenarios for {company_name} auto…" at bounding box center [964, 354] width 61 height 20
click at [862, 440] on div "Monitor and analyze agent performance across {company_name} automation systems.…" at bounding box center [920, 436] width 61 height 20
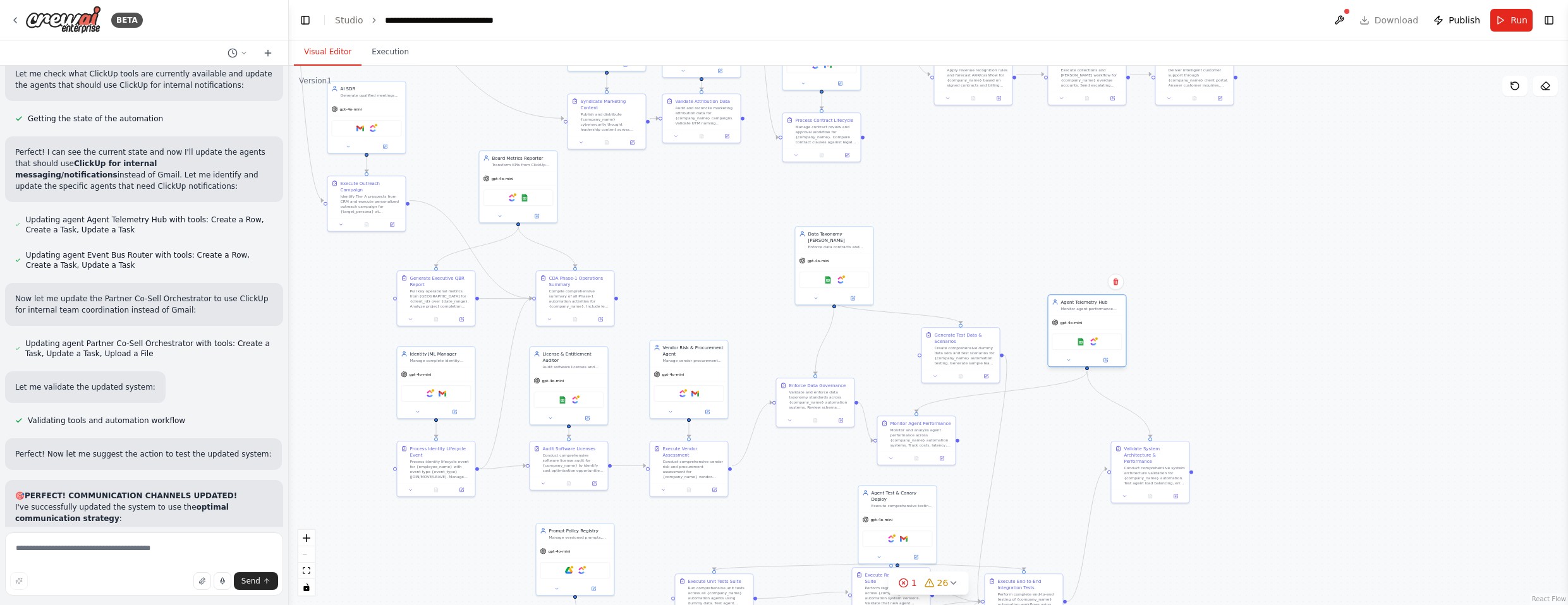
click at [862, 319] on div "gpt-4o-mini" at bounding box center [1087, 323] width 78 height 14
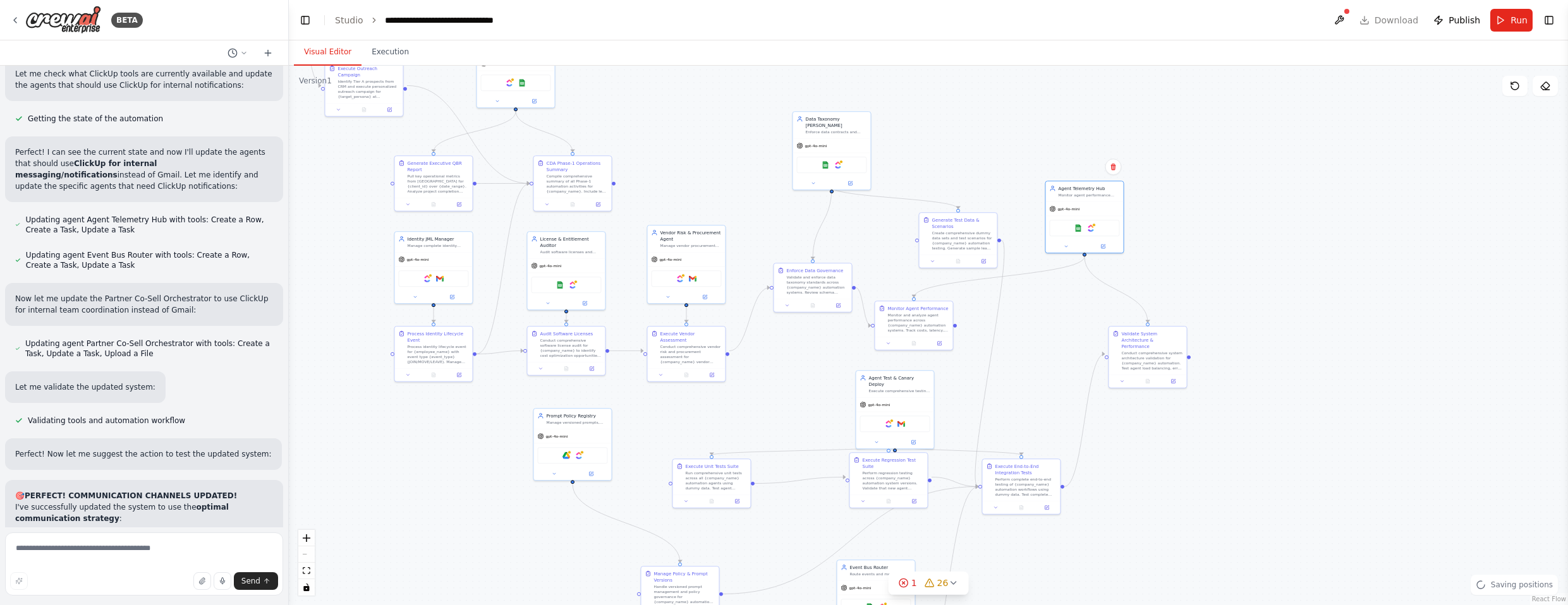
click at [862, 371] on div ".deletable-edge-delete-btn { width: 20px; height: 20px; border: 0px solid #ffff…" at bounding box center [929, 335] width 1280 height 539
click at [818, 370] on div "Agent Test & Canary Deploy Execute comprehensive testing and canary deployments…" at bounding box center [812, 390] width 79 height 79
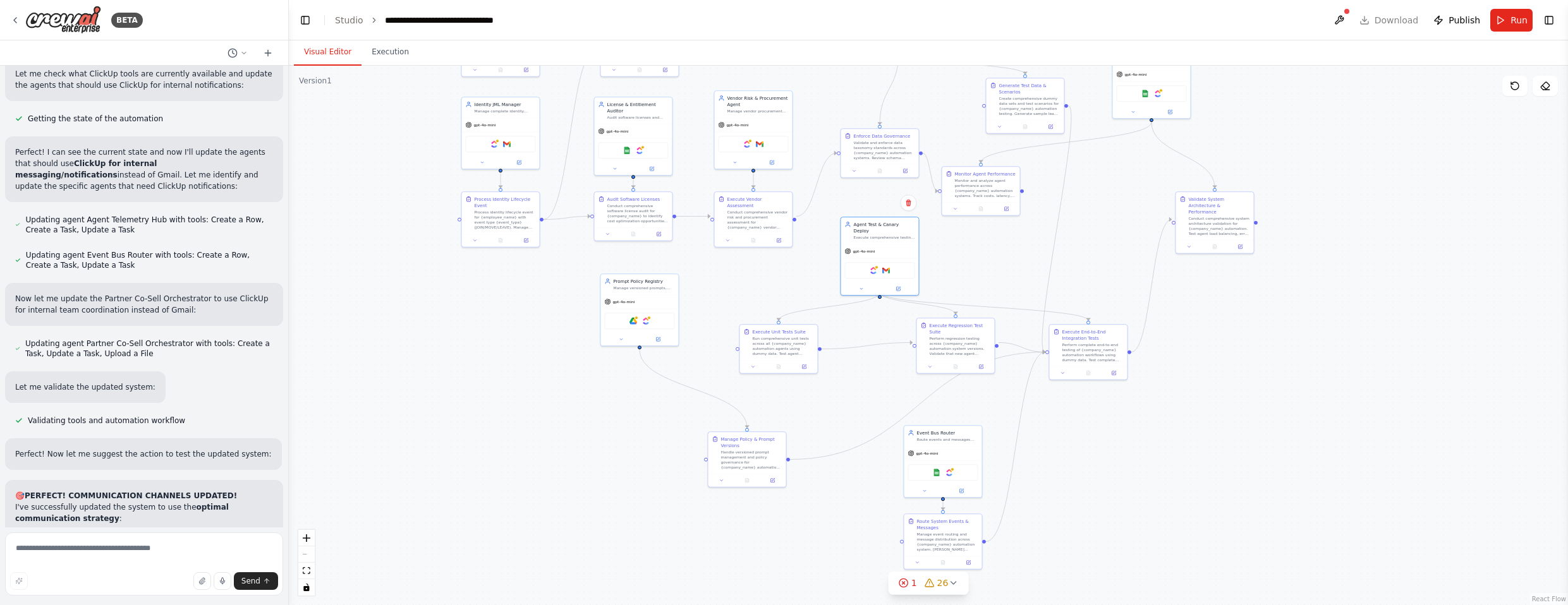
click at [862, 392] on div ".deletable-edge-delete-btn { width: 20px; height: 20px; border: 0px solid #ffff…" at bounding box center [929, 335] width 1280 height 539
click at [644, 430] on div "Handle versioned prompt management and policy governance for {company_name} aut…" at bounding box center [643, 439] width 61 height 20
click at [760, 346] on div "Run comprehensive unit tests across all {company_name} automation agents using …" at bounding box center [750, 345] width 61 height 20
click at [862, 341] on div "Perform regression testing across {company_name} automation system versions. Va…" at bounding box center [877, 351] width 61 height 20
click at [862, 387] on div "Perform complete end-to-end testing of {company_name} automation workflows usin…" at bounding box center [1010, 389] width 61 height 20
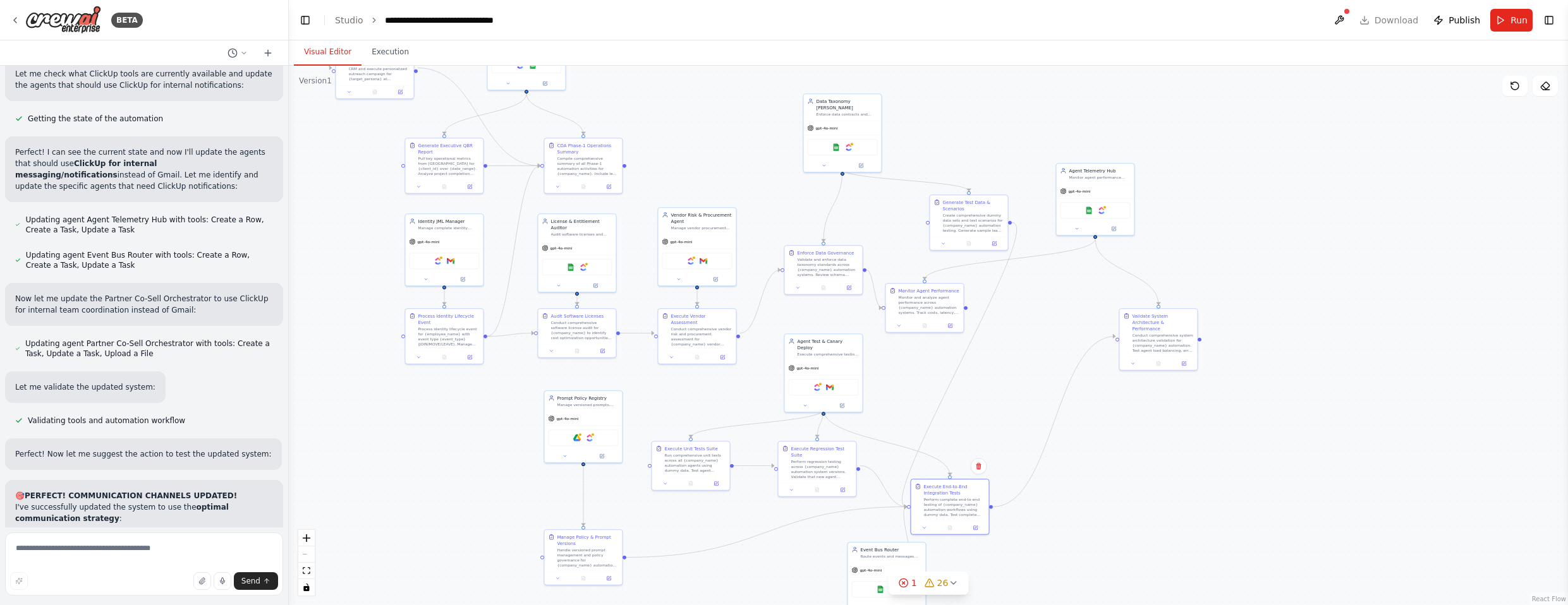
click at [862, 390] on div ".deletable-edge-delete-btn { width: 20px; height: 20px; border: 0px solid #ffff…" at bounding box center [929, 335] width 1280 height 539
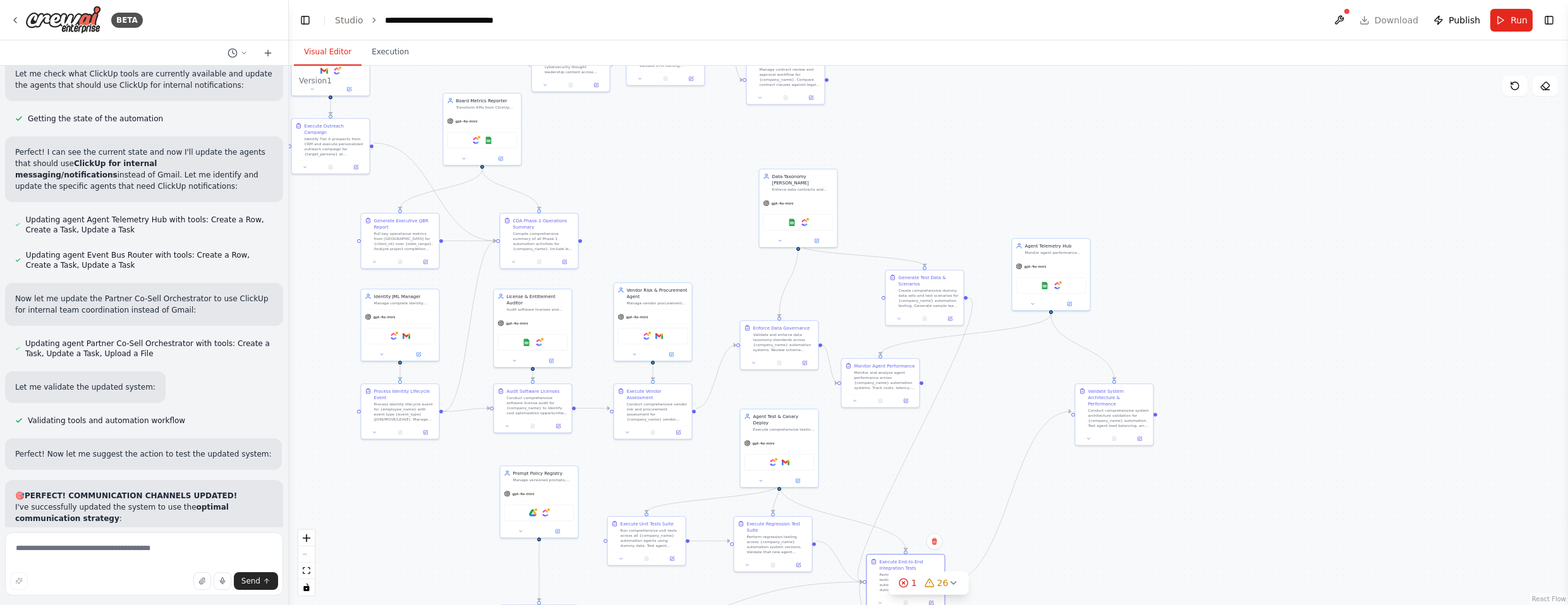
click at [862, 424] on div ".deletable-edge-delete-btn { width: 20px; height: 20px; border: 0px solid #ffff…" at bounding box center [929, 335] width 1280 height 539
click at [862, 464] on div "Create comprehensive dummy data sets and test scenarios for {company_name} auto…" at bounding box center [903, 462] width 61 height 20
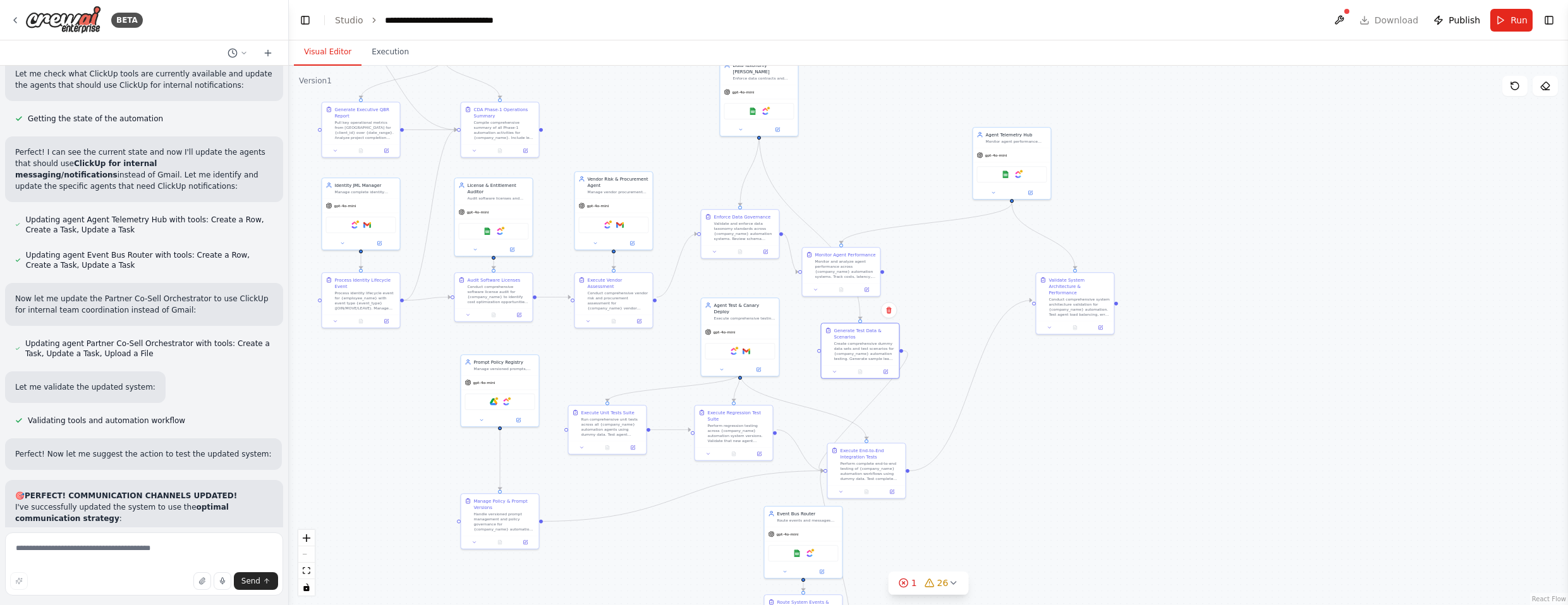
click at [862, 392] on div ".deletable-edge-delete-btn { width: 20px; height: 20px; border: 0px solid #ffff…" at bounding box center [929, 335] width 1280 height 539
click at [862, 455] on div "Perform complete end-to-end testing of {company_name} automation workflows usin…" at bounding box center [944, 453] width 61 height 20
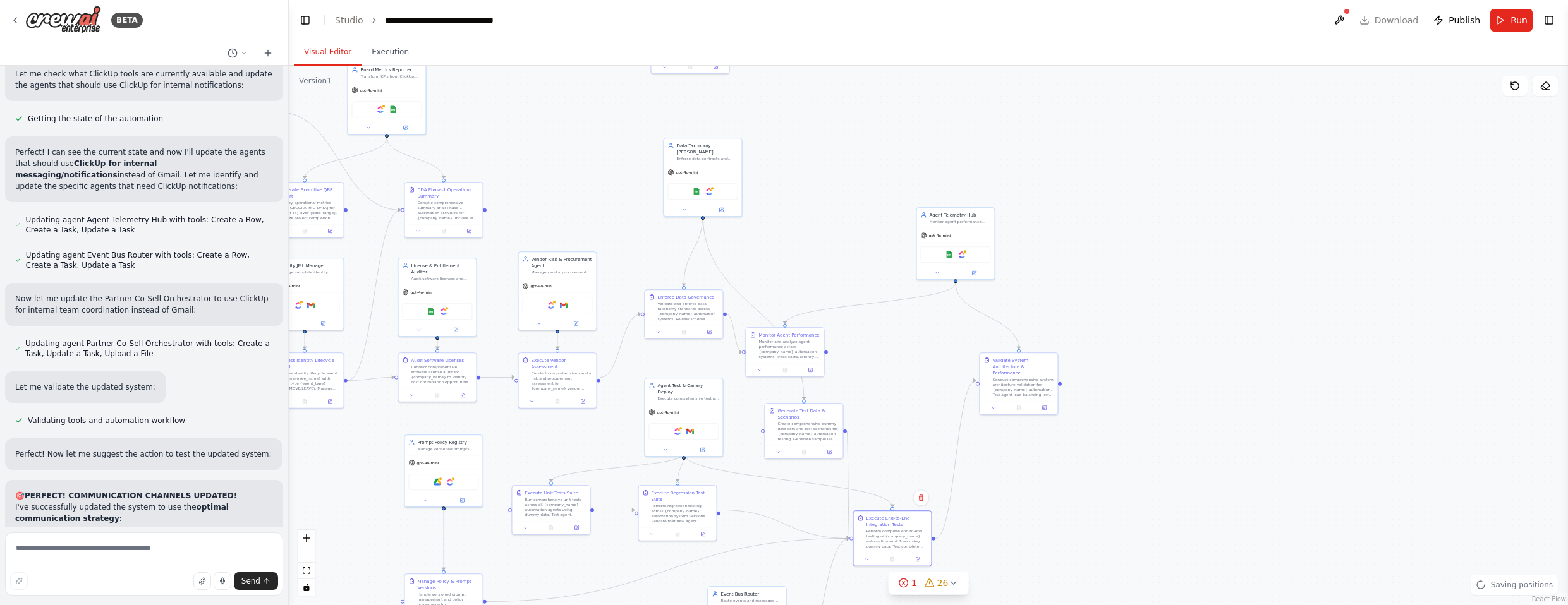
click at [862, 520] on div ".deletable-edge-delete-btn { width: 20px; height: 20px; border: 0px solid #ffff…" at bounding box center [929, 335] width 1280 height 539
click at [862, 397] on div ".deletable-edge-delete-btn { width: 20px; height: 20px; border: 0px solid #ffff…" at bounding box center [929, 335] width 1280 height 539
click at [851, 280] on div "Monitor and analyze agent performance across {company_name} automation systems.…" at bounding box center [839, 279] width 61 height 20
click at [862, 176] on span "gpt-4o-mini" at bounding box center [902, 177] width 22 height 5
click at [862, 281] on div "Conduct comprehensive system architecture validation for {company_name} automat…" at bounding box center [1016, 291] width 61 height 20
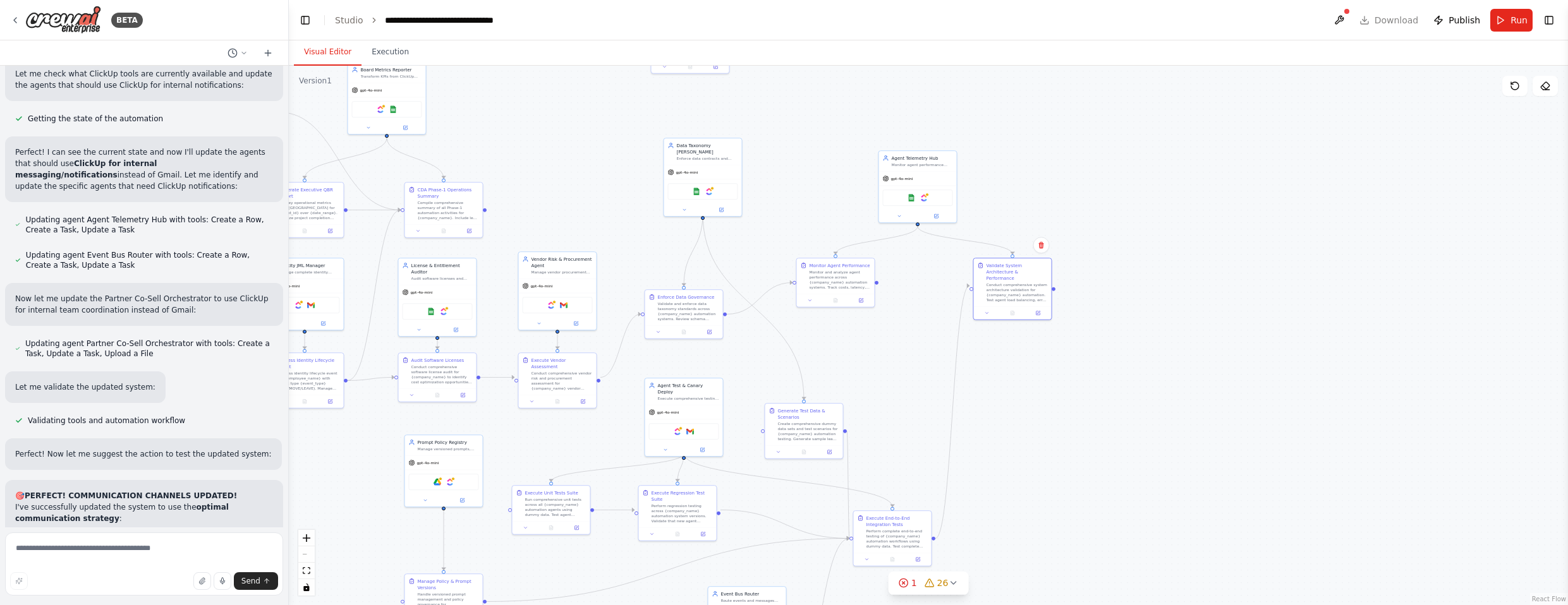
click at [862, 415] on div ".deletable-edge-delete-btn { width: 20px; height: 20px; border: 0px solid #ffff…" at bounding box center [929, 335] width 1280 height 539
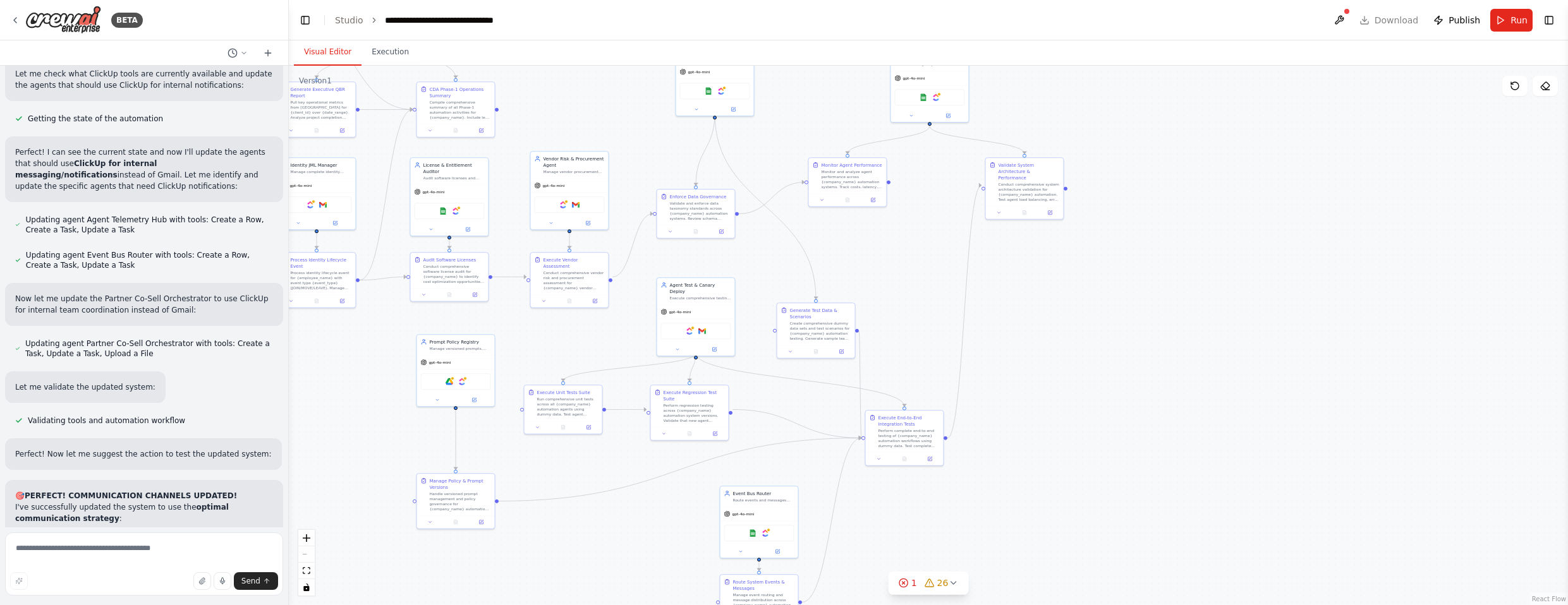
click at [862, 416] on div ".deletable-edge-delete-btn { width: 20px; height: 20px; border: 0px solid #ffff…" at bounding box center [929, 335] width 1280 height 539
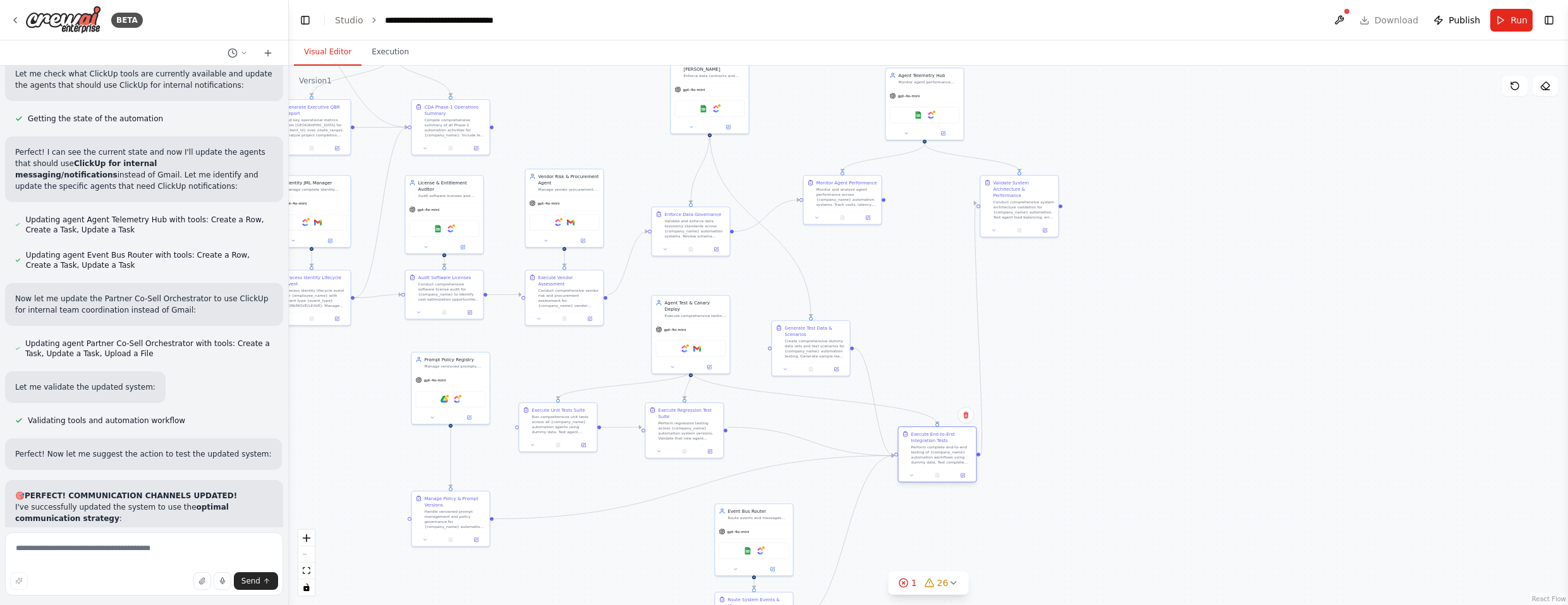
click at [862, 454] on div "Perform complete end-to-end testing of {company_name} automation workflows usin…" at bounding box center [941, 455] width 61 height 20
click at [691, 430] on div "Perform regression testing across {company_name} automation system versions. Va…" at bounding box center [695, 430] width 61 height 20
click at [588, 422] on div "Run comprehensive unit tests across all {company_name} automation agents using …" at bounding box center [587, 423] width 61 height 20
click at [574, 478] on div ".deletable-edge-delete-btn { width: 20px; height: 20px; border: 0px solid #ffff…" at bounding box center [929, 335] width 1280 height 539
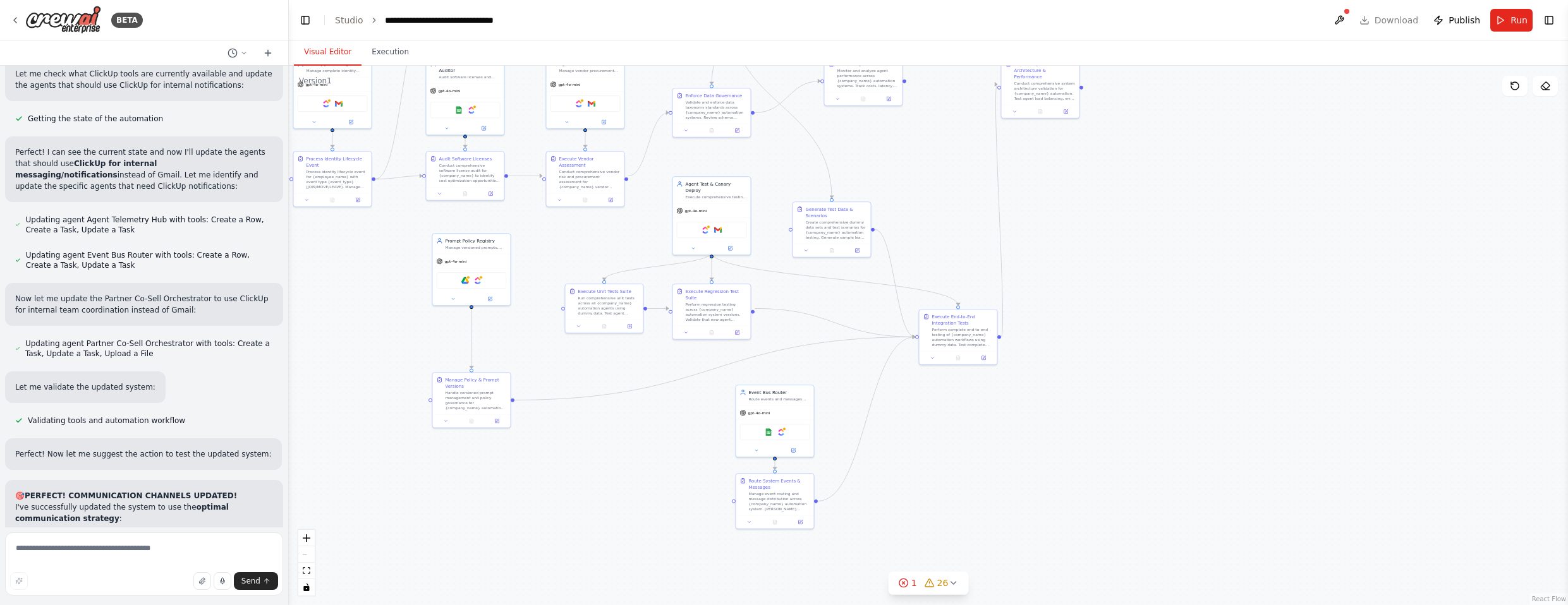
click at [609, 442] on div ".deletable-edge-delete-btn { width: 20px; height: 20px; border: 0px solid #ffff…" at bounding box center [929, 335] width 1280 height 539
click at [818, 402] on div "Google Sheets ClickUp" at bounding box center [806, 414] width 78 height 25
click at [827, 483] on div "Manage event routing and message distribution across {company_name} automation …" at bounding box center [810, 489] width 61 height 20
click at [680, 472] on div ".deletable-edge-delete-btn { width: 20px; height: 20px; border: 0px solid #ffff…" at bounding box center [929, 335] width 1280 height 539
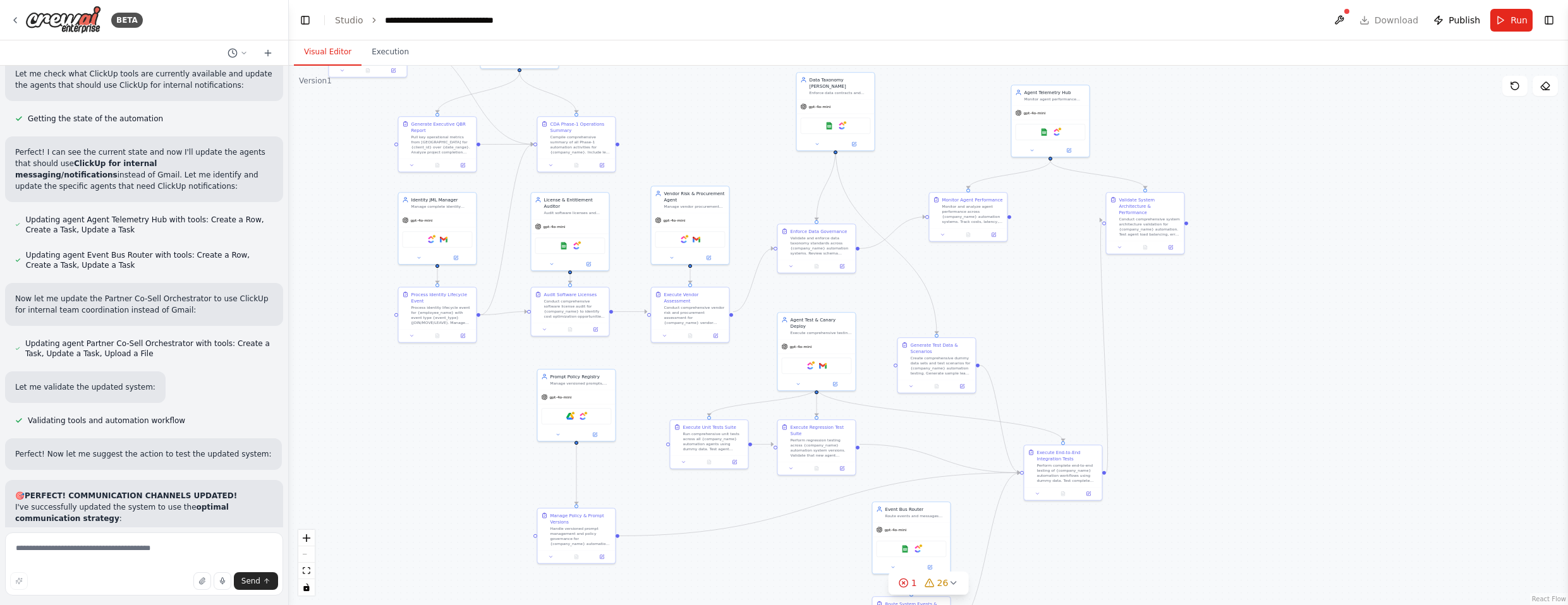
click at [862, 363] on div ".deletable-edge-delete-btn { width: 20px; height: 20px; border: 0px solid #ffff…" at bounding box center [929, 335] width 1280 height 539
drag, startPoint x: 605, startPoint y: 392, endPoint x: 605, endPoint y: 443, distance: 51.0
click at [605, 443] on div "gpt-4o-mini" at bounding box center [576, 446] width 78 height 14
click at [632, 374] on div ".deletable-edge-delete-btn { width: 20px; height: 20px; border: 0px solid #ffff…" at bounding box center [929, 335] width 1280 height 539
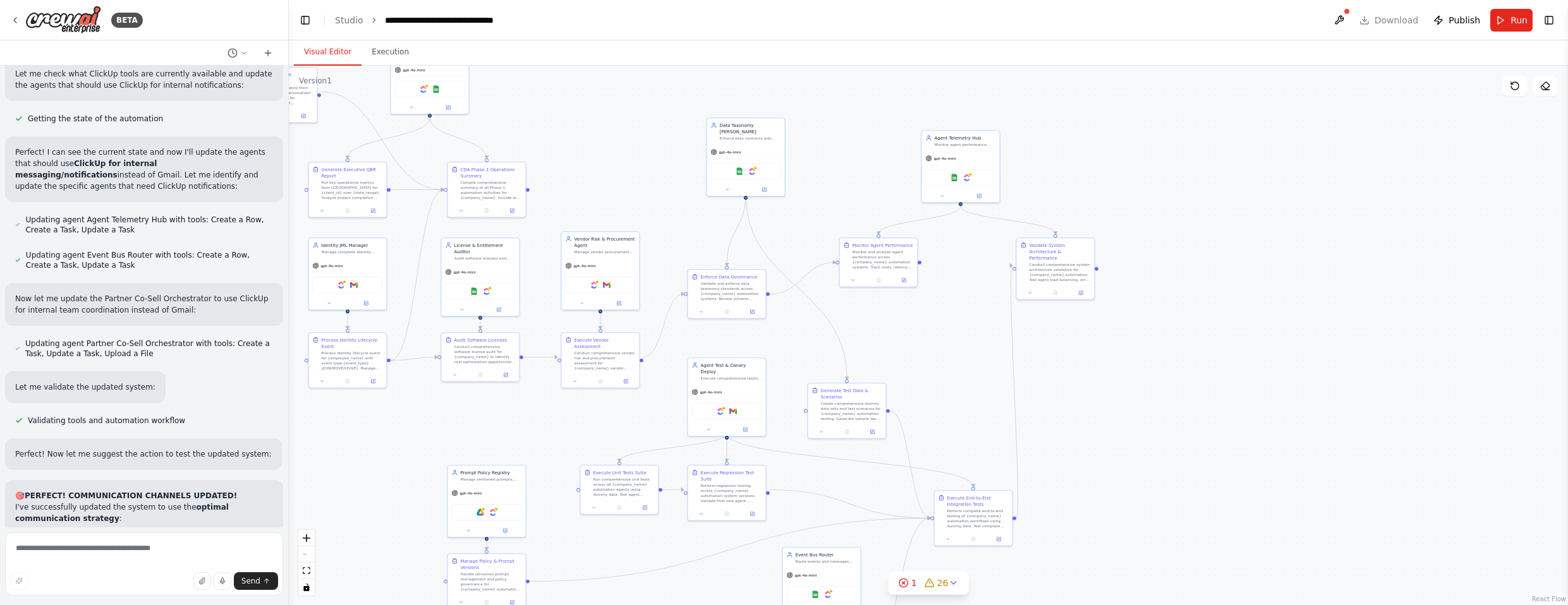
drag, startPoint x: 693, startPoint y: 378, endPoint x: 603, endPoint y: 423, distance: 100.6
click at [603, 423] on div ".deletable-edge-delete-btn { width: 20px; height: 20px; border: 0px solid #ffff…" at bounding box center [929, 335] width 1280 height 539
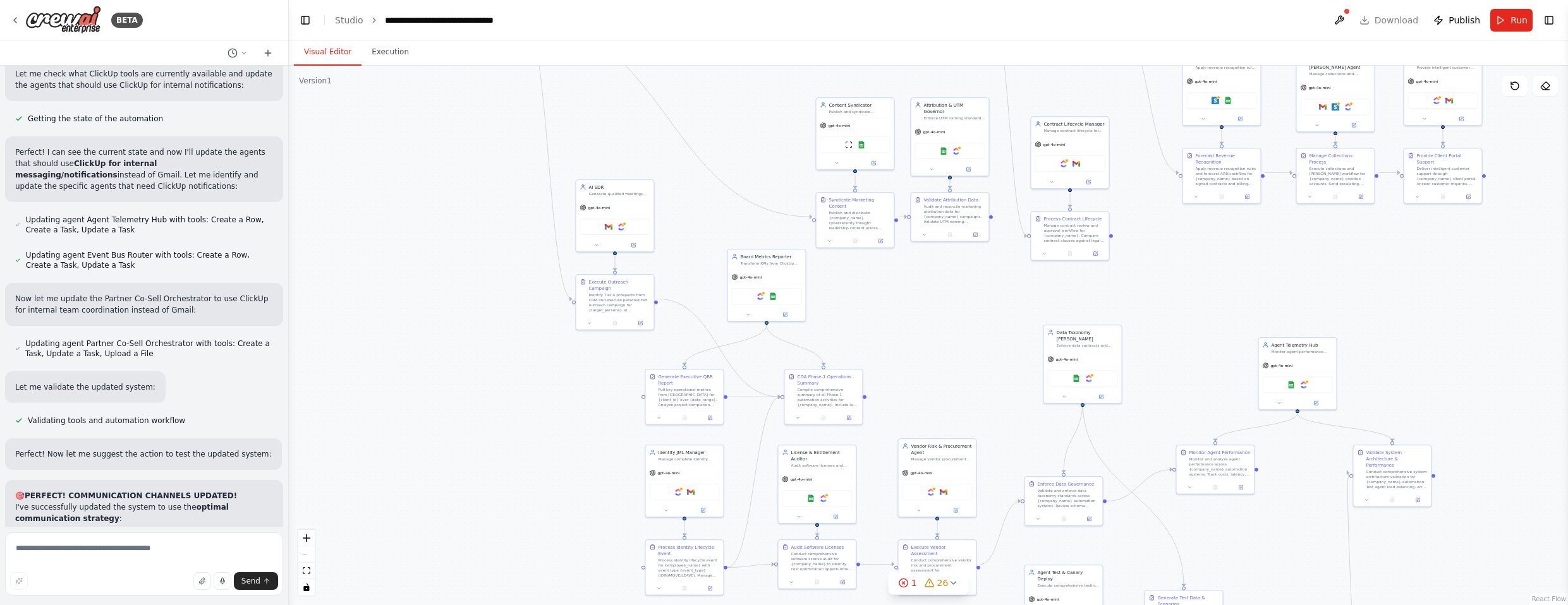
drag, startPoint x: 658, startPoint y: 143, endPoint x: 1027, endPoint y: 367, distance: 431.7
click at [862, 367] on div ".deletable-edge-delete-btn { width: 20px; height: 20px; border: 0px solid #ffff…" at bounding box center [929, 335] width 1280 height 539
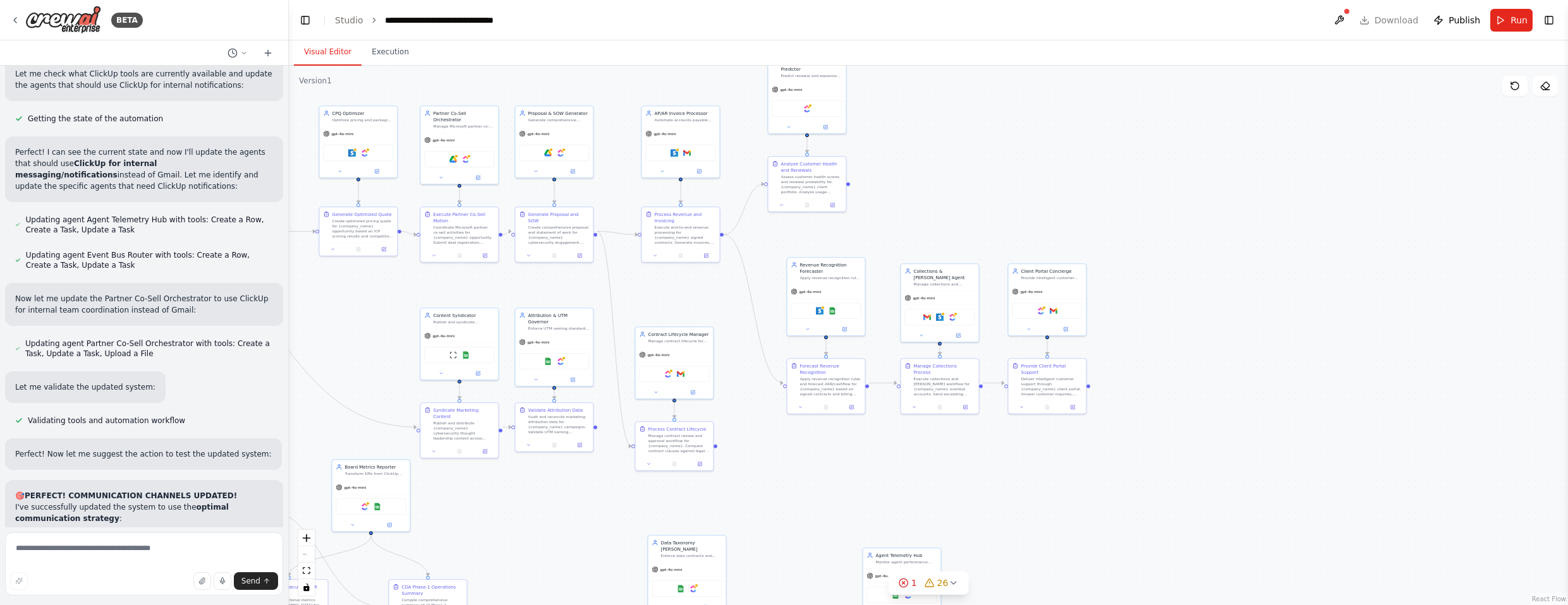
drag, startPoint x: 1120, startPoint y: 330, endPoint x: 833, endPoint y: 473, distance: 320.7
click at [833, 473] on div ".deletable-edge-delete-btn { width: 20px; height: 20px; border: 0px solid #ffff…" at bounding box center [929, 335] width 1280 height 539
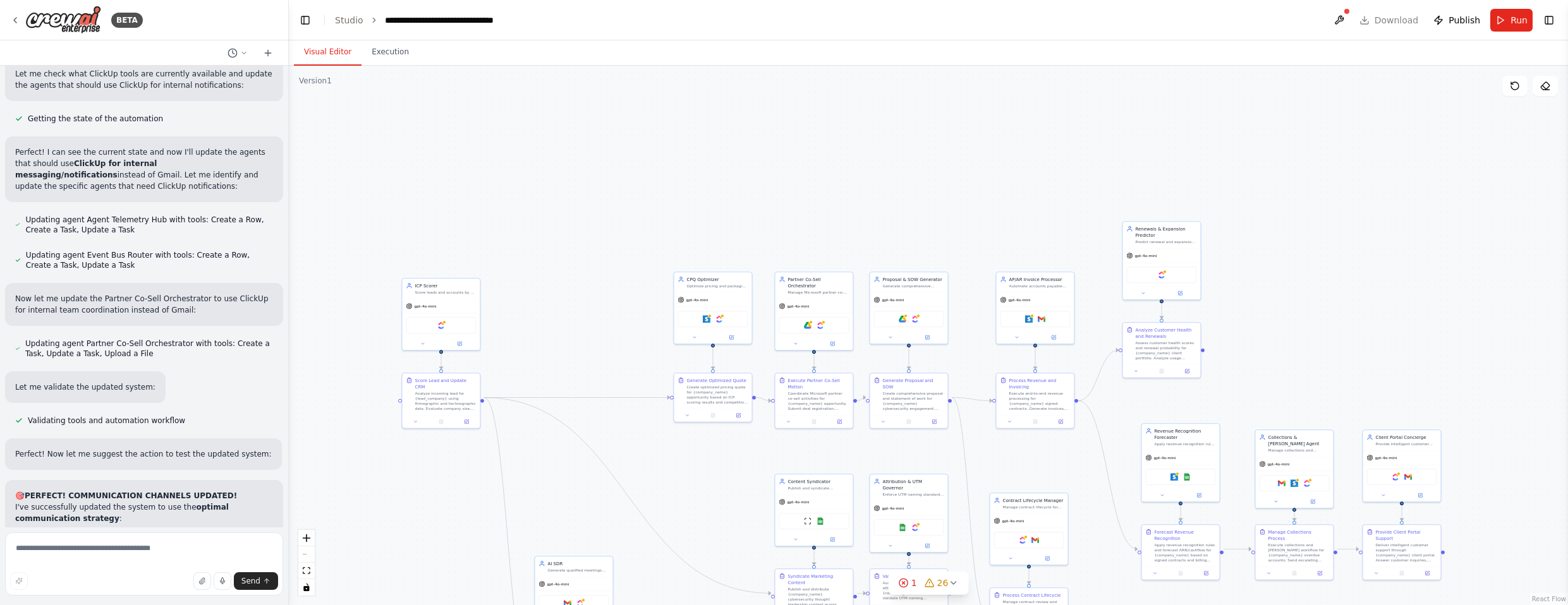
drag, startPoint x: 992, startPoint y: 190, endPoint x: 1407, endPoint y: 355, distance: 446.6
click at [862, 357] on div ".deletable-edge-delete-btn { width: 20px; height: 20px; border: 0px solid #ffff…" at bounding box center [929, 335] width 1280 height 539
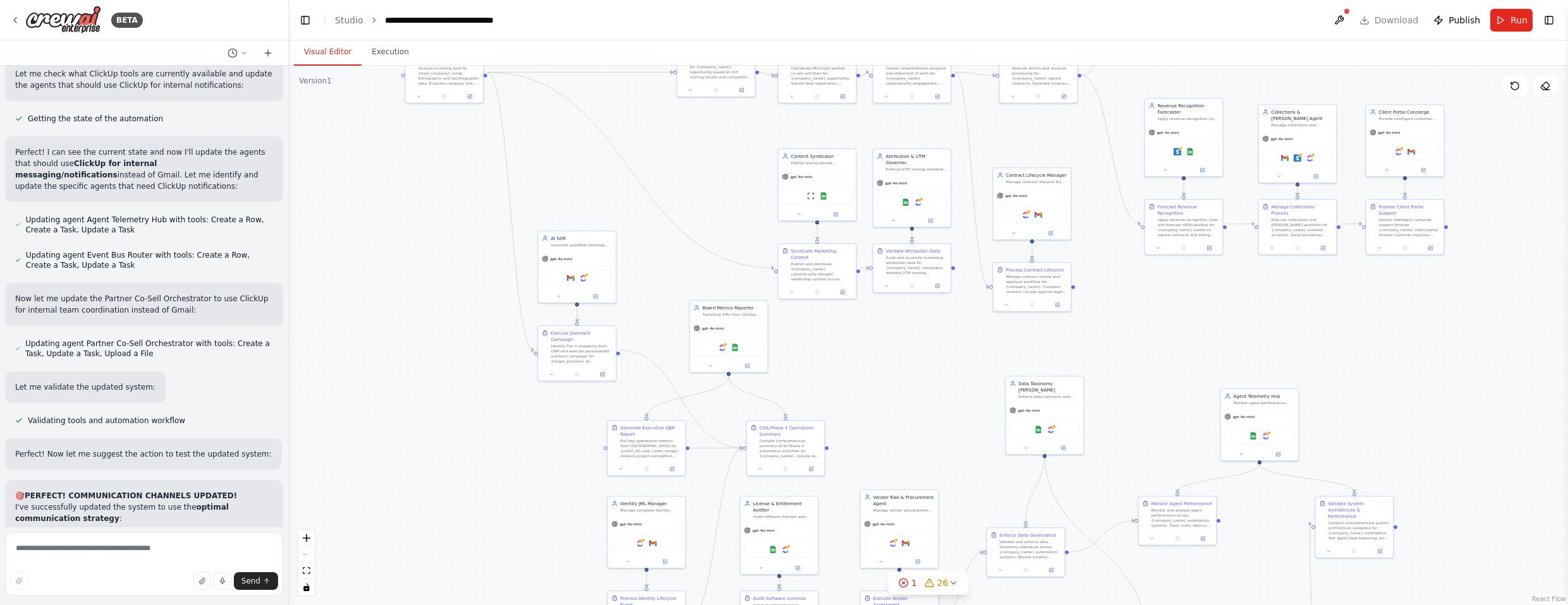
drag, startPoint x: 763, startPoint y: 497, endPoint x: 704, endPoint y: 158, distance: 344.1
click at [704, 158] on div ".deletable-edge-delete-btn { width: 20px; height: 20px; border: 0px solid #ffff…" at bounding box center [929, 335] width 1280 height 539
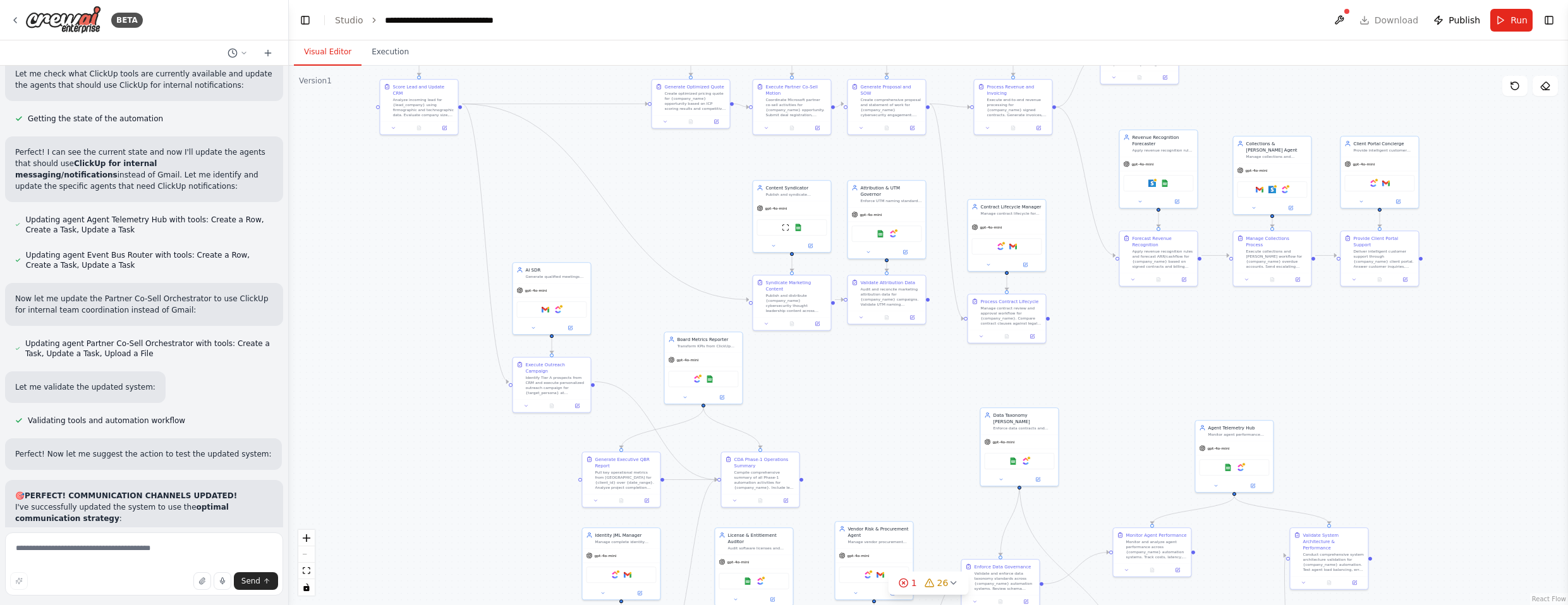
drag, startPoint x: 710, startPoint y: 160, endPoint x: 668, endPoint y: 141, distance: 46.1
click at [668, 141] on div ".deletable-edge-delete-btn { width: 20px; height: 20px; border: 0px solid #ffff…" at bounding box center [929, 335] width 1280 height 539
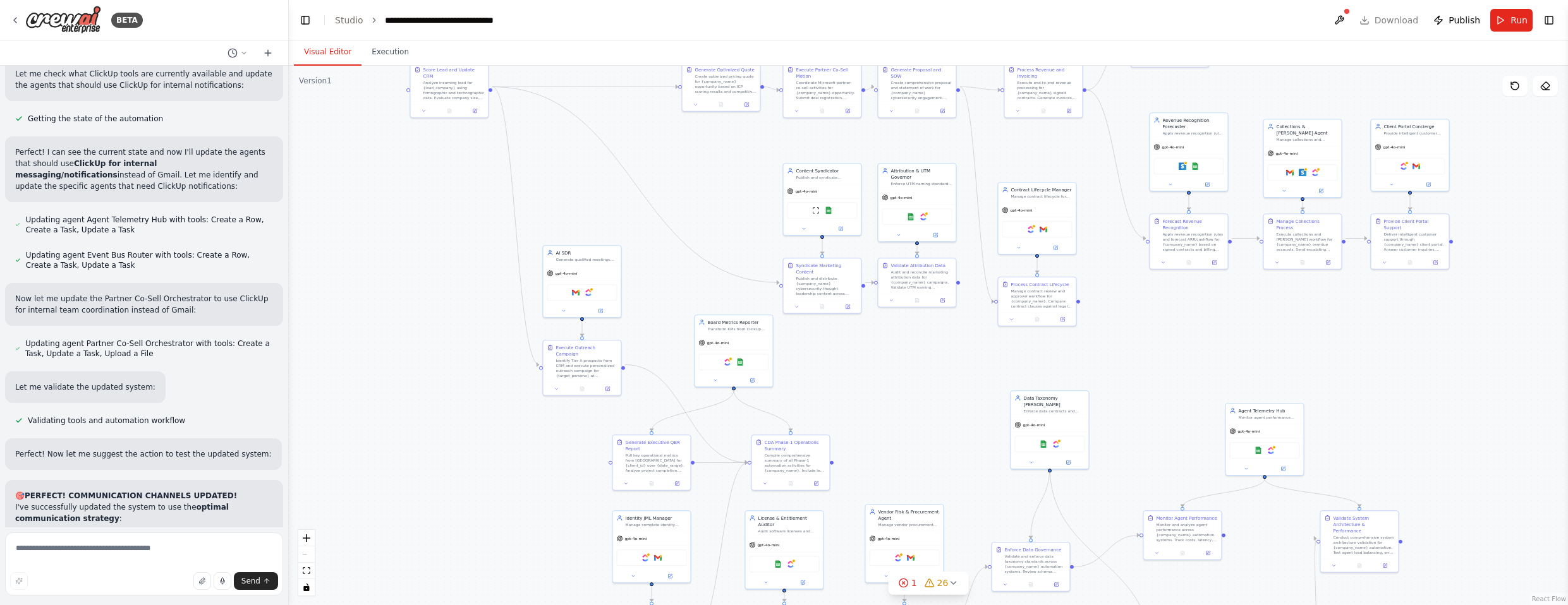
drag, startPoint x: 528, startPoint y: 378, endPoint x: 609, endPoint y: 458, distance: 113.8
click at [584, 510] on div ".deletable-edge-delete-btn { width: 20px; height: 20px; border: 0px solid #ffff…" at bounding box center [929, 335] width 1280 height 539
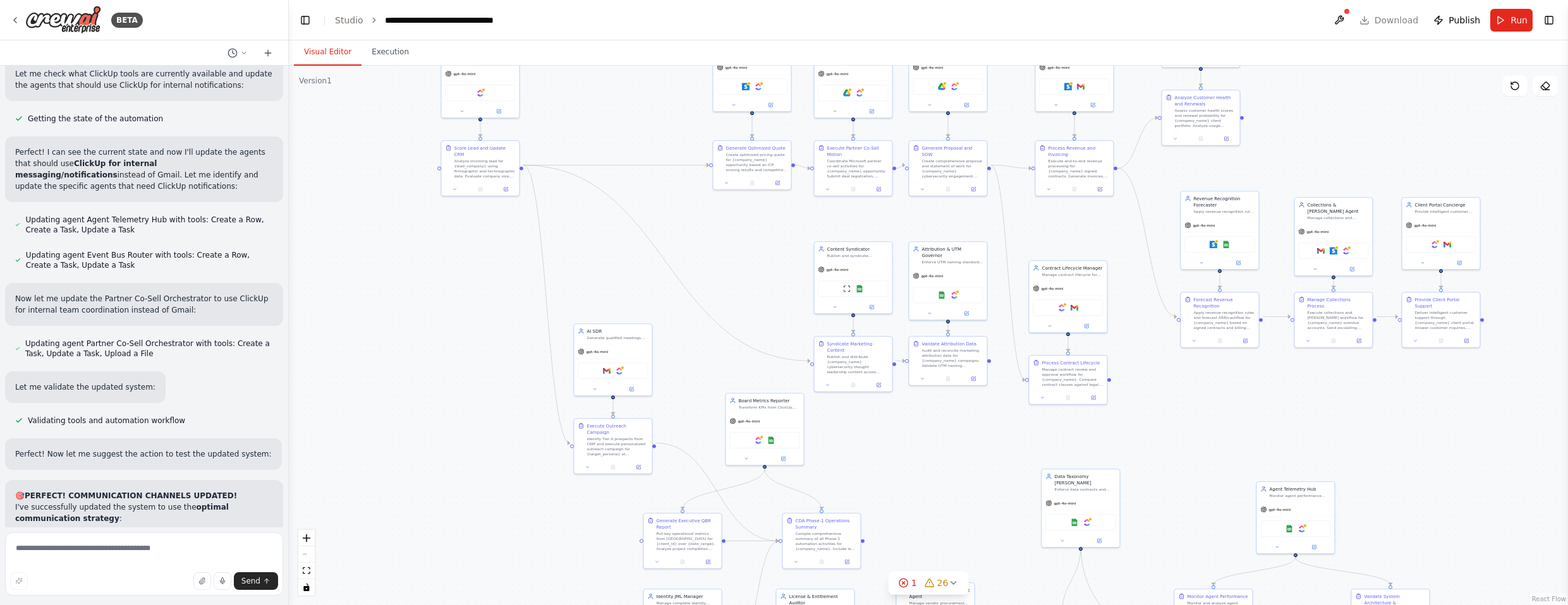
drag, startPoint x: 661, startPoint y: 298, endPoint x: 695, endPoint y: 361, distance: 71.6
click at [693, 353] on div ".deletable-edge-delete-btn { width: 20px; height: 20px; border: 0px solid #ffff…" at bounding box center [929, 335] width 1280 height 539
drag, startPoint x: 648, startPoint y: 447, endPoint x: 661, endPoint y: 446, distance: 13.0
click at [661, 446] on div "Identify Tier A prospects from CRM and execute personalized outreach campaign f…" at bounding box center [641, 453] width 61 height 20
drag, startPoint x: 647, startPoint y: 360, endPoint x: 659, endPoint y: 369, distance: 15.0
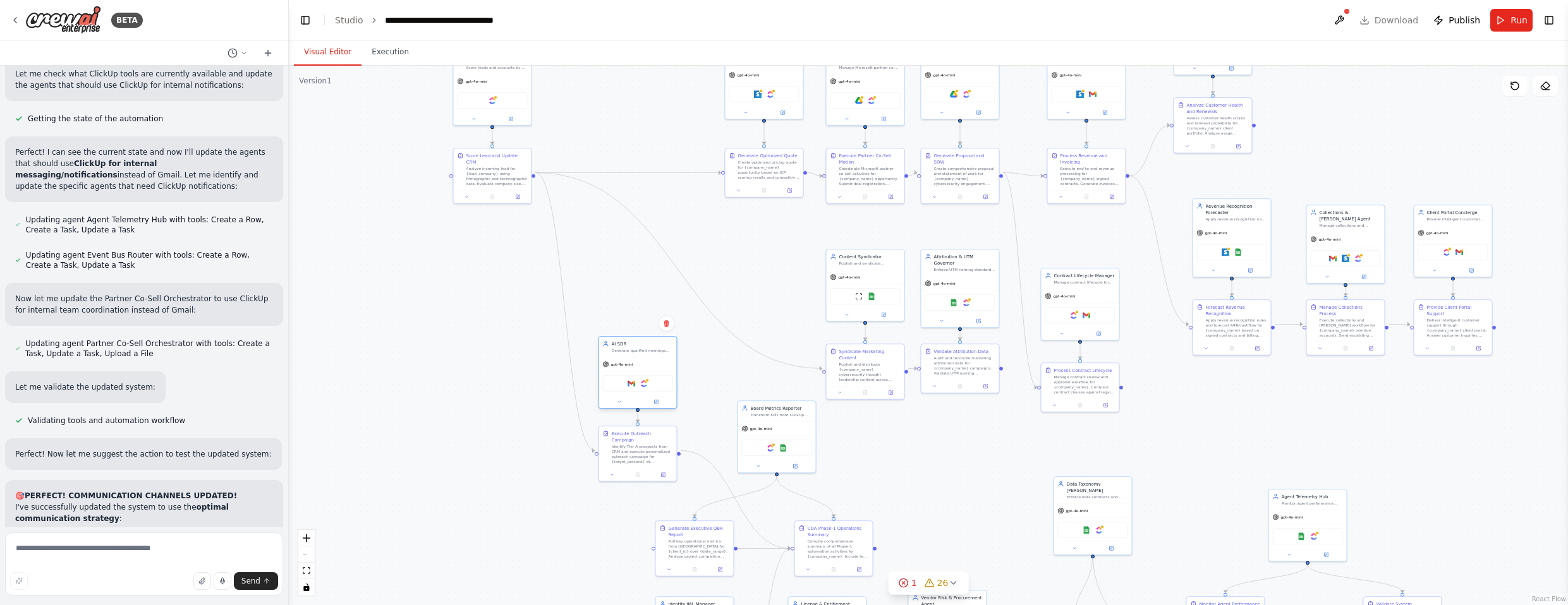
click at [659, 369] on div "gpt-4o-mini" at bounding box center [637, 364] width 78 height 14
click at [618, 254] on div ".deletable-edge-delete-btn { width: 20px; height: 20px; border: 0px solid #ffff…" at bounding box center [929, 335] width 1280 height 539
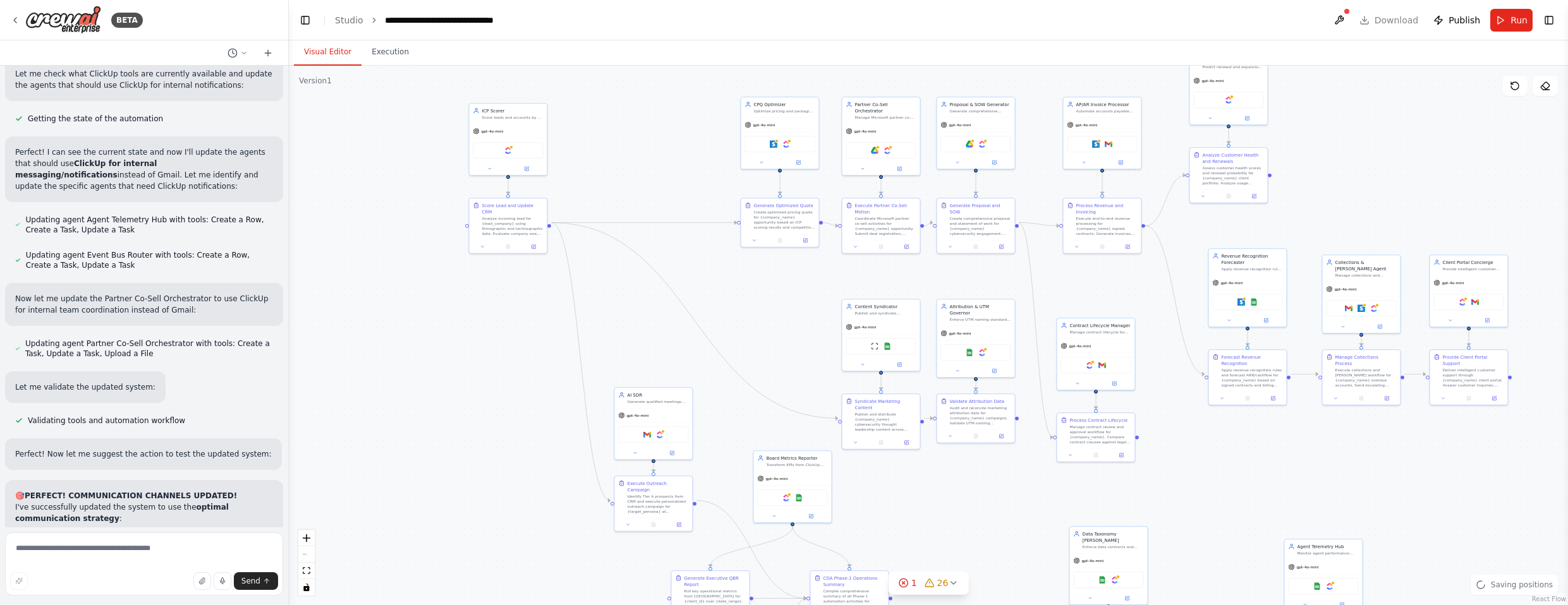
drag, startPoint x: 590, startPoint y: 230, endPoint x: 596, endPoint y: 277, distance: 47.4
click at [611, 297] on div ".deletable-edge-delete-btn { width: 20px; height: 20px; border: 0px solid #ffff…" at bounding box center [929, 335] width 1280 height 539
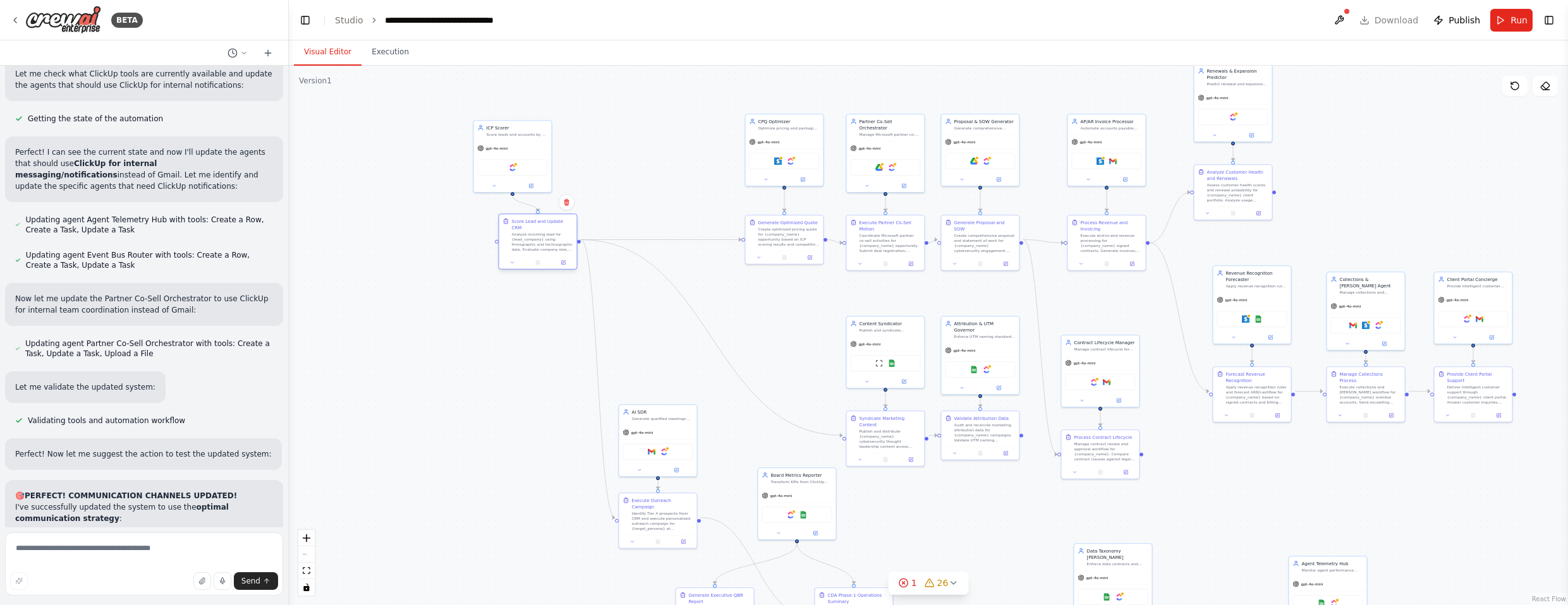
drag, startPoint x: 528, startPoint y: 240, endPoint x: 555, endPoint y: 242, distance: 27.1
click at [555, 242] on div "Analyze incoming lead for {lead_company} using firmographic and technographic d…" at bounding box center [542, 242] width 61 height 20
drag, startPoint x: 529, startPoint y: 133, endPoint x: 557, endPoint y: 140, distance: 28.9
click at [557, 140] on div "Score leads and accounts by fit using firmographics/technographics and historic…" at bounding box center [542, 140] width 61 height 5
click at [668, 160] on div ".deletable-edge-delete-btn { width: 20px; height: 20px; border: 0px solid #ffff…" at bounding box center [929, 335] width 1280 height 539
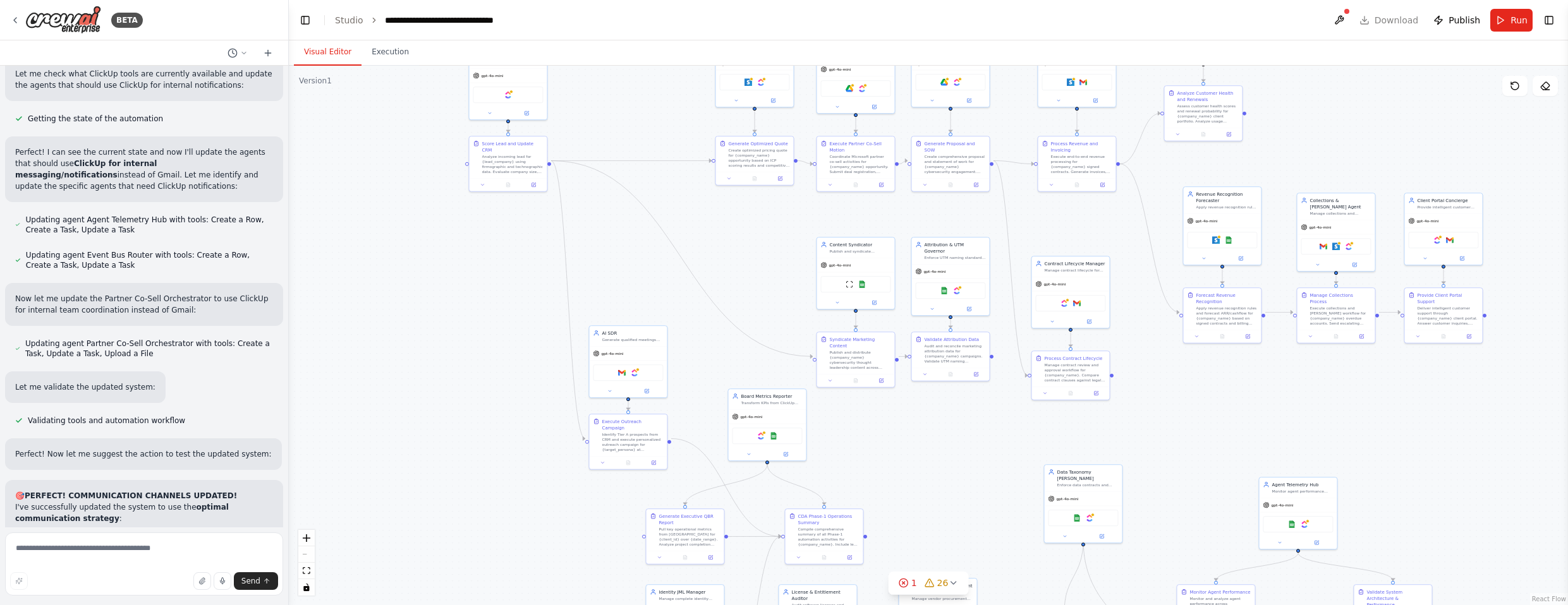
drag, startPoint x: 747, startPoint y: 454, endPoint x: 718, endPoint y: 389, distance: 71.2
click at [718, 389] on div ".deletable-edge-delete-btn { width: 20px; height: 20px; border: 0px solid #ffff…" at bounding box center [929, 335] width 1280 height 539
drag, startPoint x: 649, startPoint y: 346, endPoint x: 648, endPoint y: 283, distance: 63.0
click at [648, 283] on div "gpt-4o-mini" at bounding box center [628, 289] width 78 height 14
drag, startPoint x: 648, startPoint y: 430, endPoint x: 650, endPoint y: 370, distance: 60.0
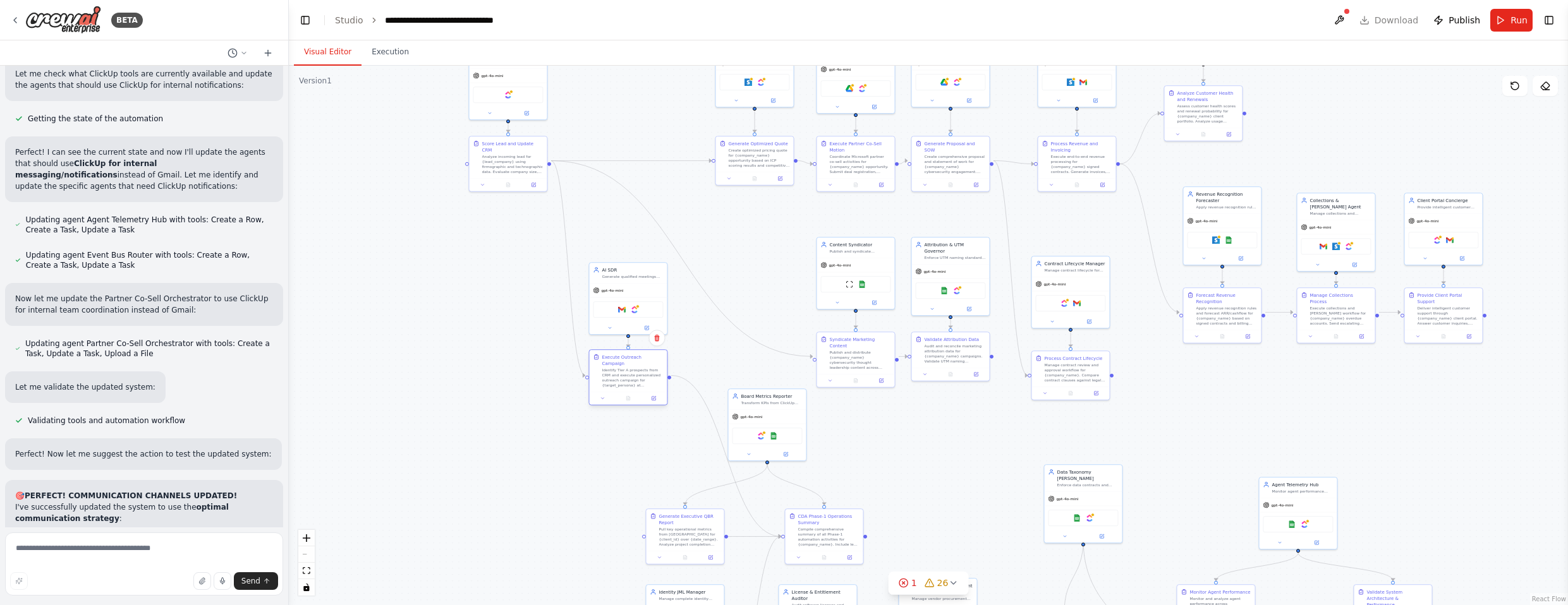
click at [650, 370] on div "Identify Tier A prospects from CRM and execute personalized outreach campaign f…" at bounding box center [632, 378] width 61 height 20
drag, startPoint x: 761, startPoint y: 407, endPoint x: 760, endPoint y: 384, distance: 23.0
click at [760, 384] on div "Board Metrics Reporter Transform KPIs from ClickUp project data and {company_na…" at bounding box center [767, 398] width 79 height 73
drag, startPoint x: 871, startPoint y: 254, endPoint x: 871, endPoint y: 239, distance: 15.0
click at [862, 239] on div "Content Syndicator Publish and syndicate {company_name} cybersecurity content a…" at bounding box center [856, 233] width 78 height 20
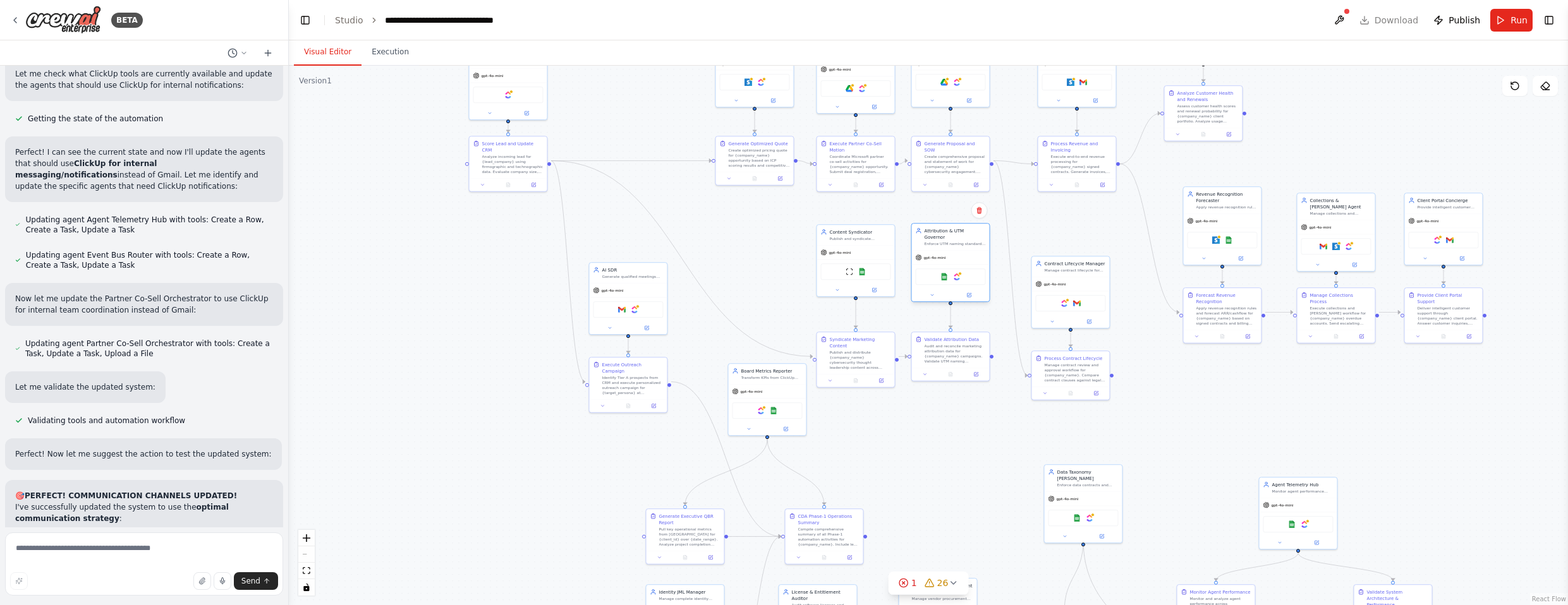
drag, startPoint x: 960, startPoint y: 261, endPoint x: 961, endPoint y: 251, distance: 10.0
click at [862, 251] on div "gpt-4o-mini" at bounding box center [950, 258] width 78 height 14
drag, startPoint x: 957, startPoint y: 351, endPoint x: 959, endPoint y: 333, distance: 18.1
click at [862, 333] on div "Audit and reconcile marketing attribution data for {company_name} campaigns. Va…" at bounding box center [954, 333] width 61 height 20
drag, startPoint x: 866, startPoint y: 347, endPoint x: 866, endPoint y: 330, distance: 17.0
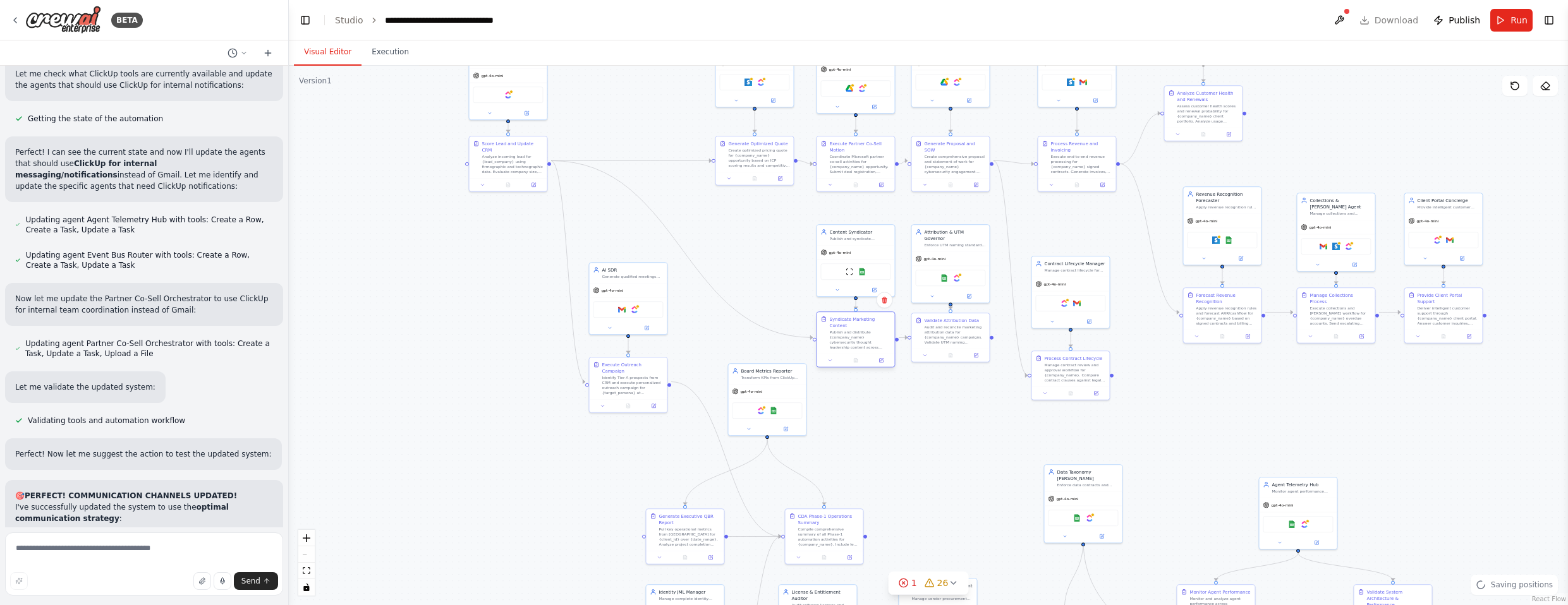
click at [862, 330] on div "Publish and distribute {company_name} cybersecurity thought leadership content …" at bounding box center [860, 340] width 61 height 20
click at [862, 394] on div ".deletable-edge-delete-btn { width: 20px; height: 20px; border: 0px solid #ffff…" at bounding box center [929, 335] width 1280 height 539
drag, startPoint x: 789, startPoint y: 393, endPoint x: 800, endPoint y: 420, distance: 29.2
click at [800, 420] on div "gpt-4o-mini" at bounding box center [779, 415] width 78 height 14
click at [862, 451] on div ".deletable-edge-delete-btn { width: 20px; height: 20px; border: 0px solid #ffff…" at bounding box center [929, 335] width 1280 height 539
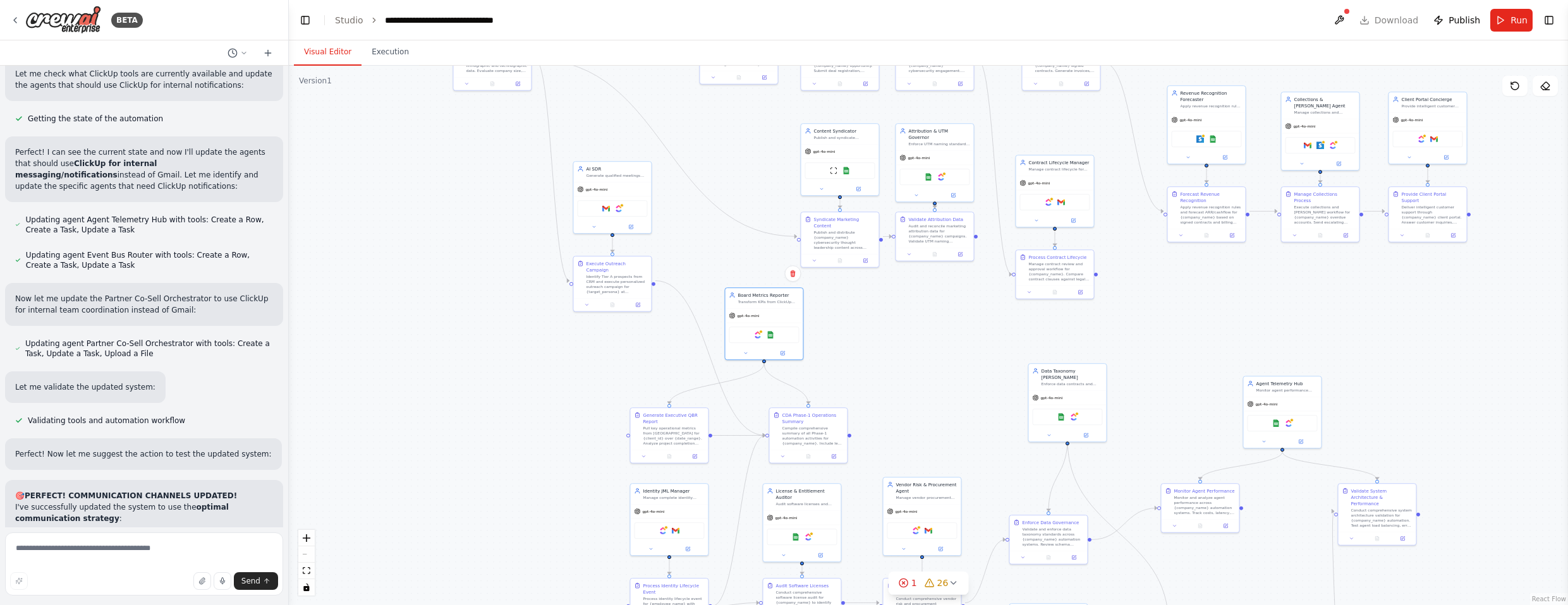
click at [862, 360] on div ".deletable-edge-delete-btn { width: 20px; height: 20px; border: 0px solid #ffff…" at bounding box center [929, 335] width 1280 height 539
click at [835, 431] on div "Compile comprehensive summary of all Phase-1 automation activities for {company…" at bounding box center [812, 434] width 61 height 20
drag, startPoint x: 675, startPoint y: 426, endPoint x: 683, endPoint y: 426, distance: 8.0
click at [683, 426] on div "Pull key operational metrics from [GEOGRAPHIC_DATA] for {client_id} over {date_…" at bounding box center [680, 434] width 61 height 20
click at [560, 421] on div ".deletable-edge-delete-btn { width: 20px; height: 20px; border: 0px solid #ffff…" at bounding box center [929, 335] width 1280 height 539
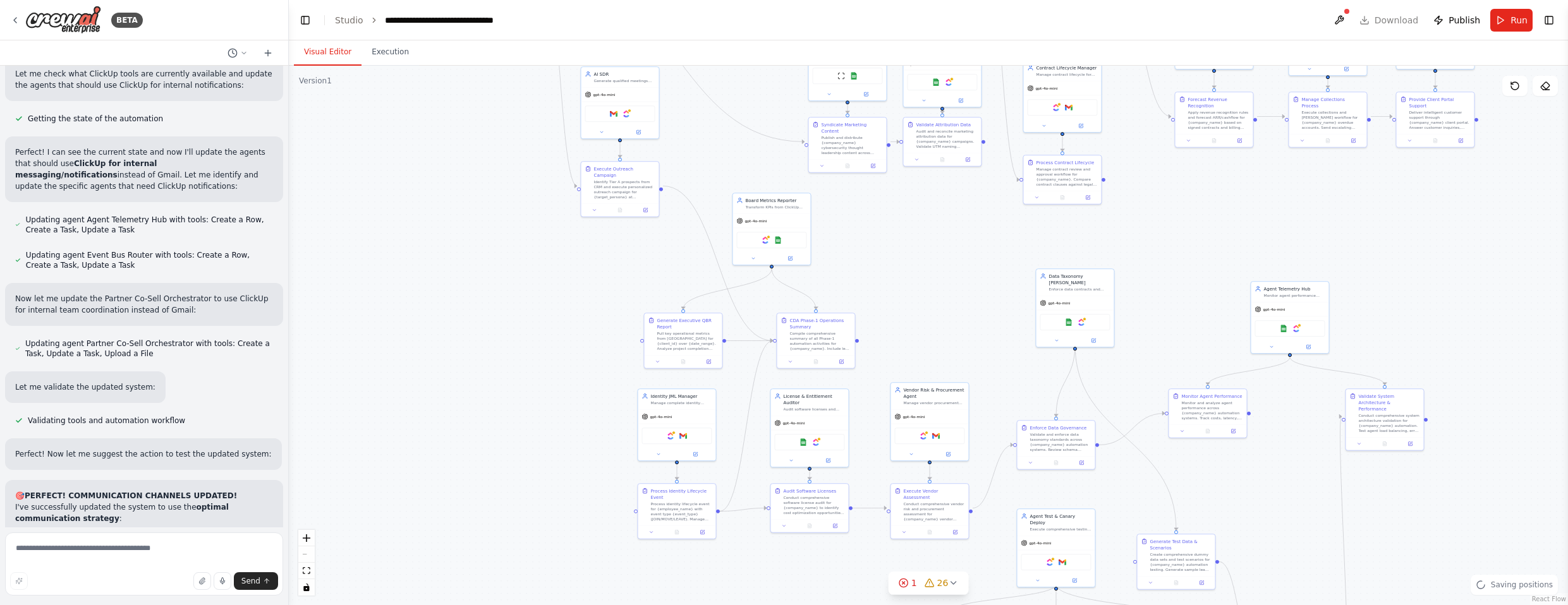
drag, startPoint x: 542, startPoint y: 437, endPoint x: 535, endPoint y: 365, distance: 72.3
click at [535, 365] on div ".deletable-edge-delete-btn { width: 20px; height: 20px; border: 0px solid #ffff…" at bounding box center [929, 335] width 1280 height 539
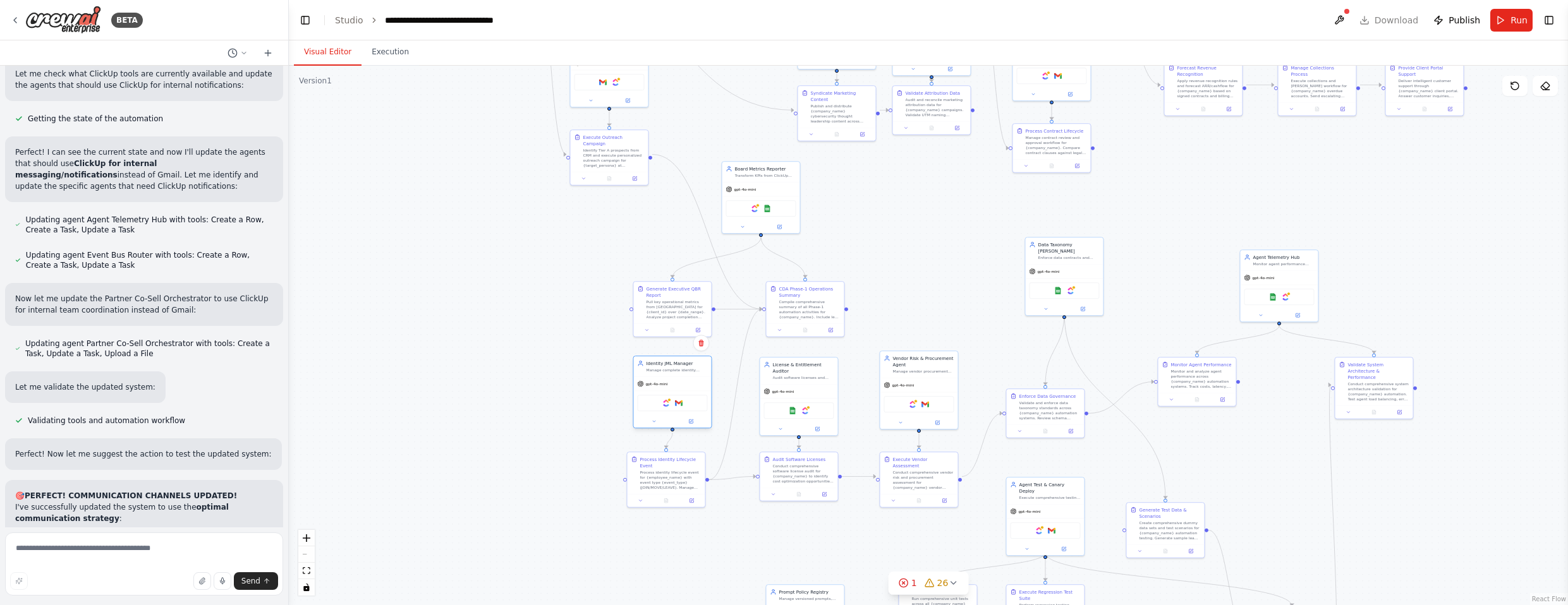
click at [681, 386] on div "gpt-4o-mini" at bounding box center [672, 384] width 78 height 14
click at [678, 473] on div "Process identity lifecycle event for {employee_name} with event type {event_typ…" at bounding box center [676, 479] width 61 height 20
click at [565, 455] on div ".deletable-edge-delete-btn { width: 20px; height: 20px; border: 0px solid #ffff…" at bounding box center [929, 335] width 1280 height 539
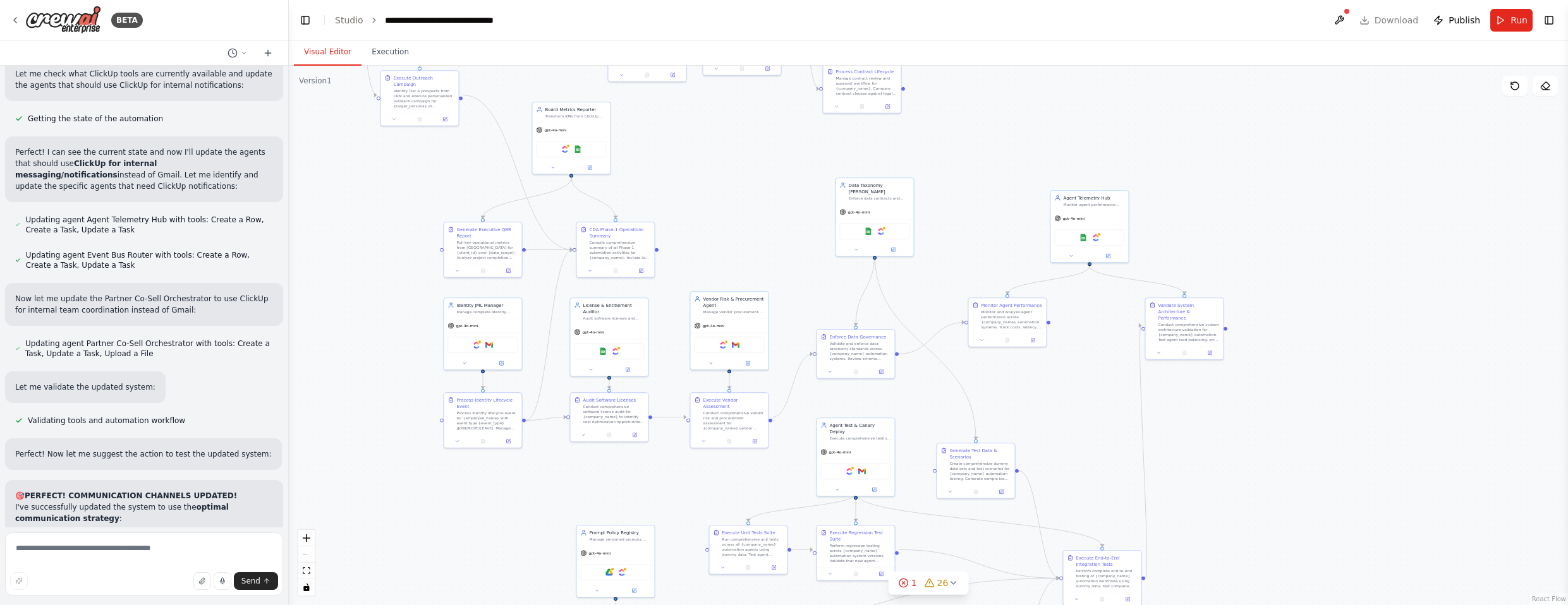
drag, startPoint x: 831, startPoint y: 528, endPoint x: 558, endPoint y: 474, distance: 278.3
click at [558, 474] on div ".deletable-edge-delete-btn { width: 20px; height: 20px; border: 0px solid #ffff…" at bounding box center [929, 335] width 1280 height 539
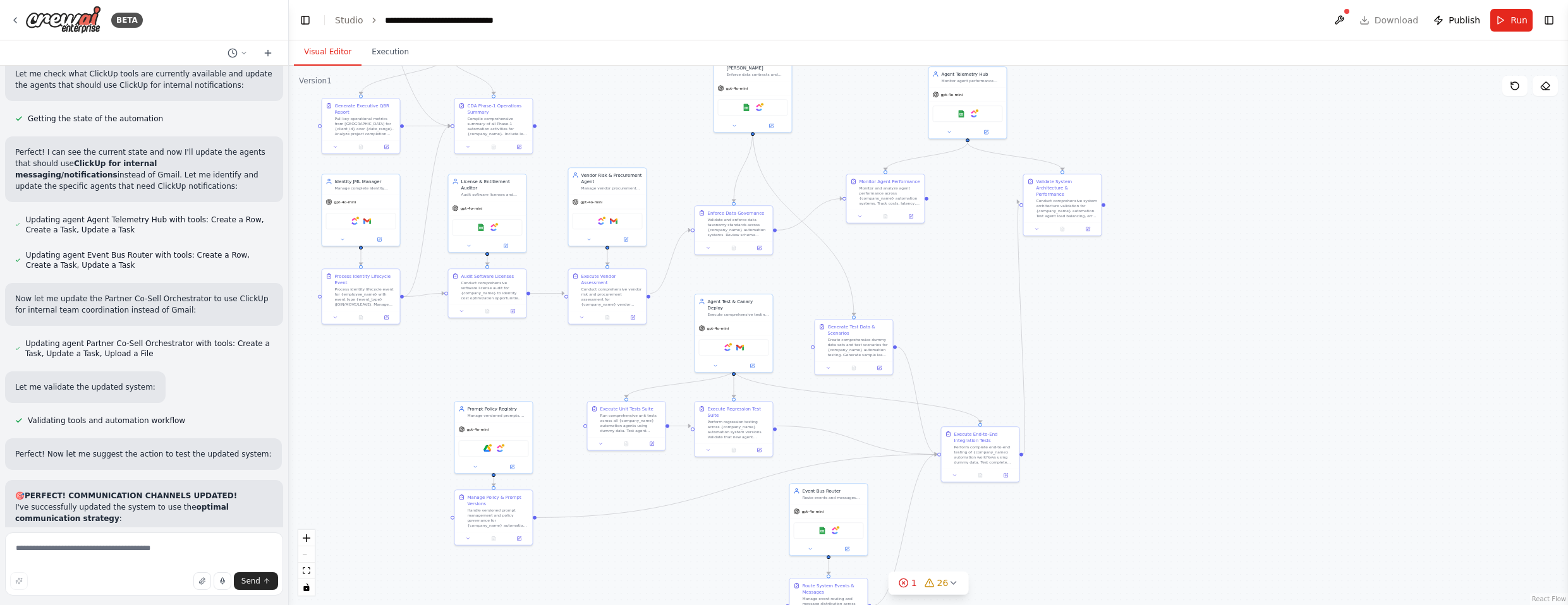
drag, startPoint x: 952, startPoint y: 389, endPoint x: 949, endPoint y: 285, distance: 104.0
click at [862, 288] on div ".deletable-edge-delete-btn { width: 20px; height: 20px; border: 0px solid #ffff…" at bounding box center [929, 335] width 1280 height 539
drag, startPoint x: 1061, startPoint y: 213, endPoint x: 1094, endPoint y: 469, distance: 258.1
click at [862, 469] on div "Conduct comprehensive system architecture validation for {company_name} automat…" at bounding box center [1097, 470] width 61 height 20
drag, startPoint x: 873, startPoint y: 205, endPoint x: 884, endPoint y: 238, distance: 34.8
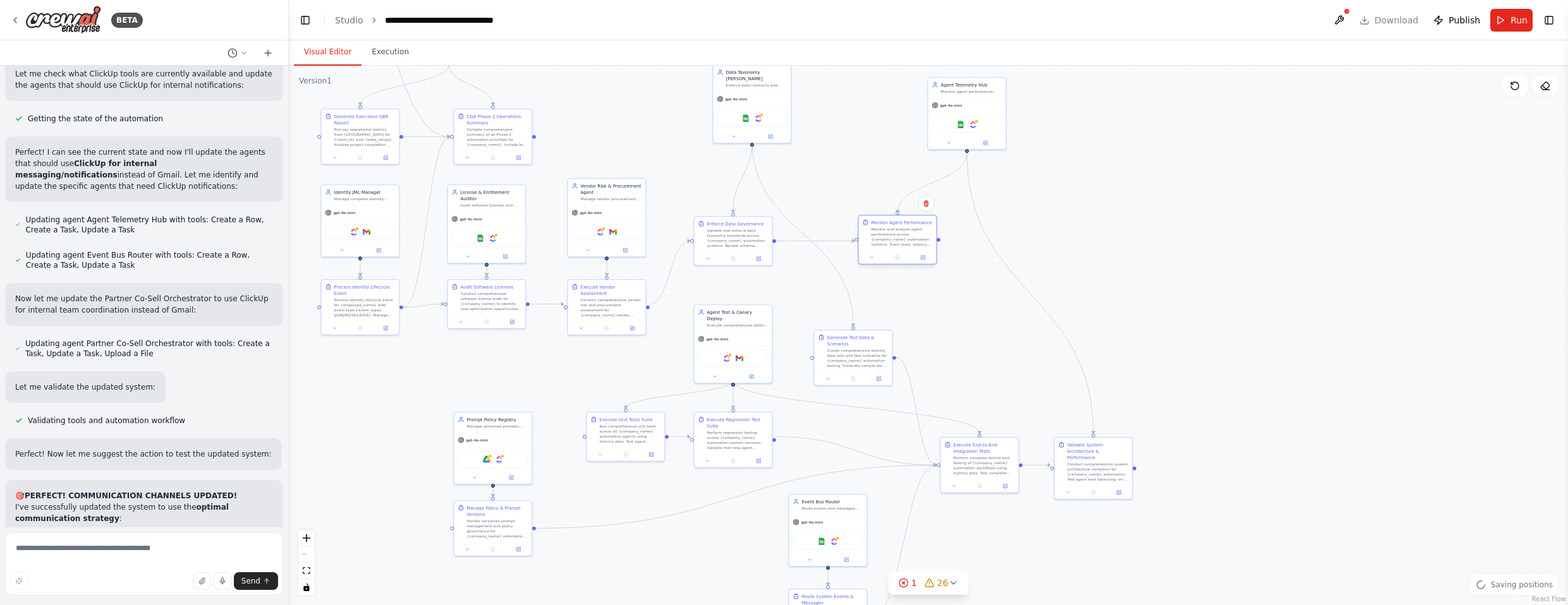
click at [862, 238] on div "Monitor and analyze agent performance across {company_name} automation systems.…" at bounding box center [901, 236] width 61 height 20
drag, startPoint x: 982, startPoint y: 97, endPoint x: 977, endPoint y: 120, distance: 23.5
click at [862, 120] on div "Agent Telemetry Hub Monitor agent performance across {company_name} automation …" at bounding box center [960, 137] width 79 height 73
click at [862, 236] on div ".deletable-edge-delete-btn { width: 20px; height: 20px; border: 0px solid #ffff…" at bounding box center [929, 335] width 1280 height 539
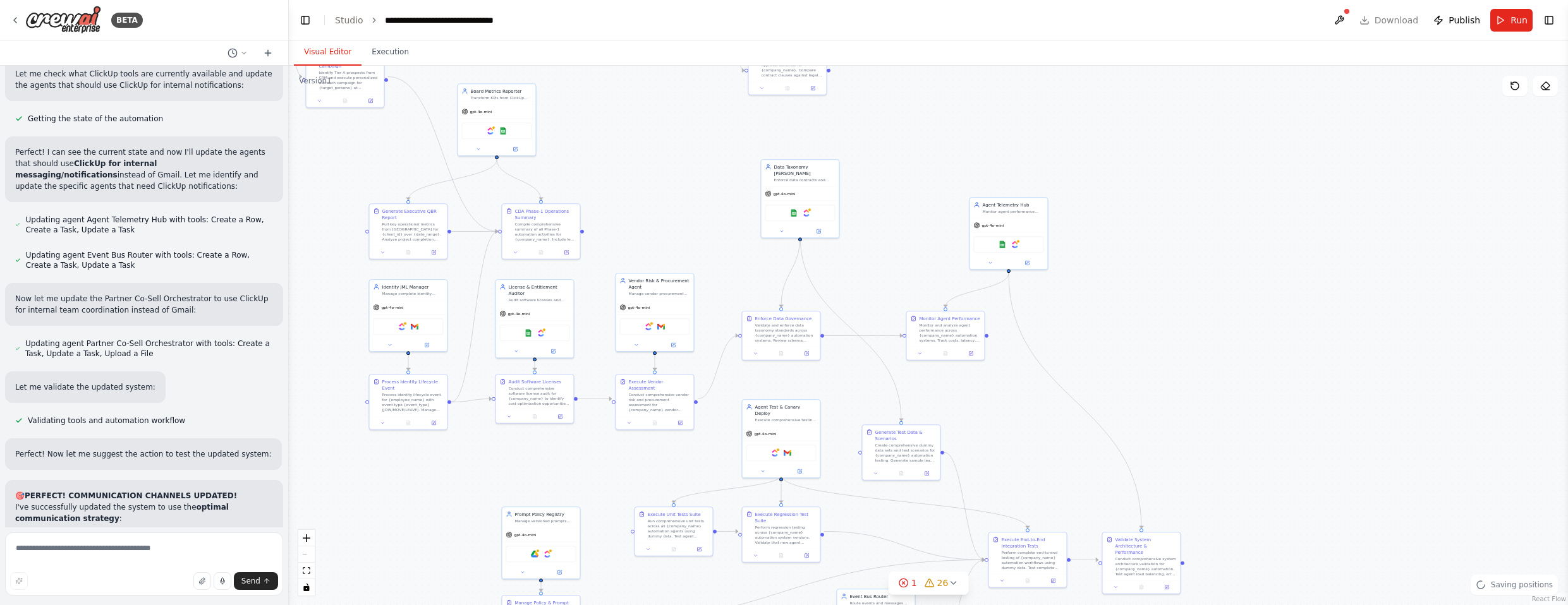
drag, startPoint x: 1090, startPoint y: 230, endPoint x: 1136, endPoint y: 313, distance: 94.9
click at [862, 313] on div ".deletable-edge-delete-btn { width: 20px; height: 20px; border: 0px solid #ffff…" at bounding box center [929, 335] width 1280 height 539
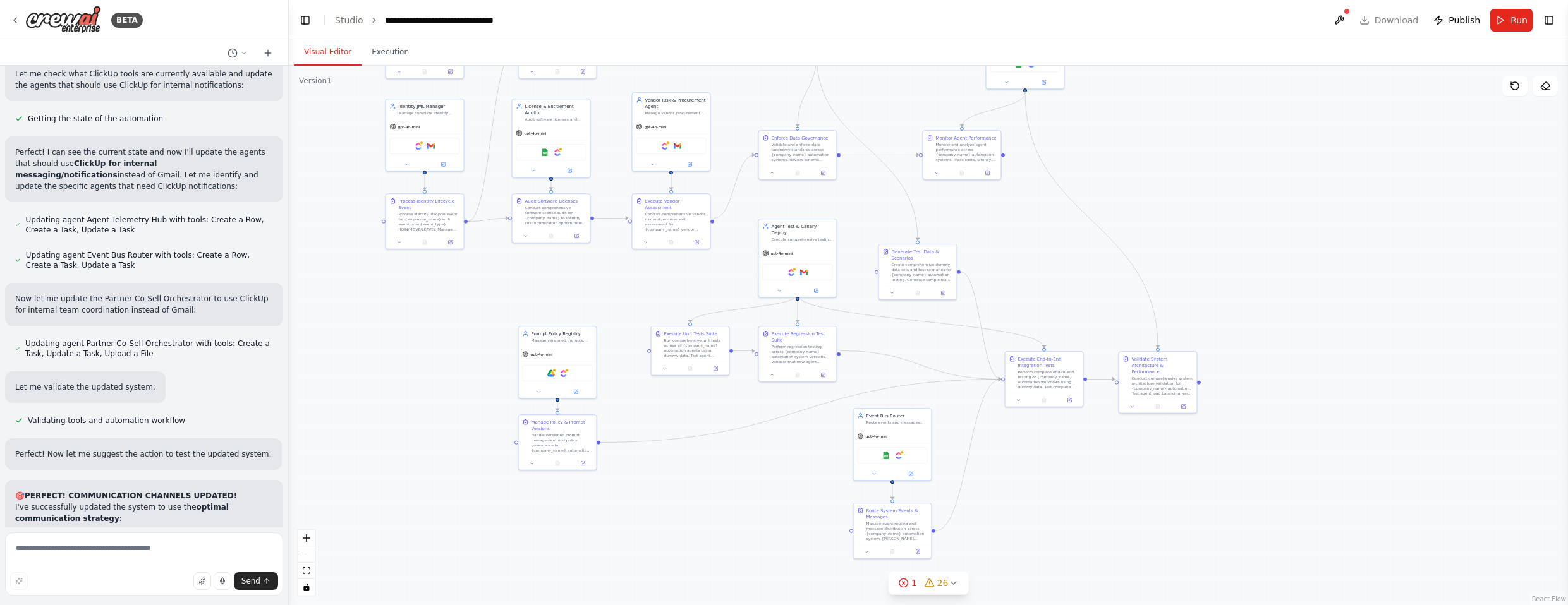
drag, startPoint x: 1163, startPoint y: 460, endPoint x: 1177, endPoint y: 286, distance: 174.6
click at [862, 286] on div ".deletable-edge-delete-btn { width: 20px; height: 20px; border: 0px solid #ffff…" at bounding box center [929, 335] width 1280 height 539
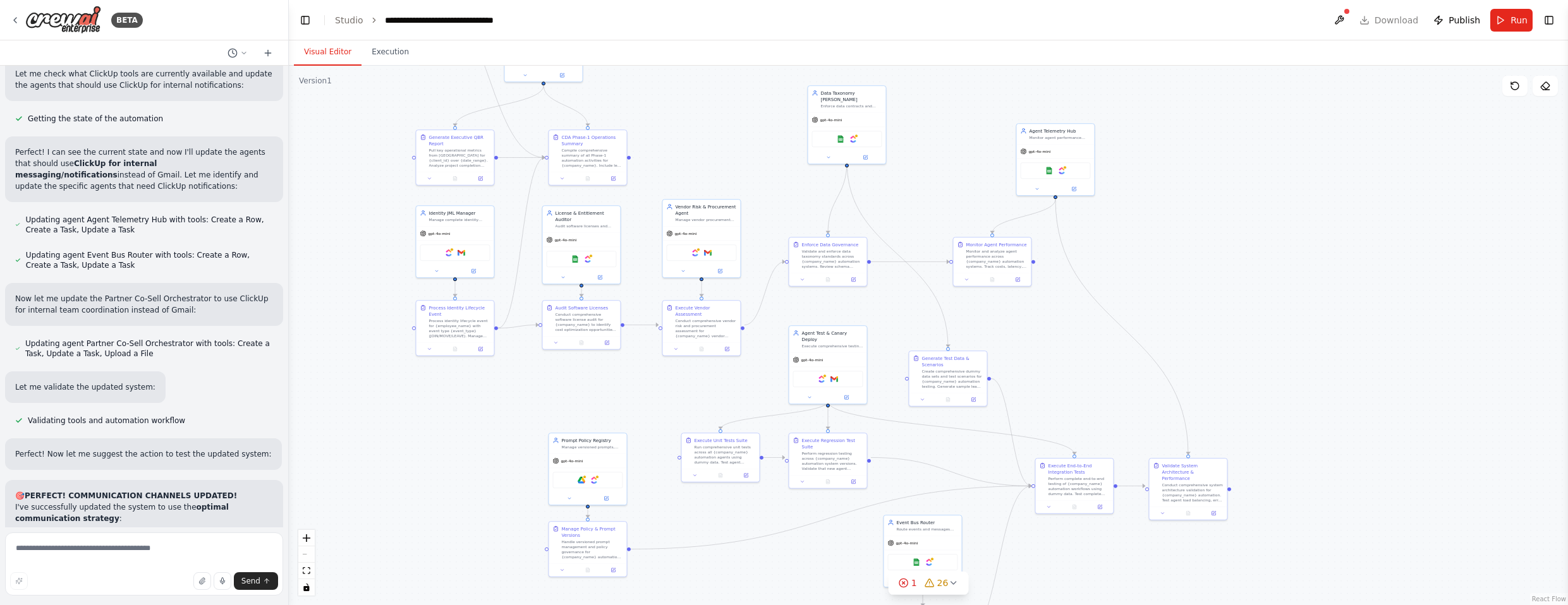
drag, startPoint x: 1207, startPoint y: 229, endPoint x: 1239, endPoint y: 345, distance: 120.3
click at [862, 344] on div ".deletable-edge-delete-btn { width: 20px; height: 20px; border: 0px solid #ffff…" at bounding box center [929, 335] width 1280 height 539
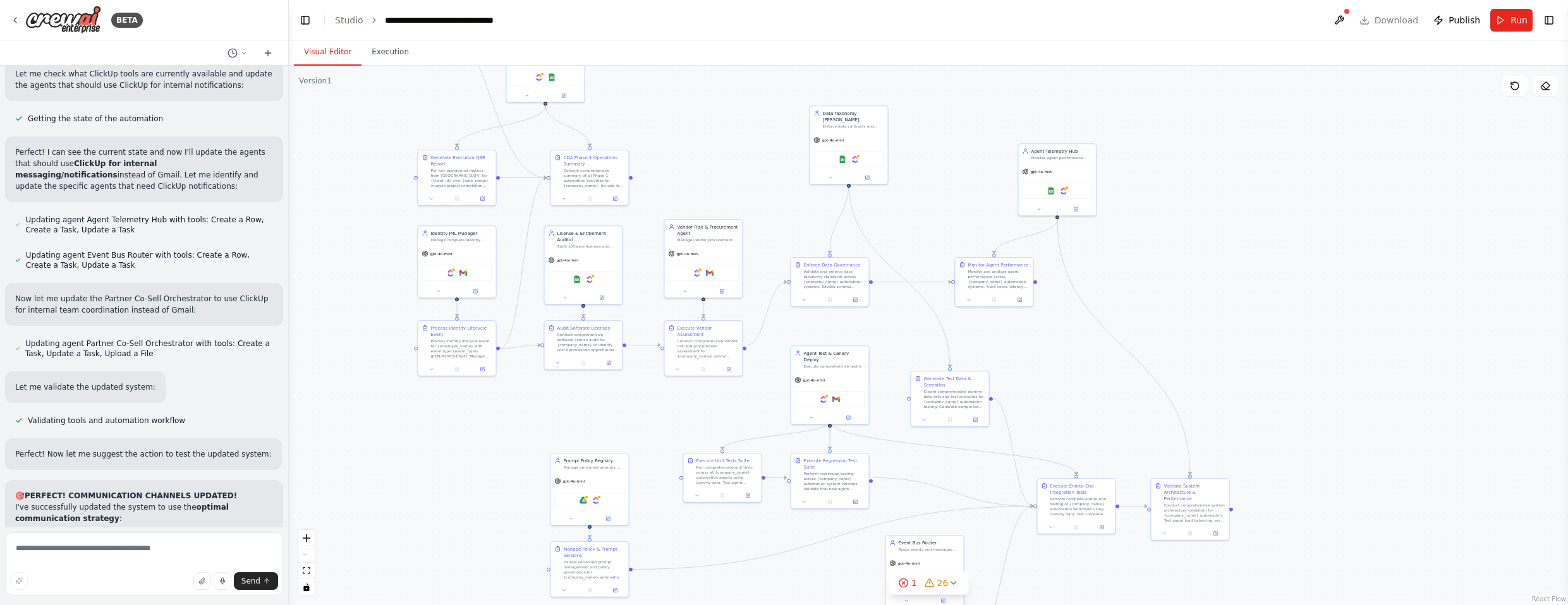
drag, startPoint x: 1180, startPoint y: 236, endPoint x: 1182, endPoint y: 309, distance: 73.0
click at [862, 308] on div ".deletable-edge-delete-btn { width: 20px; height: 20px; border: 0px solid #ffff…" at bounding box center [929, 335] width 1280 height 539
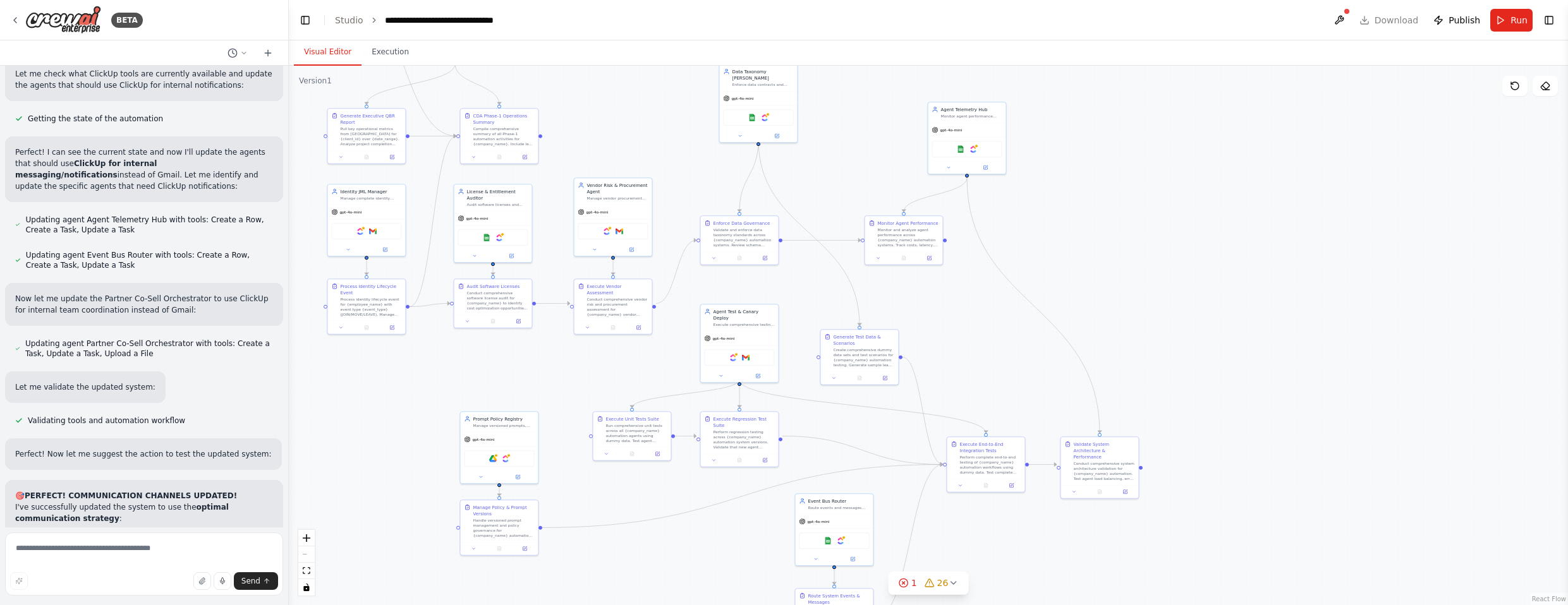
drag, startPoint x: 1090, startPoint y: 436, endPoint x: 999, endPoint y: 334, distance: 136.7
click at [862, 334] on div ".deletable-edge-delete-btn { width: 20px; height: 20px; border: 0px solid #ffff…" at bounding box center [929, 335] width 1280 height 539
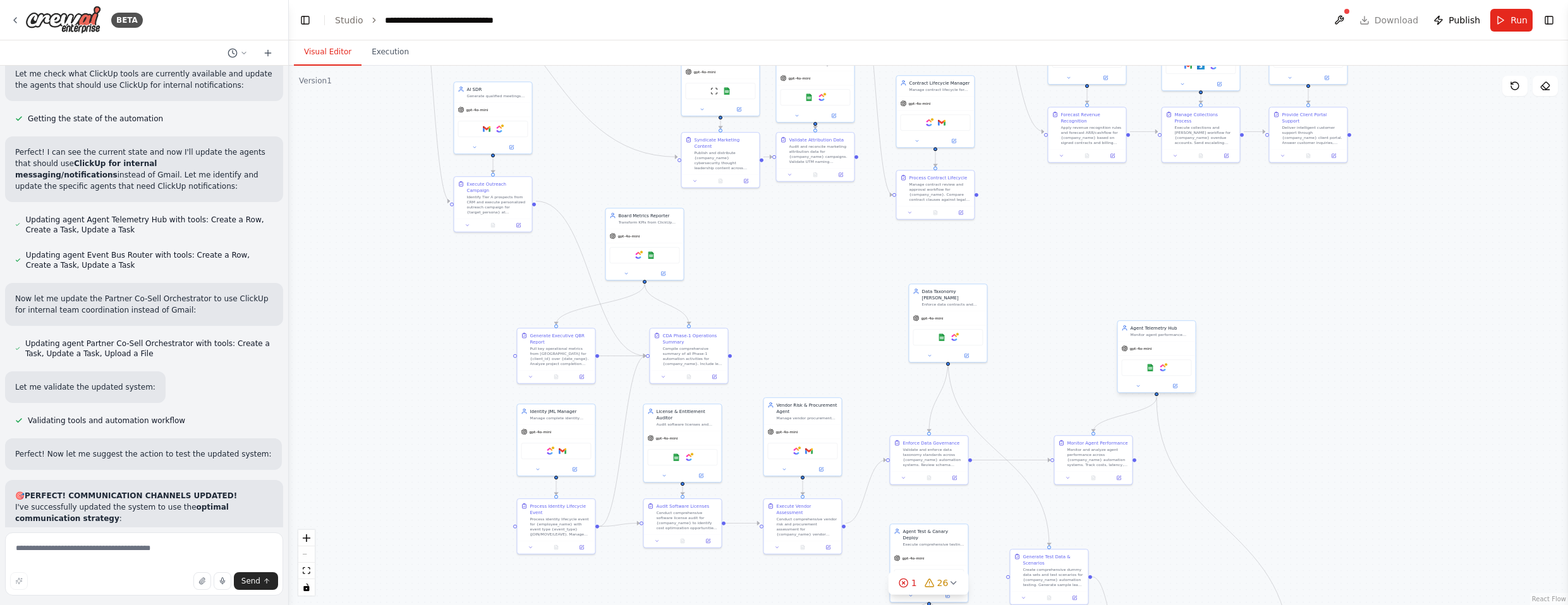
drag, startPoint x: 1057, startPoint y: 187, endPoint x: 1216, endPoint y: 339, distance: 220.0
click at [862, 415] on div ".deletable-edge-delete-btn { width: 20px; height: 20px; border: 0px solid #ffff…" at bounding box center [929, 335] width 1280 height 539
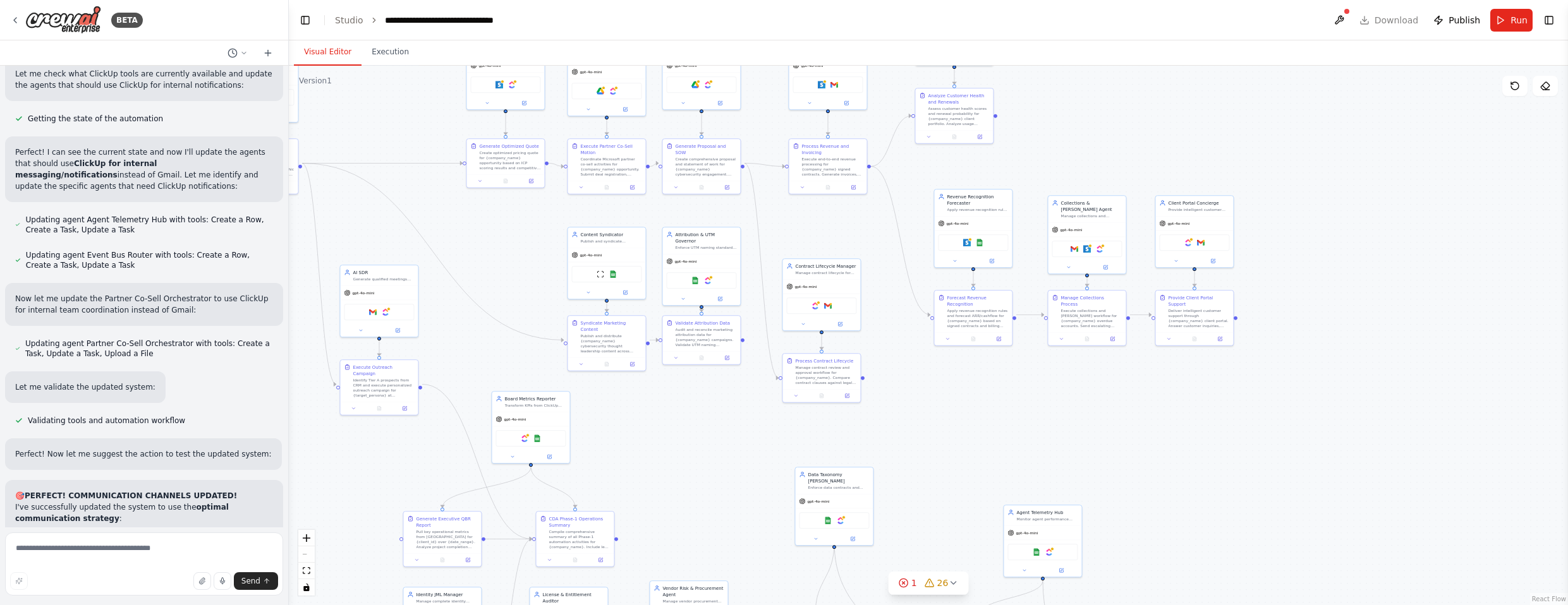
drag, startPoint x: 1161, startPoint y: 259, endPoint x: 1015, endPoint y: 449, distance: 239.6
click at [862, 453] on div ".deletable-edge-delete-btn { width: 20px; height: 20px; border: 0px solid #ffff…" at bounding box center [929, 335] width 1280 height 539
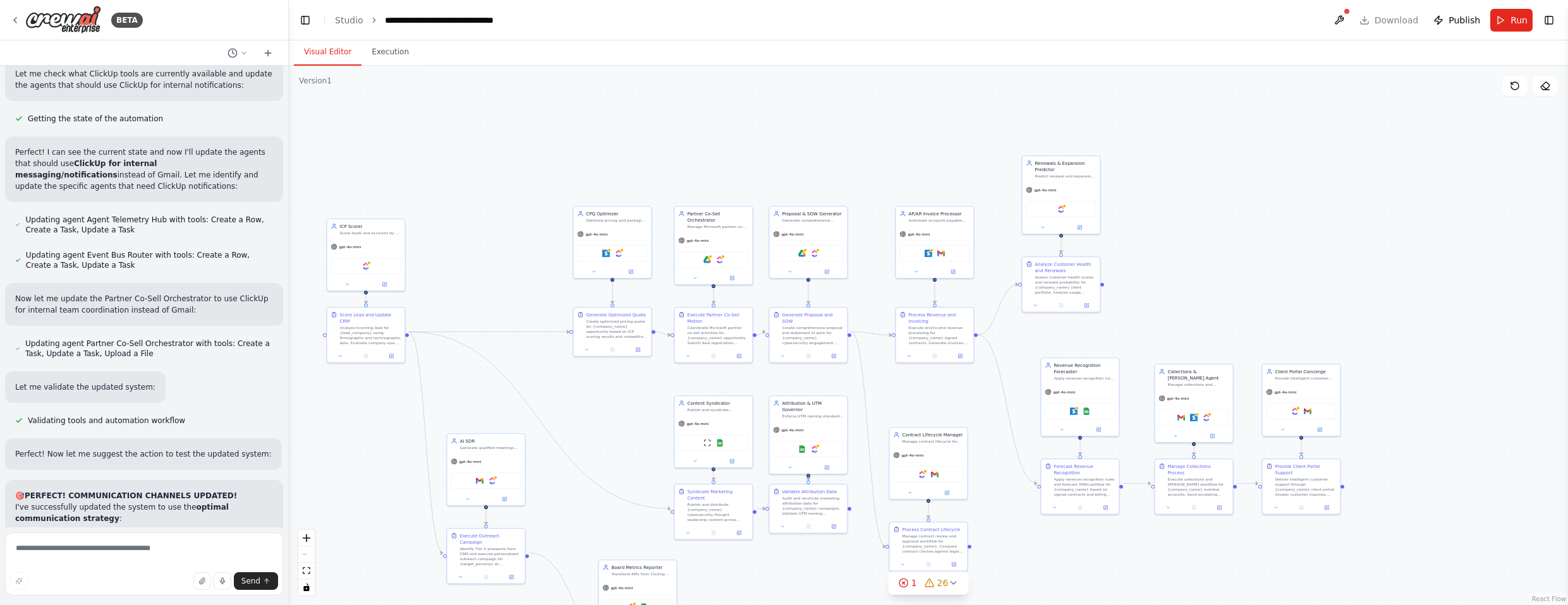
drag, startPoint x: 1073, startPoint y: 151, endPoint x: 1212, endPoint y: 322, distance: 220.4
click at [862, 322] on div ".deletable-edge-delete-btn { width: 20px; height: 20px; border: 0px solid #ffff…" at bounding box center [929, 335] width 1280 height 539
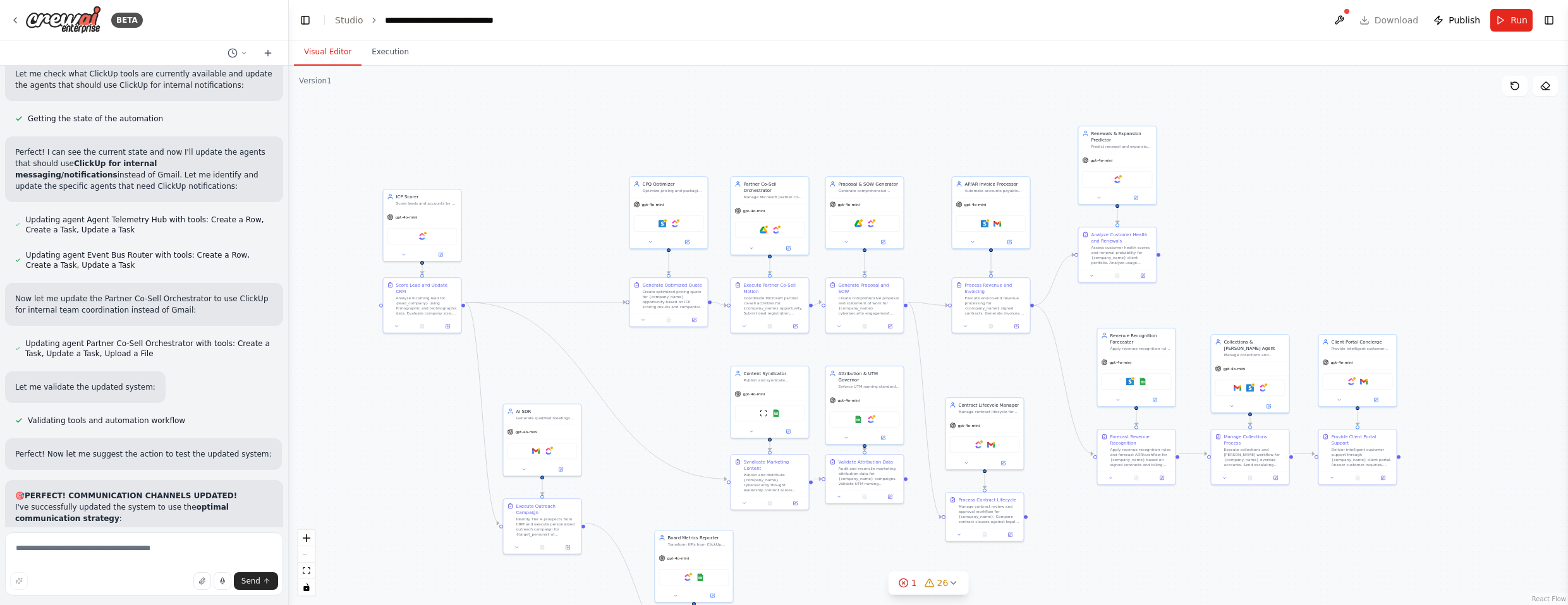
drag, startPoint x: 1193, startPoint y: 311, endPoint x: 1190, endPoint y: 220, distance: 91.0
click at [862, 255] on div ".deletable-edge-delete-btn { width: 20px; height: 20px; border: 0px solid #ffff…" at bounding box center [929, 335] width 1280 height 539
click at [862, 173] on img at bounding box center [1118, 174] width 8 height 8
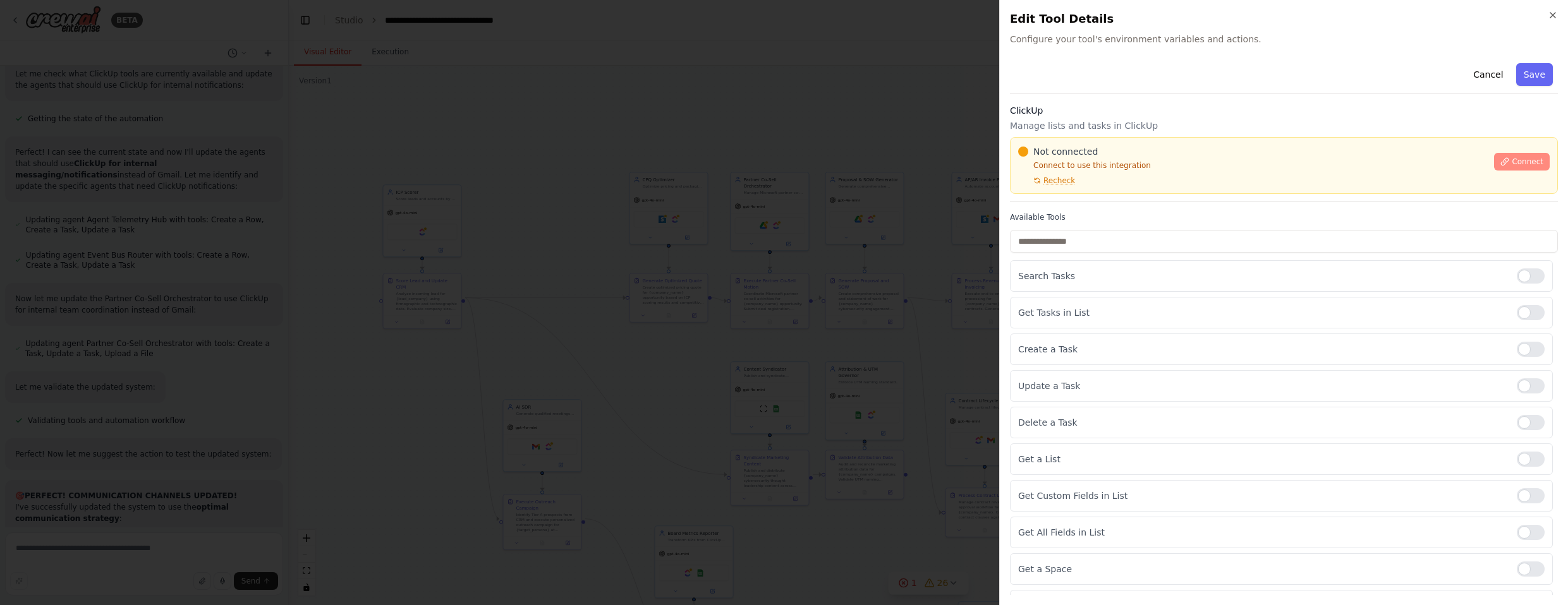
click at [862, 162] on span "Connect" at bounding box center [1527, 162] width 32 height 10
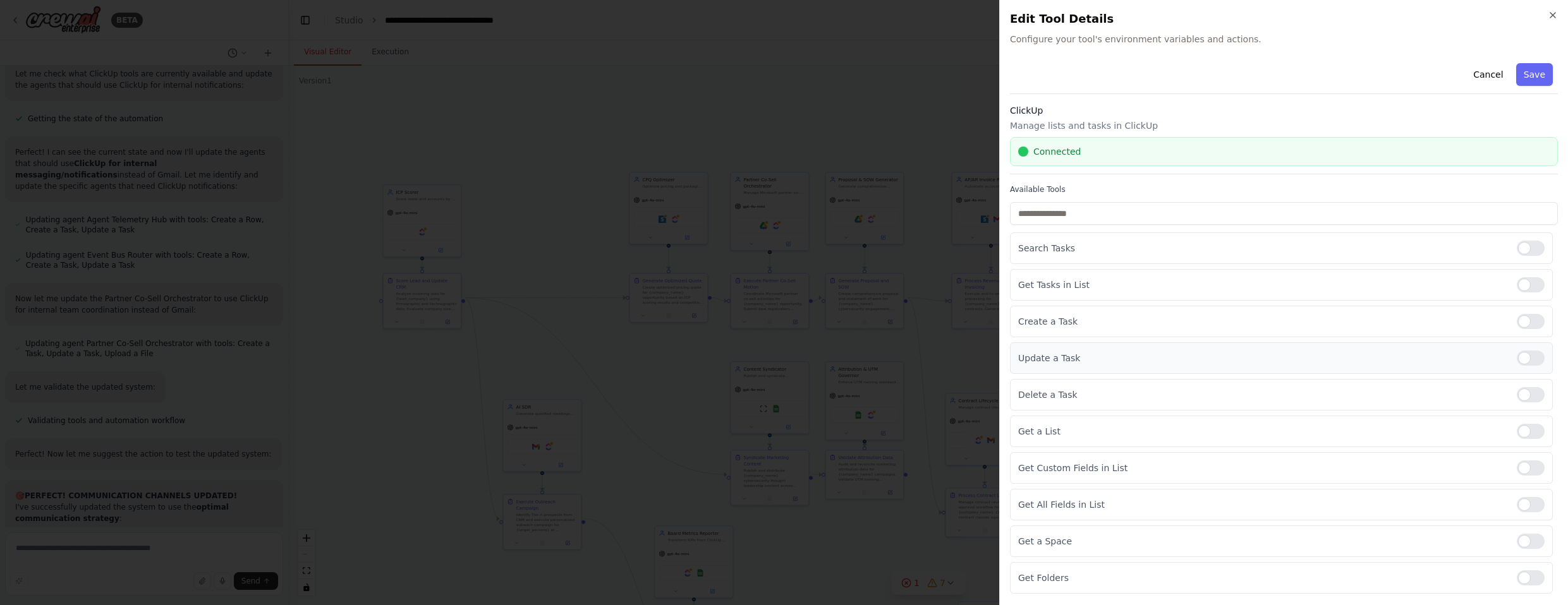
scroll to position [35, 0]
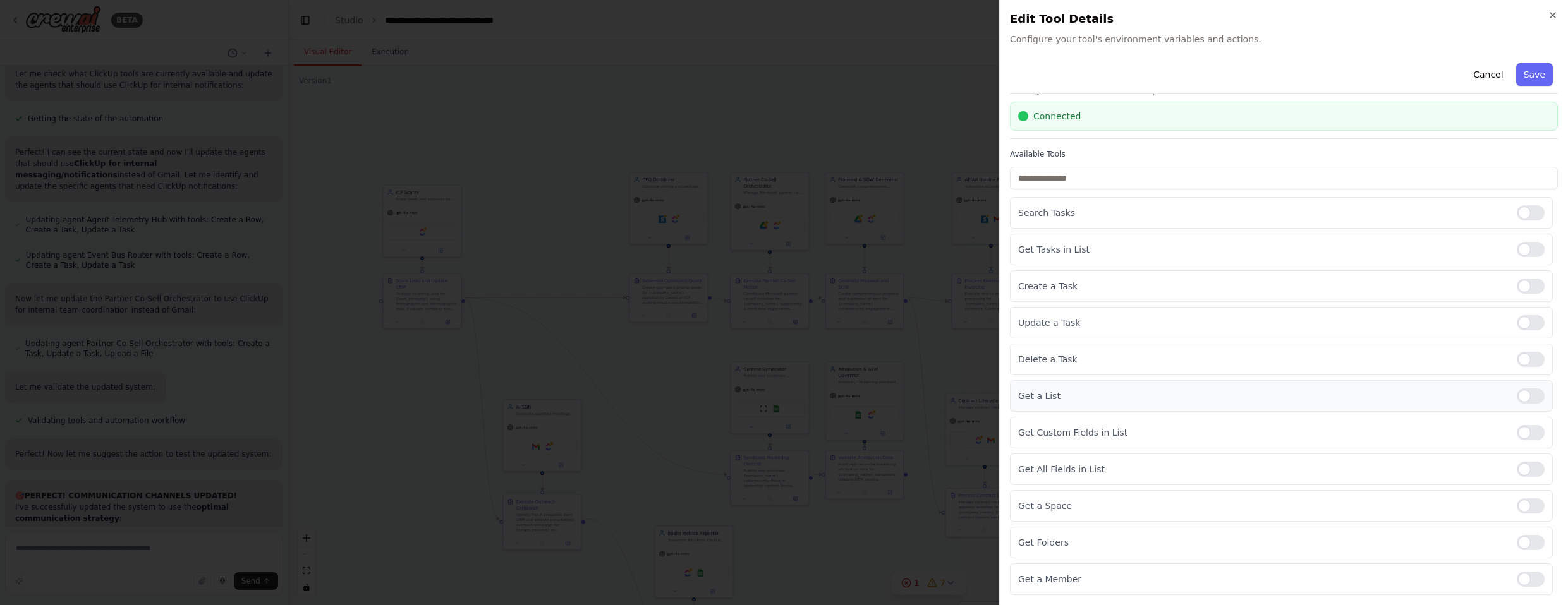
click at [862, 396] on div at bounding box center [1531, 395] width 28 height 15
click at [862, 322] on div at bounding box center [1531, 323] width 28 height 15
click at [862, 288] on div at bounding box center [1531, 286] width 28 height 15
click at [862, 323] on div at bounding box center [1531, 323] width 28 height 15
click at [862, 434] on div at bounding box center [1531, 432] width 28 height 15
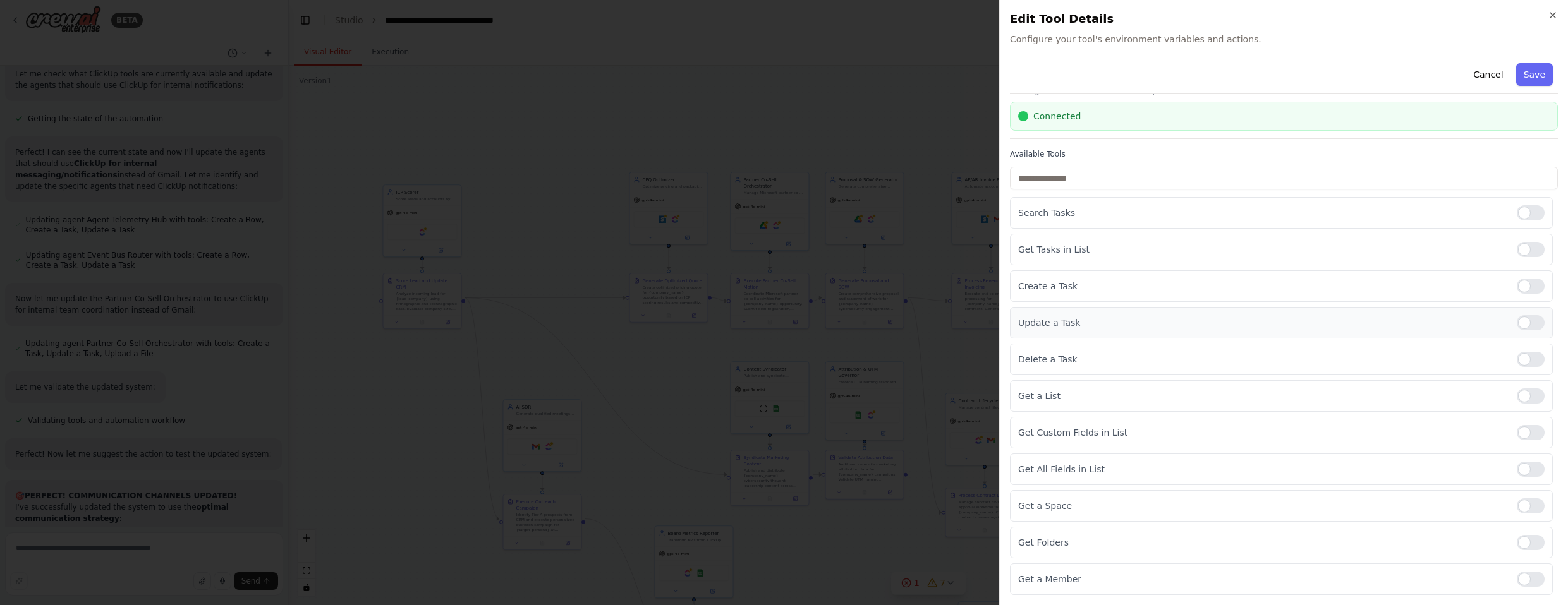
click at [862, 321] on div at bounding box center [1531, 323] width 28 height 15
click at [862, 462] on div at bounding box center [1531, 469] width 28 height 15
click at [862, 511] on div at bounding box center [1531, 506] width 28 height 15
click at [862, 542] on div at bounding box center [1531, 543] width 28 height 15
click at [862, 574] on div at bounding box center [1531, 579] width 28 height 15
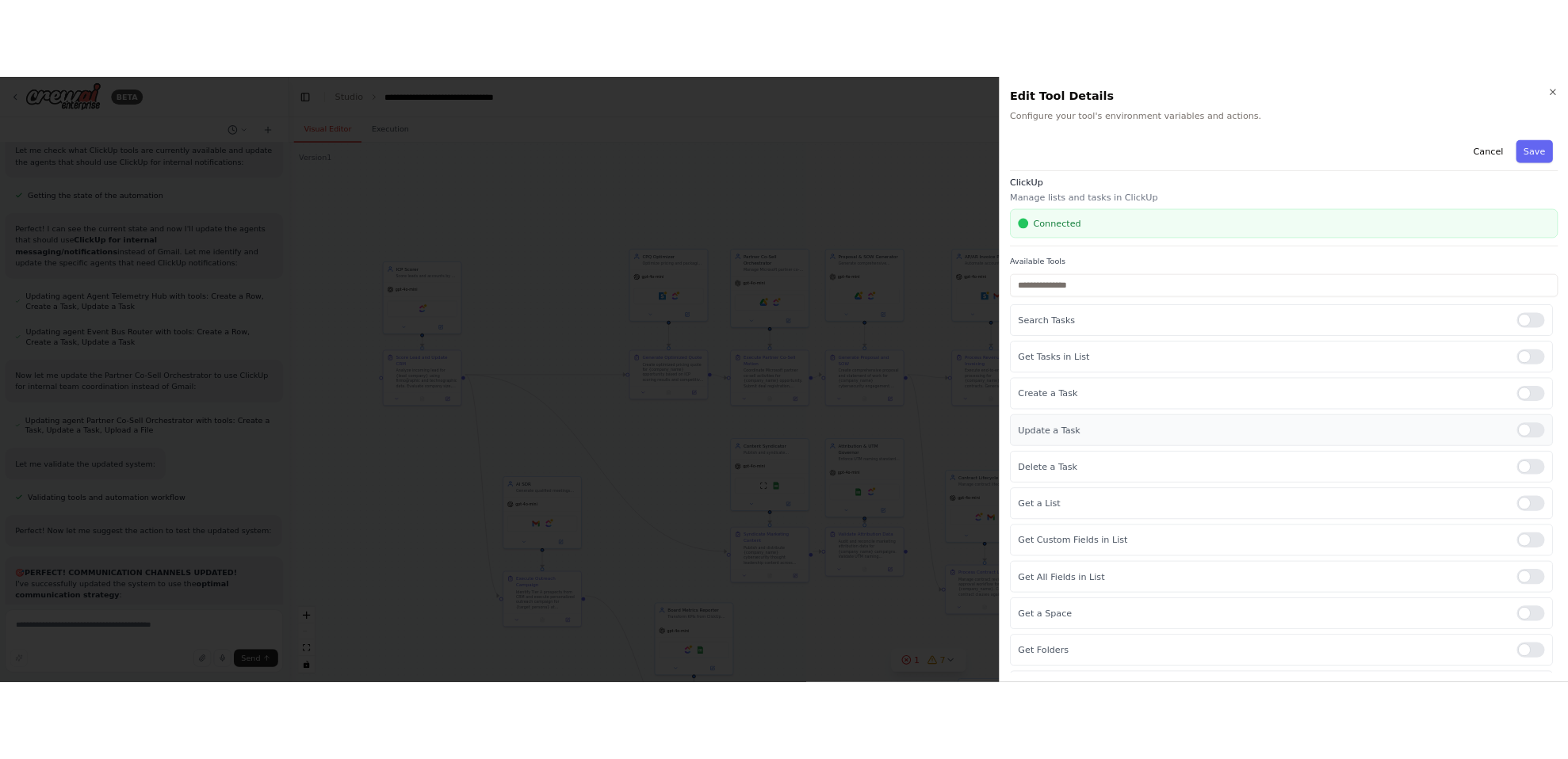
scroll to position [0, 0]
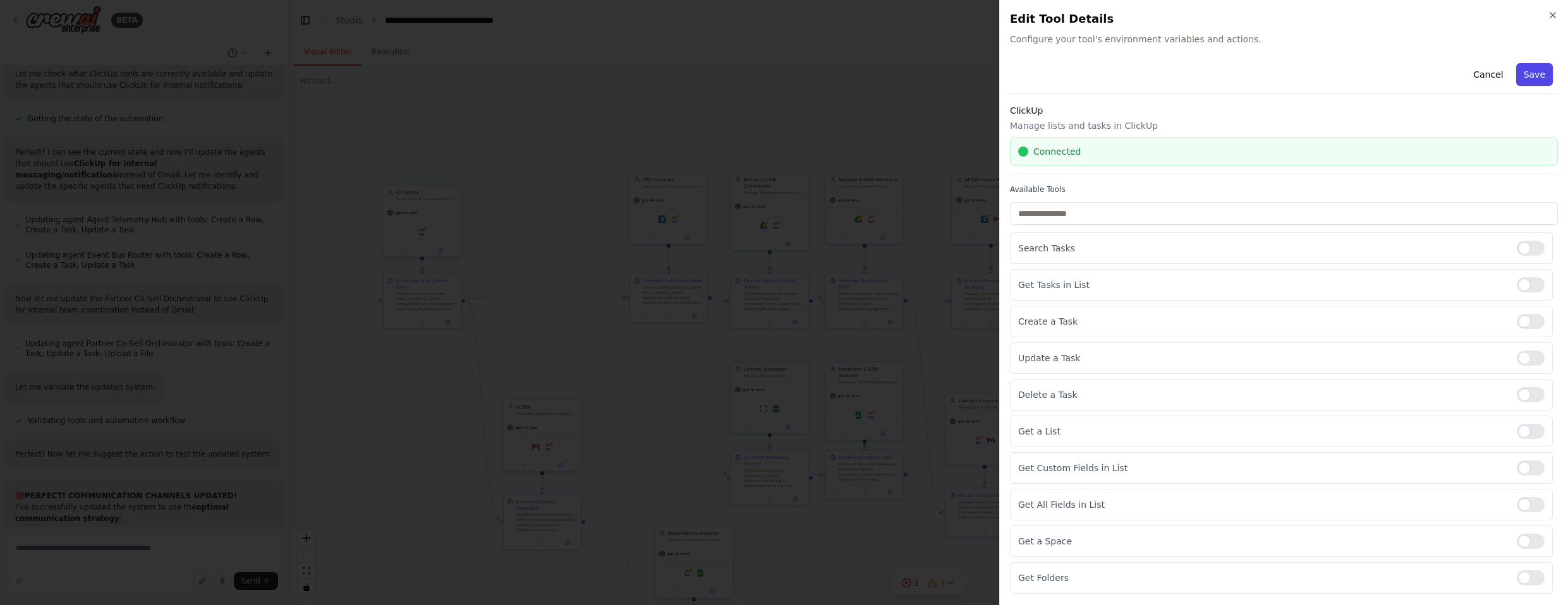
click at [862, 75] on button "Save" at bounding box center [1534, 74] width 37 height 23
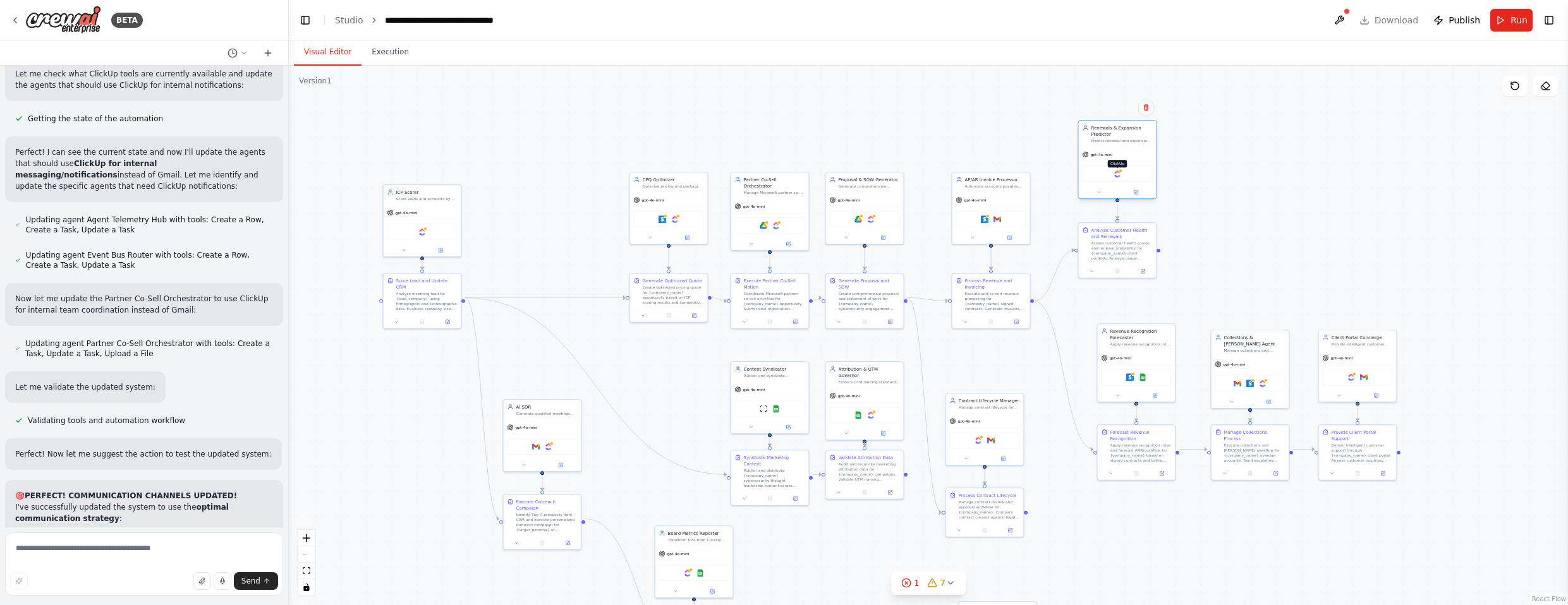
click at [862, 176] on img at bounding box center [1118, 174] width 8 height 8
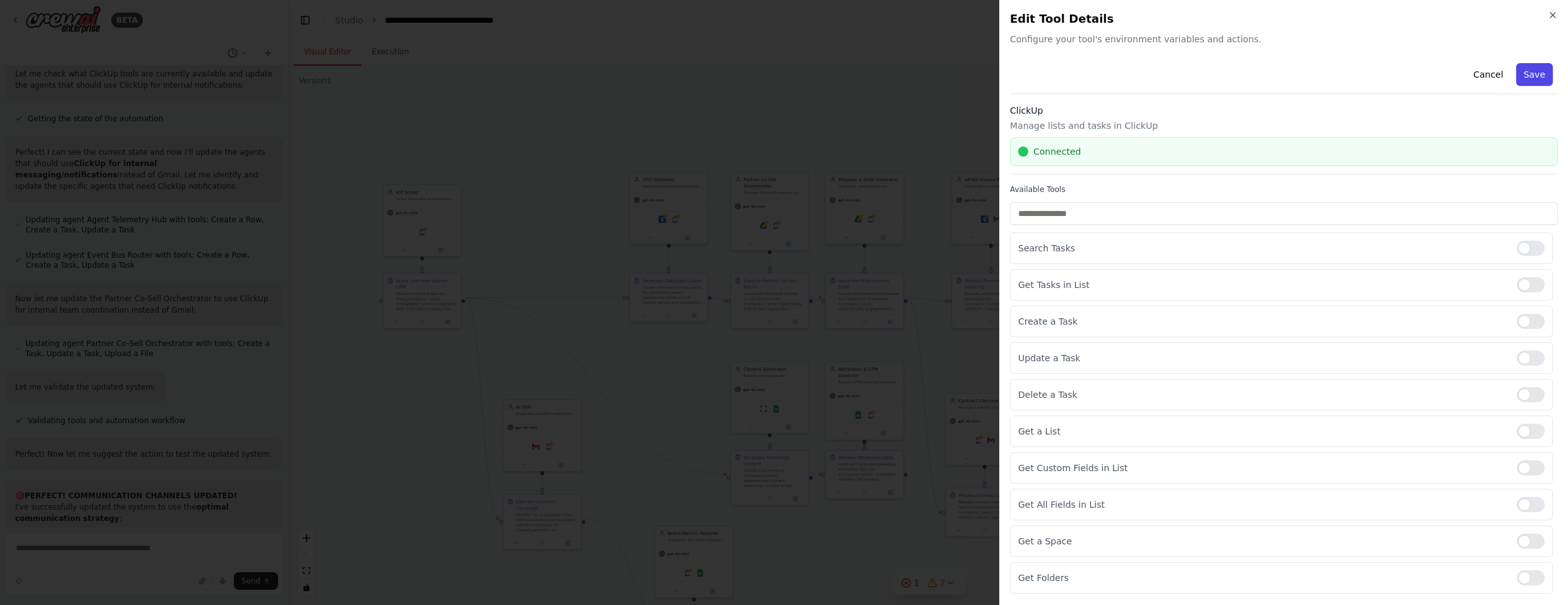
click at [862, 80] on button "Save" at bounding box center [1534, 74] width 37 height 23
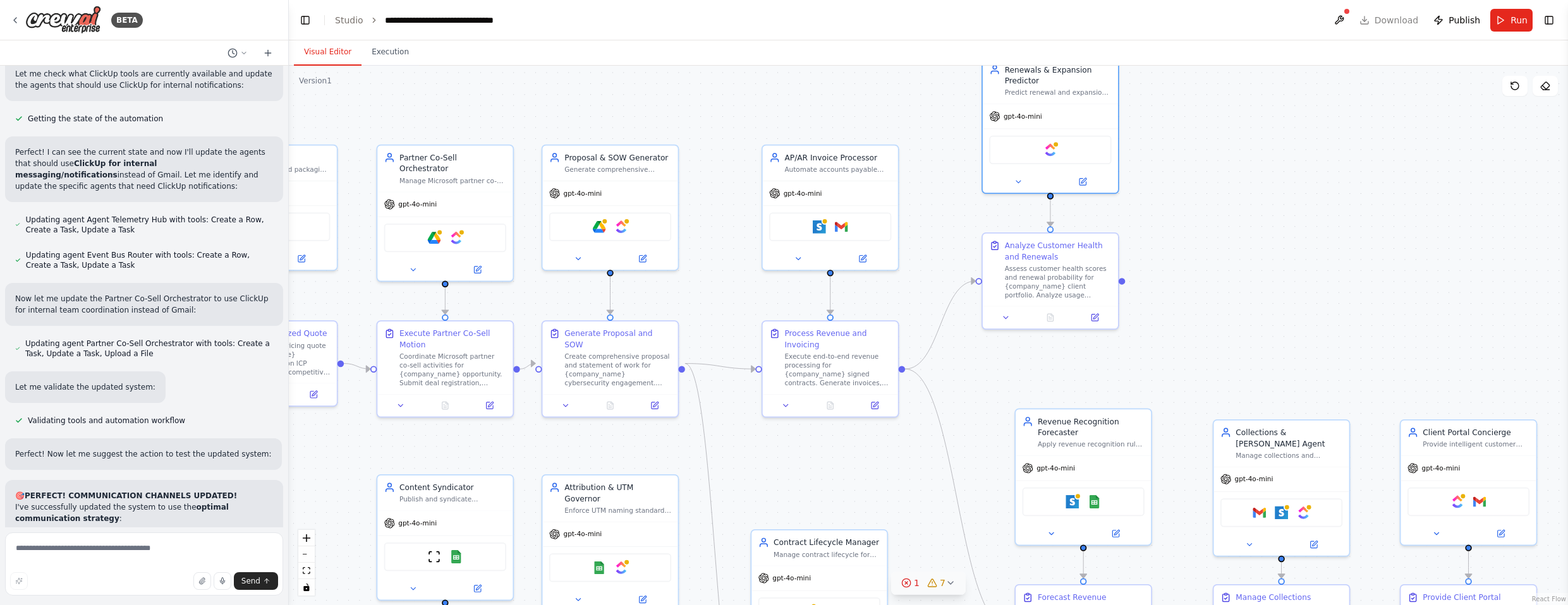
click at [862, 585] on div "7" at bounding box center [936, 583] width 18 height 12
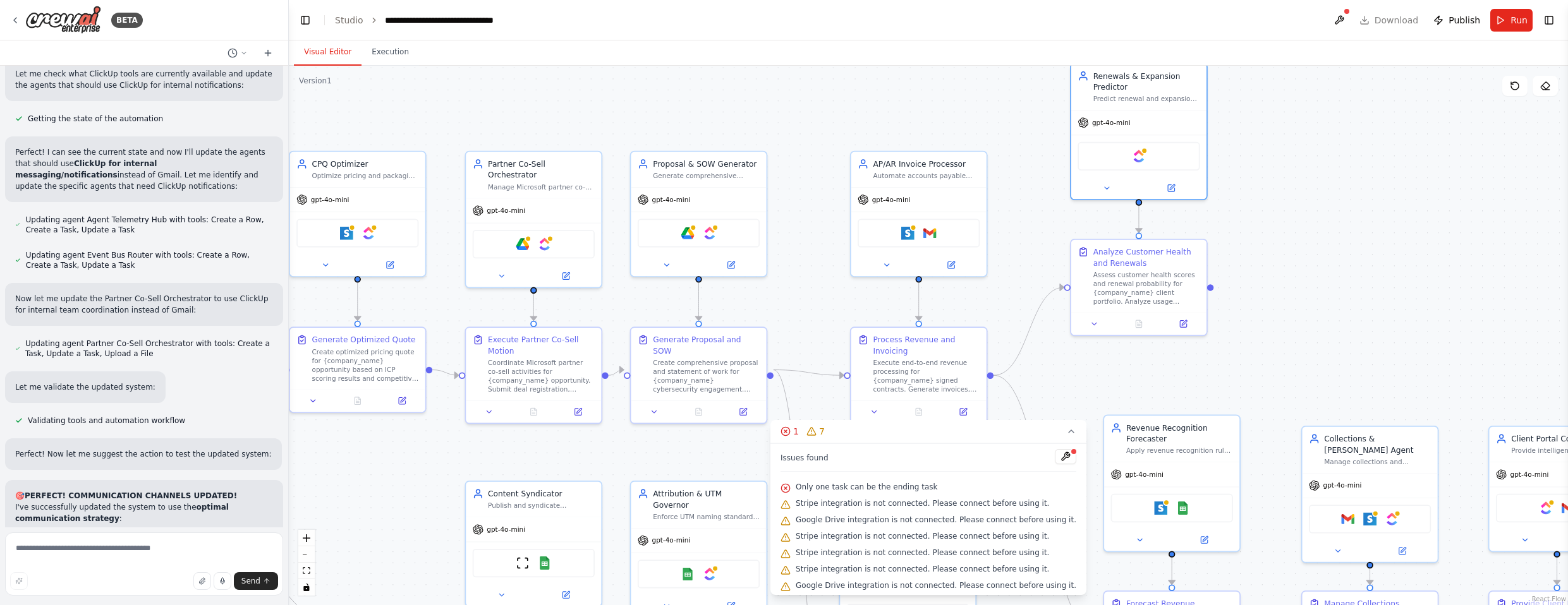
drag, startPoint x: 728, startPoint y: 292, endPoint x: 953, endPoint y: 321, distance: 226.9
click at [862, 321] on div ".deletable-edge-delete-btn { width: 20px; height: 20px; border: 0px solid #ffff…" at bounding box center [929, 335] width 1280 height 539
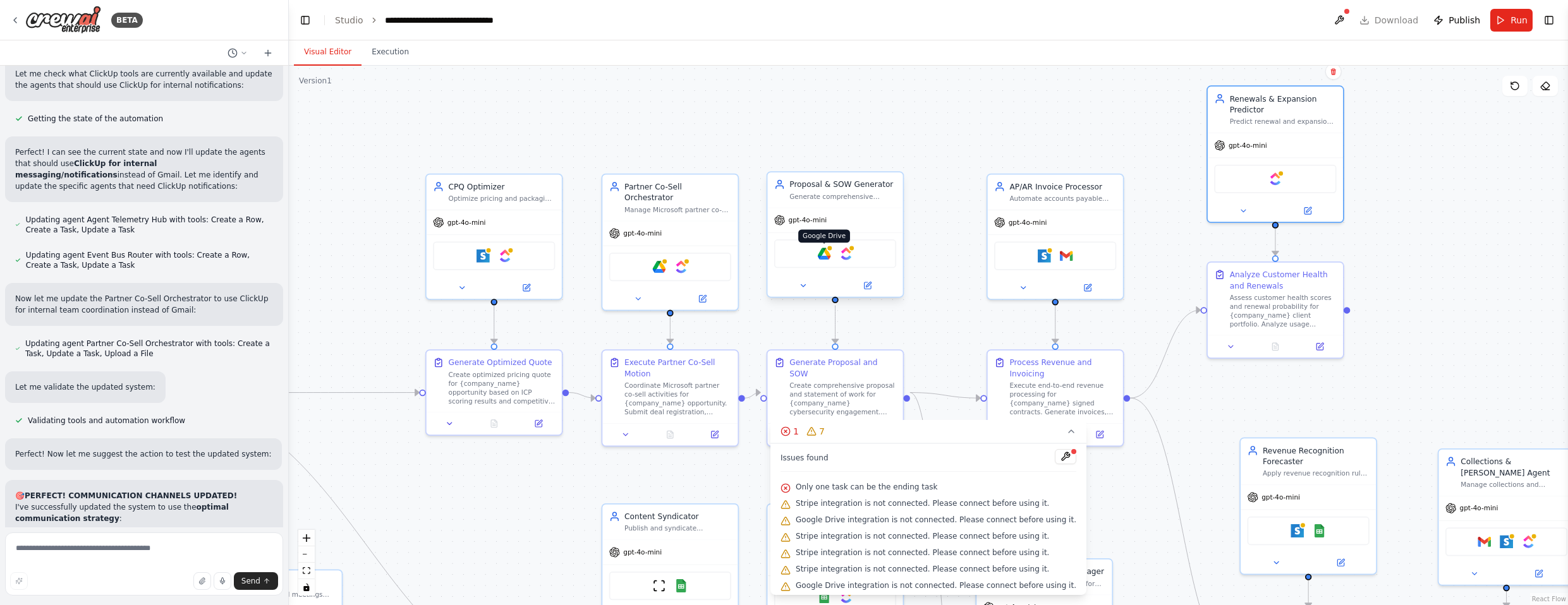
click at [829, 248] on div at bounding box center [830, 248] width 7 height 7
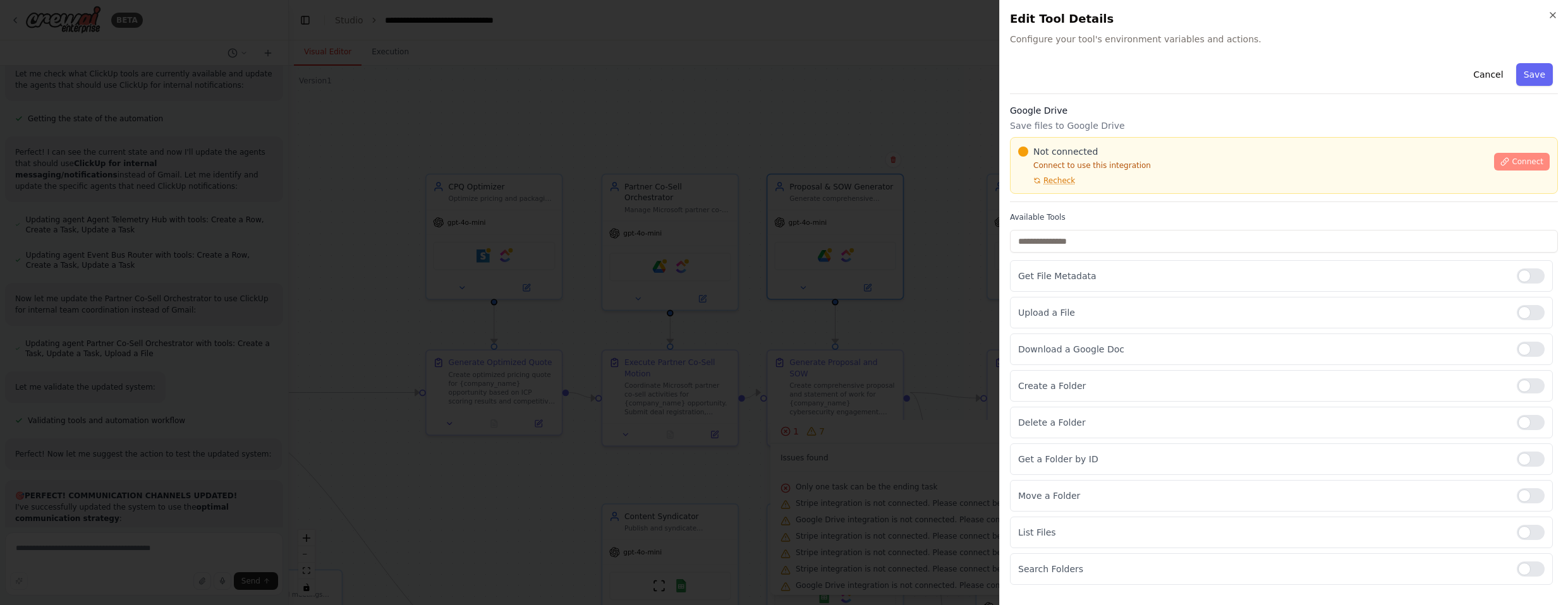
click at [862, 160] on span "Connect" at bounding box center [1527, 162] width 32 height 10
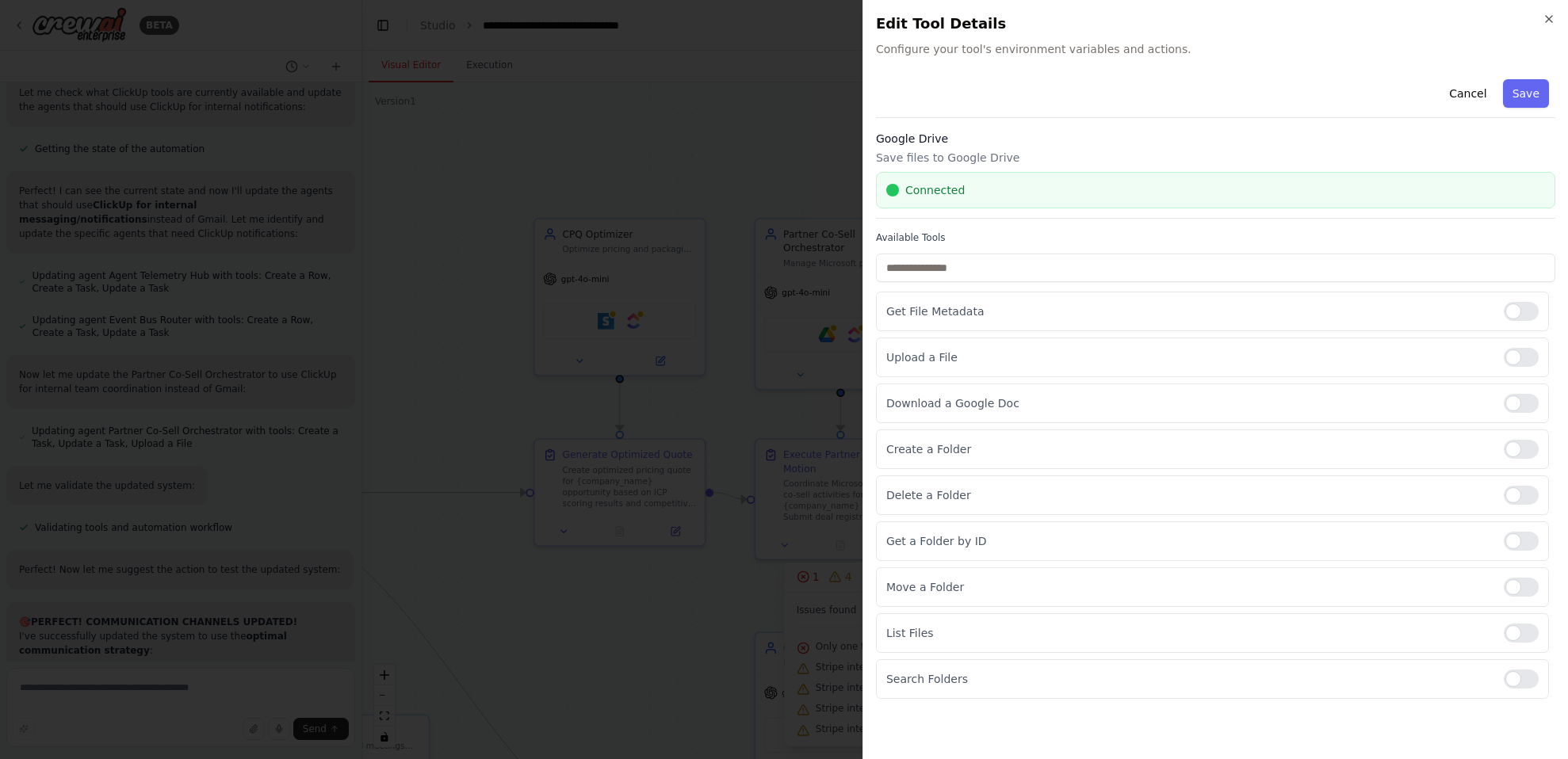
click at [1082, 199] on div "Connected" at bounding box center [1216, 190] width 679 height 36
click at [926, 140] on h3 "Google Drive" at bounding box center [1216, 138] width 679 height 16
click at [930, 162] on p "Save files to Google Drive" at bounding box center [1216, 157] width 679 height 16
click at [1082, 404] on div at bounding box center [1521, 403] width 35 height 19
click at [1082, 449] on div at bounding box center [1521, 449] width 35 height 19
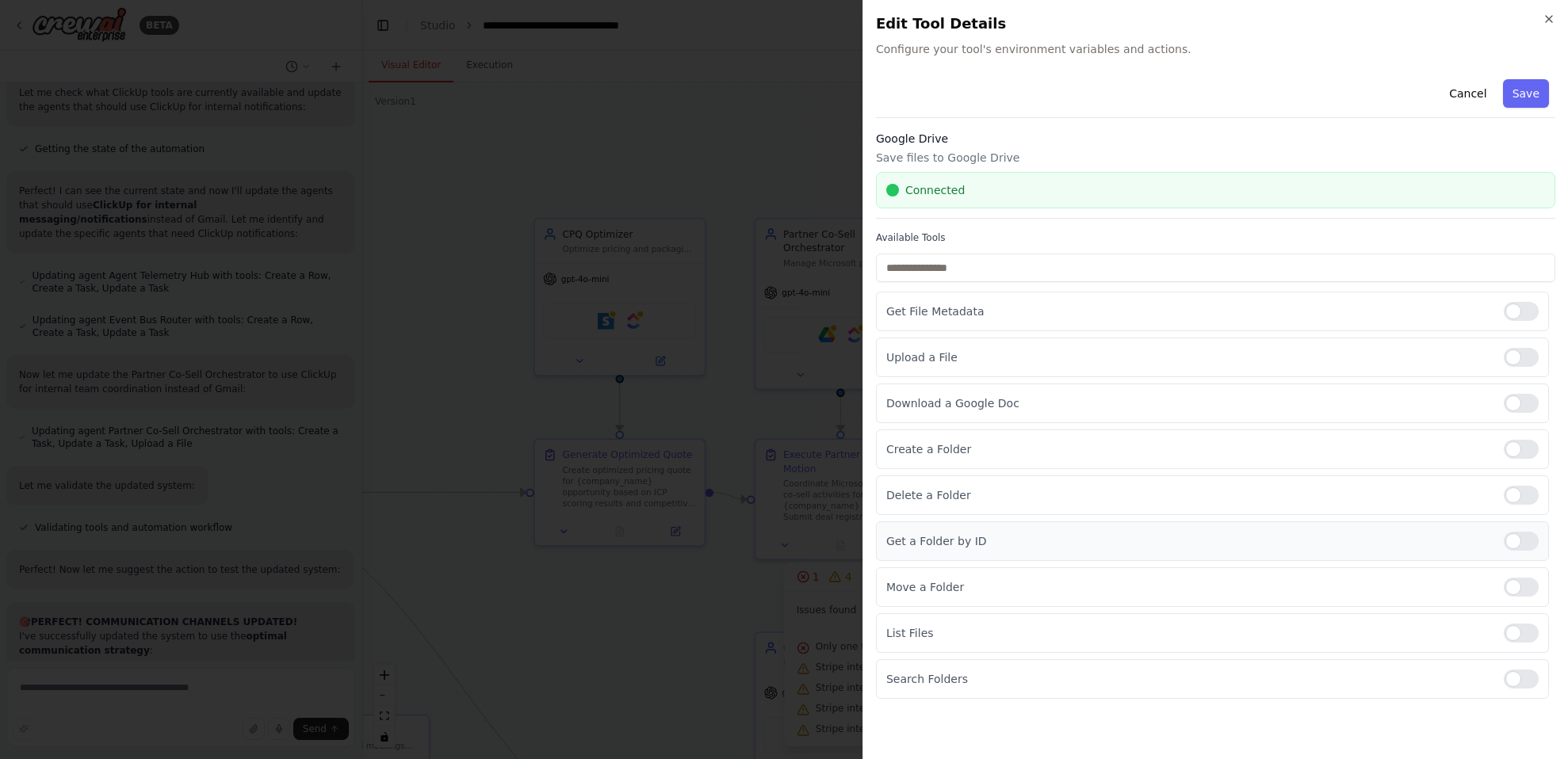
click at [1082, 536] on div at bounding box center [1521, 541] width 35 height 19
click at [1082, 635] on div at bounding box center [1521, 633] width 35 height 19
click at [1082, 671] on div at bounding box center [1521, 679] width 35 height 19
click at [1082, 308] on div at bounding box center [1521, 311] width 35 height 19
click at [1082, 94] on button "Save" at bounding box center [1526, 93] width 46 height 29
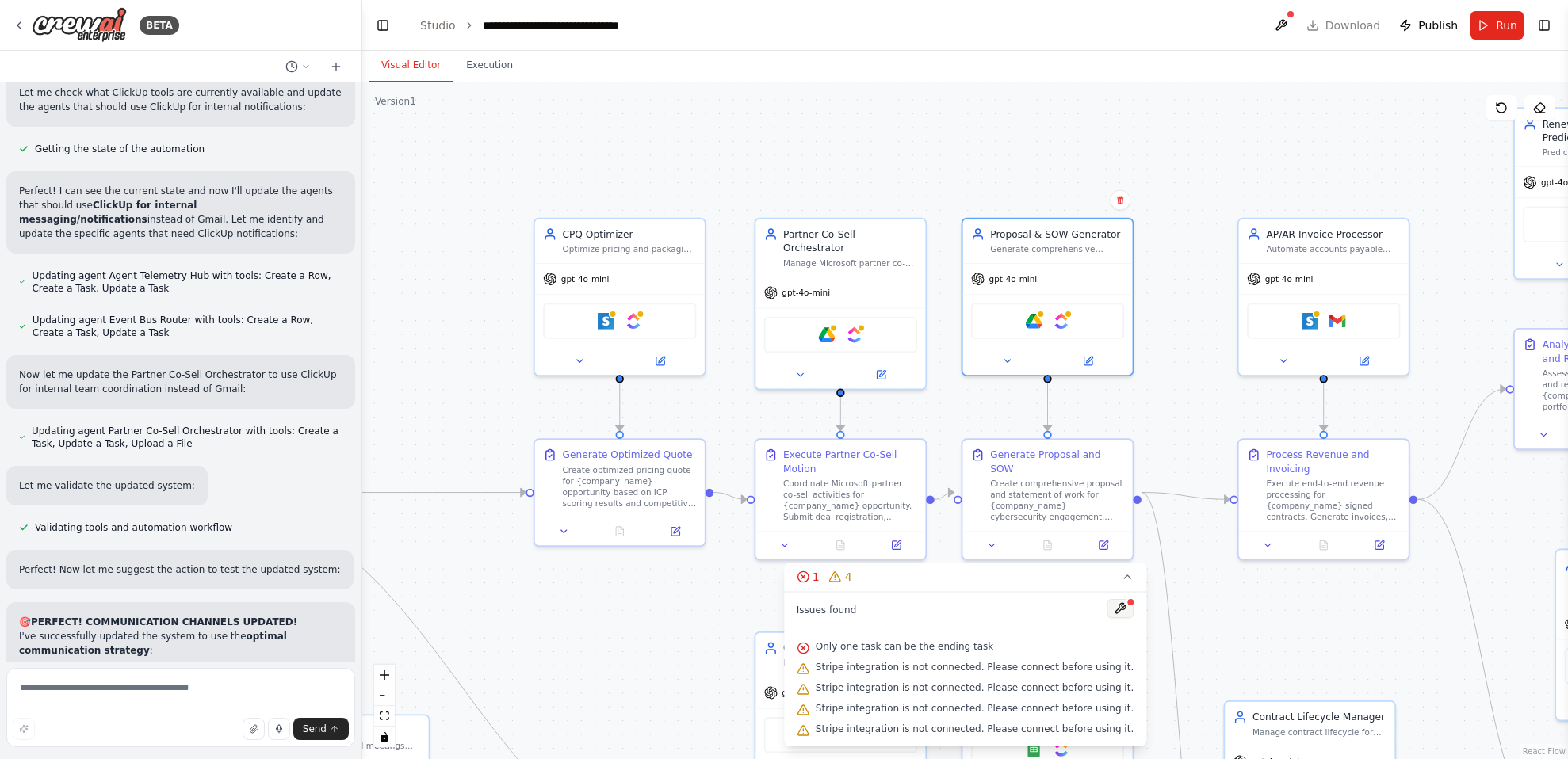
click at [1082, 604] on button at bounding box center [1120, 608] width 27 height 19
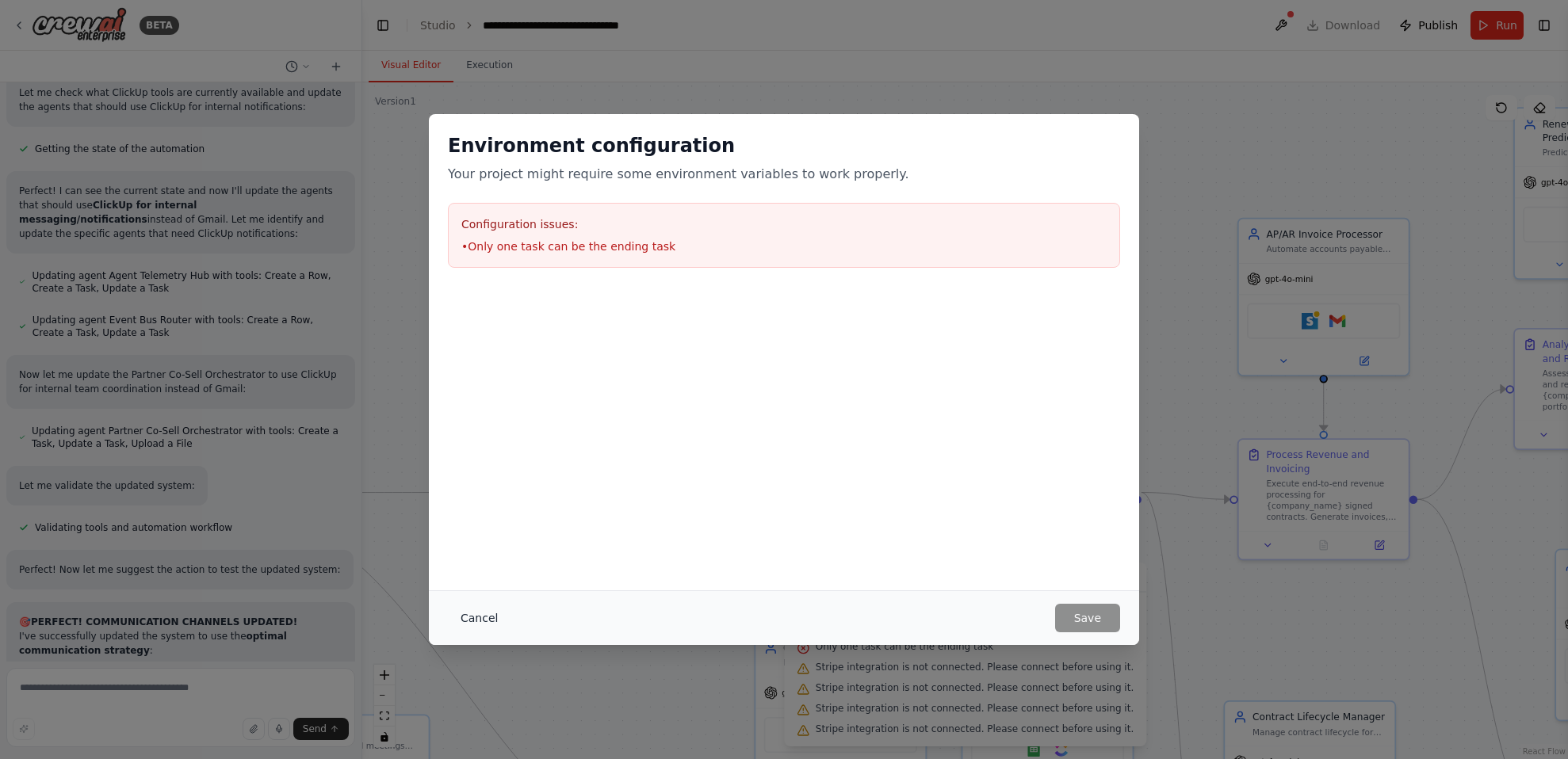
click at [462, 614] on button "Cancel" at bounding box center [479, 618] width 63 height 29
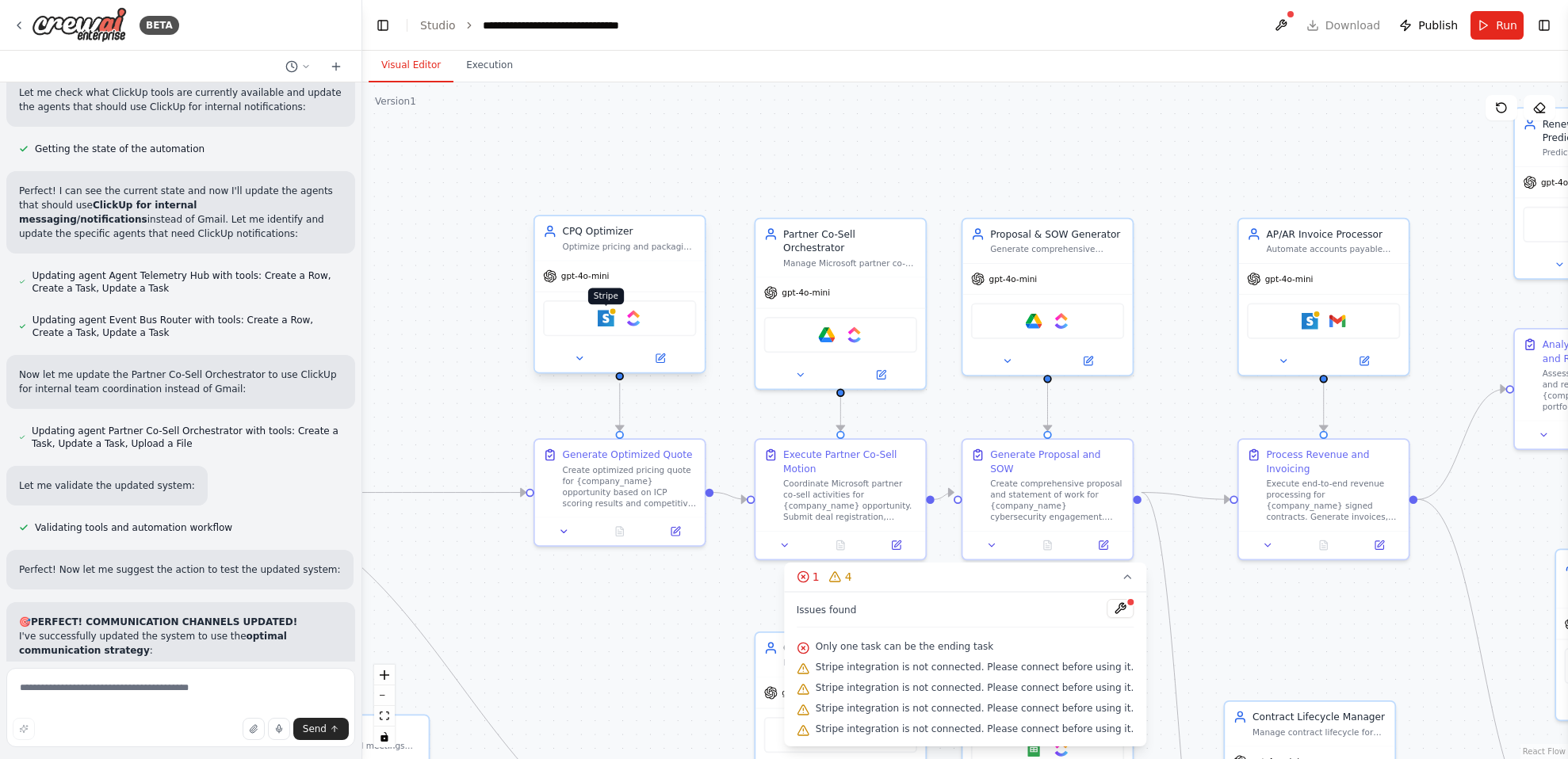
click at [605, 322] on img at bounding box center [606, 318] width 16 height 16
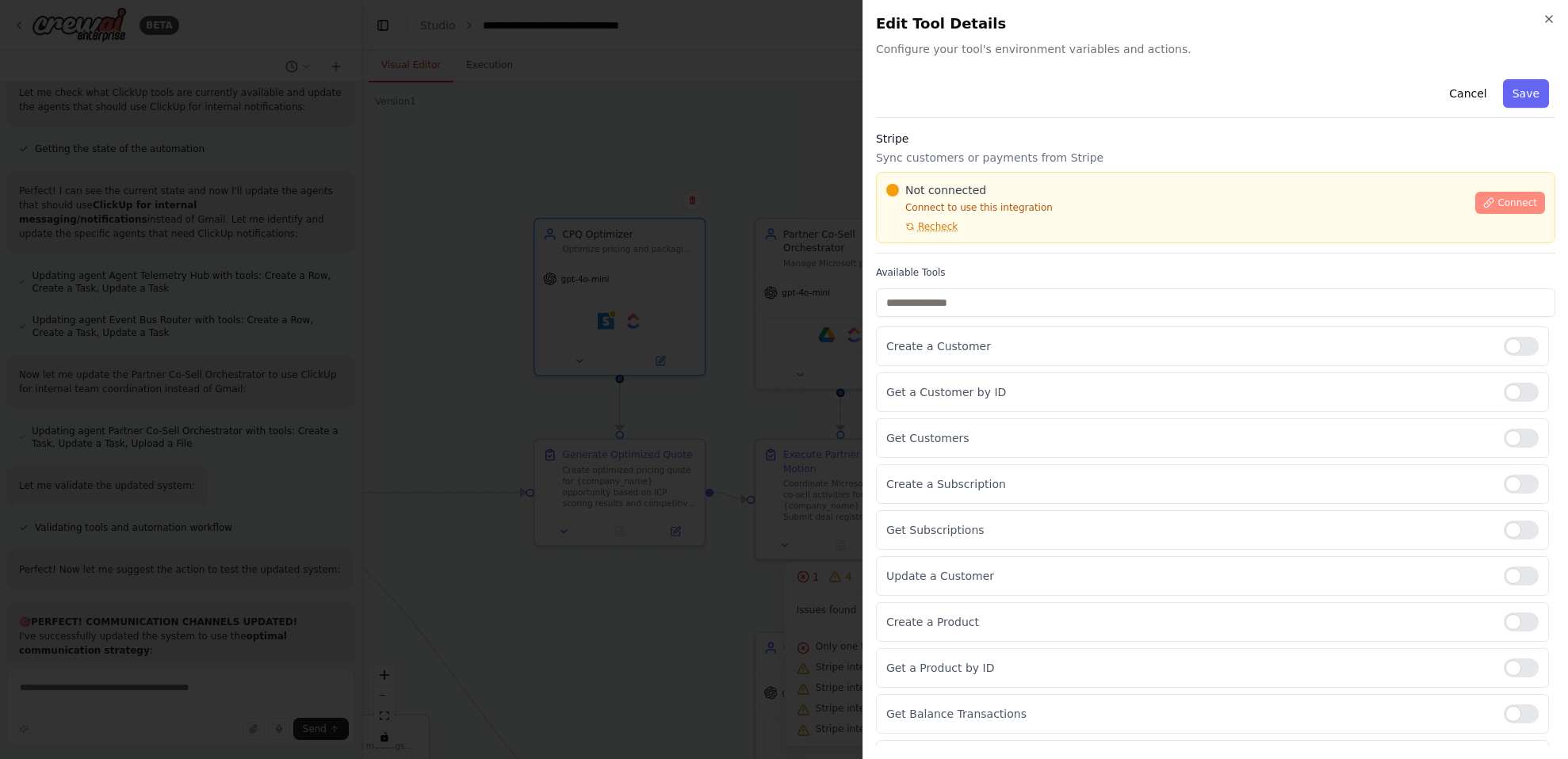
click at [1082, 197] on button "Connect" at bounding box center [1510, 203] width 70 height 22
